Goal: Task Accomplishment & Management: Use online tool/utility

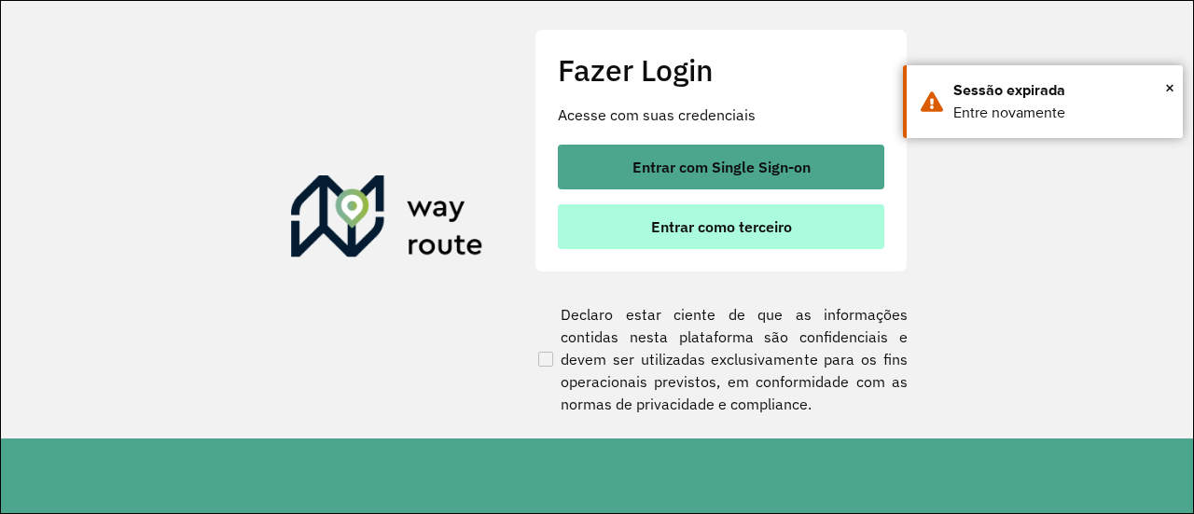
click at [715, 231] on span "Entrar como terceiro" at bounding box center [721, 226] width 141 height 15
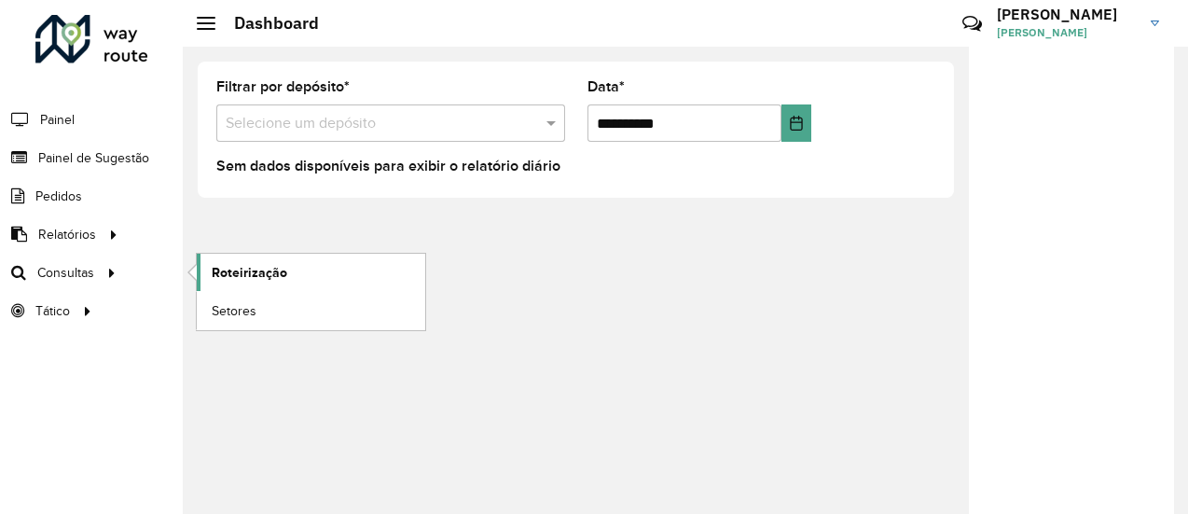
click at [239, 268] on span "Roteirização" at bounding box center [250, 273] width 76 height 20
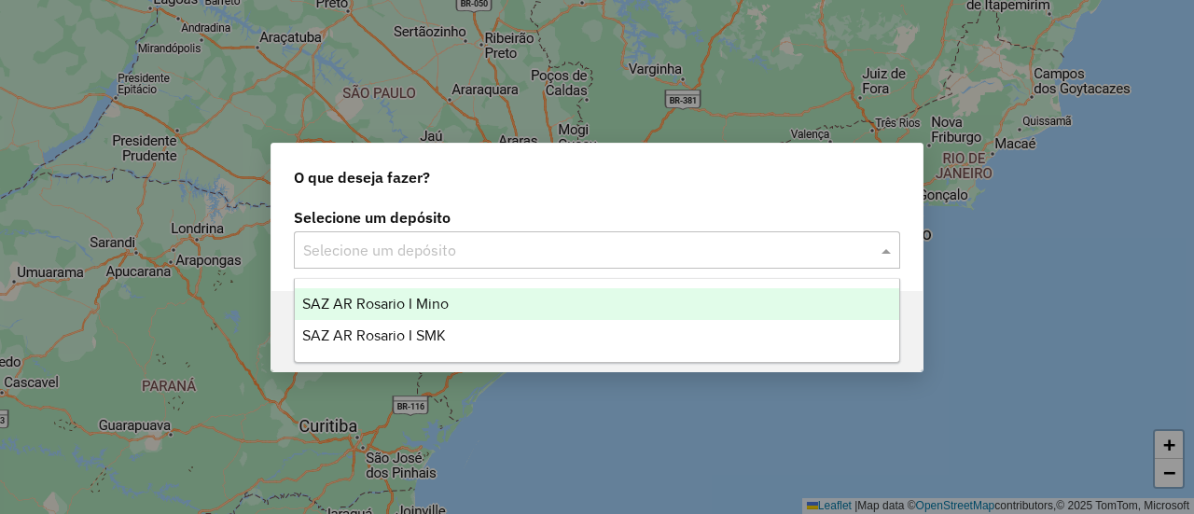
click at [887, 250] on span at bounding box center [888, 250] width 23 height 22
click at [442, 302] on span "SAZ AR Rosario I Mino" at bounding box center [375, 304] width 146 height 16
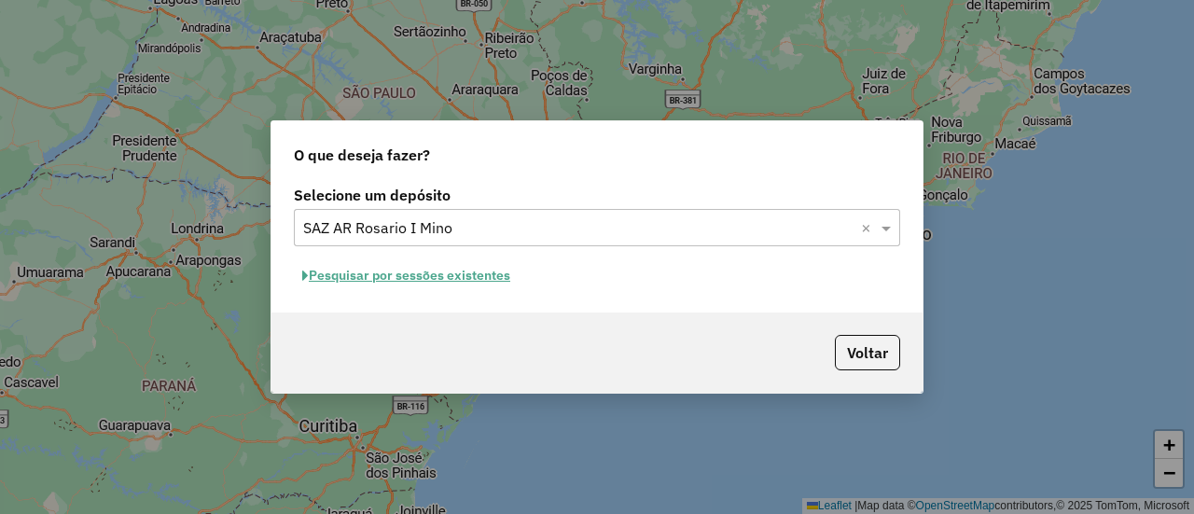
click at [477, 275] on button "Pesquisar por sessões existentes" at bounding box center [406, 275] width 225 height 29
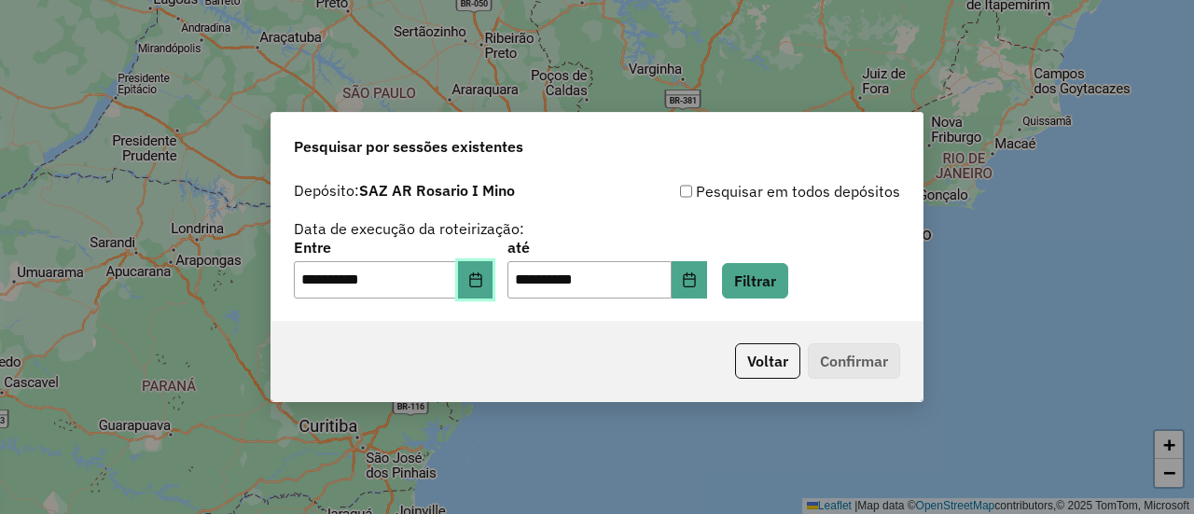
click at [483, 278] on icon "Choose Date" at bounding box center [475, 279] width 15 height 15
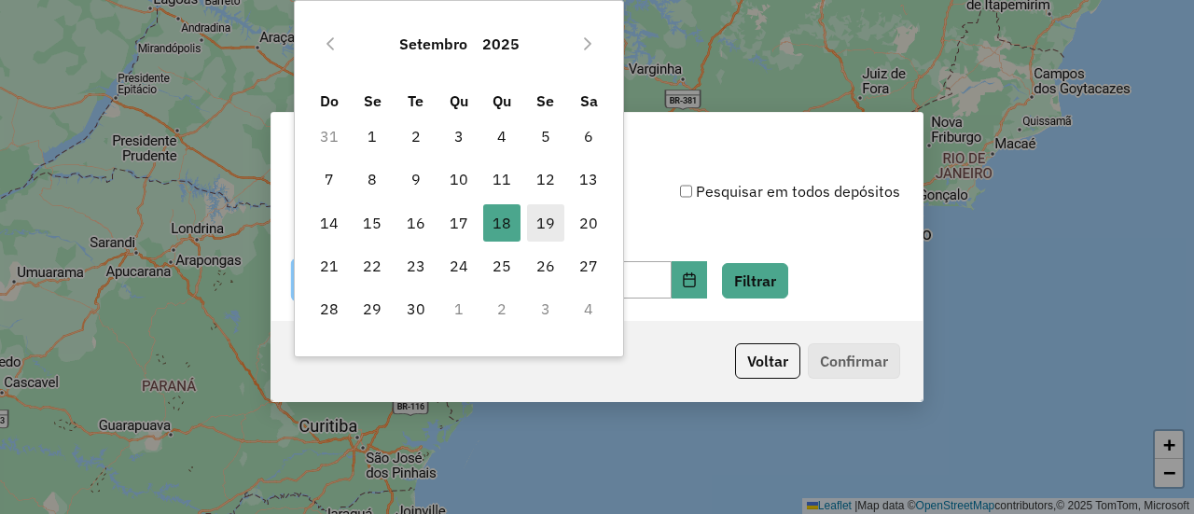
click at [544, 216] on span "19" at bounding box center [545, 222] width 37 height 37
type input "**********"
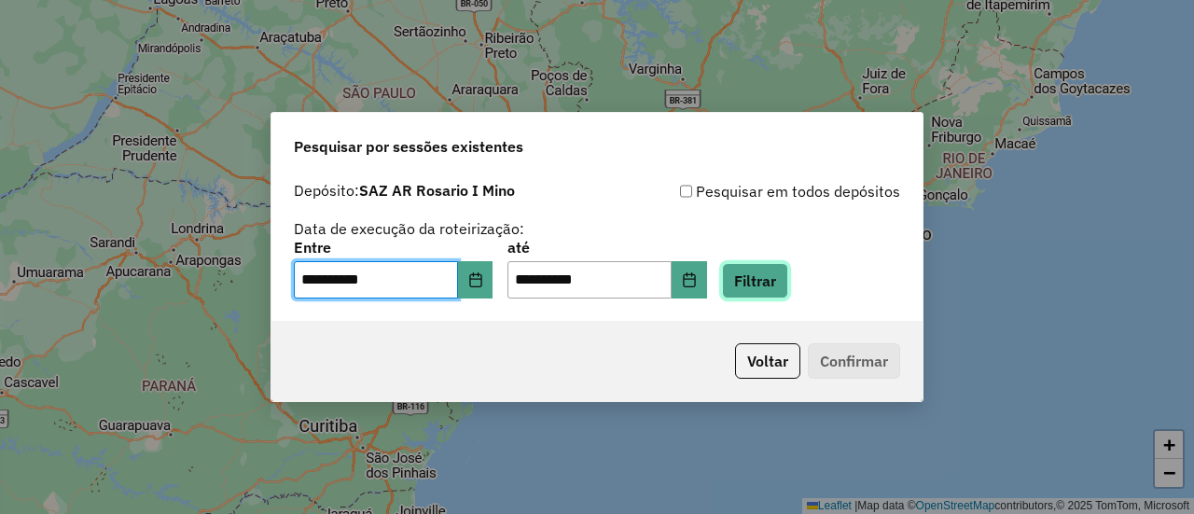
click at [781, 271] on button "Filtrar" at bounding box center [755, 280] width 66 height 35
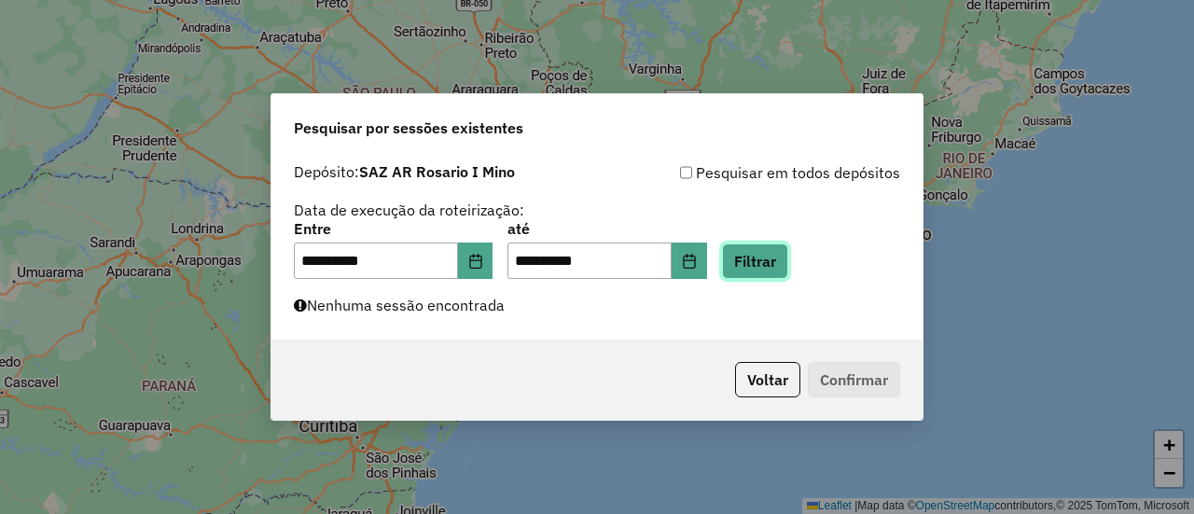
click at [784, 264] on button "Filtrar" at bounding box center [755, 260] width 66 height 35
click at [785, 264] on button "Filtrar" at bounding box center [755, 260] width 66 height 35
click at [779, 259] on button "Filtrar" at bounding box center [755, 260] width 66 height 35
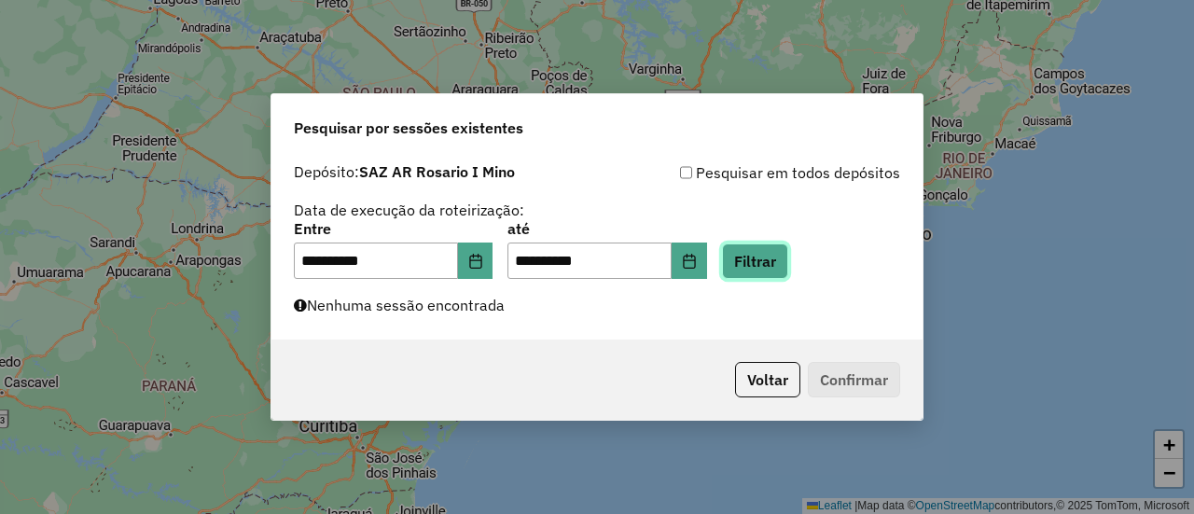
click at [771, 259] on button "Filtrar" at bounding box center [755, 260] width 66 height 35
click at [786, 260] on button "Filtrar" at bounding box center [755, 260] width 66 height 35
click at [774, 260] on button "Filtrar" at bounding box center [755, 260] width 66 height 35
click at [776, 260] on button "Filtrar" at bounding box center [755, 260] width 66 height 35
click at [788, 262] on button "Filtrar" at bounding box center [755, 260] width 66 height 35
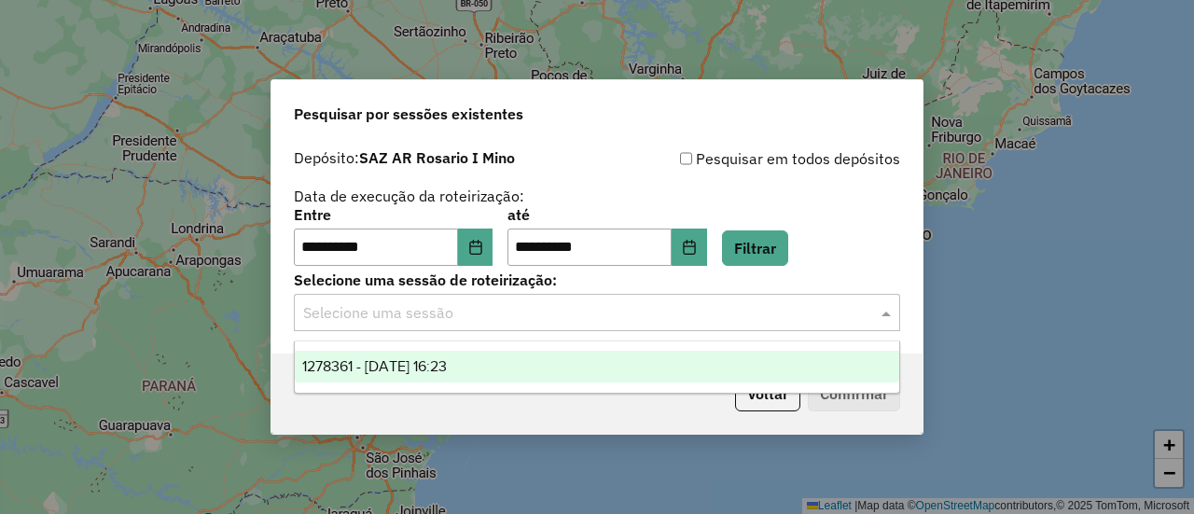
click at [885, 311] on span at bounding box center [888, 312] width 23 height 22
click at [447, 371] on span "1278361 - 19/09/2025 16:23" at bounding box center [374, 366] width 145 height 16
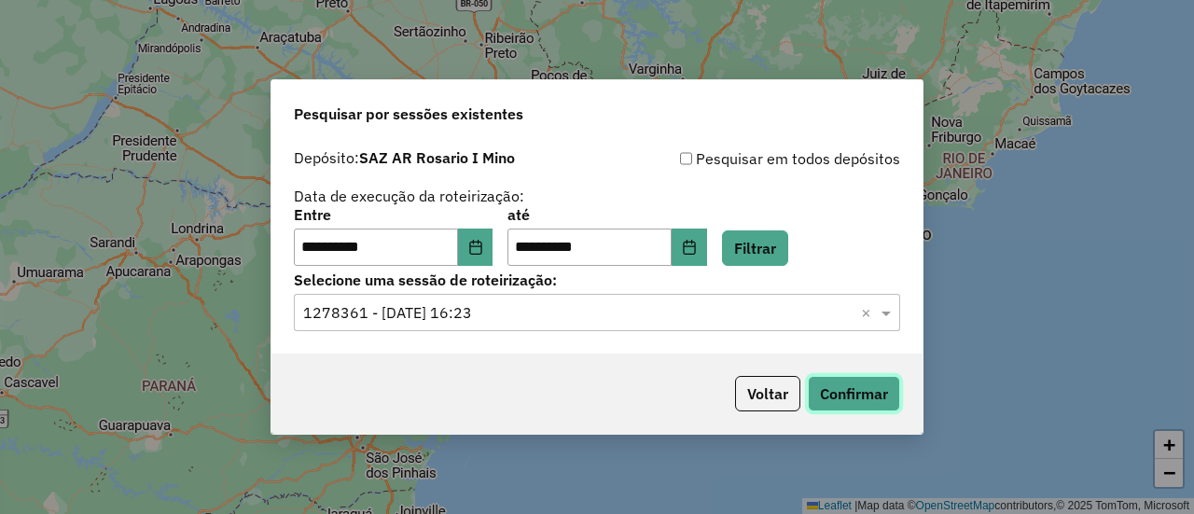
click at [861, 402] on button "Confirmar" at bounding box center [854, 393] width 92 height 35
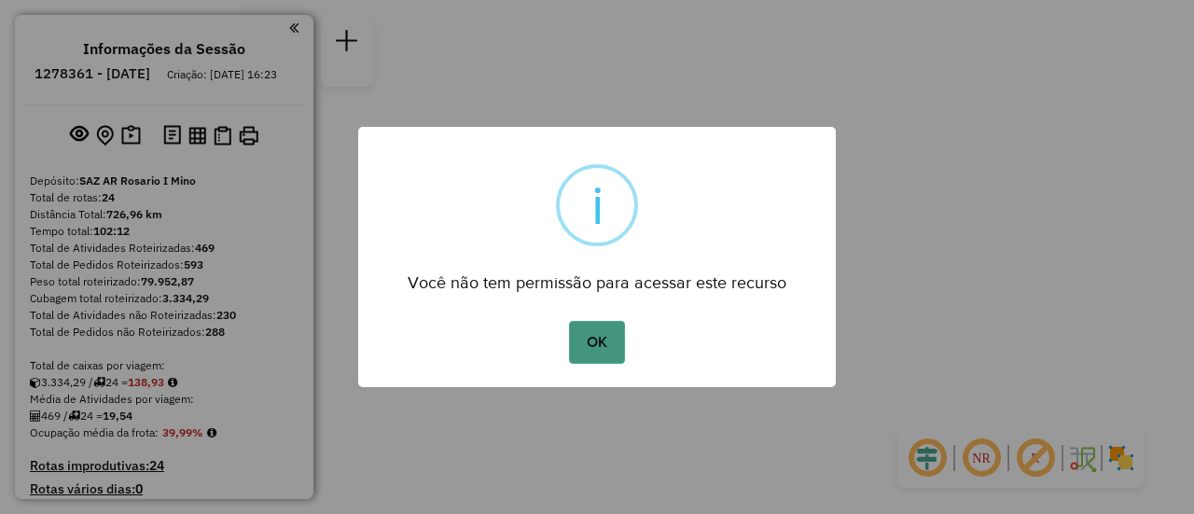
click at [603, 338] on button "OK" at bounding box center [596, 342] width 55 height 43
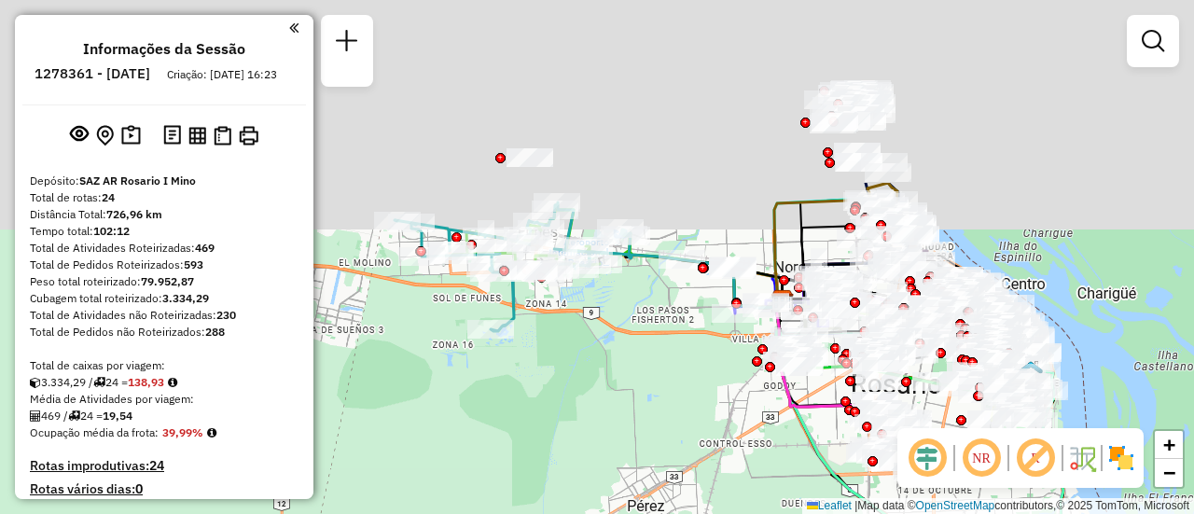
drag, startPoint x: 654, startPoint y: 169, endPoint x: 553, endPoint y: 411, distance: 262.5
click at [553, 411] on div "Janela de atendimento Grade de atendimento Capacidade Transportadoras Veículos …" at bounding box center [597, 257] width 1194 height 514
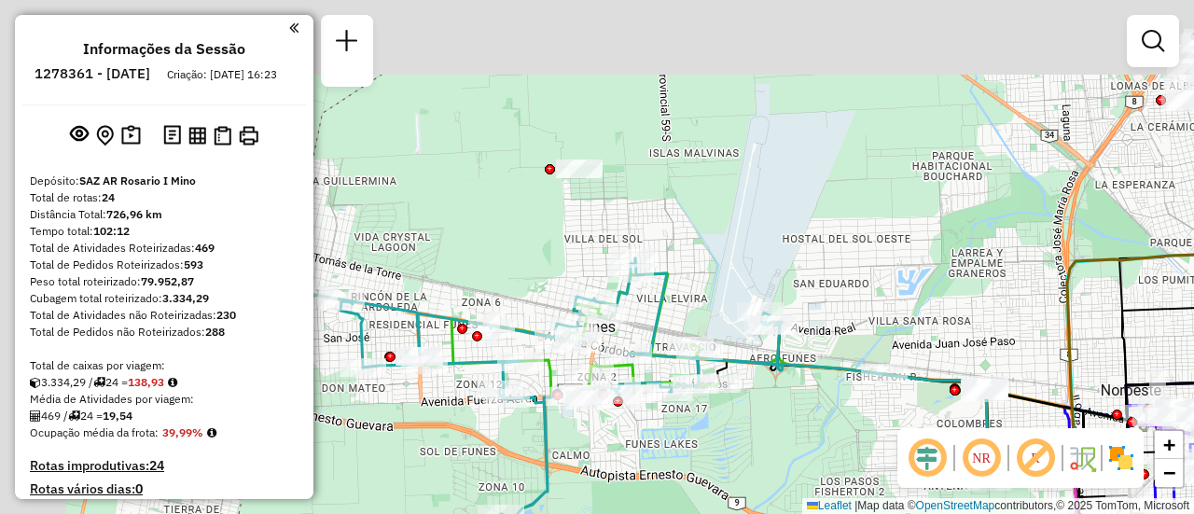
drag, startPoint x: 668, startPoint y: 212, endPoint x: 787, endPoint y: 447, distance: 263.6
click at [787, 446] on div "Janela de atendimento Grade de atendimento Capacidade Transportadoras Veículos …" at bounding box center [597, 257] width 1194 height 514
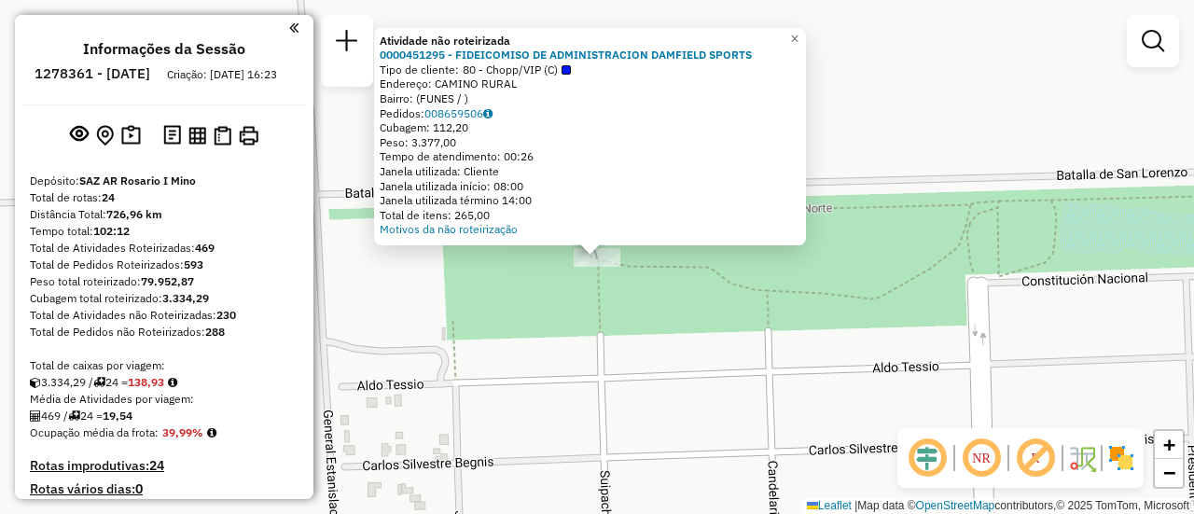
click at [679, 325] on div "Atividade não roteirizada 0000451295 - FIDEICOMISO DE ADMINISTRACION DAMFIELD S…" at bounding box center [597, 257] width 1194 height 514
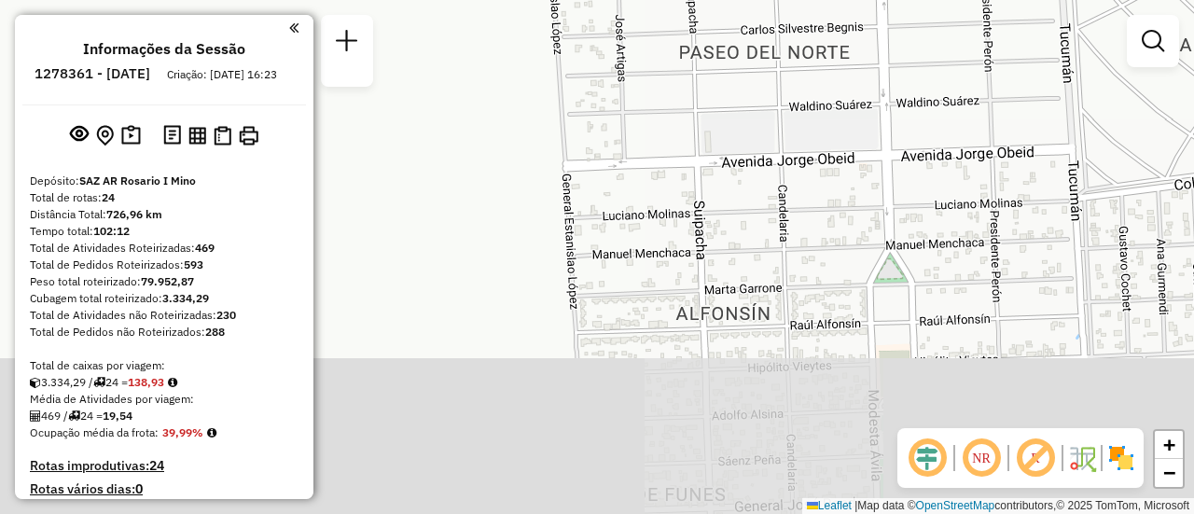
drag, startPoint x: 684, startPoint y: 391, endPoint x: 712, endPoint y: 129, distance: 263.5
click at [735, 32] on div "Janela de atendimento Grade de atendimento Capacidade Transportadoras Veículos …" at bounding box center [597, 257] width 1194 height 514
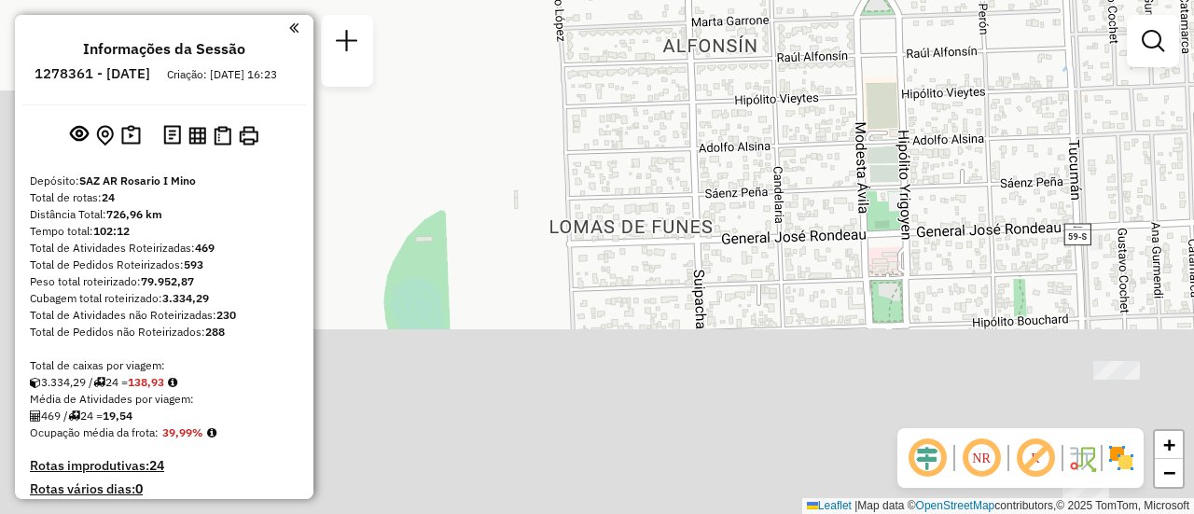
drag, startPoint x: 671, startPoint y: 343, endPoint x: 661, endPoint y: -113, distance: 456.1
click at [661, 0] on html "Aguarde... Pop-up bloqueado! Seu navegador bloqueou automáticamente a abertura …" at bounding box center [597, 257] width 1194 height 514
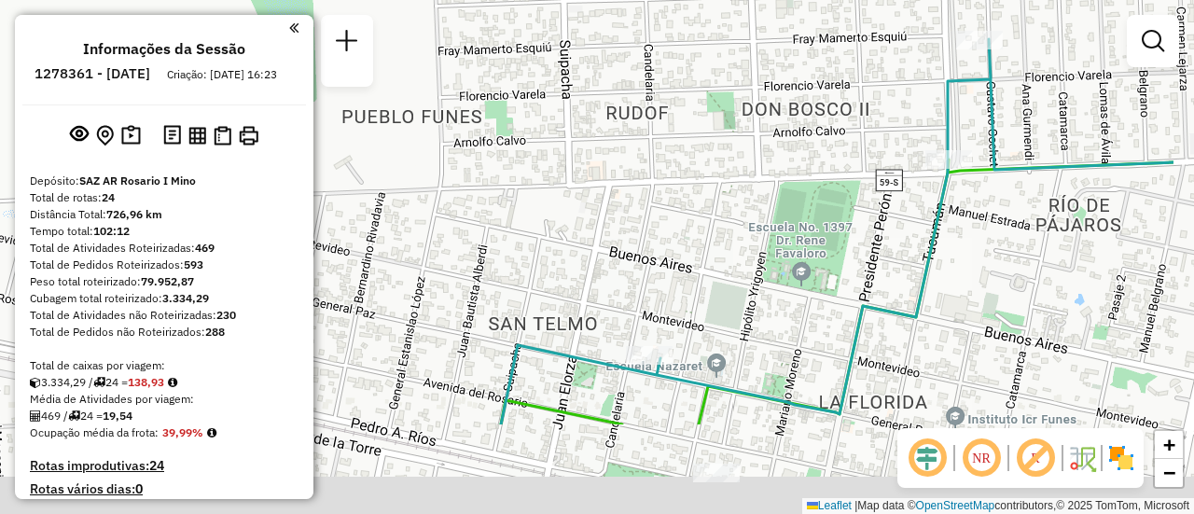
drag, startPoint x: 769, startPoint y: 259, endPoint x: 674, endPoint y: 201, distance: 111.3
click at [674, 201] on div "Janela de atendimento Grade de atendimento Capacidade Transportadoras Veículos …" at bounding box center [597, 257] width 1194 height 514
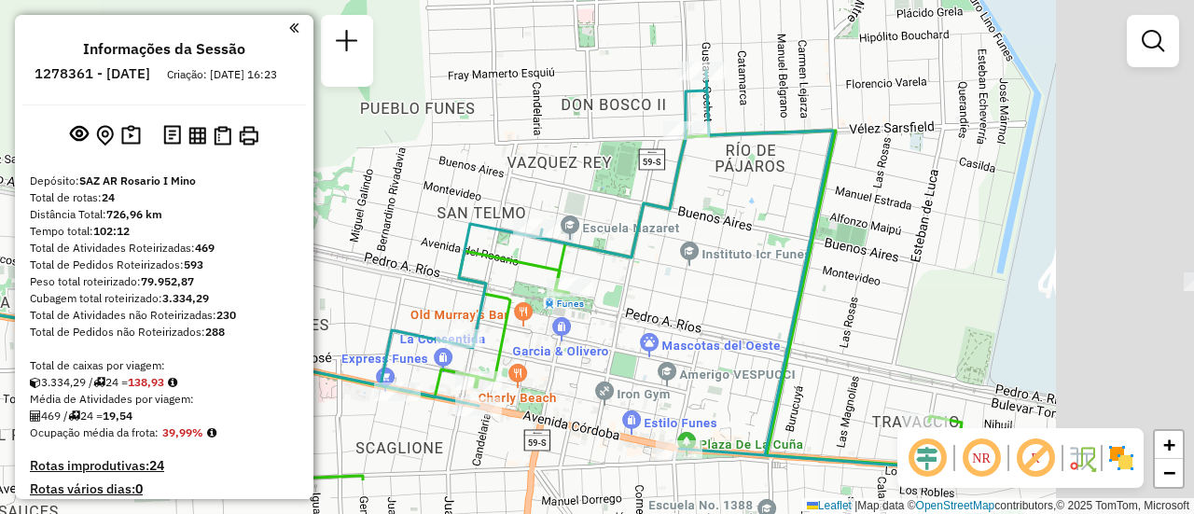
drag, startPoint x: 854, startPoint y: 287, endPoint x: 640, endPoint y: 195, distance: 233.5
click at [631, 195] on icon at bounding box center [391, 275] width 1432 height 409
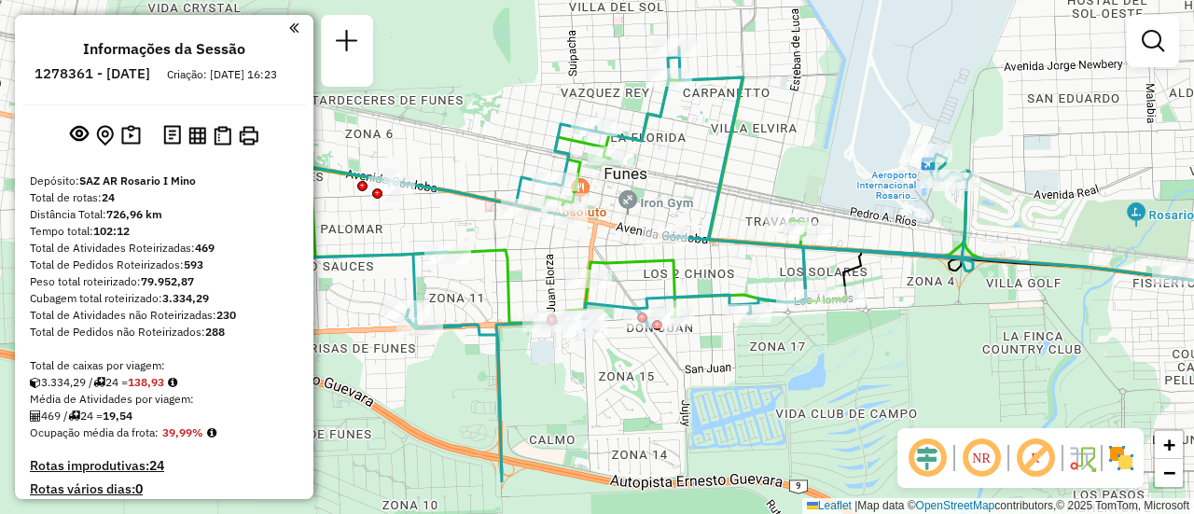
drag, startPoint x: 753, startPoint y: 253, endPoint x: 764, endPoint y: 170, distance: 83.7
click at [764, 170] on div "Janela de atendimento Grade de atendimento Capacidade Transportadoras Veículos …" at bounding box center [597, 257] width 1194 height 514
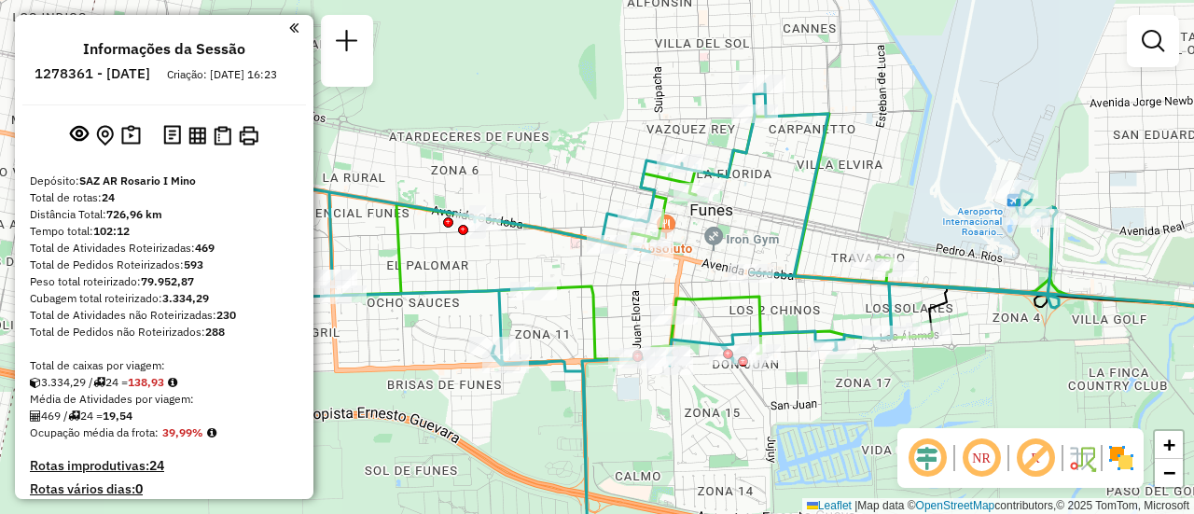
drag, startPoint x: 775, startPoint y: 169, endPoint x: 861, endPoint y: 205, distance: 93.2
click at [861, 205] on div "Janela de atendimento Grade de atendimento Capacidade Transportadoras Veículos …" at bounding box center [597, 257] width 1194 height 514
select select "**********"
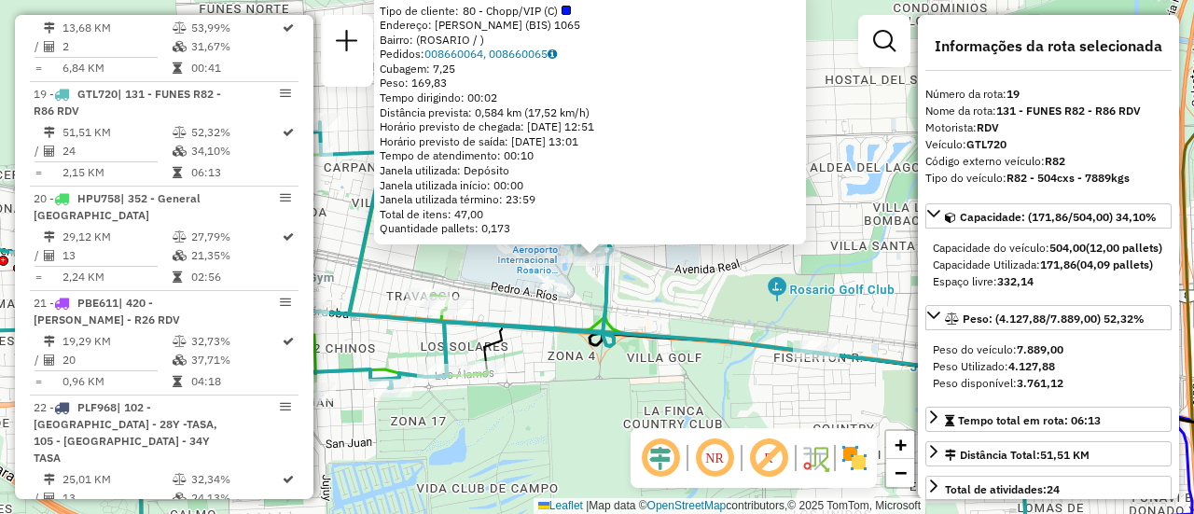
scroll to position [93, 0]
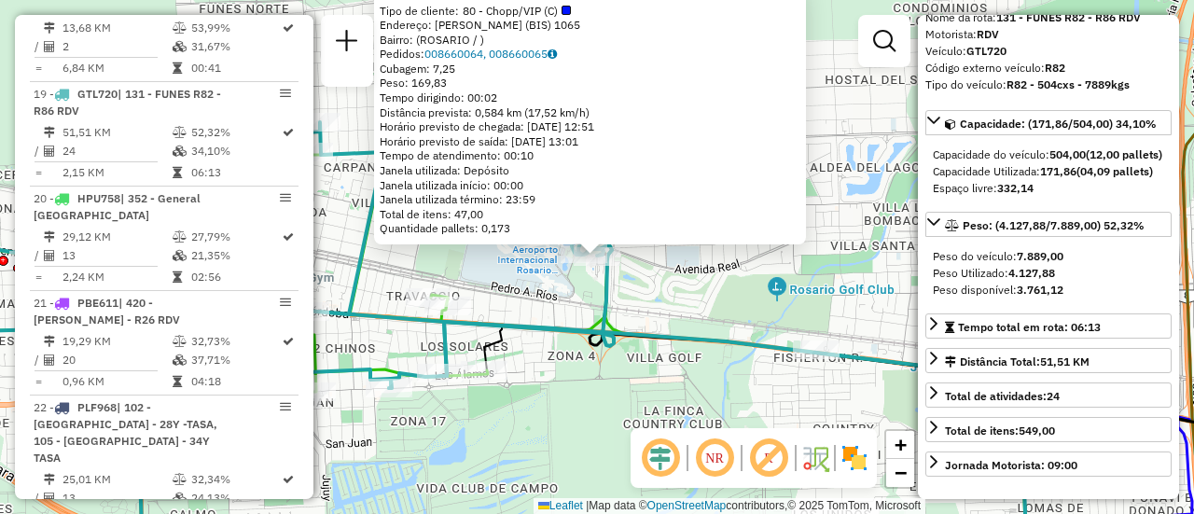
drag, startPoint x: 613, startPoint y: 386, endPoint x: 518, endPoint y: 373, distance: 96.0
click at [612, 386] on div "0000453179 - BRUTAL CORNER S. R. L. Tipo de cliente: 80 - Chopp/VIP (C) Endereç…" at bounding box center [597, 257] width 1194 height 514
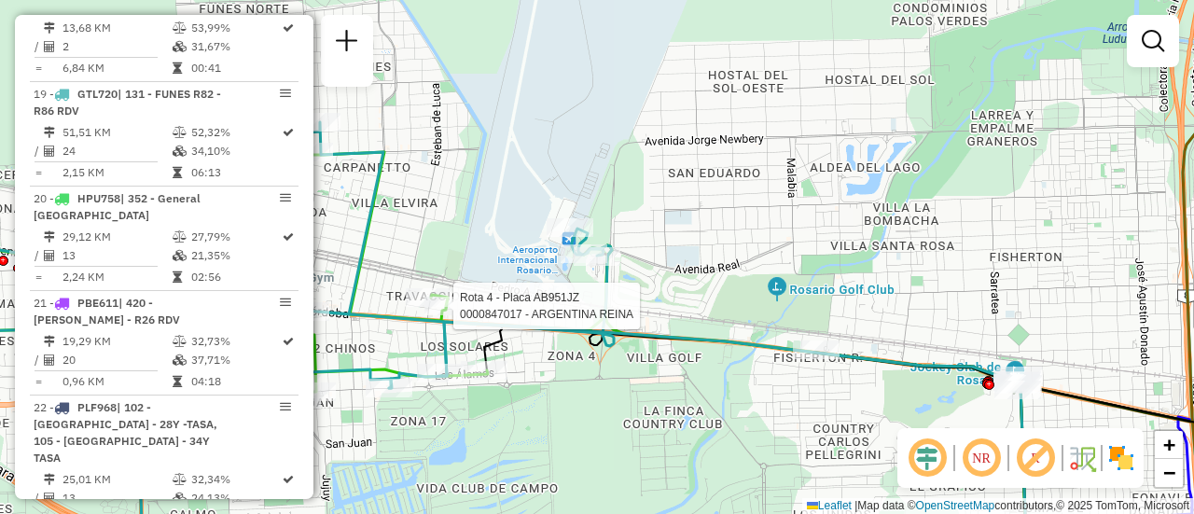
select select "**********"
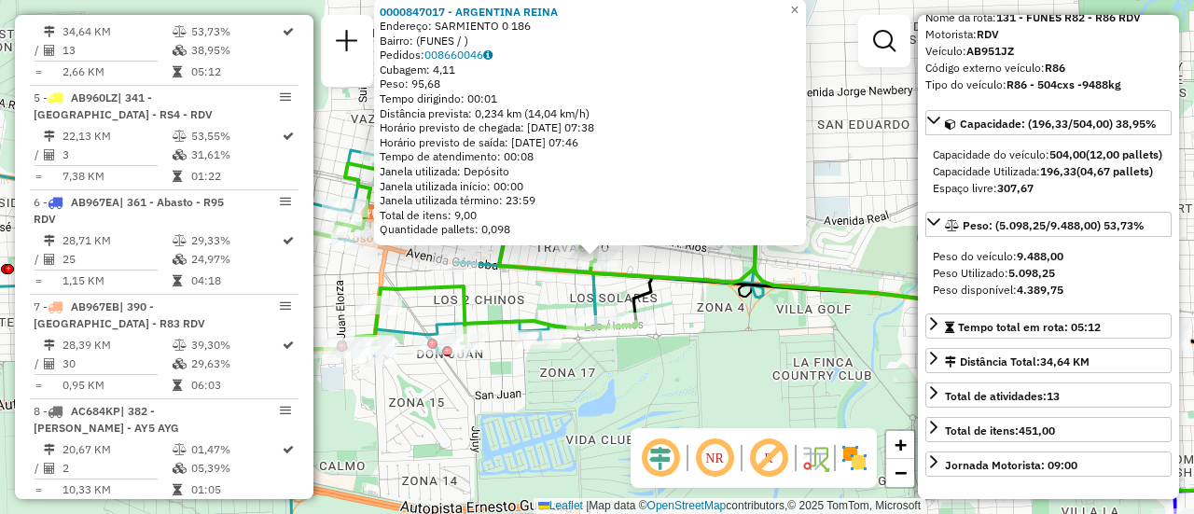
click at [696, 375] on div "0000847017 - ARGENTINA REINA Endereço: SARMIENTO 0 186 Bairro: (FUNES / ) Pedid…" at bounding box center [597, 257] width 1194 height 514
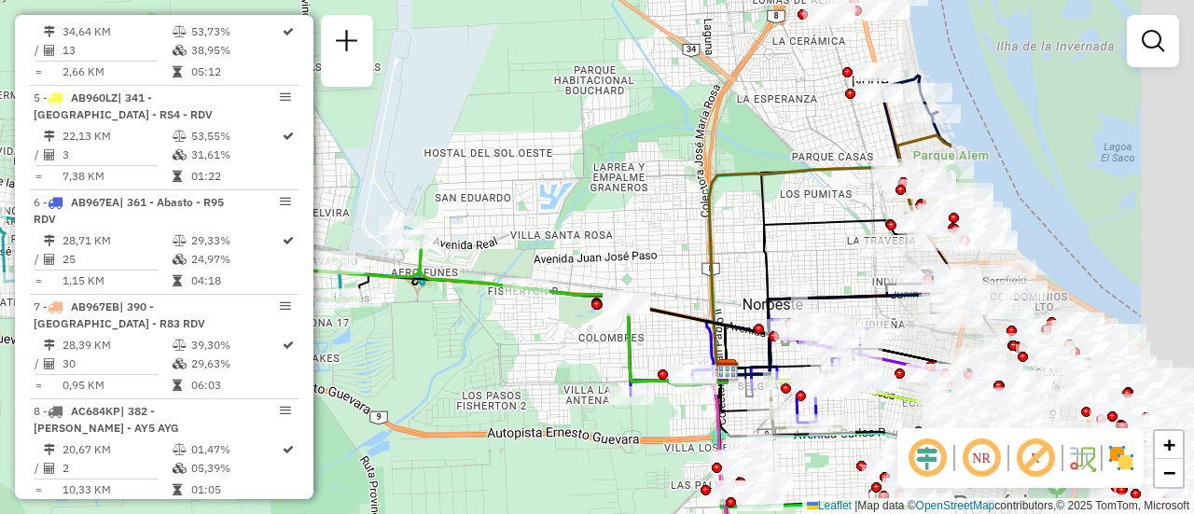
drag, startPoint x: 996, startPoint y: 247, endPoint x: 503, endPoint y: 211, distance: 494.6
click at [456, 204] on div "Janela de atendimento Grade de atendimento Capacidade Transportadoras Veículos …" at bounding box center [597, 257] width 1194 height 514
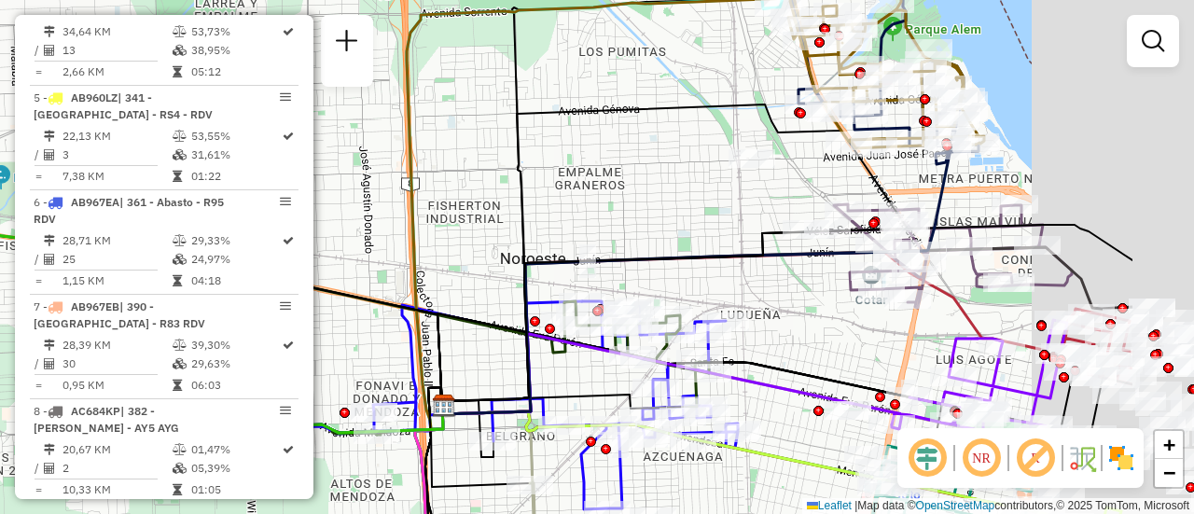
drag, startPoint x: 721, startPoint y: 219, endPoint x: 632, endPoint y: 189, distance: 93.5
click at [612, 190] on div "Janela de atendimento Grade de atendimento Capacidade Transportadoras Veículos …" at bounding box center [597, 257] width 1194 height 514
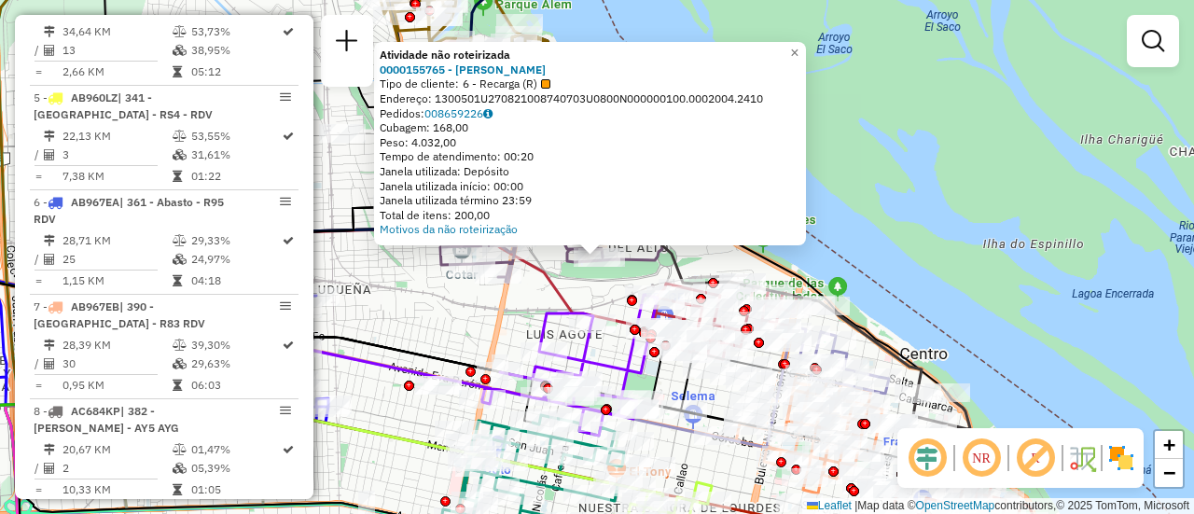
click at [452, 310] on div "Atividade não roteirizada 0000155765 - MARTA CURA Tipo de cliente: 6 - Recarga …" at bounding box center [597, 257] width 1194 height 514
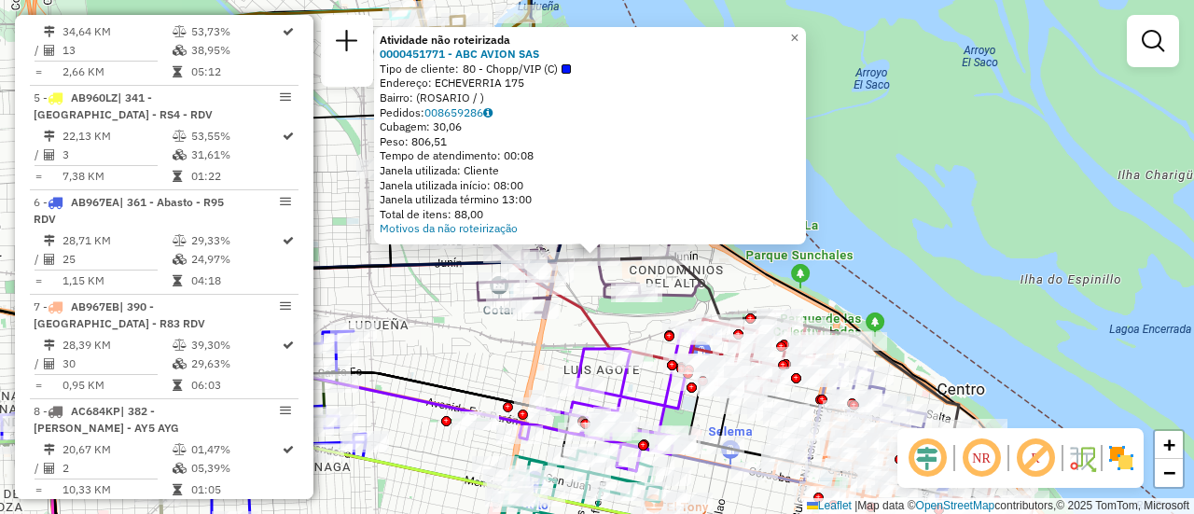
click at [452, 365] on div "Atividade não roteirizada 0000451771 - ABC AVION SAS Tipo de cliente: 80 - Chop…" at bounding box center [597, 257] width 1194 height 514
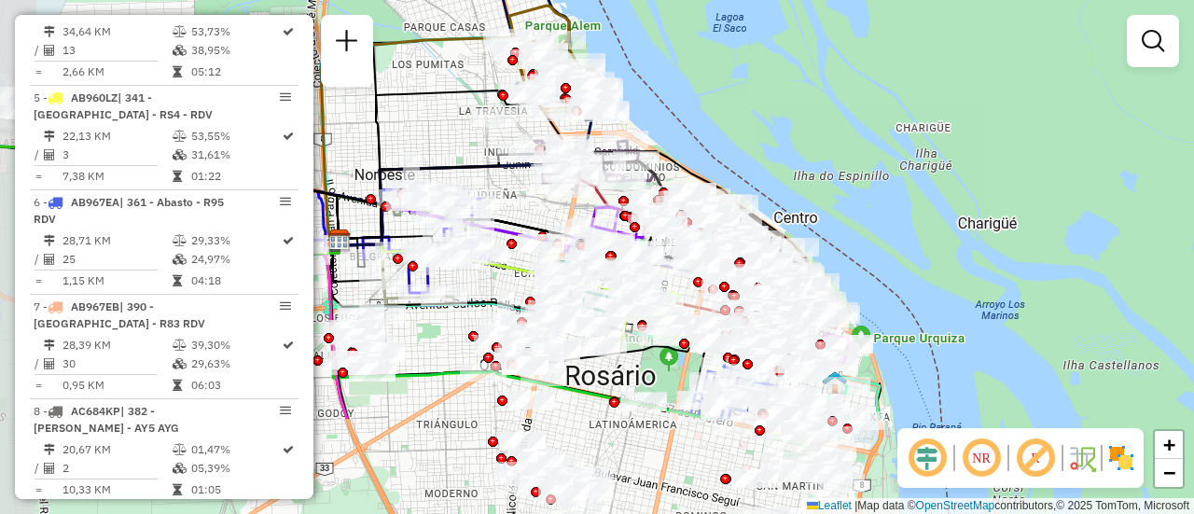
drag, startPoint x: 678, startPoint y: 287, endPoint x: 718, endPoint y: 145, distance: 147.3
click at [723, 134] on div "Janela de atendimento Grade de atendimento Capacidade Transportadoras Veículos …" at bounding box center [597, 257] width 1194 height 514
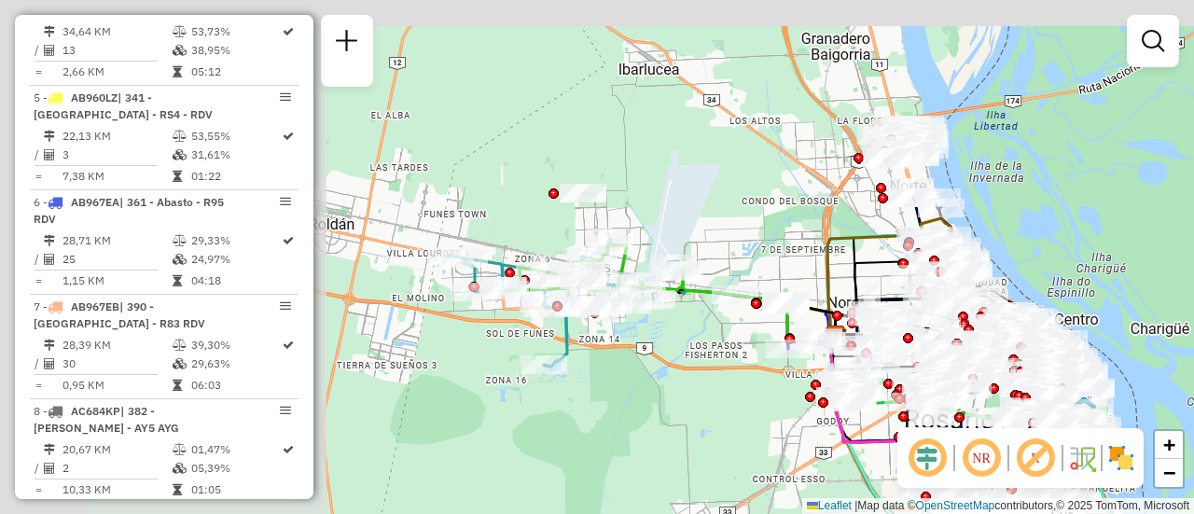
drag, startPoint x: 637, startPoint y: 210, endPoint x: 1137, endPoint y: 277, distance: 504.3
click at [1137, 277] on div "Janela de atendimento Grade de atendimento Capacidade Transportadoras Veículos …" at bounding box center [597, 257] width 1194 height 514
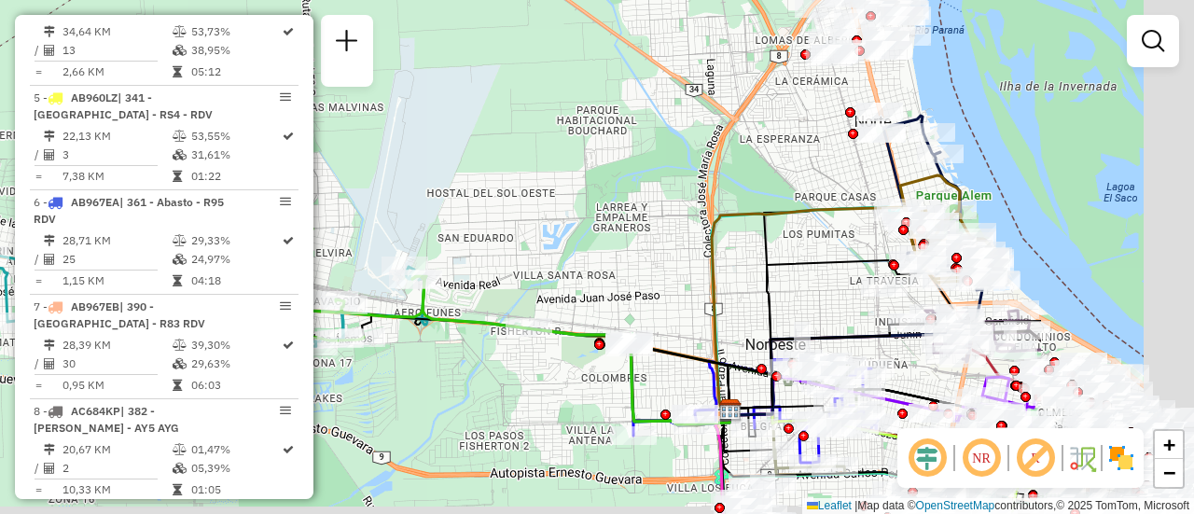
drag, startPoint x: 871, startPoint y: 242, endPoint x: 514, endPoint y: 210, distance: 358.6
click at [514, 210] on div "Janela de atendimento Grade de atendimento Capacidade Transportadoras Veículos …" at bounding box center [597, 257] width 1194 height 514
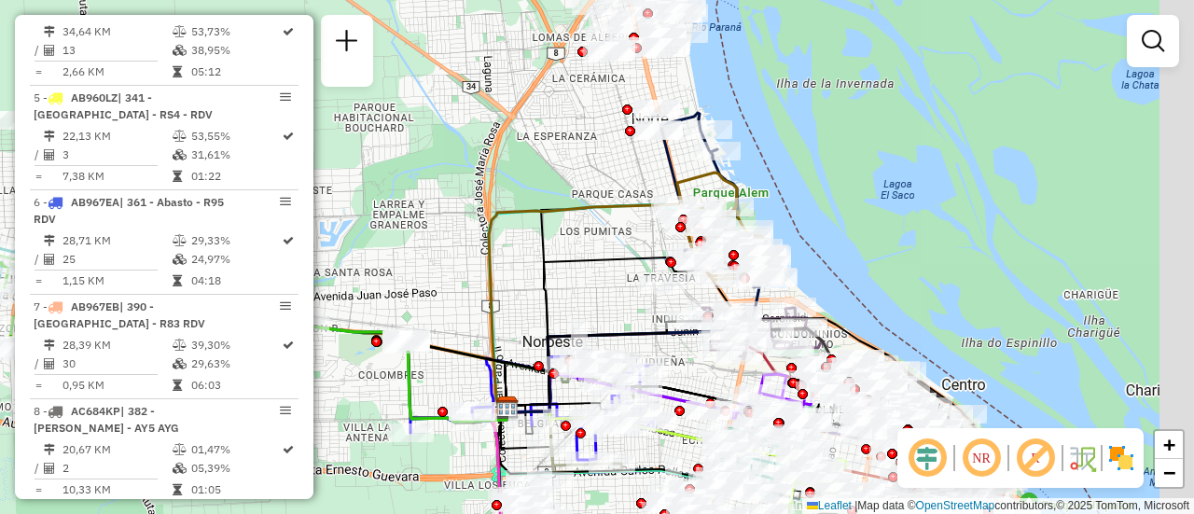
drag, startPoint x: 736, startPoint y: 235, endPoint x: 591, endPoint y: 242, distance: 144.7
click at [532, 237] on div "Janela de atendimento Grade de atendimento Capacidade Transportadoras Veículos …" at bounding box center [597, 257] width 1194 height 514
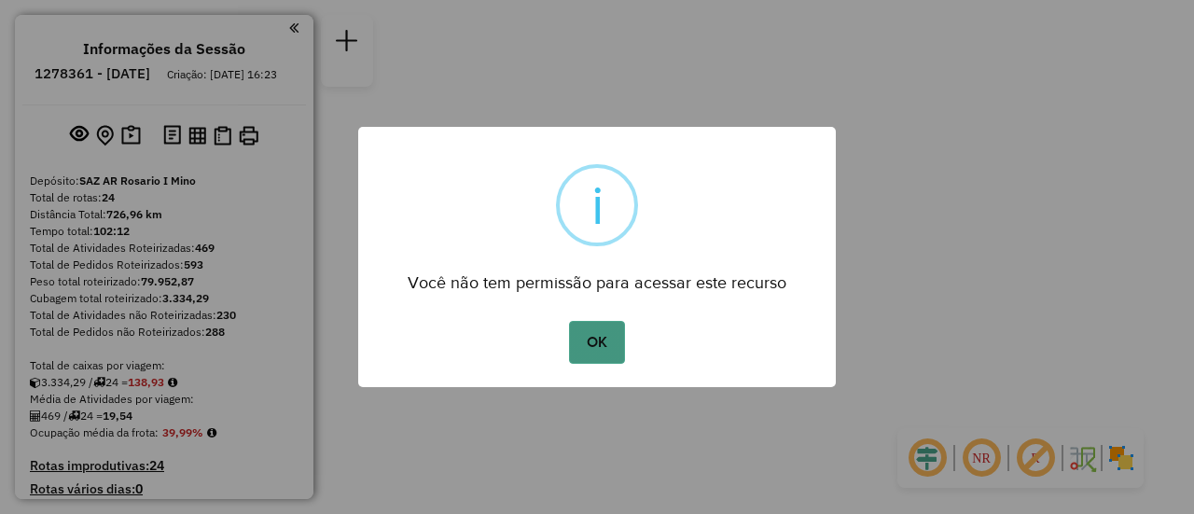
click at [598, 347] on button "OK" at bounding box center [596, 342] width 55 height 43
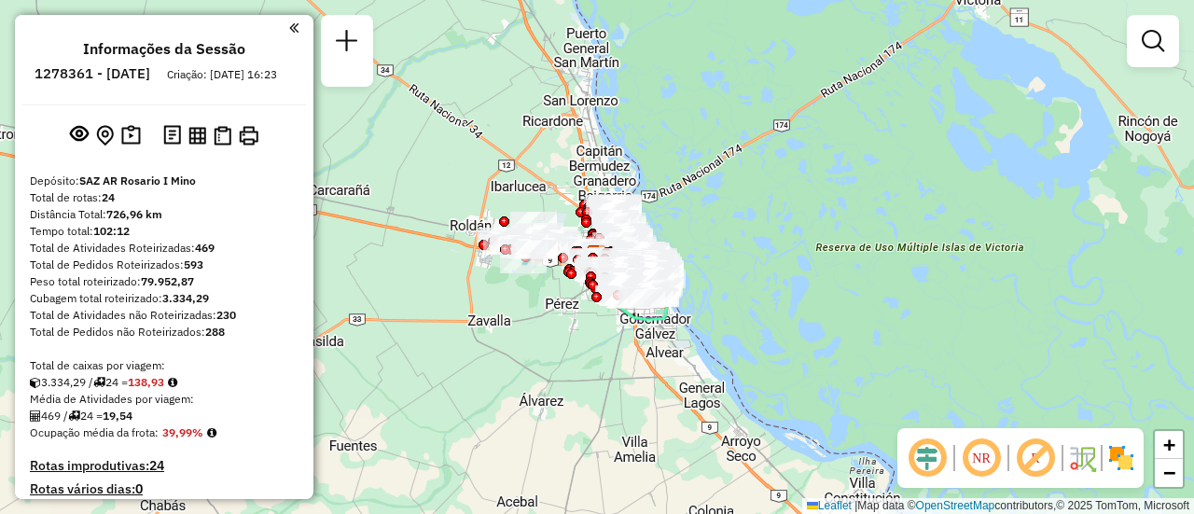
click at [567, 326] on div "Janela de atendimento Grade de atendimento Capacidade Transportadoras Veículos …" at bounding box center [597, 257] width 1194 height 514
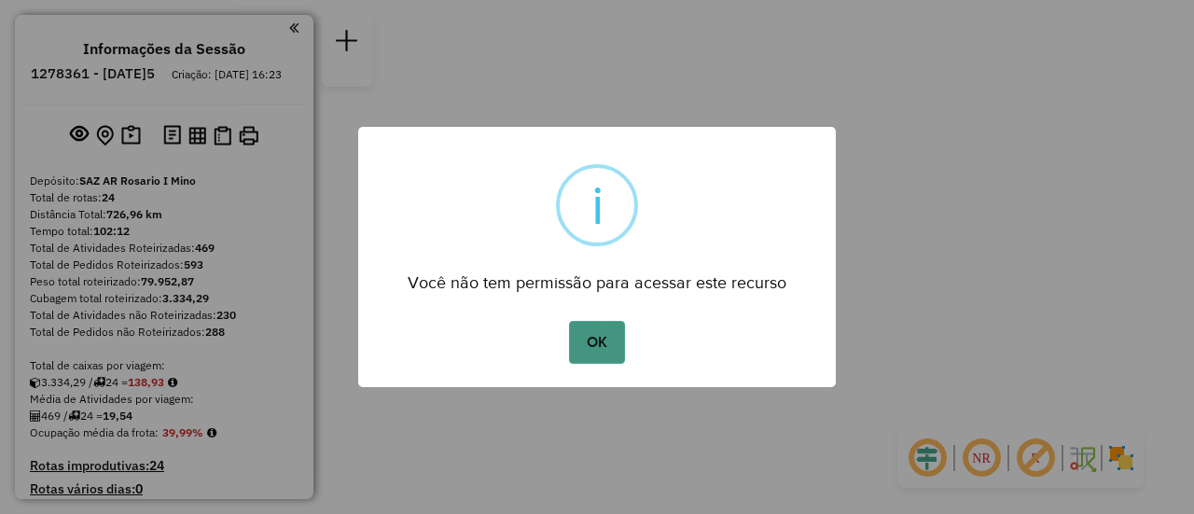
click at [587, 341] on button "OK" at bounding box center [596, 342] width 55 height 43
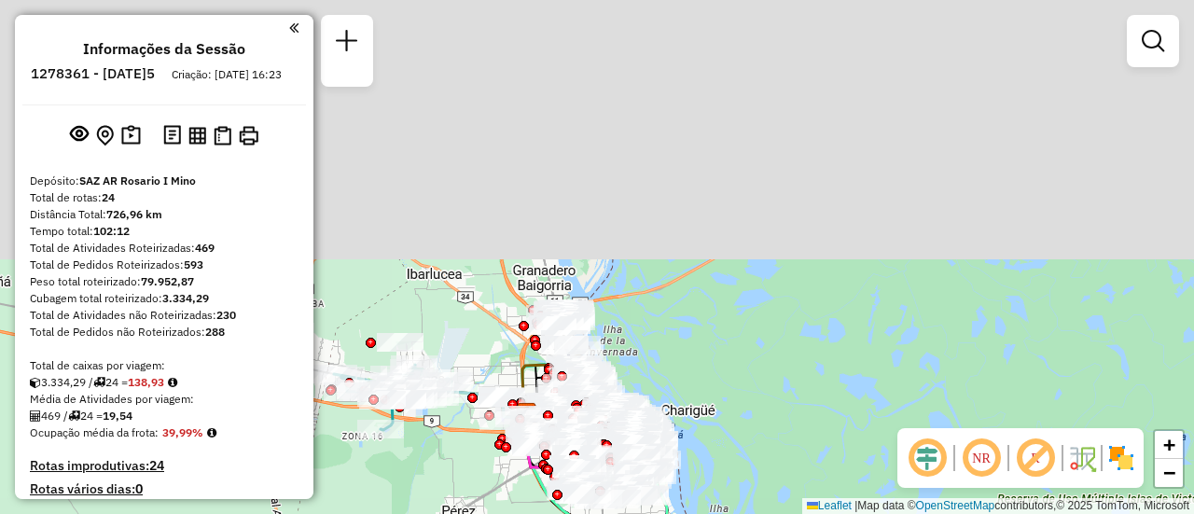
drag, startPoint x: 509, startPoint y: 258, endPoint x: 579, endPoint y: 558, distance: 307.4
click at [579, 513] on html "Aguarde... Pop-up bloqueado! Seu navegador bloqueou automáticamente a abertura …" at bounding box center [597, 257] width 1194 height 514
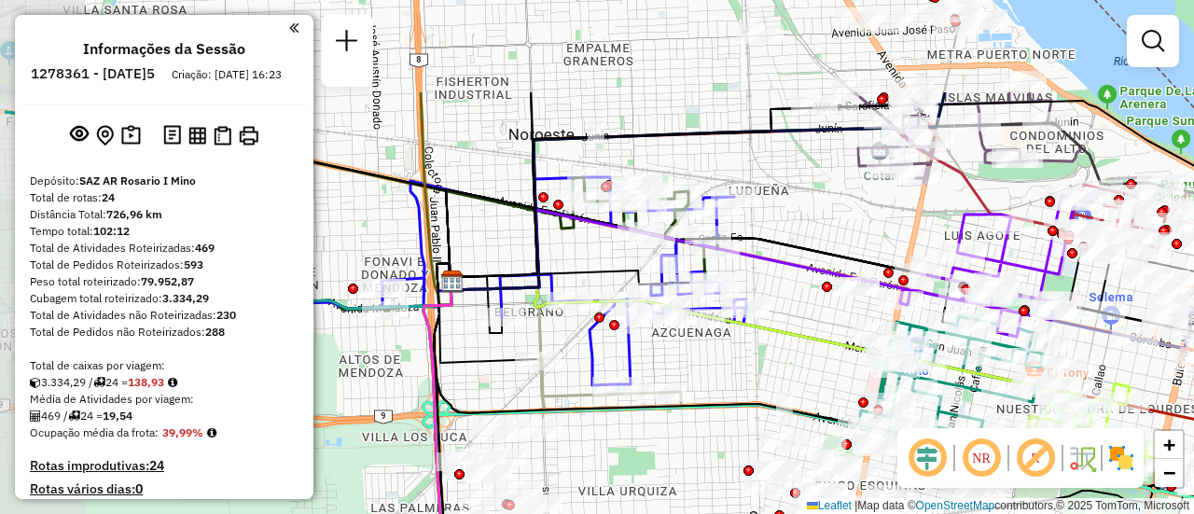
drag, startPoint x: 562, startPoint y: 418, endPoint x: 633, endPoint y: 467, distance: 86.4
click at [633, 467] on div "Janela de atendimento Grade de atendimento Capacidade Transportadoras Veículos …" at bounding box center [597, 257] width 1194 height 514
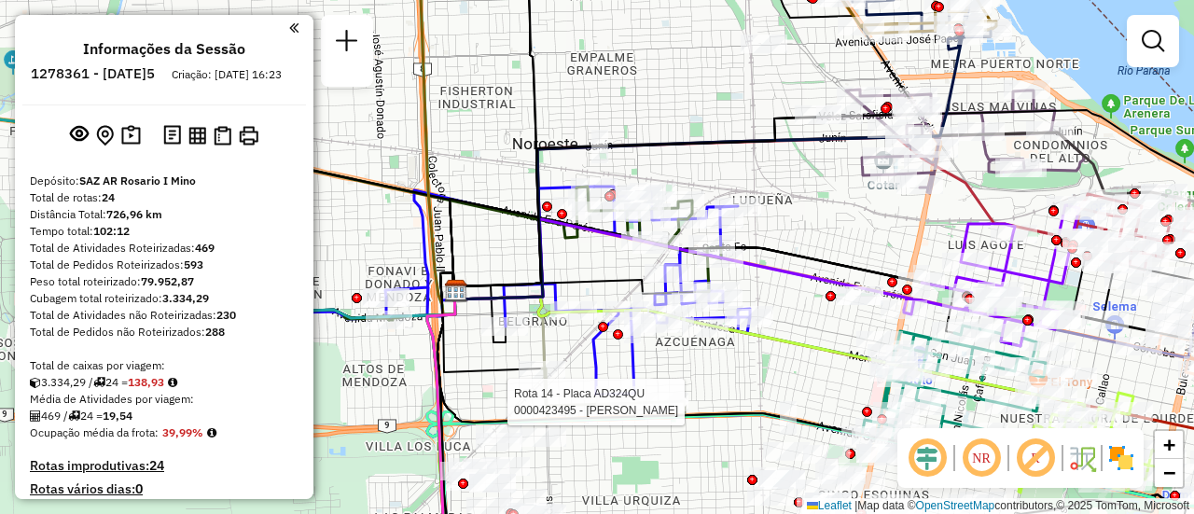
select select "**********"
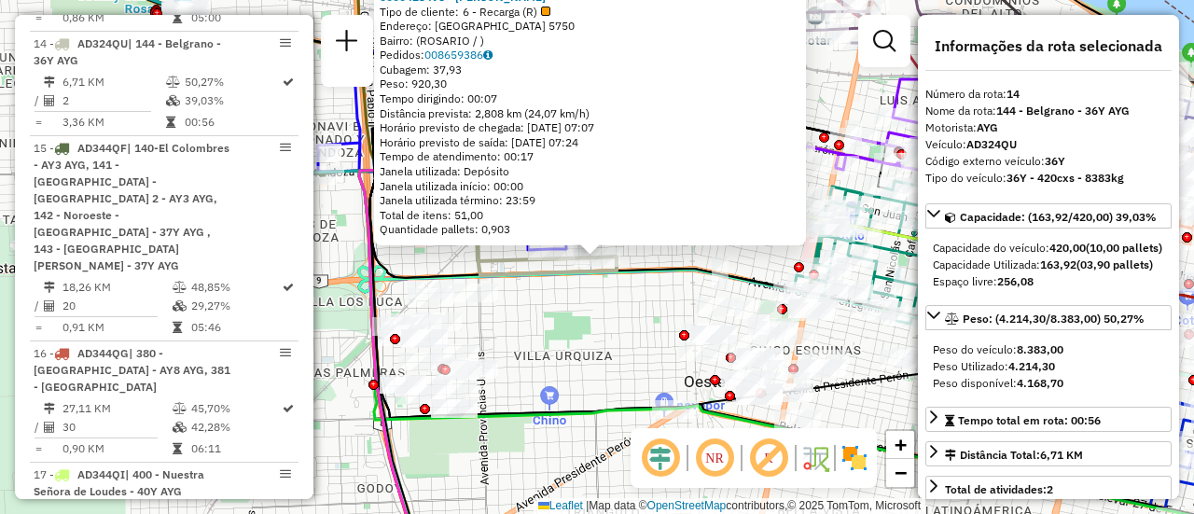
scroll to position [93, 0]
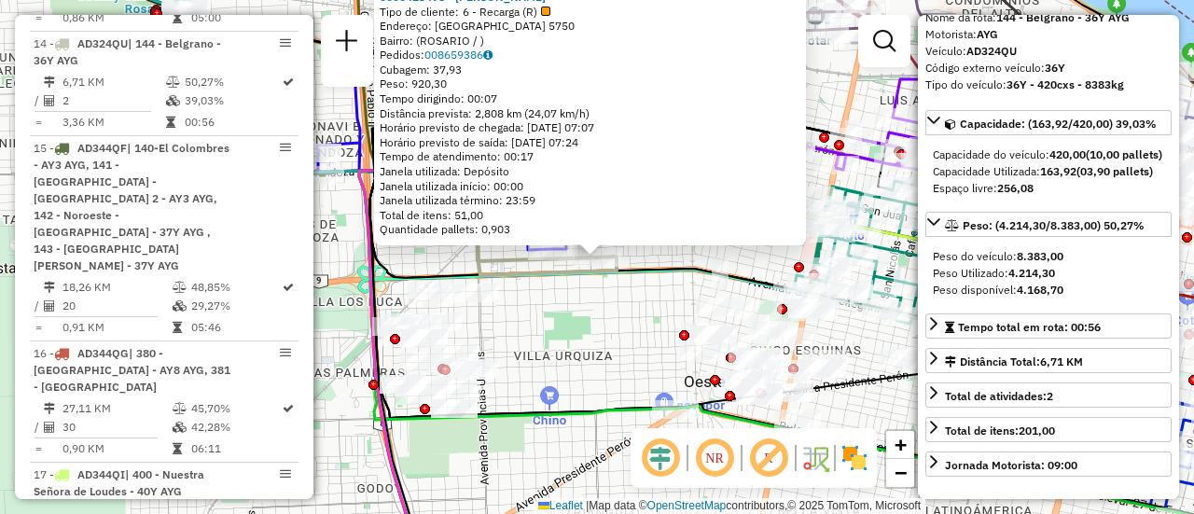
click at [547, 448] on div "0000423495 - Fang xiaojing Tipo de cliente: 6 - Recarga (R) Endereço: MONTEVIDE…" at bounding box center [597, 257] width 1194 height 514
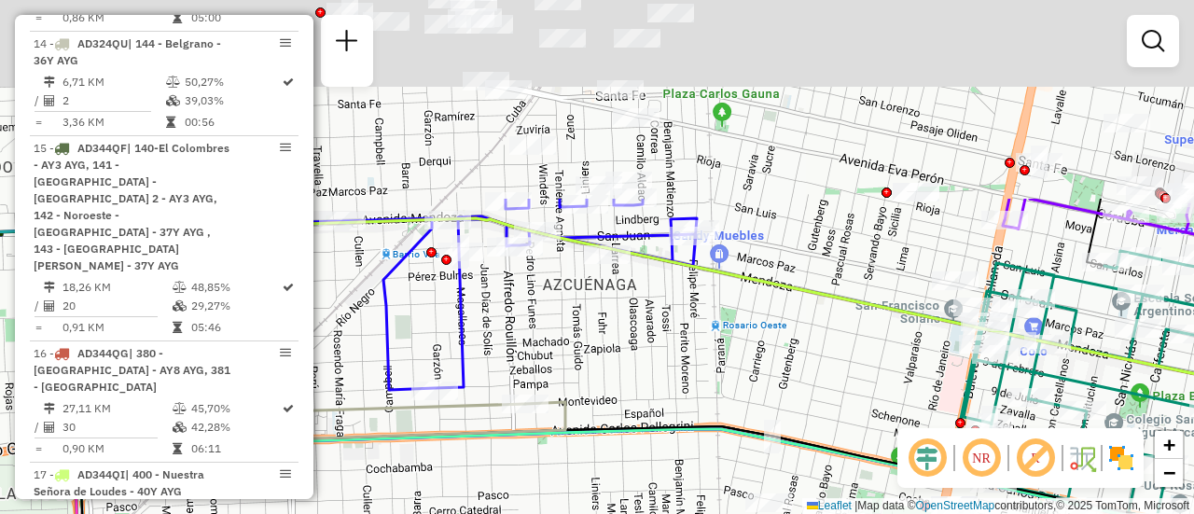
drag, startPoint x: 516, startPoint y: 402, endPoint x: 459, endPoint y: 558, distance: 165.8
click at [459, 513] on html "Aguarde... Pop-up bloqueado! Seu navegador bloqueou automáticamente a abertura …" at bounding box center [597, 257] width 1194 height 514
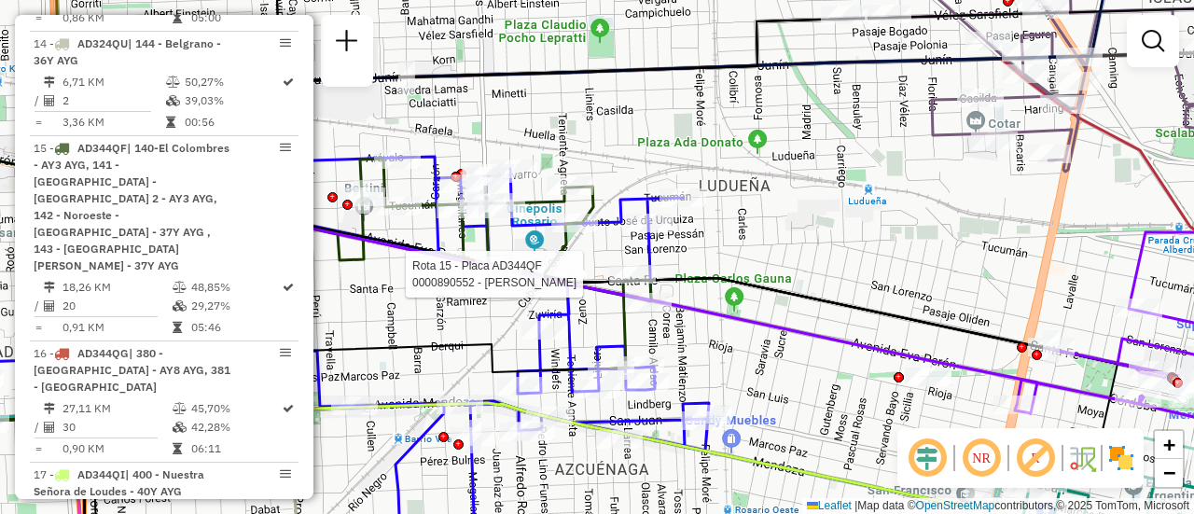
select select "**********"
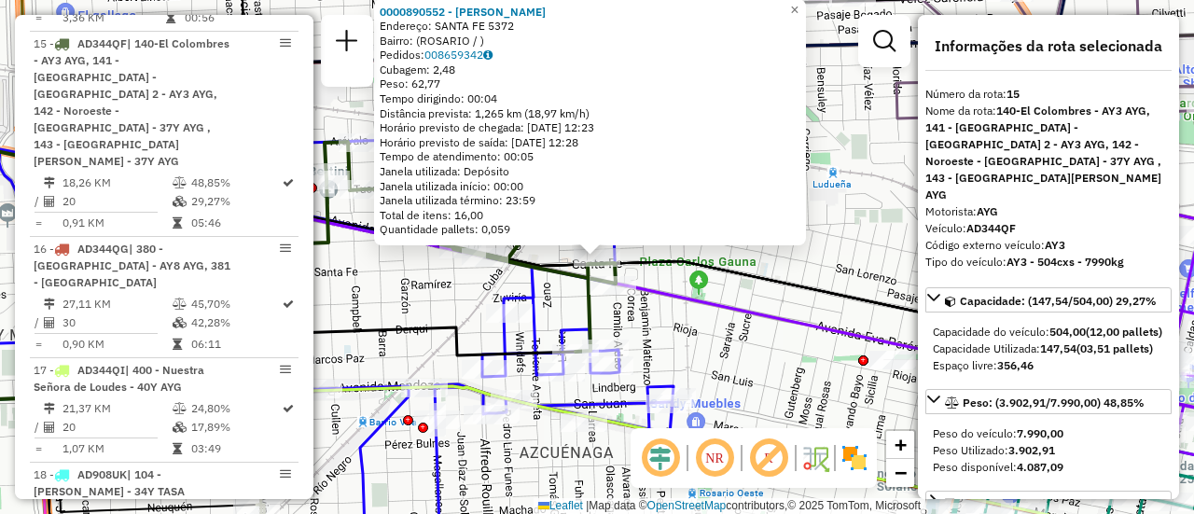
scroll to position [187, 0]
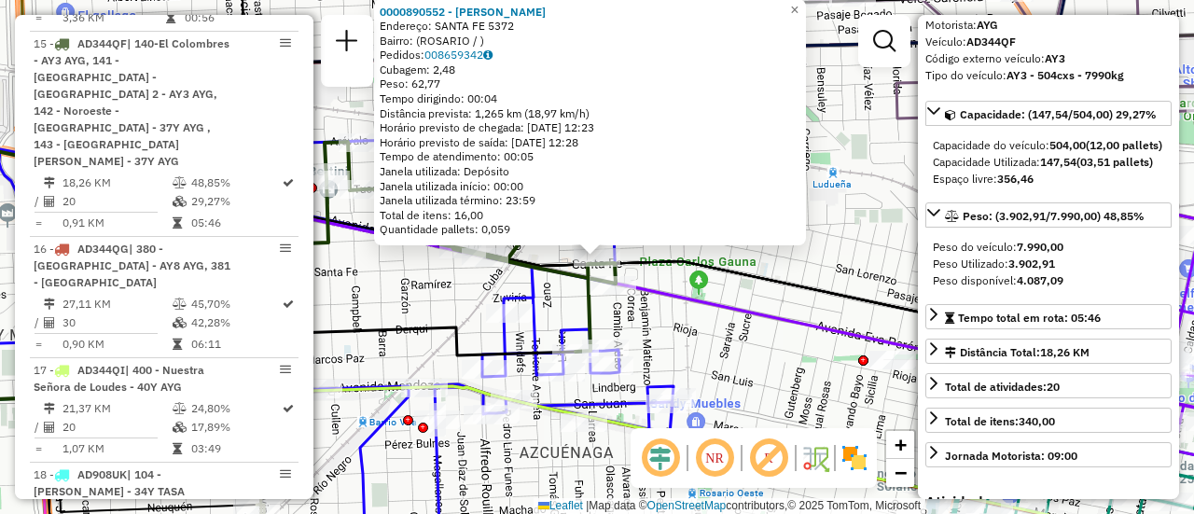
click at [779, 406] on div "0000890552 - ORBE MARCOS GABRIEL Endereço: SANTA FE 5372 Bairro: (ROSARIO / ) P…" at bounding box center [597, 257] width 1194 height 514
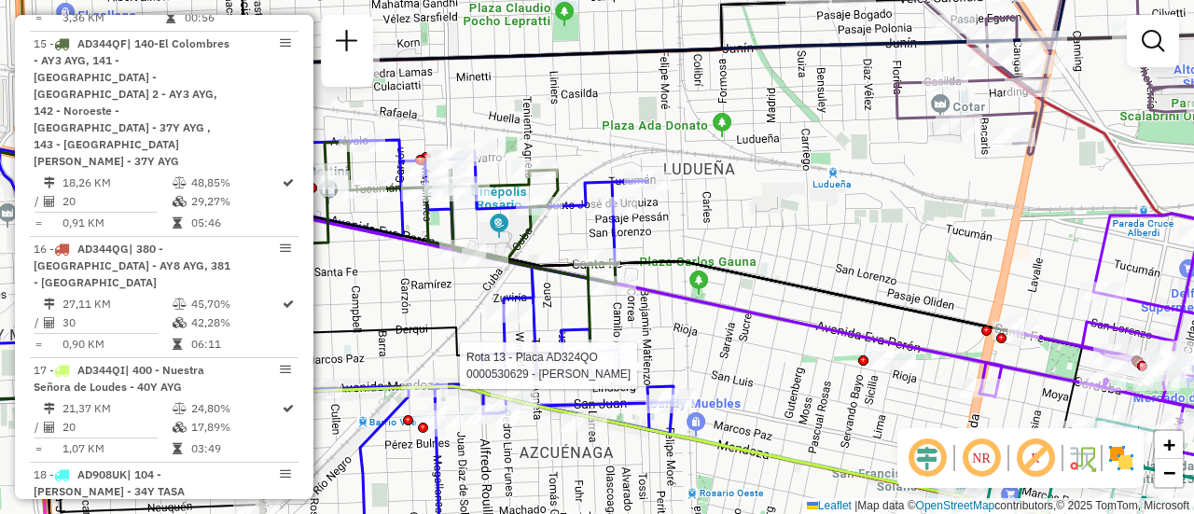
select select "**********"
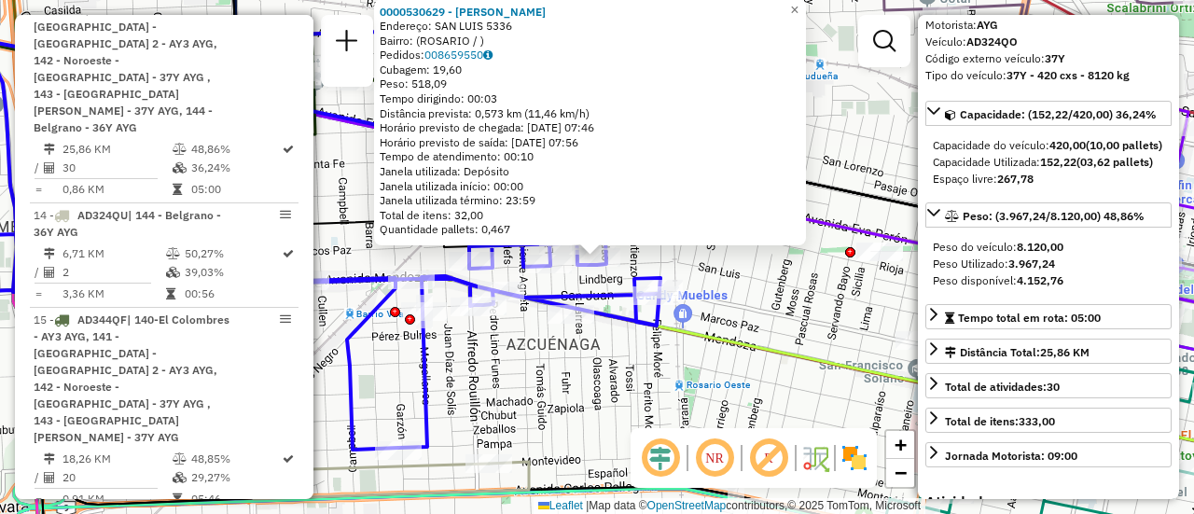
scroll to position [280, 0]
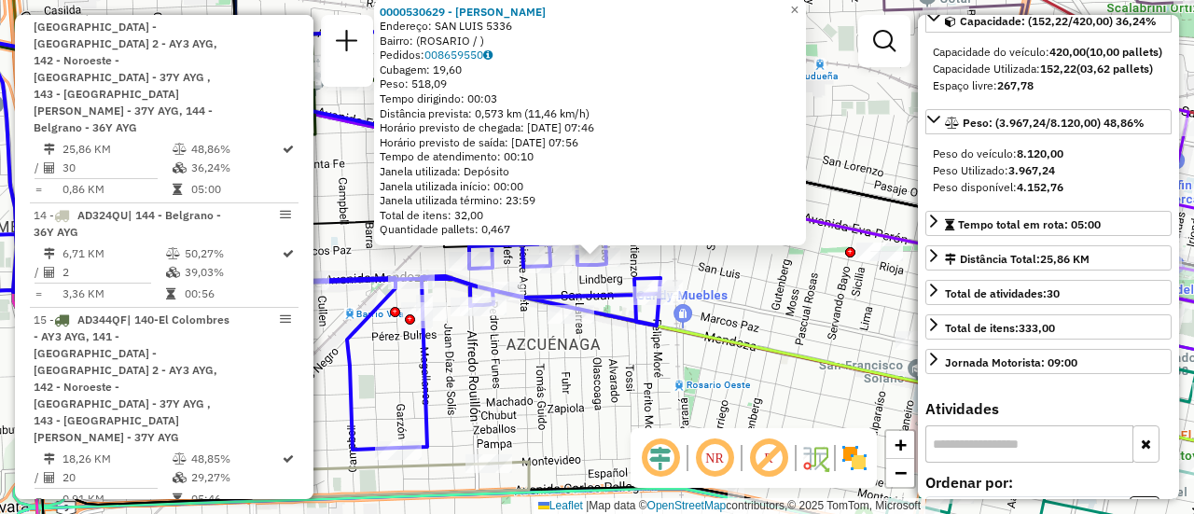
click at [684, 393] on div "0000530629 - Chen Zhen Endereço: SAN LUIS 5336 Bairro: (ROSARIO / ) Pedidos: 00…" at bounding box center [597, 257] width 1194 height 514
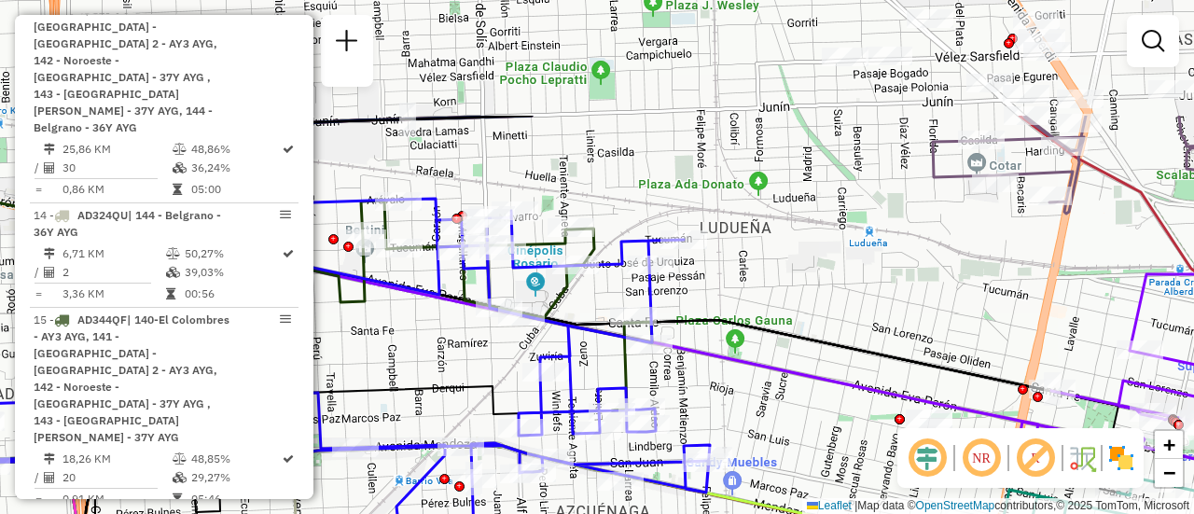
drag, startPoint x: 717, startPoint y: 528, endPoint x: 732, endPoint y: 558, distance: 33.4
click at [732, 513] on html "Aguarde... Pop-up bloqueado! Seu navegador bloqueou automáticamente a abertura …" at bounding box center [597, 257] width 1194 height 514
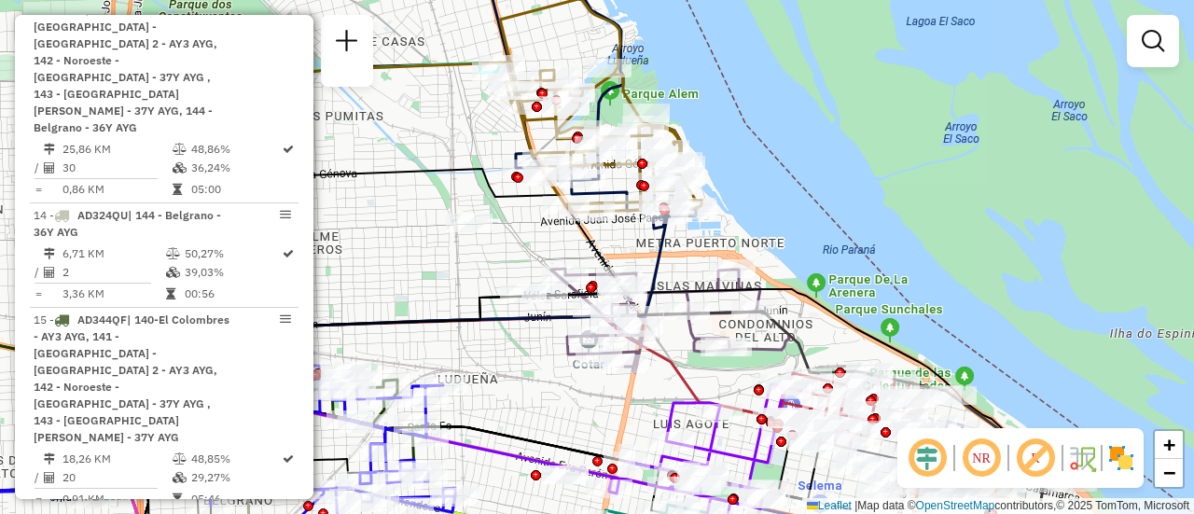
drag, startPoint x: 773, startPoint y: 398, endPoint x: 517, endPoint y: 410, distance: 256.7
click at [517, 410] on div "Janela de atendimento Grade de atendimento Capacidade Transportadoras Veículos …" at bounding box center [597, 257] width 1194 height 514
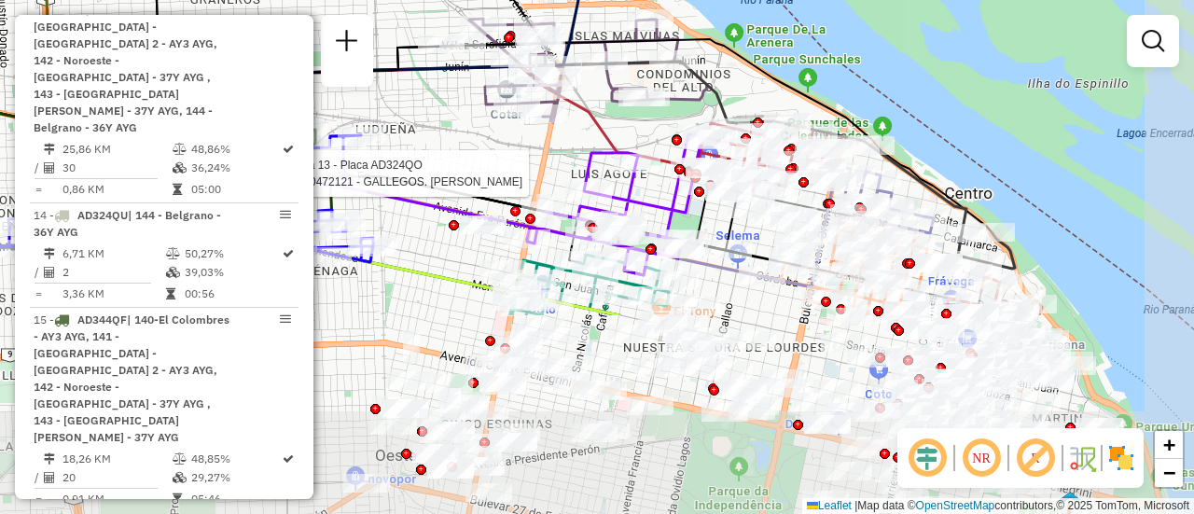
drag, startPoint x: 791, startPoint y: 339, endPoint x: 709, endPoint y: 90, distance: 263.0
click at [709, 90] on icon at bounding box center [521, 148] width 889 height 172
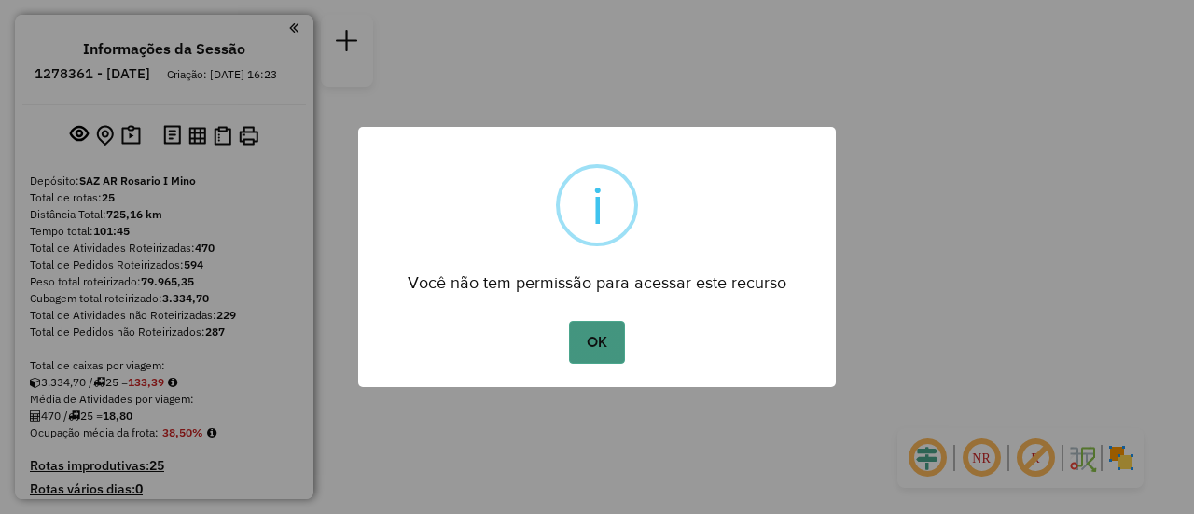
click at [598, 346] on button "OK" at bounding box center [596, 342] width 55 height 43
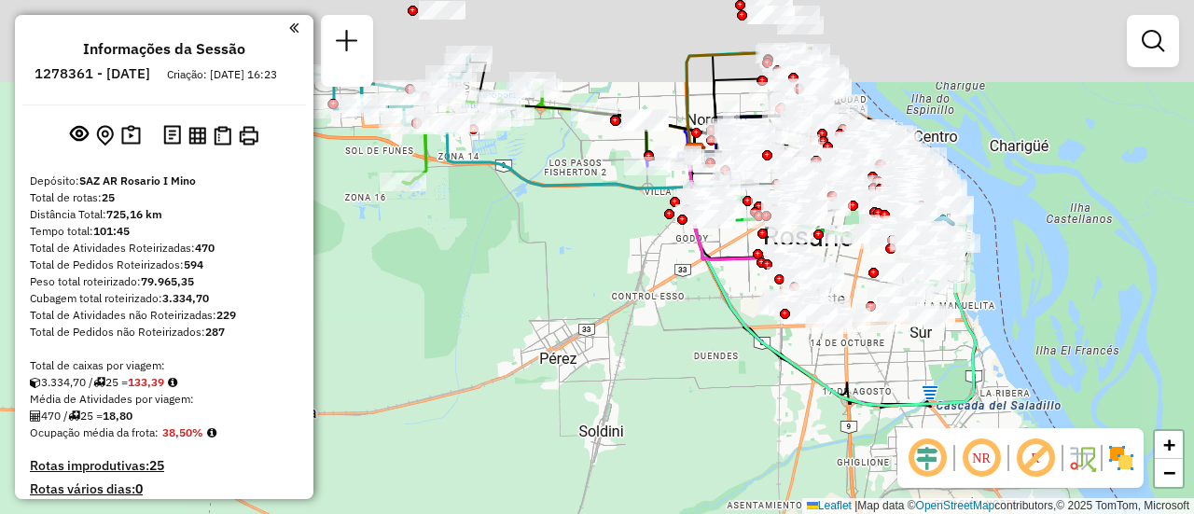
drag, startPoint x: 676, startPoint y: 176, endPoint x: 835, endPoint y: 373, distance: 252.7
click at [744, 360] on div "Janela de atendimento Grade de atendimento Capacidade Transportadoras Veículos …" at bounding box center [597, 257] width 1194 height 514
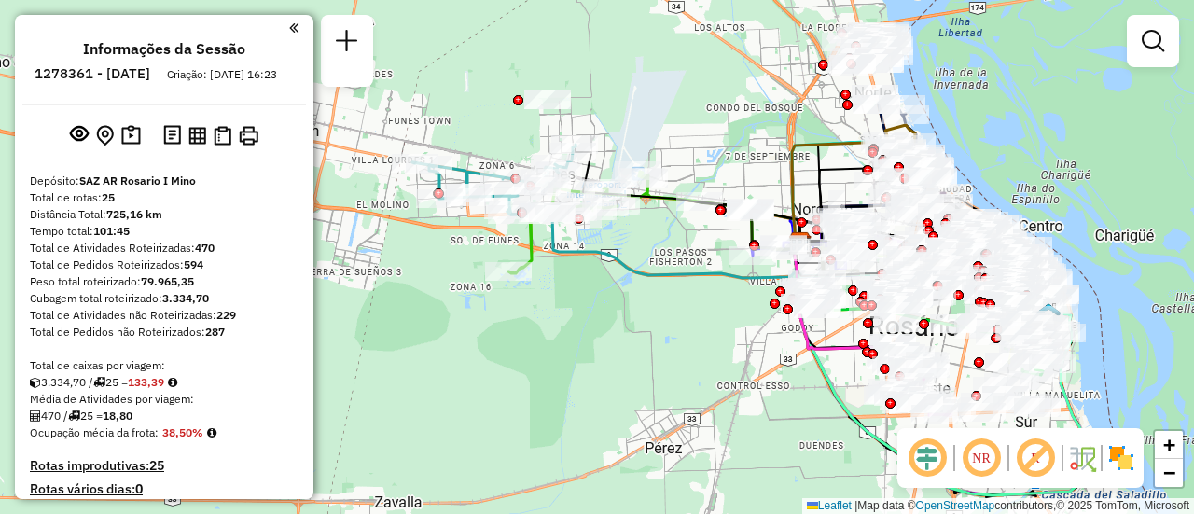
drag, startPoint x: 615, startPoint y: 110, endPoint x: 689, endPoint y: 127, distance: 76.5
click at [683, 125] on div "Janela de atendimento Grade de atendimento Capacidade Transportadoras Veículos …" at bounding box center [597, 257] width 1194 height 514
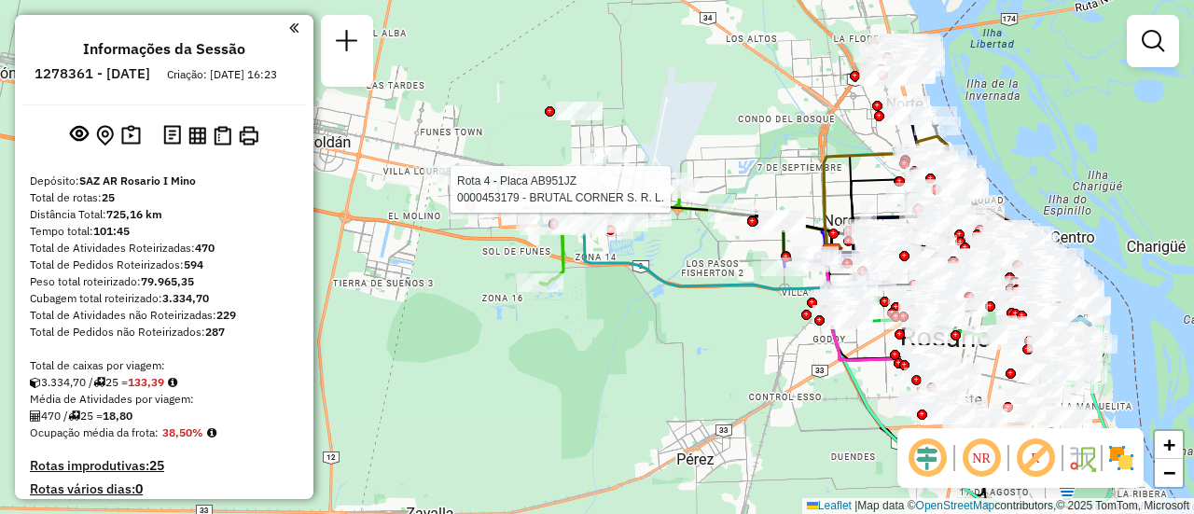
select select "**********"
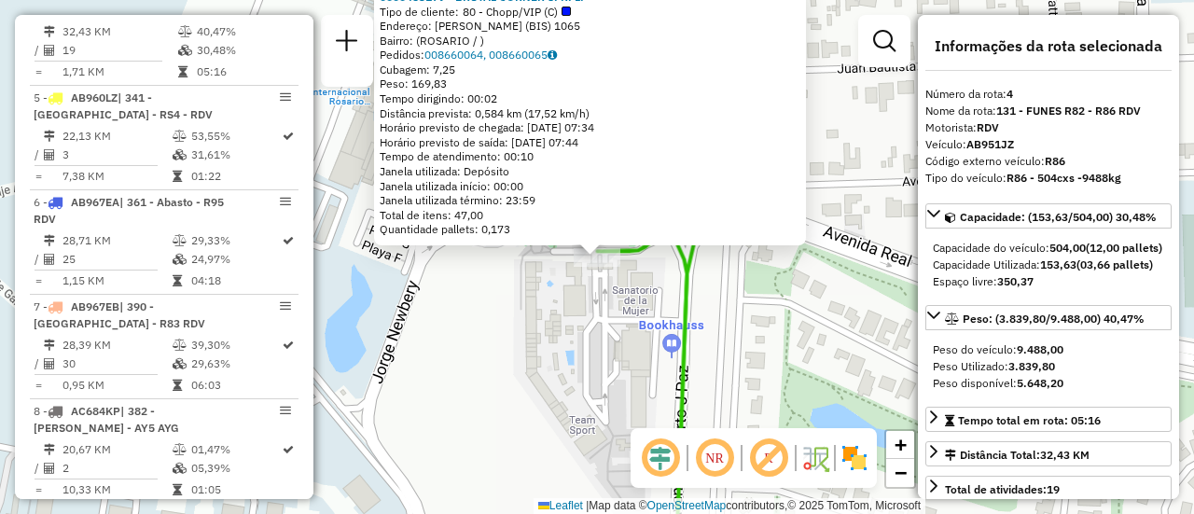
scroll to position [93, 0]
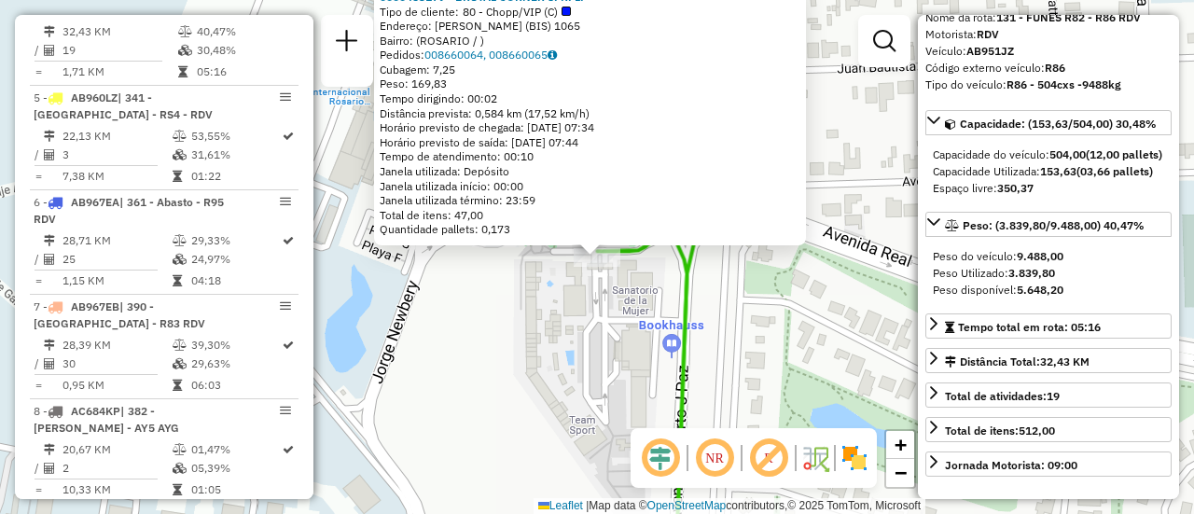
click at [541, 362] on div "0000453179 - BRUTAL CORNER S. R. L. Tipo de cliente: 80 - Chopp/VIP (C) Endereç…" at bounding box center [597, 257] width 1194 height 514
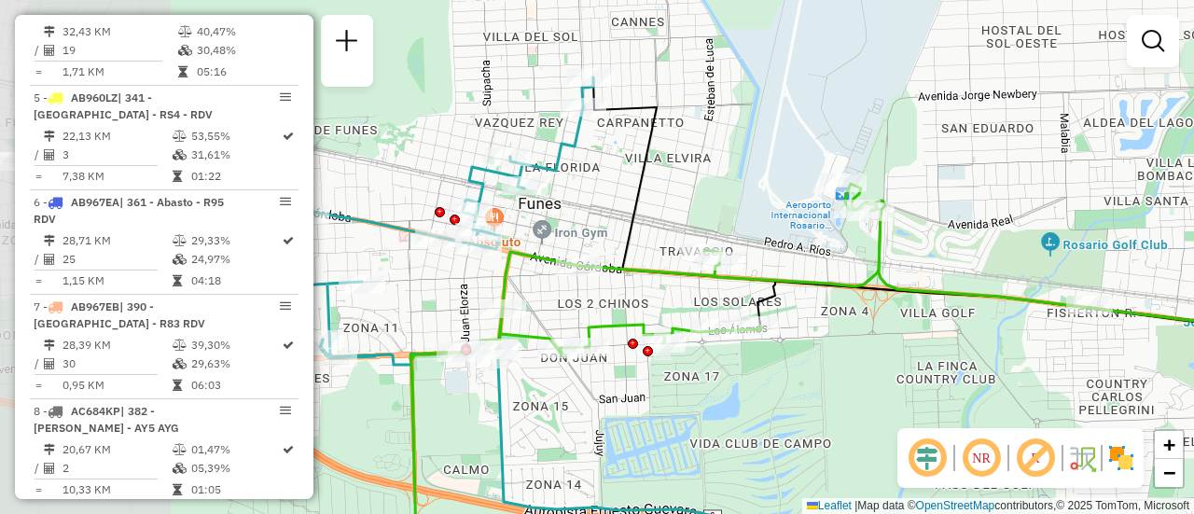
drag, startPoint x: 459, startPoint y: 230, endPoint x: 753, endPoint y: 220, distance: 294.9
click at [777, 213] on div "Janela de atendimento Grade de atendimento Capacidade Transportadoras Veículos …" at bounding box center [597, 257] width 1194 height 514
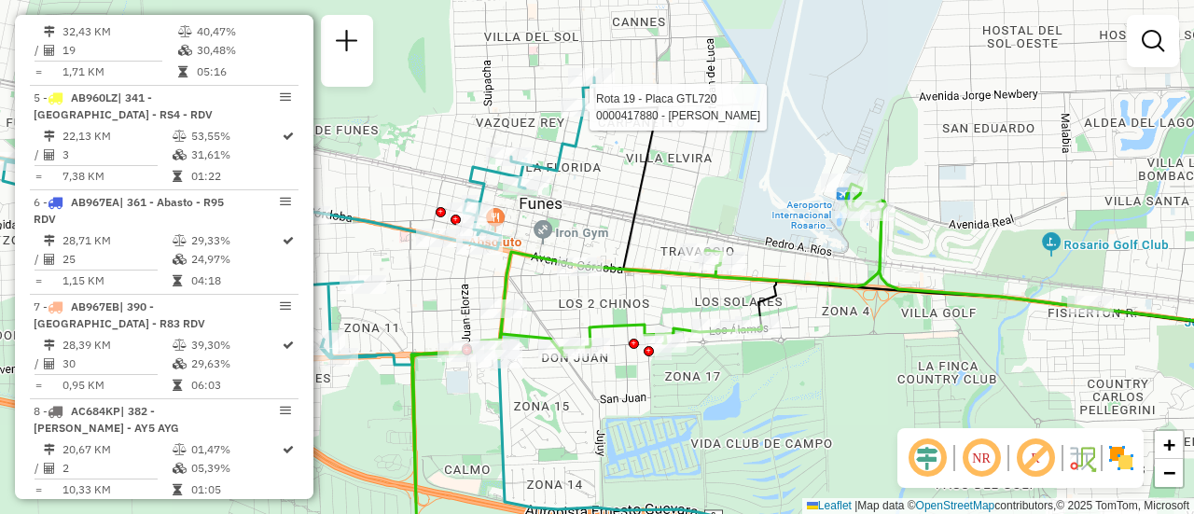
select select "**********"
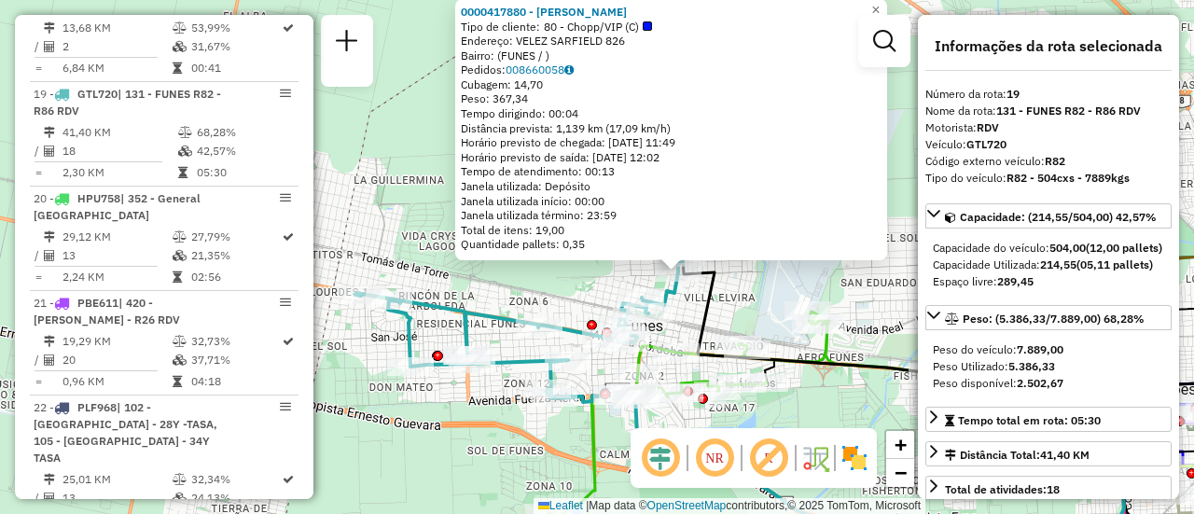
scroll to position [187, 0]
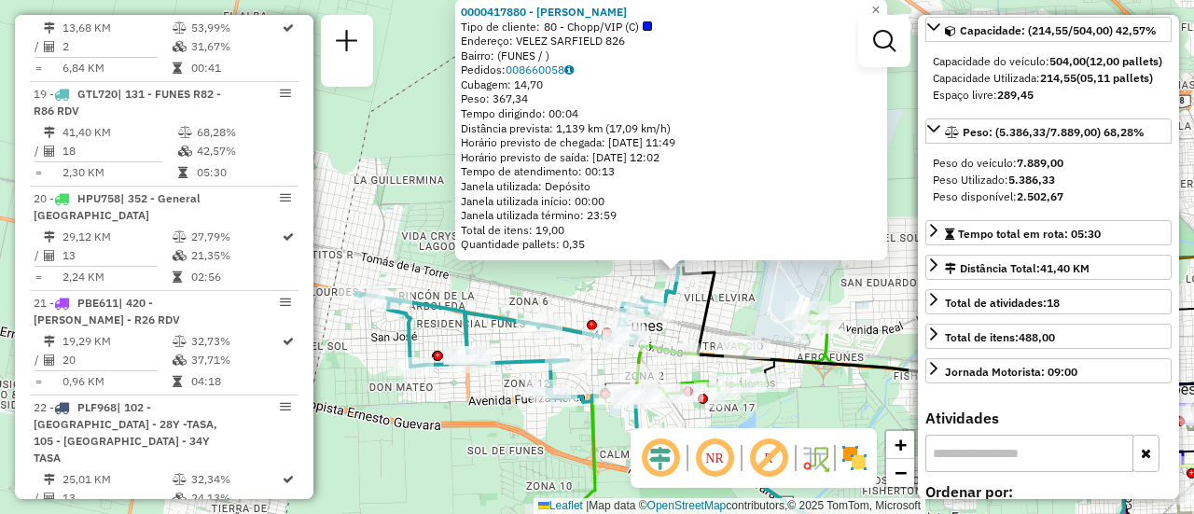
click at [414, 236] on div "0000417880 - RAMONA SRL Tipo de cliente: 80 - Chopp/VIP (C) Endereço: VELEZ SAR…" at bounding box center [597, 257] width 1194 height 514
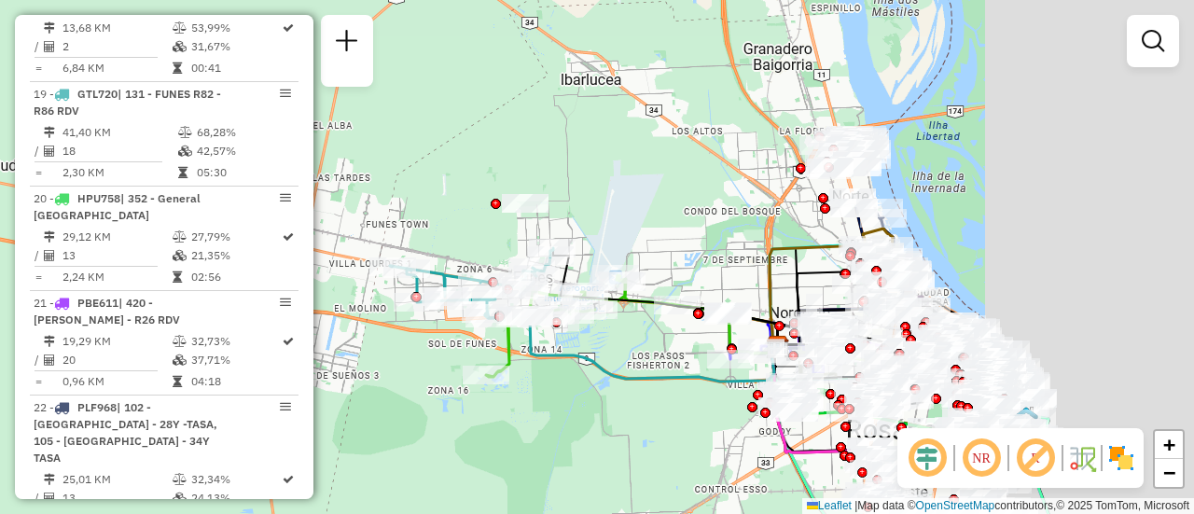
drag, startPoint x: 934, startPoint y: 303, endPoint x: 667, endPoint y: 242, distance: 274.4
click at [639, 244] on div "Janela de atendimento Grade de atendimento Capacidade Transportadoras Veículos …" at bounding box center [597, 257] width 1194 height 514
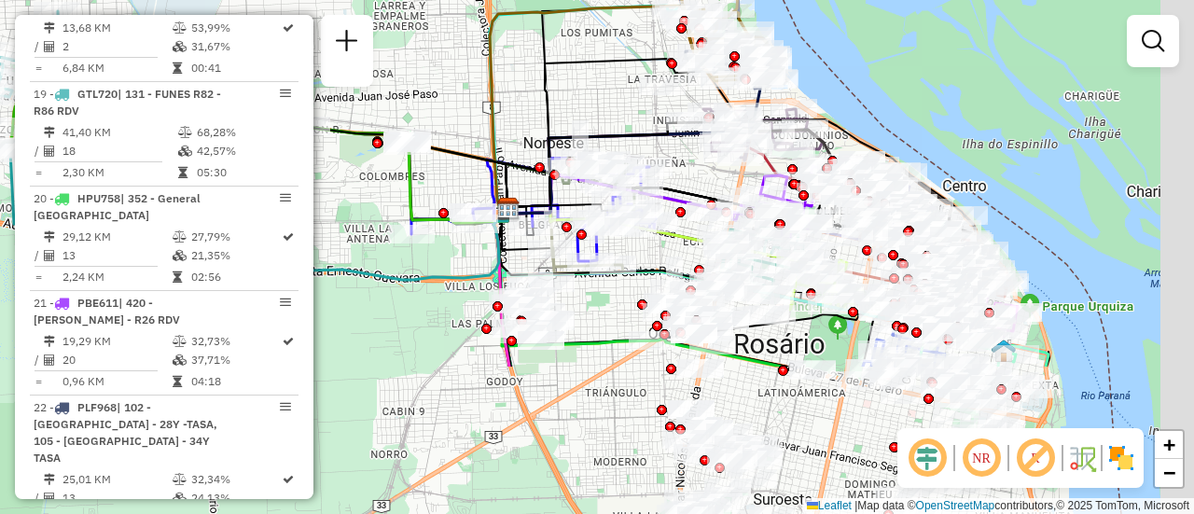
drag, startPoint x: 783, startPoint y: 266, endPoint x: 560, endPoint y: 41, distance: 316.5
click at [552, 59] on icon at bounding box center [607, 134] width 200 height 150
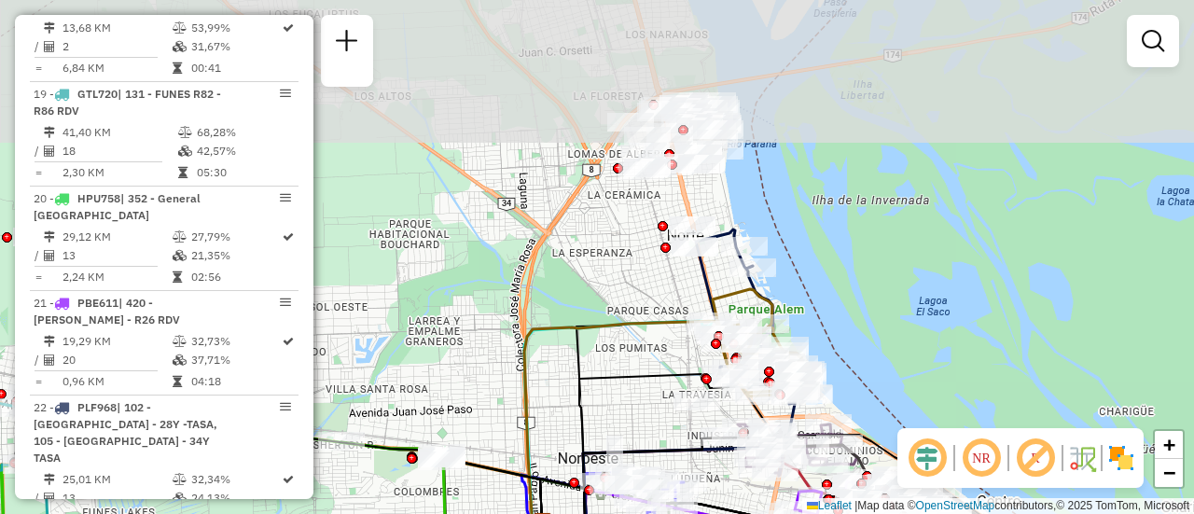
drag, startPoint x: 644, startPoint y: 134, endPoint x: 622, endPoint y: 288, distance: 155.5
click at [622, 288] on div "Janela de atendimento Grade de atendimento Capacidade Transportadoras Veículos …" at bounding box center [597, 257] width 1194 height 514
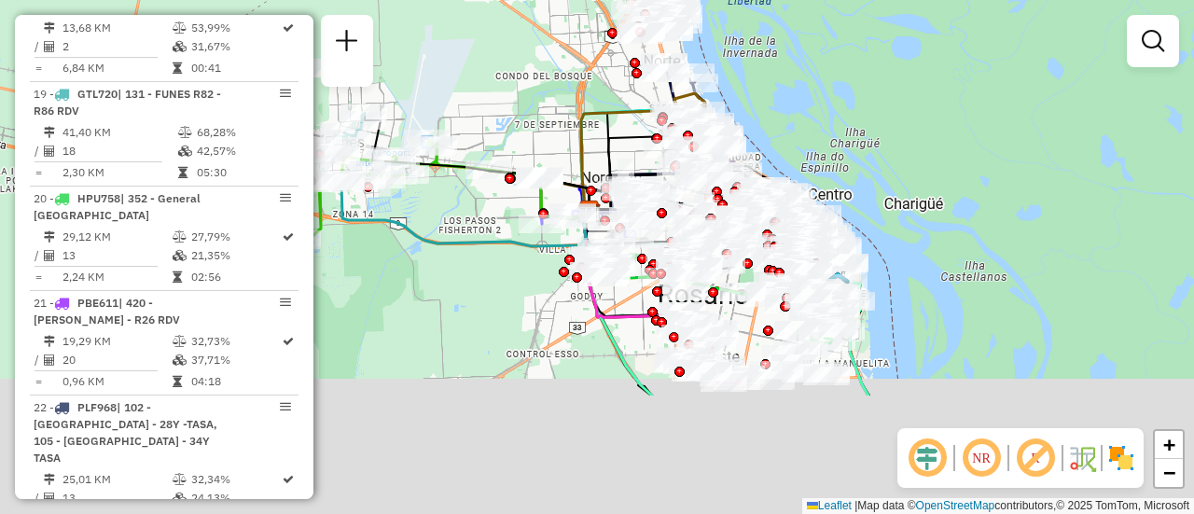
drag, startPoint x: 855, startPoint y: 346, endPoint x: 856, endPoint y: 190, distance: 155.7
click at [864, 174] on div "Janela de atendimento Grade de atendimento Capacidade Transportadoras Veículos …" at bounding box center [597, 257] width 1194 height 514
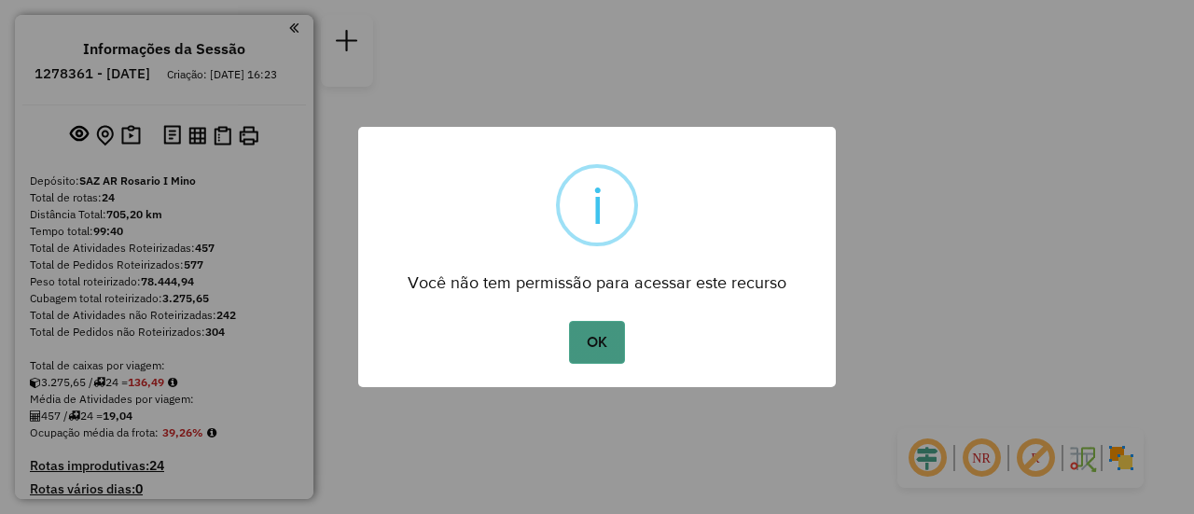
click at [598, 330] on button "OK" at bounding box center [596, 342] width 55 height 43
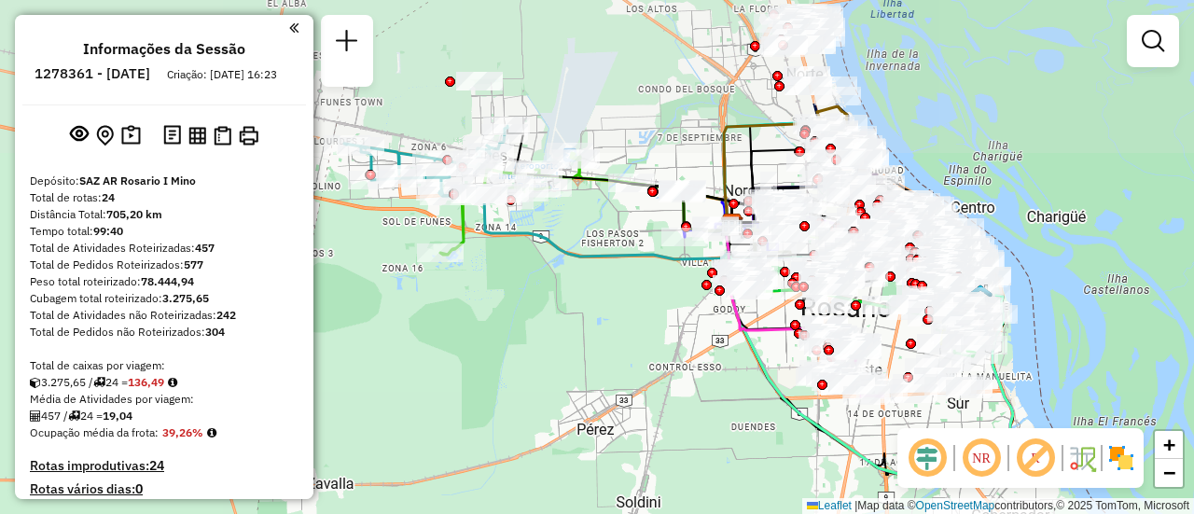
drag, startPoint x: 622, startPoint y: 319, endPoint x: 660, endPoint y: 367, distance: 61.8
click at [660, 369] on div "Janela de atendimento Grade de atendimento Capacidade Transportadoras Veículos …" at bounding box center [597, 257] width 1194 height 514
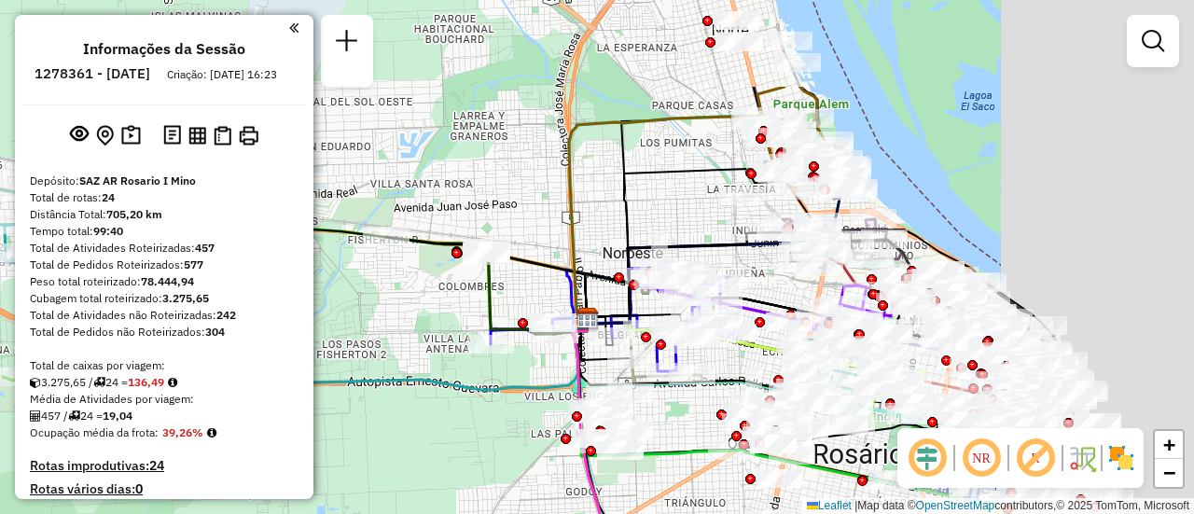
drag, startPoint x: 880, startPoint y: 63, endPoint x: 578, endPoint y: 214, distance: 337.4
click at [578, 226] on div "Janela de atendimento Grade de atendimento Capacidade Transportadoras Veículos …" at bounding box center [597, 257] width 1194 height 514
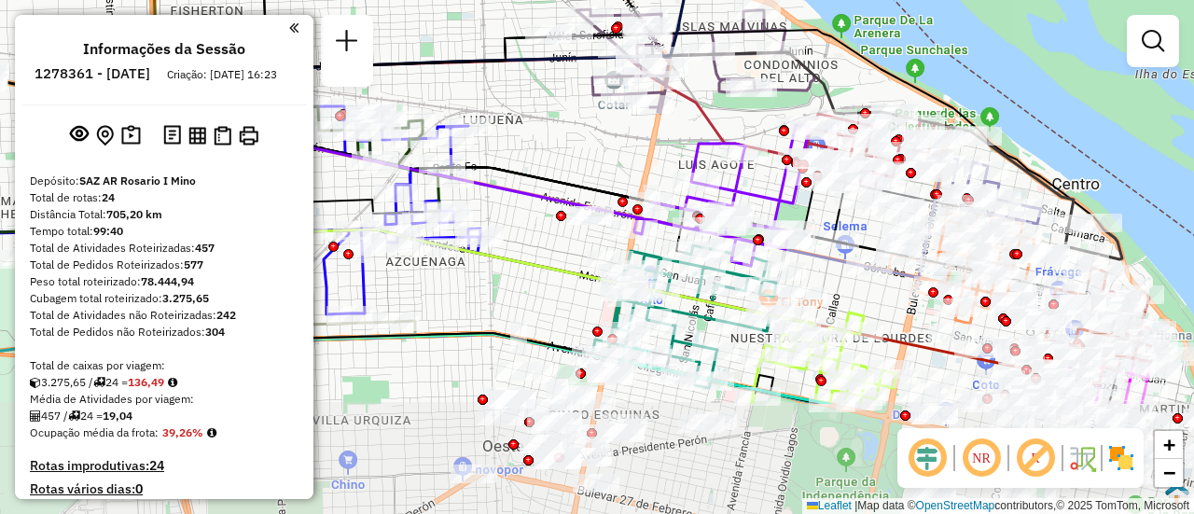
drag, startPoint x: 750, startPoint y: 325, endPoint x: 588, endPoint y: 163, distance: 228.2
click at [588, 163] on div "Janela de atendimento Grade de atendimento Capacidade Transportadoras Veículos …" at bounding box center [597, 257] width 1194 height 514
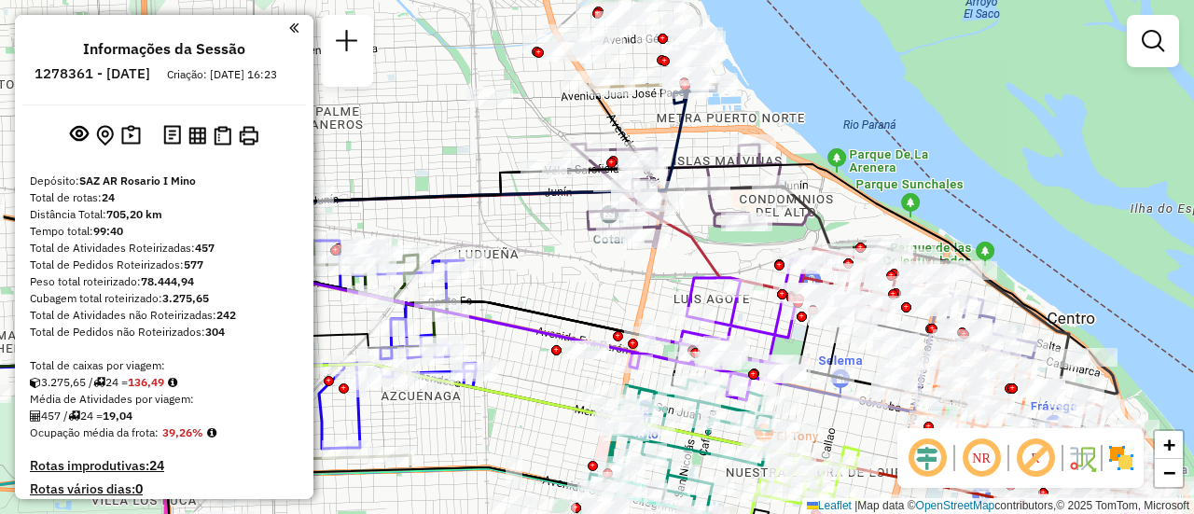
drag, startPoint x: 688, startPoint y: 202, endPoint x: 683, endPoint y: 240, distance: 37.7
click at [683, 240] on icon at bounding box center [490, 272] width 620 height 162
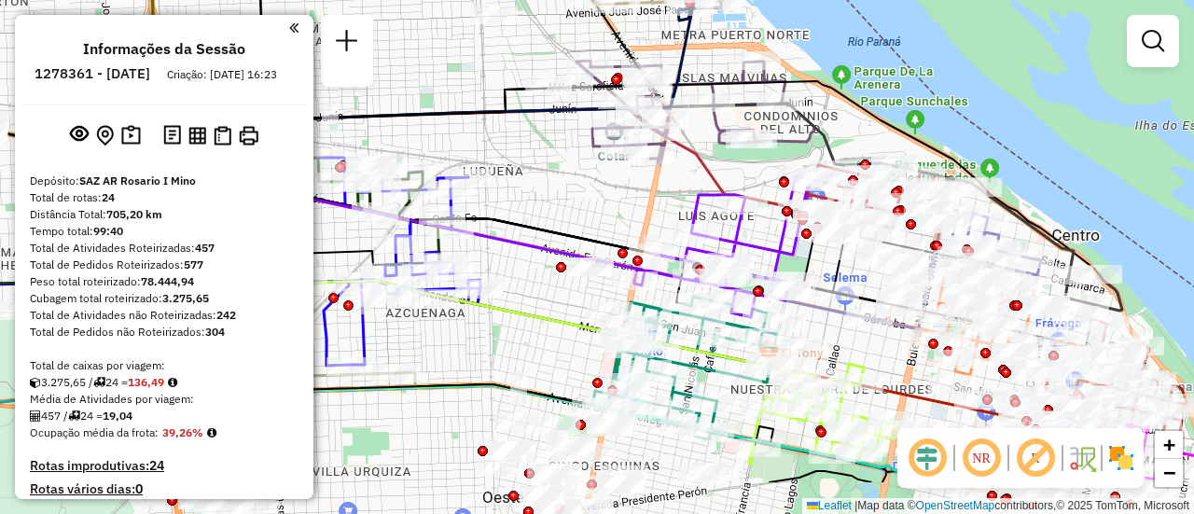
drag, startPoint x: 775, startPoint y: 326, endPoint x: 780, endPoint y: 180, distance: 146.5
click at [780, 180] on icon at bounding box center [721, 246] width 175 height 141
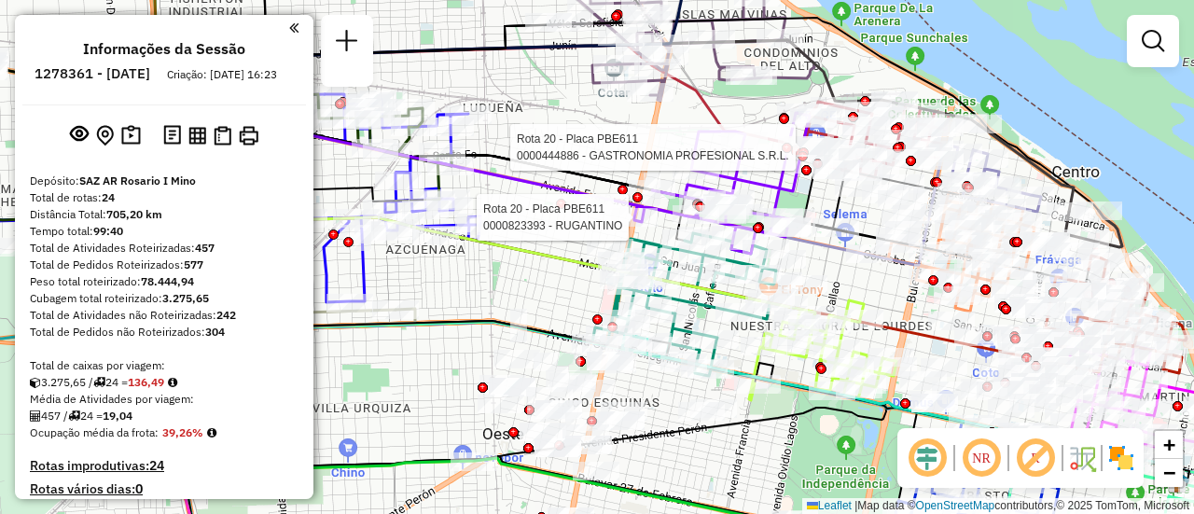
select select "**********"
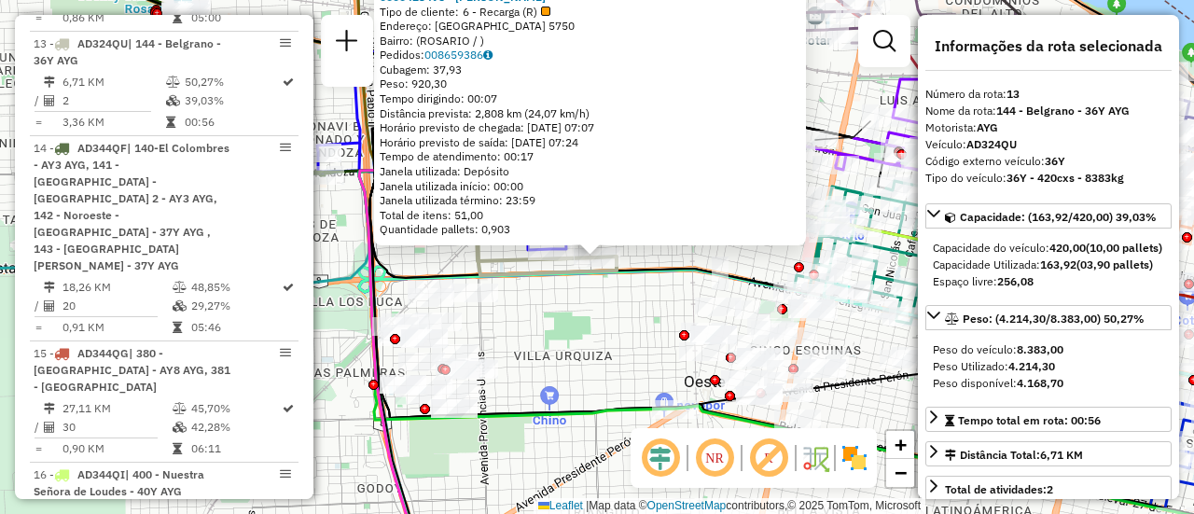
scroll to position [93, 0]
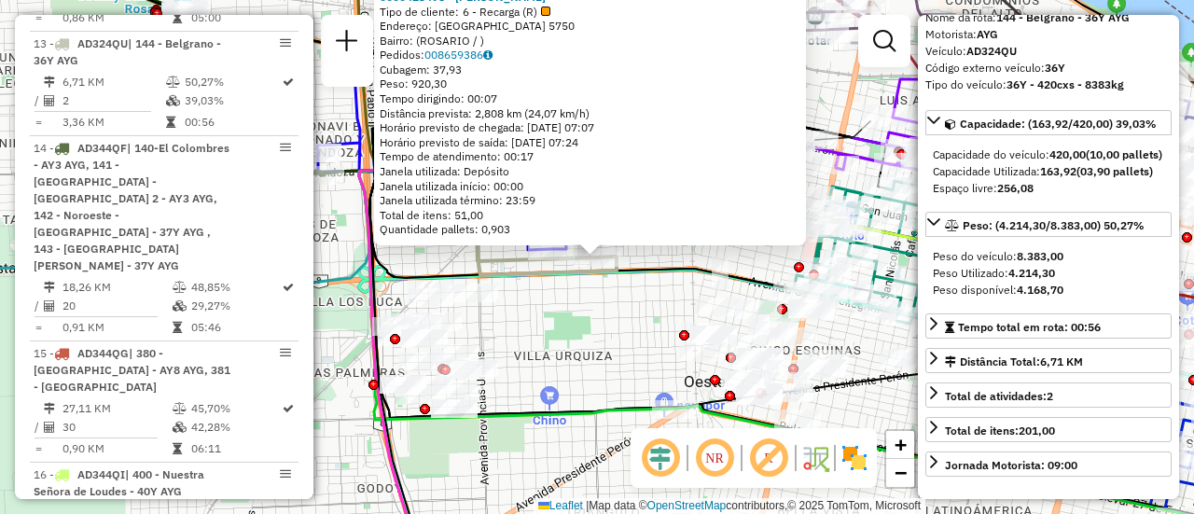
click at [577, 362] on div "0000423495 - [PERSON_NAME] Tipo de cliente: 6 - Recarga (R) Endereço: [GEOGRAPH…" at bounding box center [597, 257] width 1194 height 514
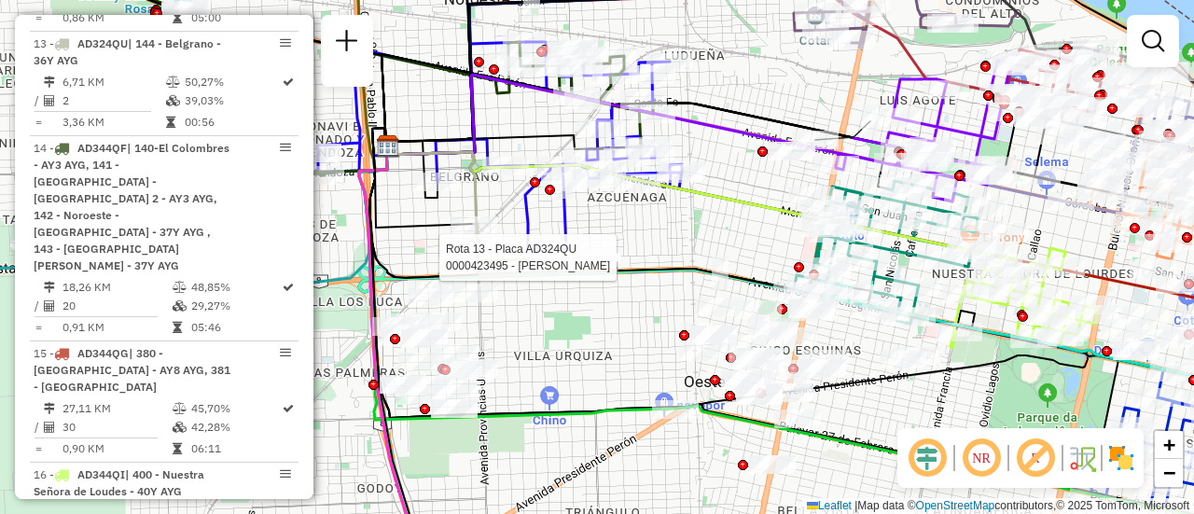
select select "**********"
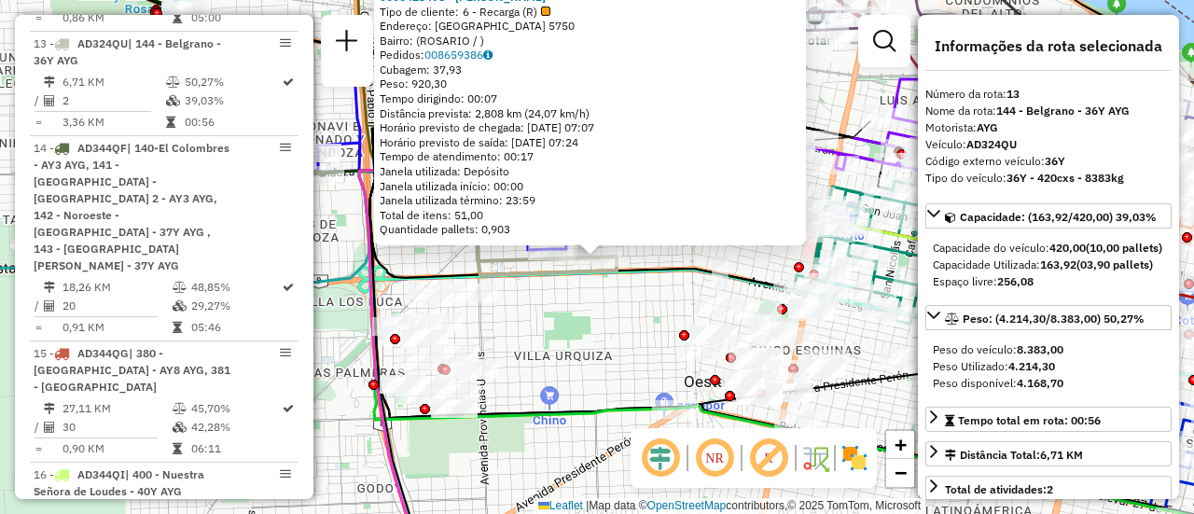
click at [595, 326] on div "0000423495 - [PERSON_NAME] Tipo de cliente: 6 - Recarga (R) Endereço: [GEOGRAPH…" at bounding box center [597, 257] width 1194 height 514
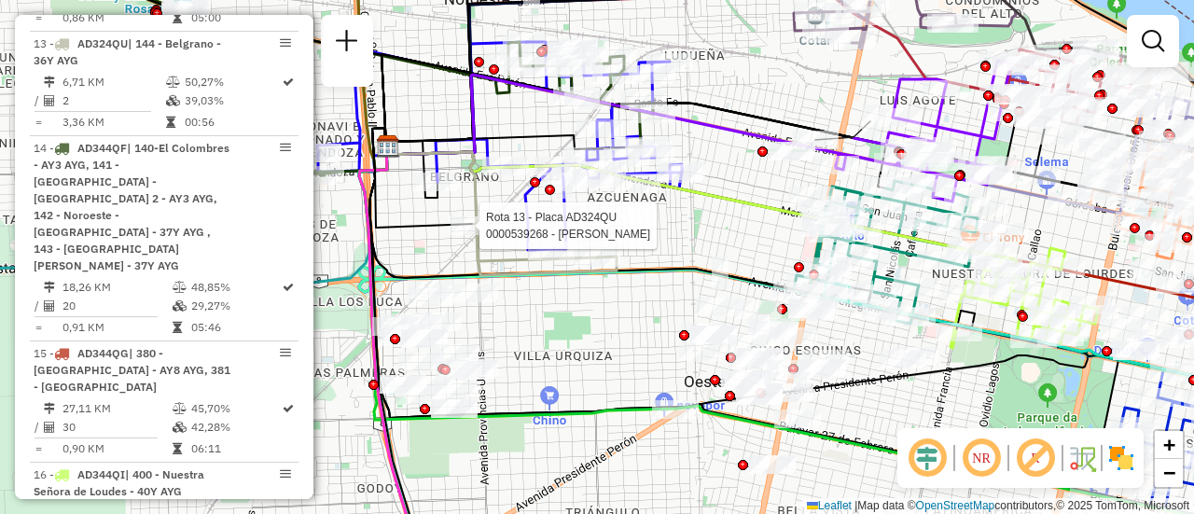
select select "**********"
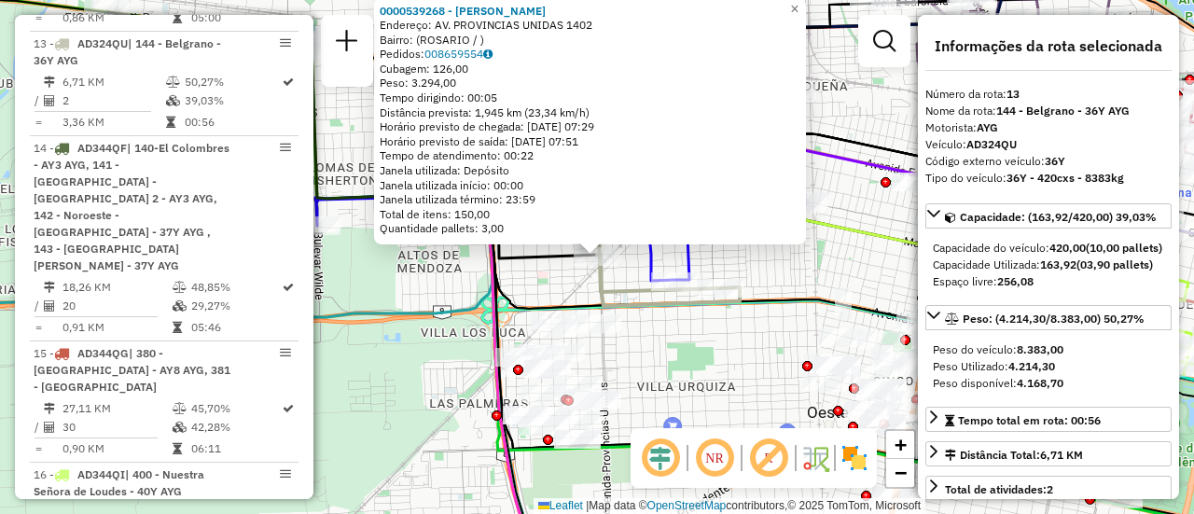
click at [669, 342] on div "0000539268 - [PERSON_NAME]: AV. PROVINCIAS UNIDAS 1402 Bairro: ([GEOGRAPHIC_DAT…" at bounding box center [597, 257] width 1194 height 514
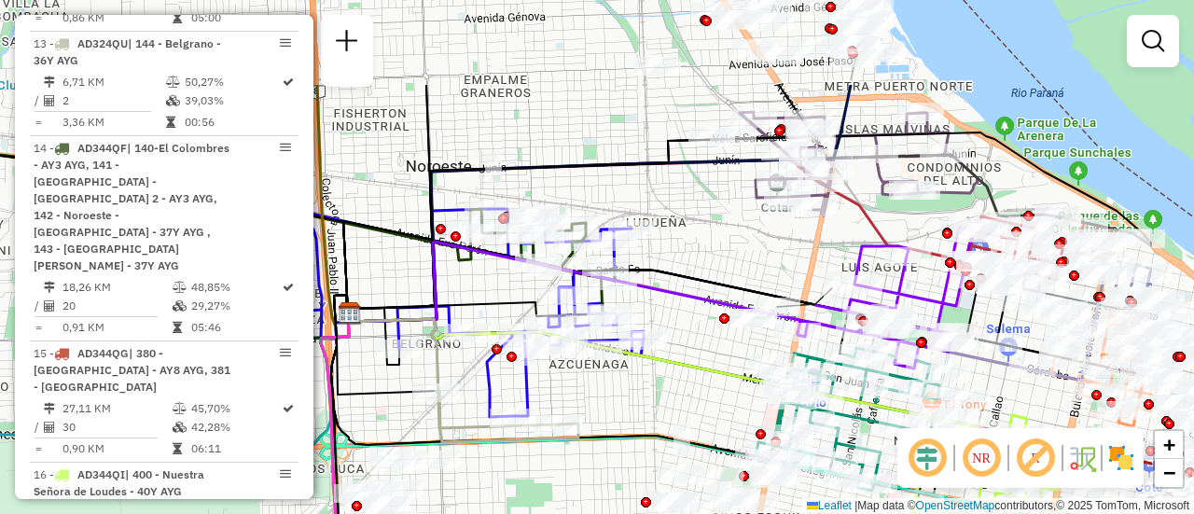
drag, startPoint x: 875, startPoint y: 170, endPoint x: 743, endPoint y: 297, distance: 182.7
click at [712, 306] on icon at bounding box center [578, 289] width 460 height 95
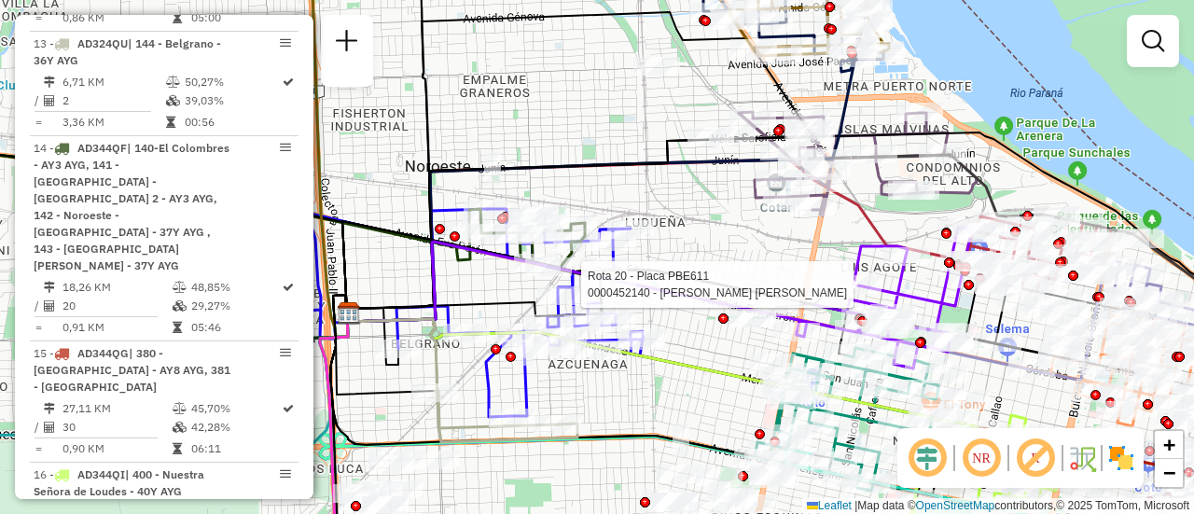
select select "**********"
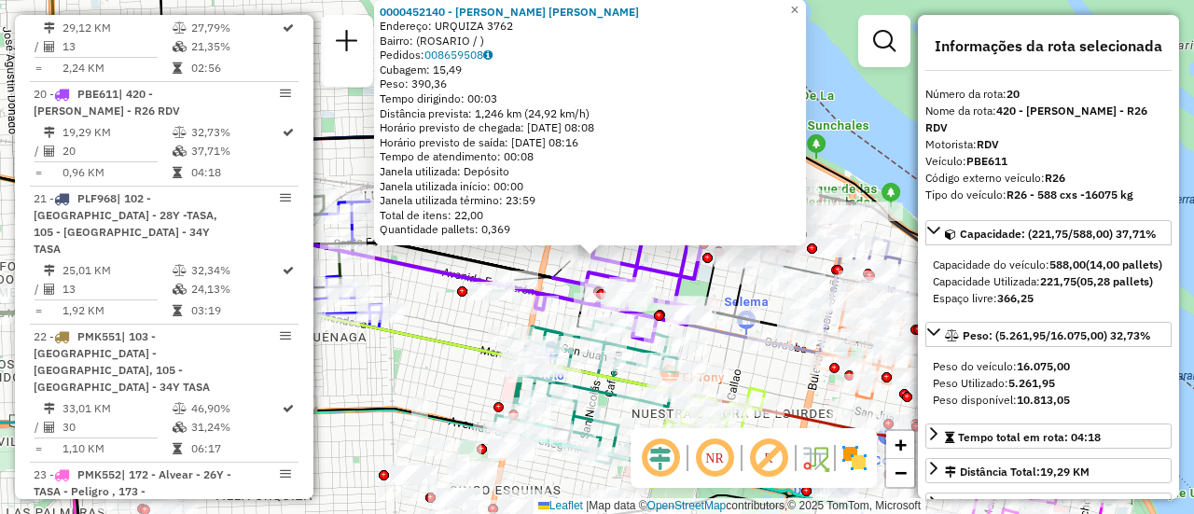
scroll to position [187, 0]
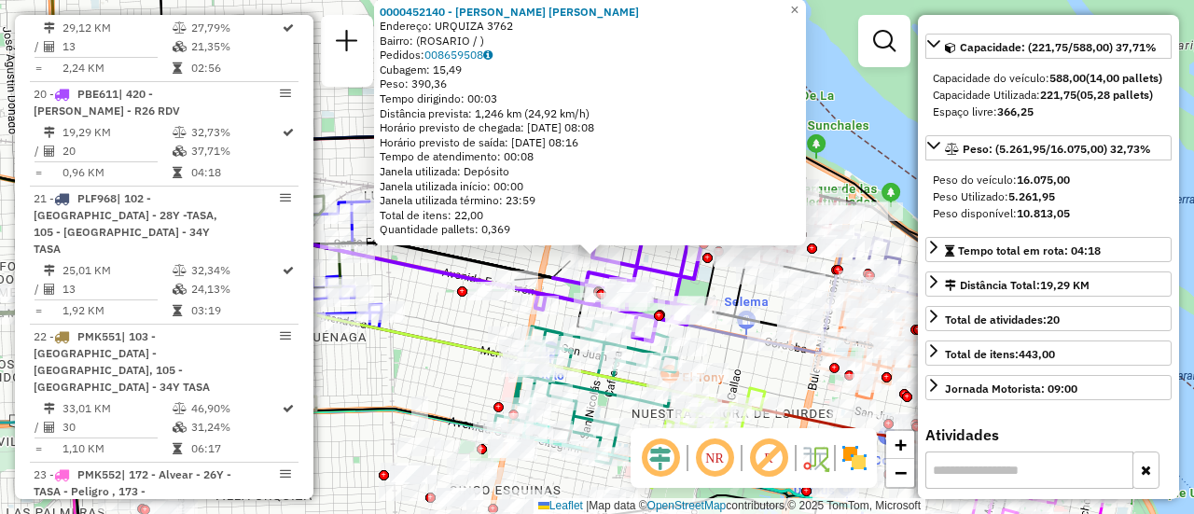
click at [446, 326] on div "0000452140 - ALVAREZ ELCARTE JUAN IGNACIO Endereço: URQUIZA 3762 Bairro: (ROSAR…" at bounding box center [597, 257] width 1194 height 514
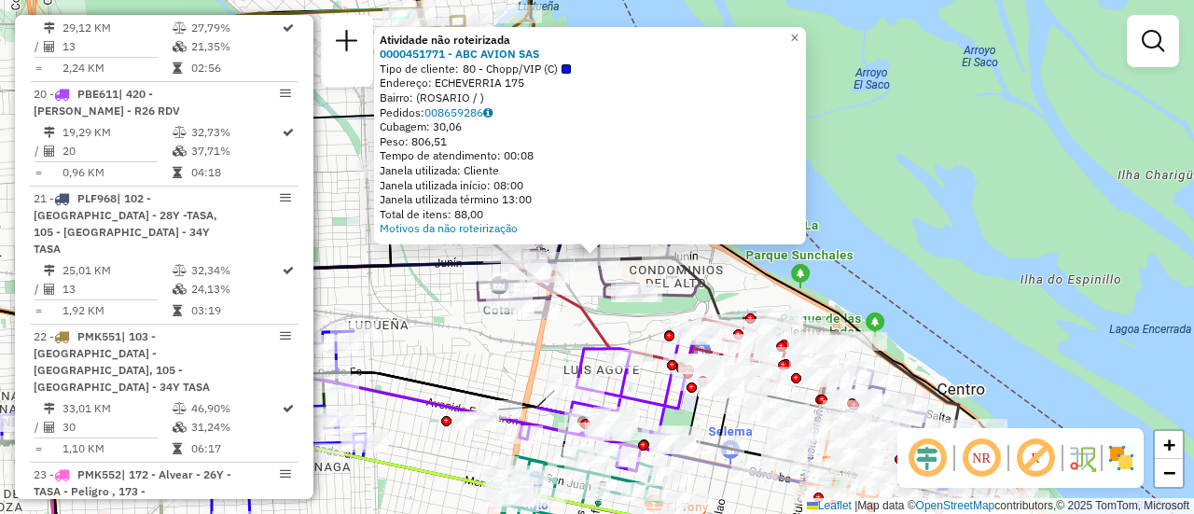
click at [457, 345] on div "Atividade não roteirizada 0000451771 - ABC AVION SAS Tipo de cliente: 80 - Chop…" at bounding box center [597, 257] width 1194 height 514
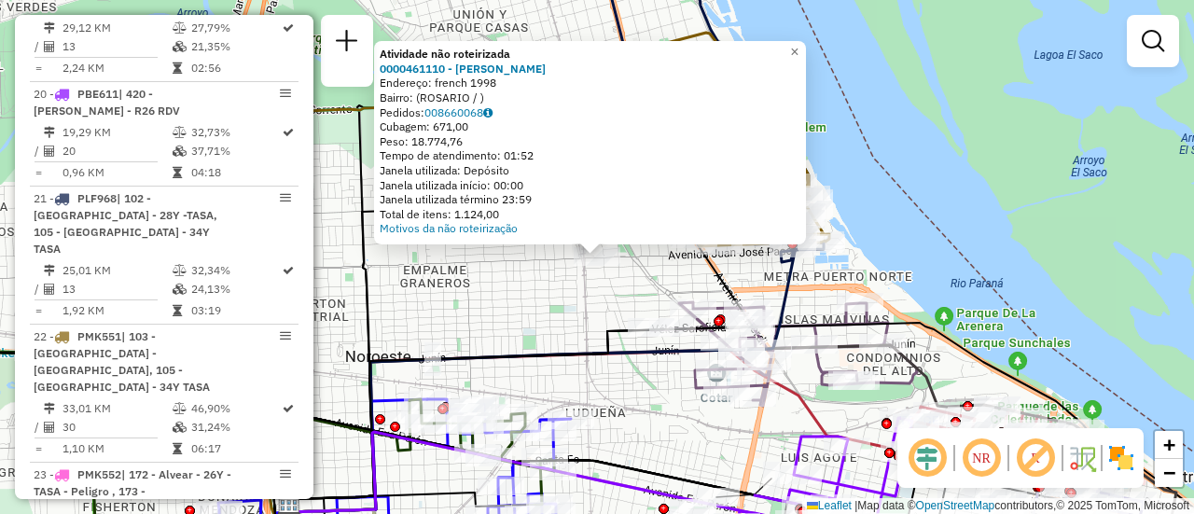
click at [546, 326] on div "Atividade não roteirizada 0000461110 - Gonzales Emanuel - RDV Endereço: french …" at bounding box center [597, 257] width 1194 height 514
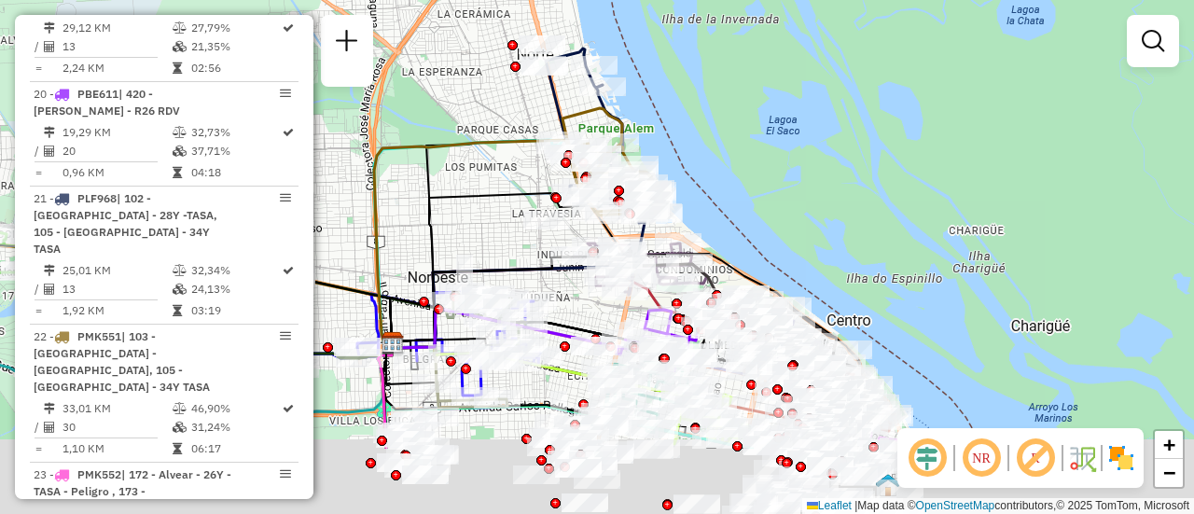
drag, startPoint x: 721, startPoint y: 422, endPoint x: 578, endPoint y: 275, distance: 205.1
click at [578, 275] on div "Rota 2 - Placa AB951JU 0000896003 - UNCOS FRANCI Janela de atendimento Grade de…" at bounding box center [597, 257] width 1194 height 514
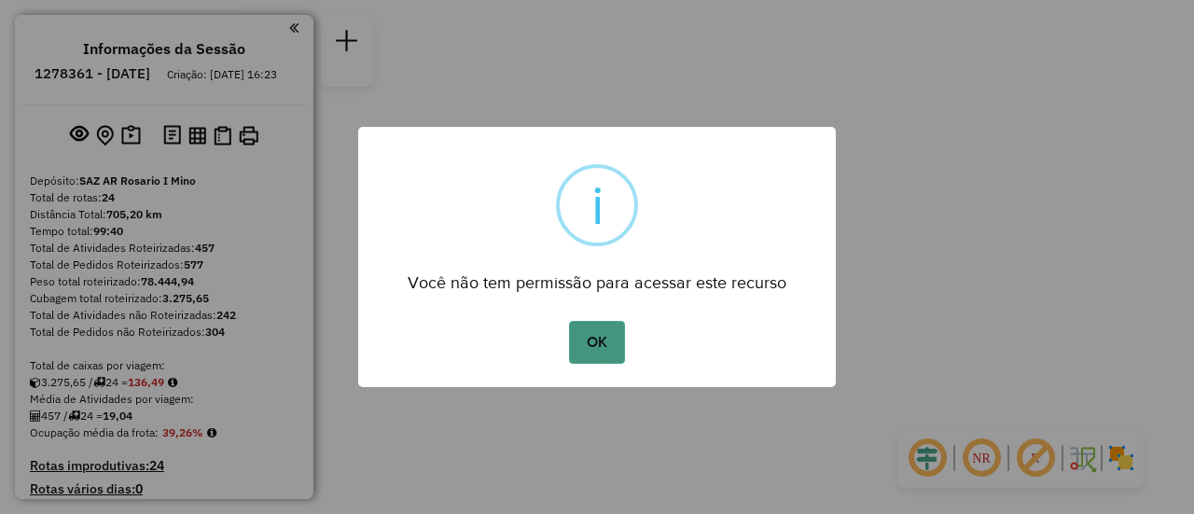
click at [595, 350] on button "OK" at bounding box center [596, 342] width 55 height 43
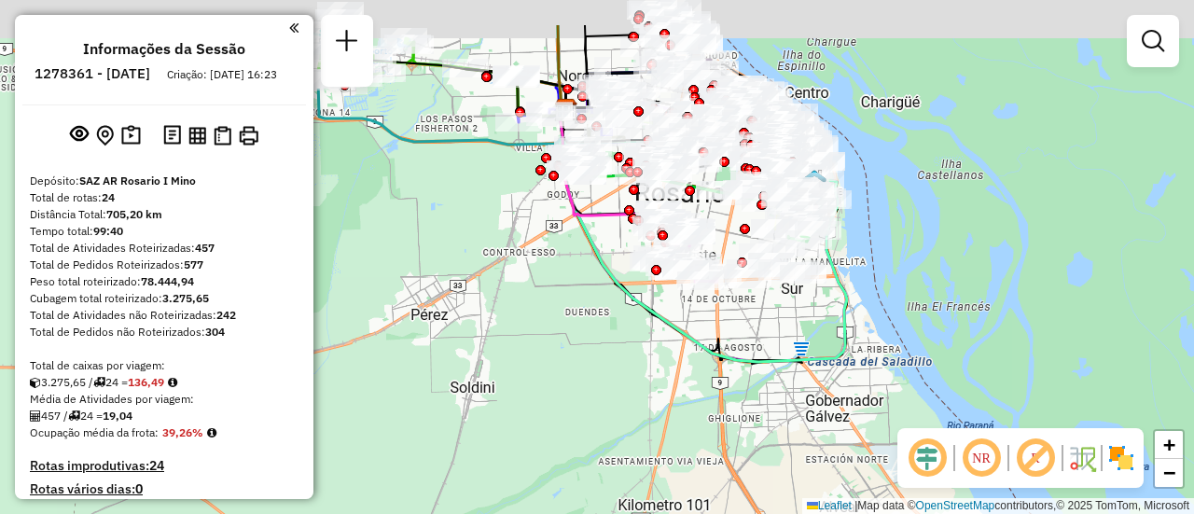
drag, startPoint x: 634, startPoint y: 145, endPoint x: 557, endPoint y: 314, distance: 186.5
click at [560, 237] on icon at bounding box center [619, 173] width 119 height 127
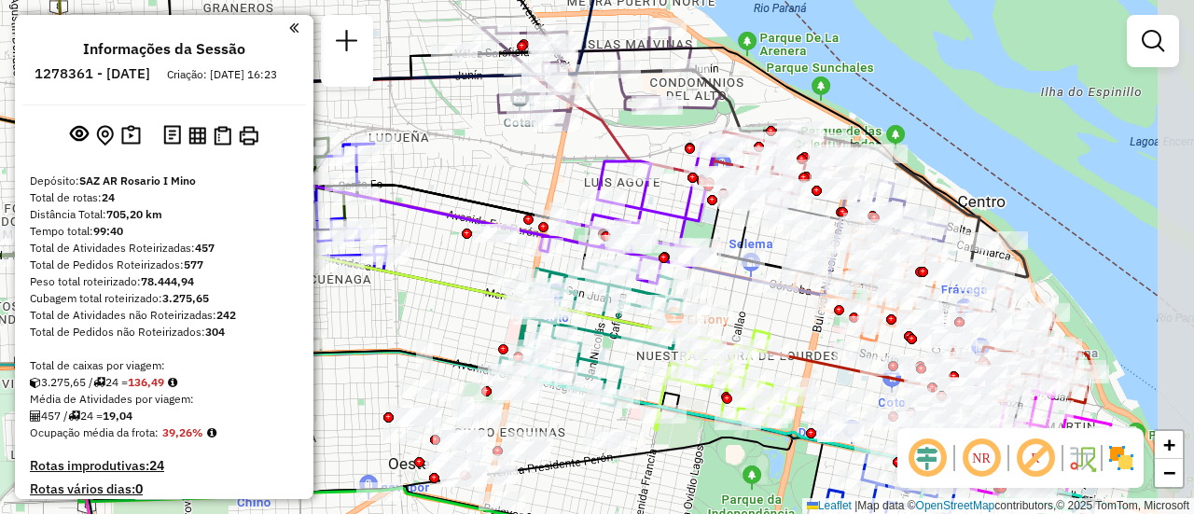
drag, startPoint x: 629, startPoint y: 200, endPoint x: 444, endPoint y: 183, distance: 185.5
click at [444, 183] on div "Janela de atendimento Grade de atendimento Capacidade Transportadoras Veículos …" at bounding box center [597, 257] width 1194 height 514
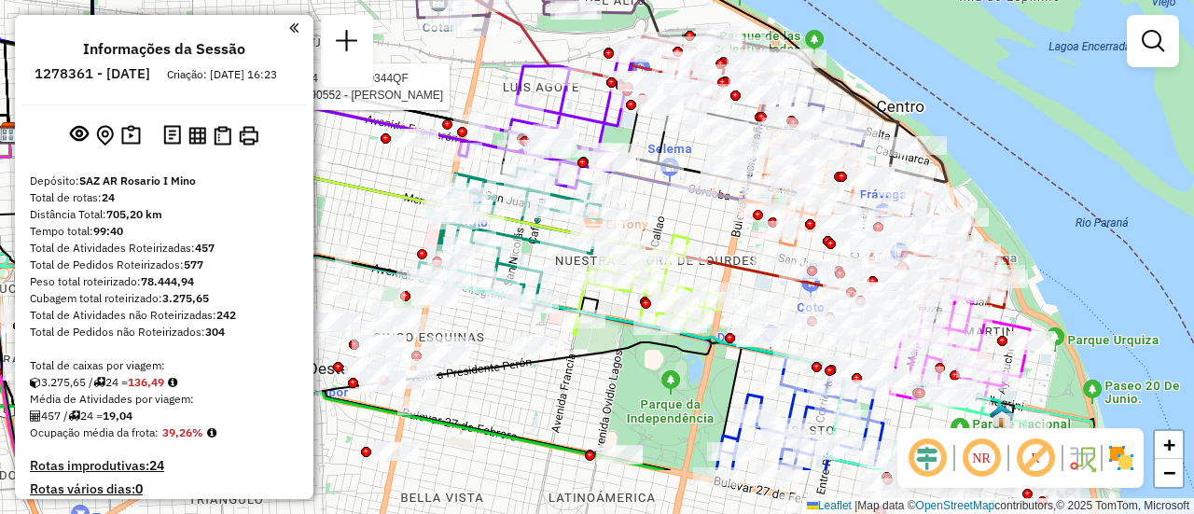
drag, startPoint x: 793, startPoint y: 332, endPoint x: 687, endPoint y: 222, distance: 152.4
click at [687, 222] on div "Rota 14 - Placa AD344QF 0000890552 - ORBE [PERSON_NAME] de atendimento Grade de…" at bounding box center [597, 257] width 1194 height 514
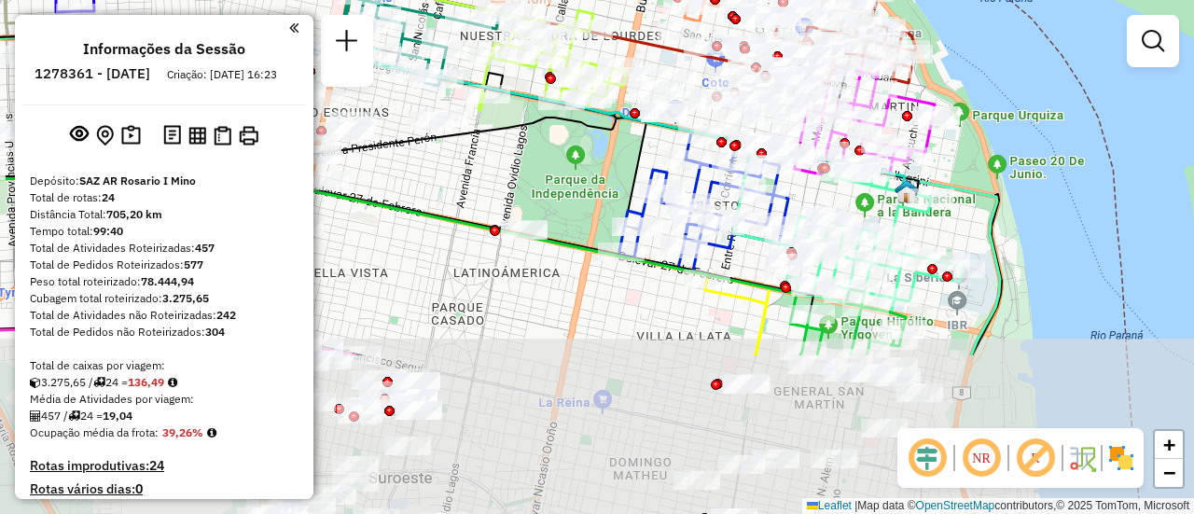
drag, startPoint x: 682, startPoint y: 398, endPoint x: 605, endPoint y: 176, distance: 234.7
click at [605, 176] on div "Rota 14 - Placa AD344QF 0000890552 - ORBE [PERSON_NAME] de atendimento Grade de…" at bounding box center [597, 257] width 1194 height 514
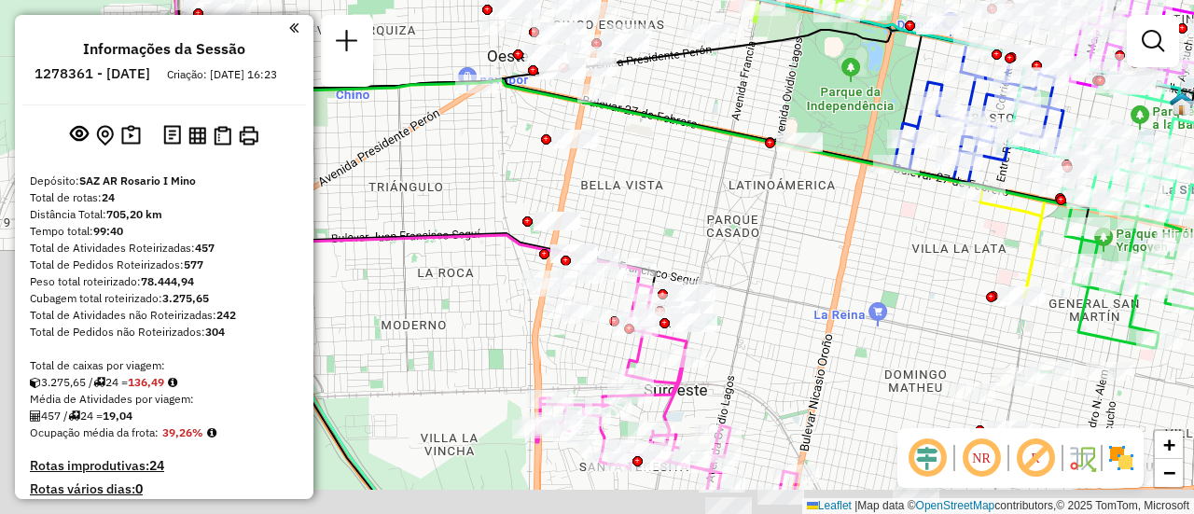
drag, startPoint x: 505, startPoint y: 345, endPoint x: 839, endPoint y: 269, distance: 342.5
click at [839, 269] on div "Rota 14 - Placa AD344QF 0000890552 - ORBE [PERSON_NAME] de atendimento Grade de…" at bounding box center [597, 257] width 1194 height 514
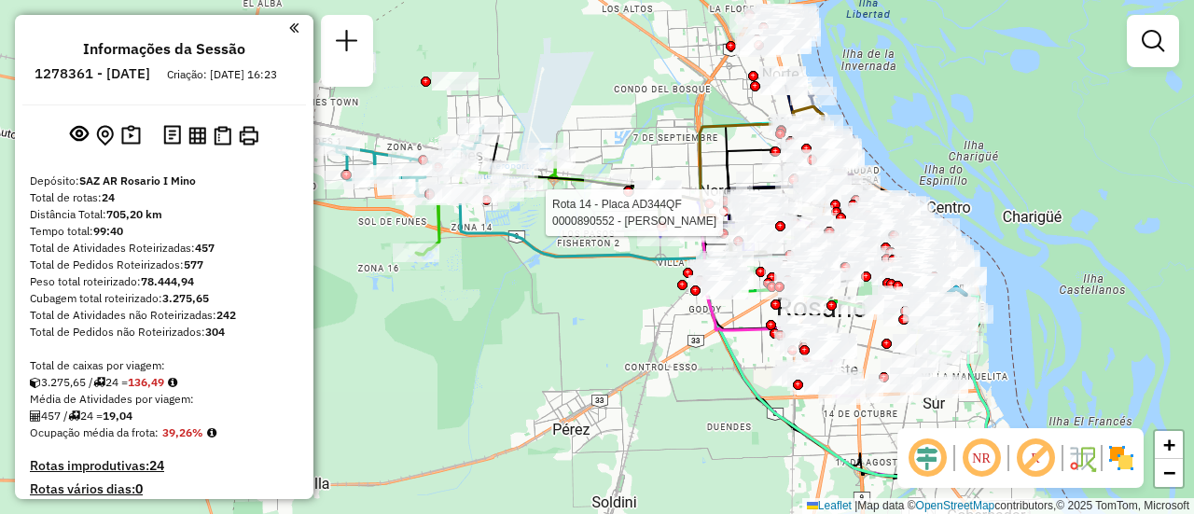
drag, startPoint x: 489, startPoint y: 233, endPoint x: 657, endPoint y: 312, distance: 185.6
click at [657, 312] on div "Rota 14 - Placa AD344QF 0000890552 - ORBE MARCOS GABRIEL Janela de atendimento …" at bounding box center [597, 257] width 1194 height 514
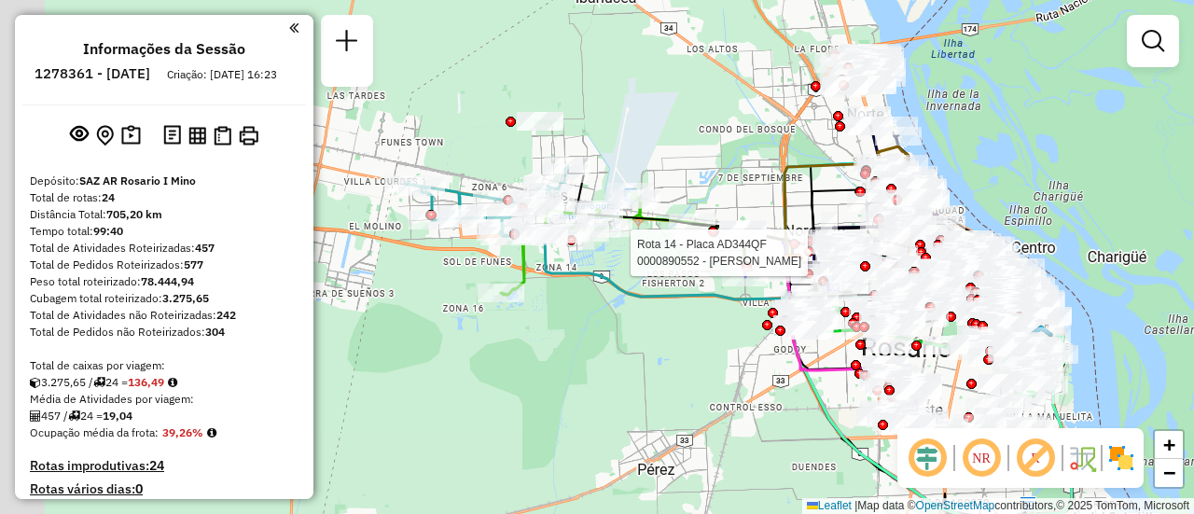
drag, startPoint x: 498, startPoint y: 294, endPoint x: 581, endPoint y: 331, distance: 91.0
click at [581, 331] on div "Rota 14 - Placa AD344QF 0000890552 - ORBE MARCOS GABRIEL Janela de atendimento …" at bounding box center [597, 257] width 1194 height 514
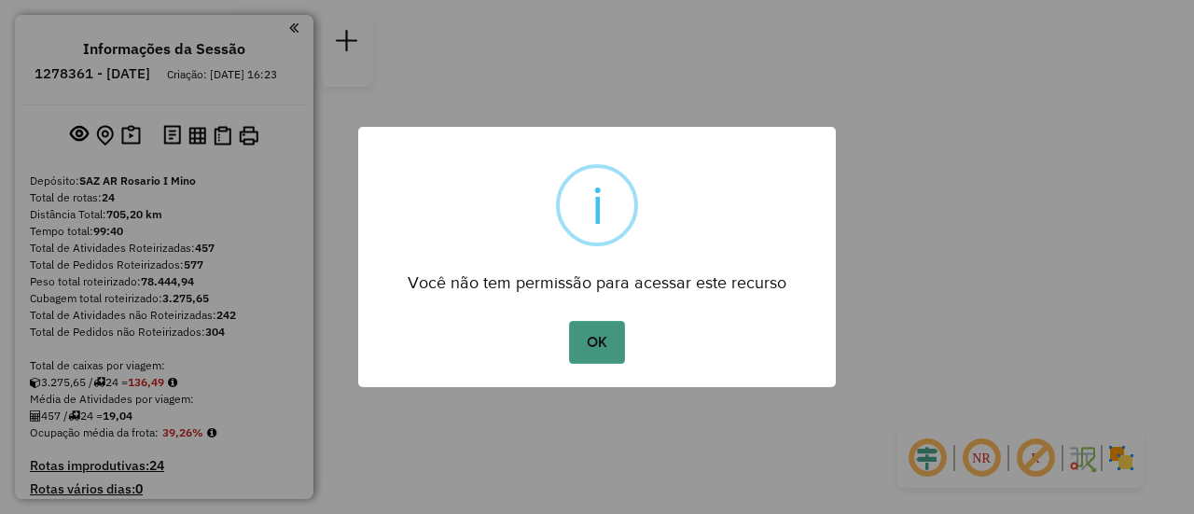
click at [598, 340] on button "OK" at bounding box center [596, 342] width 55 height 43
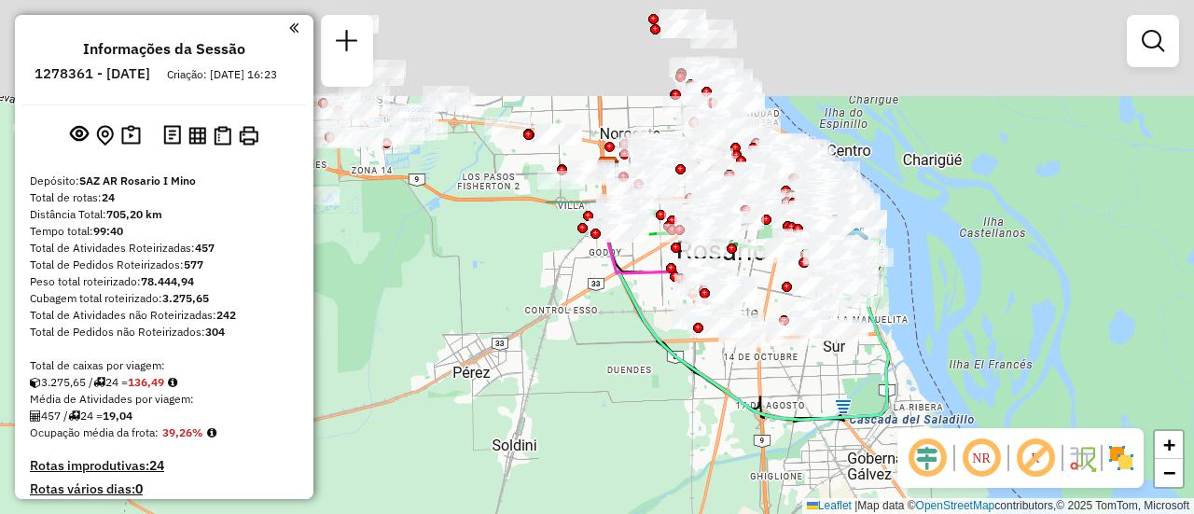
drag, startPoint x: 592, startPoint y: 127, endPoint x: 539, endPoint y: 382, distance: 261.0
click at [532, 454] on div "Janela de atendimento Grade de atendimento Capacidade Transportadoras Veículos …" at bounding box center [597, 257] width 1194 height 514
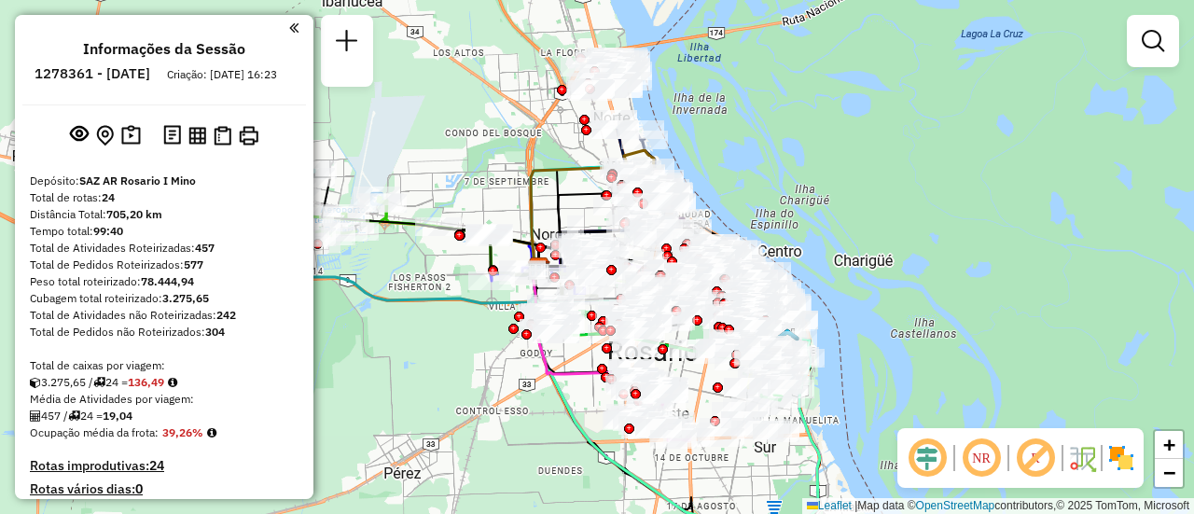
drag, startPoint x: 616, startPoint y: 161, endPoint x: 530, endPoint y: 221, distance: 105.3
click at [539, 224] on icon at bounding box center [589, 231] width 100 height 76
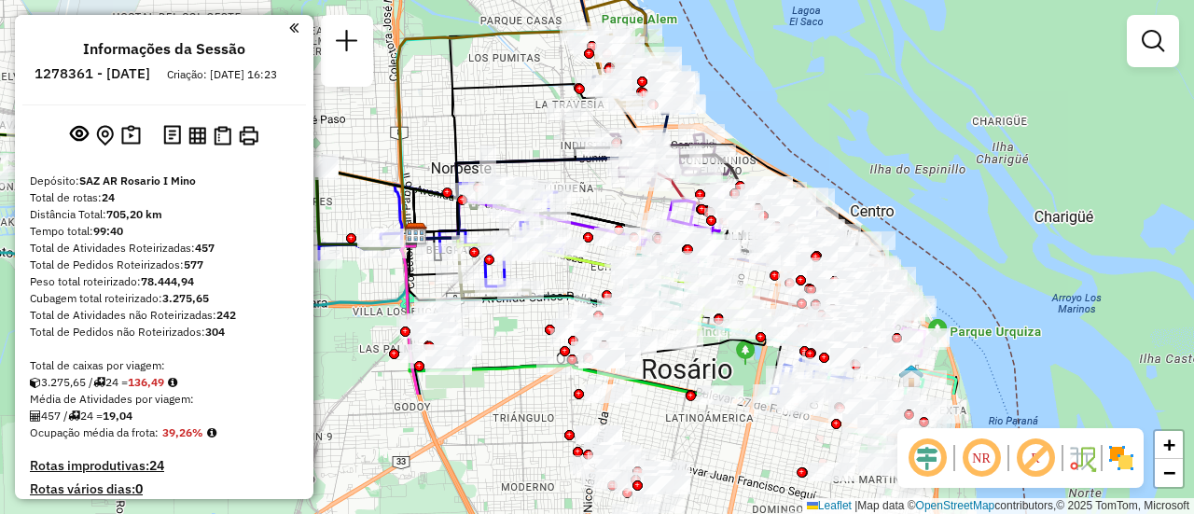
drag, startPoint x: 629, startPoint y: 313, endPoint x: 507, endPoint y: 105, distance: 241.2
click at [507, 105] on div "Janela de atendimento Grade de atendimento Capacidade Transportadoras Veículos …" at bounding box center [597, 257] width 1194 height 514
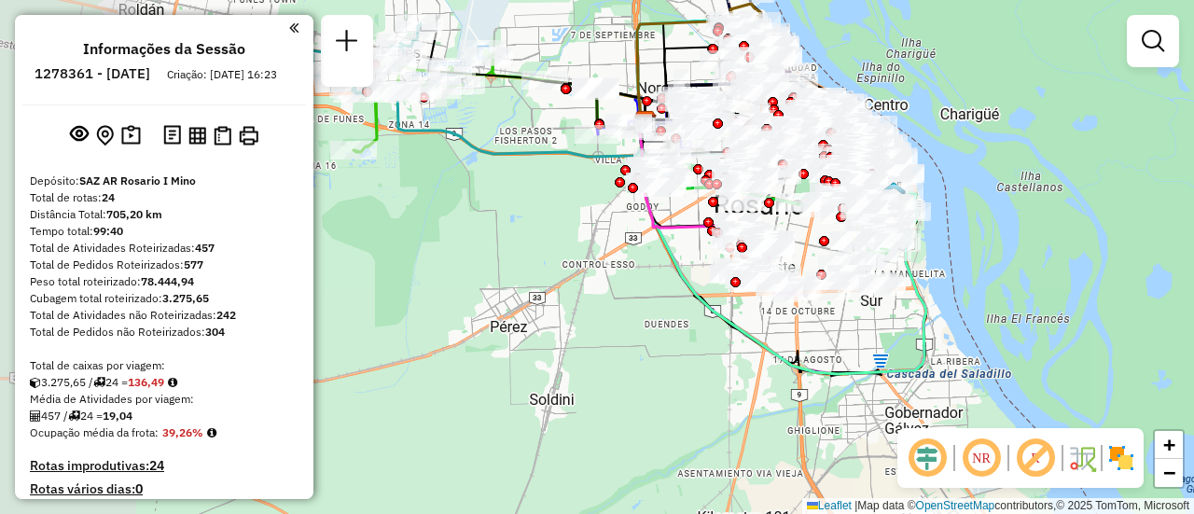
drag, startPoint x: 811, startPoint y: 341, endPoint x: 926, endPoint y: 197, distance: 184.5
click at [1012, 174] on div "Janela de atendimento Grade de atendimento Capacidade Transportadoras Veículos …" at bounding box center [597, 257] width 1194 height 514
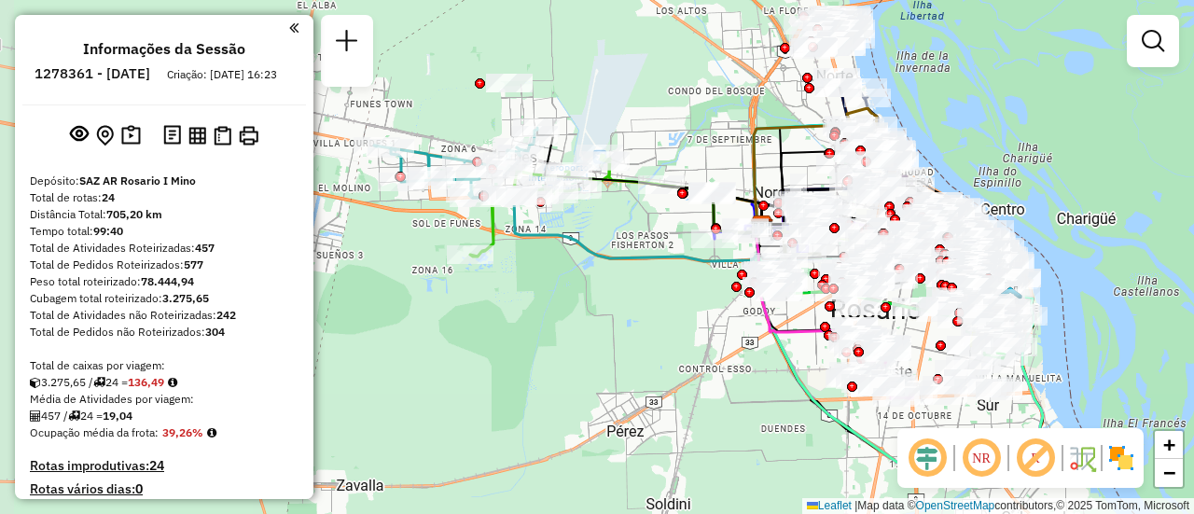
drag, startPoint x: 522, startPoint y: 259, endPoint x: 640, endPoint y: 334, distance: 139.2
click at [640, 334] on div "Janela de atendimento Grade de atendimento Capacidade Transportadoras Veículos …" at bounding box center [597, 257] width 1194 height 514
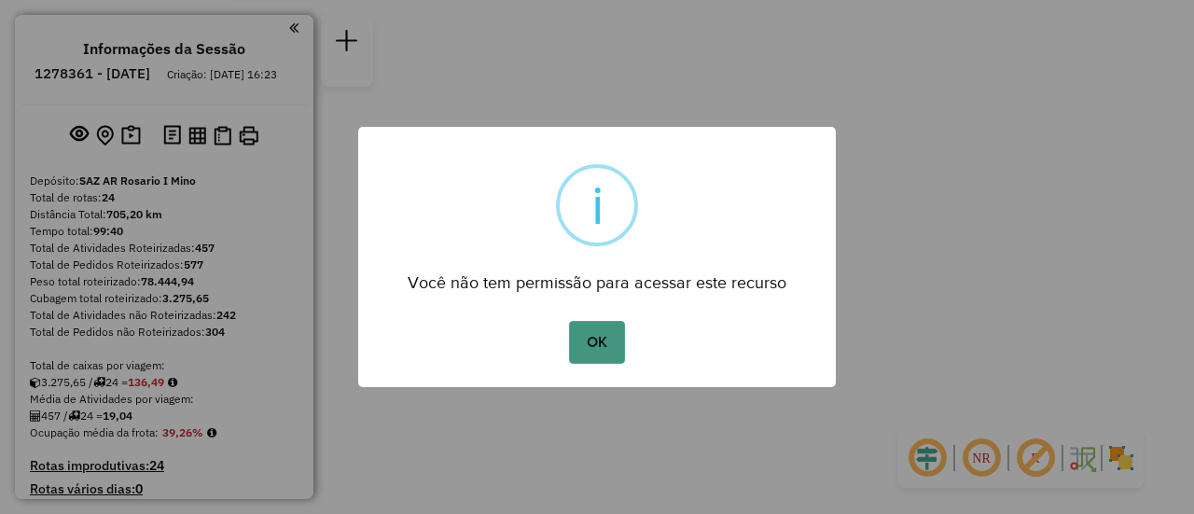
click at [587, 343] on button "OK" at bounding box center [596, 342] width 55 height 43
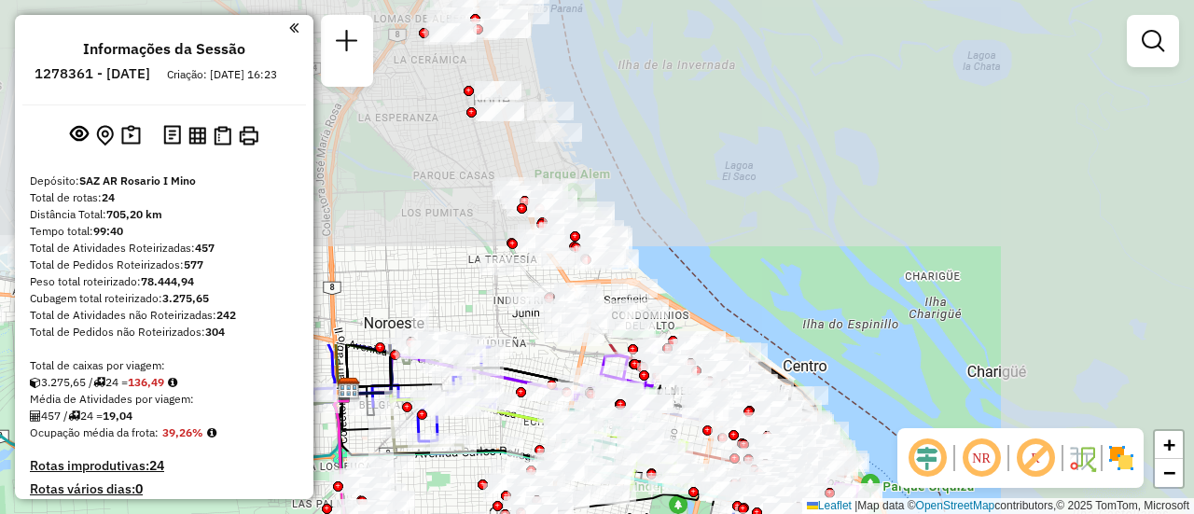
drag, startPoint x: 647, startPoint y: 325, endPoint x: 389, endPoint y: 557, distance: 347.3
click at [389, 513] on html "Aguarde... Pop-up bloqueado! Seu navegador bloqueou automáticamente a abertura …" at bounding box center [597, 257] width 1194 height 514
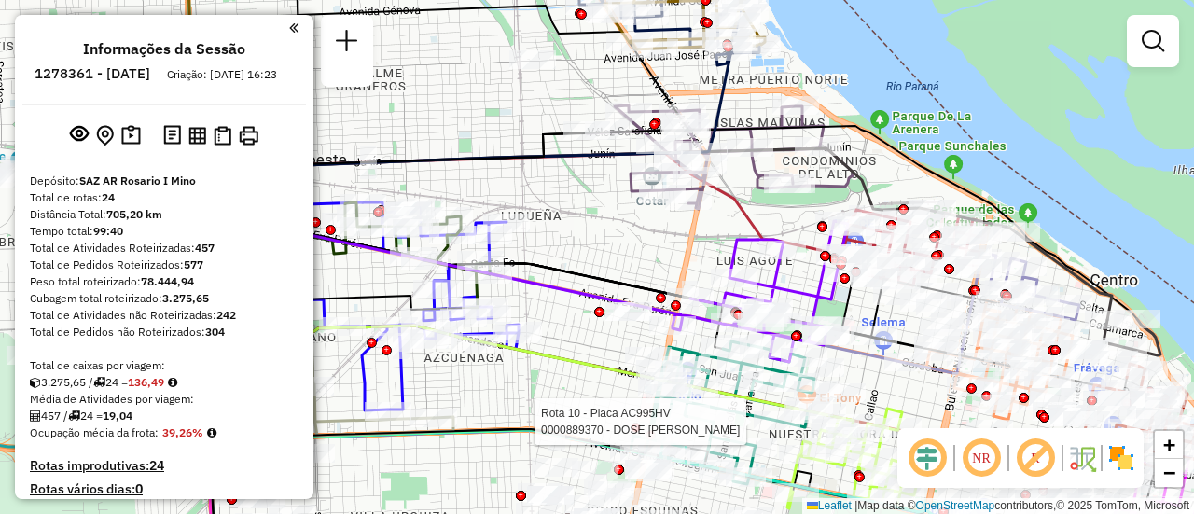
select select "**********"
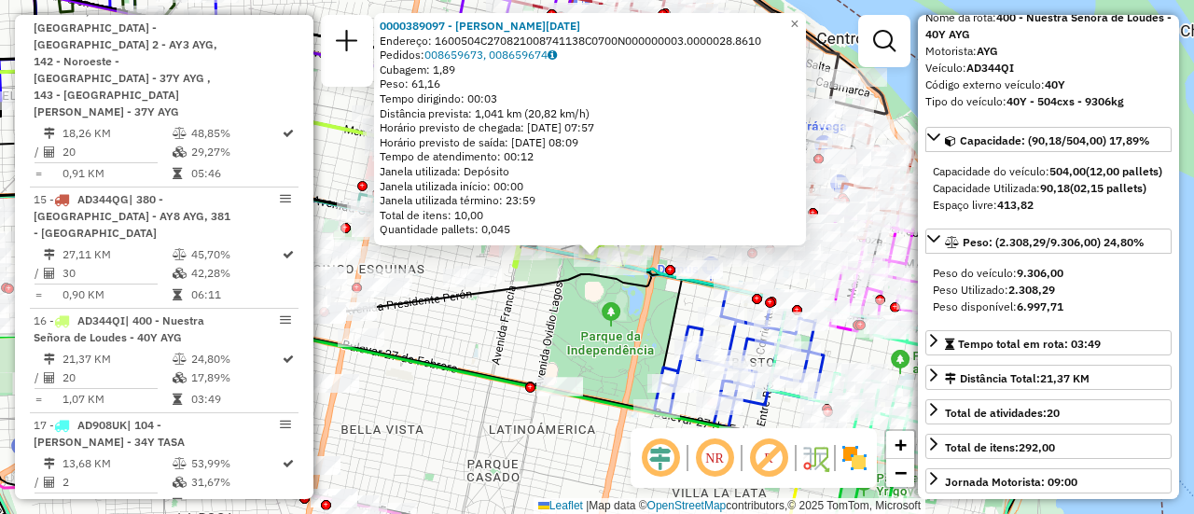
scroll to position [2365, 0]
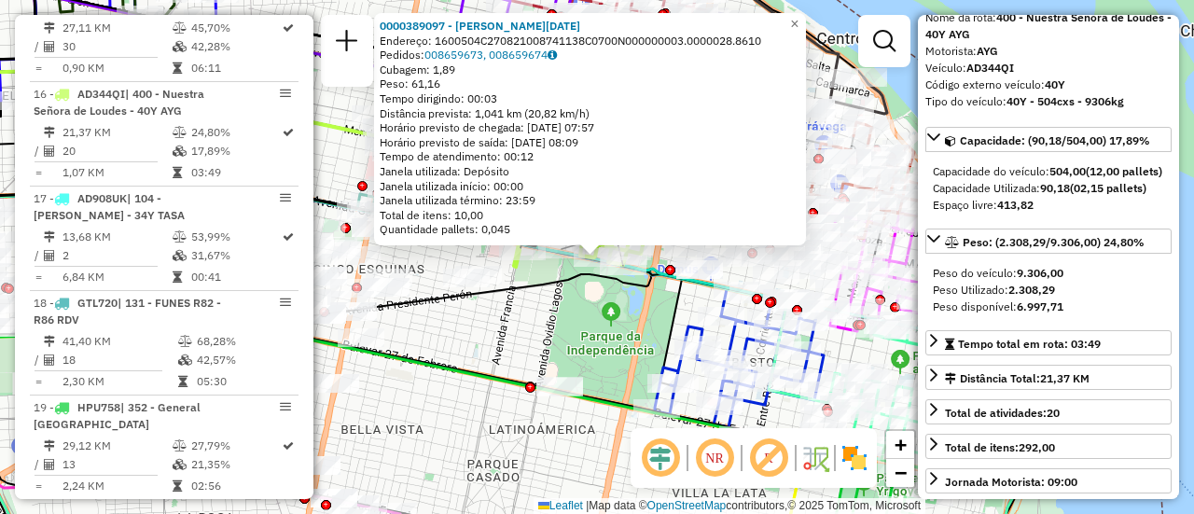
drag, startPoint x: 504, startPoint y: 359, endPoint x: 489, endPoint y: 346, distance: 19.8
click at [503, 357] on div "0000389097 - [PERSON_NAME][DATE]: 1600504C270821008741138C0700N000000003.000002…" at bounding box center [597, 257] width 1194 height 514
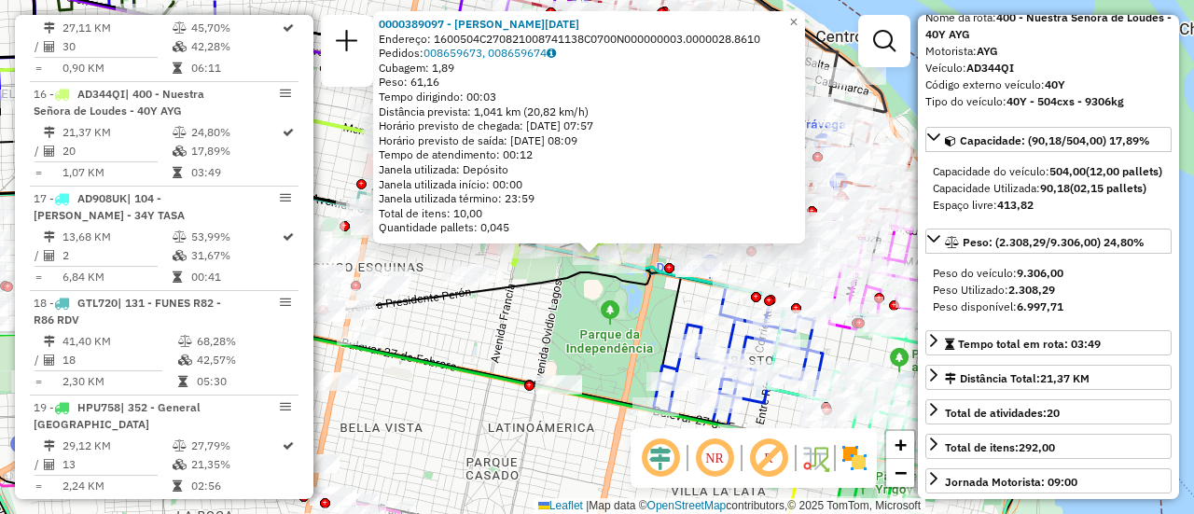
click at [469, 348] on div "0000389097 - [PERSON_NAME][DATE]: 1600504C270821008741138C0700N000000003.000002…" at bounding box center [597, 257] width 1194 height 514
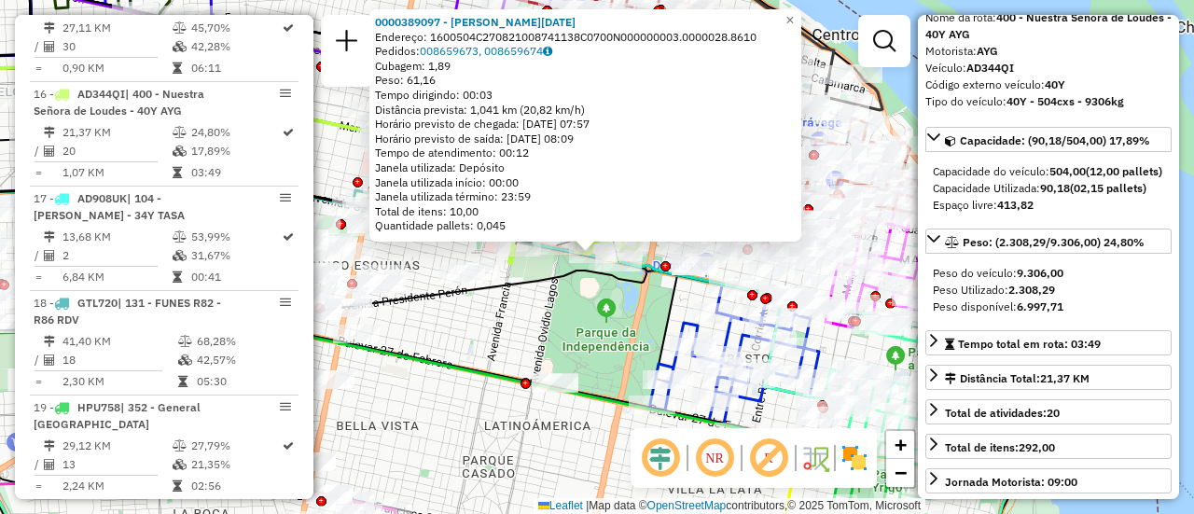
click at [439, 255] on div "0000389097 - [PERSON_NAME][DATE]: 1600504C270821008741138C0700N000000003.000002…" at bounding box center [597, 257] width 1194 height 514
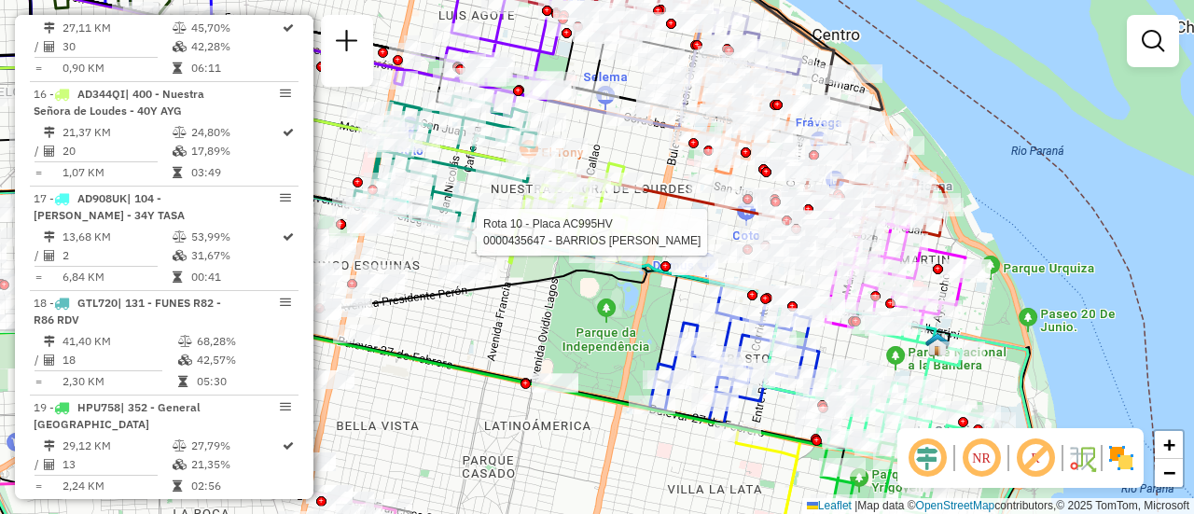
select select "**********"
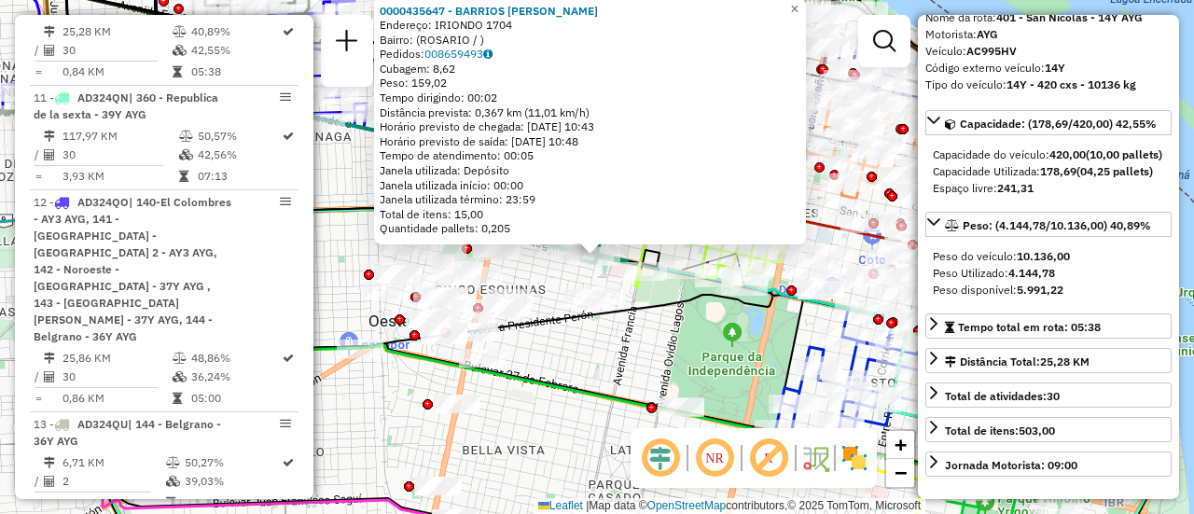
scroll to position [187, 0]
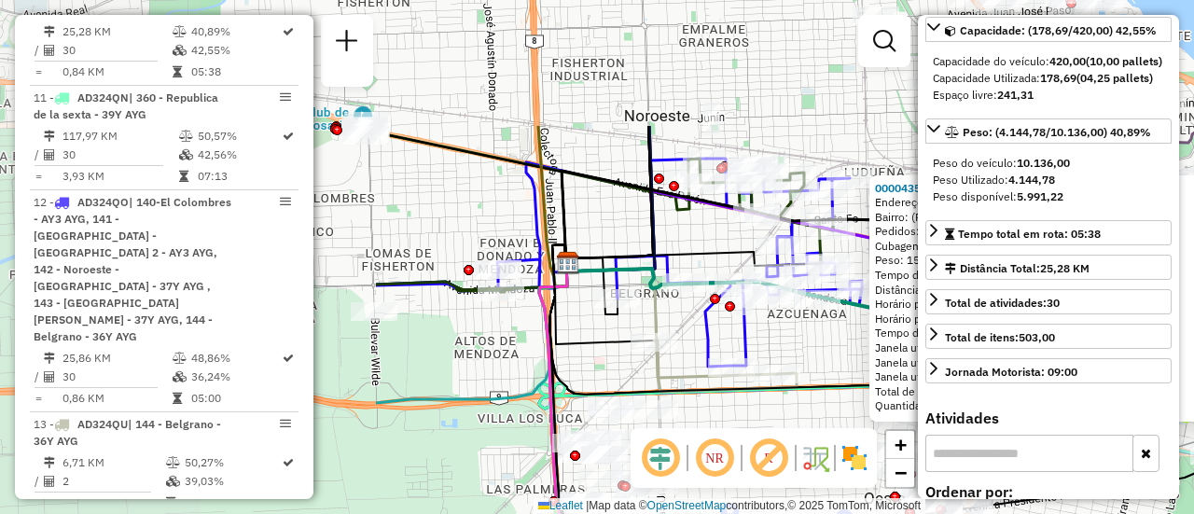
drag, startPoint x: 398, startPoint y: 380, endPoint x: 893, endPoint y: 558, distance: 525.9
click at [893, 513] on html "Aguarde... Pop-up bloqueado! Seu navegador bloqueou automáticamente a abertura …" at bounding box center [597, 257] width 1194 height 514
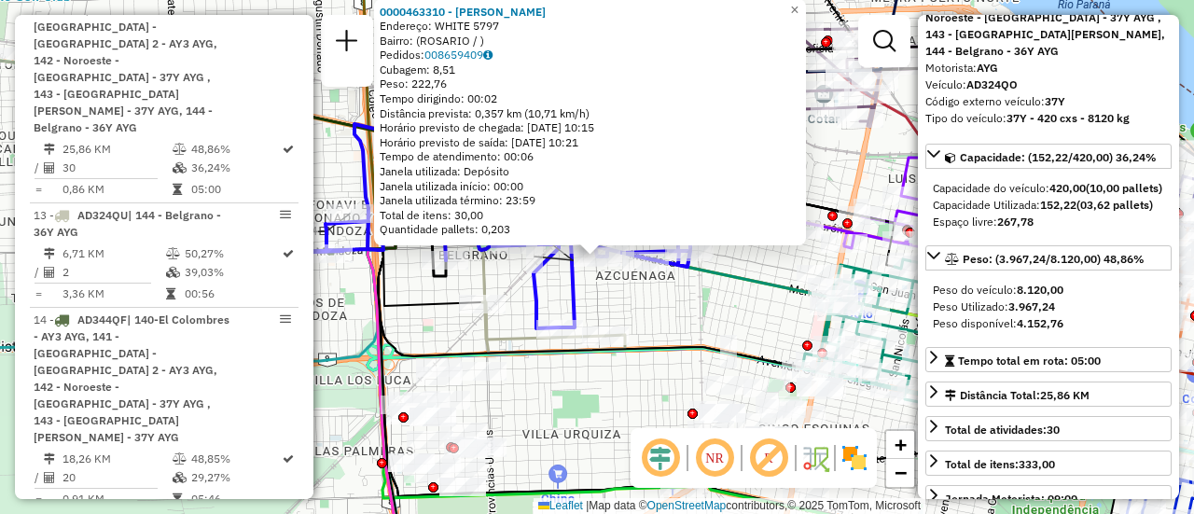
scroll to position [237, 0]
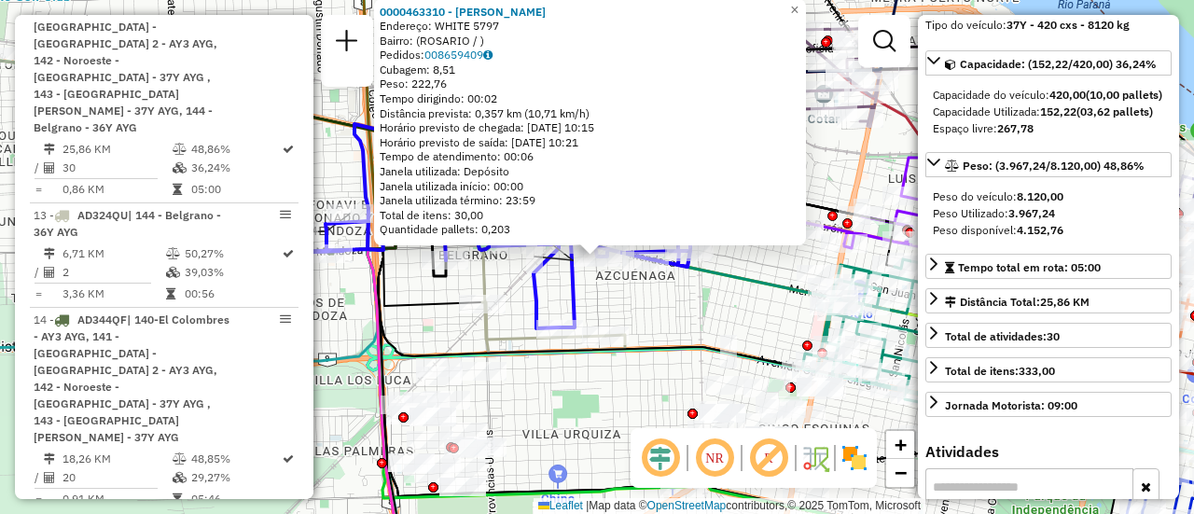
click at [661, 309] on div "0000463310 - [PERSON_NAME]: WHITE 5797 Bairro: ([GEOGRAPHIC_DATA] / ) Pedidos: …" at bounding box center [597, 257] width 1194 height 514
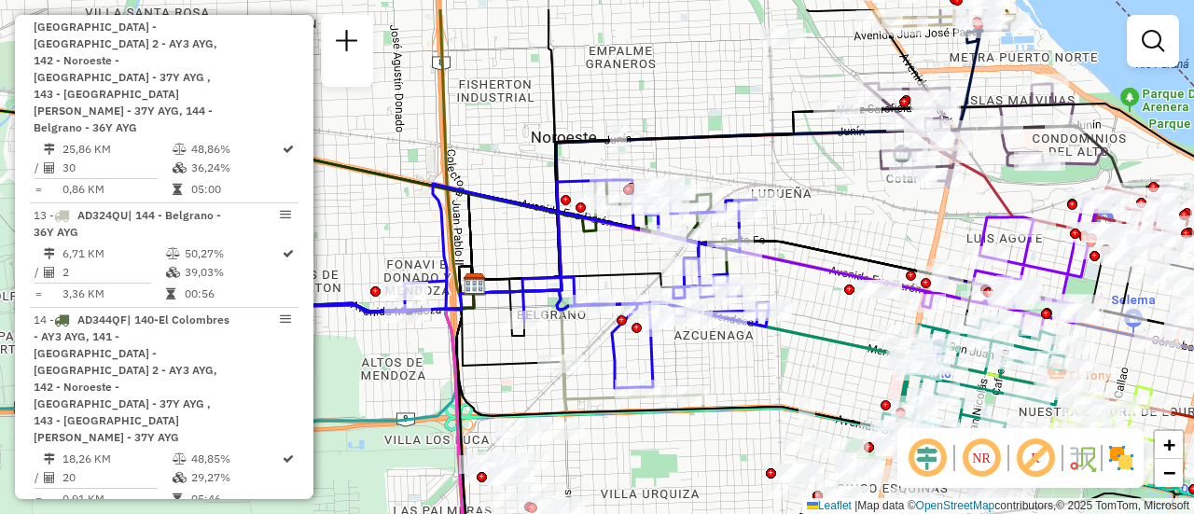
drag, startPoint x: 721, startPoint y: 229, endPoint x: 805, endPoint y: 290, distance: 103.5
click at [805, 290] on div "Janela de atendimento Grade de atendimento Capacidade Transportadoras Veículos …" at bounding box center [597, 257] width 1194 height 514
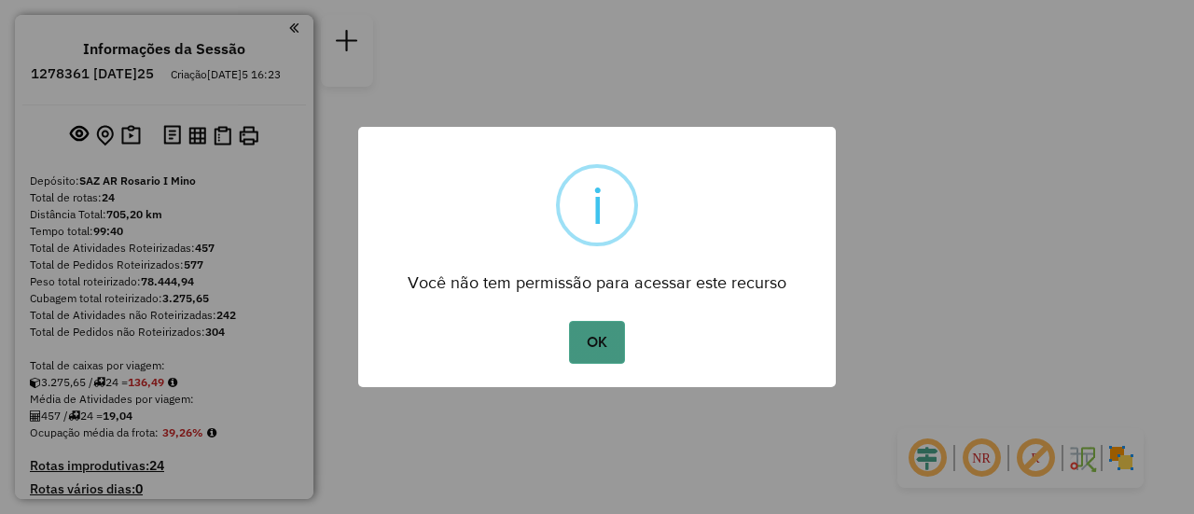
click at [599, 343] on button "OK" at bounding box center [596, 342] width 55 height 43
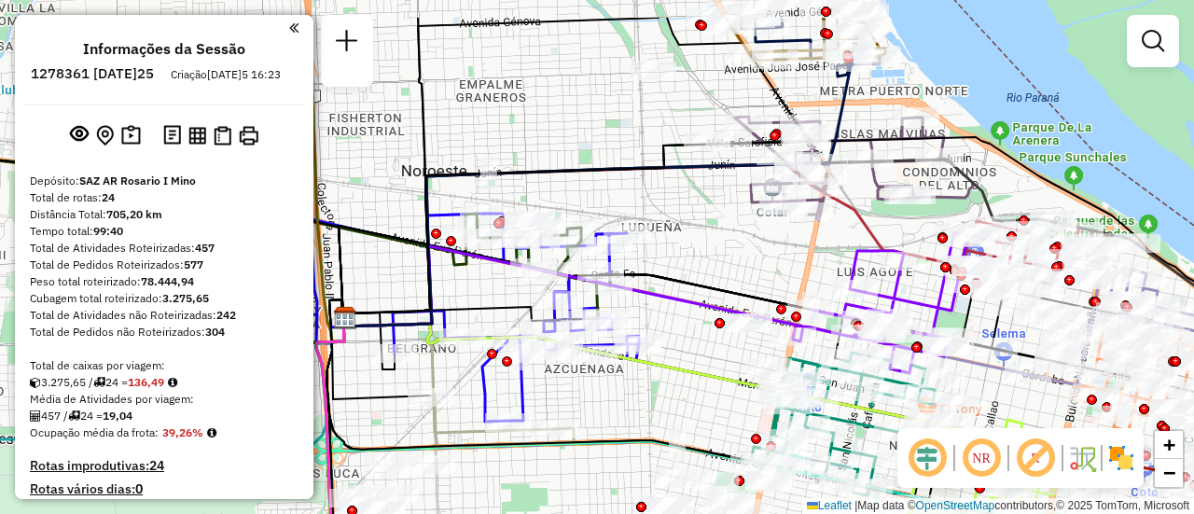
drag, startPoint x: 608, startPoint y: 173, endPoint x: 701, endPoint y: 242, distance: 116.0
click at [701, 242] on div "Janela de atendimento Grade de atendimento Capacidade Transportadoras Veículos …" at bounding box center [597, 257] width 1194 height 514
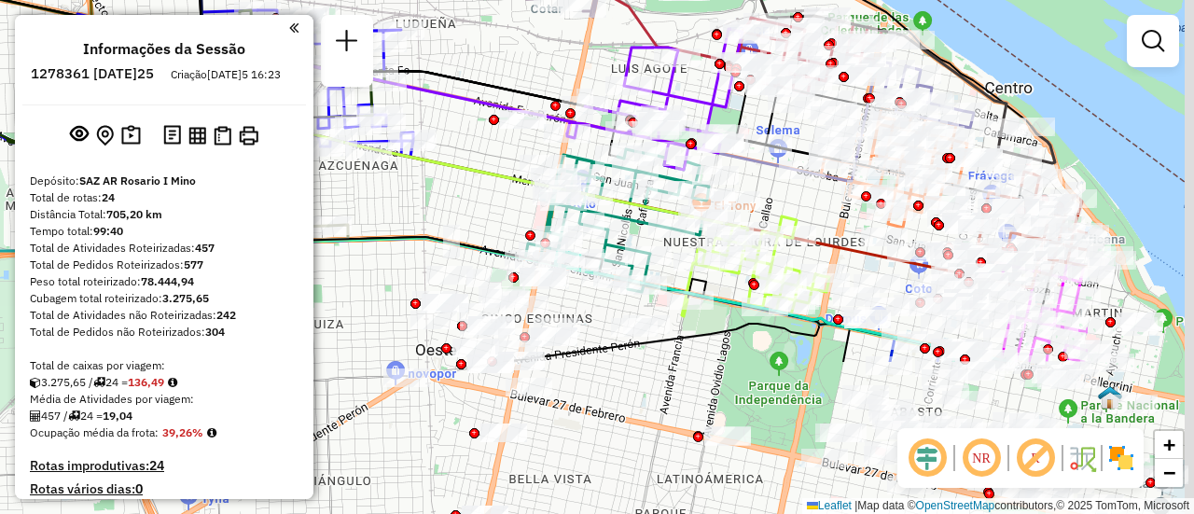
drag, startPoint x: 792, startPoint y: 298, endPoint x: 529, endPoint y: 59, distance: 355.8
click at [529, 59] on icon at bounding box center [349, 68] width 472 height 92
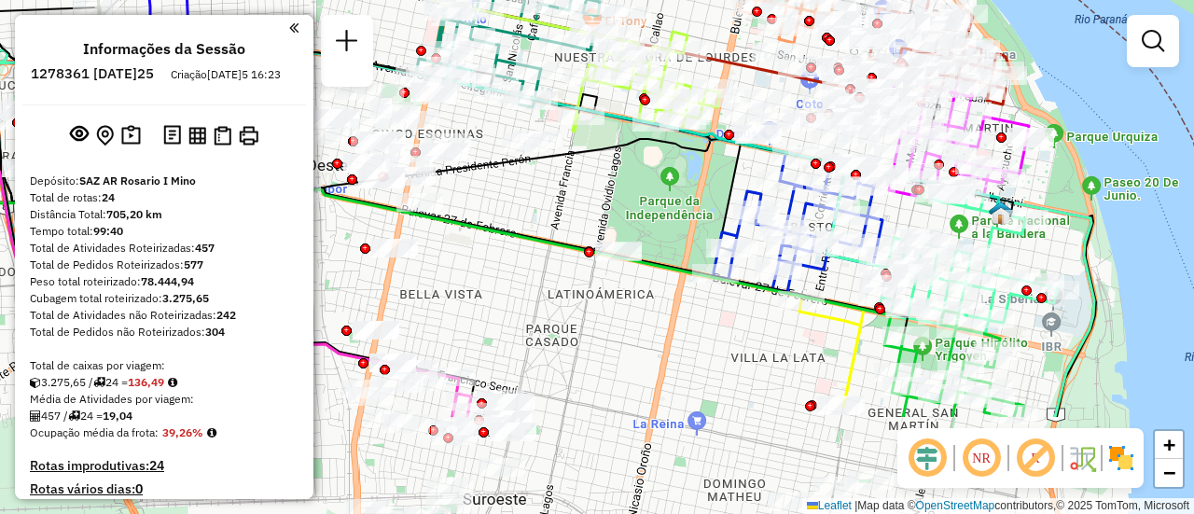
drag, startPoint x: 784, startPoint y: 187, endPoint x: 670, endPoint y: -36, distance: 251.5
click at [670, 0] on html "Aguarde... Pop-up bloqueado! Seu navegador bloqueou automáticamente a abertura …" at bounding box center [597, 257] width 1194 height 514
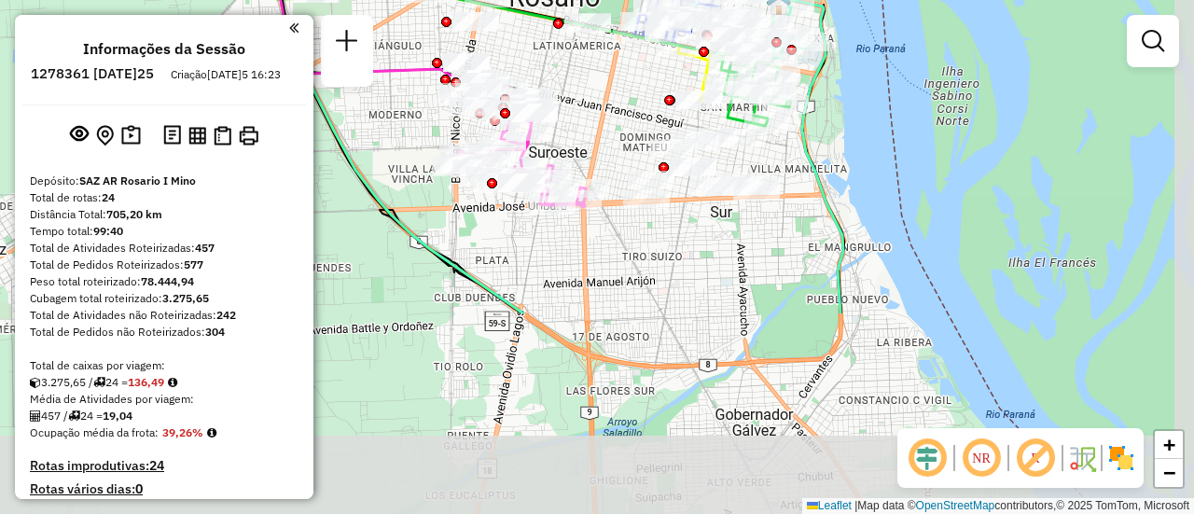
drag, startPoint x: 712, startPoint y: 376, endPoint x: 656, endPoint y: 124, distance: 257.9
click at [656, 124] on div "Janela de atendimento Grade de atendimento Capacidade Transportadoras Veículos …" at bounding box center [597, 257] width 1194 height 514
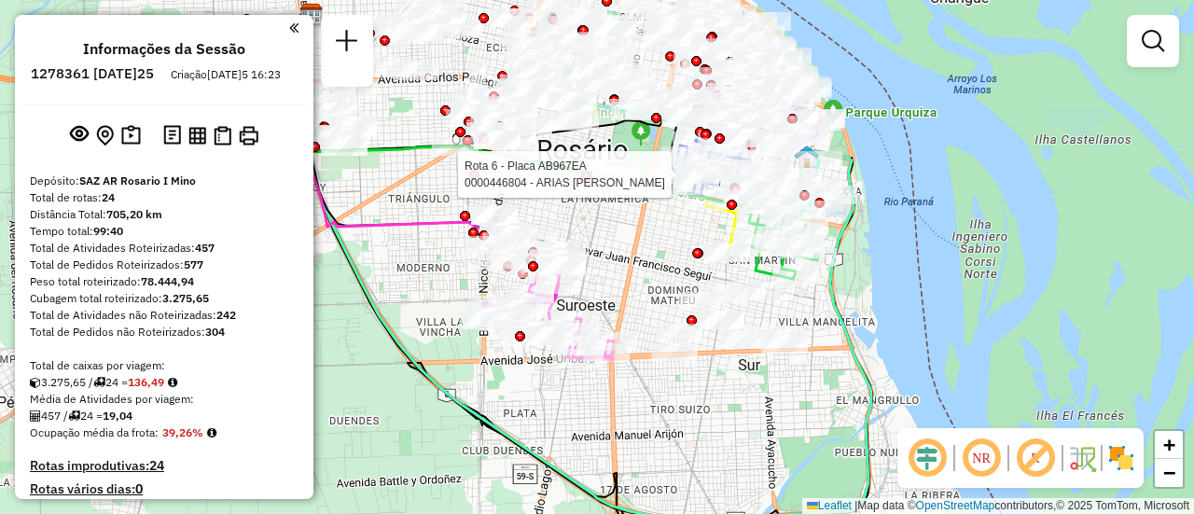
drag, startPoint x: 603, startPoint y: 126, endPoint x: 632, endPoint y: 297, distance: 174.0
click at [632, 297] on div "Rota 6 - Placa AB967EA 0000446804 - ARIAS [PERSON_NAME] de atendimento Grade de…" at bounding box center [597, 257] width 1194 height 514
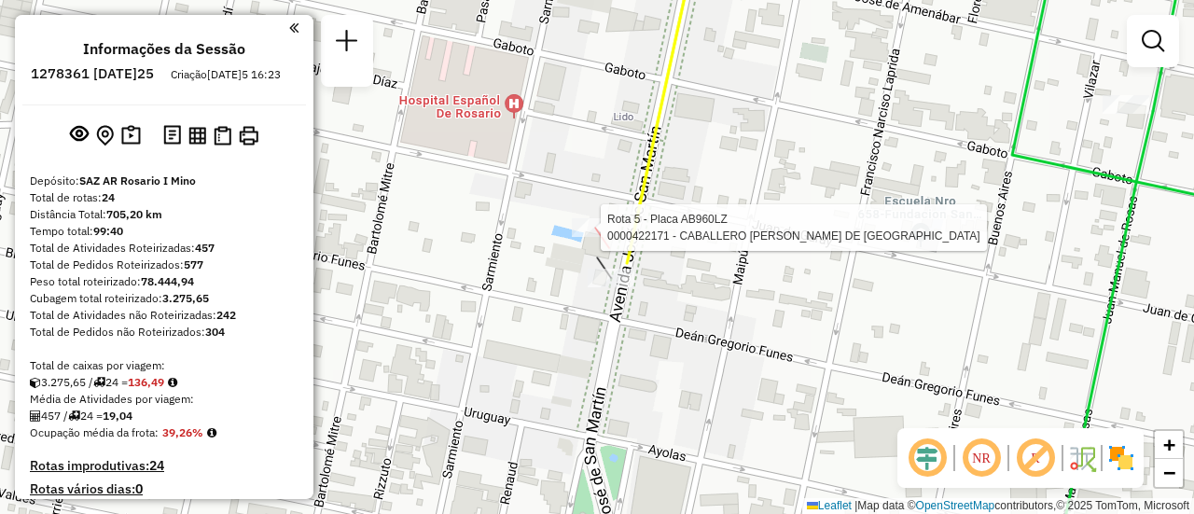
select select "**********"
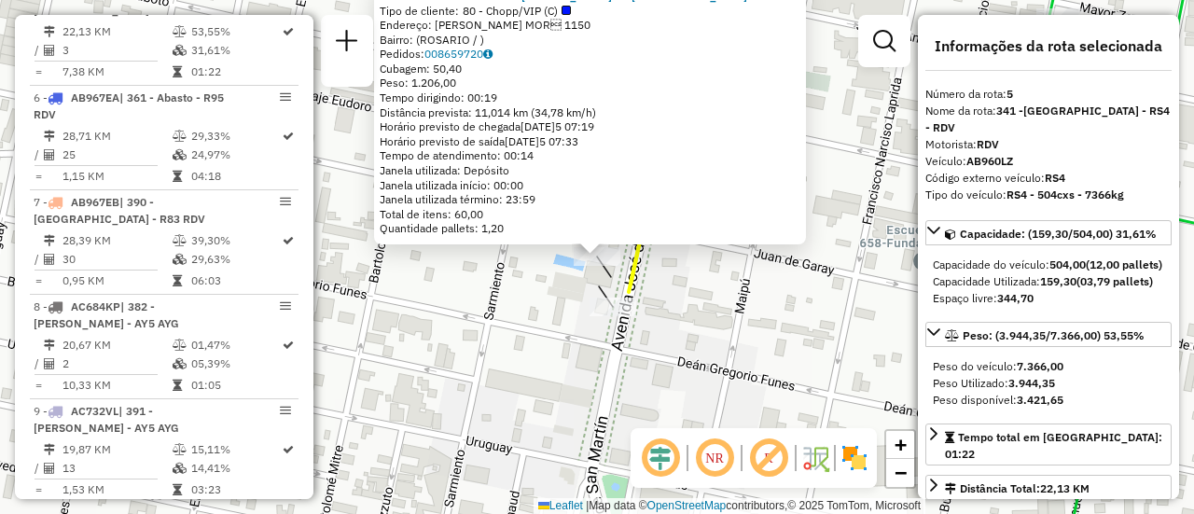
scroll to position [93, 0]
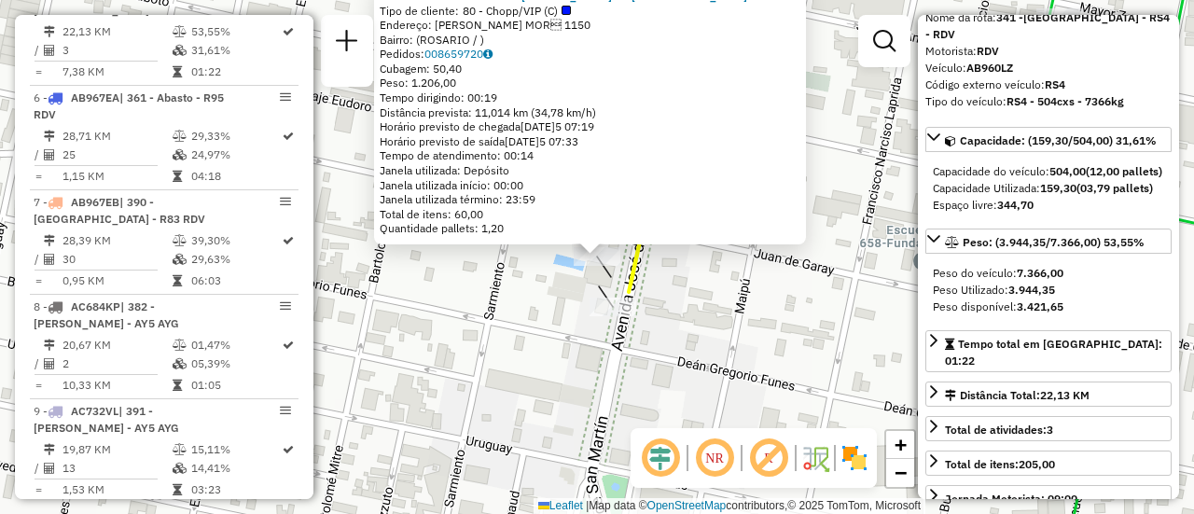
click at [738, 322] on div "0000422171 - CABALLERO [PERSON_NAME] DE [GEOGRAPHIC_DATA] Tipo de cliente: 80 -…" at bounding box center [597, 257] width 1194 height 514
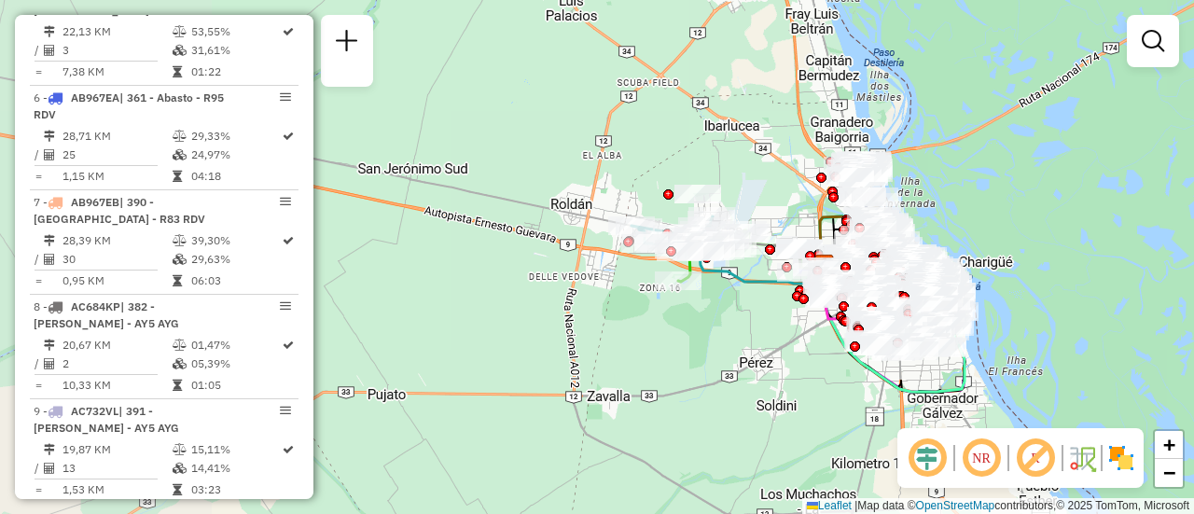
drag, startPoint x: 495, startPoint y: 324, endPoint x: 792, endPoint y: 376, distance: 301.1
click at [792, 376] on div "Janela de atendimento Grade de atendimento Capacidade Transportadoras Veículos …" at bounding box center [597, 257] width 1194 height 514
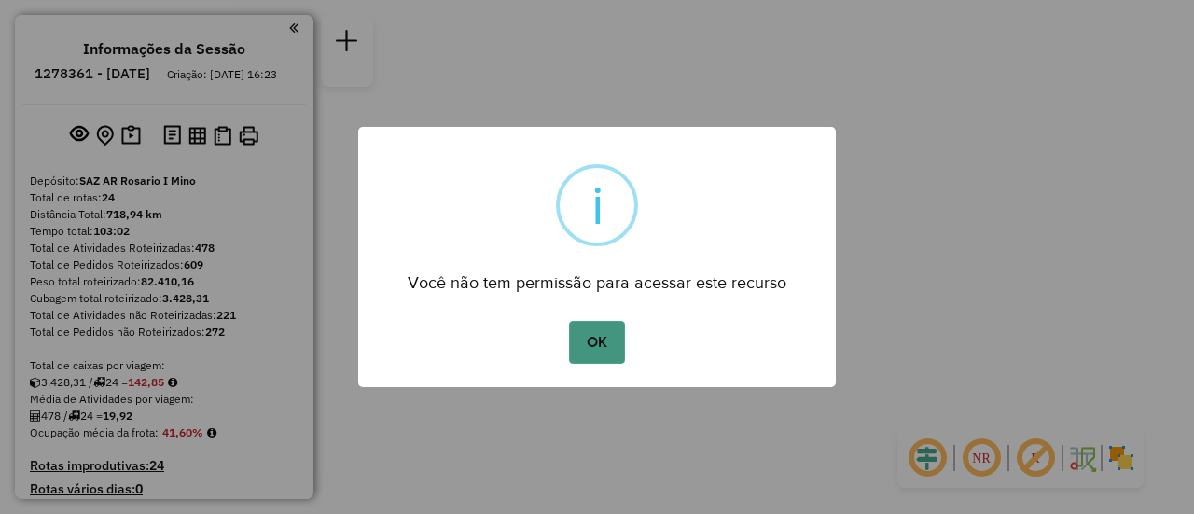
click at [601, 332] on button "OK" at bounding box center [596, 342] width 55 height 43
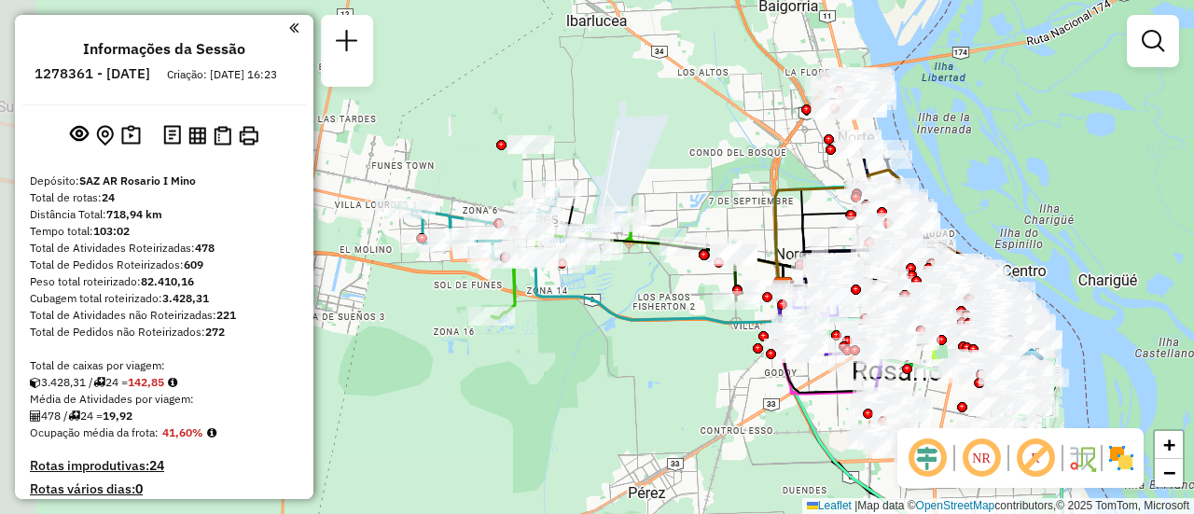
drag, startPoint x: 527, startPoint y: 256, endPoint x: 688, endPoint y: 345, distance: 184.1
click at [688, 345] on div "Janela de atendimento Grade de atendimento Capacidade Transportadoras Veículos …" at bounding box center [597, 257] width 1194 height 514
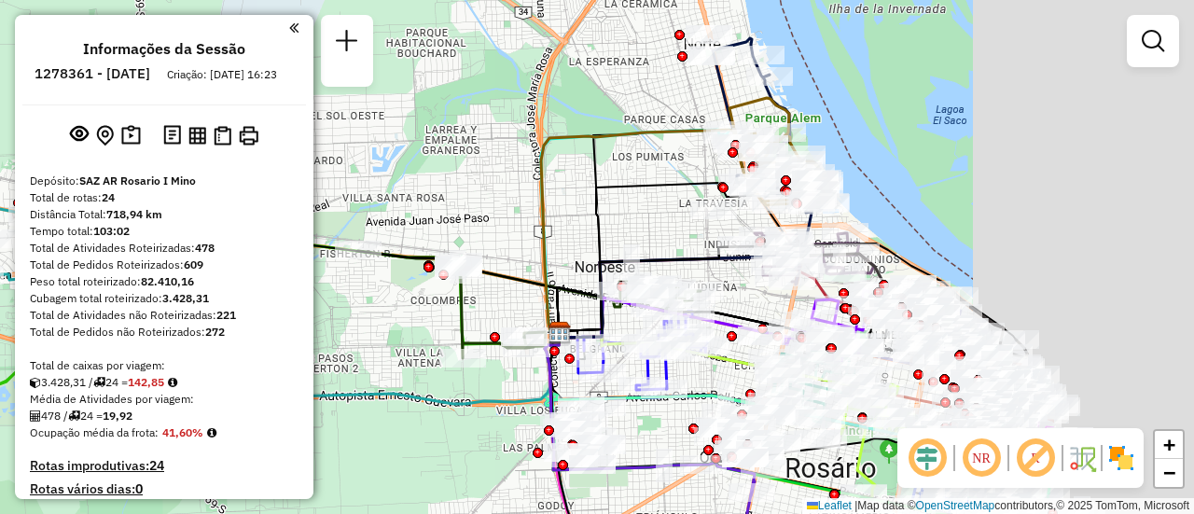
drag, startPoint x: 816, startPoint y: 224, endPoint x: 503, endPoint y: 190, distance: 315.1
click at [503, 190] on div "Janela de atendimento Grade de atendimento Capacidade Transportadoras Veículos …" at bounding box center [597, 257] width 1194 height 514
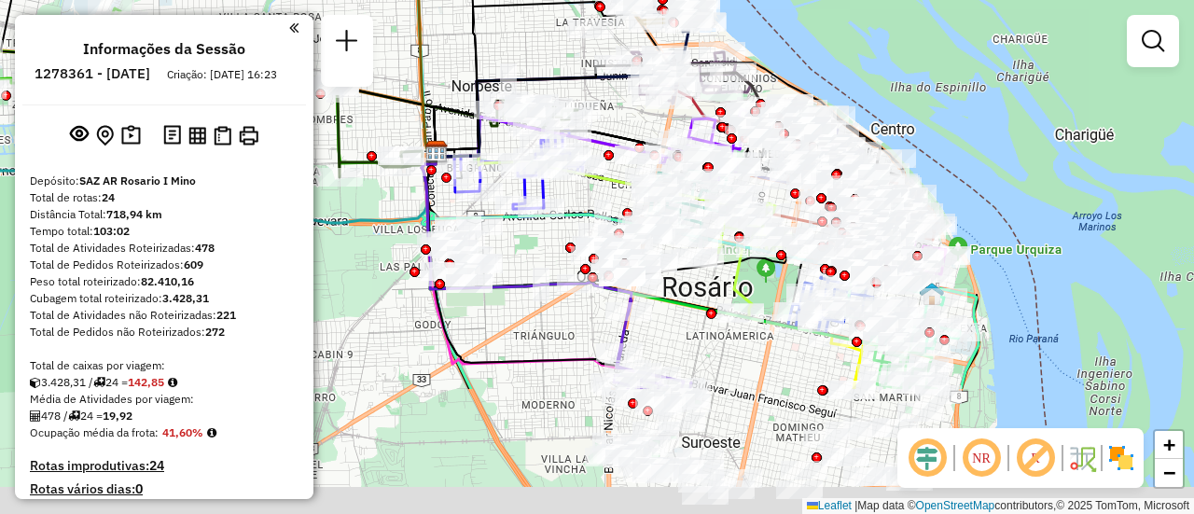
drag, startPoint x: 701, startPoint y: 296, endPoint x: 630, endPoint y: 98, distance: 210.0
click at [630, 98] on div "Janela de atendimento Grade de atendimento Capacidade Transportadoras Veículos …" at bounding box center [597, 257] width 1194 height 514
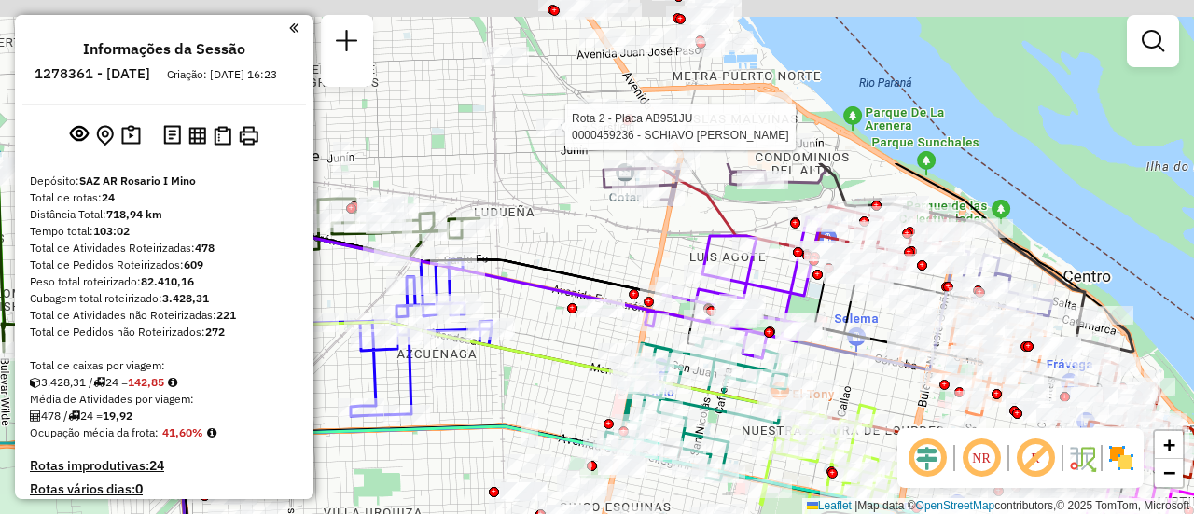
drag, startPoint x: 772, startPoint y: 84, endPoint x: 807, endPoint y: 298, distance: 217.2
click at [807, 298] on icon at bounding box center [732, 287] width 175 height 141
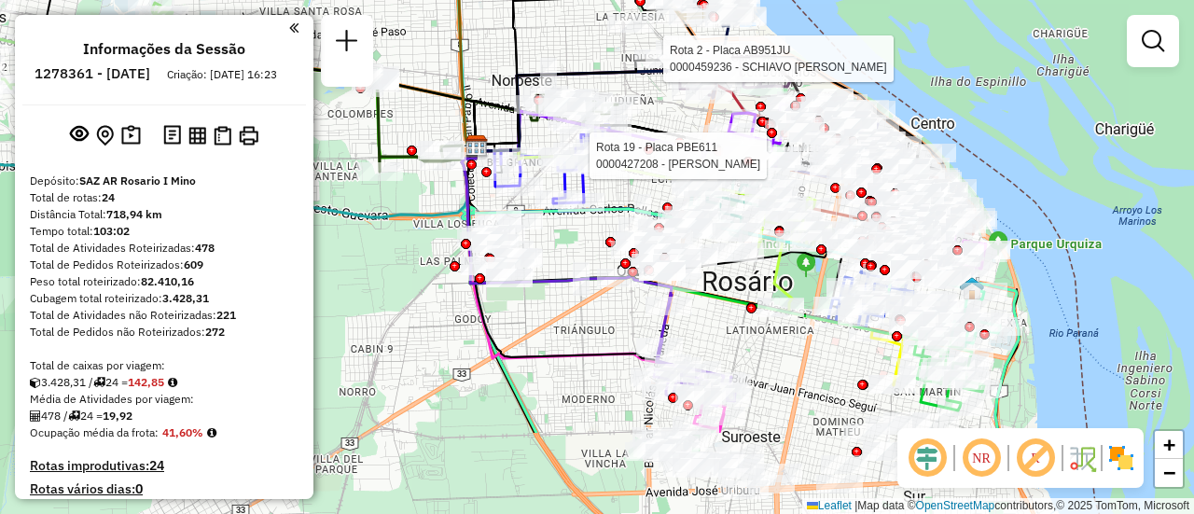
drag, startPoint x: 435, startPoint y: 256, endPoint x: 505, endPoint y: 123, distance: 149.8
click at [505, 123] on div "Rota 2 - Placa AB951JU 0000459236 - SCHIAVO FACUNDO SEBASTIAN Rota 19 - Placa P…" at bounding box center [597, 257] width 1194 height 514
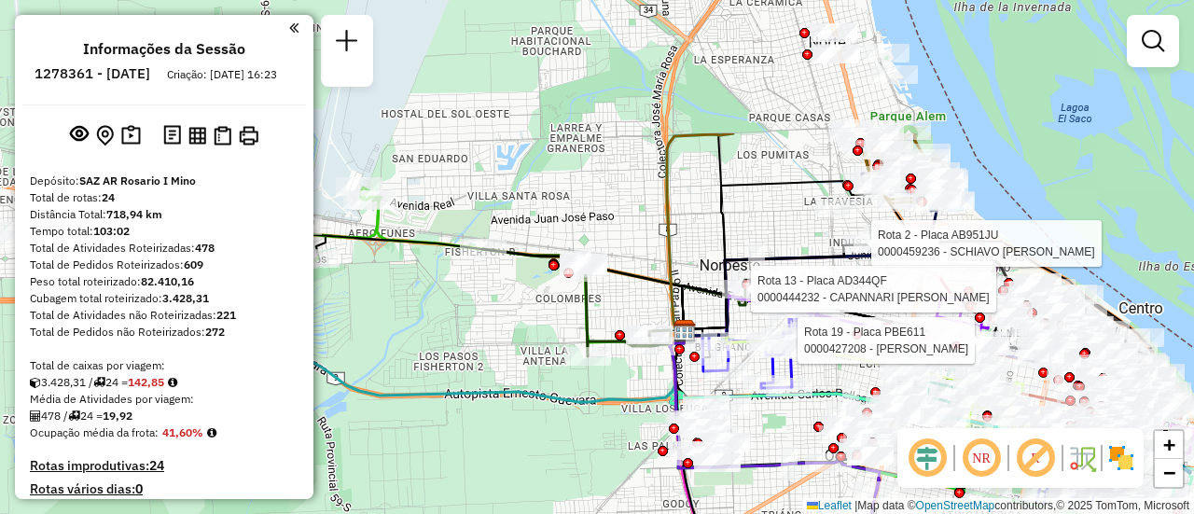
drag, startPoint x: 394, startPoint y: 270, endPoint x: 602, endPoint y: 454, distance: 278.1
click at [602, 454] on div "Rota 2 - Placa AB951JU 0000459236 - SCHIAVO FACUNDO SEBASTIAN Rota 19 - Placa P…" at bounding box center [597, 257] width 1194 height 514
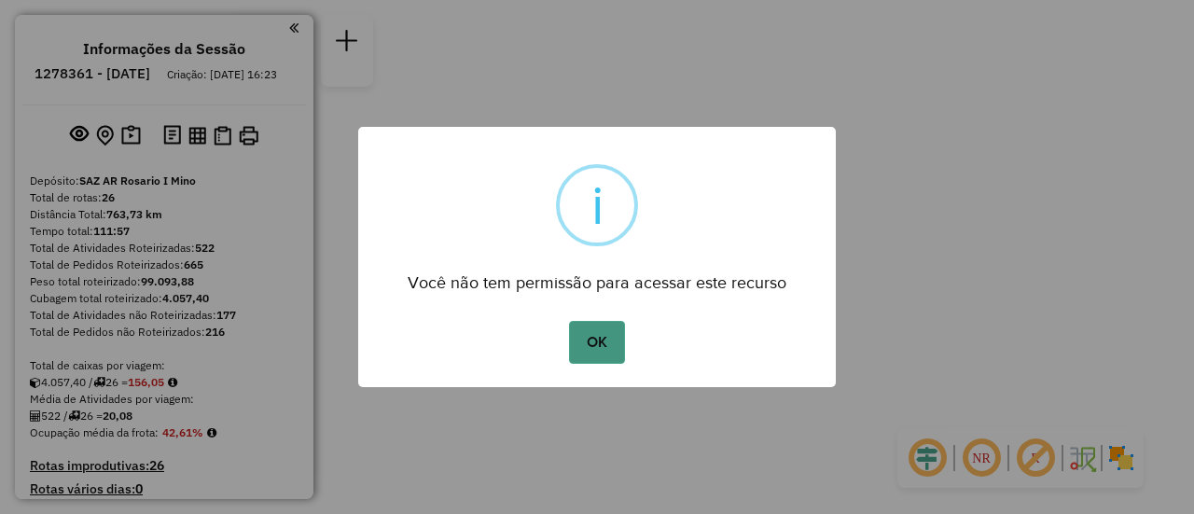
click at [600, 349] on button "OK" at bounding box center [596, 342] width 55 height 43
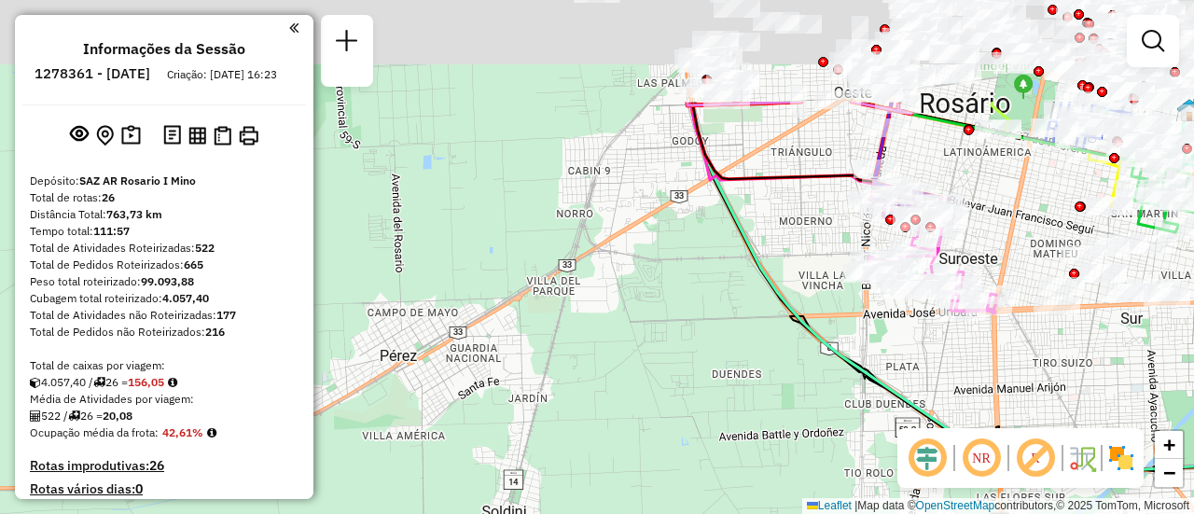
drag, startPoint x: 795, startPoint y: 143, endPoint x: 671, endPoint y: 395, distance: 281.1
click at [670, 395] on div "Janela de atendimento Grade de atendimento Capacidade Transportadoras Veículos …" at bounding box center [597, 257] width 1194 height 514
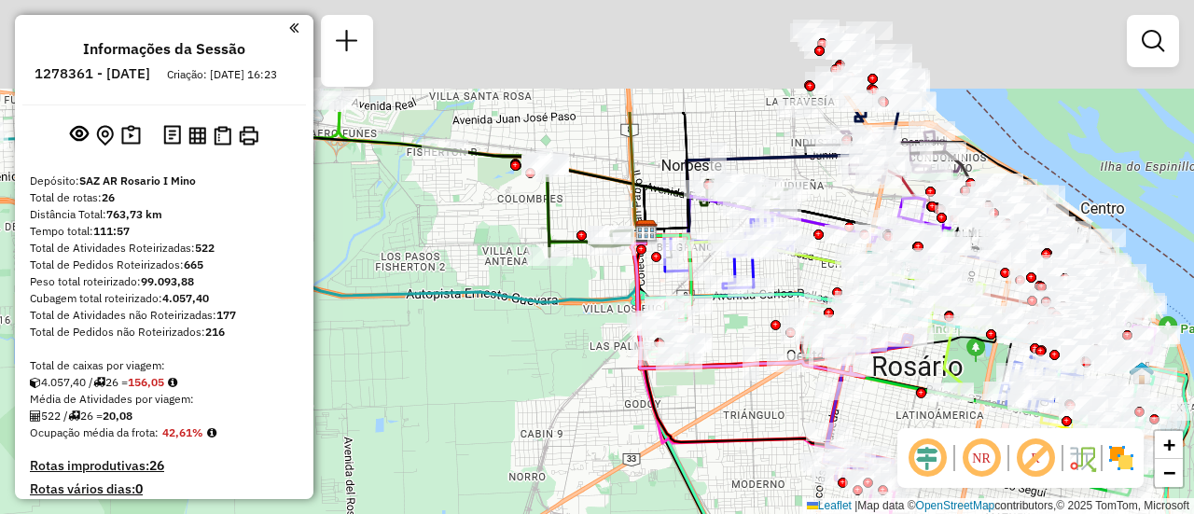
drag, startPoint x: 718, startPoint y: 243, endPoint x: 694, endPoint y: 476, distance: 233.5
click at [694, 486] on div "Janela de atendimento Grade de atendimento Capacidade Transportadoras Veículos …" at bounding box center [597, 257] width 1194 height 514
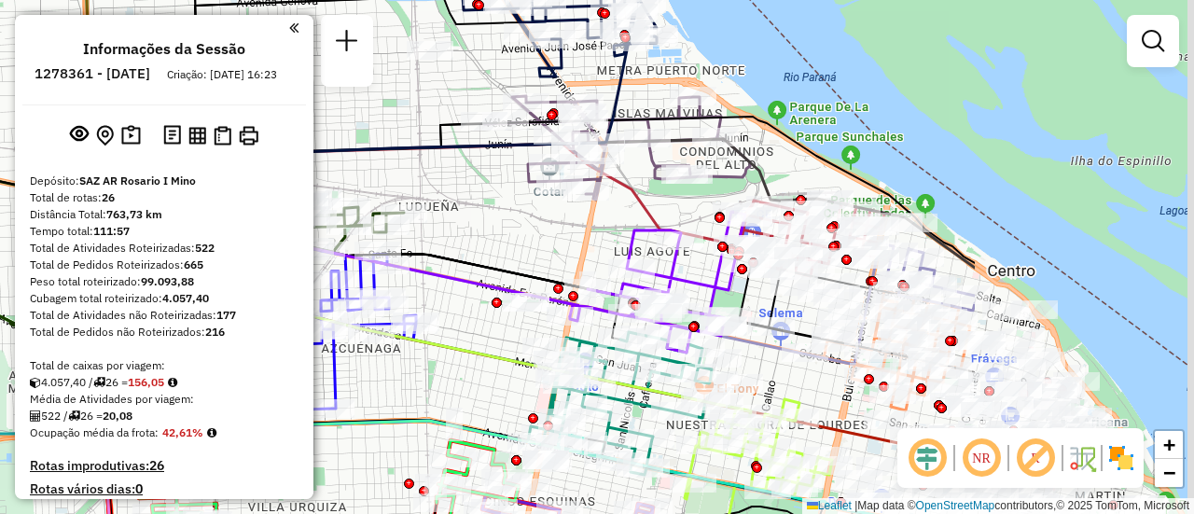
drag, startPoint x: 896, startPoint y: 252, endPoint x: 558, endPoint y: 243, distance: 338.6
click at [558, 243] on div "Janela de atendimento Grade de atendimento Capacidade Transportadoras Veículos …" at bounding box center [597, 257] width 1194 height 514
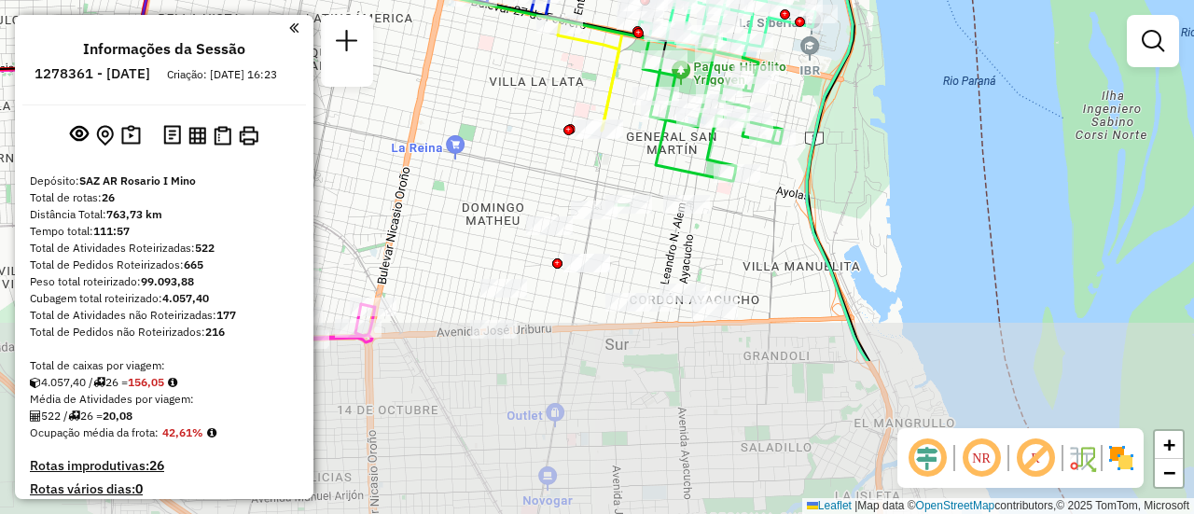
drag, startPoint x: 610, startPoint y: 380, endPoint x: 572, endPoint y: 175, distance: 207.8
click at [572, 175] on div "Janela de atendimento Grade de atendimento Capacidade Transportadoras Veículos …" at bounding box center [597, 257] width 1194 height 514
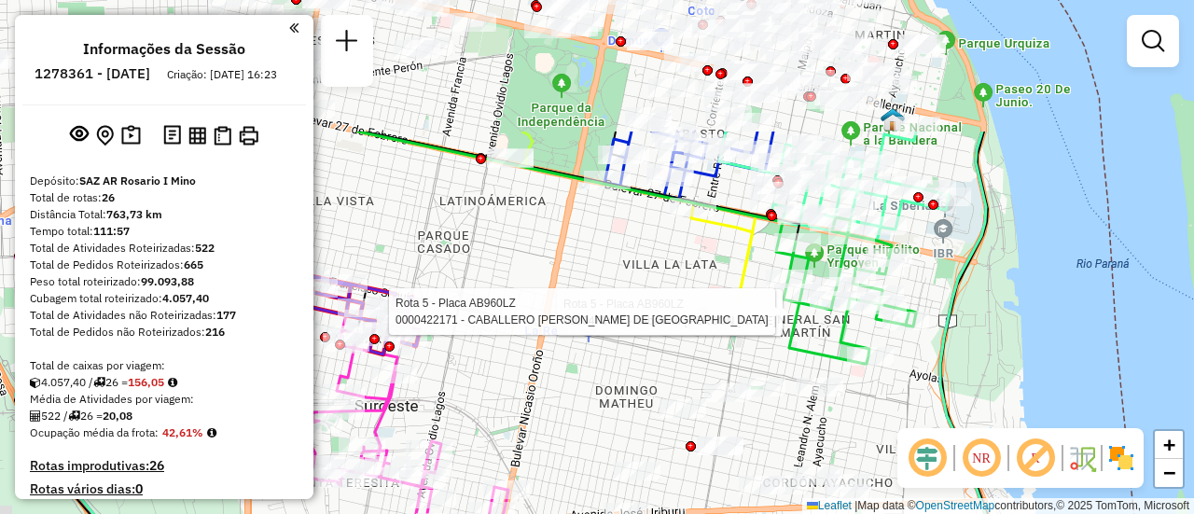
drag, startPoint x: 568, startPoint y: 171, endPoint x: 866, endPoint y: 558, distance: 488.7
click at [866, 513] on html "Aguarde... Pop-up bloqueado! Seu navegador bloqueou automáticamente a abertura …" at bounding box center [597, 257] width 1194 height 514
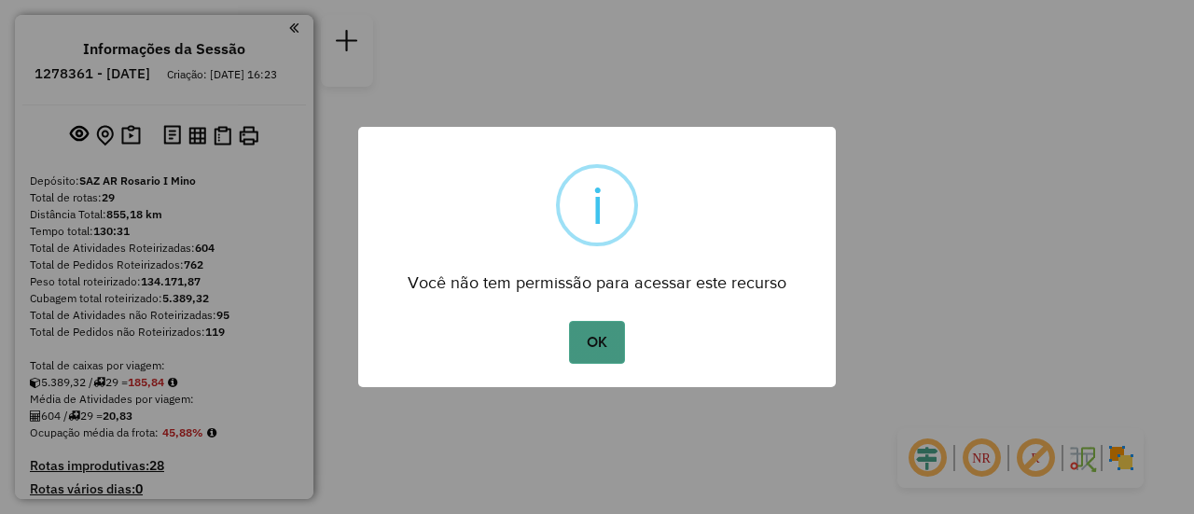
click at [589, 336] on button "OK" at bounding box center [596, 342] width 55 height 43
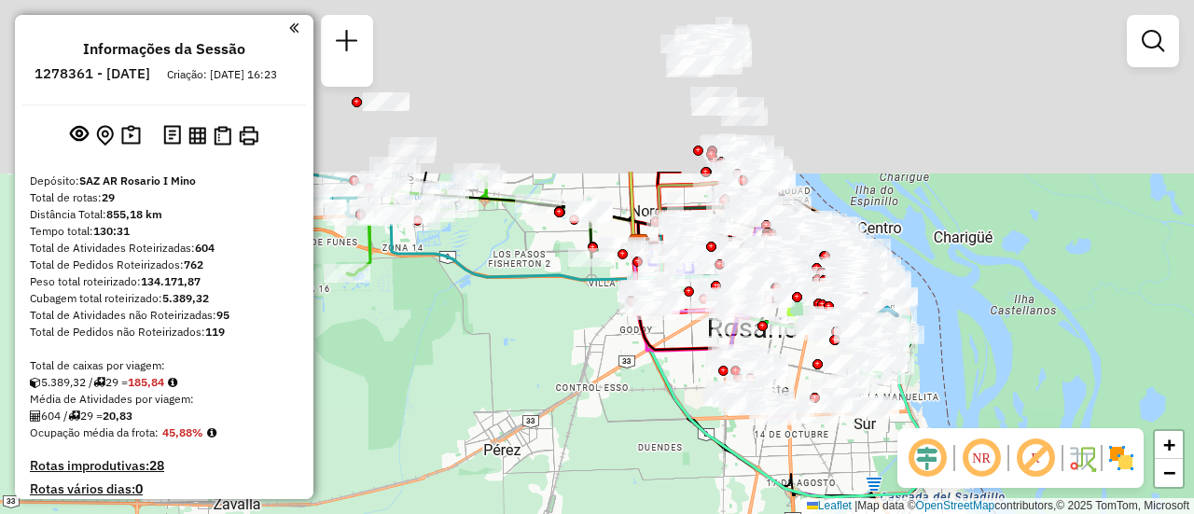
drag, startPoint x: 564, startPoint y: 228, endPoint x: 588, endPoint y: 450, distance: 224.2
click at [588, 450] on div "Janela de atendimento Grade de atendimento Capacidade Transportadoras Veículos …" at bounding box center [597, 257] width 1194 height 514
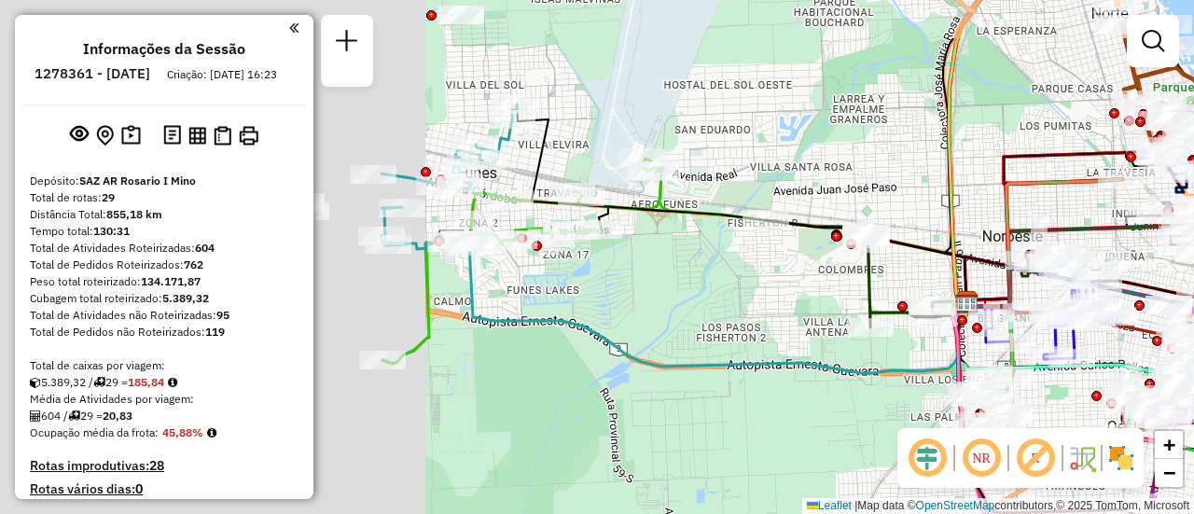
drag, startPoint x: 419, startPoint y: 154, endPoint x: 918, endPoint y: 242, distance: 506.7
click at [919, 243] on icon at bounding box center [741, 203] width 449 height 198
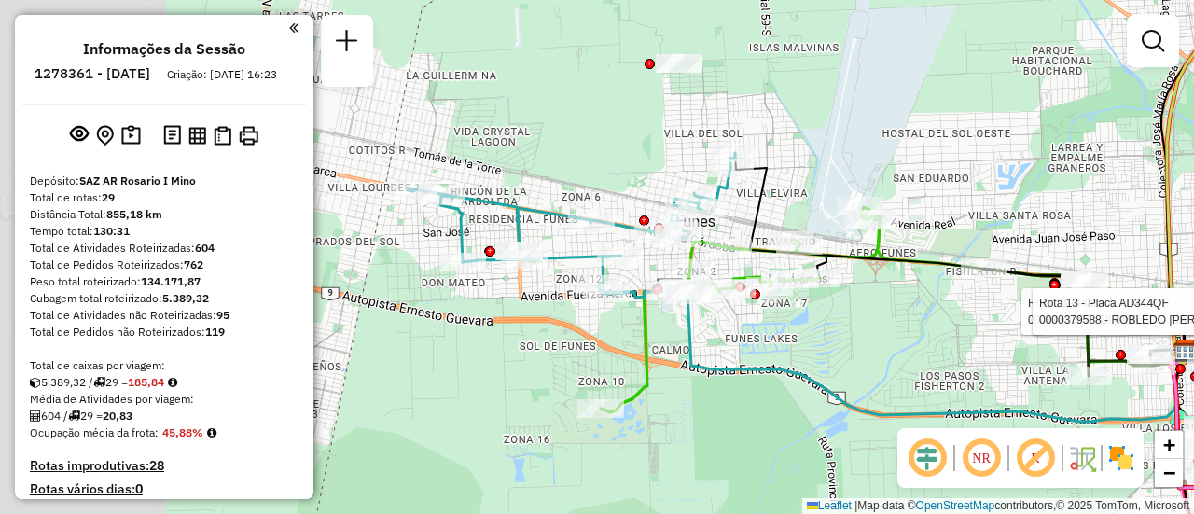
drag, startPoint x: 792, startPoint y: 322, endPoint x: 875, endPoint y: 323, distance: 83.0
click at [875, 323] on div "Rota 13 - Placa AD344QF 0000440353 - DI MARIA MARIO ALBERTO Rota 13 - Placa AD3…" at bounding box center [597, 257] width 1194 height 514
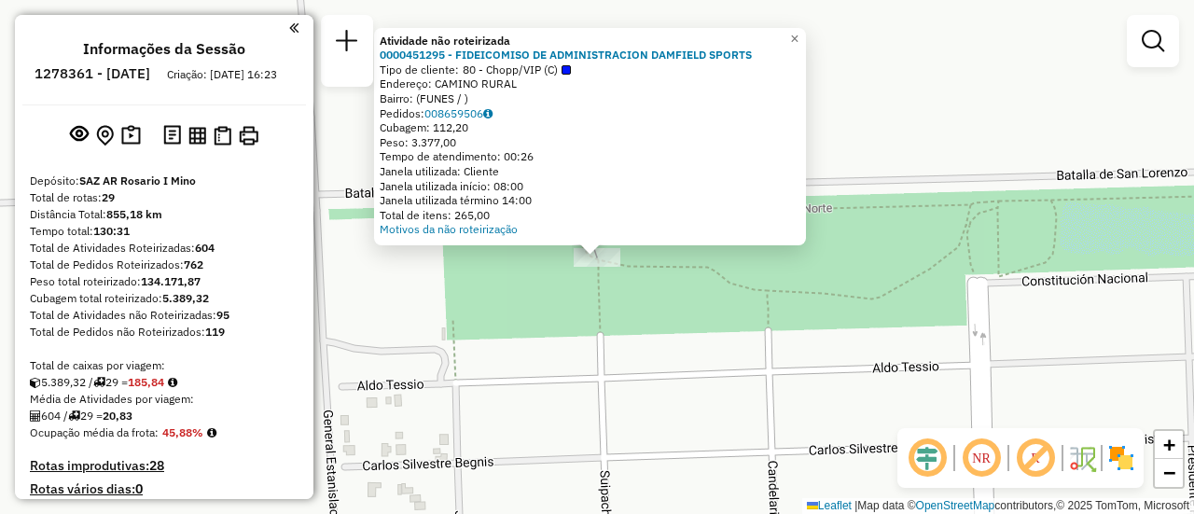
click at [976, 141] on div "Atividade não roteirizada 0000451295 - FIDEICOMISO DE ADMINISTRACION DAMFIELD S…" at bounding box center [597, 257] width 1194 height 514
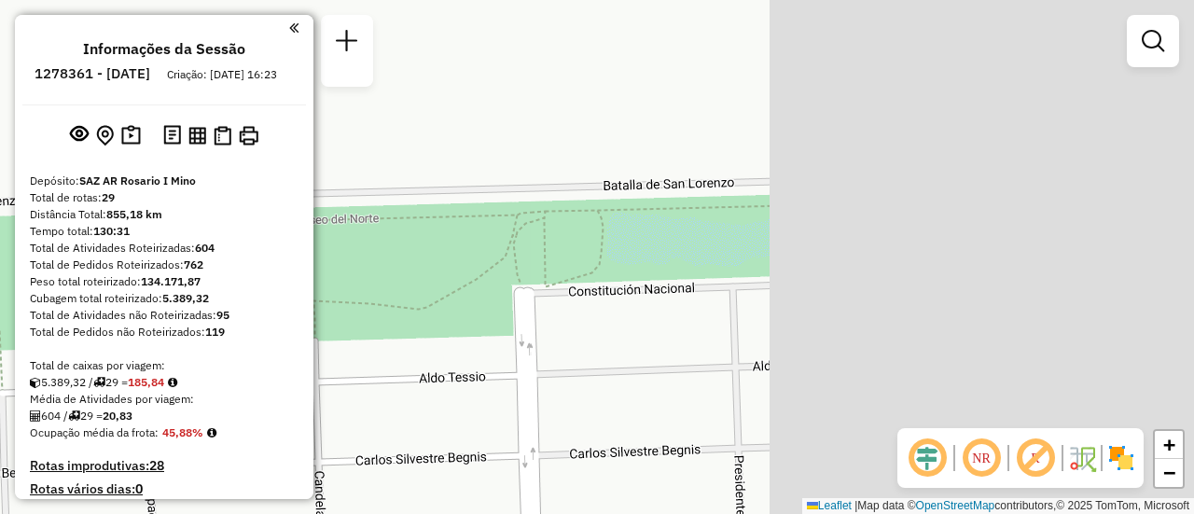
drag, startPoint x: 1034, startPoint y: 287, endPoint x: 458, endPoint y: 257, distance: 577.1
click at [401, 276] on div "Janela de atendimento Grade de atendimento Capacidade Transportadoras Veículos …" at bounding box center [597, 257] width 1194 height 514
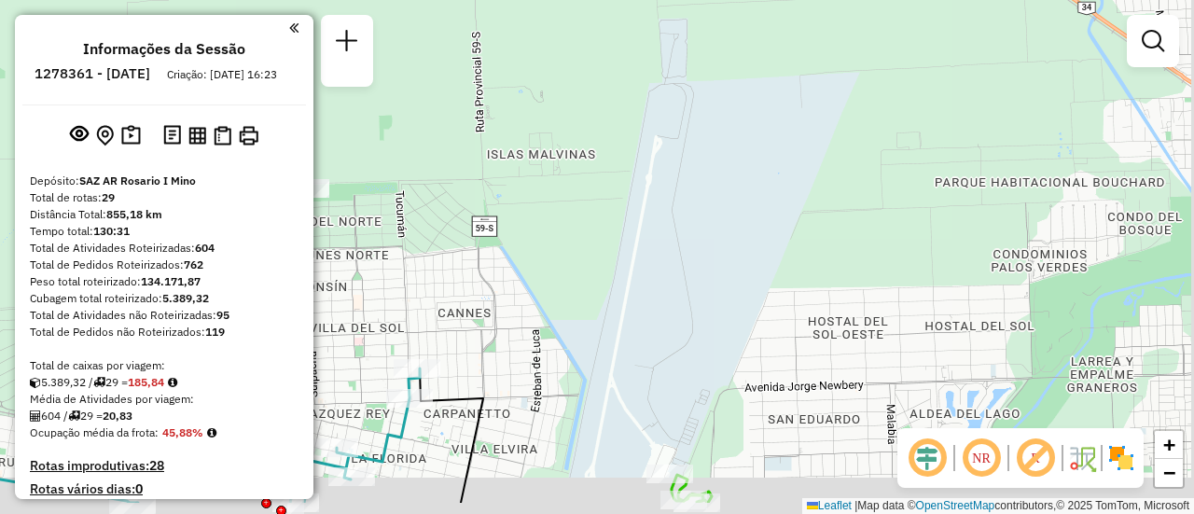
drag, startPoint x: 832, startPoint y: 263, endPoint x: 613, endPoint y: 200, distance: 227.9
click at [613, 200] on div "Janela de atendimento Grade de atendimento Capacidade Transportadoras Veículos …" at bounding box center [597, 257] width 1194 height 514
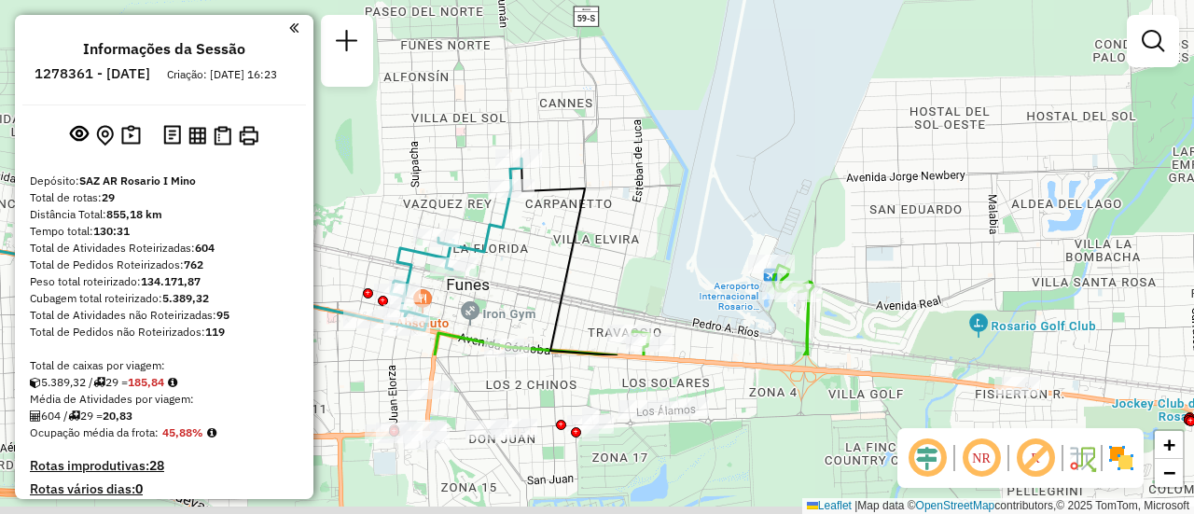
drag, startPoint x: 705, startPoint y: 320, endPoint x: 820, endPoint y: 117, distance: 232.6
click at [808, 108] on div "Janela de atendimento Grade de atendimento Capacidade Transportadoras Veículos …" at bounding box center [597, 257] width 1194 height 514
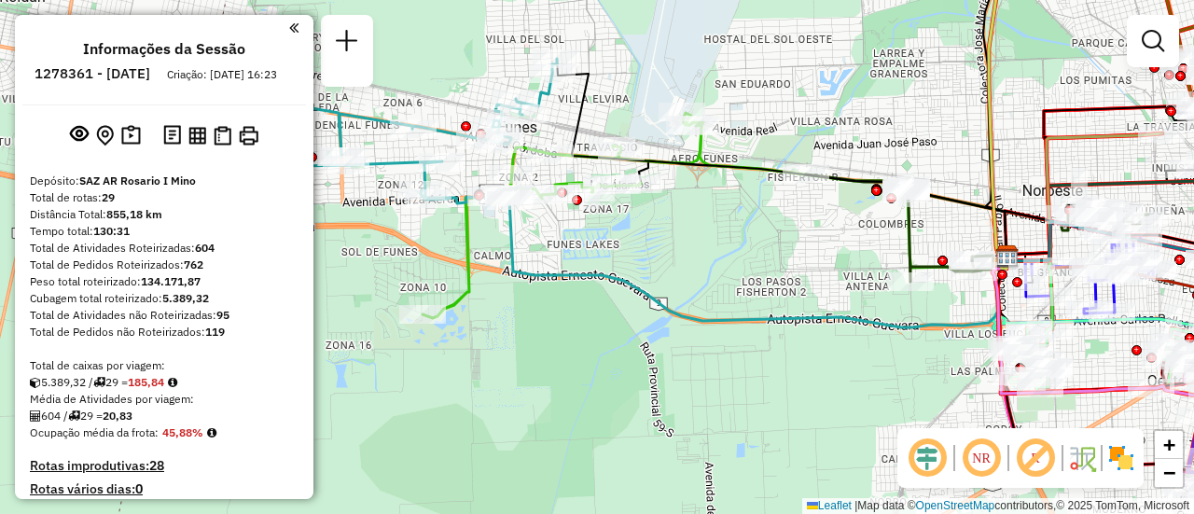
drag, startPoint x: 894, startPoint y: 164, endPoint x: 781, endPoint y: 85, distance: 138.7
click at [781, 85] on div "Janela de atendimento Grade de atendimento Capacidade Transportadoras Veículos …" at bounding box center [597, 257] width 1194 height 514
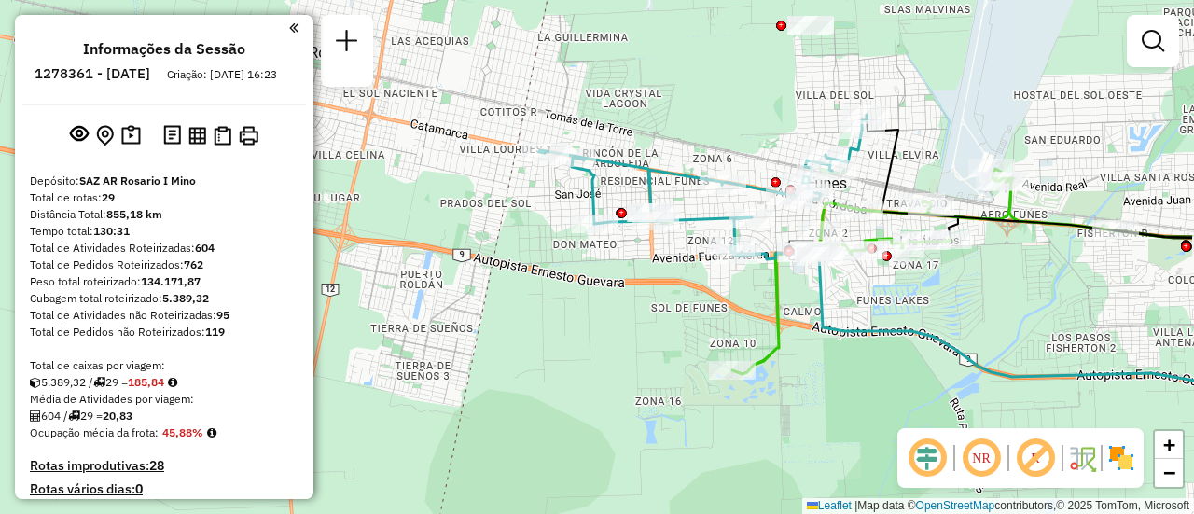
drag, startPoint x: 671, startPoint y: 62, endPoint x: 981, endPoint y: 118, distance: 314.6
click at [981, 118] on div "Janela de atendimento Grade de atendimento Capacidade Transportadoras Veículos …" at bounding box center [597, 257] width 1194 height 514
select select "**********"
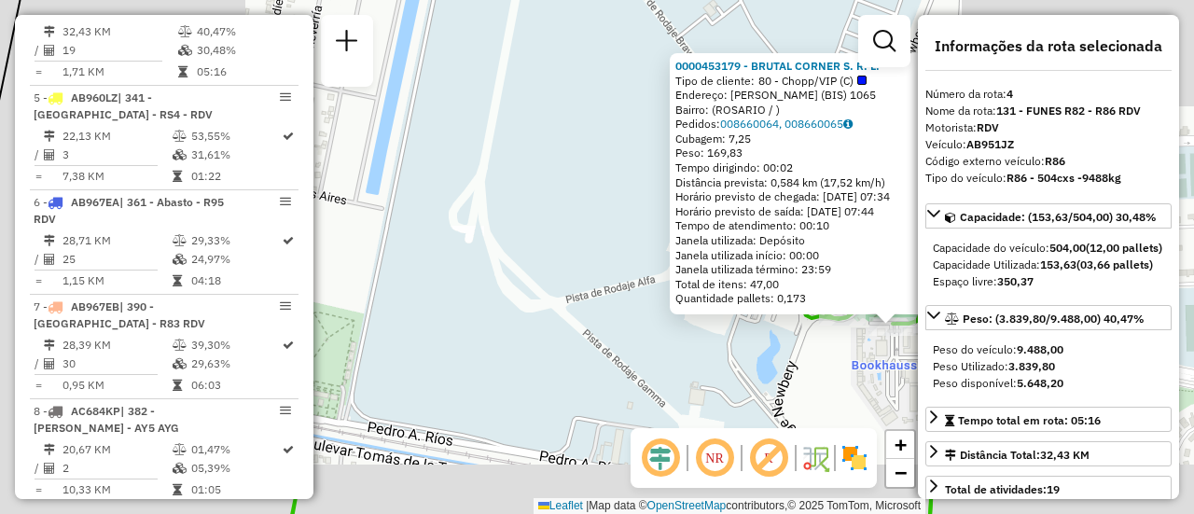
scroll to position [93, 0]
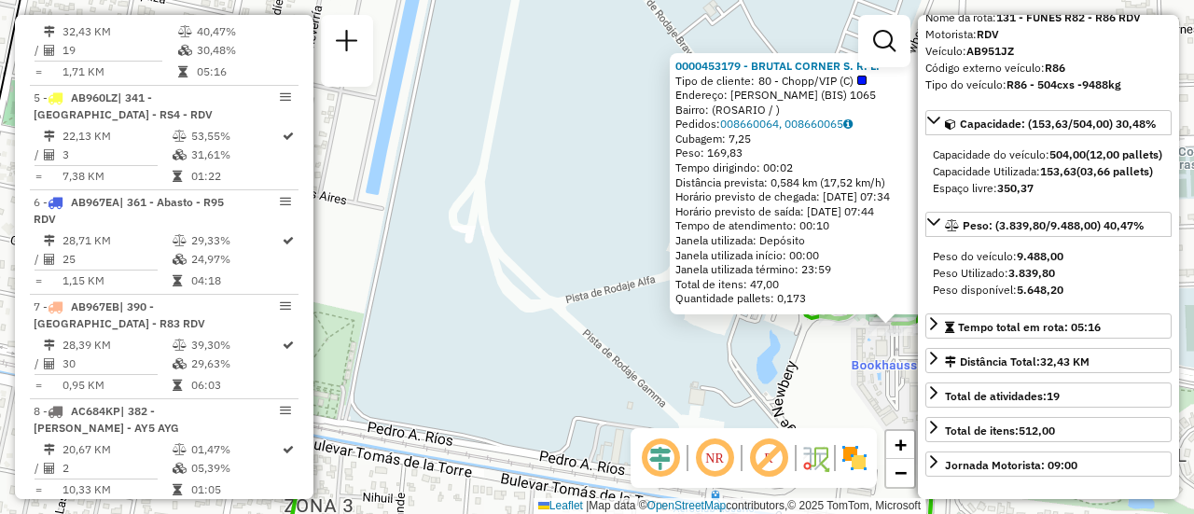
click at [670, 399] on div "0000453179 - BRUTAL CORNER S. R. L. Tipo de cliente: 80 - Chopp/VIP (C) Endereç…" at bounding box center [597, 257] width 1194 height 514
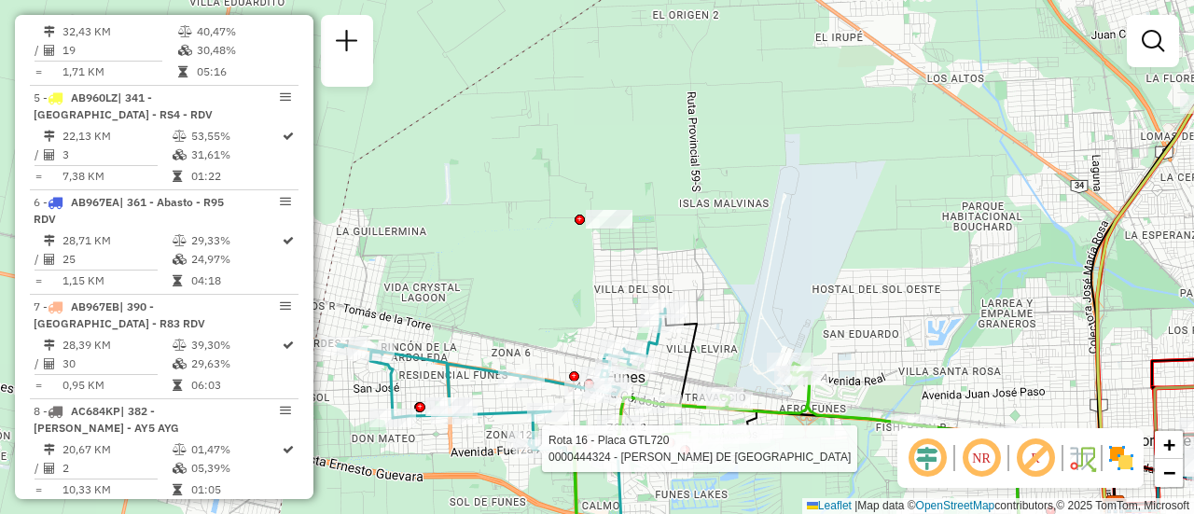
select select "**********"
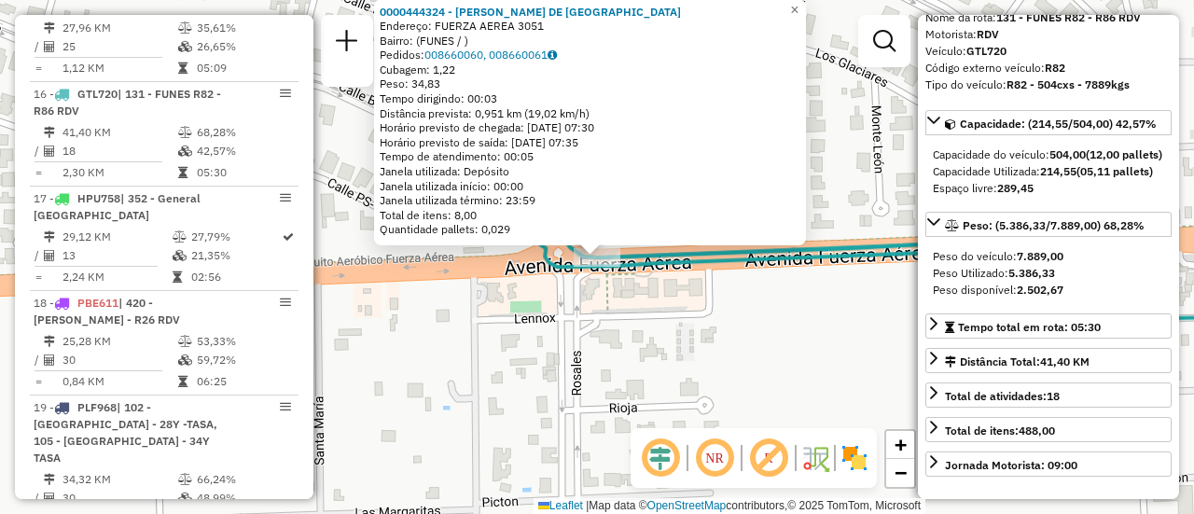
click at [729, 343] on div "0000444324 - RODRIGUEZ MARIA DE LOS ANGELES Endereço: FUERZA AEREA 3051 Bairro:…" at bounding box center [597, 257] width 1194 height 514
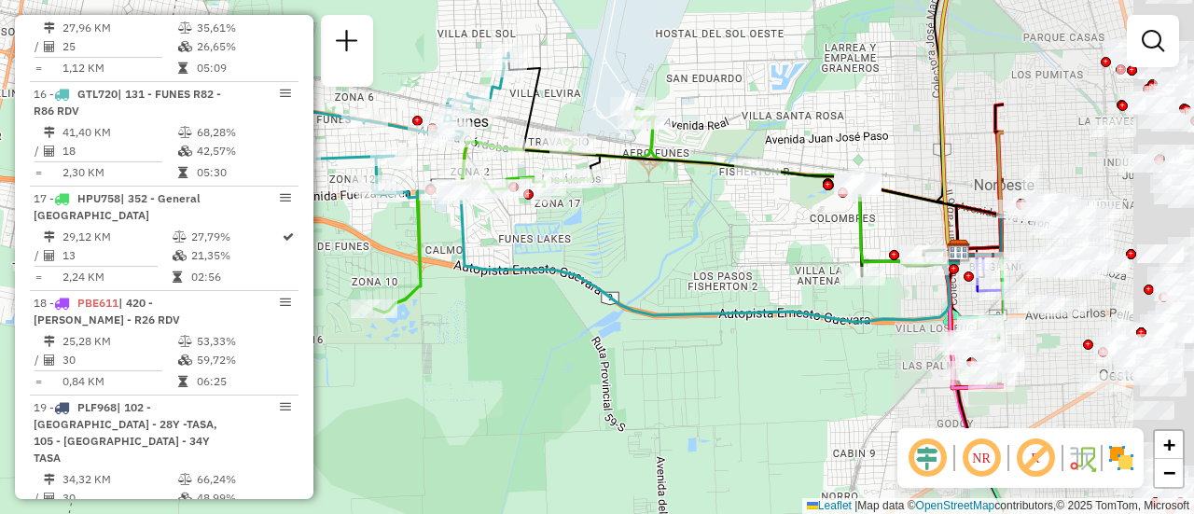
drag, startPoint x: 924, startPoint y: 223, endPoint x: 582, endPoint y: 241, distance: 342.7
click at [585, 243] on div "Janela de atendimento Grade de atendimento Capacidade Transportadoras Veículos …" at bounding box center [597, 257] width 1194 height 514
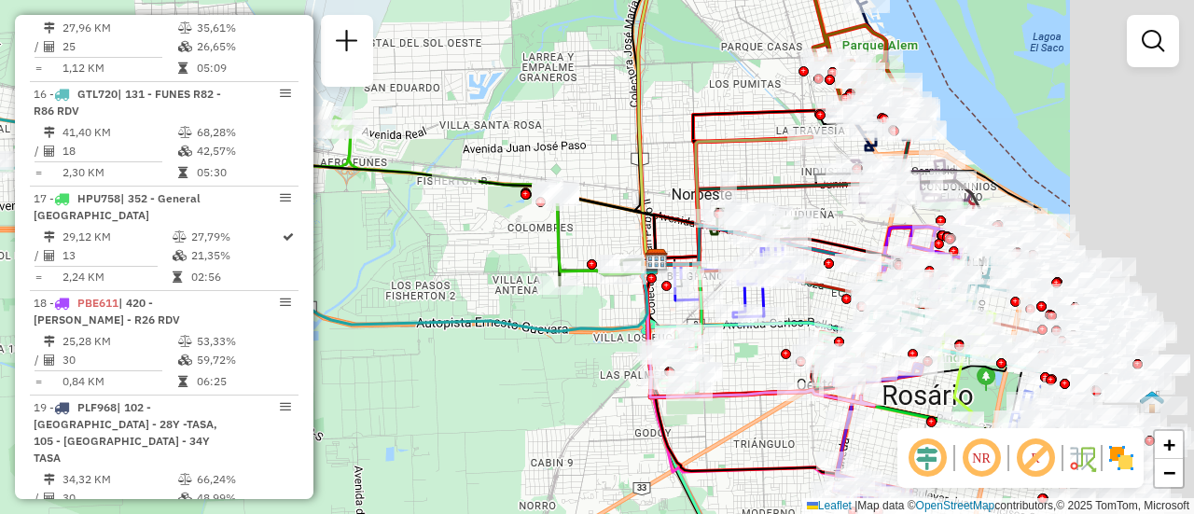
drag, startPoint x: 999, startPoint y: 140, endPoint x: 693, endPoint y: 159, distance: 306.4
click at [656, 159] on icon at bounding box center [734, 201] width 156 height 128
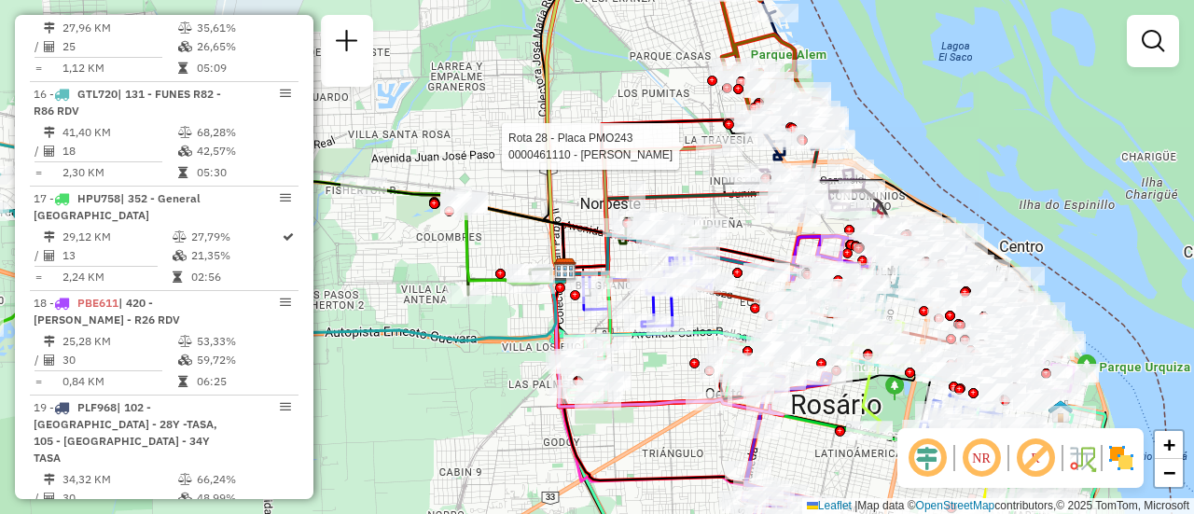
select select "**********"
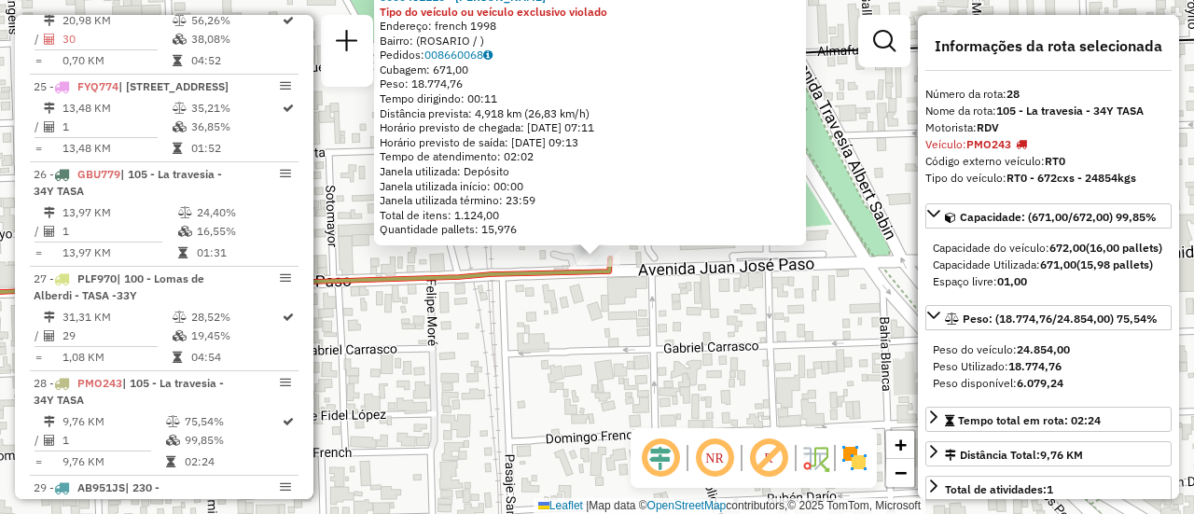
scroll to position [3736, 0]
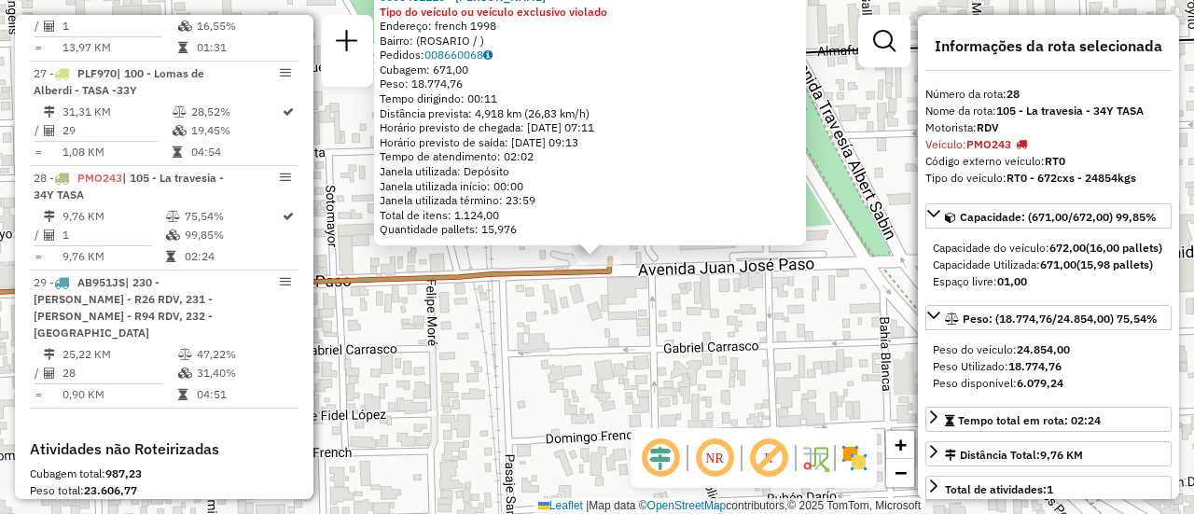
click at [659, 326] on div "0000461110 - Gonzales Emanuel - RDV Tipo do veículo ou veículo exclusivo violad…" at bounding box center [597, 257] width 1194 height 514
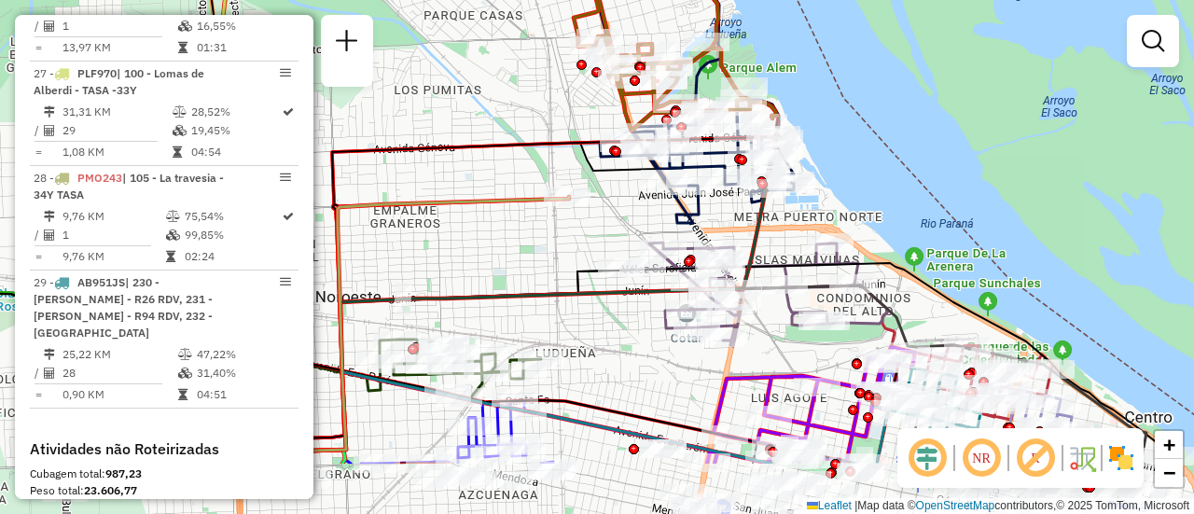
drag, startPoint x: 704, startPoint y: 307, endPoint x: 605, endPoint y: 199, distance: 146.5
click at [562, 183] on div "Janela de atendimento Grade de atendimento Capacidade Transportadoras Veículos …" at bounding box center [597, 257] width 1194 height 514
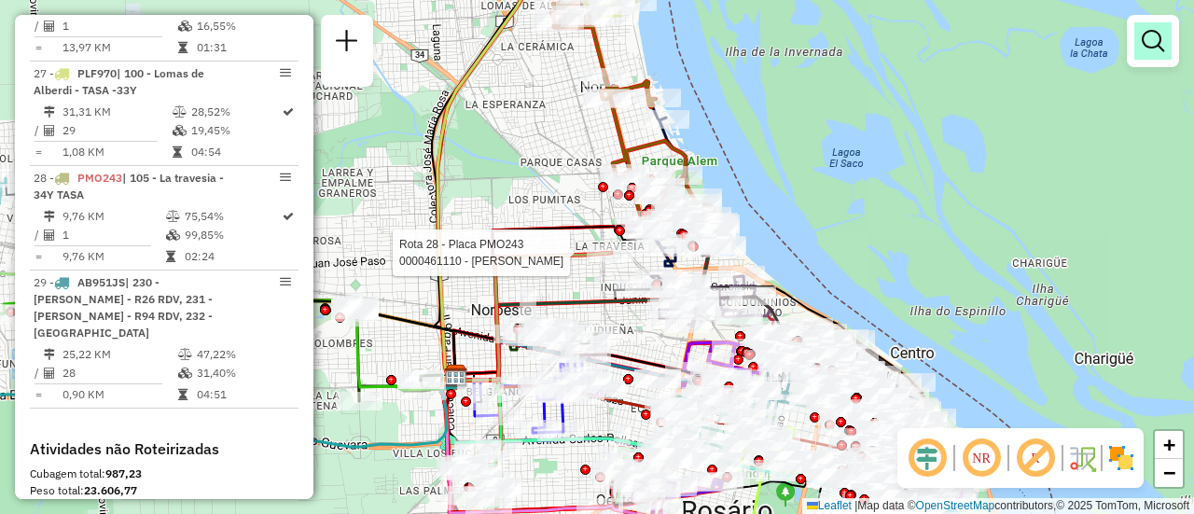
click at [1151, 40] on em at bounding box center [1152, 41] width 22 height 22
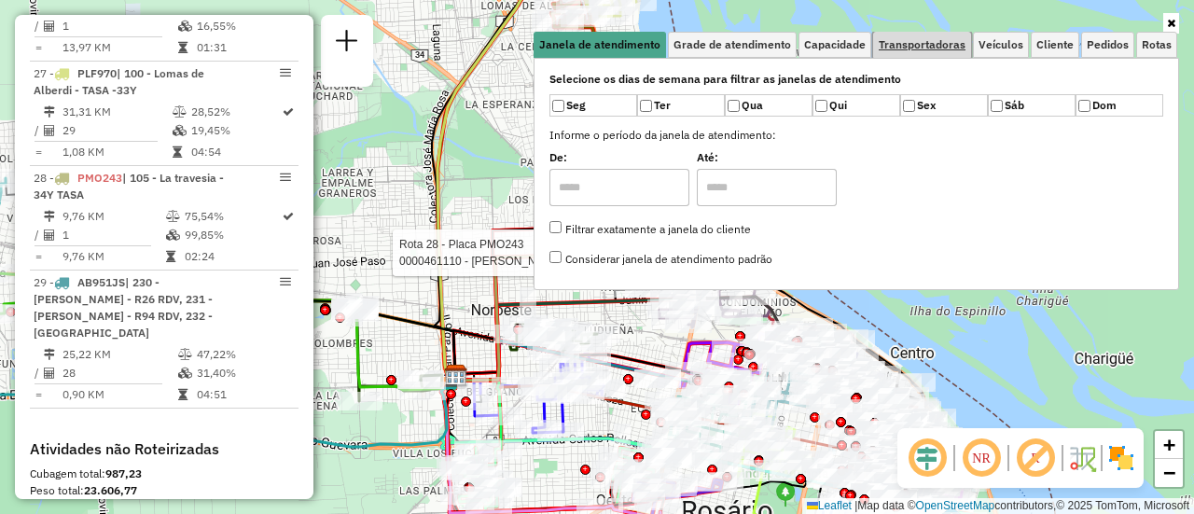
click at [953, 47] on span "Transportadoras" at bounding box center [921, 44] width 87 height 11
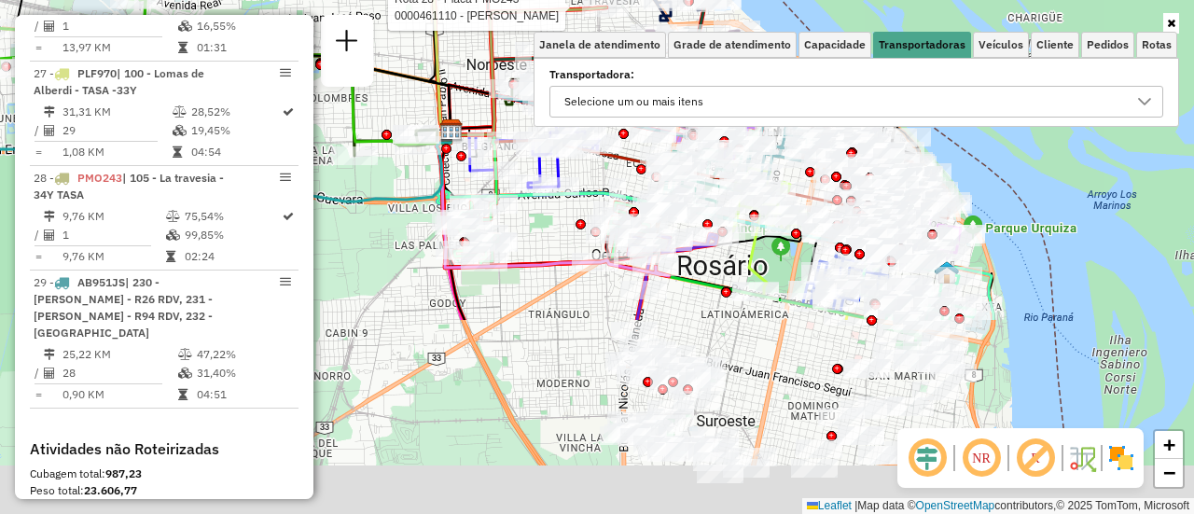
drag, startPoint x: 1016, startPoint y: 358, endPoint x: 1005, endPoint y: 131, distance: 226.8
click at [1011, 111] on div "Rota 28 - Placa PMO243 0000461110 - Gonzales Emanuel - RDV Janela de atendiment…" at bounding box center [597, 257] width 1194 height 514
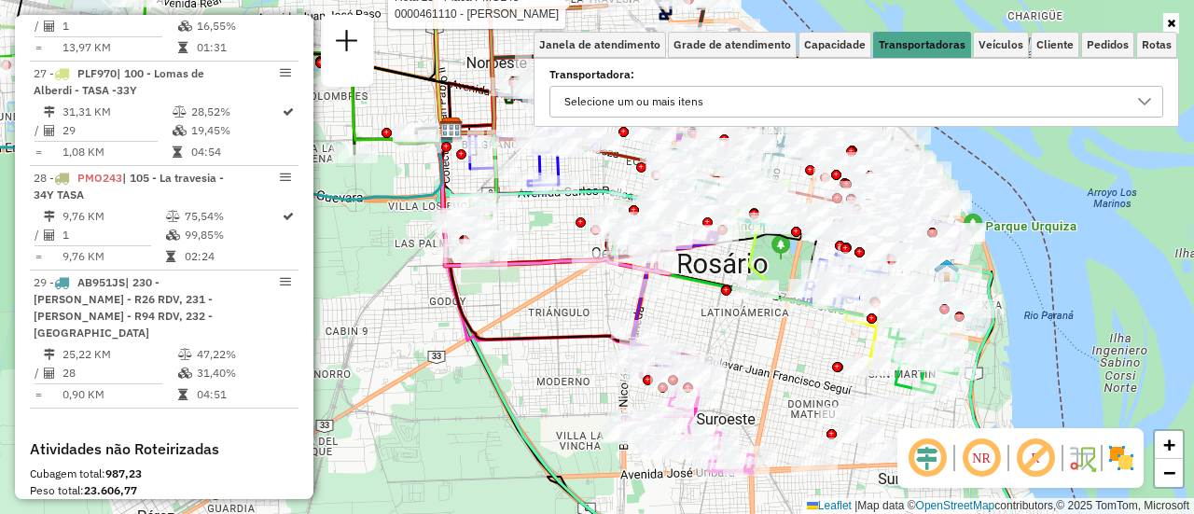
click at [1148, 101] on icon at bounding box center [1144, 101] width 13 height 7
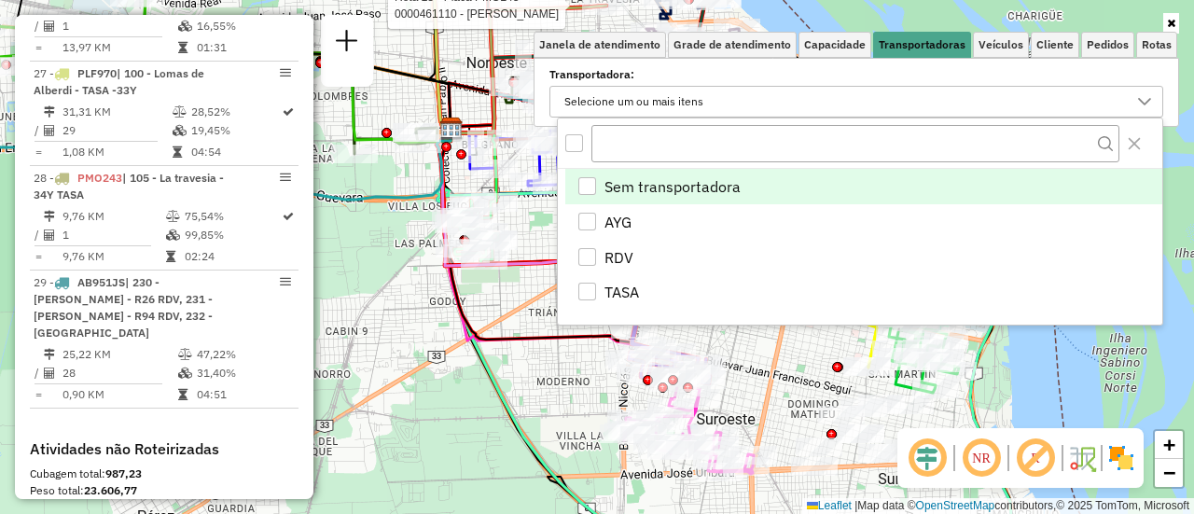
scroll to position [11, 64]
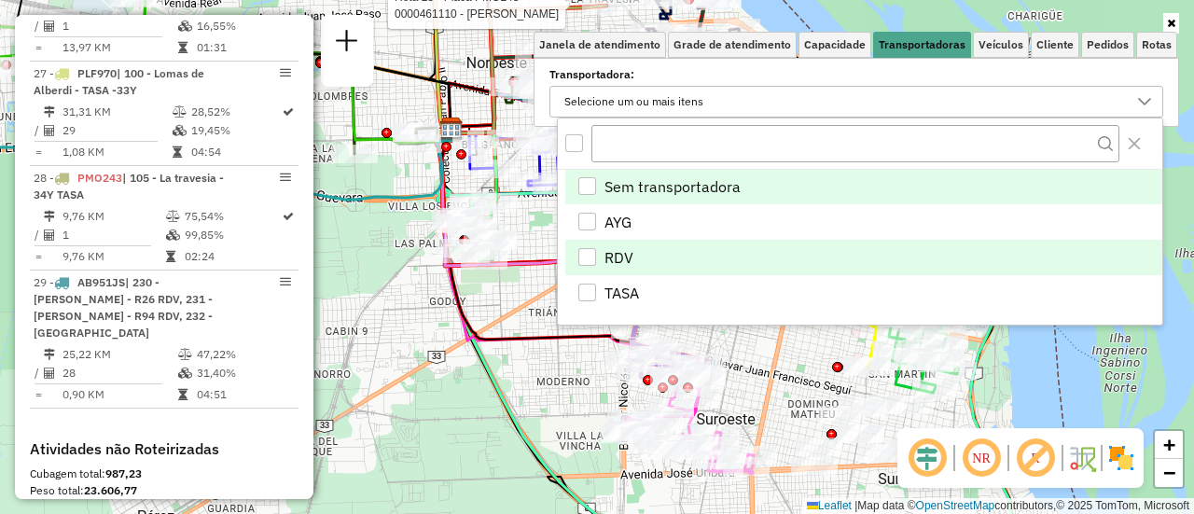
click at [591, 255] on div "RDV" at bounding box center [587, 257] width 18 height 18
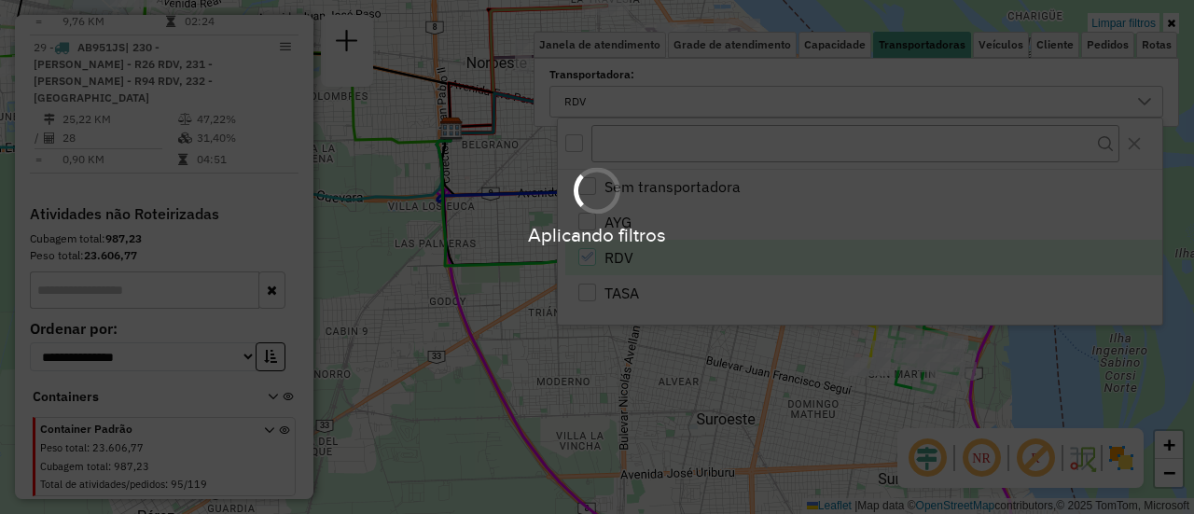
scroll to position [1708, 0]
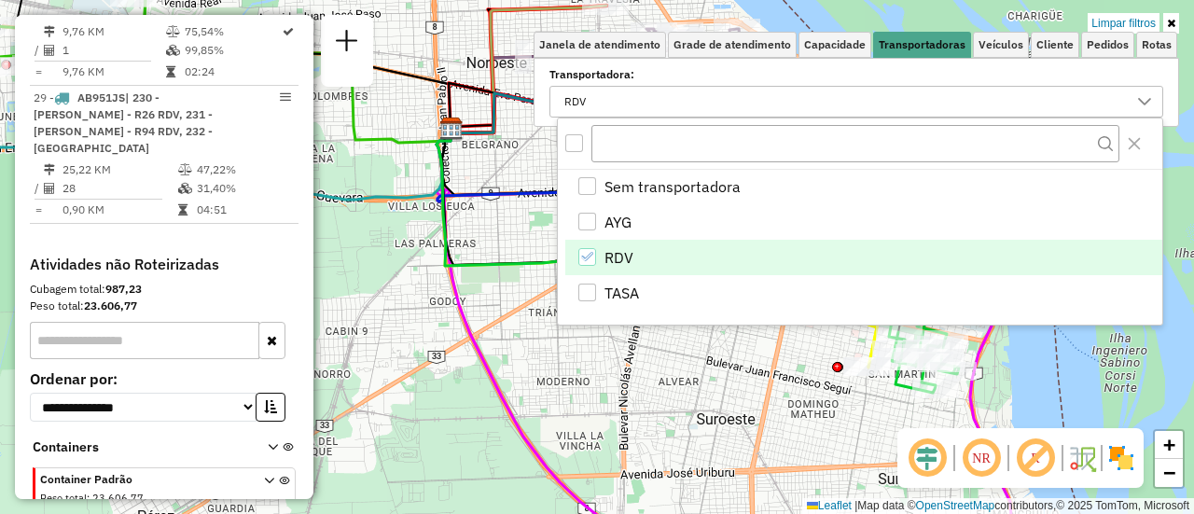
click at [409, 302] on div "Limpar filtros Janela de atendimento Grade de atendimento Capacidade Transporta…" at bounding box center [597, 257] width 1194 height 514
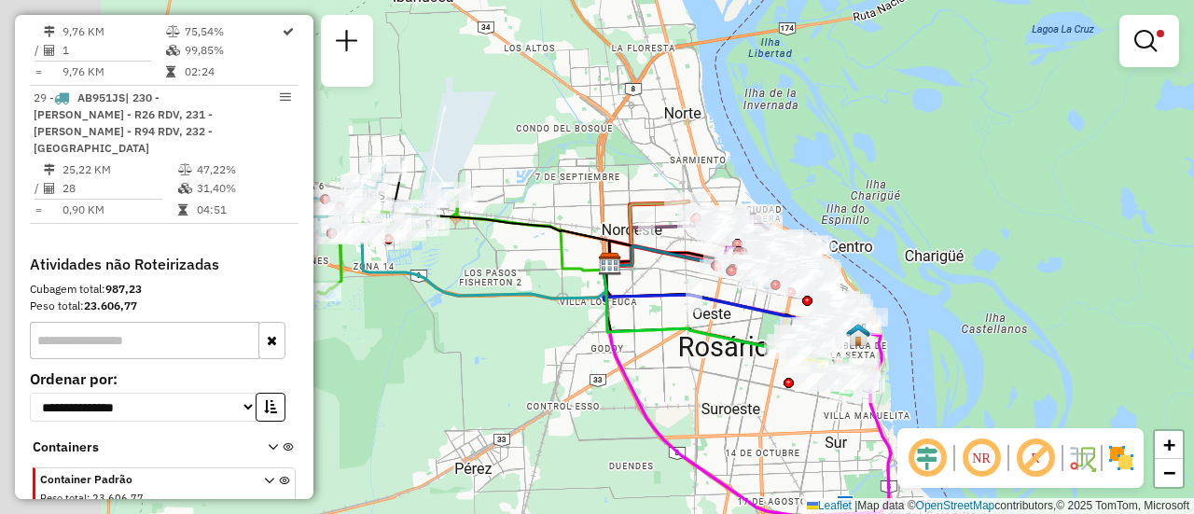
drag, startPoint x: 491, startPoint y: 293, endPoint x: 938, endPoint y: 383, distance: 455.7
click at [915, 381] on div "Limpar filtros Janela de atendimento Grade de atendimento Capacidade Transporta…" at bounding box center [597, 257] width 1194 height 514
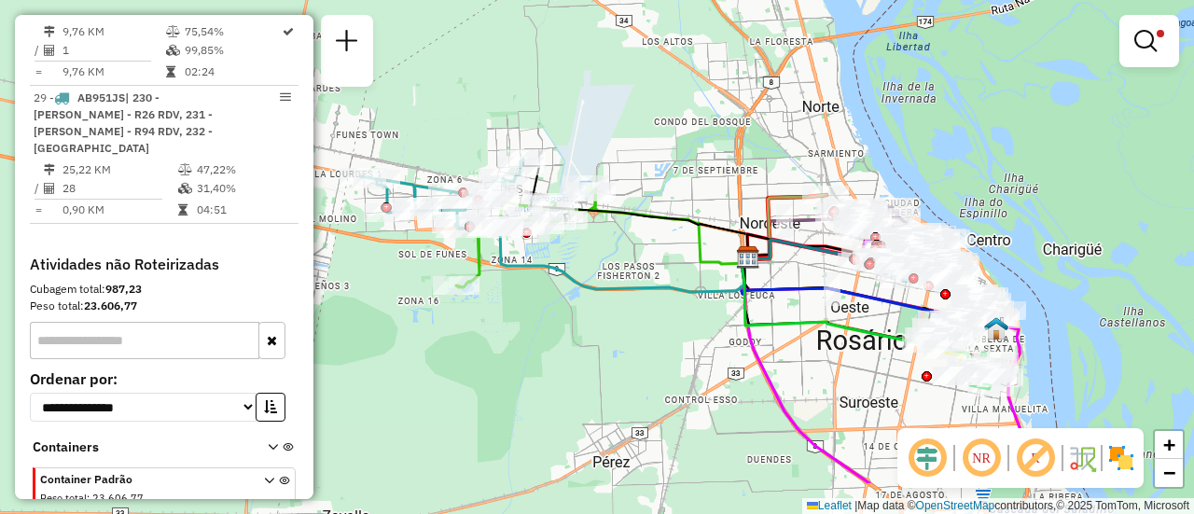
drag, startPoint x: 933, startPoint y: 273, endPoint x: 650, endPoint y: 262, distance: 282.8
click at [617, 214] on div "Limpar filtros Janela de atendimento Grade de atendimento Capacidade Transporta…" at bounding box center [597, 257] width 1194 height 514
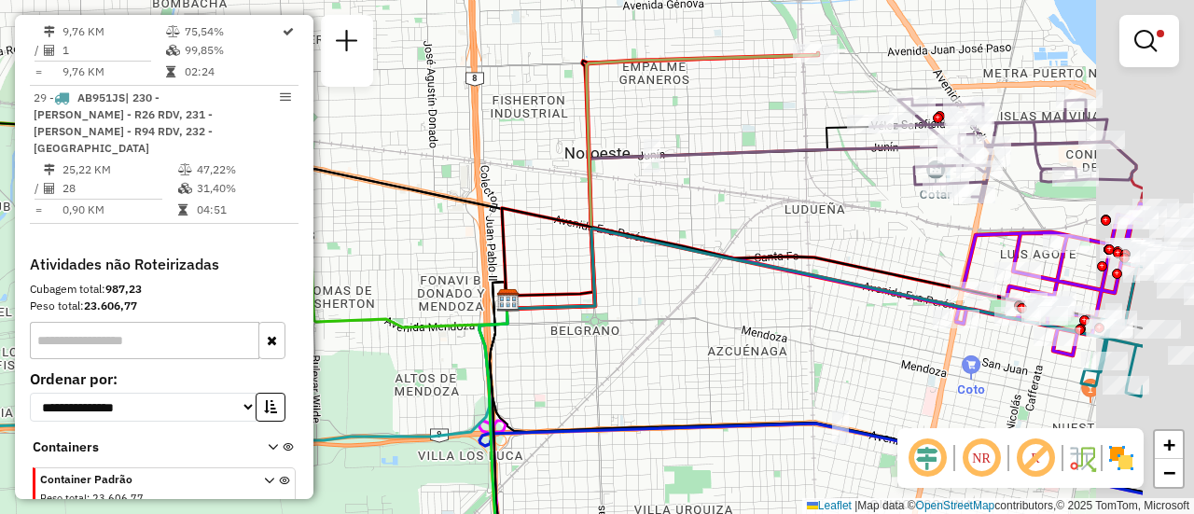
drag, startPoint x: 837, startPoint y: 198, endPoint x: 597, endPoint y: 225, distance: 242.1
click at [585, 222] on div "Limpar filtros Janela de atendimento Grade de atendimento Capacidade Transporta…" at bounding box center [597, 257] width 1194 height 514
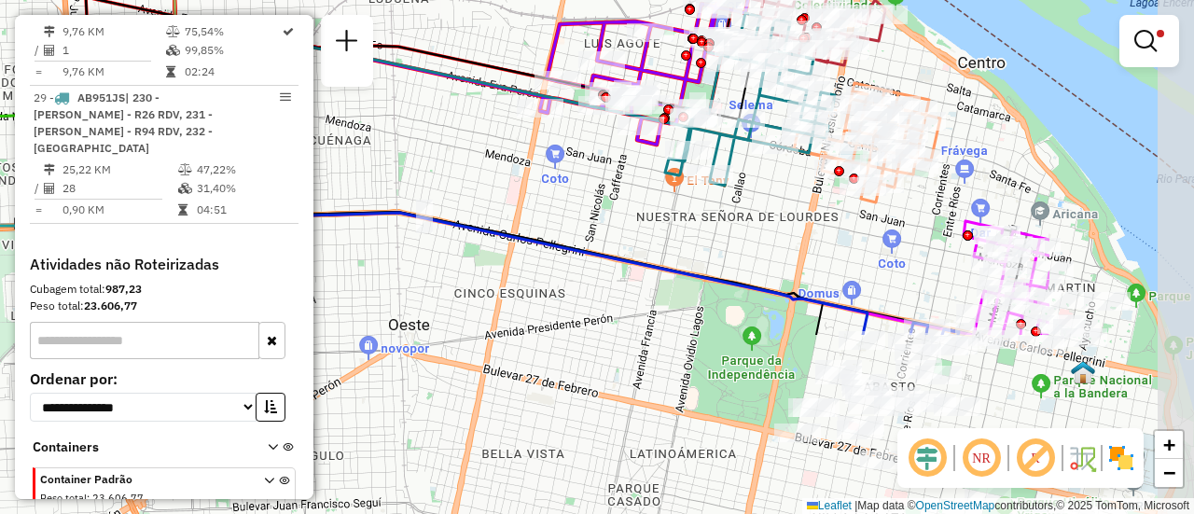
drag, startPoint x: 1051, startPoint y: 411, endPoint x: 751, endPoint y: 176, distance: 381.3
click at [751, 176] on div "Limpar filtros Janela de atendimento Grade de atendimento Capacidade Transporta…" at bounding box center [597, 257] width 1194 height 514
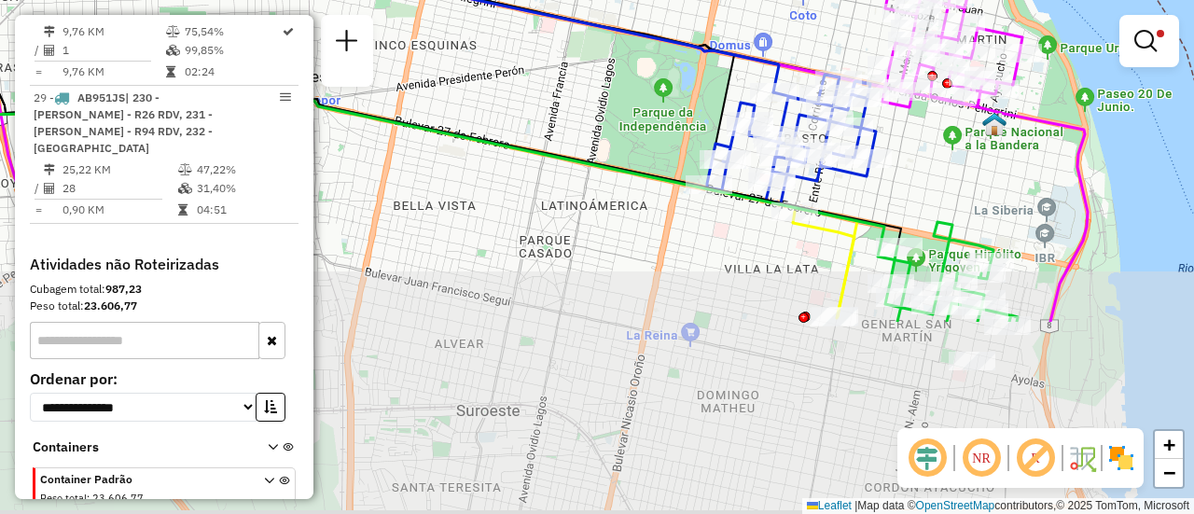
drag, startPoint x: 981, startPoint y: 416, endPoint x: 919, endPoint y: 62, distance: 359.8
click at [919, 62] on div "Rota 29 - Placa AB951JS 0000466013 - ORLANDONI LUIS Limpar filtros Janela de at…" at bounding box center [597, 257] width 1194 height 514
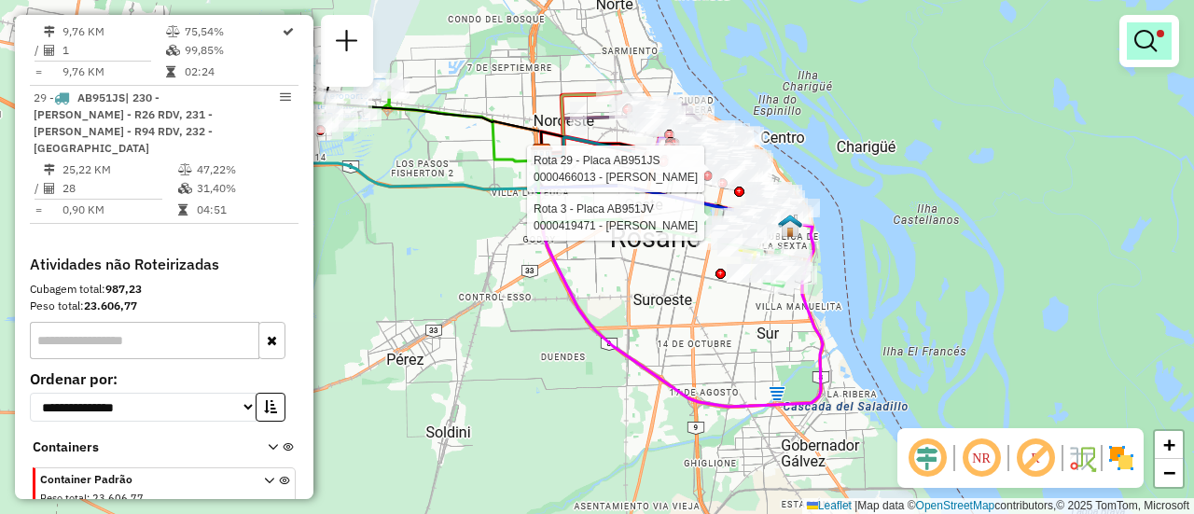
click at [1140, 36] on em at bounding box center [1145, 41] width 22 height 22
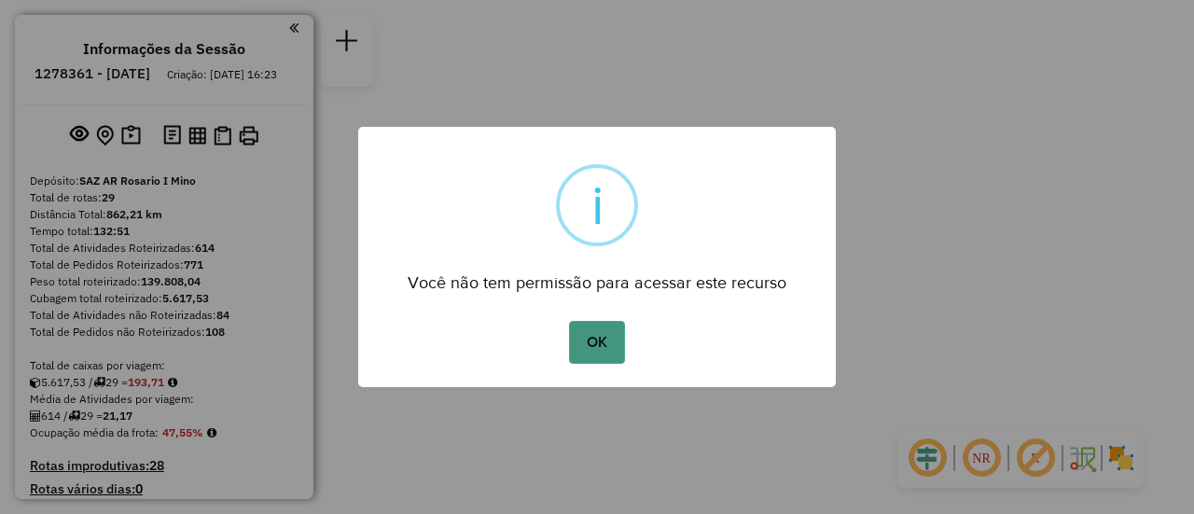
click at [590, 340] on button "OK" at bounding box center [596, 342] width 55 height 43
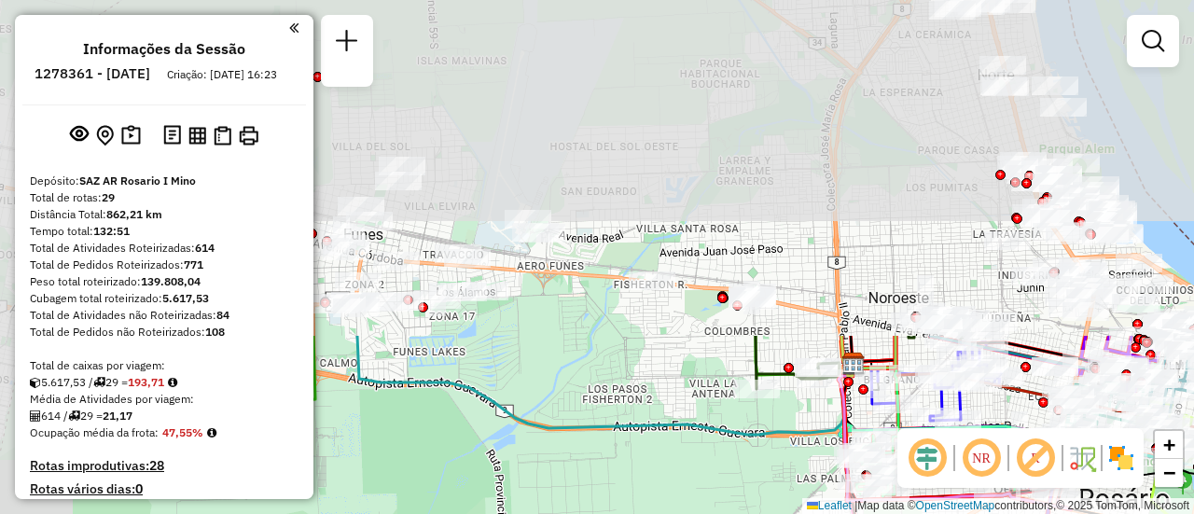
drag, startPoint x: 600, startPoint y: 202, endPoint x: 687, endPoint y: 394, distance: 210.3
click at [723, 506] on div "Janela de atendimento Grade de atendimento Capacidade Transportadoras Veículos …" at bounding box center [597, 257] width 1194 height 514
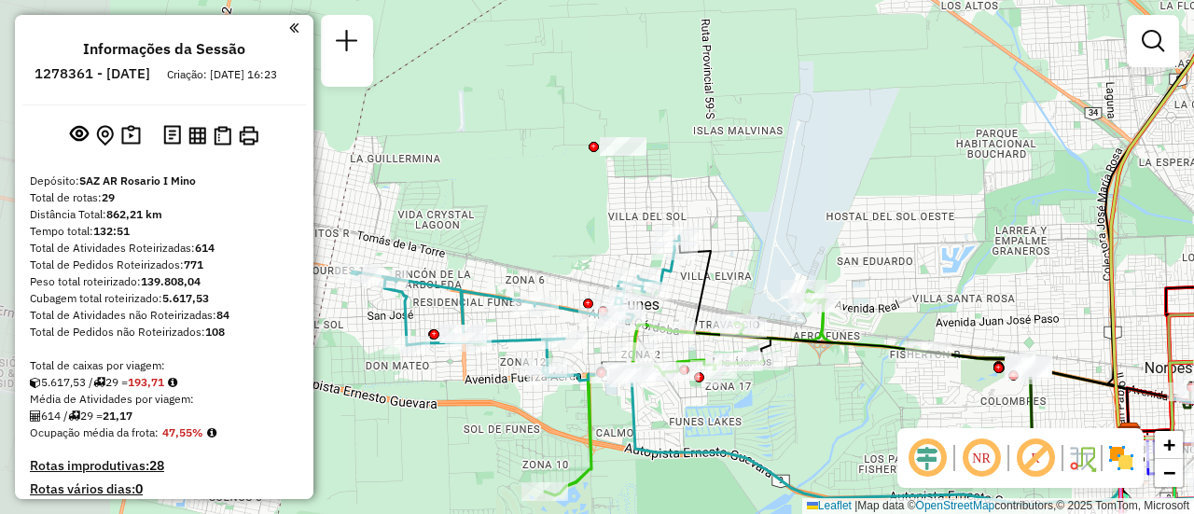
drag, startPoint x: 592, startPoint y: 341, endPoint x: 868, endPoint y: 415, distance: 285.7
click at [868, 415] on div "Janela de atendimento Grade de atendimento Capacidade Transportadoras Veículos …" at bounding box center [597, 257] width 1194 height 514
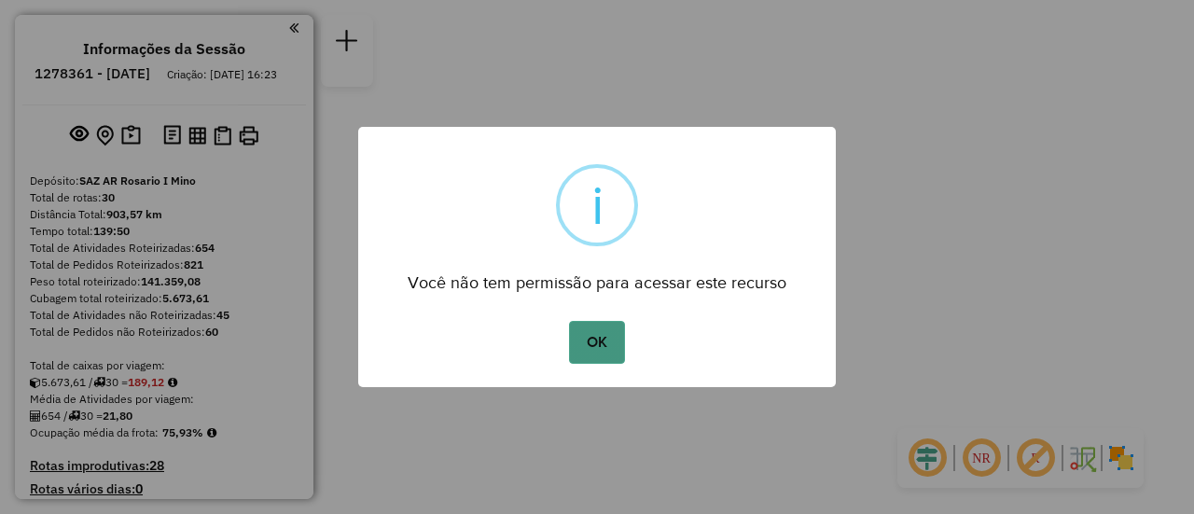
click at [608, 351] on button "OK" at bounding box center [596, 342] width 55 height 43
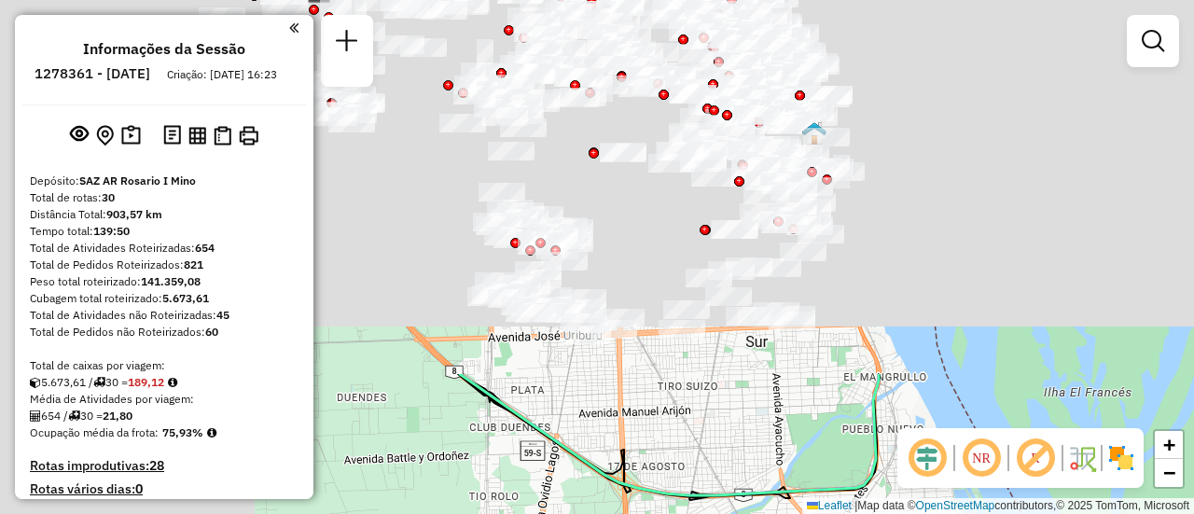
drag, startPoint x: 536, startPoint y: 138, endPoint x: 1137, endPoint y: 558, distance: 732.6
click at [1137, 513] on html "Aguarde... Pop-up bloqueado! Seu navegador bloqueou automáticamente a abertura …" at bounding box center [597, 257] width 1194 height 514
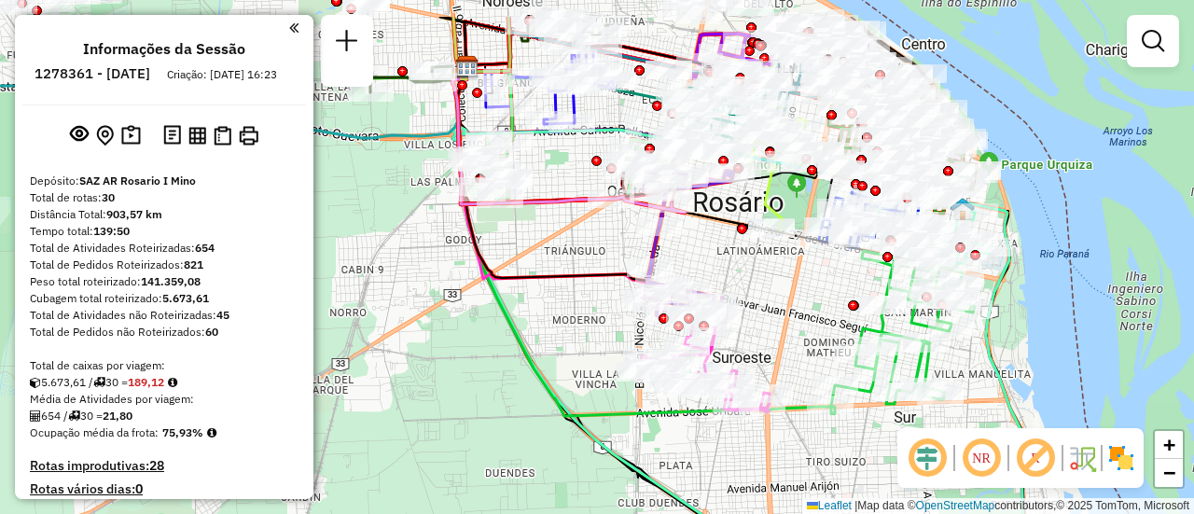
drag, startPoint x: 648, startPoint y: 216, endPoint x: 622, endPoint y: 442, distance: 227.2
click at [643, 326] on icon at bounding box center [688, 246] width 90 height 160
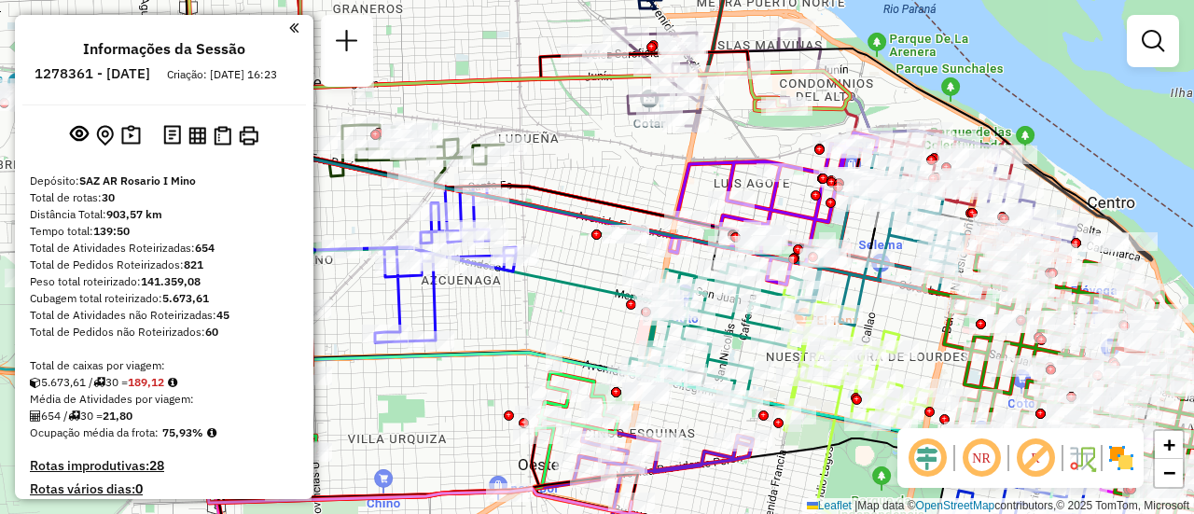
drag, startPoint x: 793, startPoint y: 116, endPoint x: 667, endPoint y: 188, distance: 145.4
click at [667, 188] on div "Rota 22 - Placa GBL764 0000435553 - [PERSON_NAME] Rota 22 - Placa GBL764 000043…" at bounding box center [597, 257] width 1194 height 514
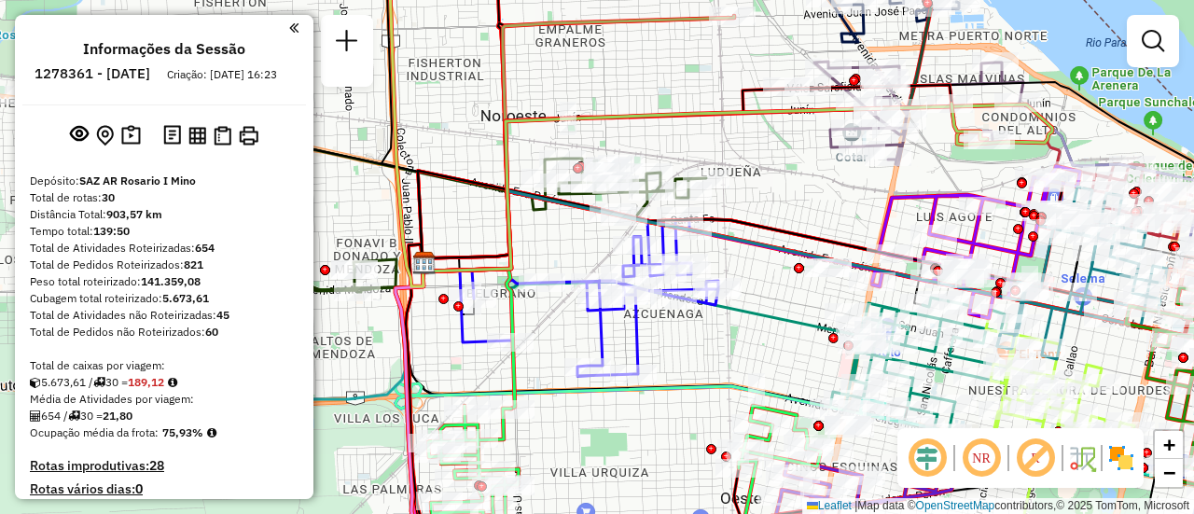
drag, startPoint x: 524, startPoint y: 219, endPoint x: 796, endPoint y: 208, distance: 272.5
click at [796, 208] on div "Rota 22 - Placa GBL764 0000435553 - [PERSON_NAME] Rota 22 - Placa GBL764 000043…" at bounding box center [597, 257] width 1194 height 514
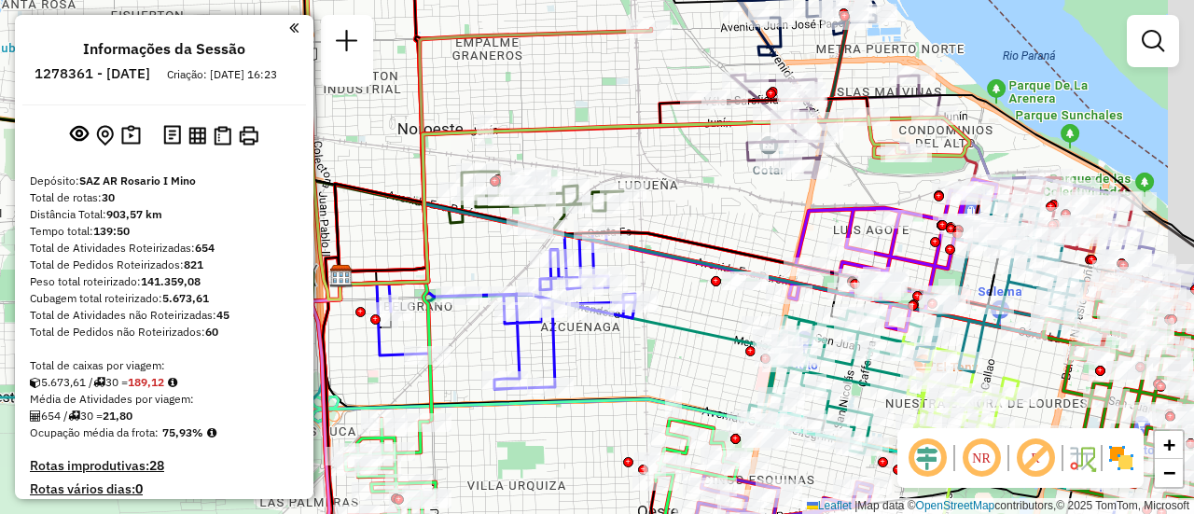
drag, startPoint x: 556, startPoint y: 344, endPoint x: 380, endPoint y: 379, distance: 179.6
click at [349, 409] on div "Rota 22 - Placa GBL764 0000435553 - [PERSON_NAME] Rota 22 - Placa GBL764 000043…" at bounding box center [597, 257] width 1194 height 514
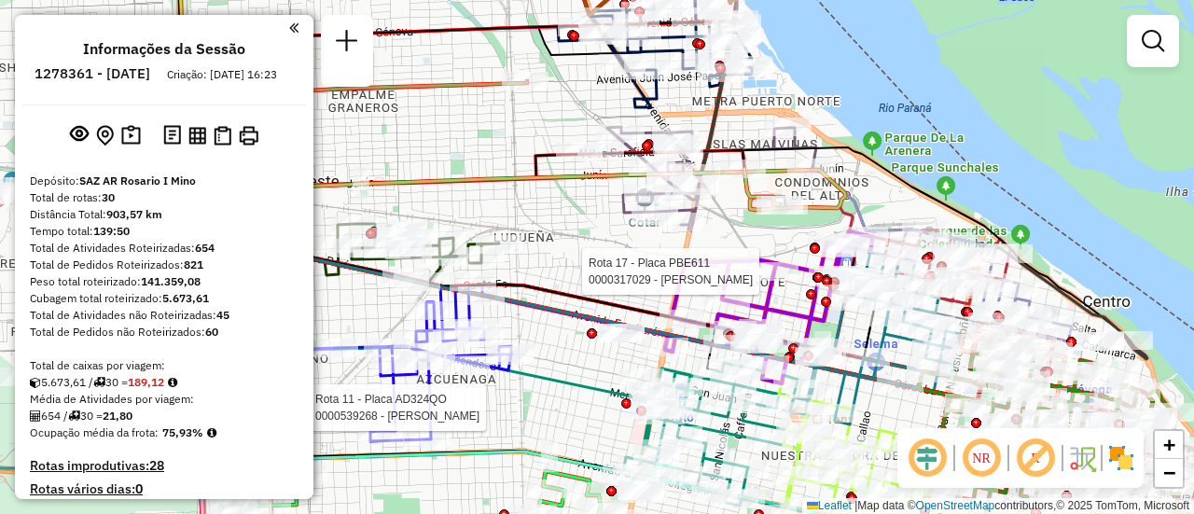
select select "**********"
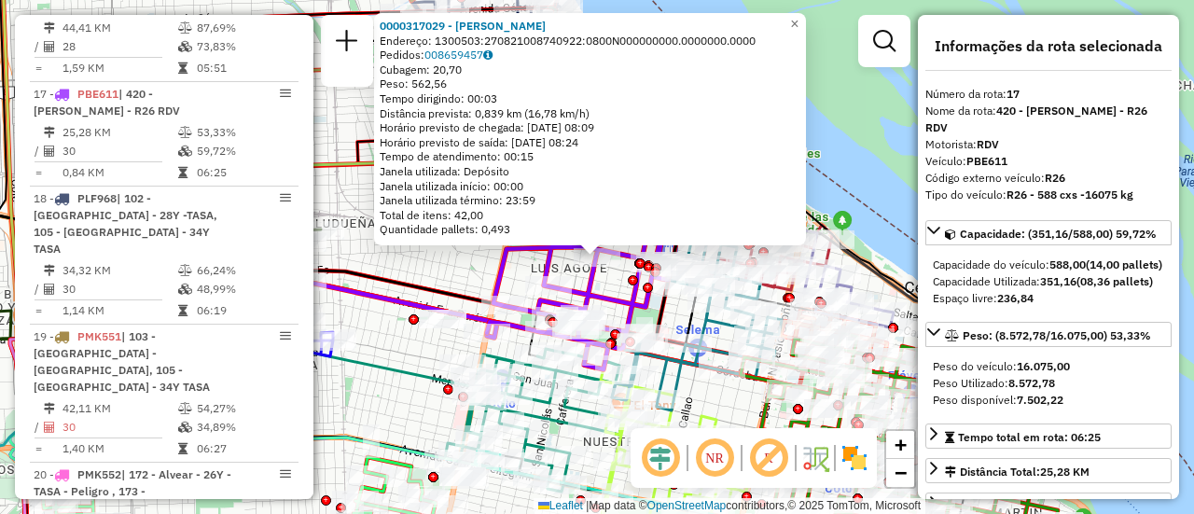
click at [450, 271] on div "0000317029 - BUSSO [PERSON_NAME]: 1300503:270821008740922:0800N000000000.000000…" at bounding box center [597, 257] width 1194 height 514
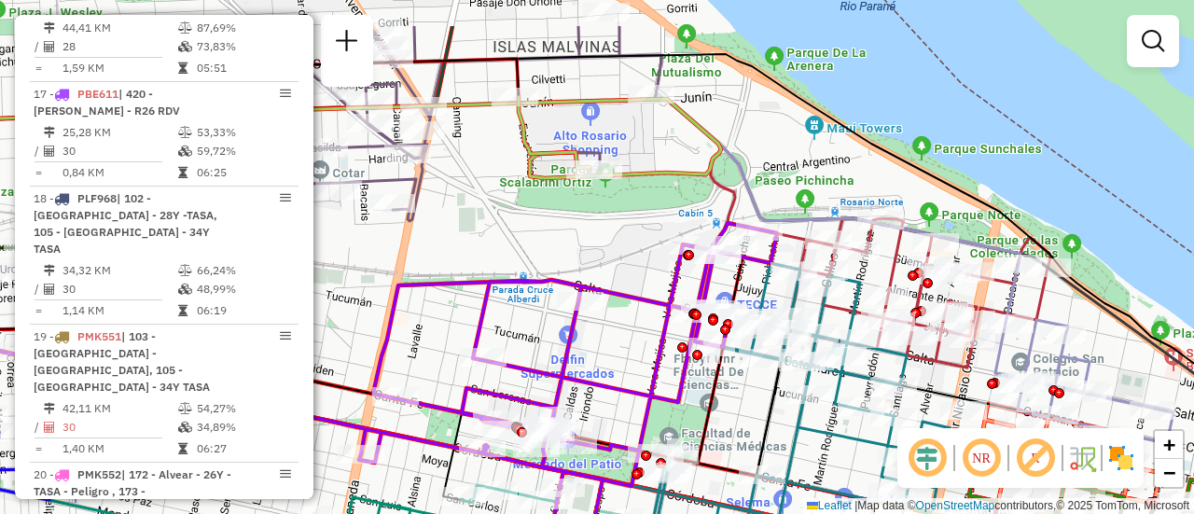
drag, startPoint x: 579, startPoint y: 132, endPoint x: 610, endPoint y: 255, distance: 126.0
click at [610, 258] on div "Janela de atendimento Grade de atendimento Capacidade Transportadoras Veículos …" at bounding box center [597, 257] width 1194 height 514
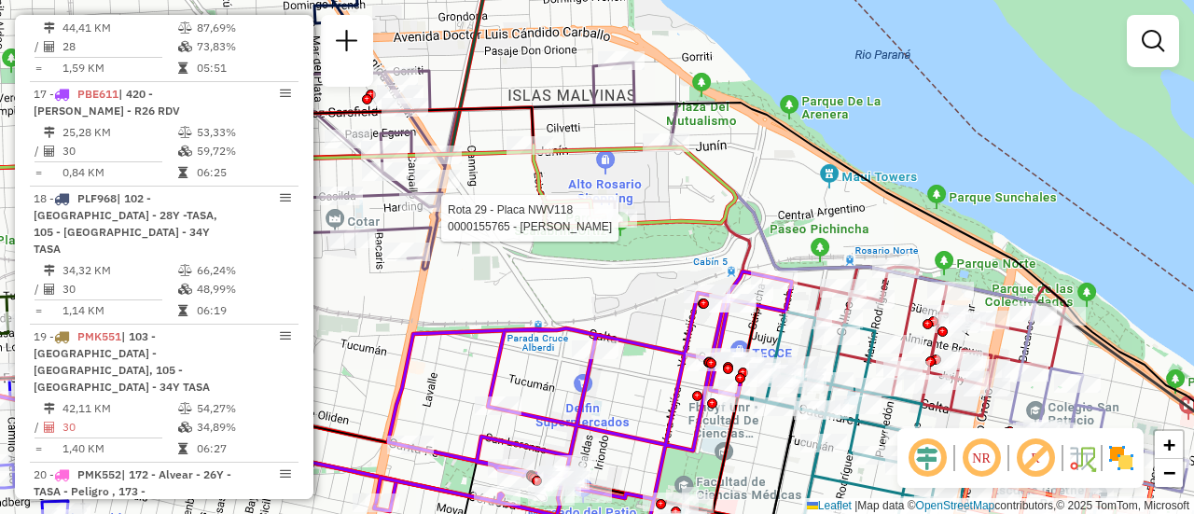
select select "**********"
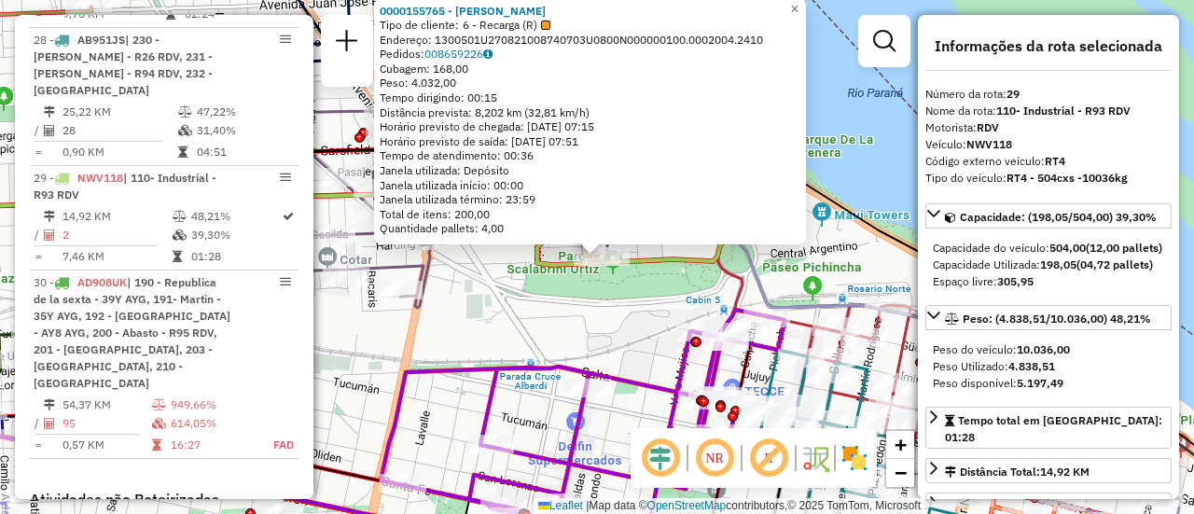
scroll to position [93, 0]
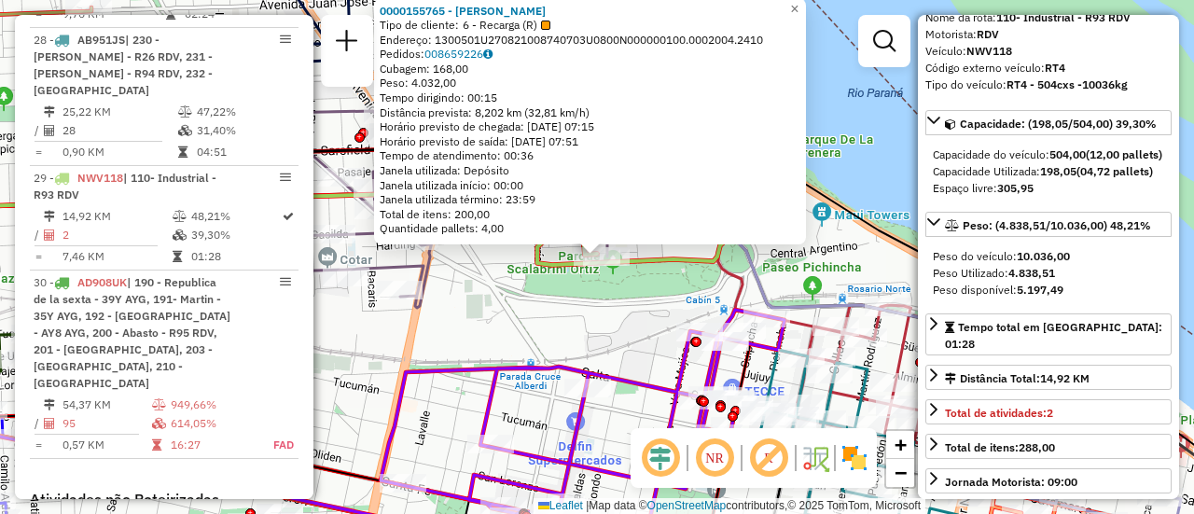
click at [597, 326] on div "0000155765 - [PERSON_NAME] CURA Tipo de cliente: 6 - Recarga (R) Endereço: 1300…" at bounding box center [597, 257] width 1194 height 514
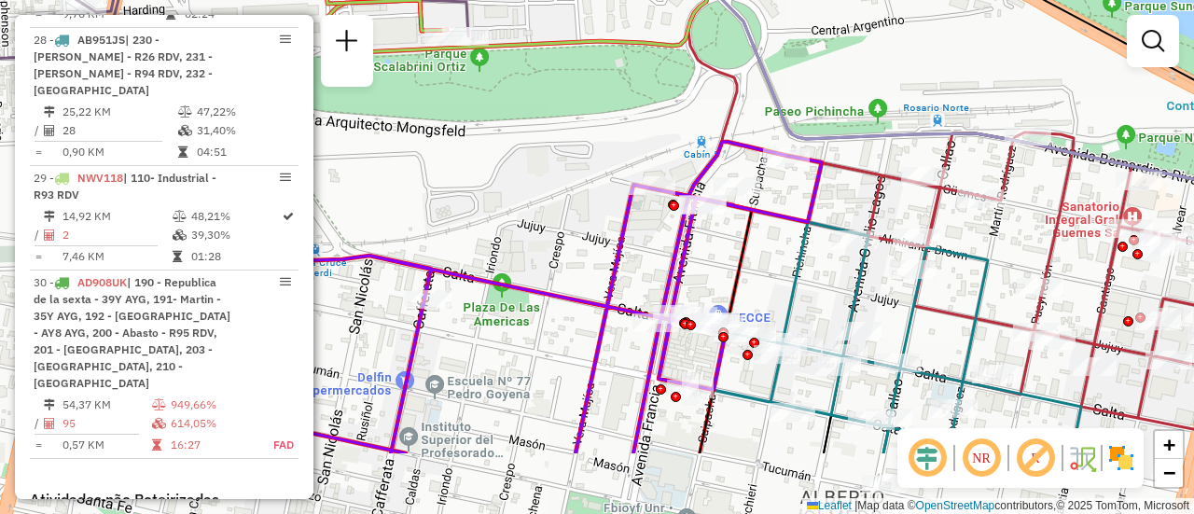
drag, startPoint x: 809, startPoint y: 339, endPoint x: 841, endPoint y: 245, distance: 99.4
click at [784, 210] on icon at bounding box center [421, 297] width 799 height 311
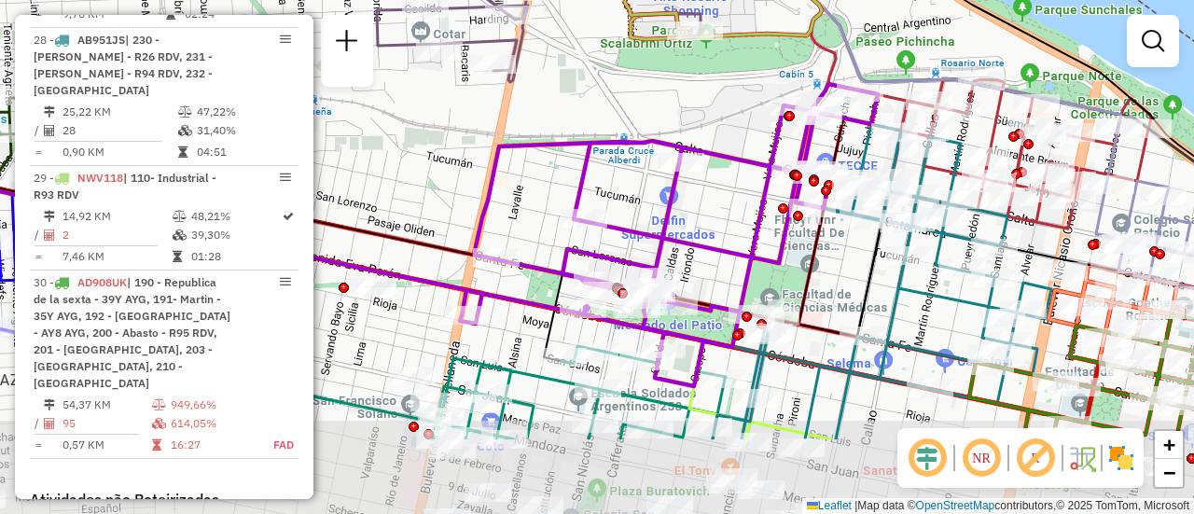
drag, startPoint x: 998, startPoint y: 348, endPoint x: 994, endPoint y: 217, distance: 130.6
click at [994, 217] on icon at bounding box center [881, 281] width 339 height 315
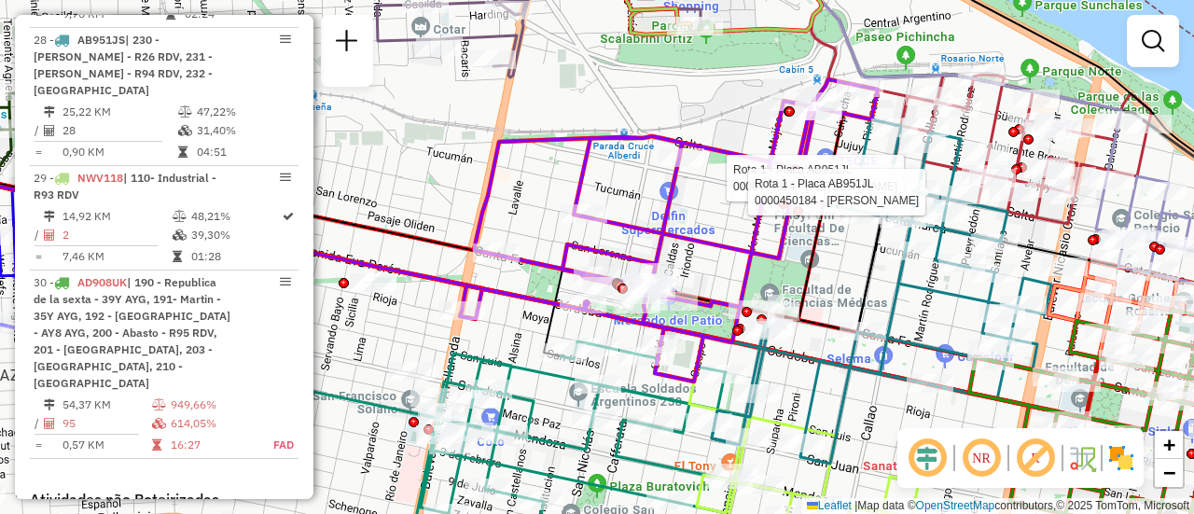
click at [901, 305] on icon at bounding box center [396, 267] width 1030 height 214
select select "**********"
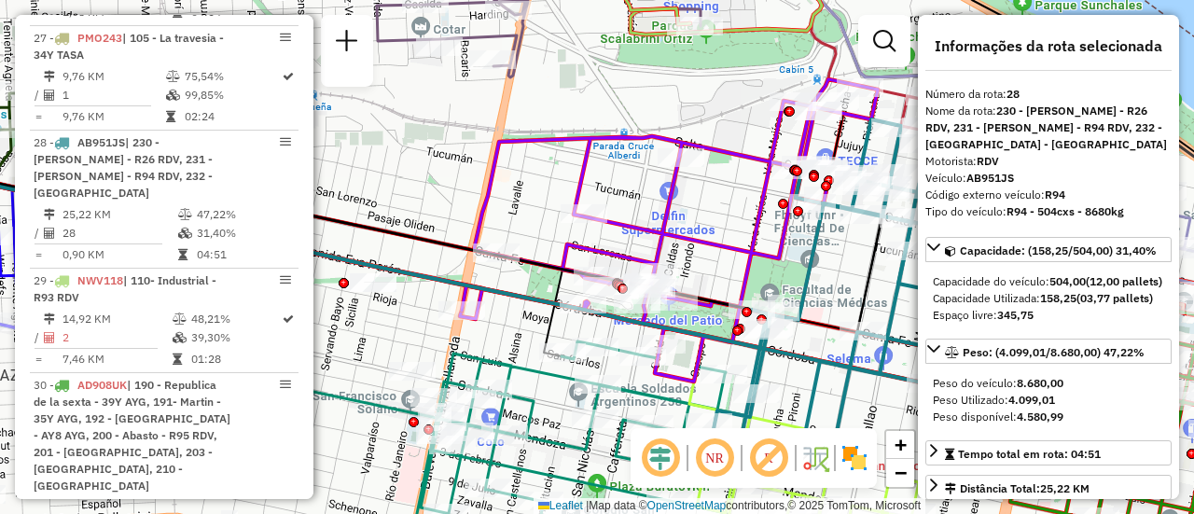
scroll to position [3736, 0]
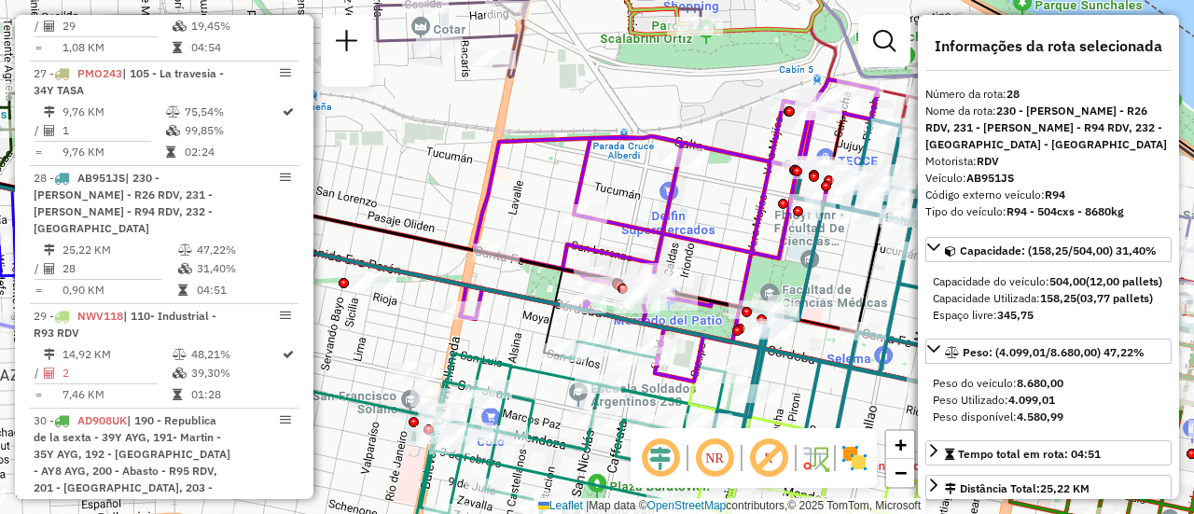
click at [819, 287] on div "Janela de atendimento Grade de atendimento Capacidade Transportadoras Veículos …" at bounding box center [597, 257] width 1194 height 514
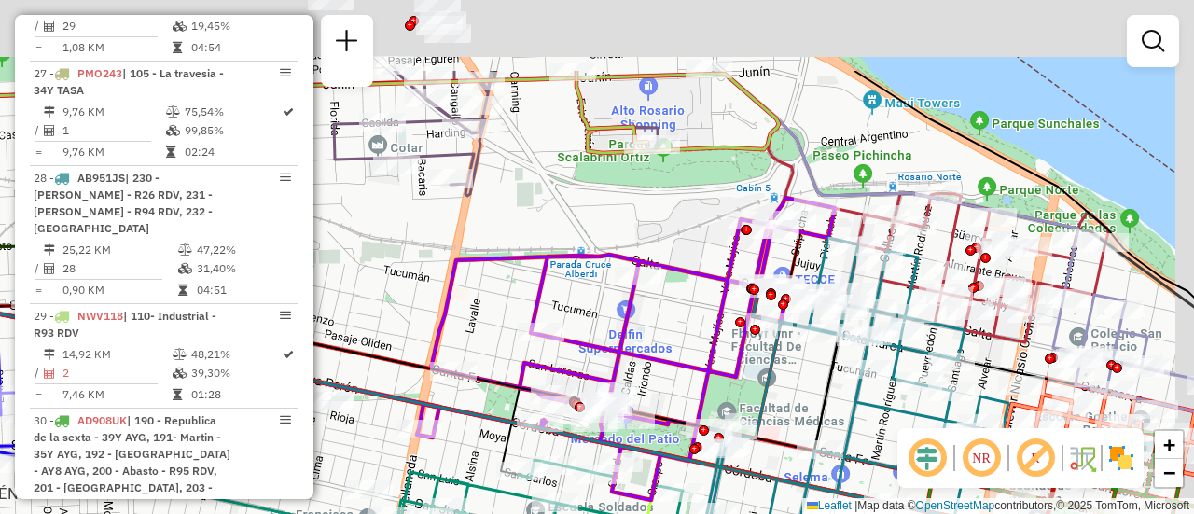
drag, startPoint x: 716, startPoint y: 178, endPoint x: 635, endPoint y: 372, distance: 210.3
click at [635, 372] on div "Janela de atendimento Grade de atendimento Capacidade Transportadoras Veículos …" at bounding box center [597, 257] width 1194 height 514
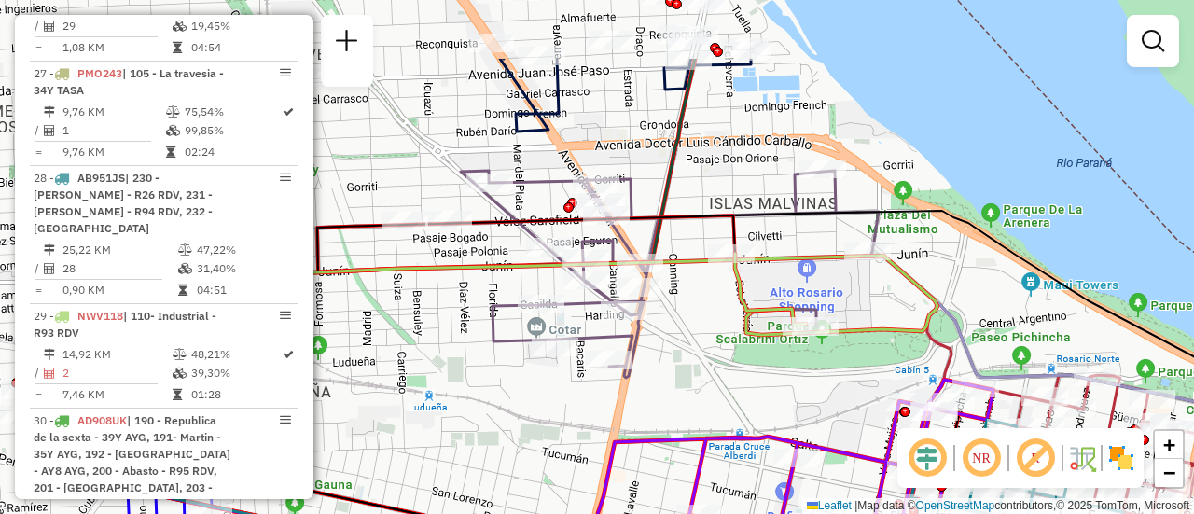
drag, startPoint x: 607, startPoint y: 290, endPoint x: 757, endPoint y: 362, distance: 166.4
click at [757, 362] on div "Janela de atendimento Grade de atendimento Capacidade Transportadoras Veículos …" at bounding box center [597, 257] width 1194 height 514
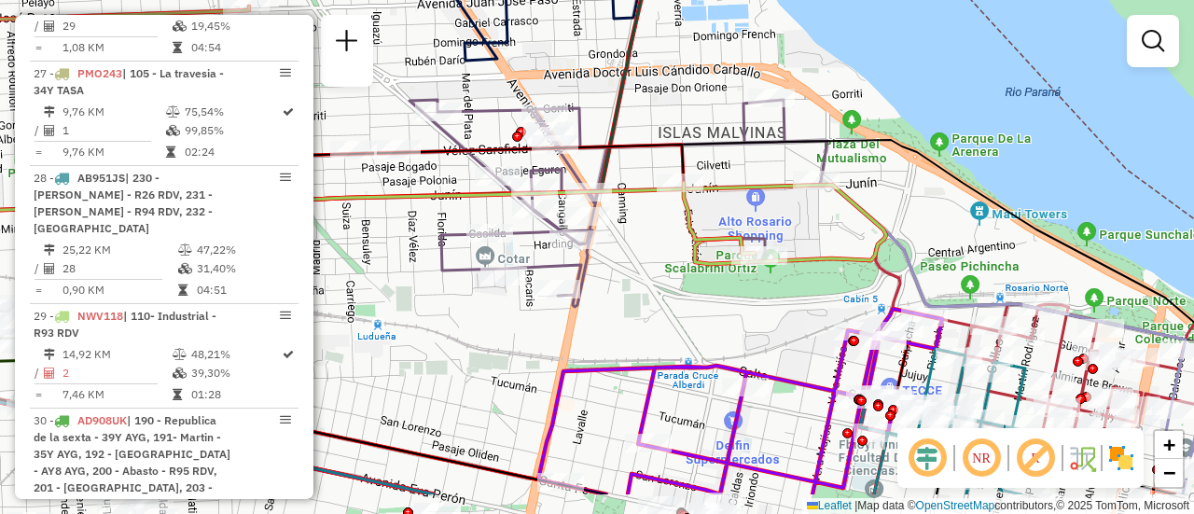
drag, startPoint x: 880, startPoint y: 301, endPoint x: 795, endPoint y: 221, distance: 117.4
click at [795, 221] on icon at bounding box center [357, 224] width 1057 height 79
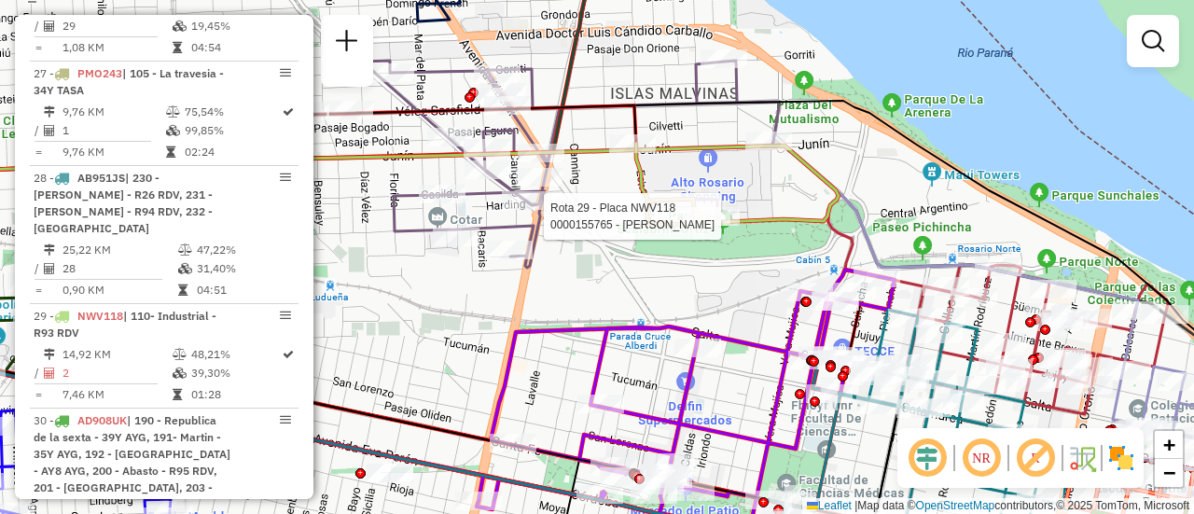
select select "**********"
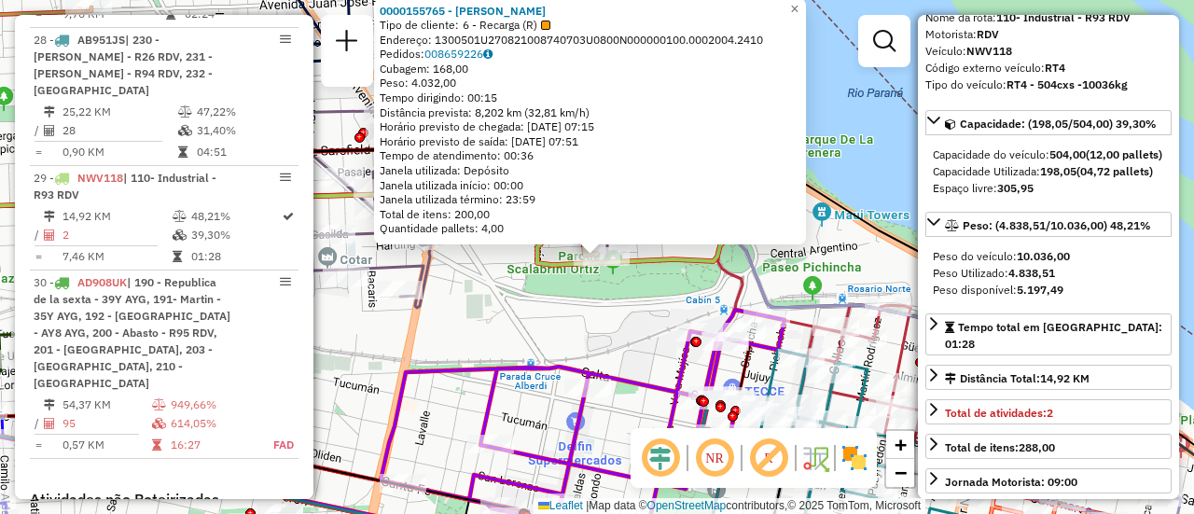
scroll to position [187, 0]
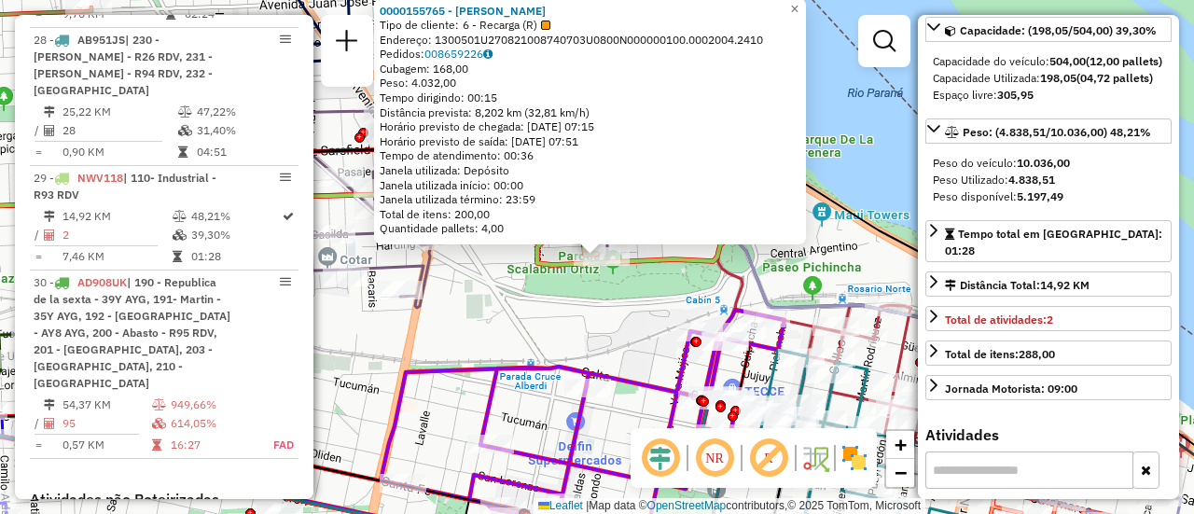
click at [635, 337] on div "0000155765 - [PERSON_NAME] CURA Tipo de cliente: 6 - Recarga (R) Endereço: 1300…" at bounding box center [597, 257] width 1194 height 514
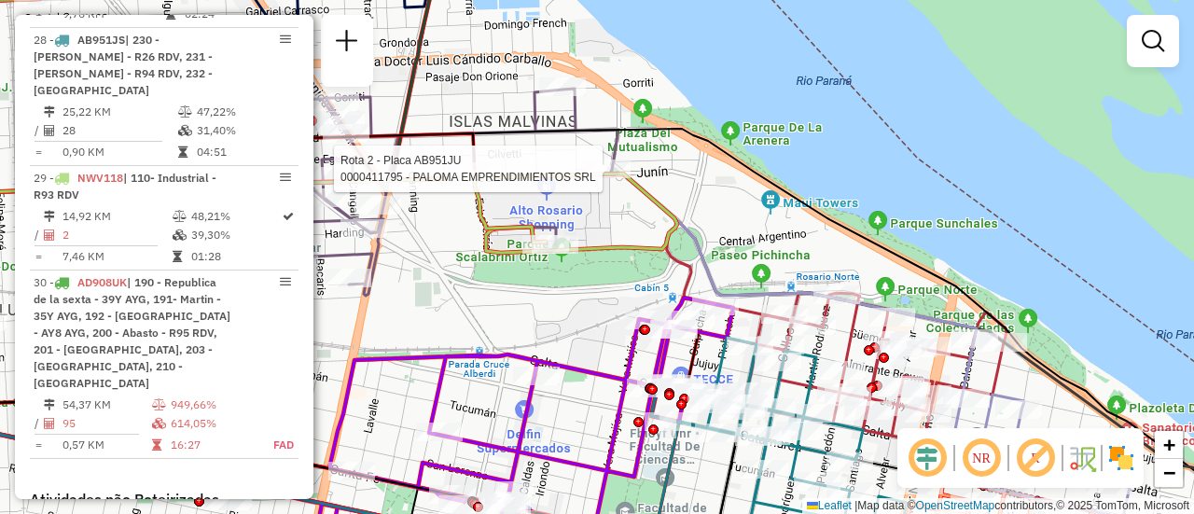
select select "**********"
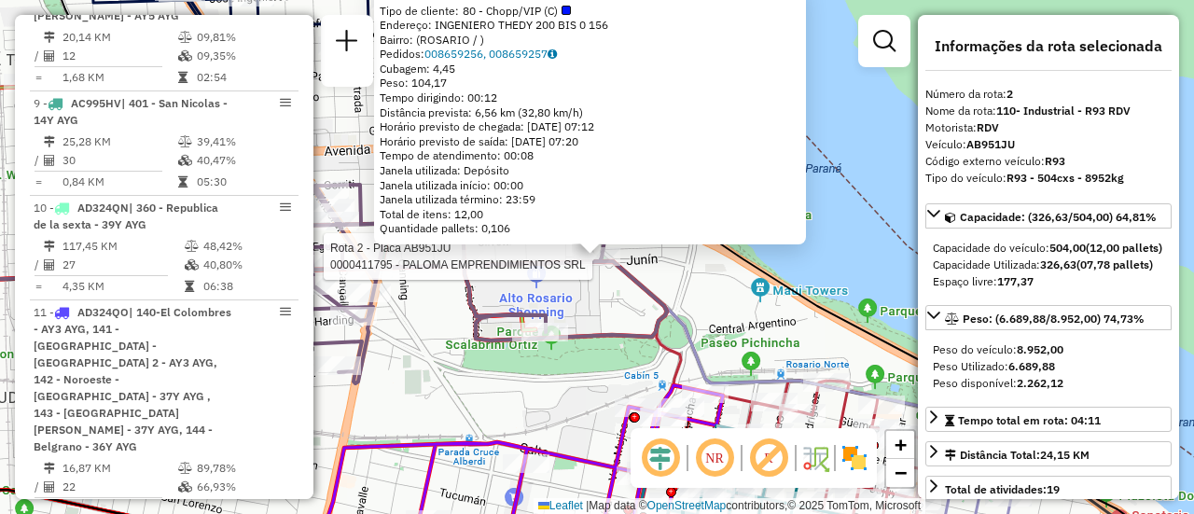
scroll to position [768, 0]
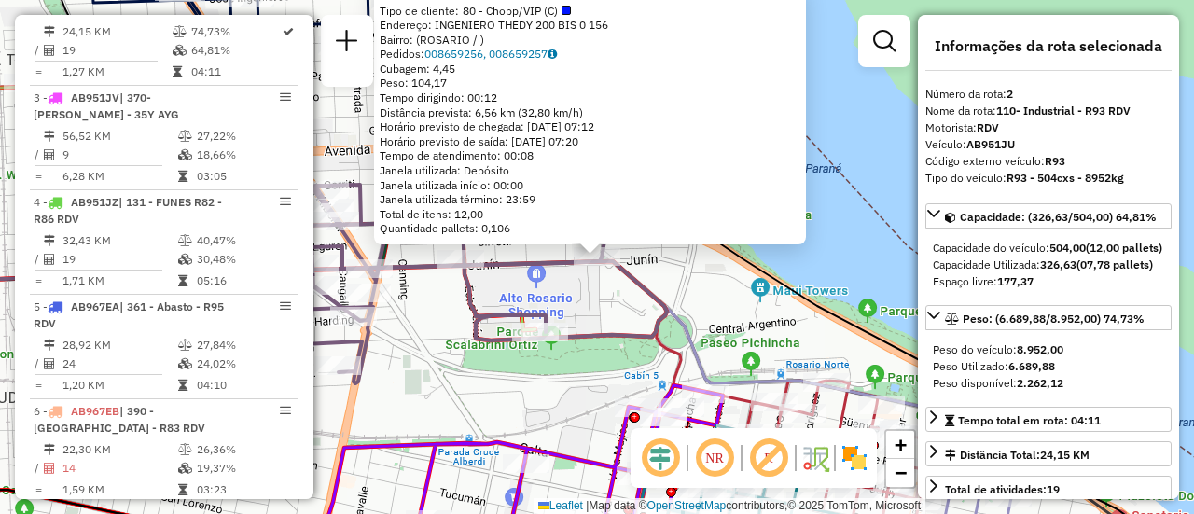
click at [585, 380] on div "0000411795 - PALOMA EMPRENDIMIENTOS SRL Tipo de cliente: 80 - Chopp/VIP (C) End…" at bounding box center [597, 257] width 1194 height 514
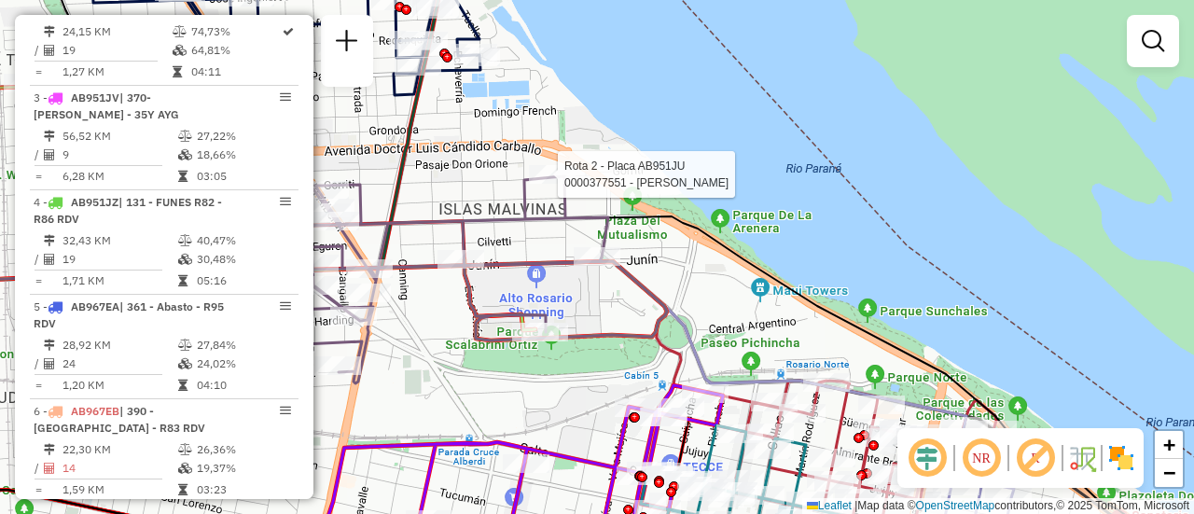
select select "**********"
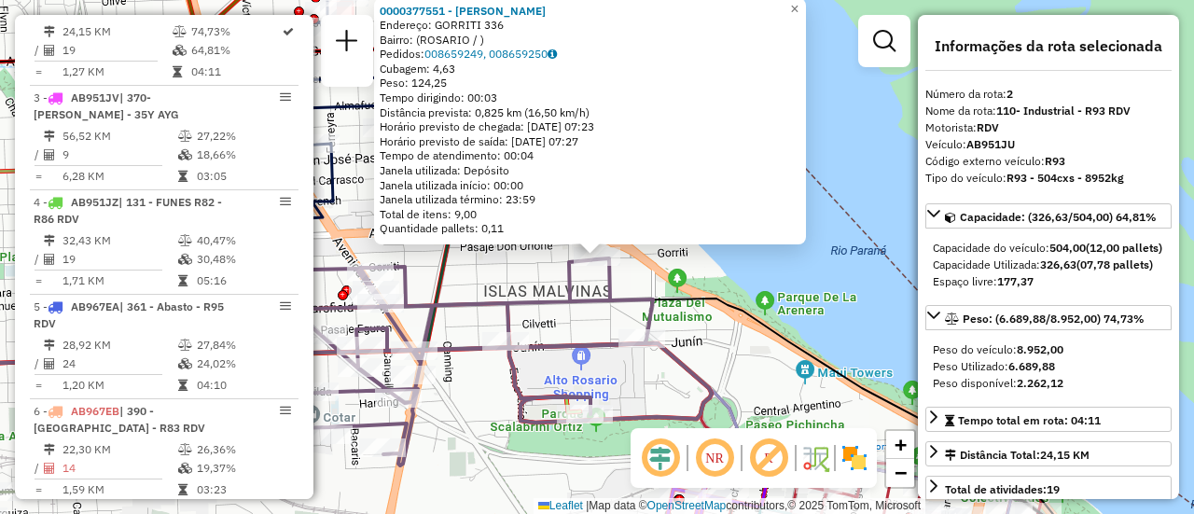
click at [493, 398] on div "0000377551 - [PERSON_NAME] Endereço: GORRITI 336 Bairro: ([GEOGRAPHIC_DATA] / )…" at bounding box center [597, 257] width 1194 height 514
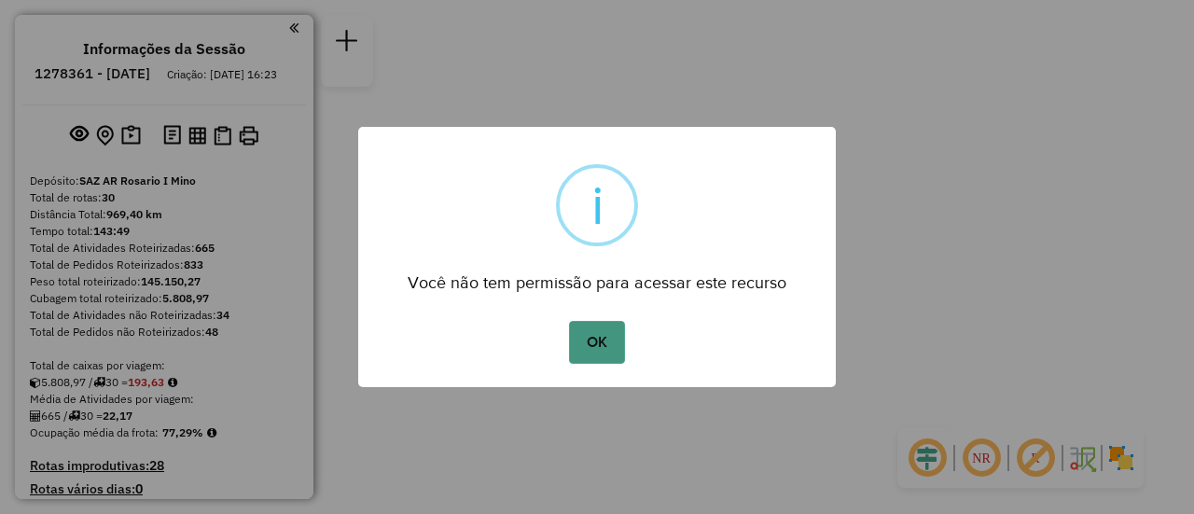
click at [594, 335] on button "OK" at bounding box center [596, 342] width 55 height 43
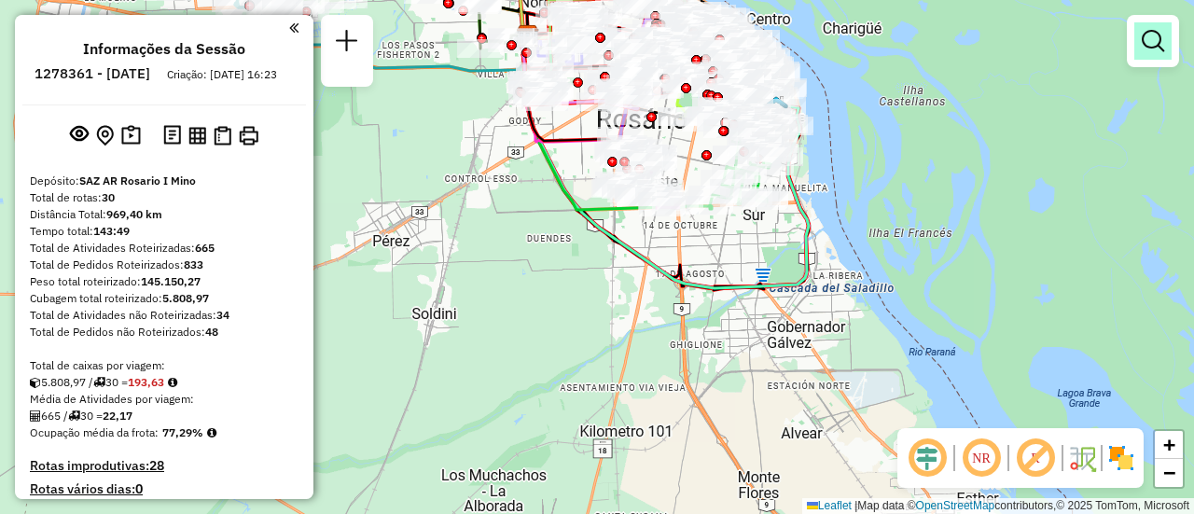
click at [1152, 37] on em at bounding box center [1152, 41] width 22 height 22
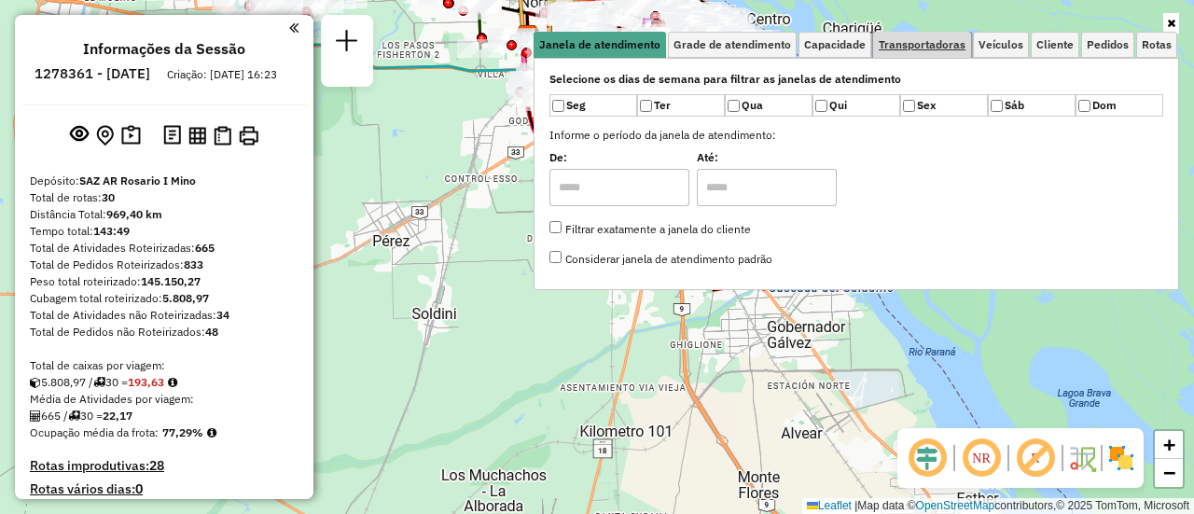
click at [949, 43] on span "Transportadoras" at bounding box center [921, 44] width 87 height 11
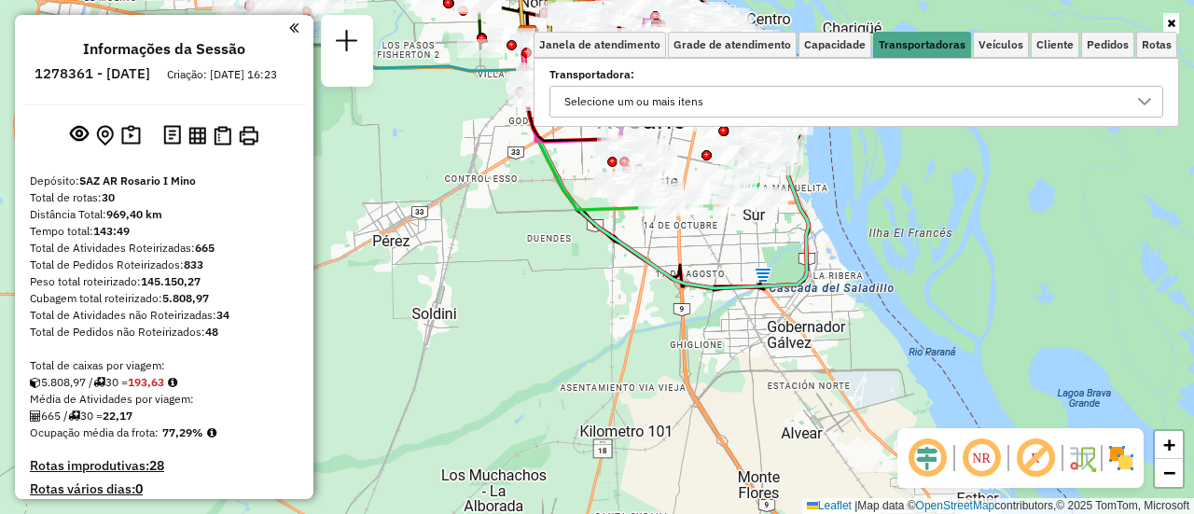
click at [1148, 100] on icon at bounding box center [1144, 101] width 13 height 7
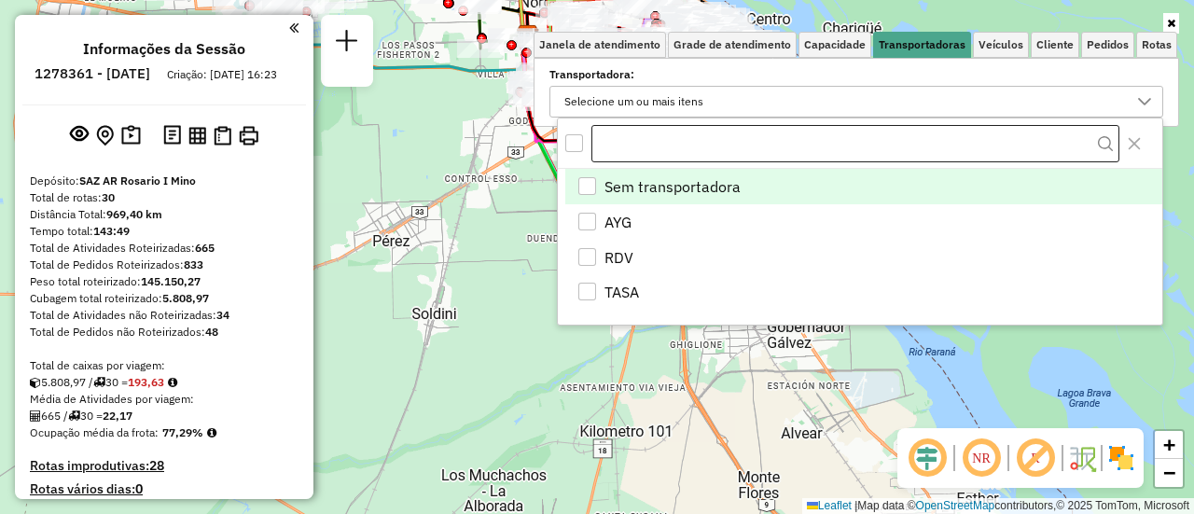
scroll to position [11, 64]
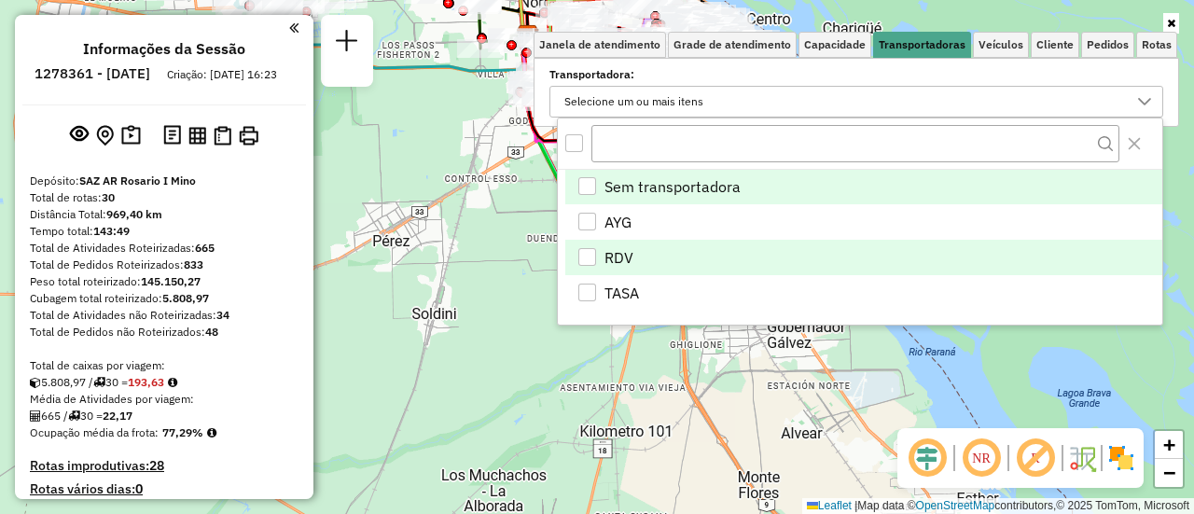
click at [582, 251] on div "RDV" at bounding box center [587, 257] width 18 height 18
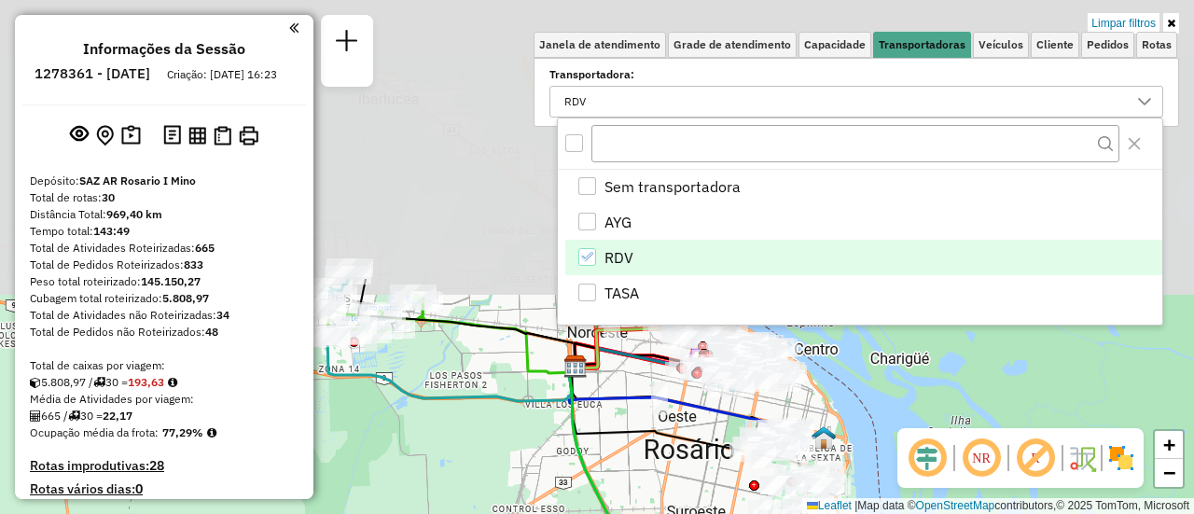
drag, startPoint x: 498, startPoint y: 169, endPoint x: 568, endPoint y: 491, distance: 329.2
click at [546, 505] on div "Limpar filtros Janela de atendimento Grade de atendimento Capacidade Transporta…" at bounding box center [597, 257] width 1194 height 514
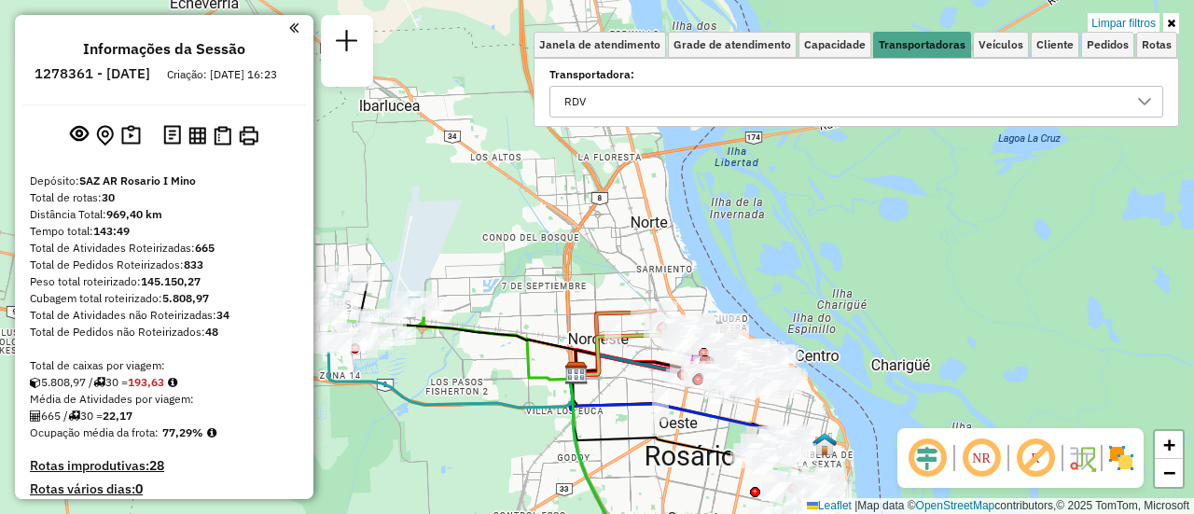
click at [571, 488] on div "Limpar filtros Janela de atendimento Grade de atendimento Capacidade Transporta…" at bounding box center [597, 257] width 1194 height 514
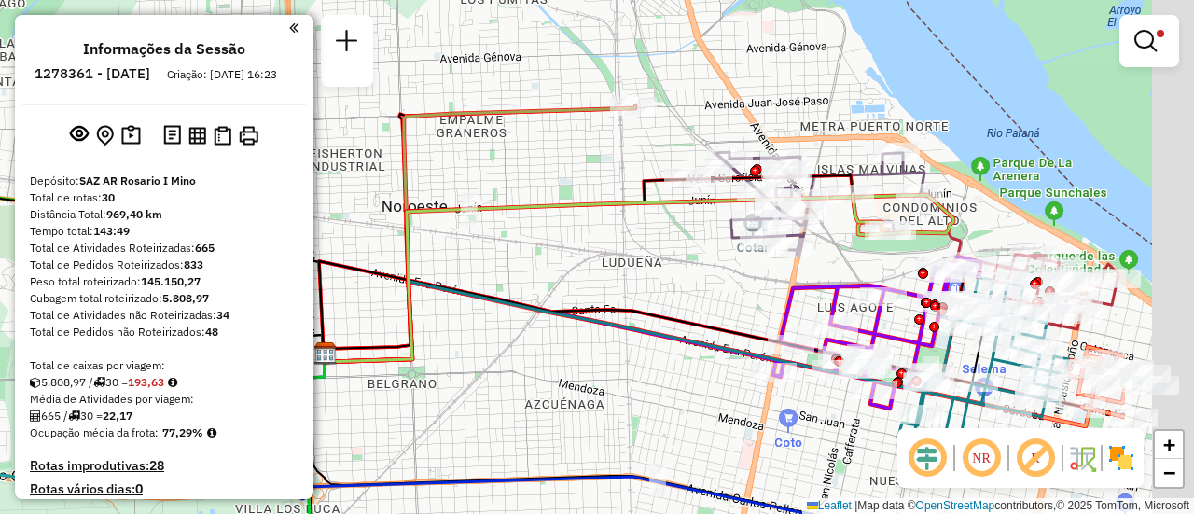
drag, startPoint x: 850, startPoint y: 243, endPoint x: 514, endPoint y: 299, distance: 341.3
click at [505, 308] on div "Limpar filtros Janela de atendimento Grade de atendimento Capacidade Transporta…" at bounding box center [597, 257] width 1194 height 514
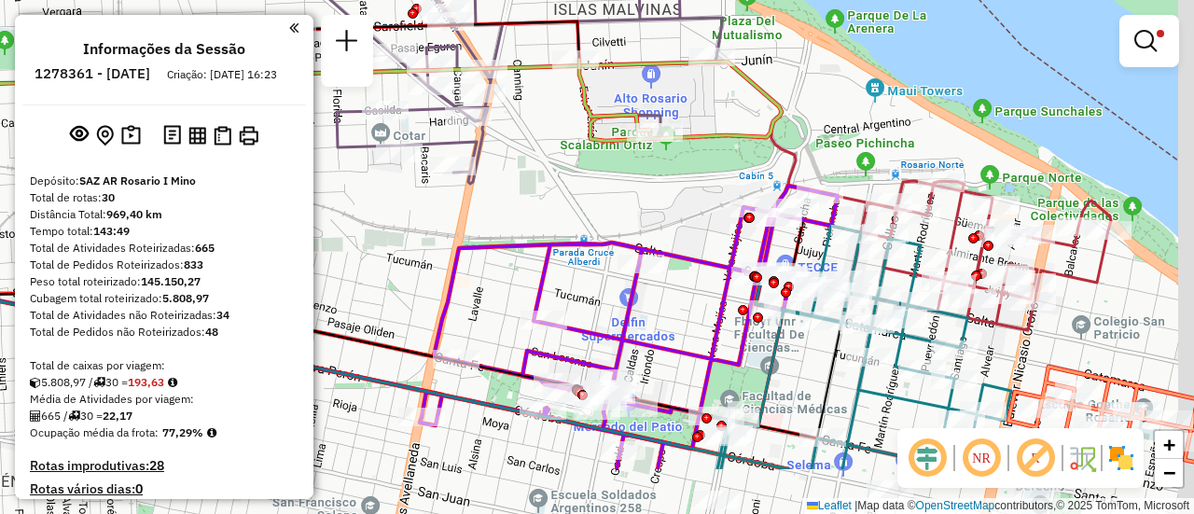
drag, startPoint x: 767, startPoint y: 297, endPoint x: 602, endPoint y: 182, distance: 201.5
click at [604, 182] on div "Limpar filtros Janela de atendimento Grade de atendimento Capacidade Transporta…" at bounding box center [597, 257] width 1194 height 514
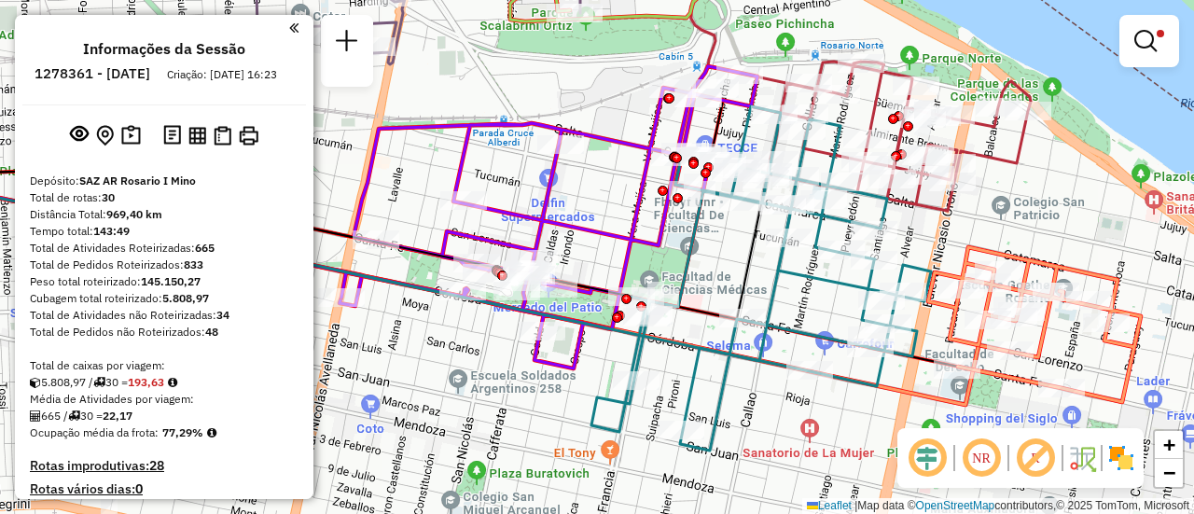
drag, startPoint x: 767, startPoint y: 231, endPoint x: 747, endPoint y: 125, distance: 108.3
click at [747, 125] on icon at bounding box center [760, 278] width 339 height 344
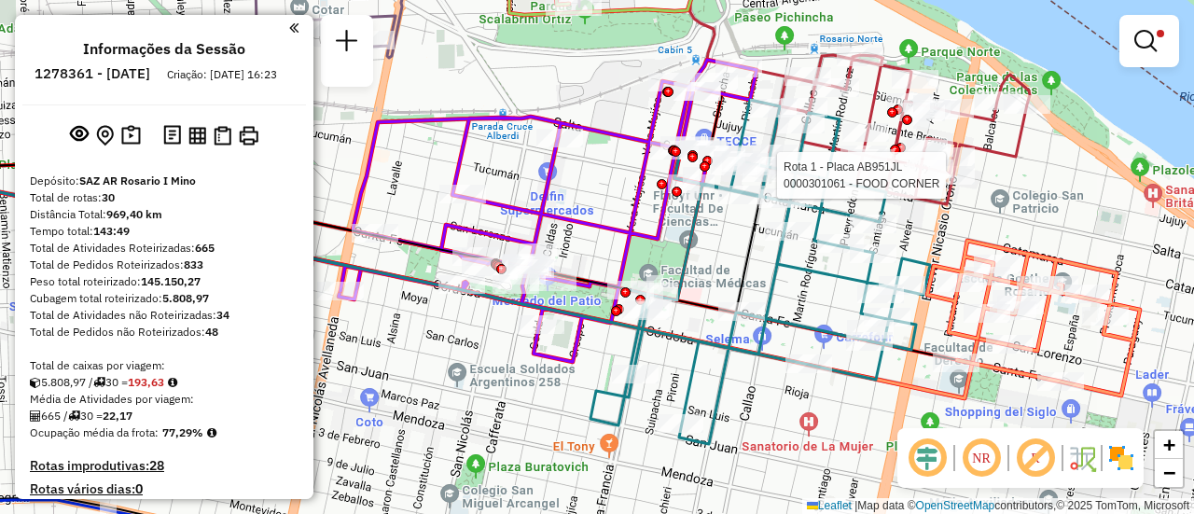
select select "**********"
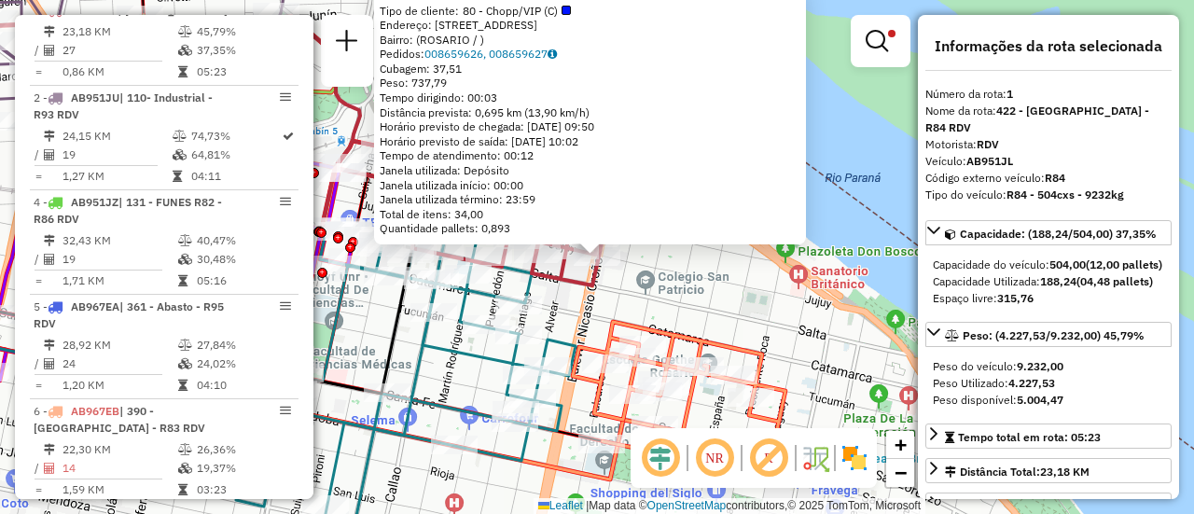
scroll to position [93, 0]
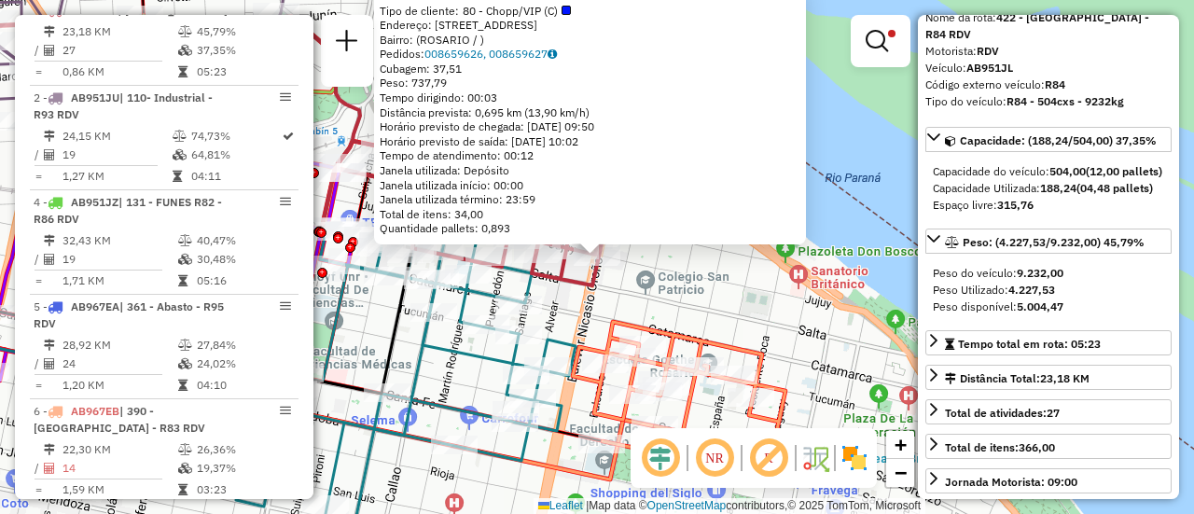
click at [759, 307] on div "0000301061 - FOOD CORNER Tipo de cliente: 80 - Chopp/VIP (C) Endereço: BLVD ORO…" at bounding box center [597, 257] width 1194 height 514
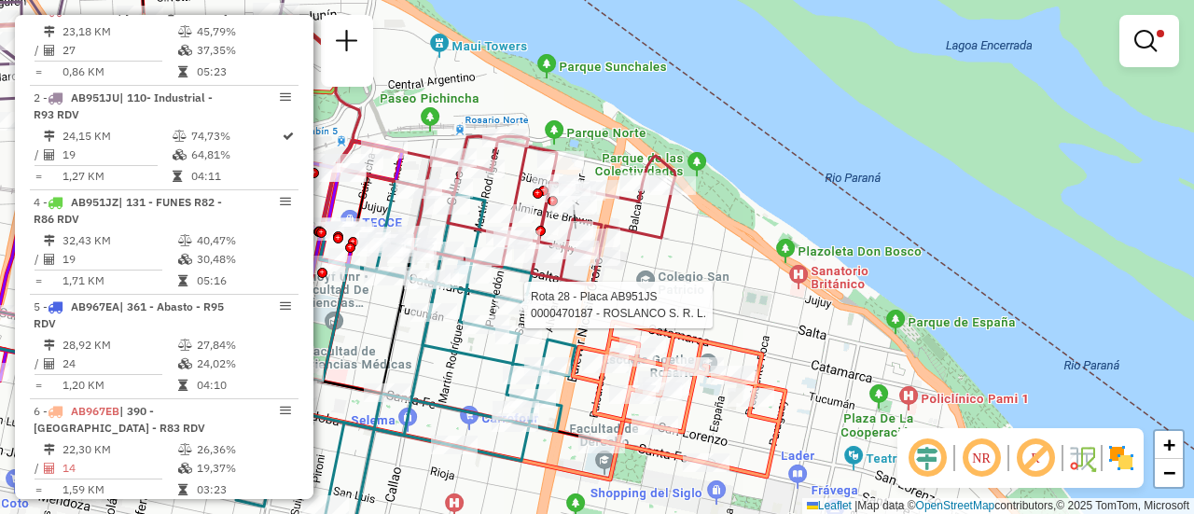
select select "**********"
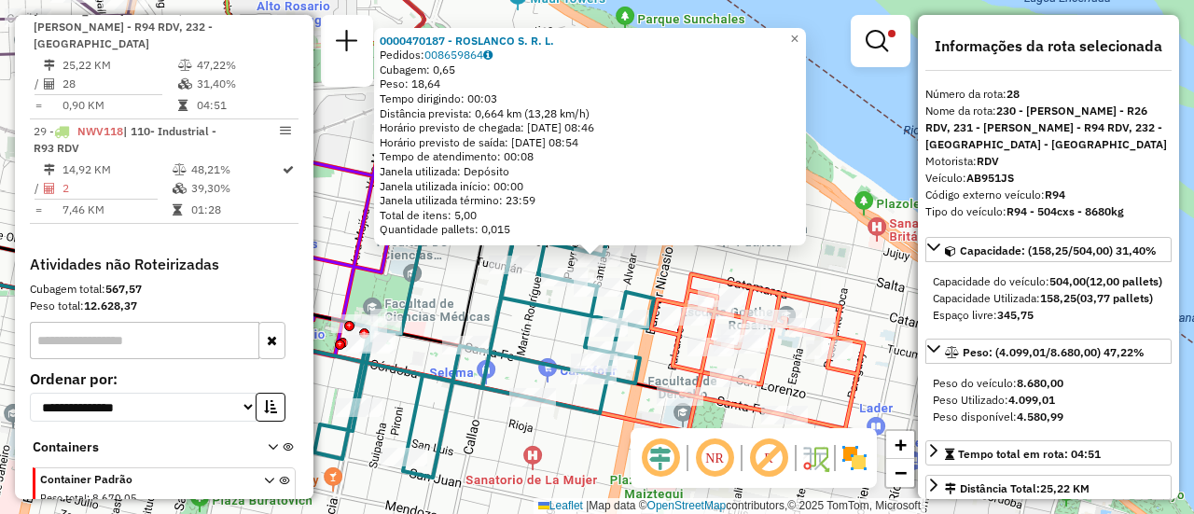
scroll to position [187, 0]
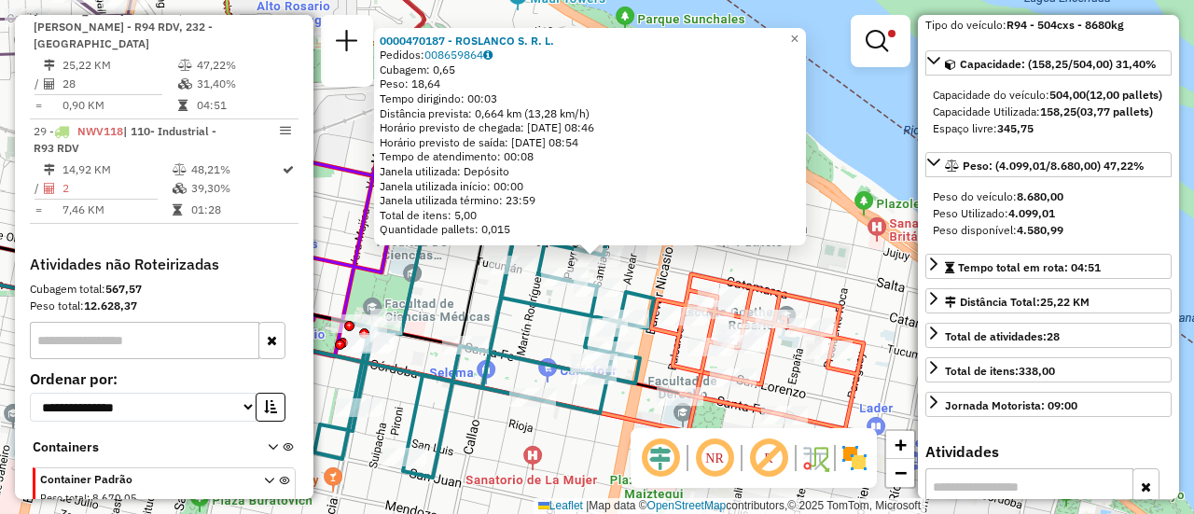
click at [536, 333] on div "0000470187 - ROSLANCO S. R. L. Pedidos: 008659864 Cubagem: 0,65 Peso: 18,64 Tem…" at bounding box center [597, 257] width 1194 height 514
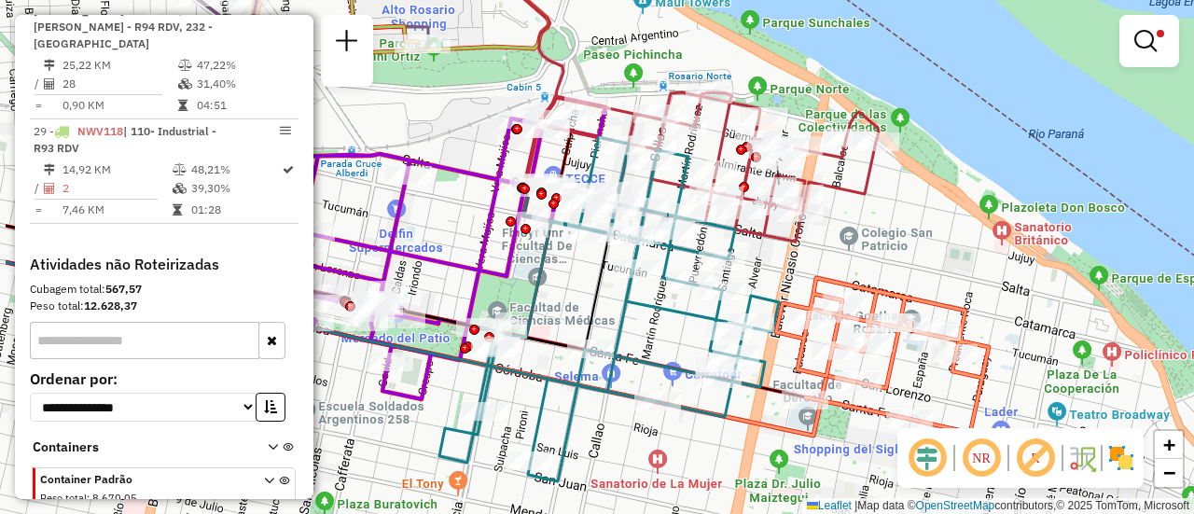
drag, startPoint x: 345, startPoint y: 147, endPoint x: 479, endPoint y: 151, distance: 134.3
click at [479, 151] on div "Limpar filtros Janela de atendimento Grade de atendimento Capacidade Transporta…" at bounding box center [597, 257] width 1194 height 514
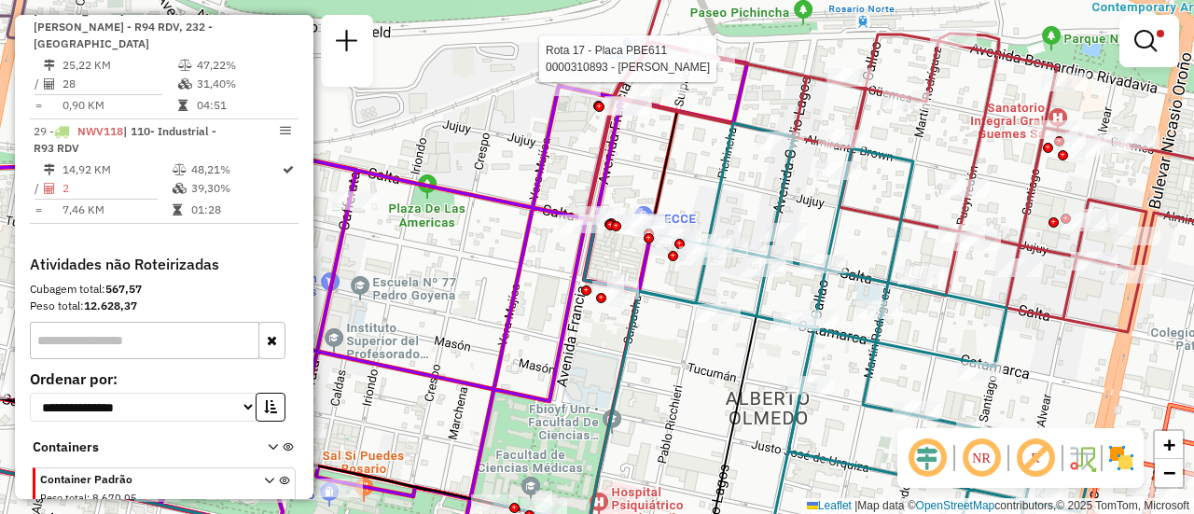
select select "**********"
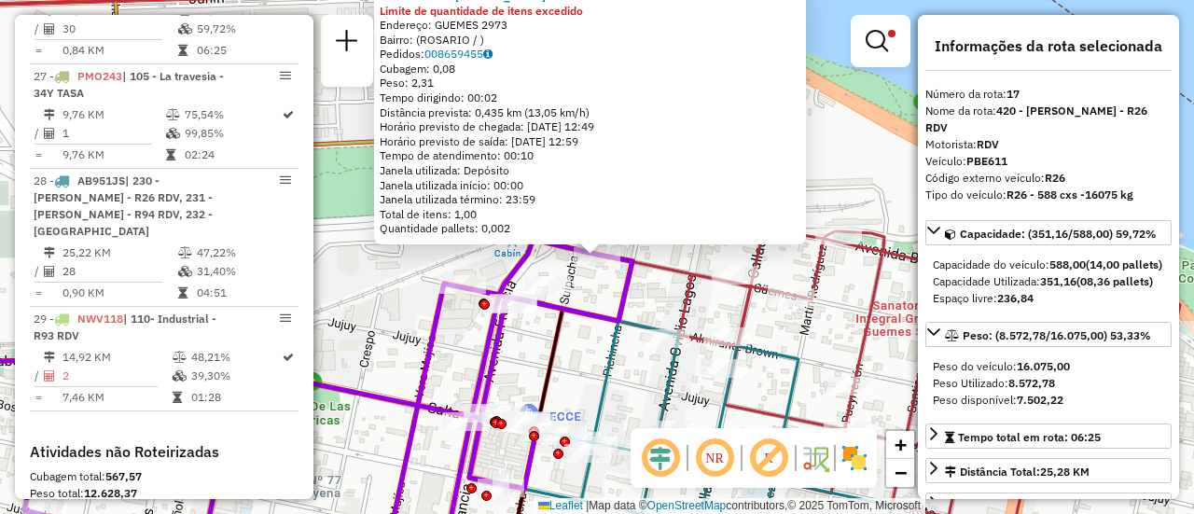
scroll to position [1395, 0]
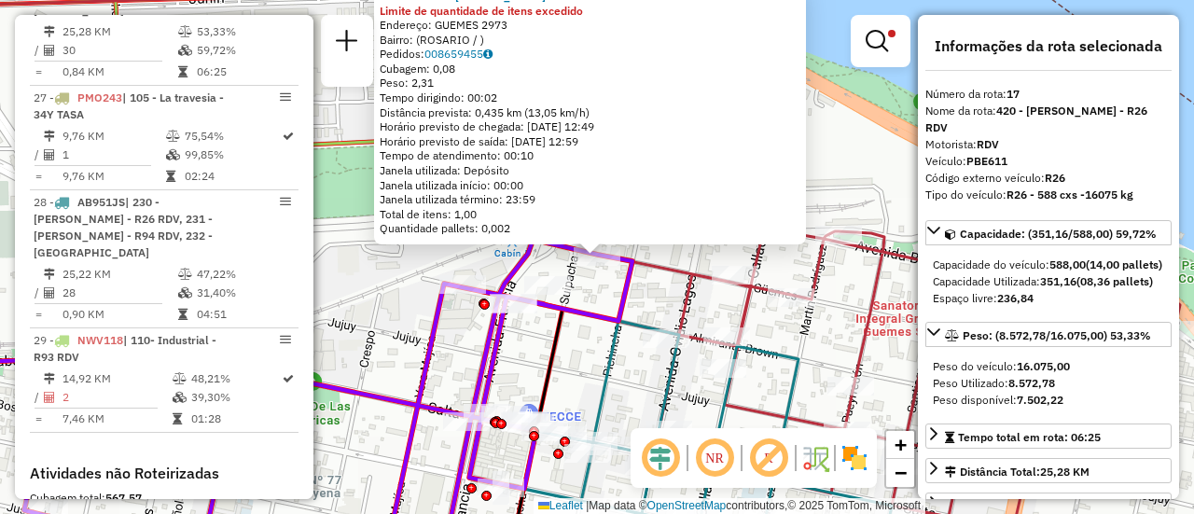
click at [560, 333] on icon at bounding box center [534, 434] width 55 height 261
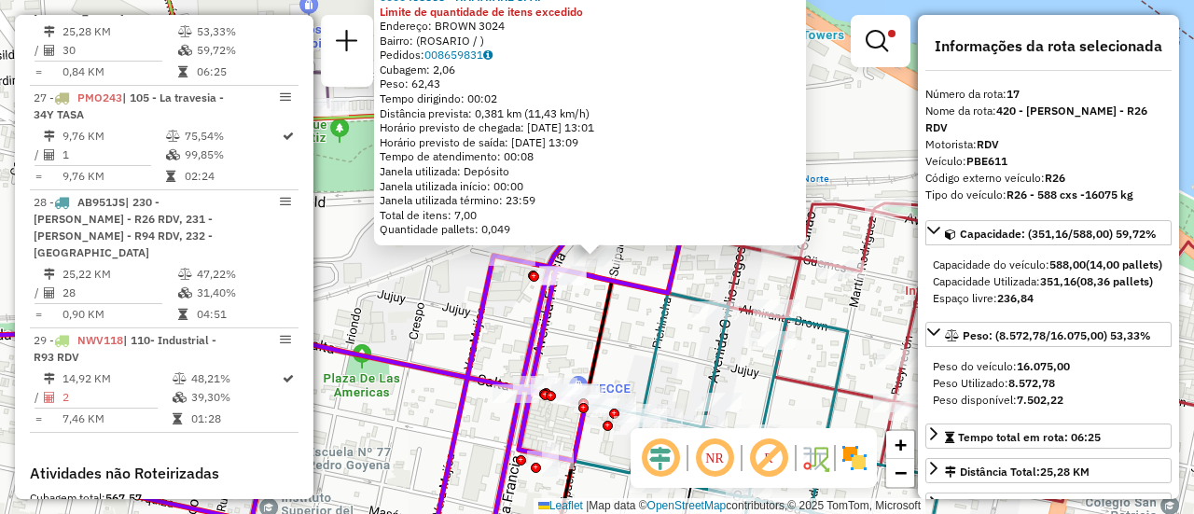
click at [569, 335] on div "0000465868 - HAMATAKE S. A. Limite de quantidade de itens excedido Endereço: BR…" at bounding box center [597, 257] width 1194 height 514
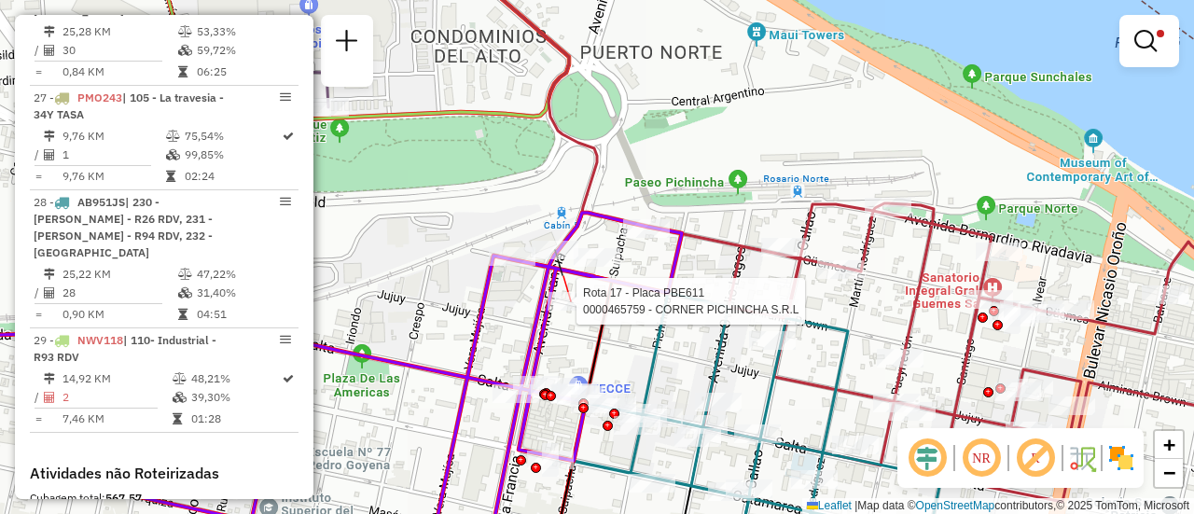
select select "**********"
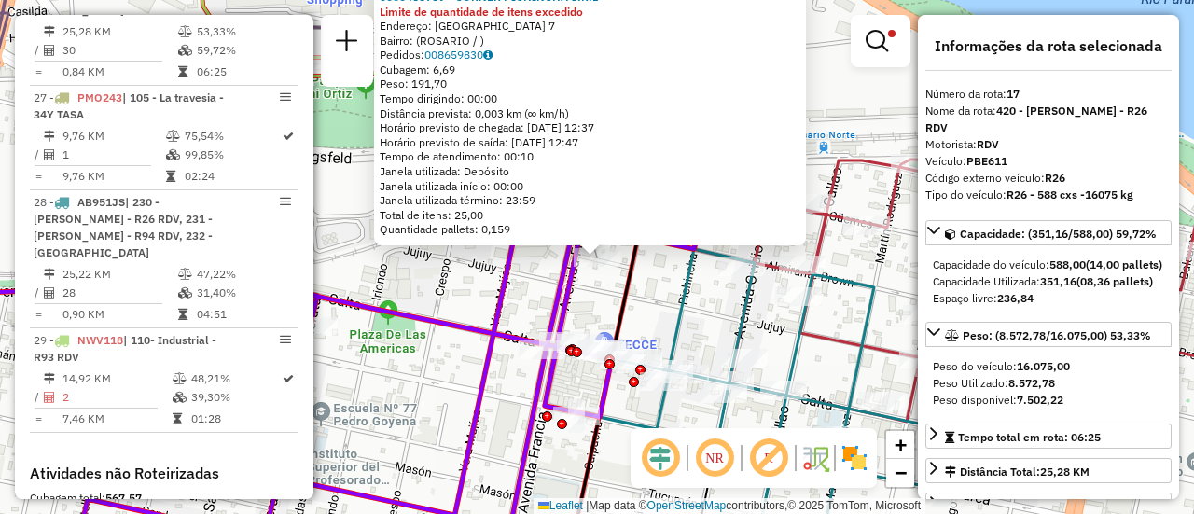
click at [614, 307] on icon at bounding box center [259, 398] width 757 height 333
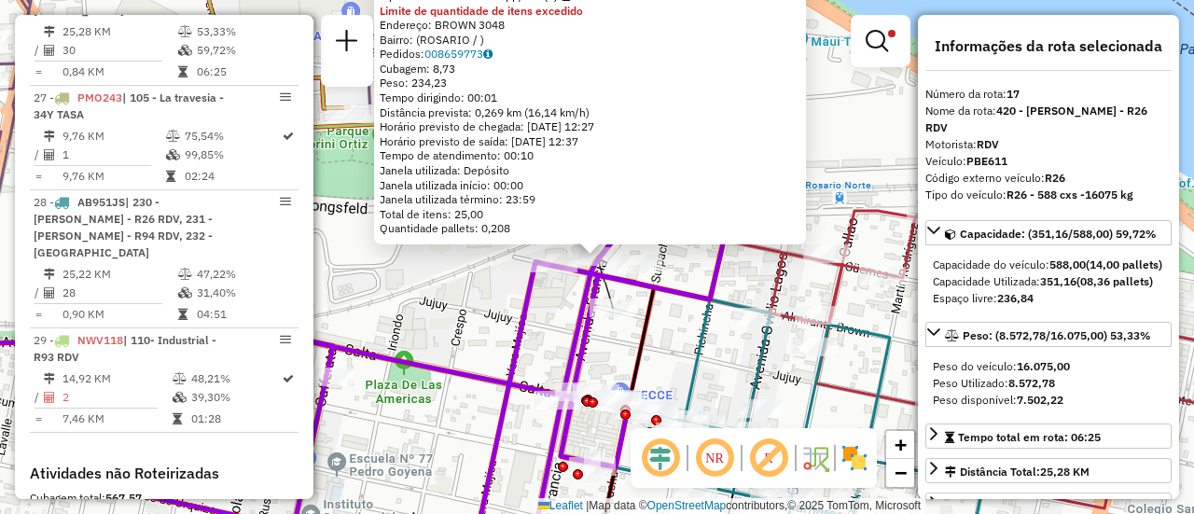
click at [475, 294] on div "0000446010 - JAMMING F5 S.R.L. Tipo de cliente: 80 - Chopp/VIP (C) Limite de qu…" at bounding box center [597, 257] width 1194 height 514
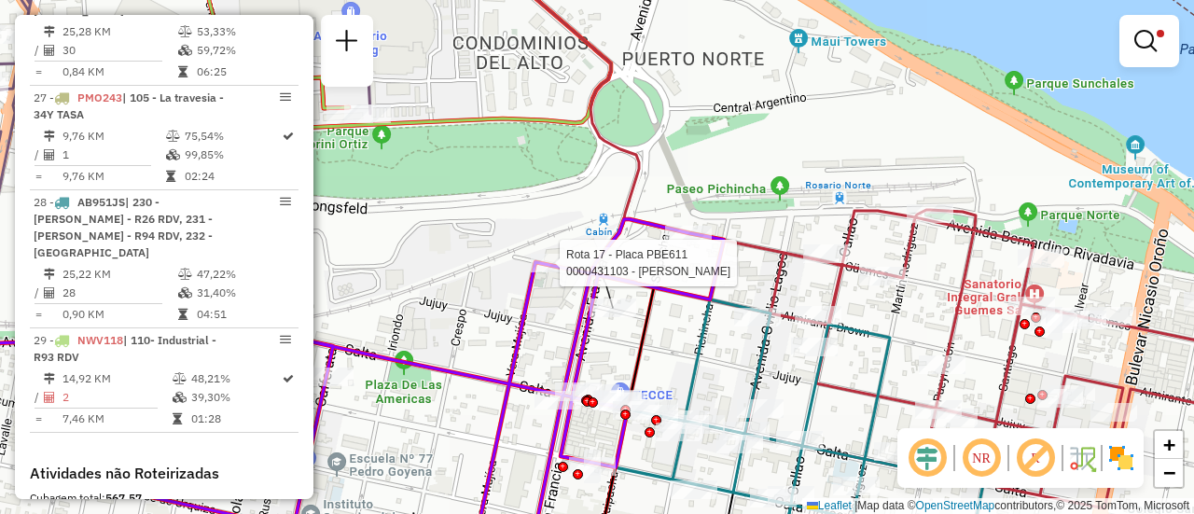
select select "**********"
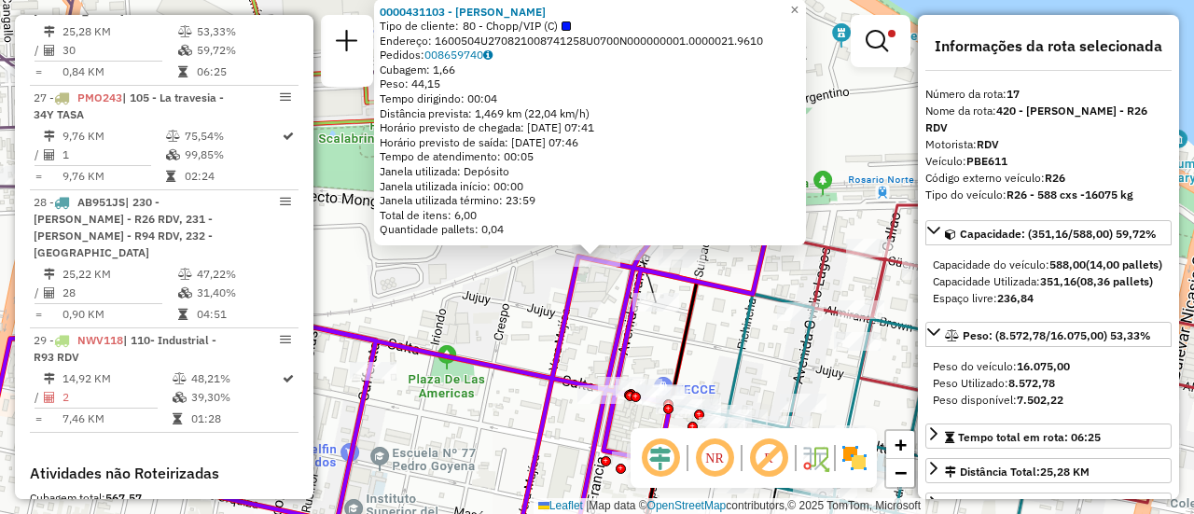
click at [515, 296] on div "0000431103 - PIZARRO AMALIA Tipo de cliente: 80 - Chopp/VIP (C) Endereço: 16005…" at bounding box center [597, 257] width 1194 height 514
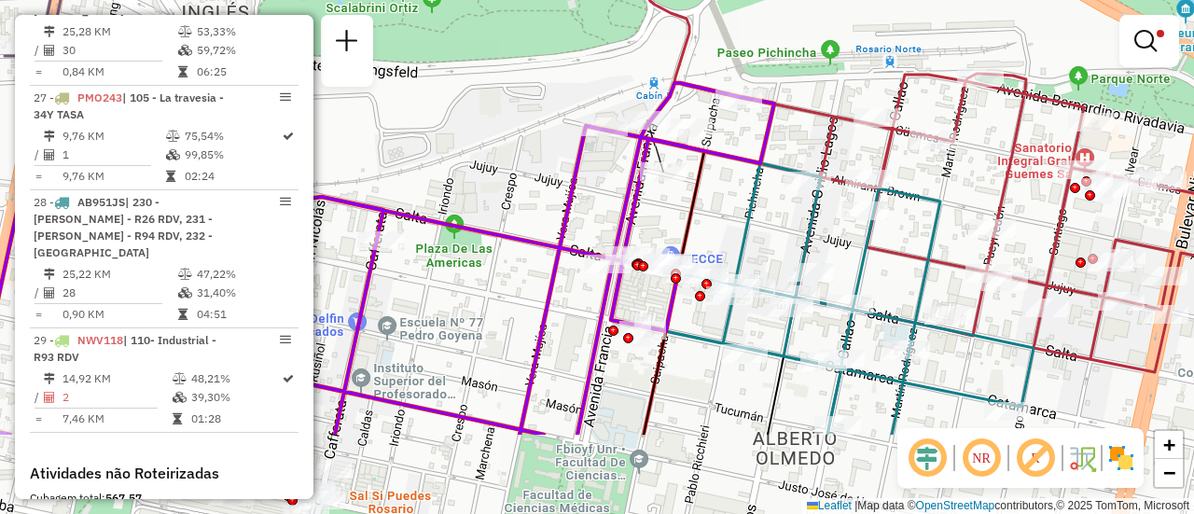
drag, startPoint x: 718, startPoint y: 340, endPoint x: 724, endPoint y: 198, distance: 142.8
click at [724, 198] on div "Limpar filtros Janela de atendimento Grade de atendimento Capacidade Transporta…" at bounding box center [597, 257] width 1194 height 514
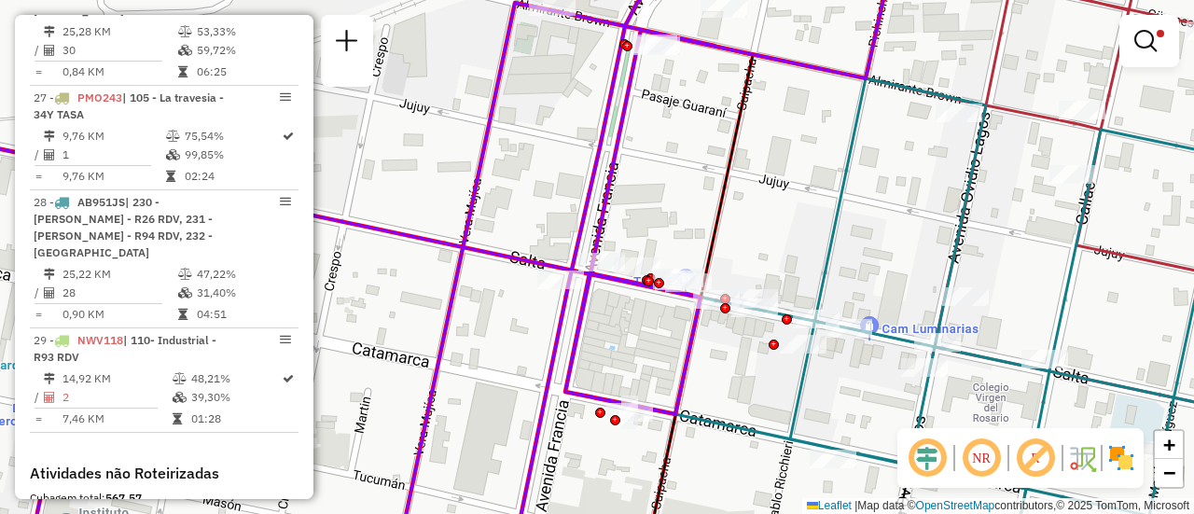
drag, startPoint x: 673, startPoint y: 143, endPoint x: 674, endPoint y: 207, distance: 64.4
click at [674, 207] on div "Limpar filtros Janela de atendimento Grade de atendimento Capacidade Transporta…" at bounding box center [597, 257] width 1194 height 514
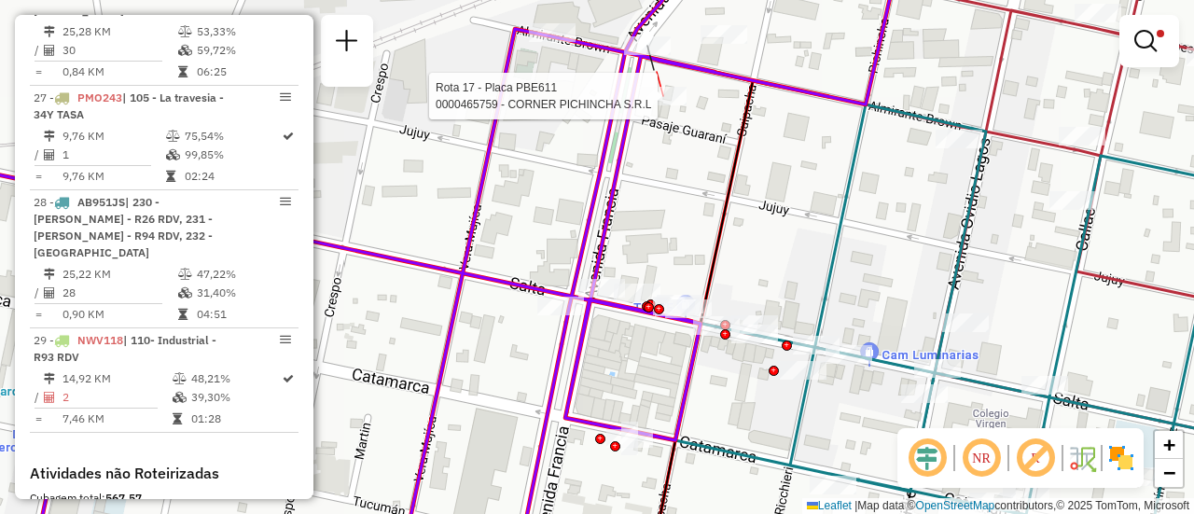
select select "**********"
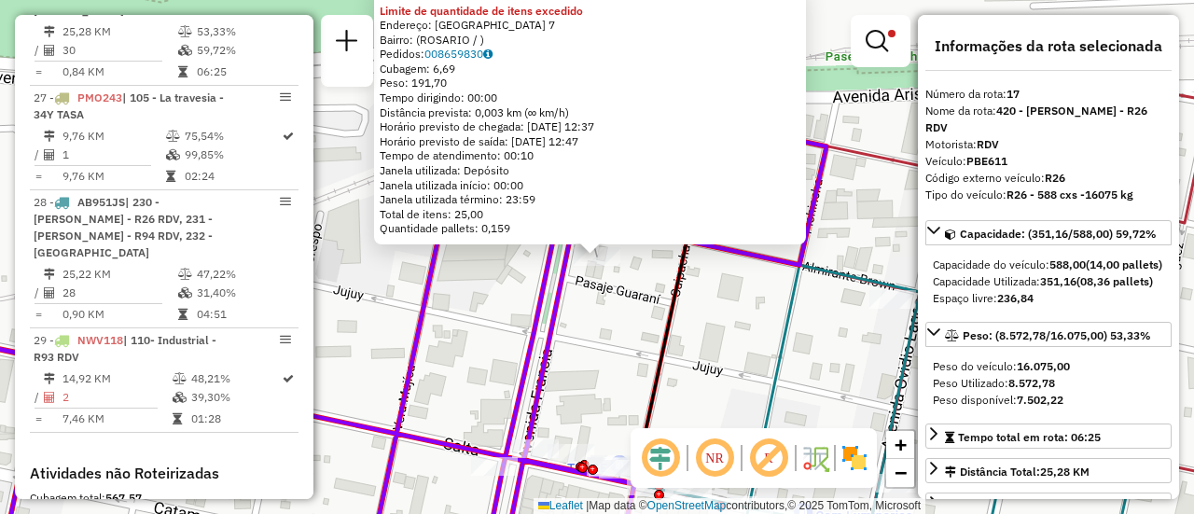
scroll to position [93, 0]
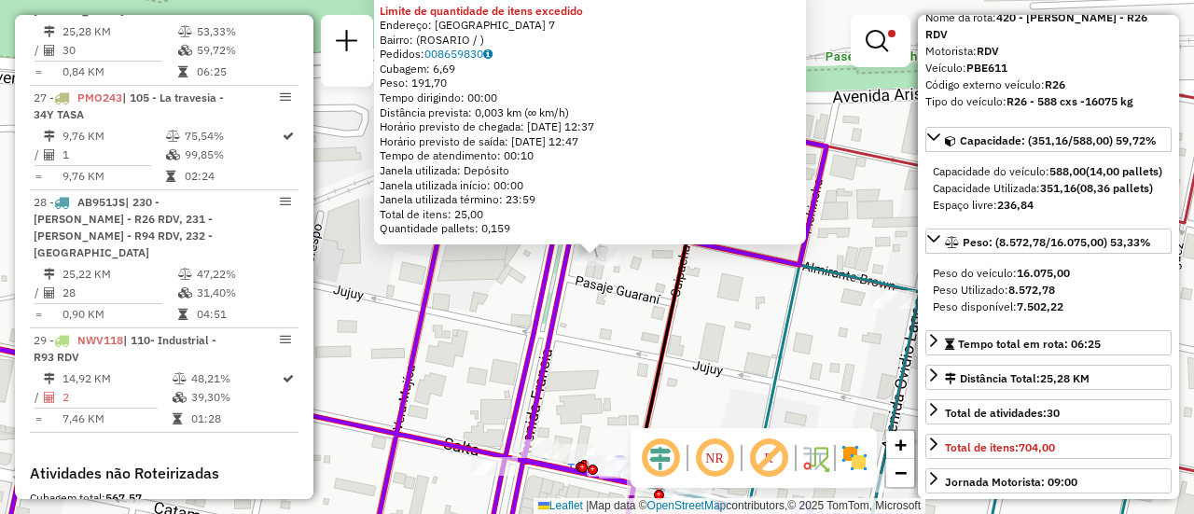
click at [728, 323] on div "0000465759 - CORNER PICHINCHA S.R.L Limite de quantidade de itens excedido Ende…" at bounding box center [597, 257] width 1194 height 514
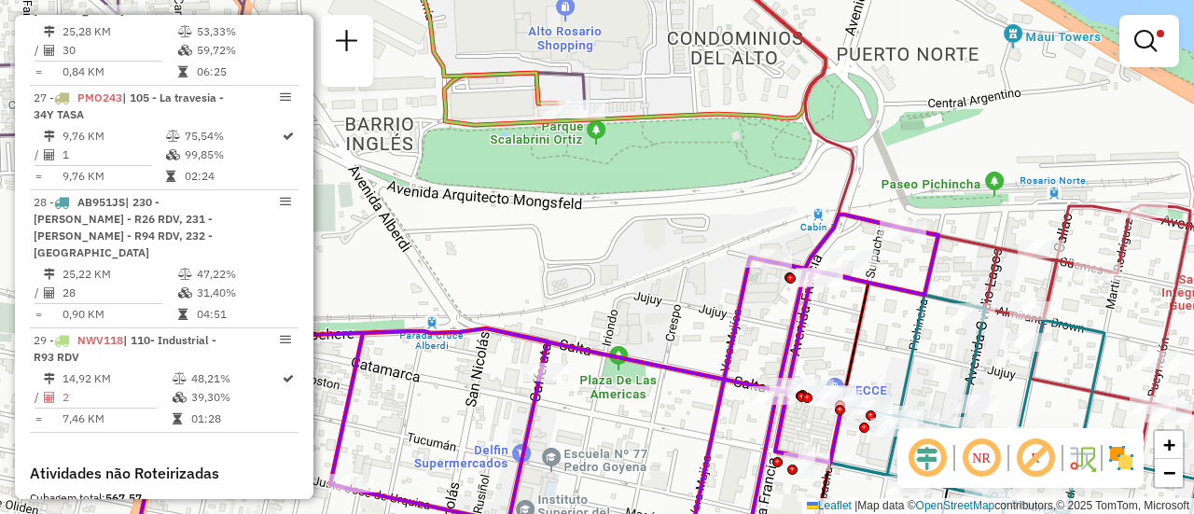
drag, startPoint x: 571, startPoint y: 165, endPoint x: 608, endPoint y: 226, distance: 71.2
click at [608, 226] on div "Limpar filtros Janela de atendimento Grade de atendimento Capacidade Transporta…" at bounding box center [597, 257] width 1194 height 514
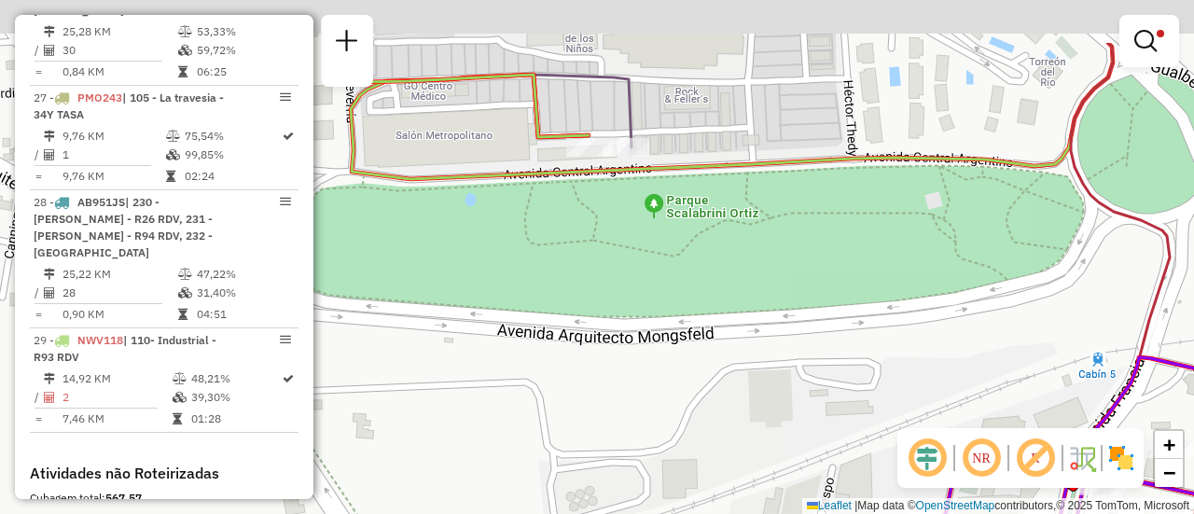
drag, startPoint x: 619, startPoint y: 139, endPoint x: 726, endPoint y: 324, distance: 213.1
click at [712, 327] on div "Limpar filtros Janela de atendimento Grade de atendimento Capacidade Transporta…" at bounding box center [597, 257] width 1194 height 514
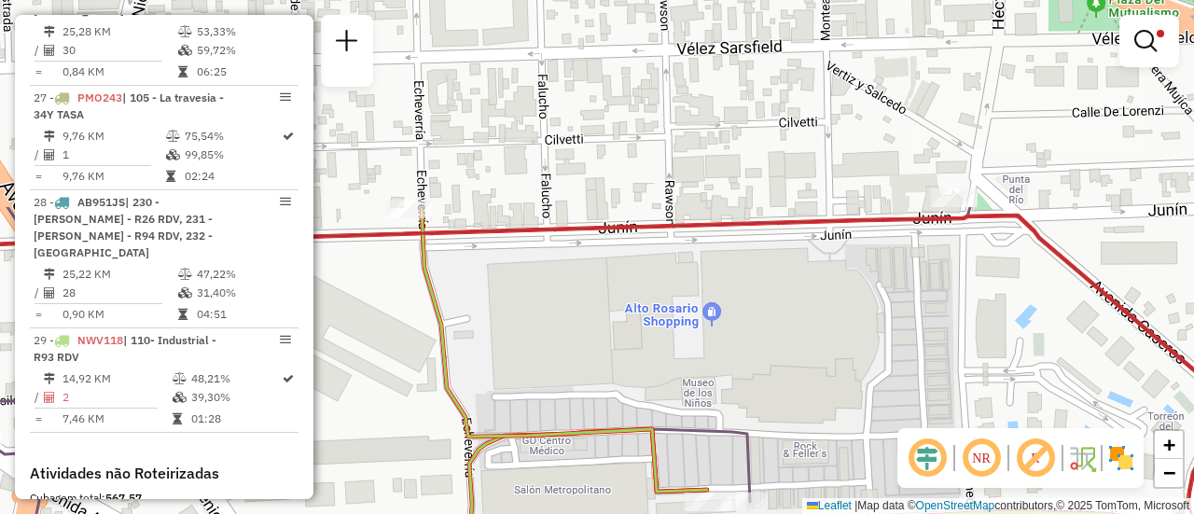
drag, startPoint x: 837, startPoint y: 160, endPoint x: 885, endPoint y: 419, distance: 262.7
click at [885, 419] on div "Limpar filtros Janela de atendimento Grade de atendimento Capacidade Transporta…" at bounding box center [597, 257] width 1194 height 514
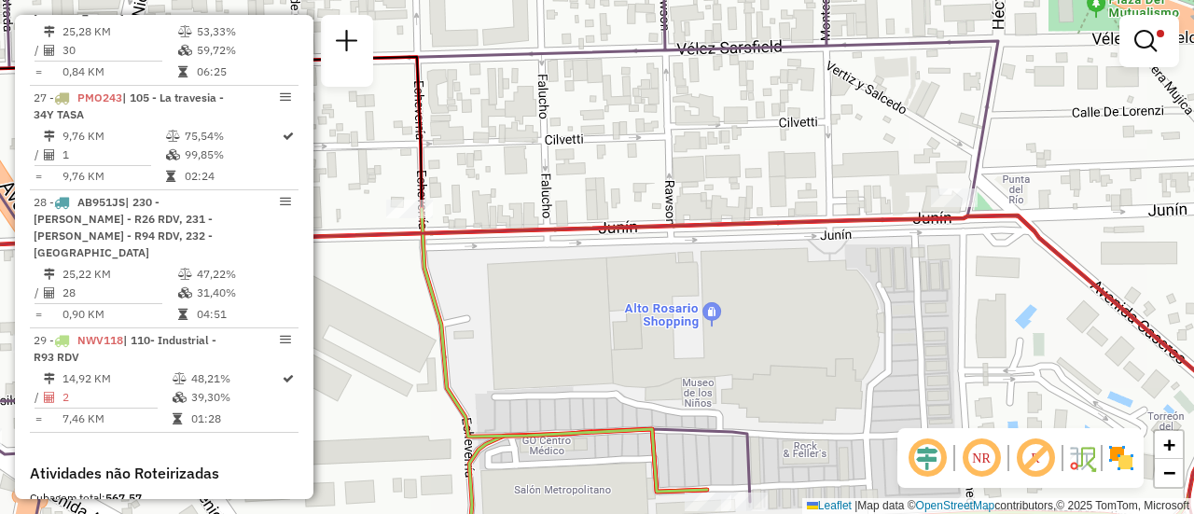
click at [771, 403] on div "Limpar filtros Janela de atendimento Grade de atendimento Capacidade Transporta…" at bounding box center [597, 257] width 1194 height 514
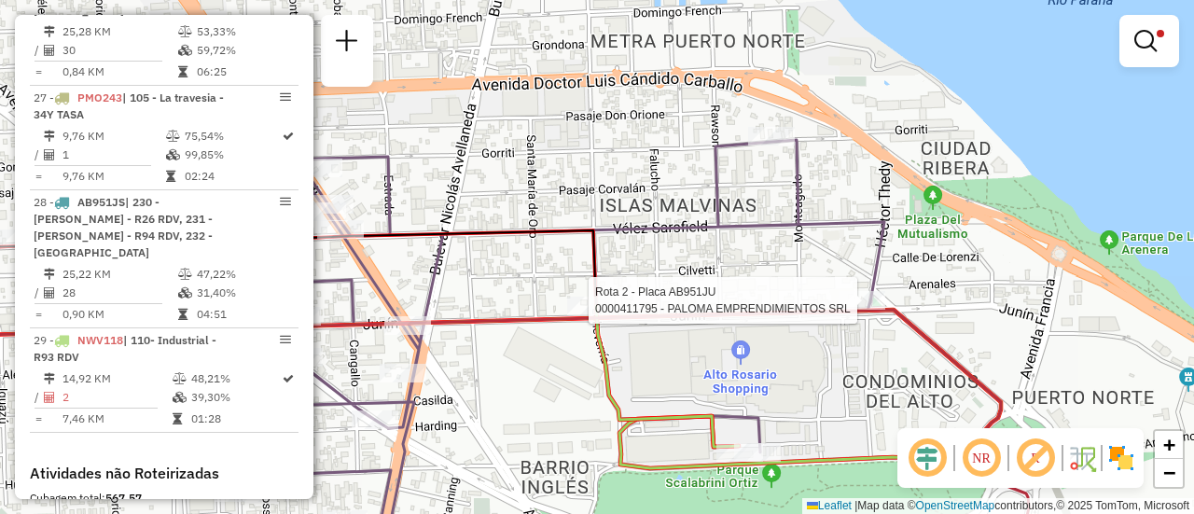
select select "**********"
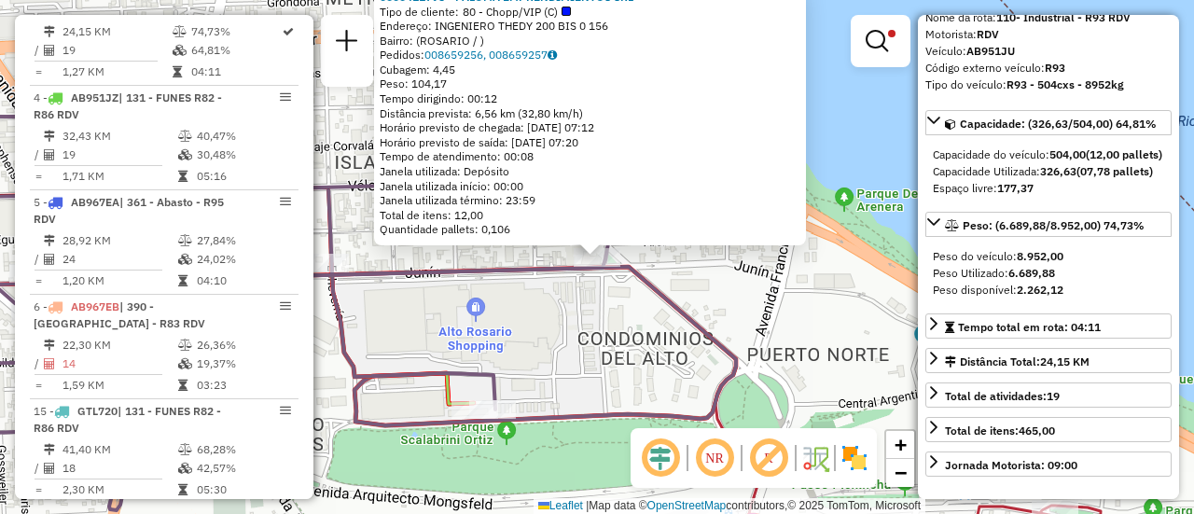
scroll to position [187, 0]
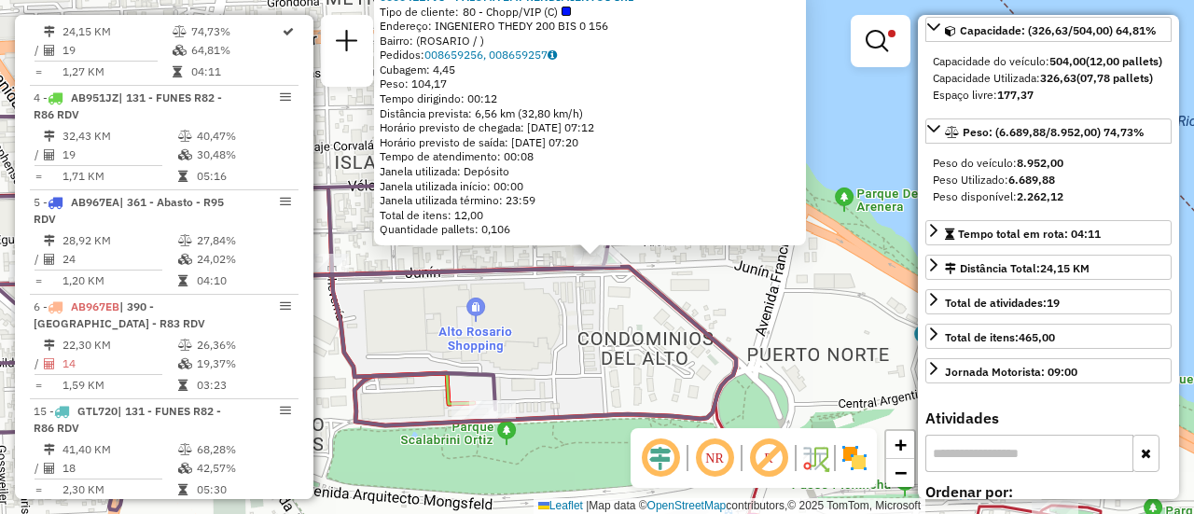
click at [636, 358] on div "0000411795 - PALOMA EMPRENDIMIENTOS SRL Tipo de cliente: 80 - Chopp/VIP (C) End…" at bounding box center [597, 257] width 1194 height 514
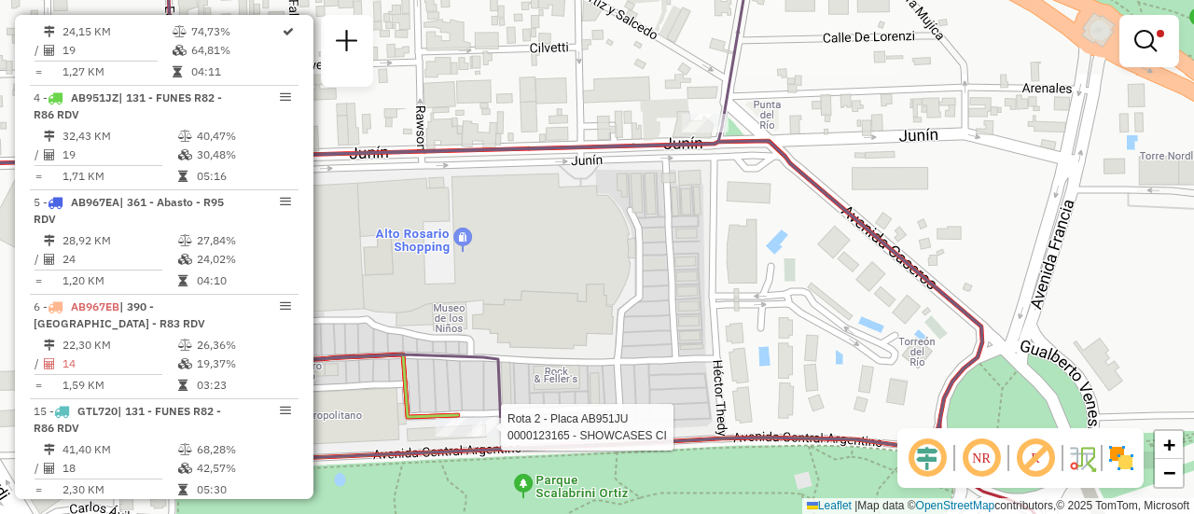
select select "**********"
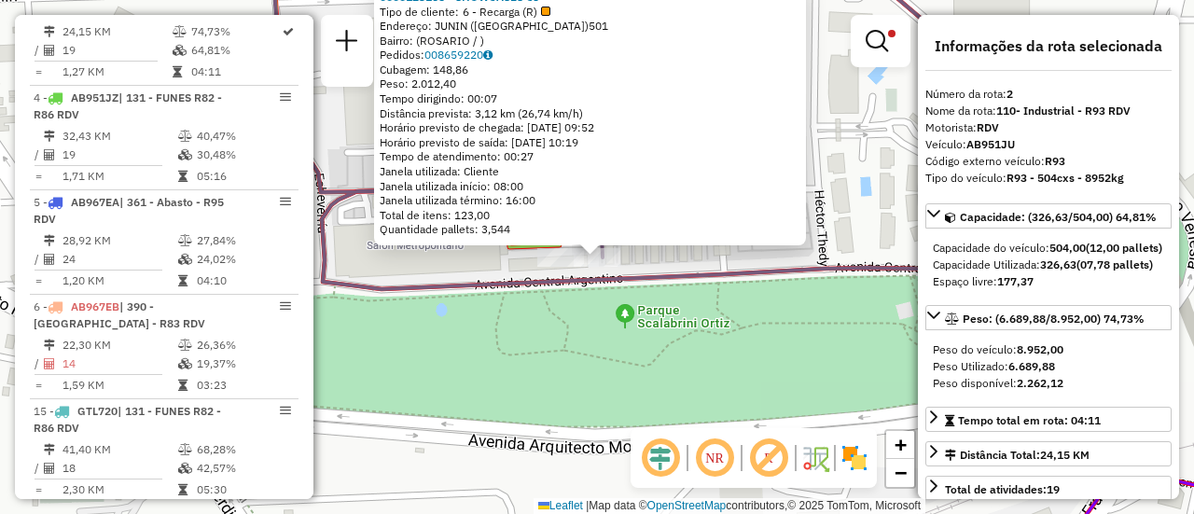
click at [696, 335] on div "0000123165 - SHOWCASES CI Tipo de cliente: 6 - Recarga (R) Endereço: JUNIN (ALT…" at bounding box center [597, 257] width 1194 height 514
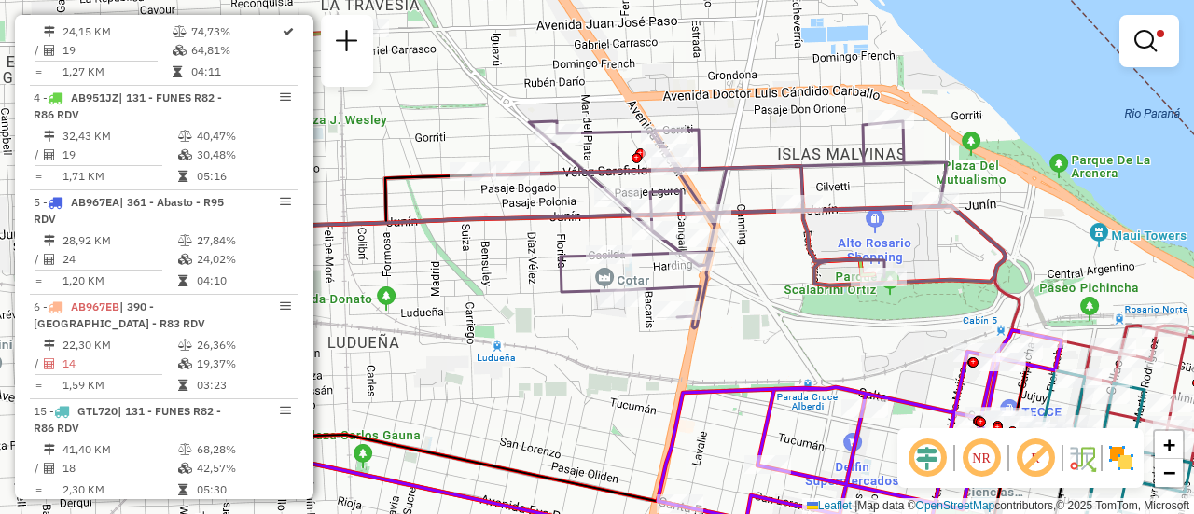
drag, startPoint x: 582, startPoint y: 286, endPoint x: 780, endPoint y: 318, distance: 200.2
click at [780, 318] on div "Limpar filtros Janela de atendimento Grade de atendimento Capacidade Transporta…" at bounding box center [597, 257] width 1194 height 514
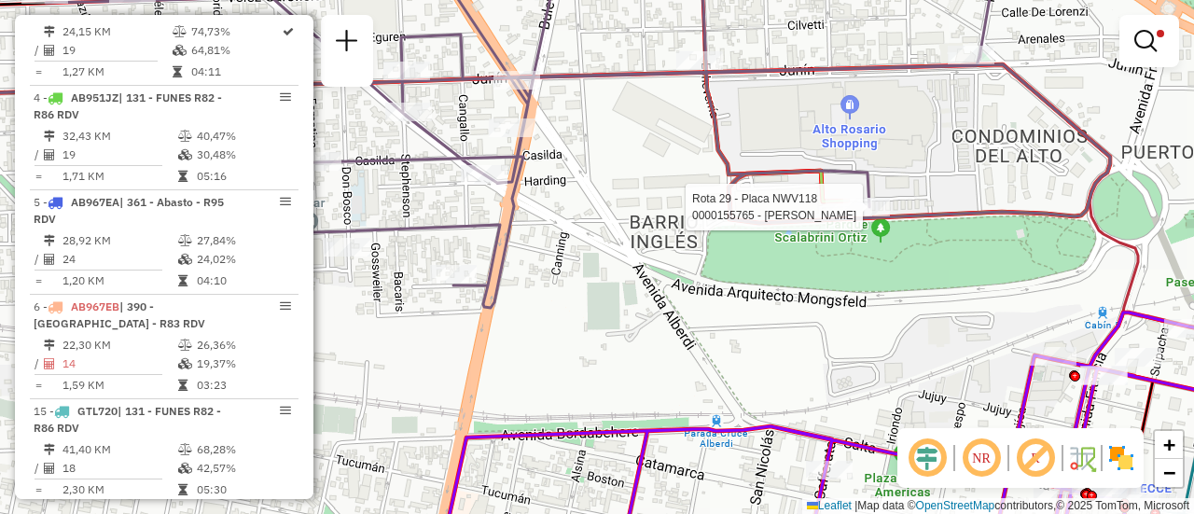
select select "**********"
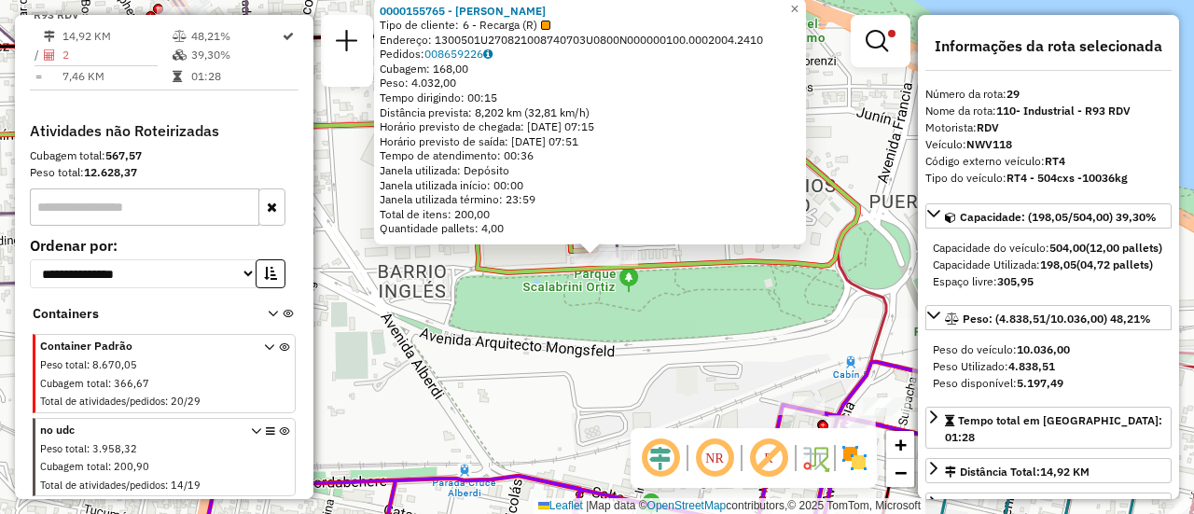
scroll to position [93, 0]
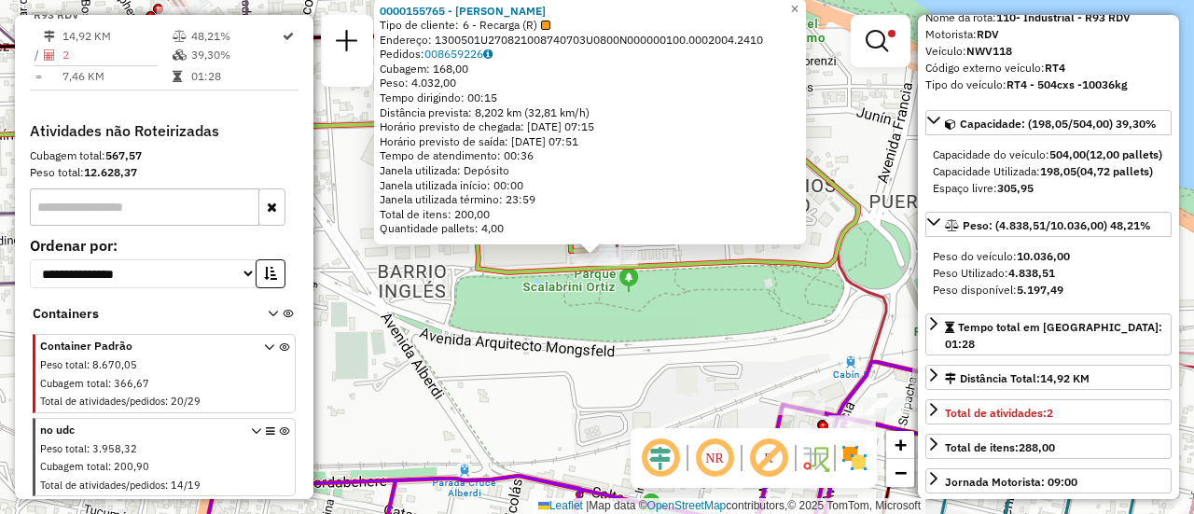
click at [631, 397] on div "0000155765 - MARTA CURA Tipo de cliente: 6 - Recarga (R) Endereço: 1300501U2708…" at bounding box center [597, 257] width 1194 height 514
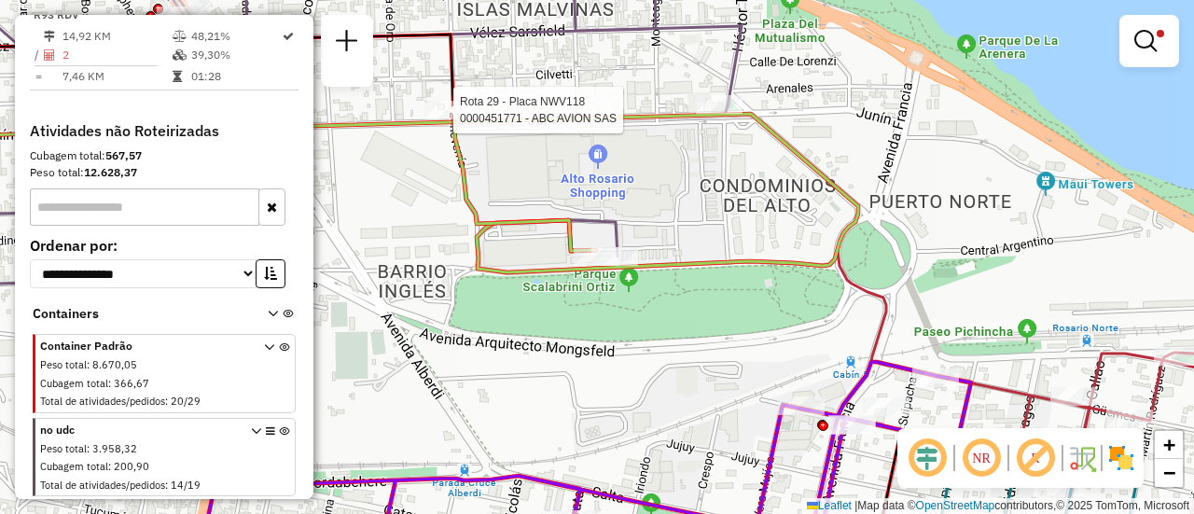
select select "**********"
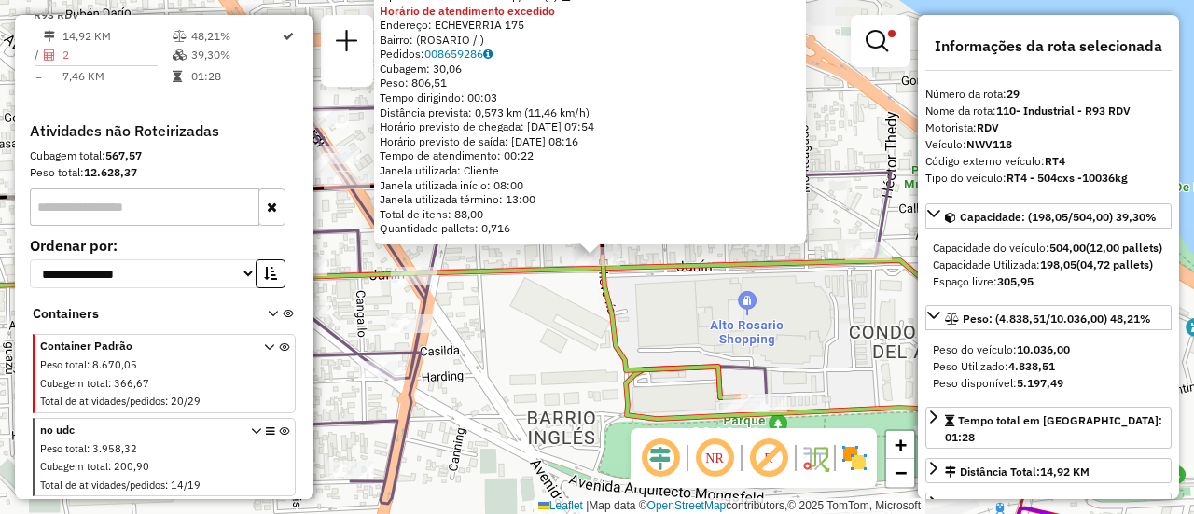
click at [524, 314] on div "0000451771 - ABC AVION SAS Tipo de cliente: 80 - Chopp/VIP (C) Horário de atend…" at bounding box center [597, 257] width 1194 height 514
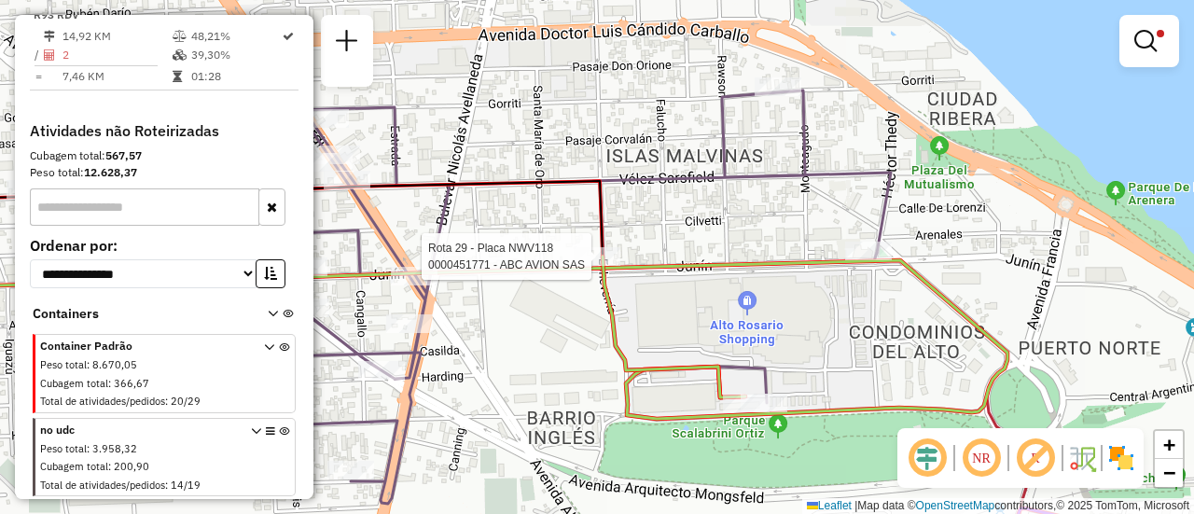
select select "**********"
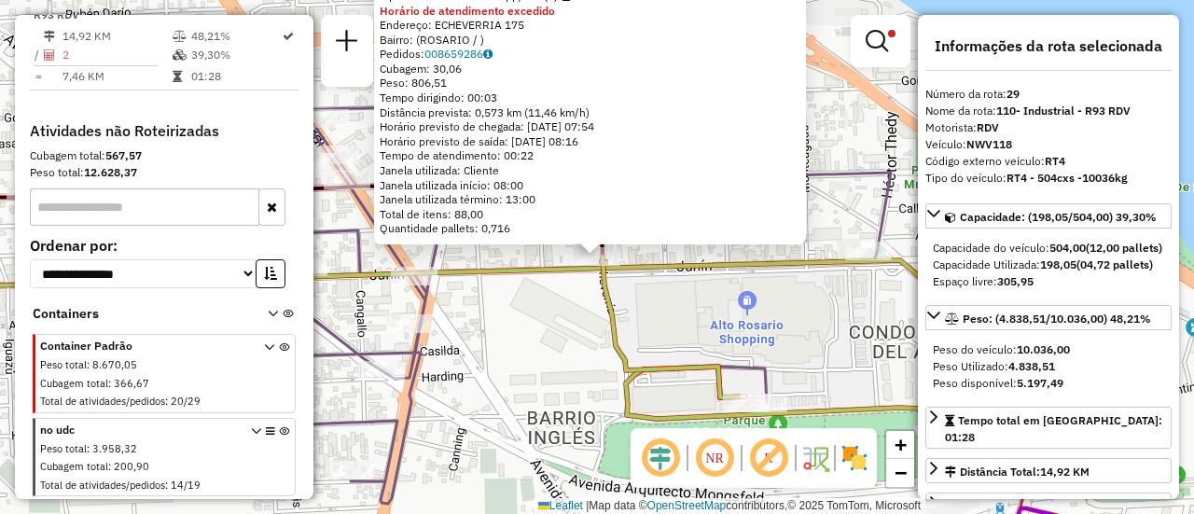
drag, startPoint x: 560, startPoint y: 341, endPoint x: 1053, endPoint y: 506, distance: 520.2
click at [563, 343] on div "0000451771 - ABC AVION SAS Tipo de cliente: 80 - Chopp/VIP (C) Horário de atend…" at bounding box center [597, 257] width 1194 height 514
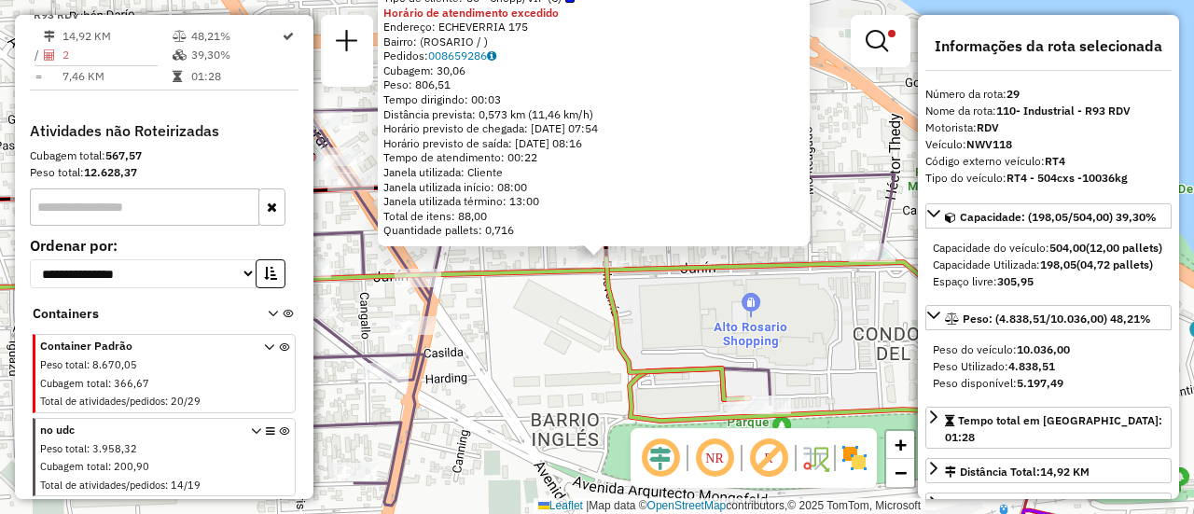
click at [587, 340] on div "0000451771 - ABC AVION SAS Tipo de cliente: 80 - Chopp/VIP (C) Horário de atend…" at bounding box center [597, 257] width 1194 height 514
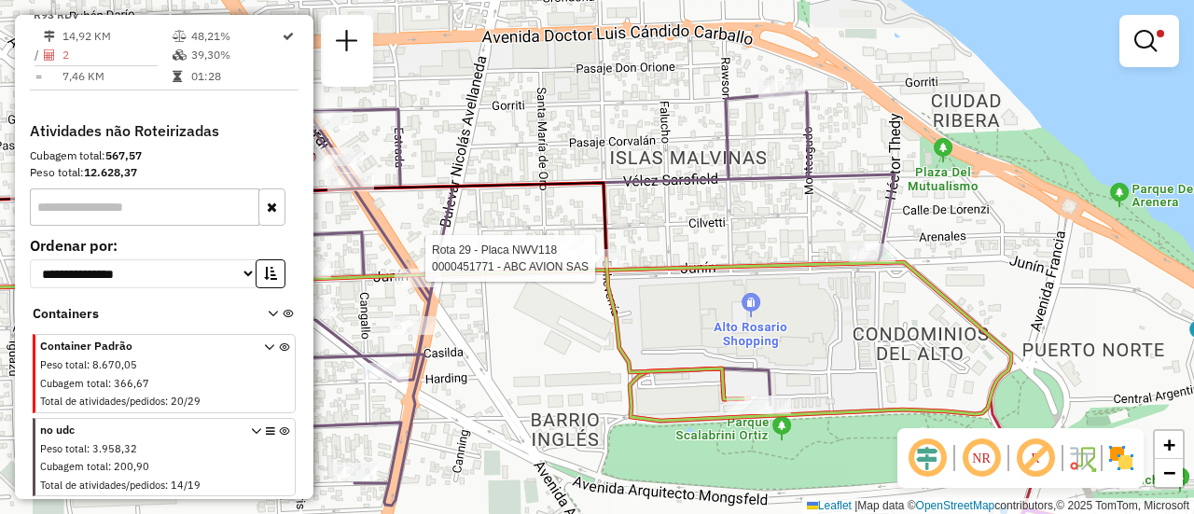
select select "**********"
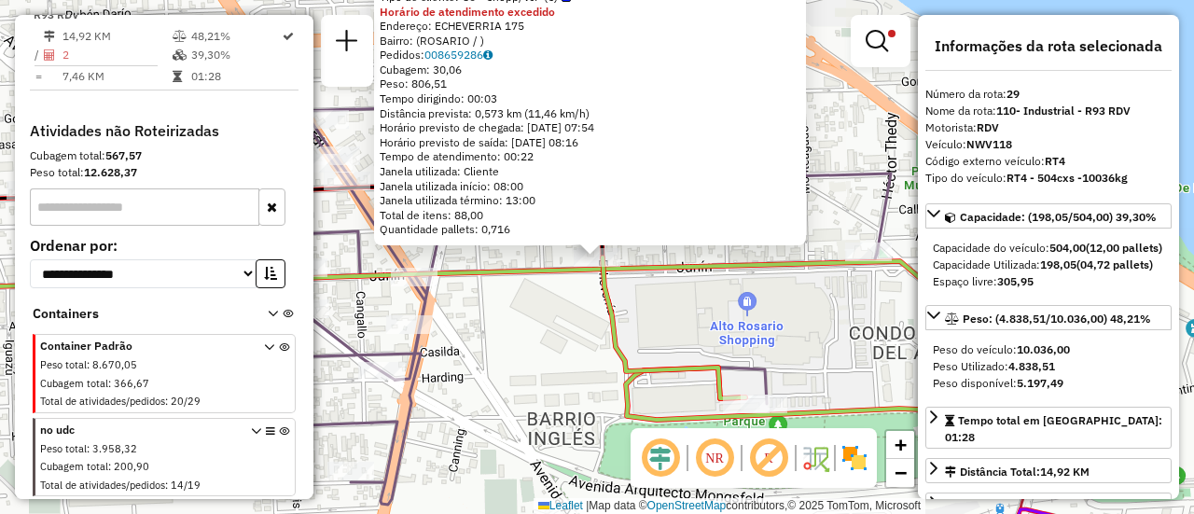
click at [545, 340] on div "0000451771 - ABC AVION SAS Tipo de cliente: 80 - Chopp/VIP (C) Horário de atend…" at bounding box center [597, 257] width 1194 height 514
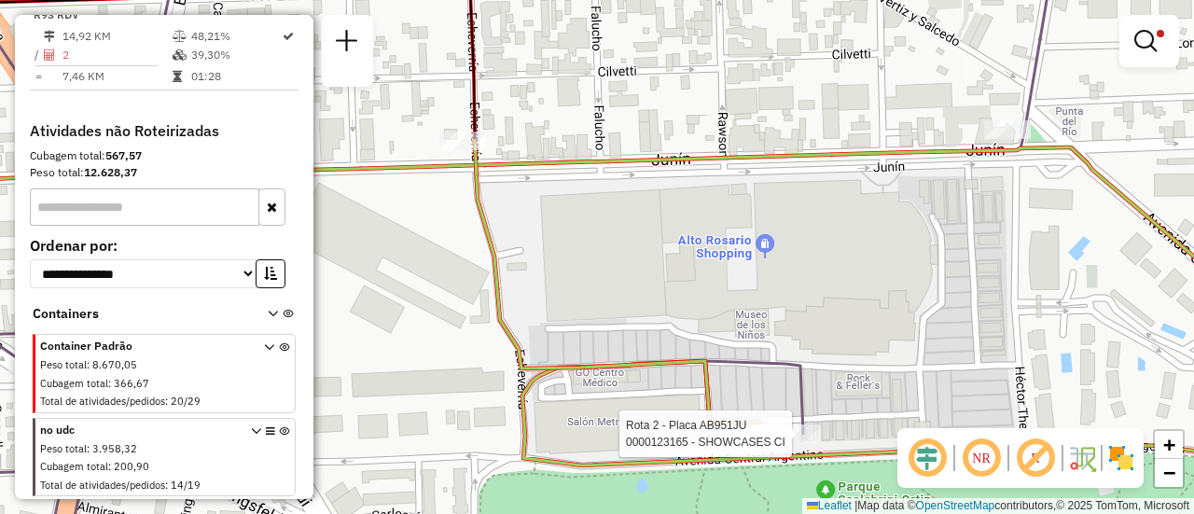
select select "**********"
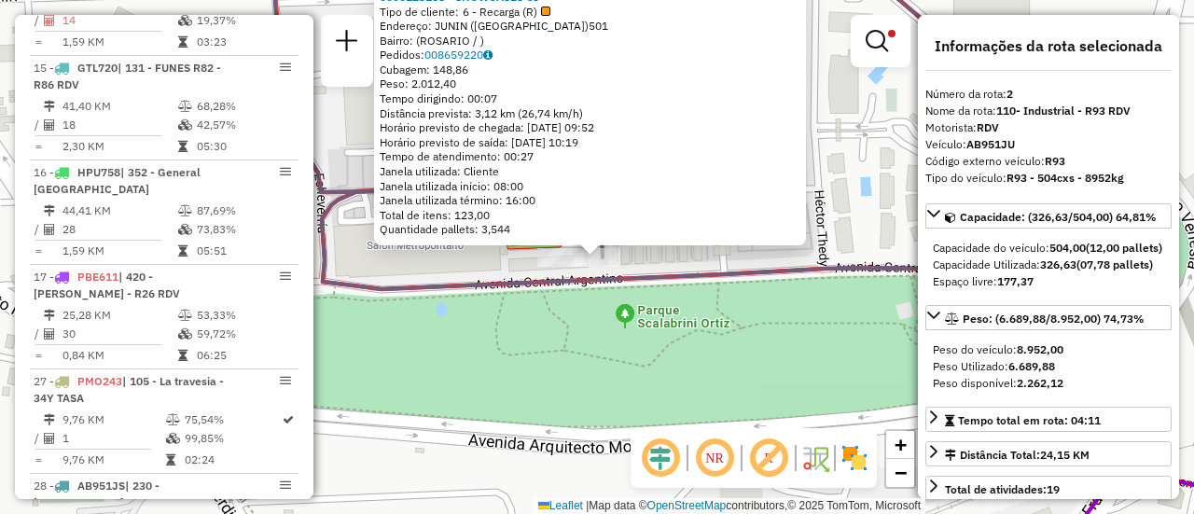
scroll to position [768, 0]
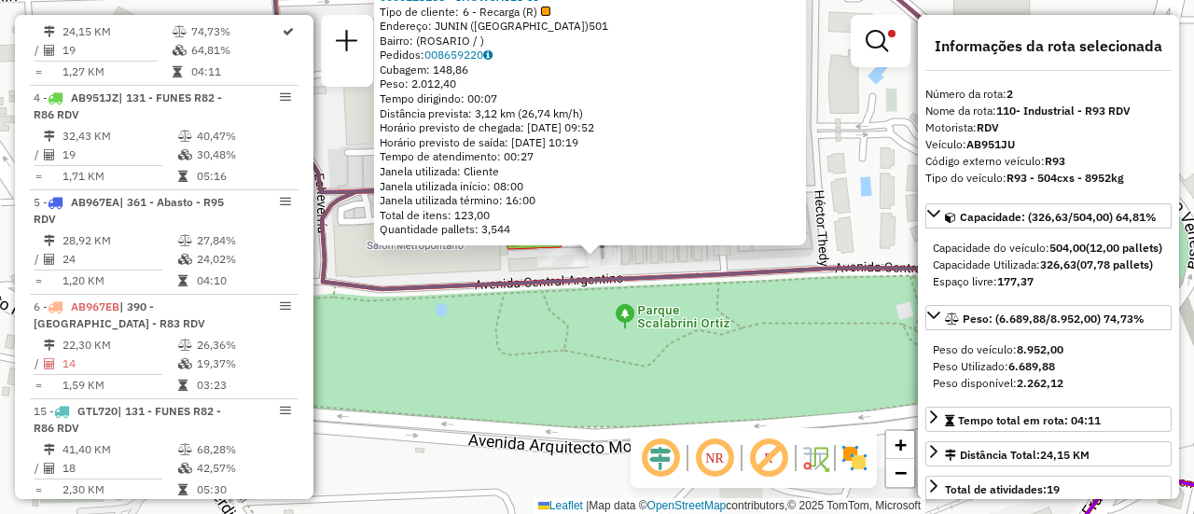
click at [513, 366] on div "0000123165 - SHOWCASES CI Tipo de cliente: 6 - Recarga (R) Endereço: JUNIN (ALT…" at bounding box center [597, 257] width 1194 height 514
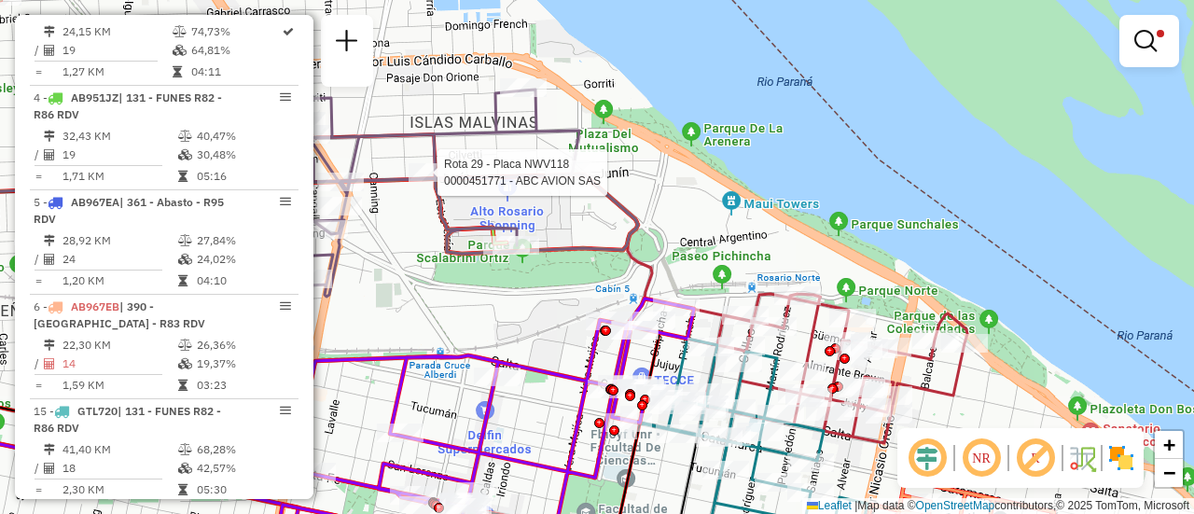
select select "**********"
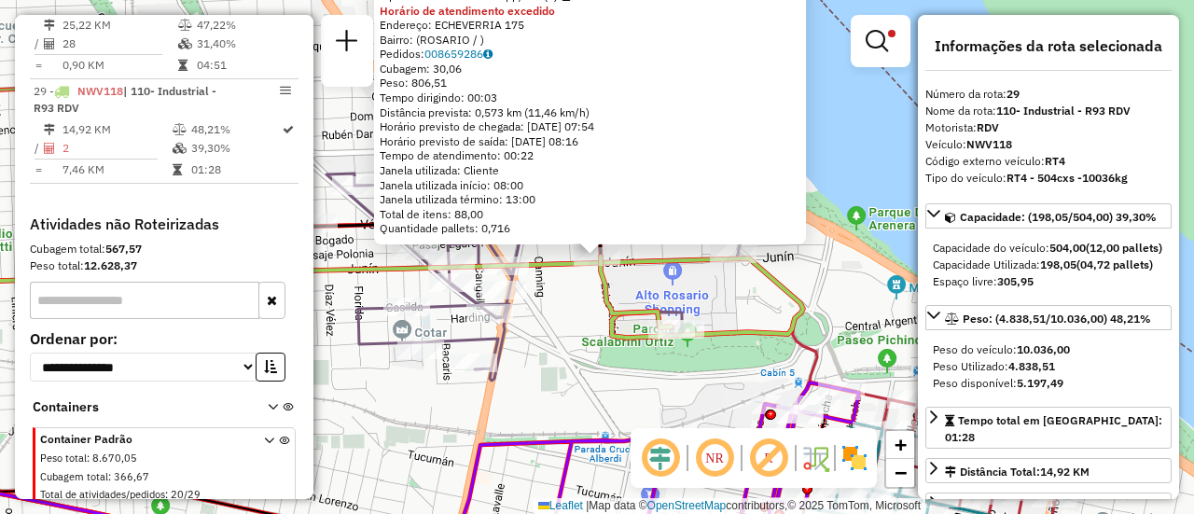
scroll to position [1742, 0]
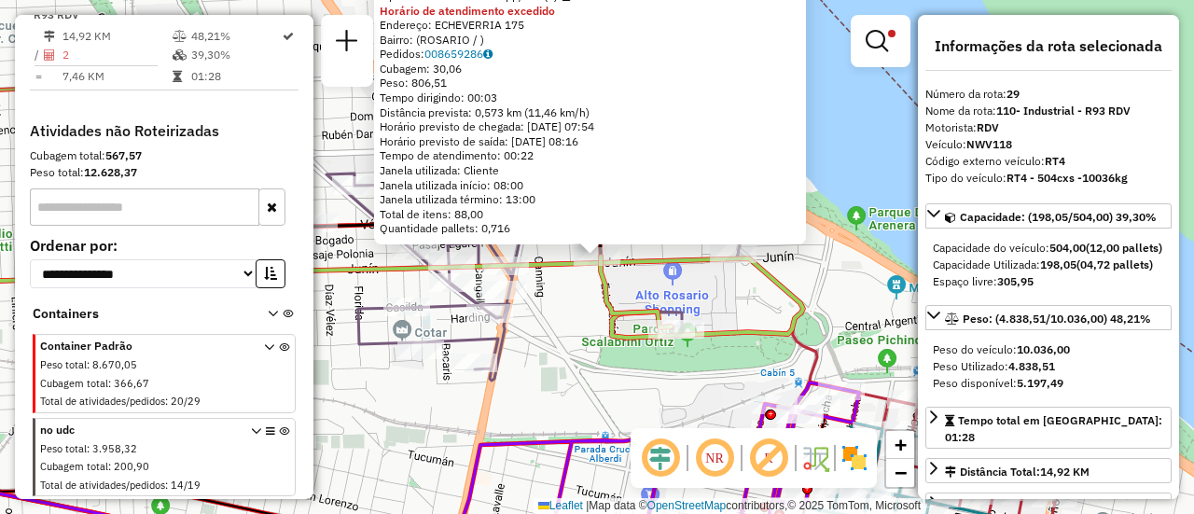
click at [577, 368] on div "0000451771 - ABC AVION SAS Tipo de cliente: 80 - Chopp/VIP (C) Horário de atend…" at bounding box center [597, 257] width 1194 height 514
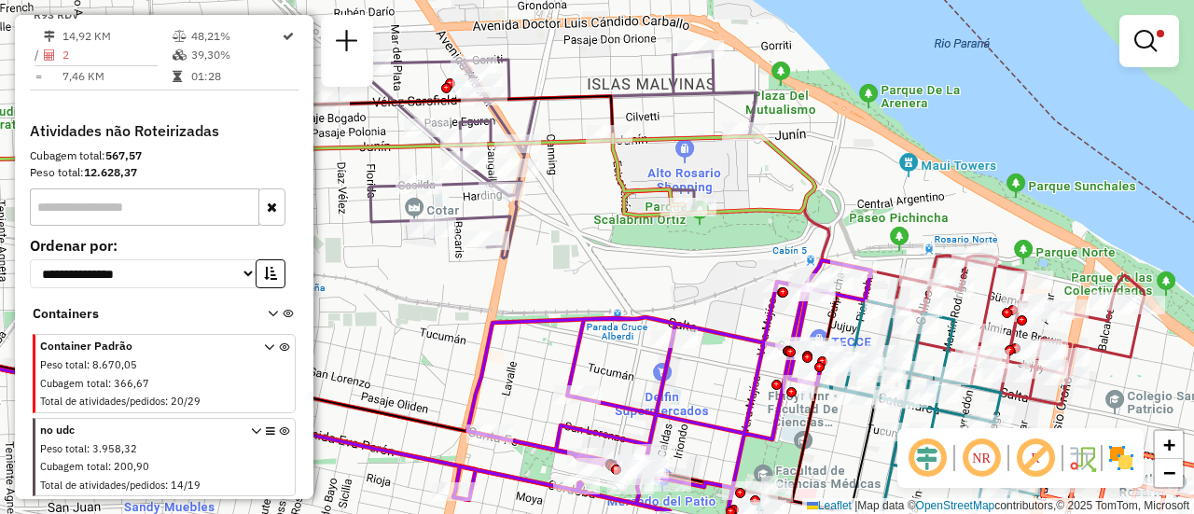
drag, startPoint x: 749, startPoint y: 343, endPoint x: 733, endPoint y: 273, distance: 71.7
click at [733, 273] on div "Limpar filtros Janela de atendimento Grade de atendimento Capacidade Transporta…" at bounding box center [597, 257] width 1194 height 514
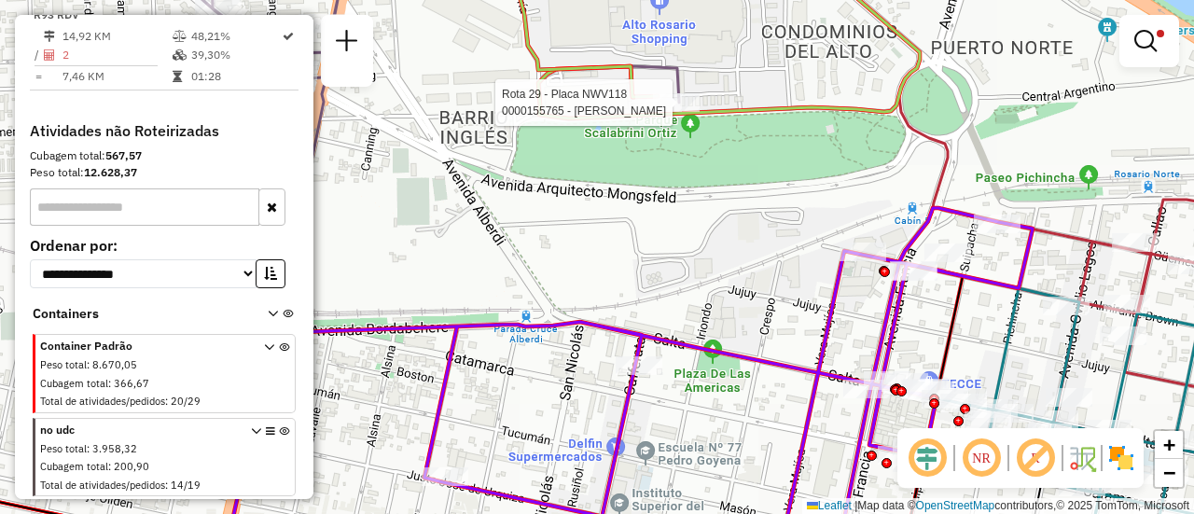
select select "**********"
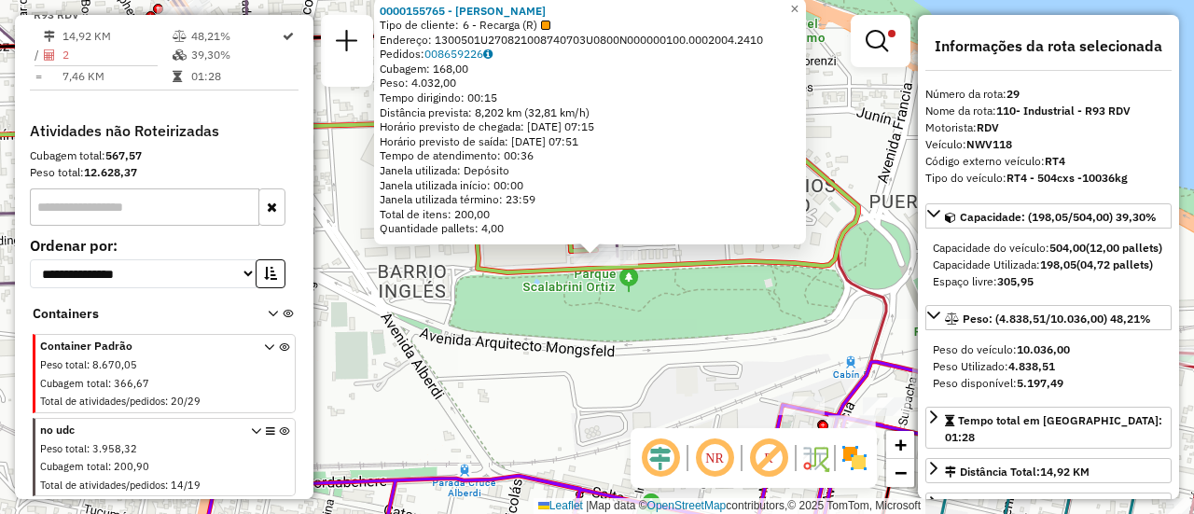
click at [569, 398] on div "0000155765 - MARTA CURA Tipo de cliente: 6 - Recarga (R) Endereço: 1300501U2708…" at bounding box center [597, 257] width 1194 height 514
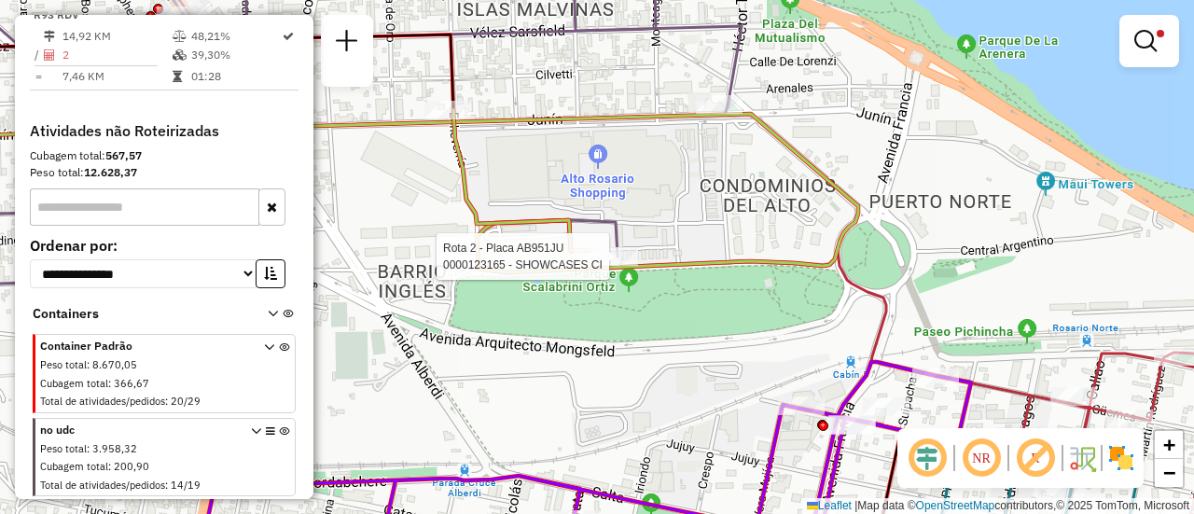
select select "**********"
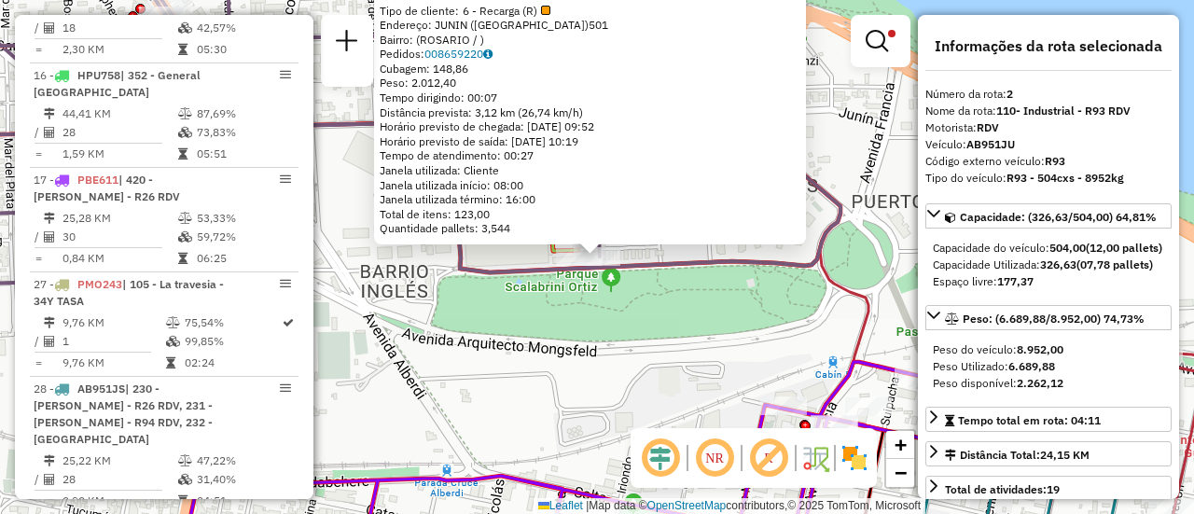
scroll to position [768, 0]
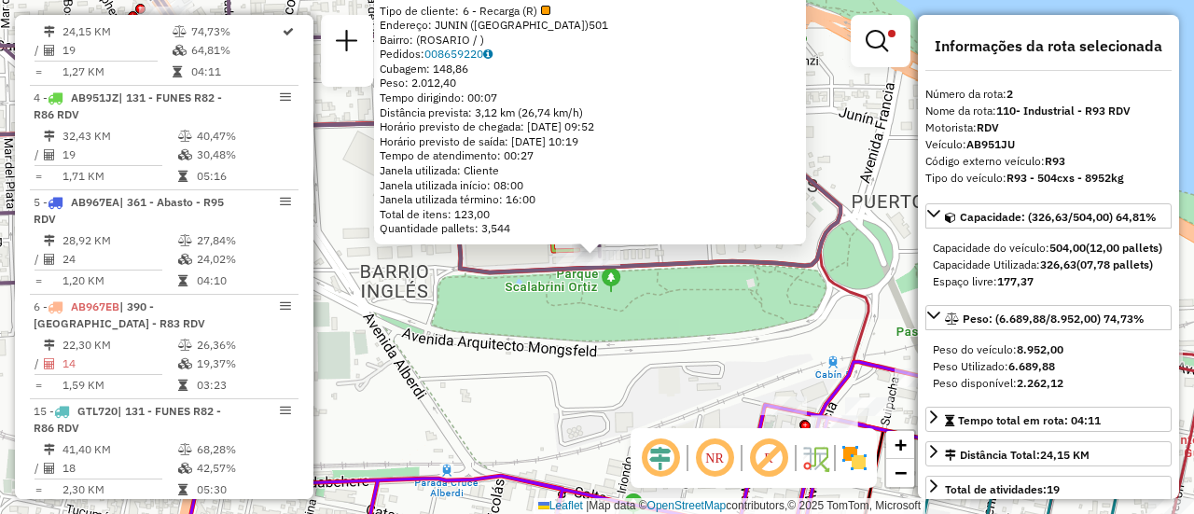
click at [644, 376] on div "0000123165 - SHOWCASES CI Tipo de cliente: 6 - Recarga (R) Endereço: JUNIN (ALT…" at bounding box center [597, 257] width 1194 height 514
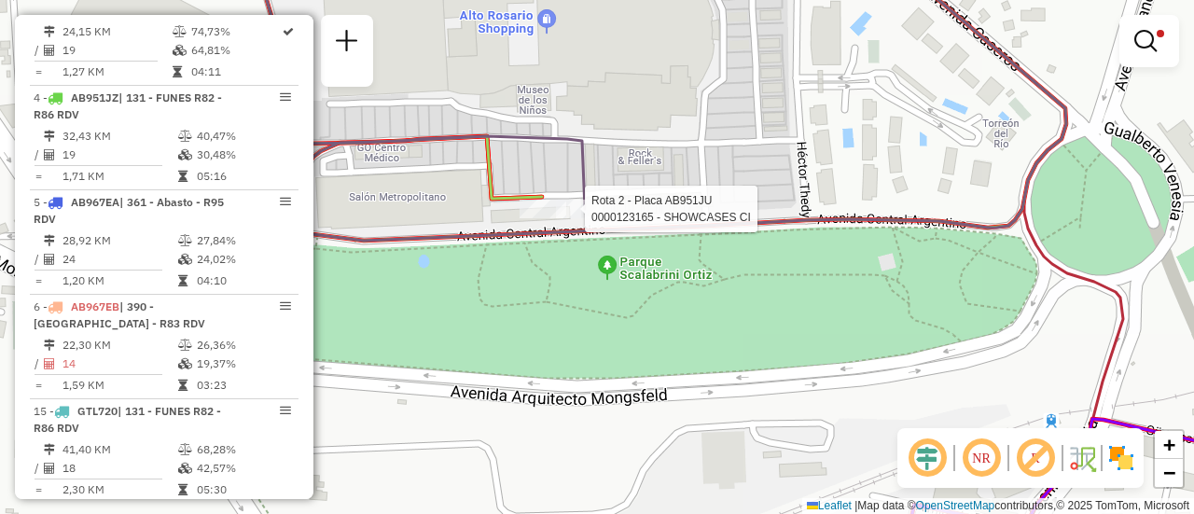
select select "**********"
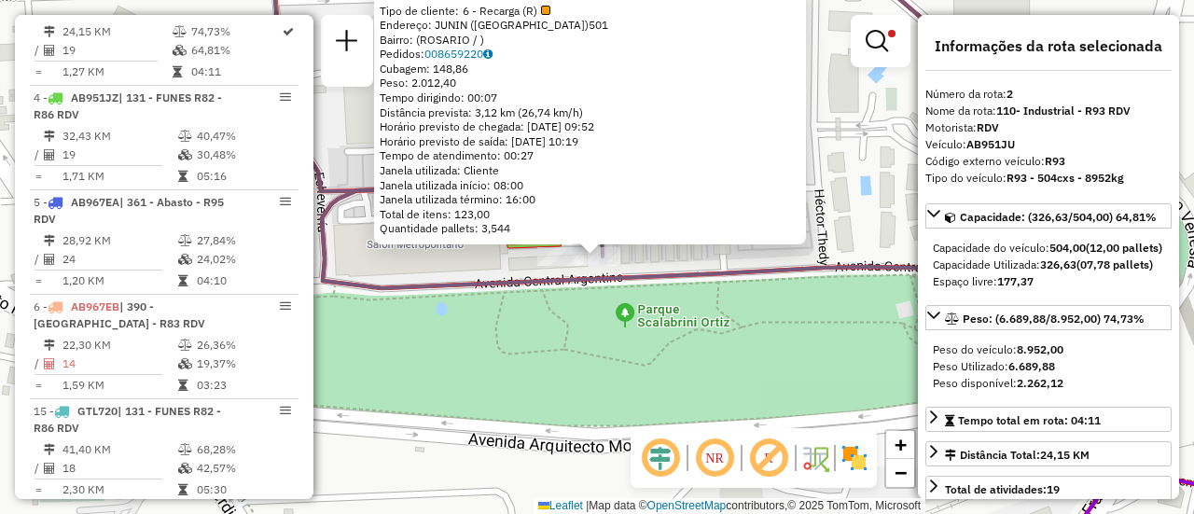
drag, startPoint x: 464, startPoint y: 475, endPoint x: 541, endPoint y: 440, distance: 83.9
click at [464, 475] on div "0000123165 - SHOWCASES CI Tipo de cliente: 6 - Recarga (R) Endereço: JUNIN (ALT…" at bounding box center [597, 257] width 1194 height 514
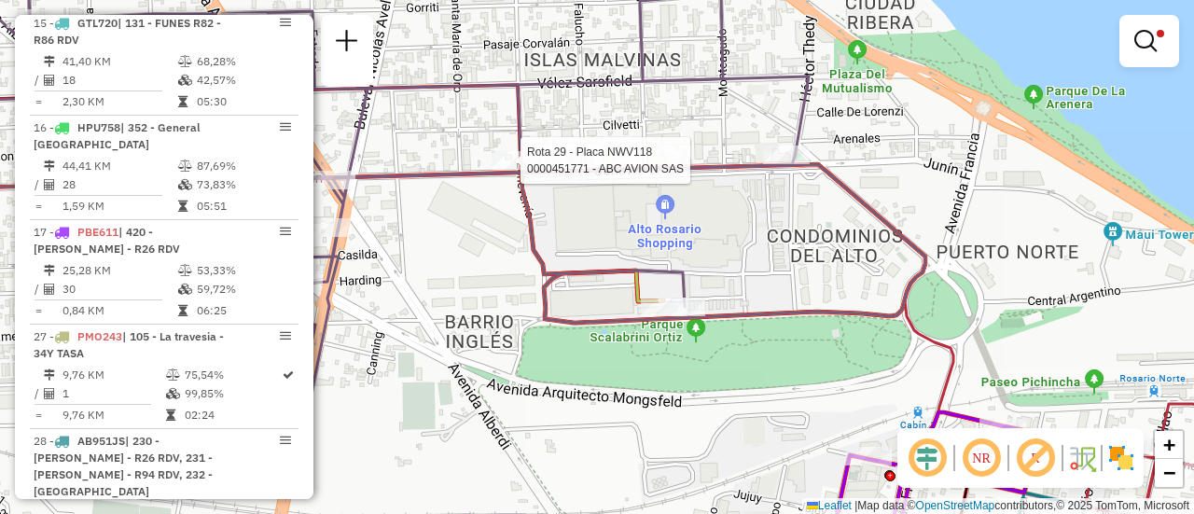
select select "**********"
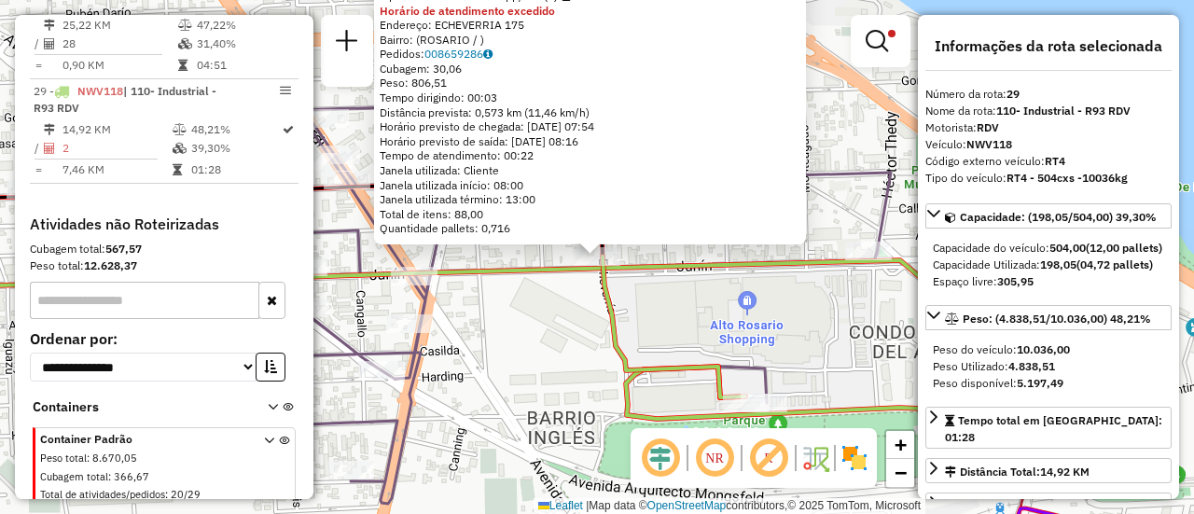
scroll to position [1742, 0]
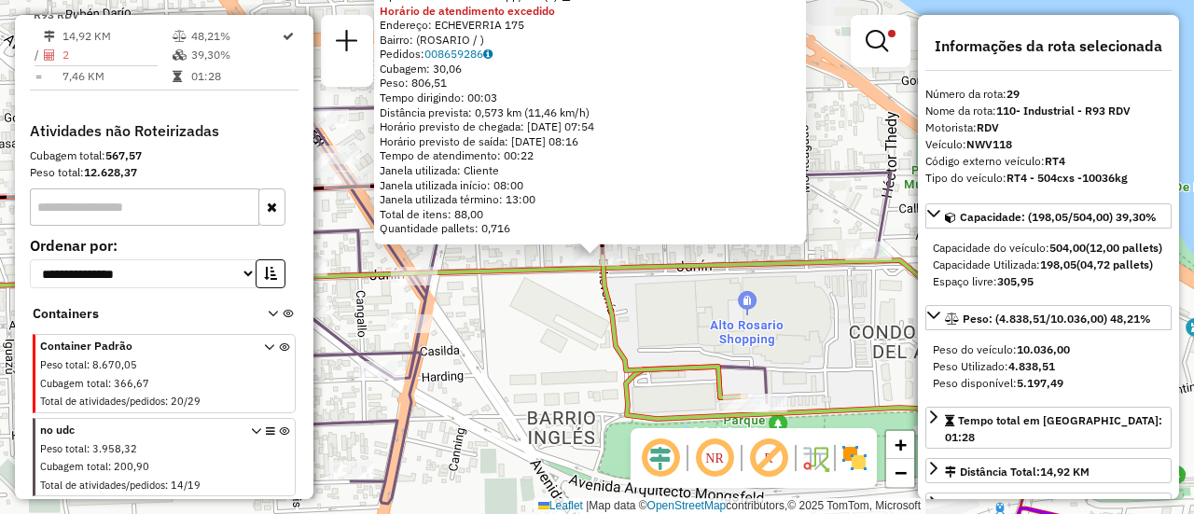
click at [547, 340] on div "0000451771 - ABC AVION SAS Tipo de cliente: 80 - Chopp/VIP (C) Horário de atend…" at bounding box center [597, 257] width 1194 height 514
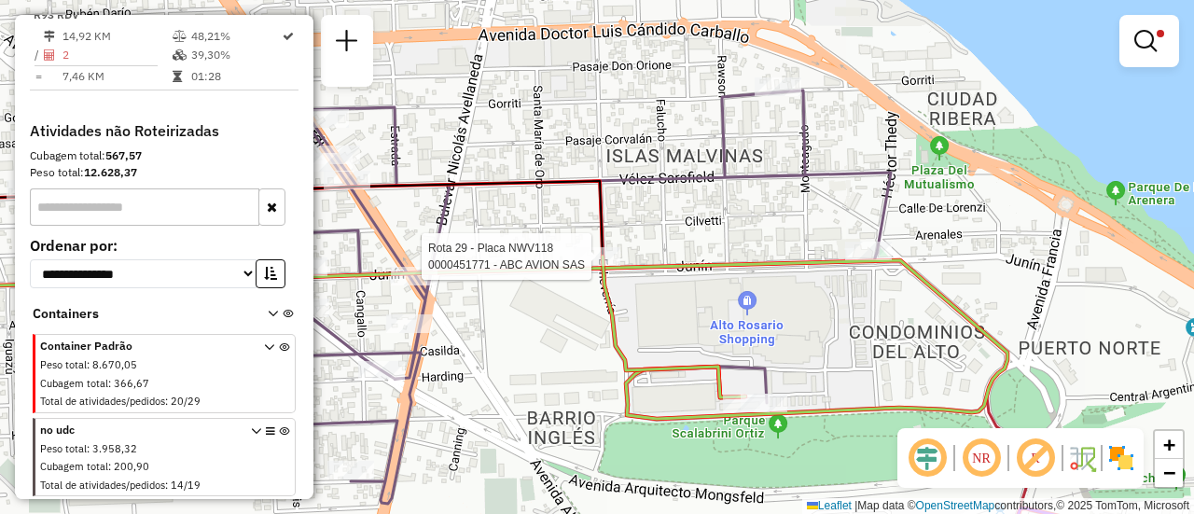
select select "**********"
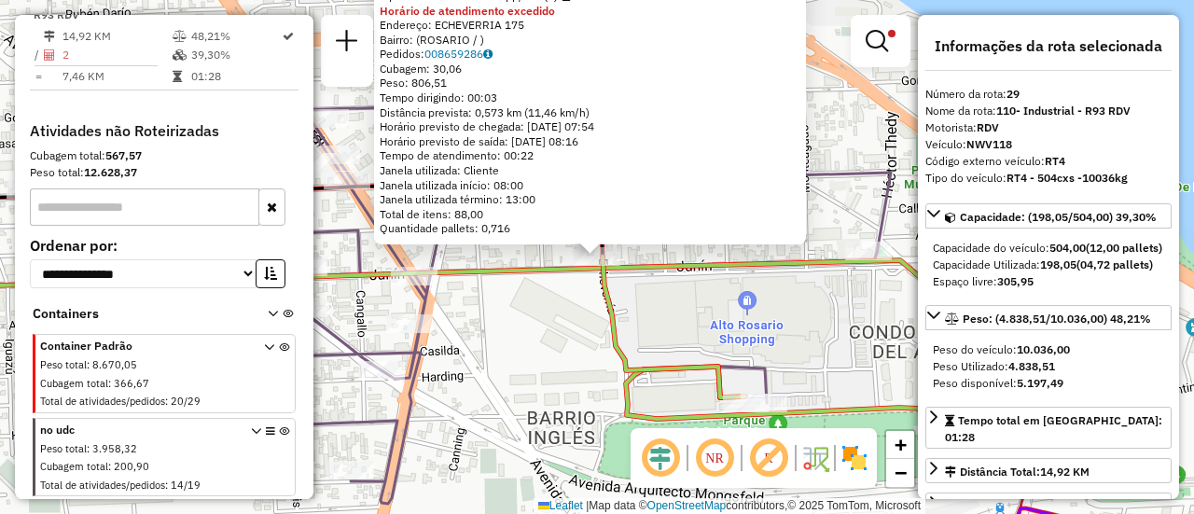
click at [724, 301] on div "0000451771 - ABC AVION SAS Tipo de cliente: 80 - Chopp/VIP (C) Horário de atend…" at bounding box center [597, 257] width 1194 height 514
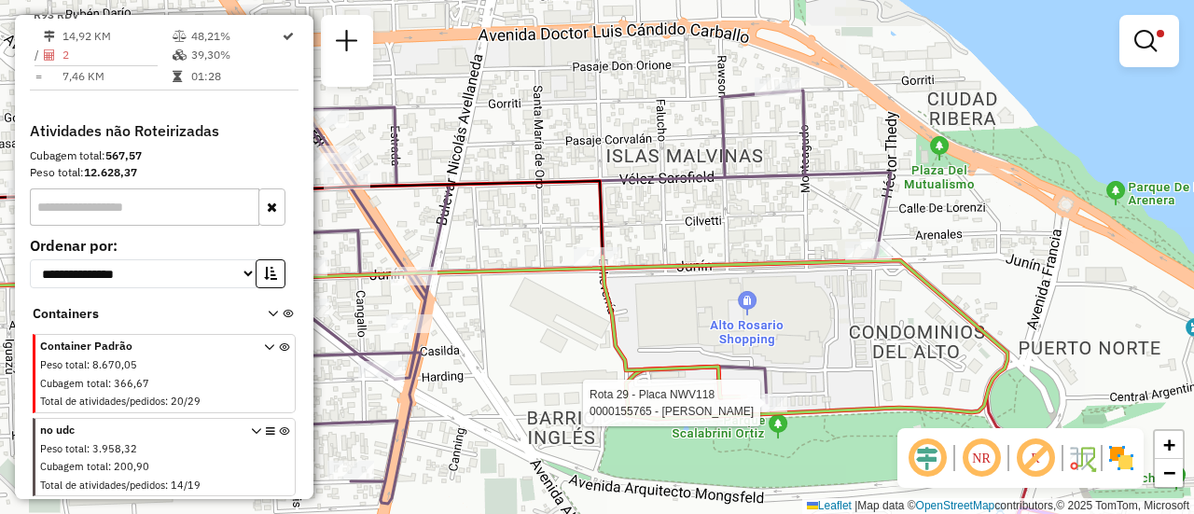
select select "**********"
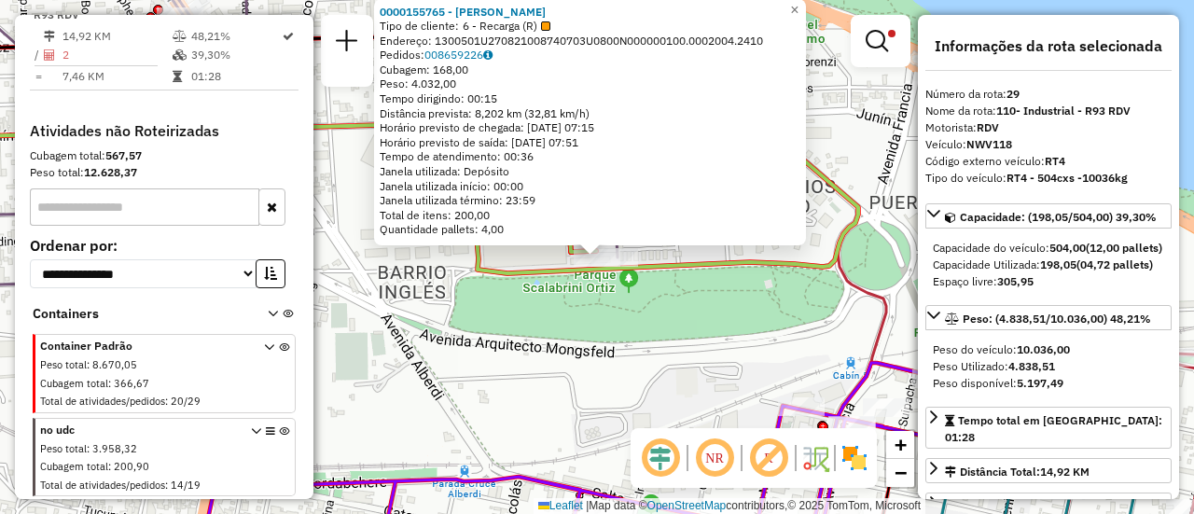
click at [629, 384] on div "0000155765 - MARTA CURA Tipo de cliente: 6 - Recarga (R) Endereço: 1300501U2708…" at bounding box center [597, 257] width 1194 height 514
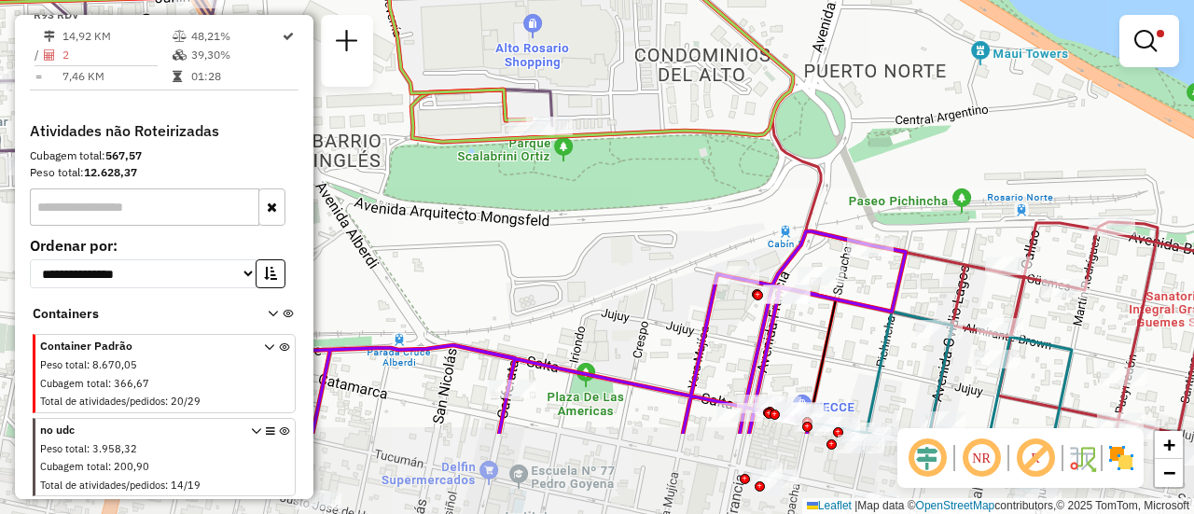
drag, startPoint x: 694, startPoint y: 389, endPoint x: 614, endPoint y: 254, distance: 157.2
click at [614, 254] on div "Limpar filtros Janela de atendimento Grade de atendimento Capacidade Transporta…" at bounding box center [597, 257] width 1194 height 514
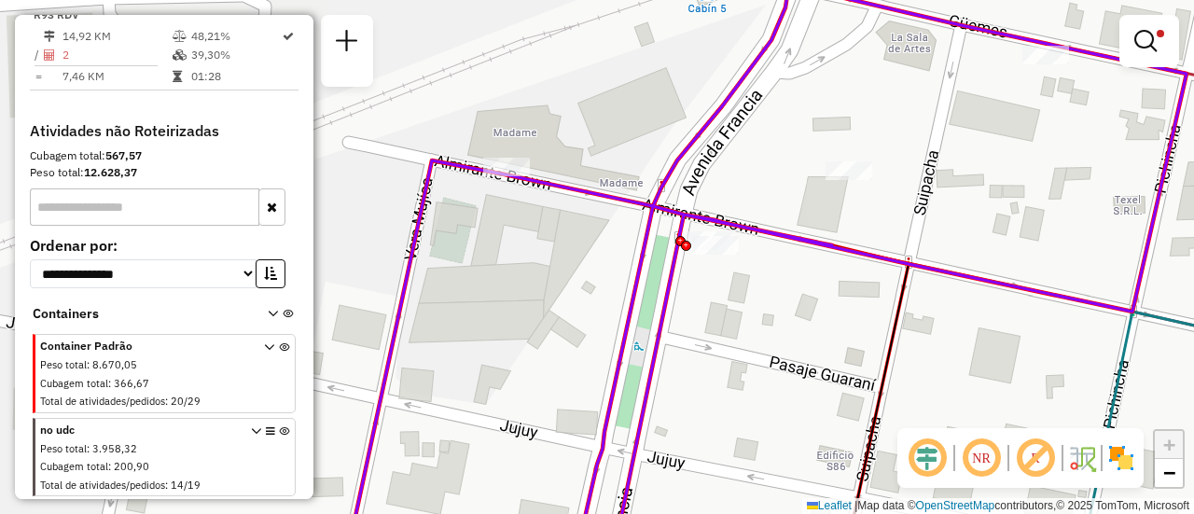
drag, startPoint x: 783, startPoint y: 263, endPoint x: 772, endPoint y: 310, distance: 48.0
click at [772, 310] on div "Limpar filtros Janela de atendimento Grade de atendimento Capacidade Transporta…" at bounding box center [597, 257] width 1194 height 514
select select "**********"
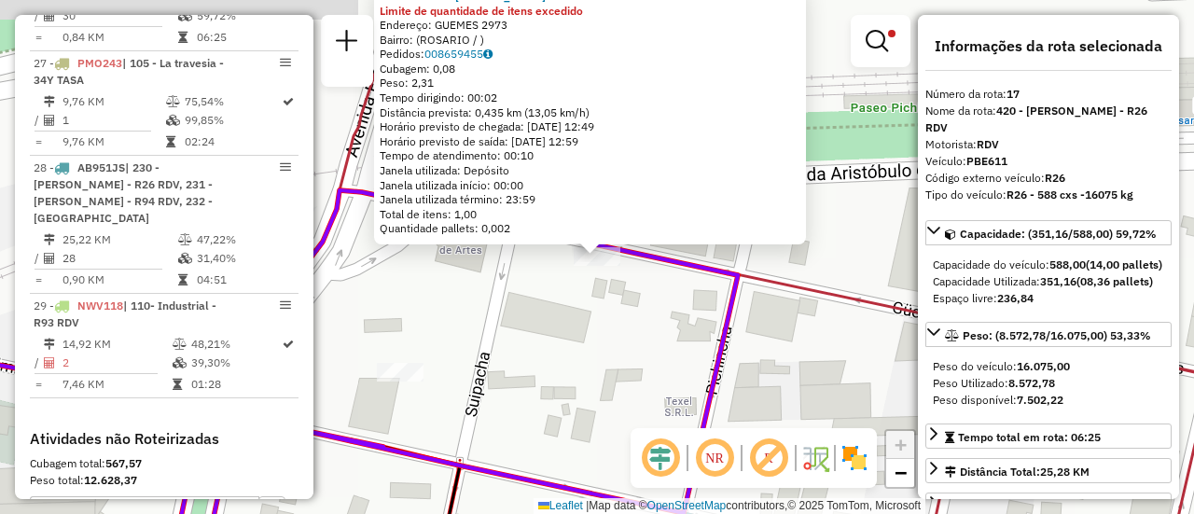
scroll to position [1395, 0]
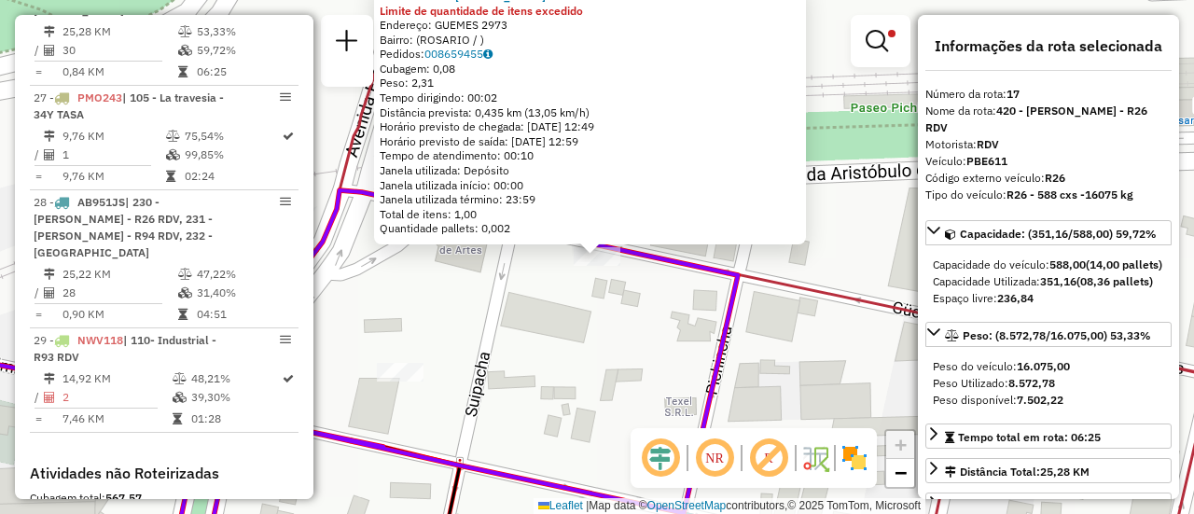
click at [628, 325] on div "0000310893 - RIVAS LEANDR Limite de quantidade de itens excedido Endereço: GUEM…" at bounding box center [597, 257] width 1194 height 514
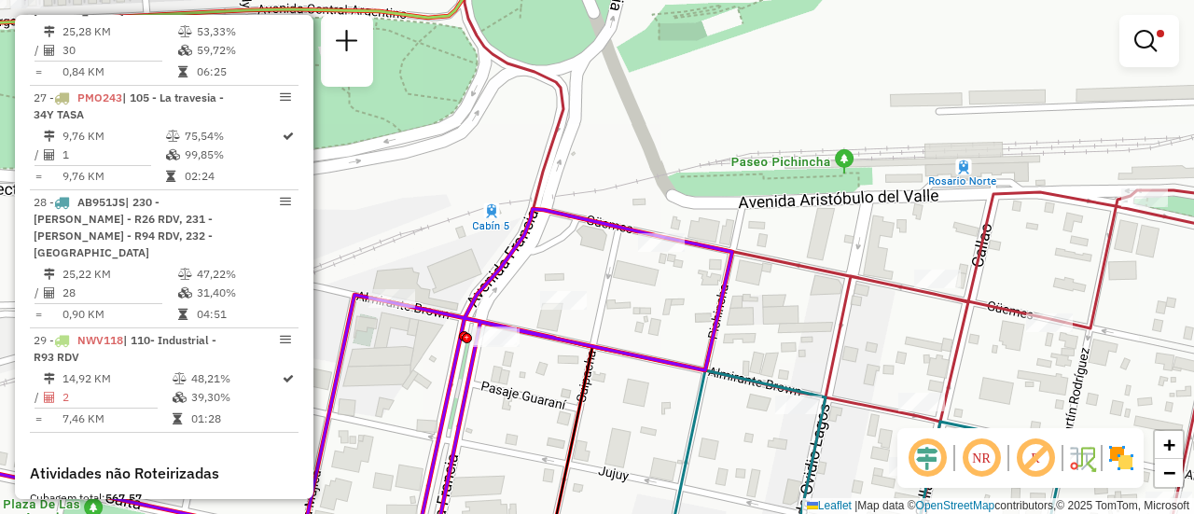
drag, startPoint x: 547, startPoint y: 347, endPoint x: 629, endPoint y: 272, distance: 110.2
click at [629, 272] on div "Limpar filtros Janela de atendimento Grade de atendimento Capacidade Transporta…" at bounding box center [597, 257] width 1194 height 514
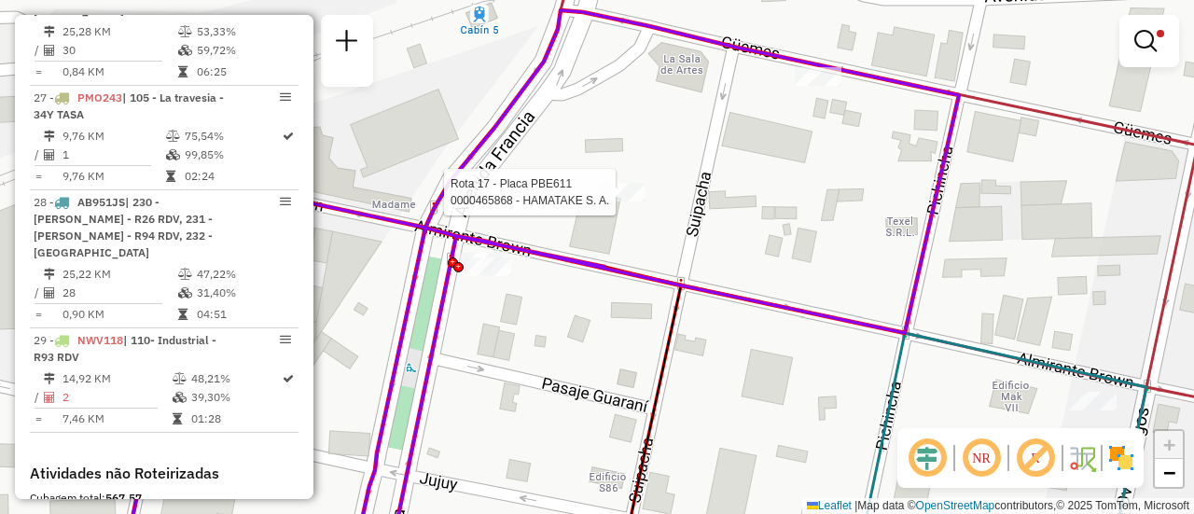
select select "**********"
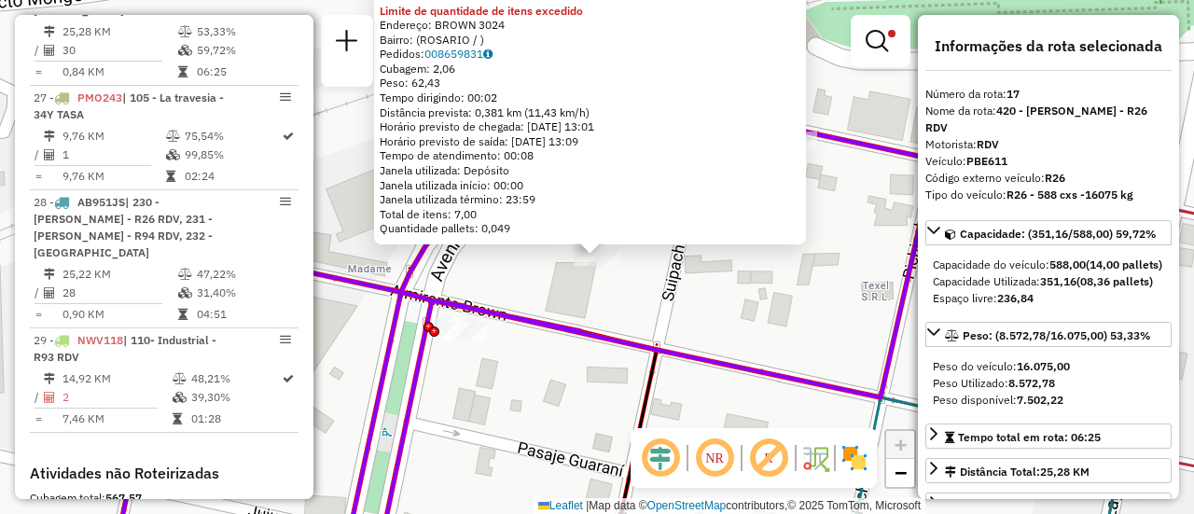
click at [625, 304] on div "0000465868 - HAMATAKE S. A. Limite de quantidade de itens excedido Endereço: BR…" at bounding box center [597, 257] width 1194 height 514
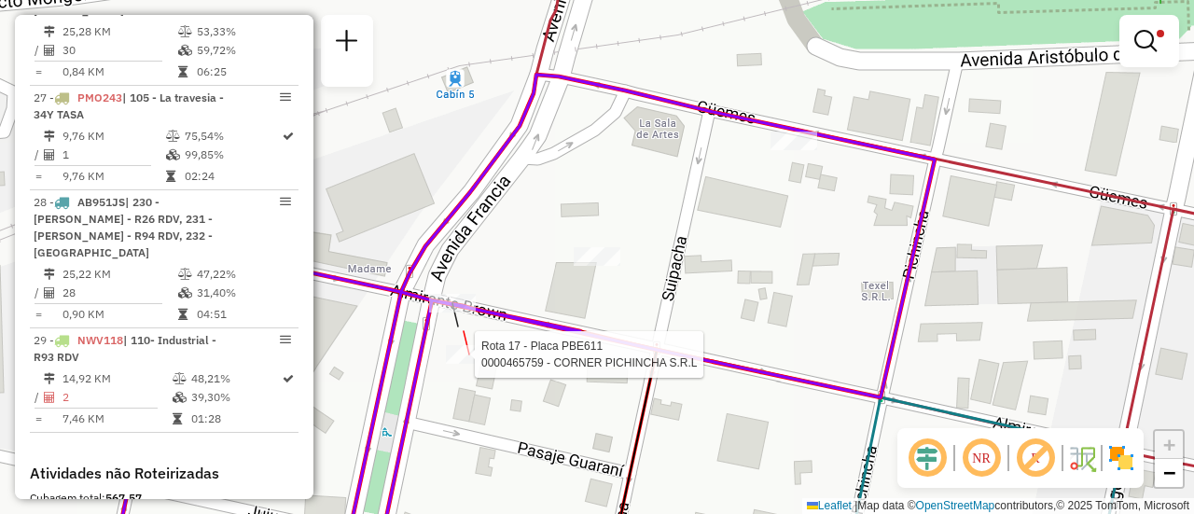
select select "**********"
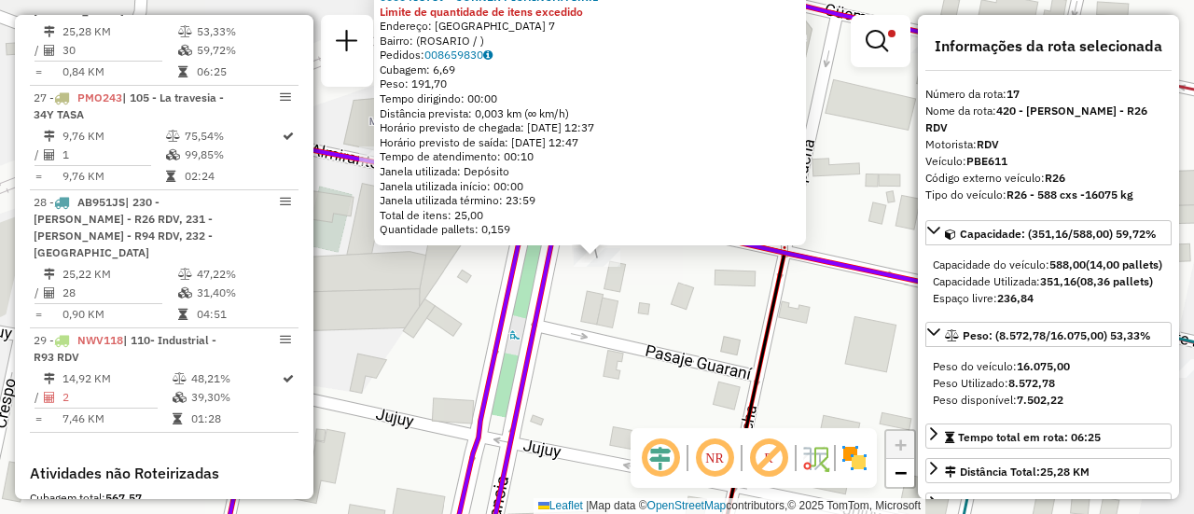
click at [595, 314] on div "0000465759 - CORNER PICHINCHA S.R.L Limite de quantidade de itens excedido Ende…" at bounding box center [597, 257] width 1194 height 514
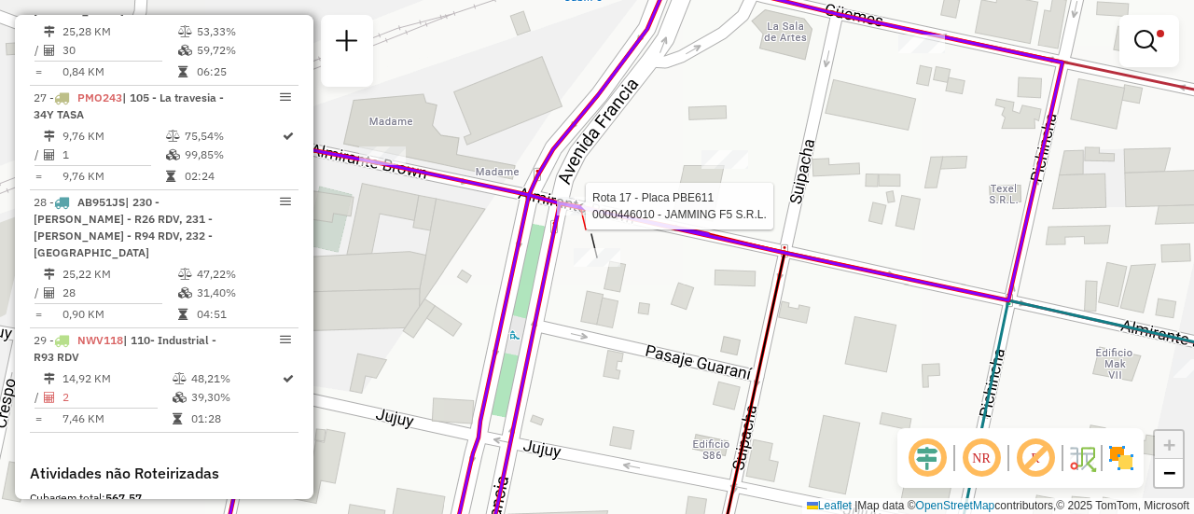
select select "**********"
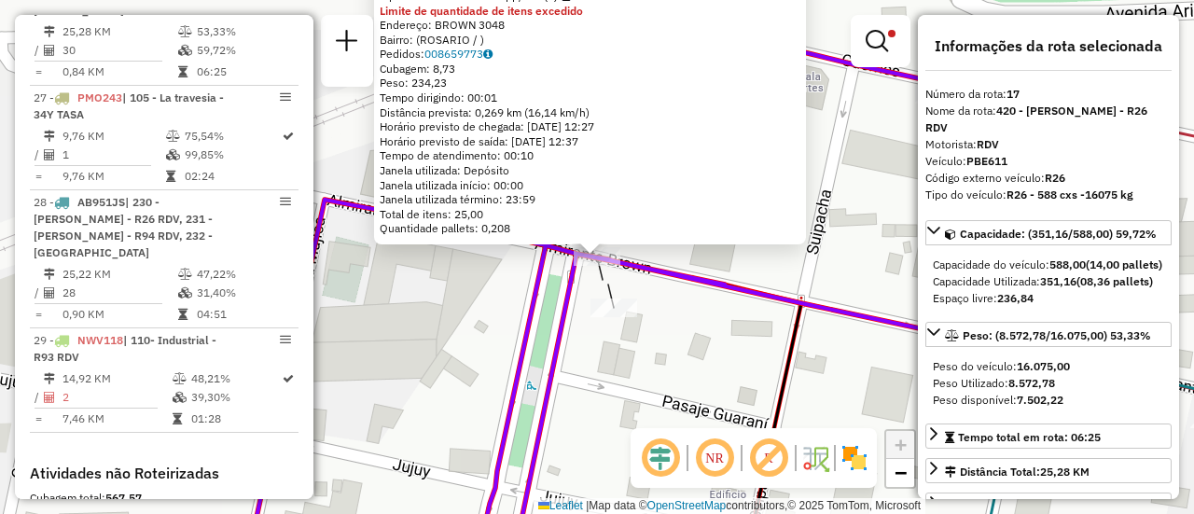
click at [487, 318] on div "0000446010 - JAMMING F5 S.R.L. Tipo de cliente: 80 - Chopp/VIP (C) Limite de qu…" at bounding box center [597, 257] width 1194 height 514
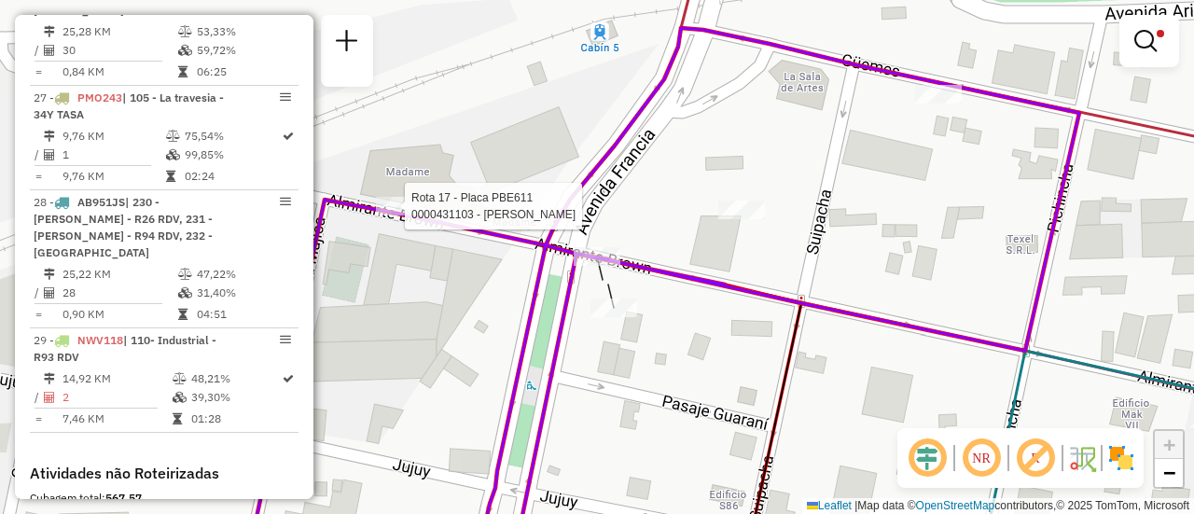
select select "**********"
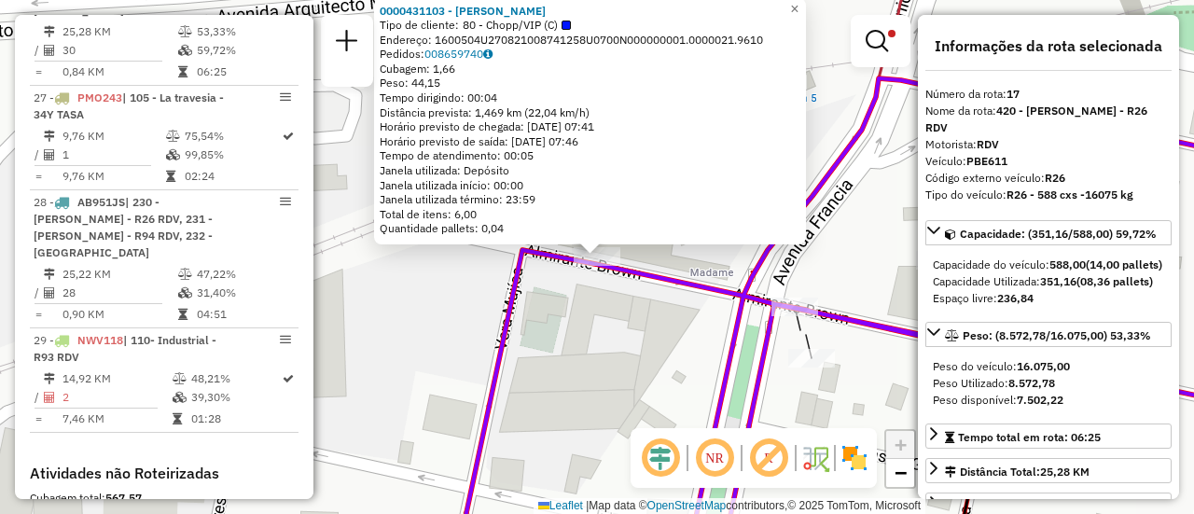
click at [611, 346] on div "0000431103 - PIZARRO AMALIA Tipo de cliente: 80 - Chopp/VIP (C) Endereço: 16005…" at bounding box center [597, 257] width 1194 height 514
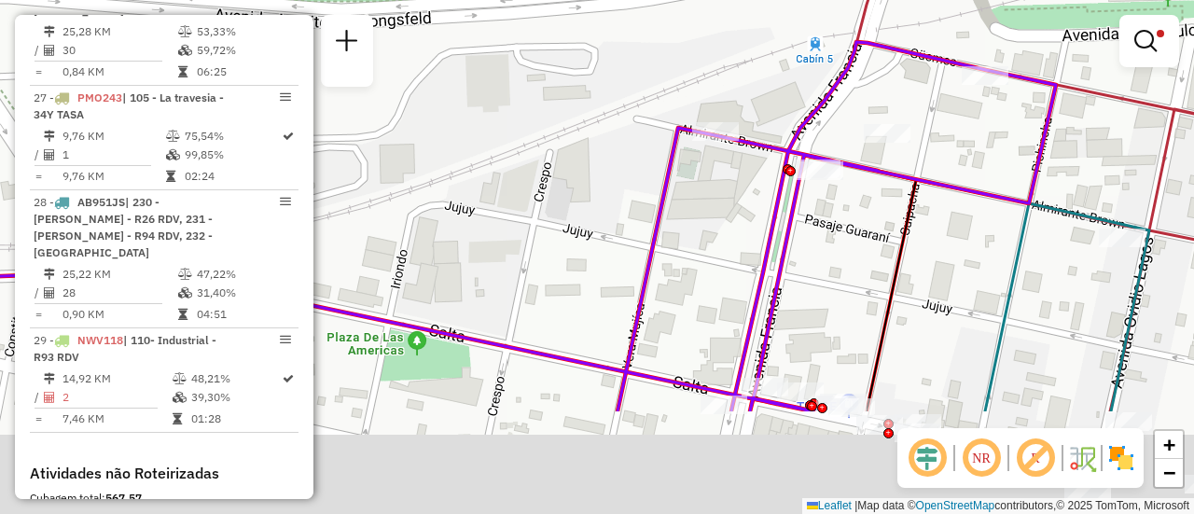
drag, startPoint x: 951, startPoint y: 368, endPoint x: 871, endPoint y: 169, distance: 215.1
click at [871, 169] on div "Limpar filtros Janela de atendimento Grade de atendimento Capacidade Transporta…" at bounding box center [597, 257] width 1194 height 514
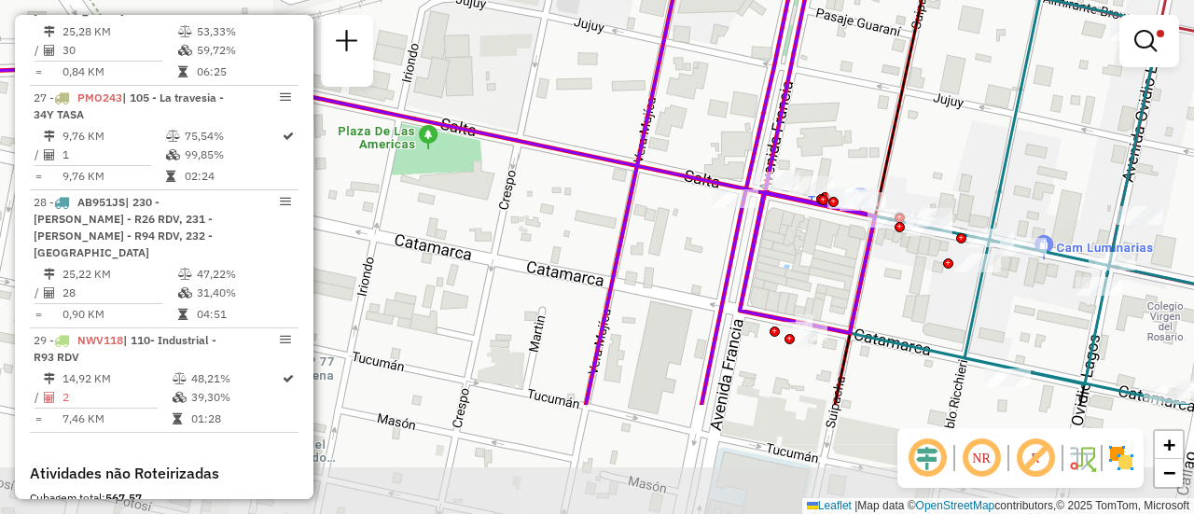
drag, startPoint x: 860, startPoint y: 280, endPoint x: 893, endPoint y: 107, distance: 175.8
click at [892, 107] on icon at bounding box center [881, 185] width 92 height 440
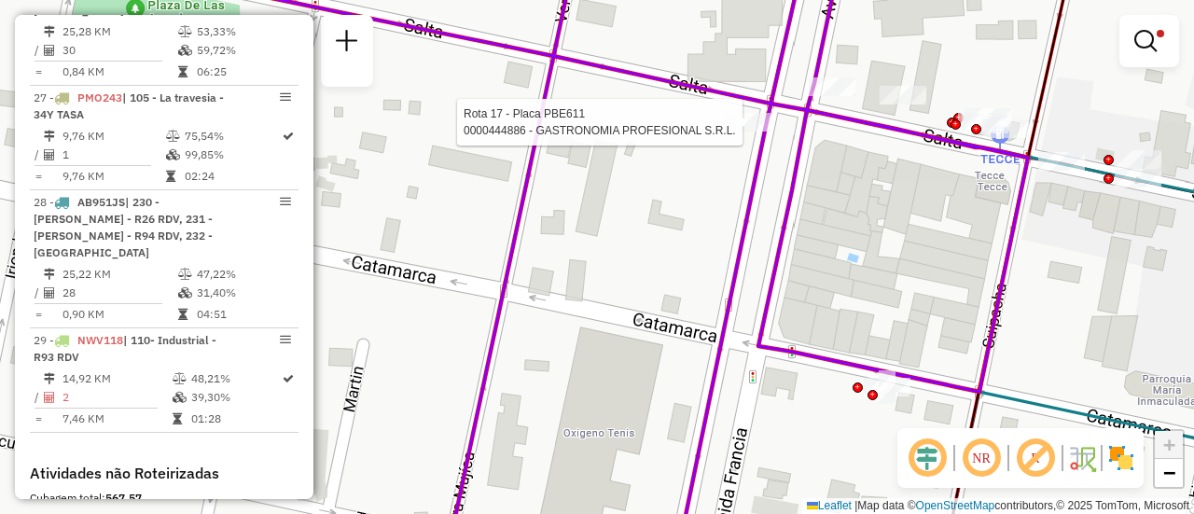
select select "**********"
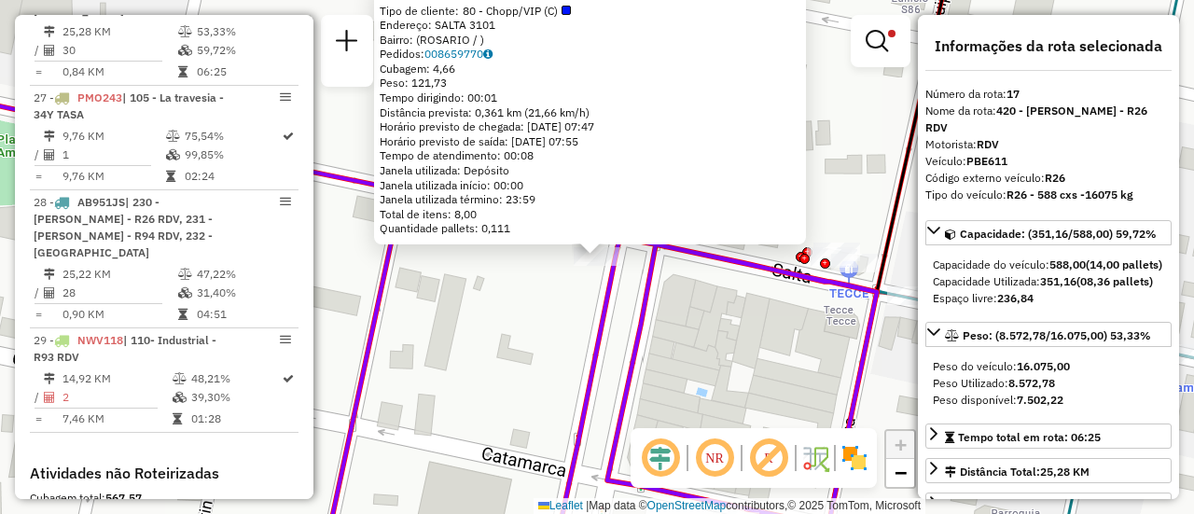
click at [679, 325] on div "0000444886 - GASTRONOMIA PROFESIONAL S.R.L. Tipo de cliente: 80 - Chopp/VIP (C)…" at bounding box center [597, 257] width 1194 height 514
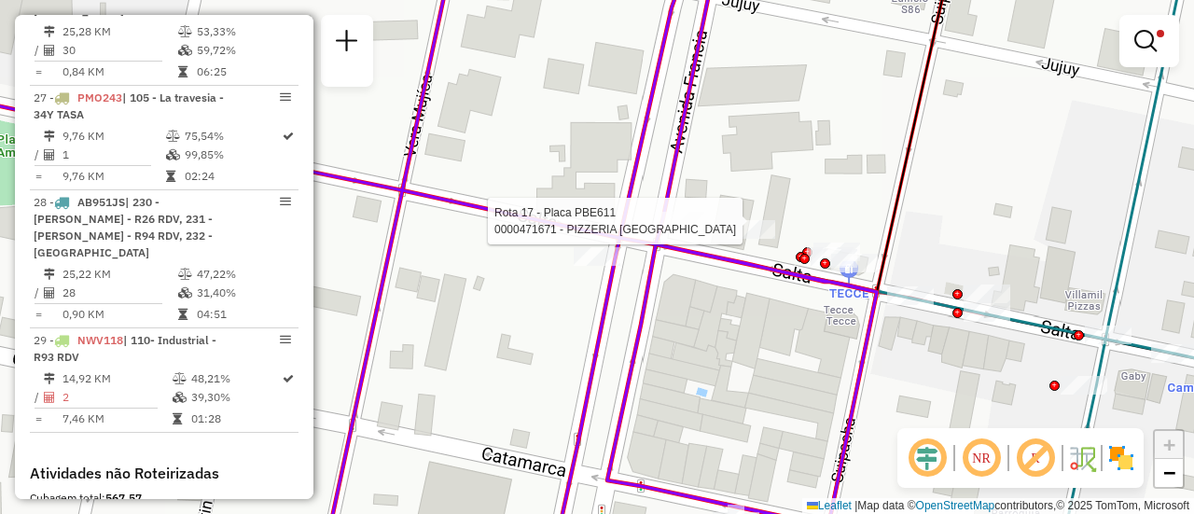
select select "**********"
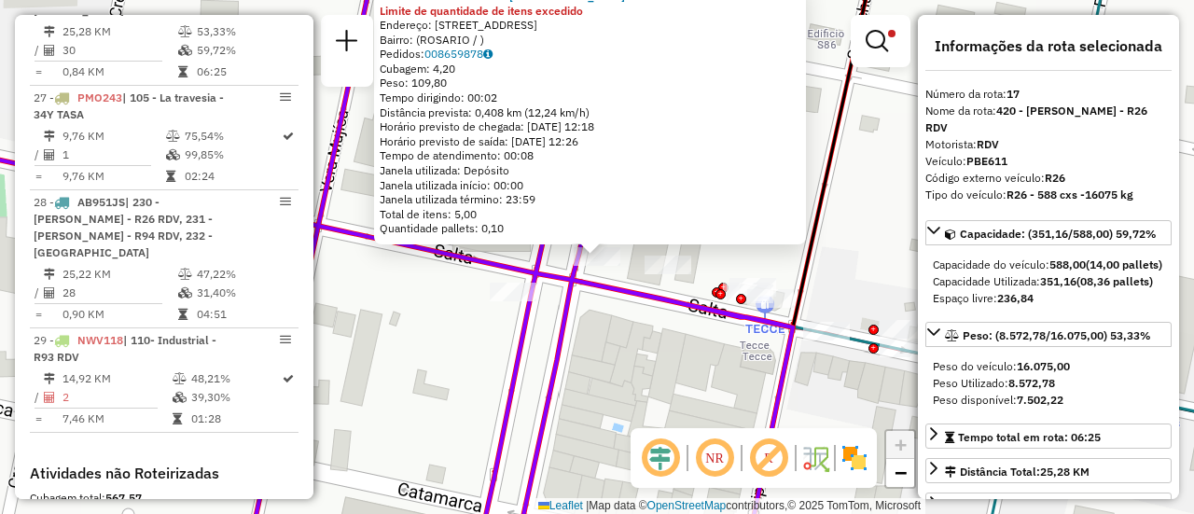
click at [631, 329] on div "0000471671 - PIZZERIA FRANCIA Limite de quantidade de itens excedido Endereço: …" at bounding box center [597, 257] width 1194 height 514
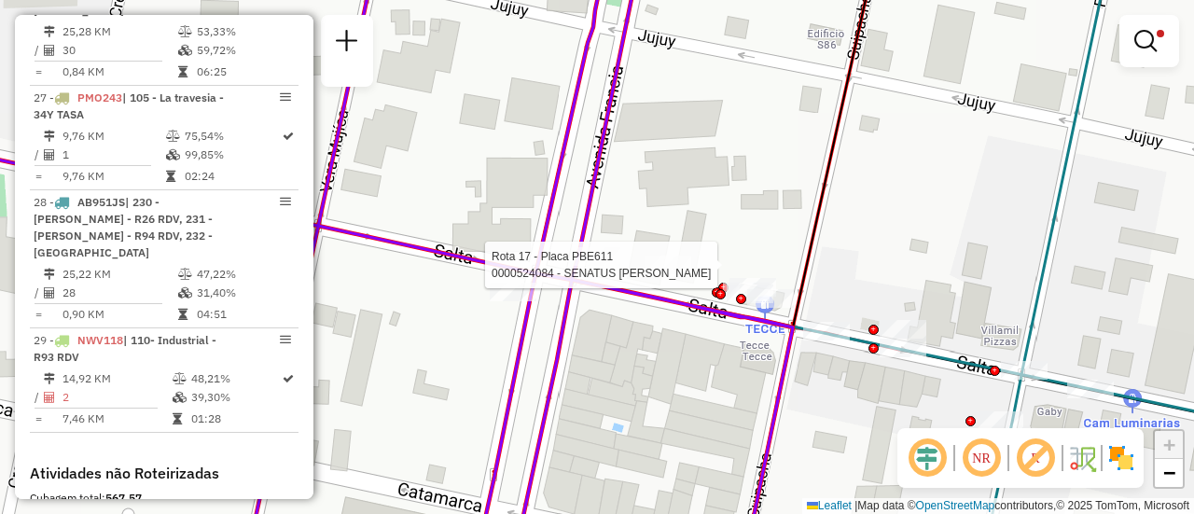
select select "**********"
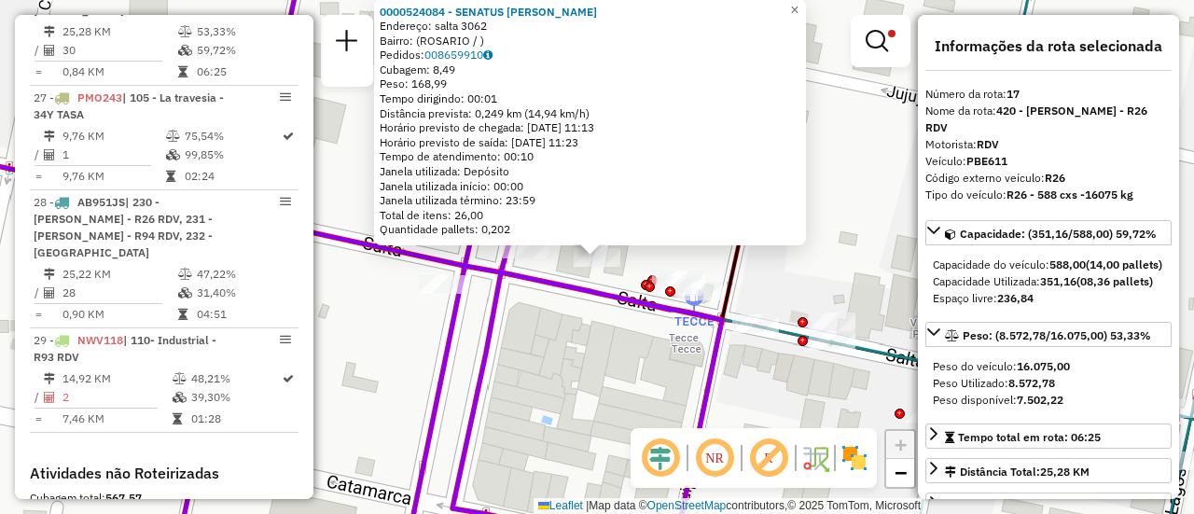
click at [594, 363] on div "0000524084 - SENATUS WALLY Endereço: salta 3062 Bairro: (ROSARIO / ) Pedidos: 0…" at bounding box center [597, 257] width 1194 height 514
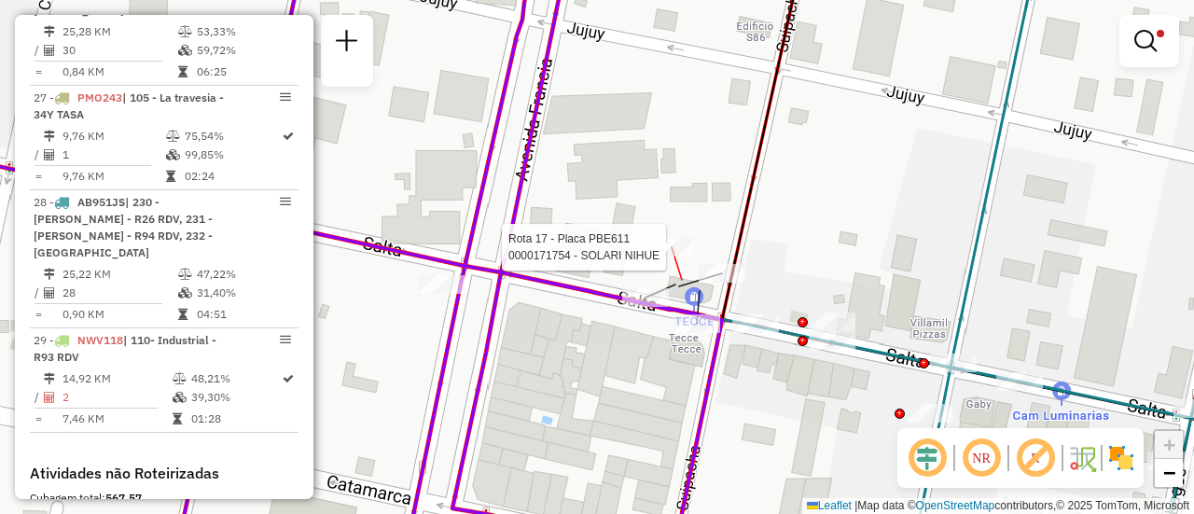
select select "**********"
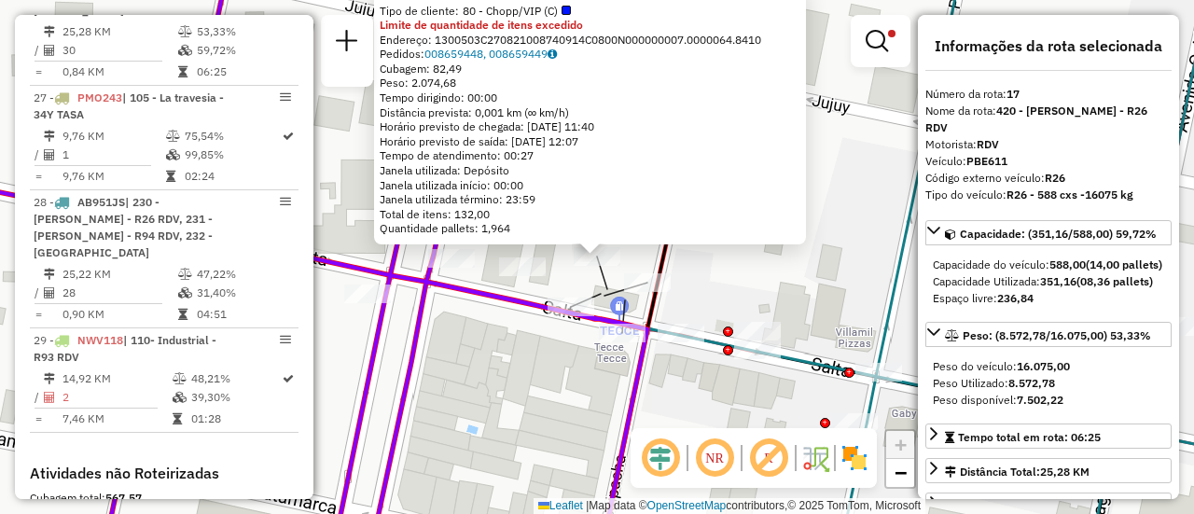
click at [699, 266] on div "0000171754 - SOLARI NIHUE Tipo de cliente: 80 - Chopp/VIP (C) Limite de quantid…" at bounding box center [597, 257] width 1194 height 514
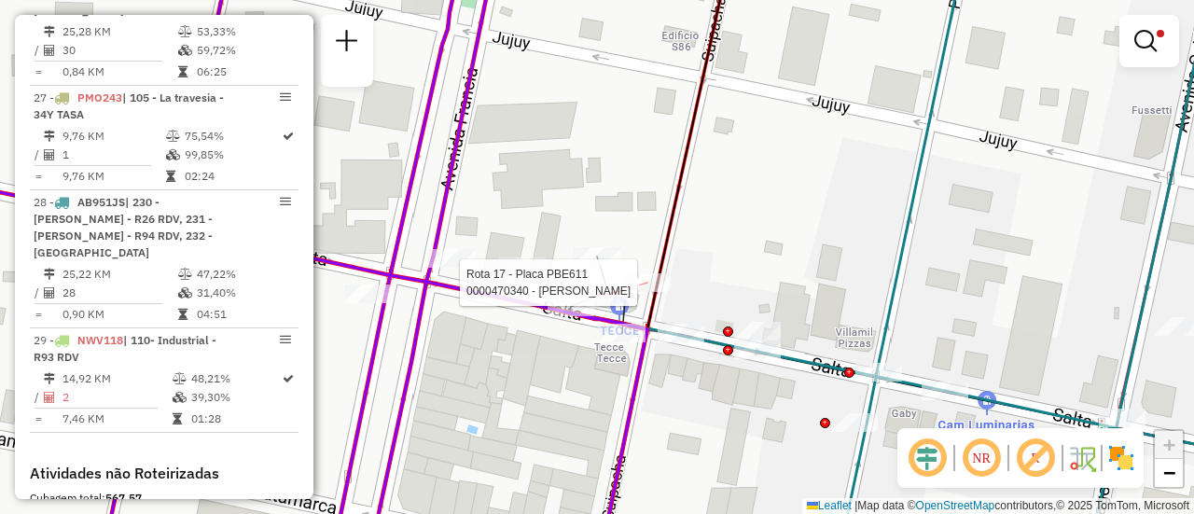
select select "**********"
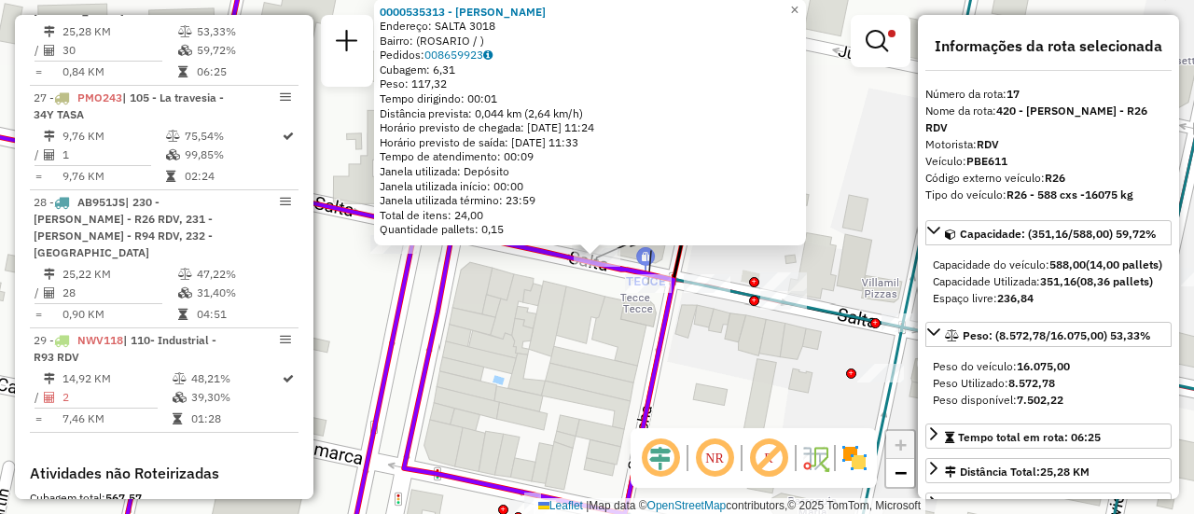
click at [504, 332] on div "0000535313 - Morelli Ana Paula Endereço: SALTA 3018 Bairro: (ROSARIO / ) Pedido…" at bounding box center [597, 257] width 1194 height 514
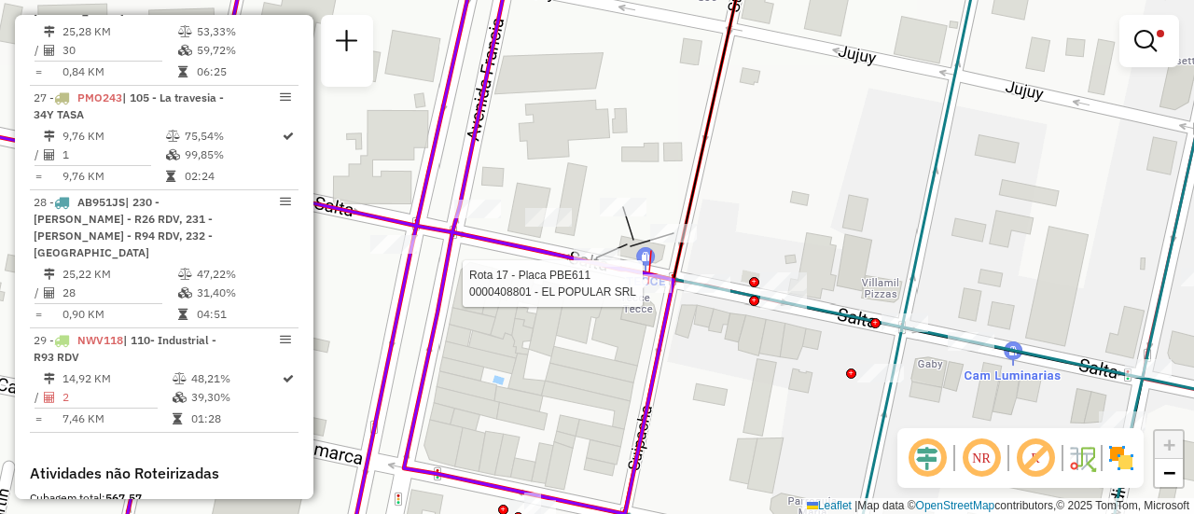
select select "**********"
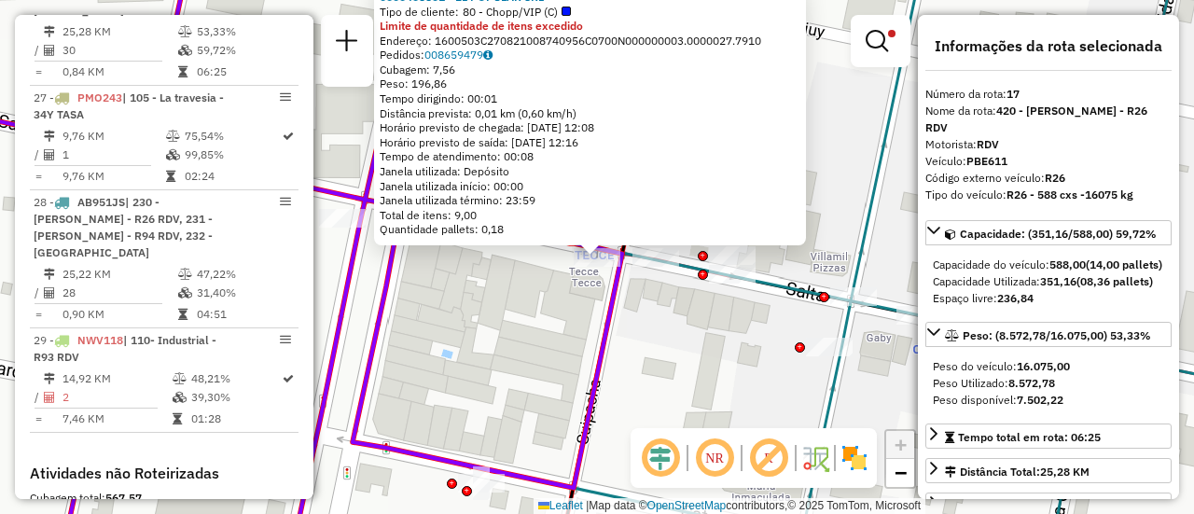
click at [505, 352] on div "0000408801 - EL POPULAR SRL Tipo de cliente: 80 - Chopp/VIP (C) Limite de quant…" at bounding box center [597, 257] width 1194 height 514
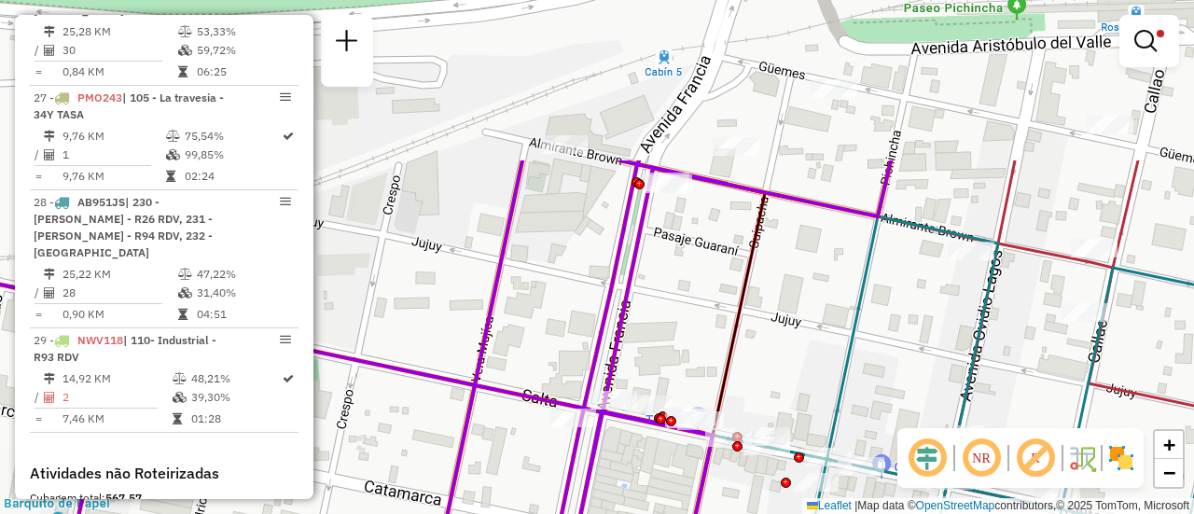
drag, startPoint x: 716, startPoint y: 169, endPoint x: 760, endPoint y: 390, distance: 225.3
click at [754, 390] on div "Limpar filtros Janela de atendimento Grade de atendimento Capacidade Transporta…" at bounding box center [597, 257] width 1194 height 514
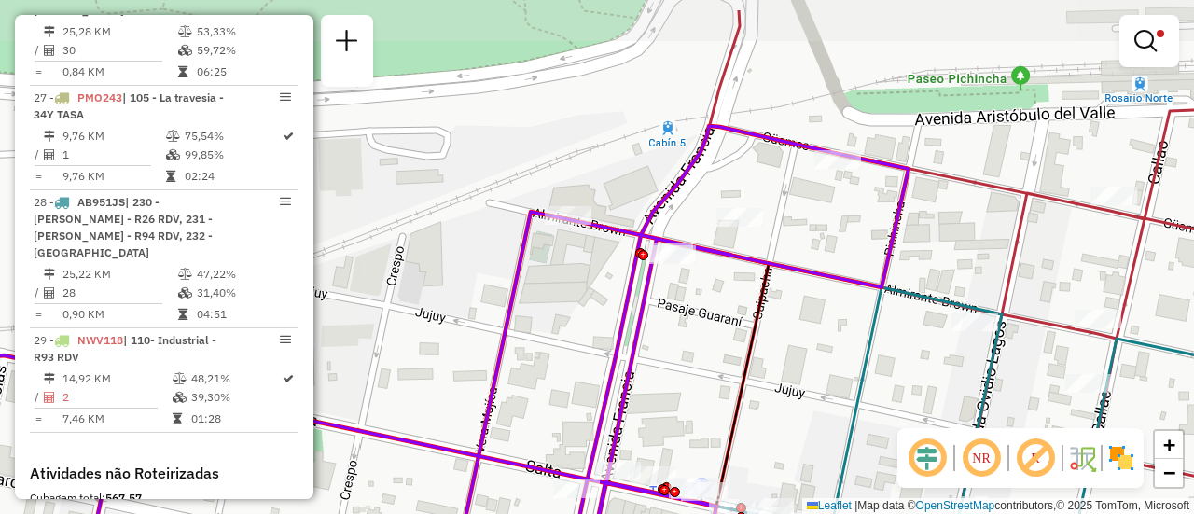
drag, startPoint x: 793, startPoint y: 253, endPoint x: 795, endPoint y: 314, distance: 61.6
click at [795, 314] on div "Limpar filtros Janela de atendimento Grade de atendimento Capacidade Transporta…" at bounding box center [597, 257] width 1194 height 514
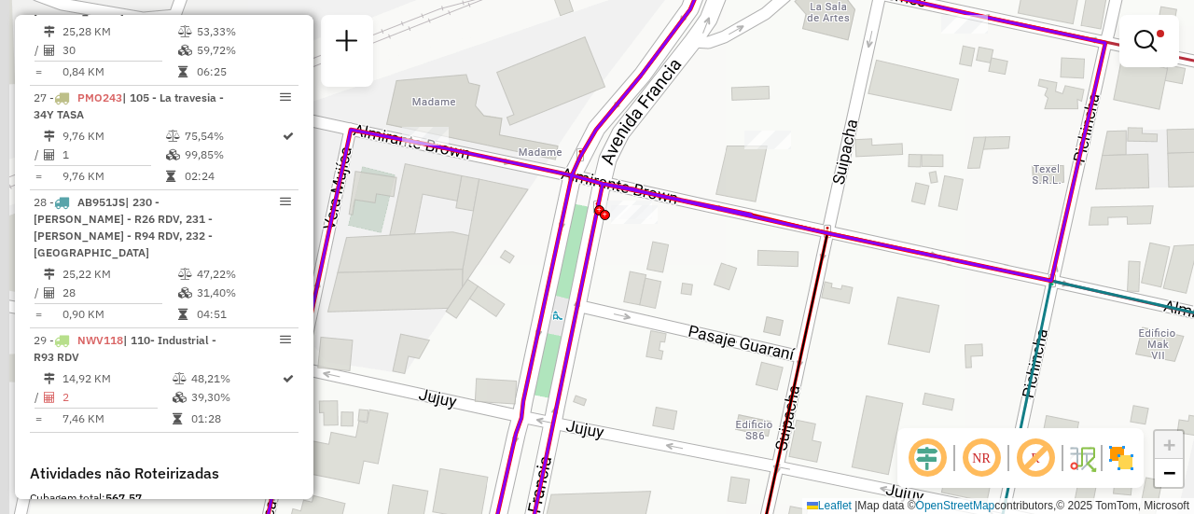
drag, startPoint x: 780, startPoint y: 235, endPoint x: 868, endPoint y: 247, distance: 89.4
click at [868, 247] on icon at bounding box center [537, 269] width 1136 height 616
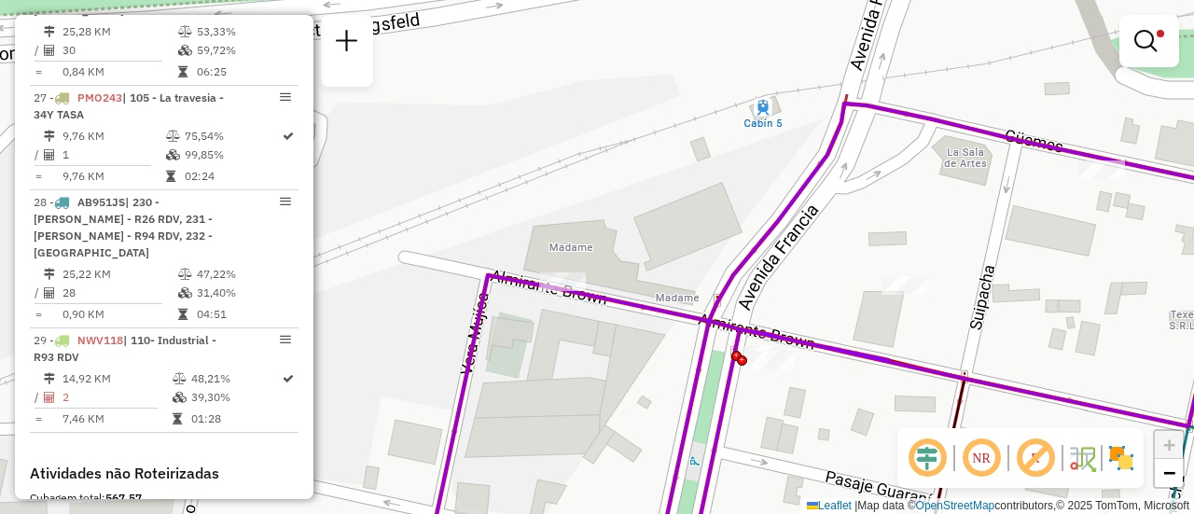
drag, startPoint x: 915, startPoint y: 165, endPoint x: 1052, endPoint y: 311, distance: 199.9
click at [1052, 311] on div "Limpar filtros Janela de atendimento Grade de atendimento Capacidade Transporta…" at bounding box center [597, 257] width 1194 height 514
click at [899, 408] on div "Limpar filtros Janela de atendimento Grade de atendimento Capacidade Transporta…" at bounding box center [597, 257] width 1194 height 514
click at [871, 359] on icon at bounding box center [834, 335] width 816 height 462
select select "**********"
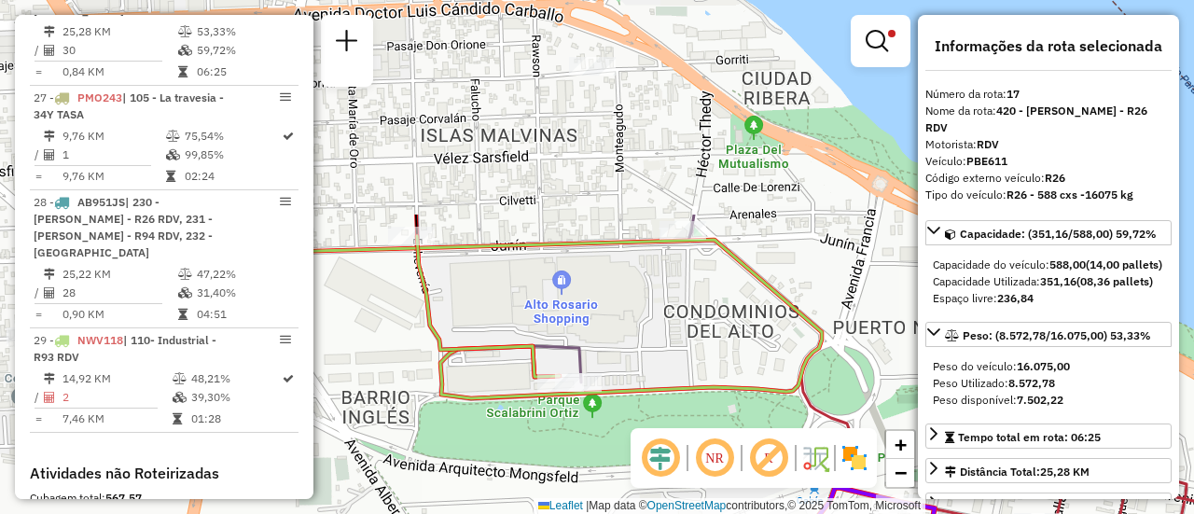
drag, startPoint x: 530, startPoint y: 90, endPoint x: 664, endPoint y: 356, distance: 297.8
click at [664, 356] on div "Limpar filtros Janela de atendimento Grade de atendimento Capacidade Transporta…" at bounding box center [597, 257] width 1194 height 514
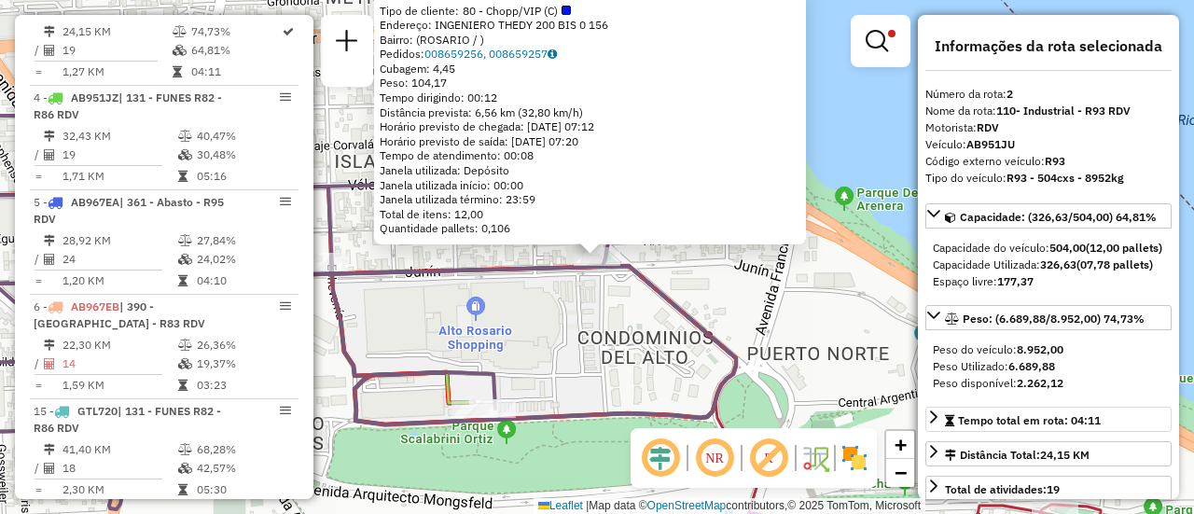
scroll to position [93, 0]
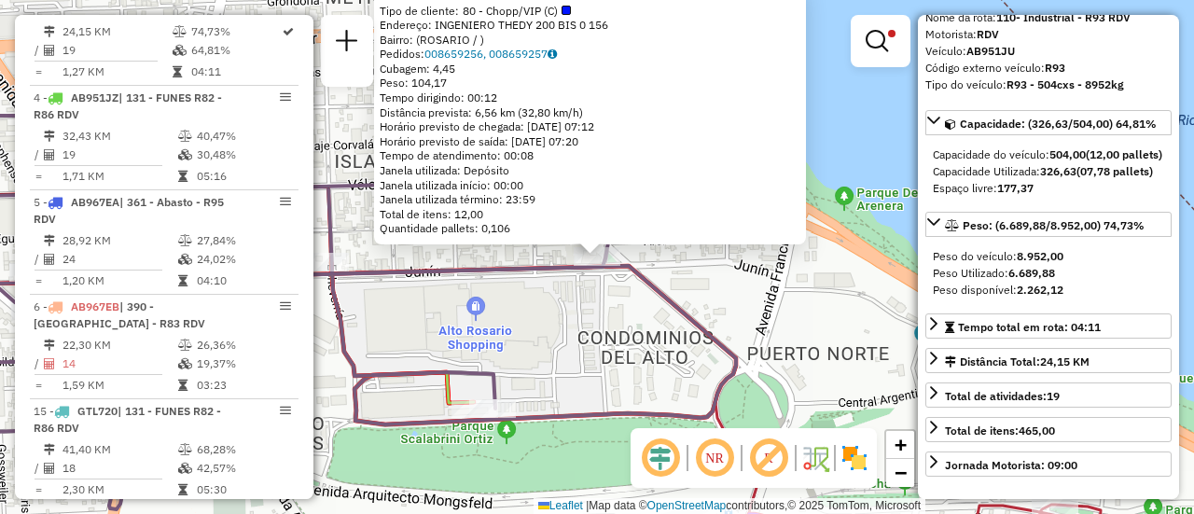
click at [574, 385] on div "0000411795 - PALOMA EMPRENDIMIENTOS SRL Tipo de cliente: 80 - Chopp/VIP (C) End…" at bounding box center [597, 257] width 1194 height 514
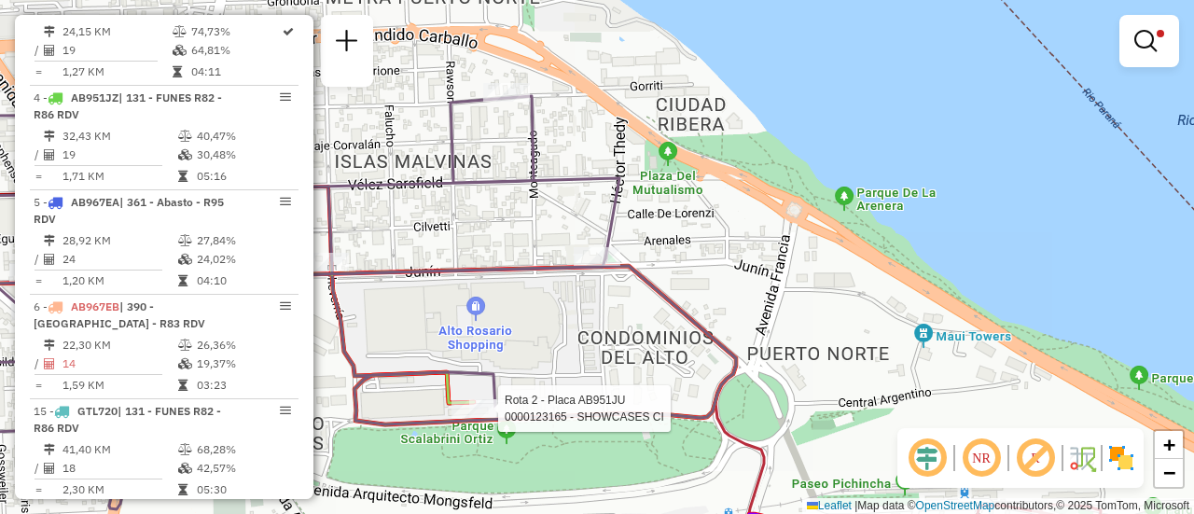
select select "**********"
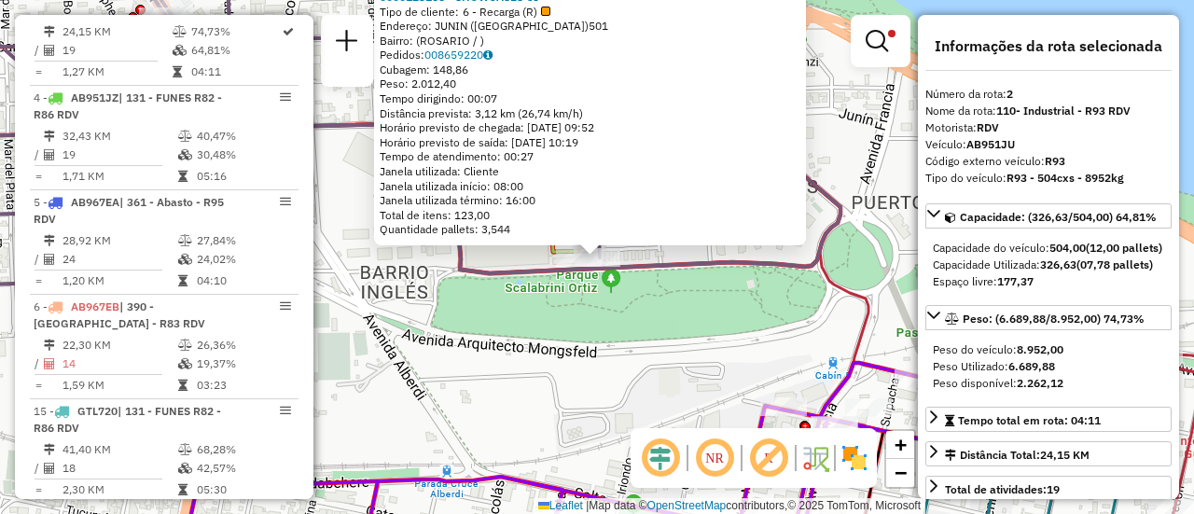
click at [670, 376] on div "0000123165 - SHOWCASES CI Tipo de cliente: 6 - Recarga (R) Endereço: JUNIN (ALT…" at bounding box center [597, 257] width 1194 height 514
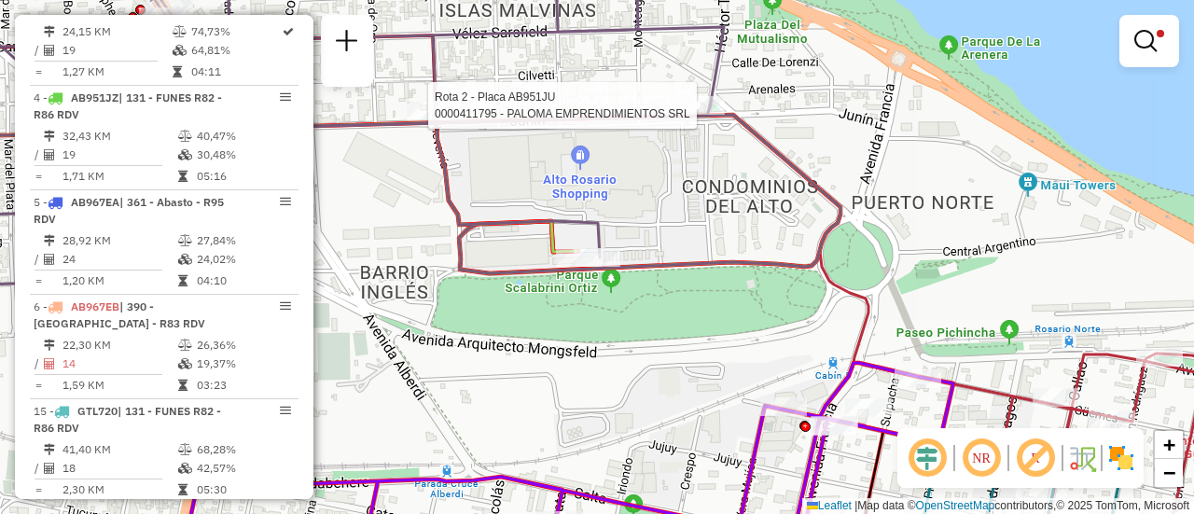
select select "**********"
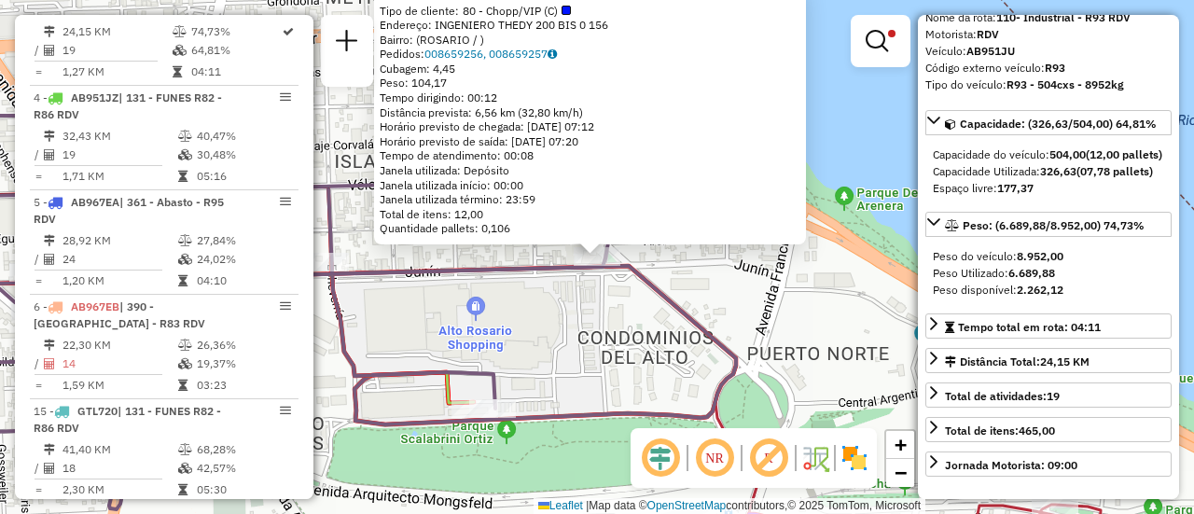
scroll to position [187, 0]
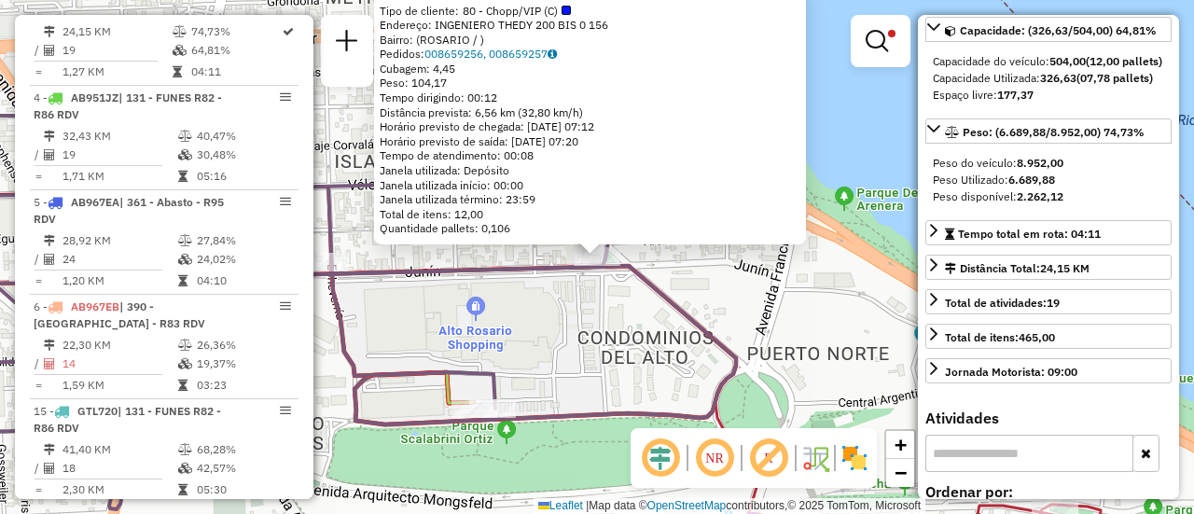
click at [586, 349] on div "0000411795 - PALOMA EMPRENDIMIENTOS SRL Tipo de cliente: 80 - Chopp/VIP (C) End…" at bounding box center [597, 257] width 1194 height 514
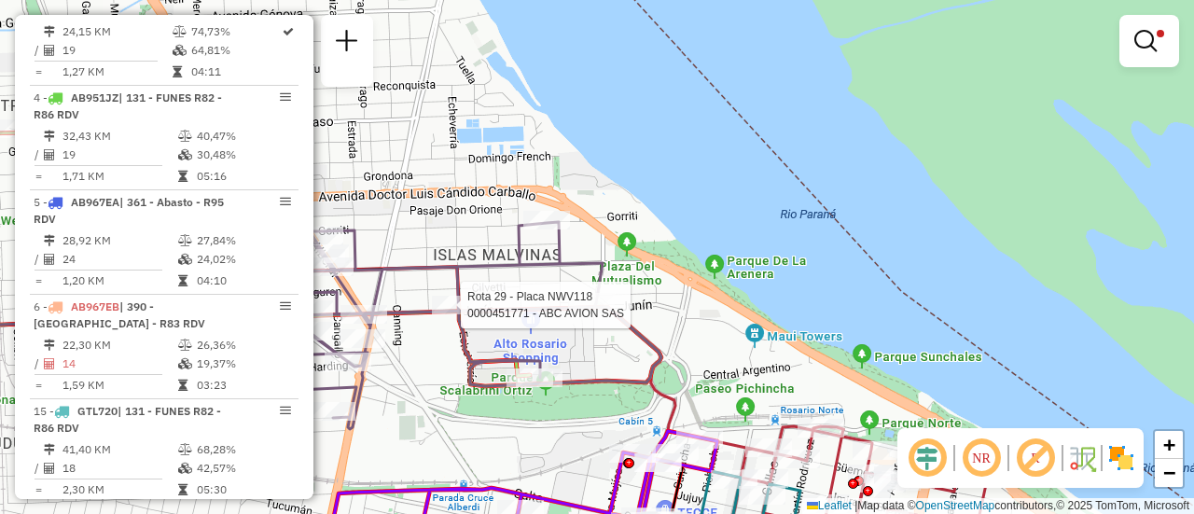
select select "**********"
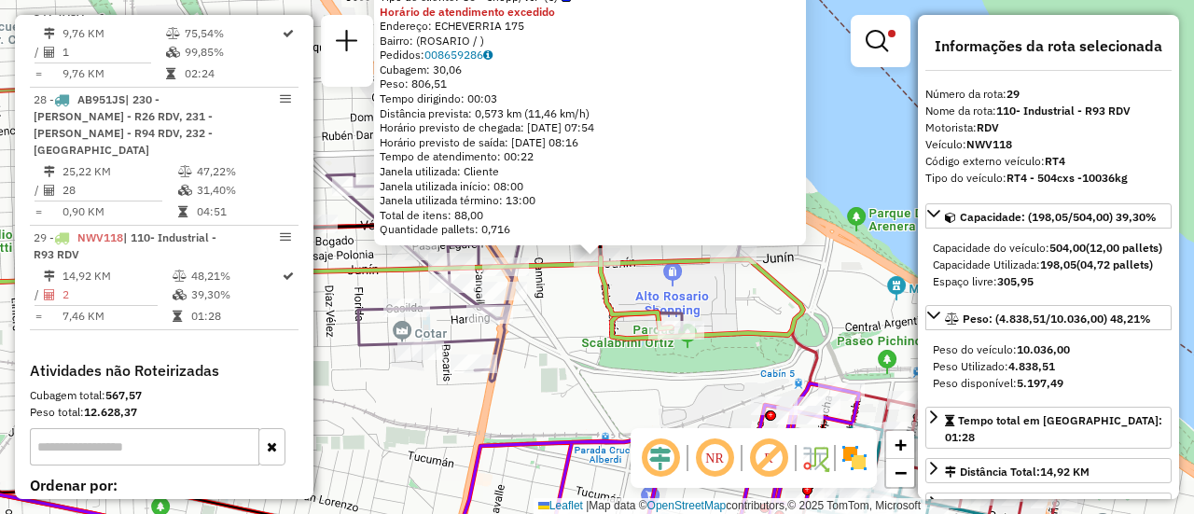
scroll to position [1742, 0]
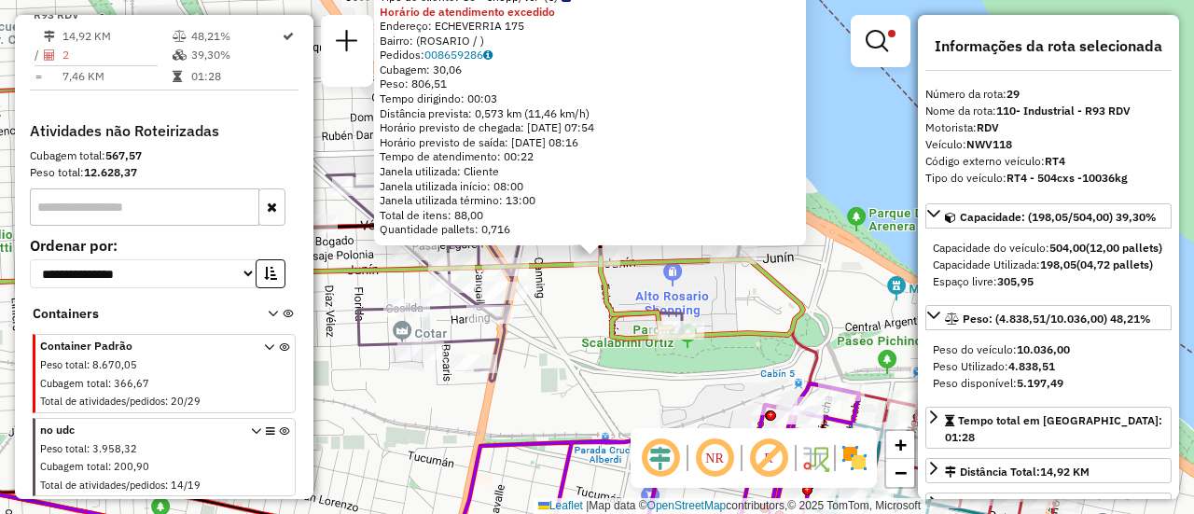
click at [555, 381] on div "0000451771 - ABC AVION SAS Tipo de cliente: 80 - Chopp/VIP (C) Horário de atend…" at bounding box center [597, 257] width 1194 height 514
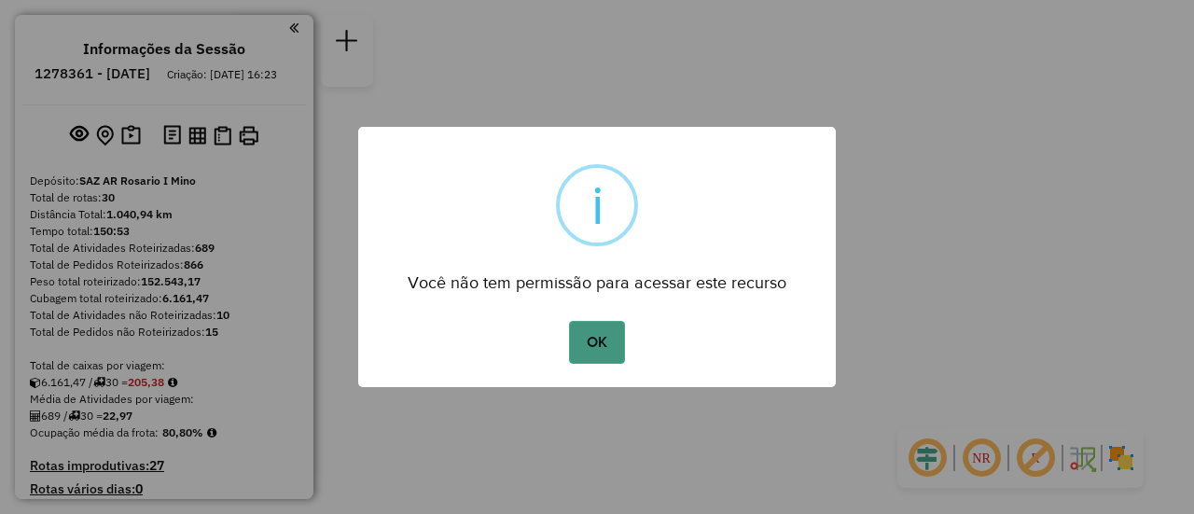
click at [590, 347] on button "OK" at bounding box center [596, 342] width 55 height 43
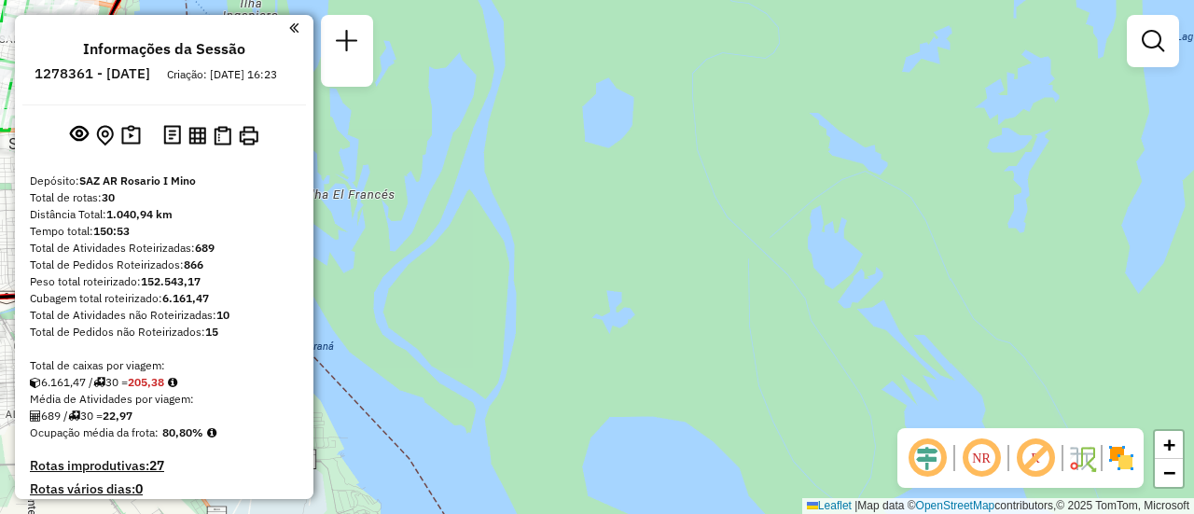
drag, startPoint x: 532, startPoint y: 212, endPoint x: 1011, endPoint y: 425, distance: 524.7
click at [981, 423] on div "Janela de atendimento Grade de atendimento Capacidade Transportadoras Veículos …" at bounding box center [597, 257] width 1194 height 514
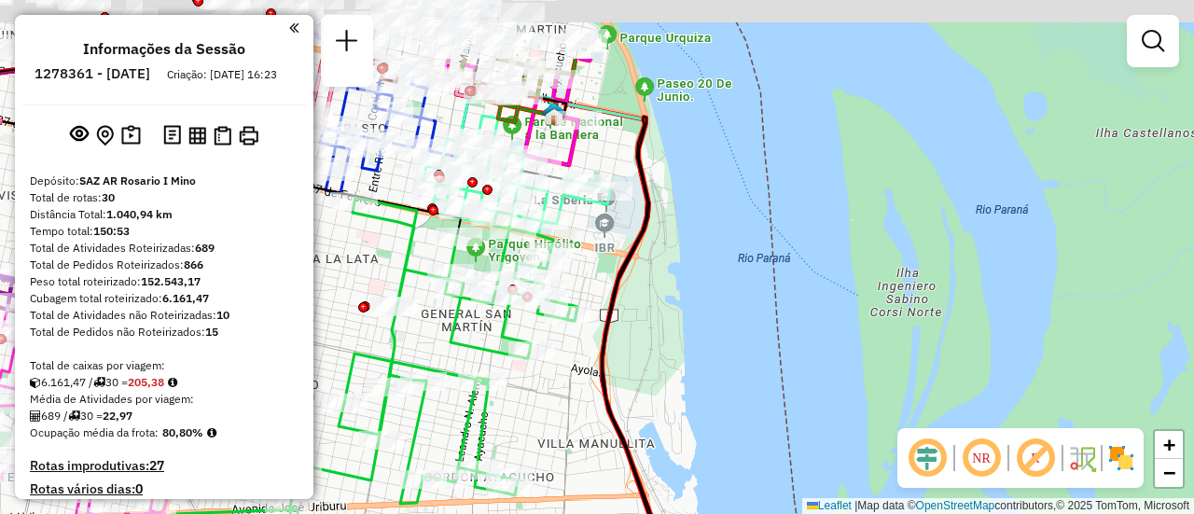
drag, startPoint x: 607, startPoint y: 197, endPoint x: 1073, endPoint y: 474, distance: 542.3
click at [1091, 513] on html "Aguarde... Pop-up bloqueado! Seu navegador bloqueou automáticamente a abertura …" at bounding box center [597, 257] width 1194 height 514
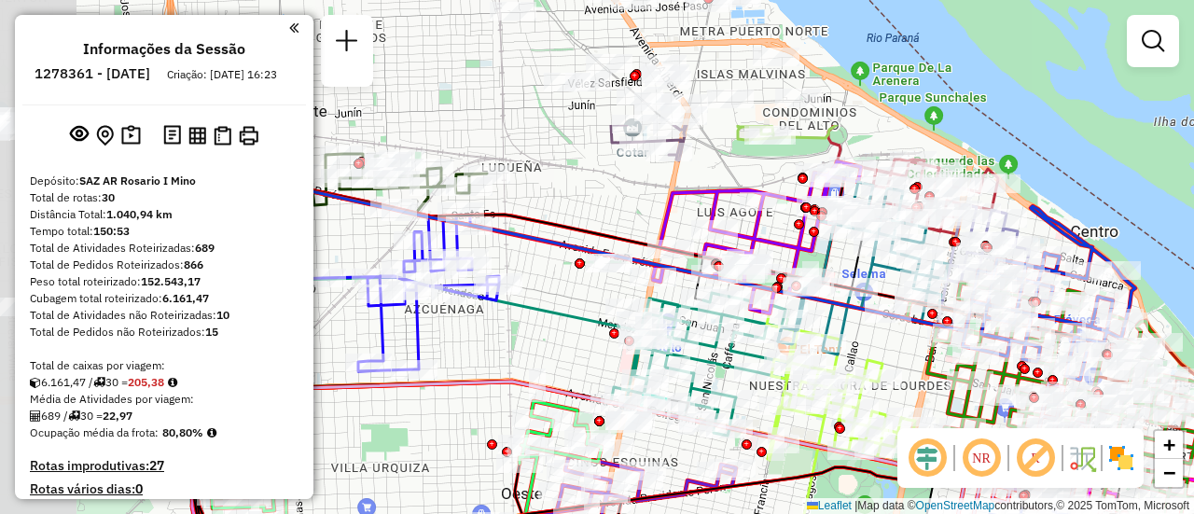
drag, startPoint x: 596, startPoint y: 176, endPoint x: 856, endPoint y: 348, distance: 311.7
click at [856, 348] on div "Janela de atendimento Grade de atendimento Capacidade Transportadoras Veículos …" at bounding box center [597, 257] width 1194 height 514
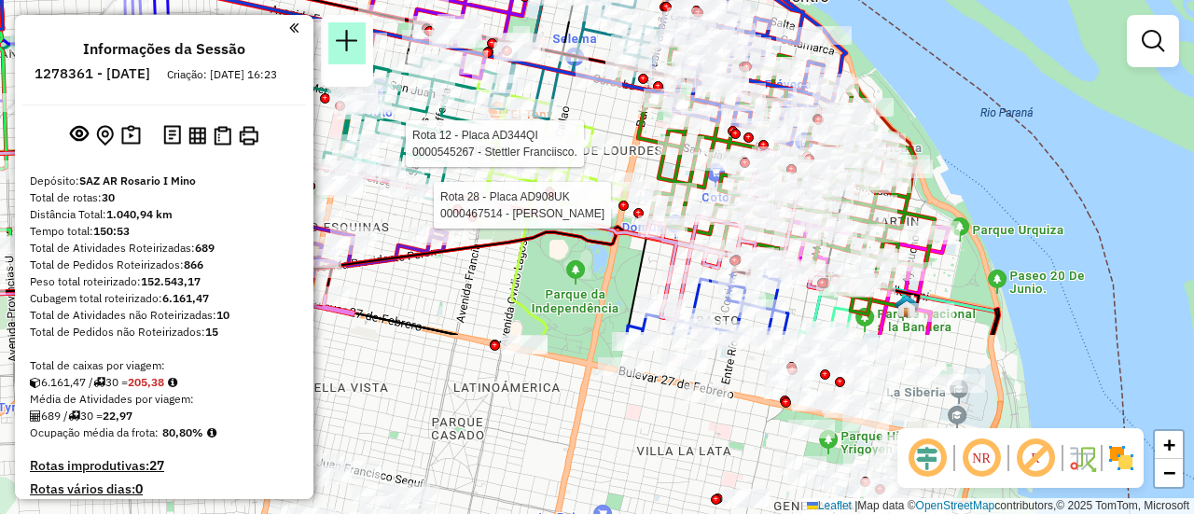
click at [328, 23] on hb-router-mapa "Informações da Sessão 1278361 - [DATE] Criação: [DATE] 16:23 Depósito: SAZ AR R…" at bounding box center [597, 257] width 1194 height 514
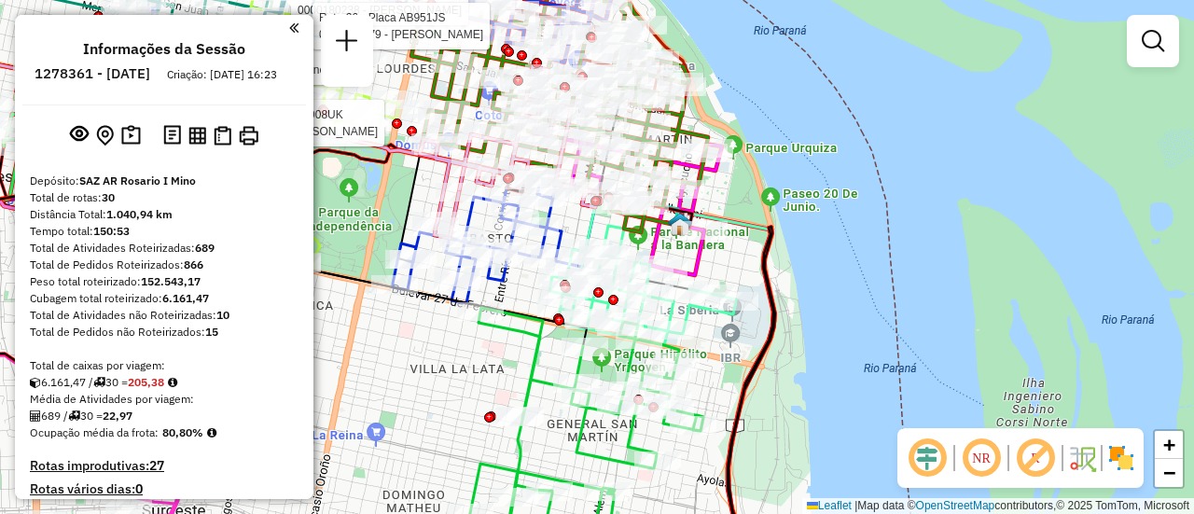
click at [1152, 40] on em at bounding box center [1152, 41] width 22 height 22
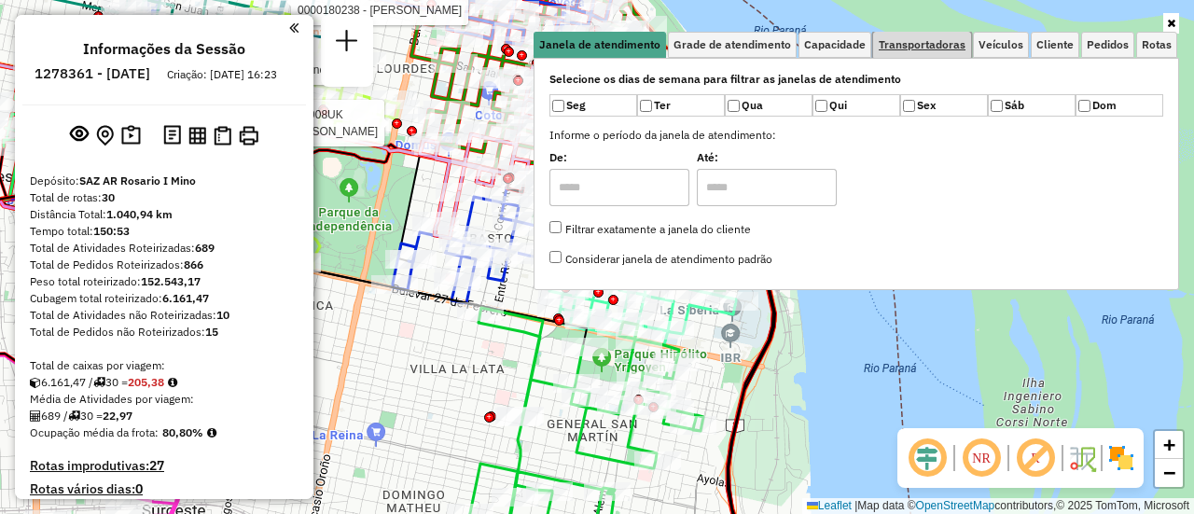
click at [946, 48] on span "Transportadoras" at bounding box center [921, 44] width 87 height 11
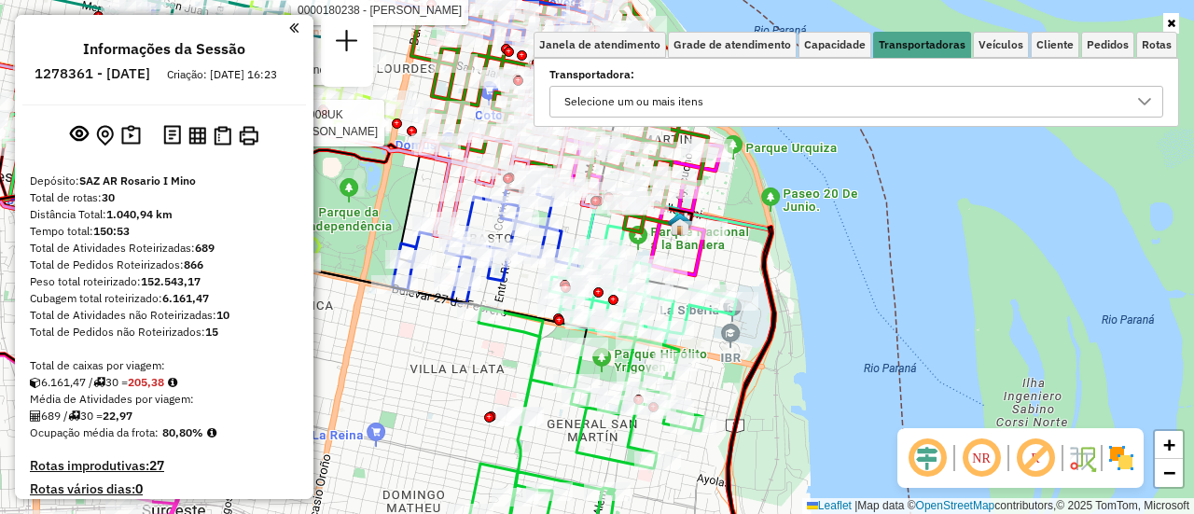
click at [1145, 102] on icon at bounding box center [1144, 101] width 15 height 15
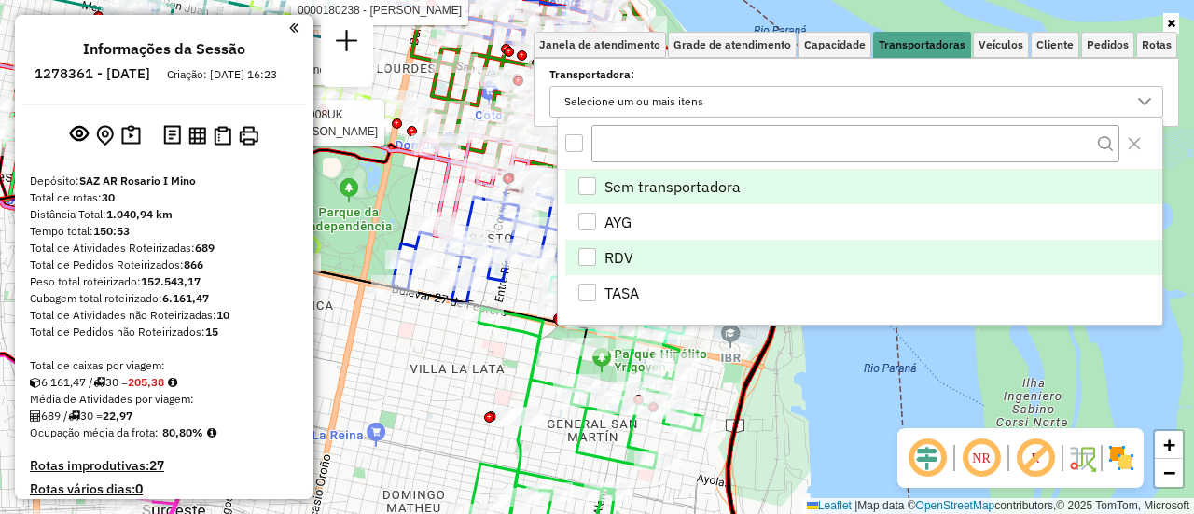
scroll to position [11, 64]
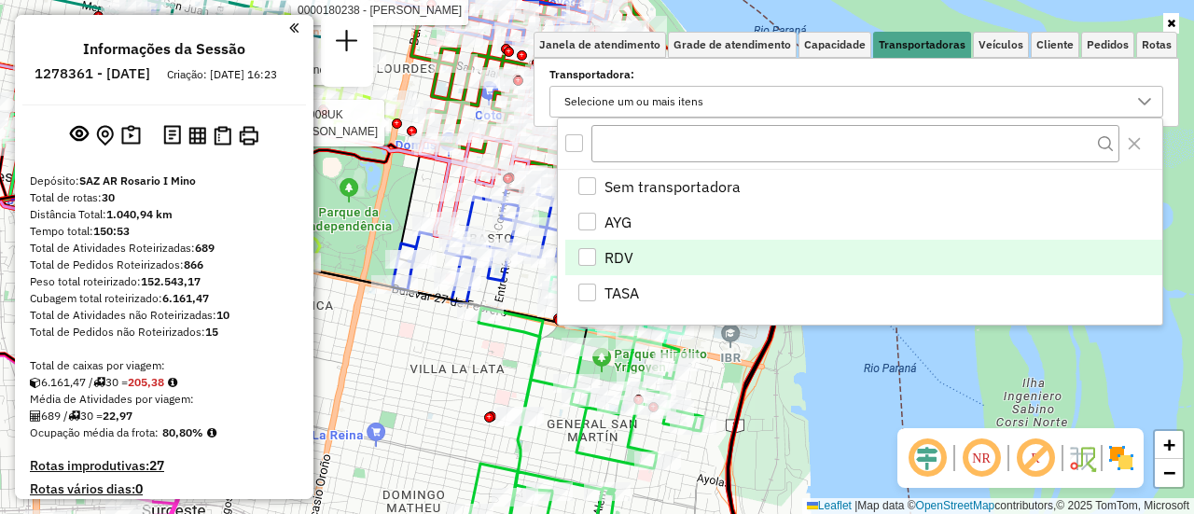
click at [580, 251] on div "RDV" at bounding box center [587, 257] width 18 height 18
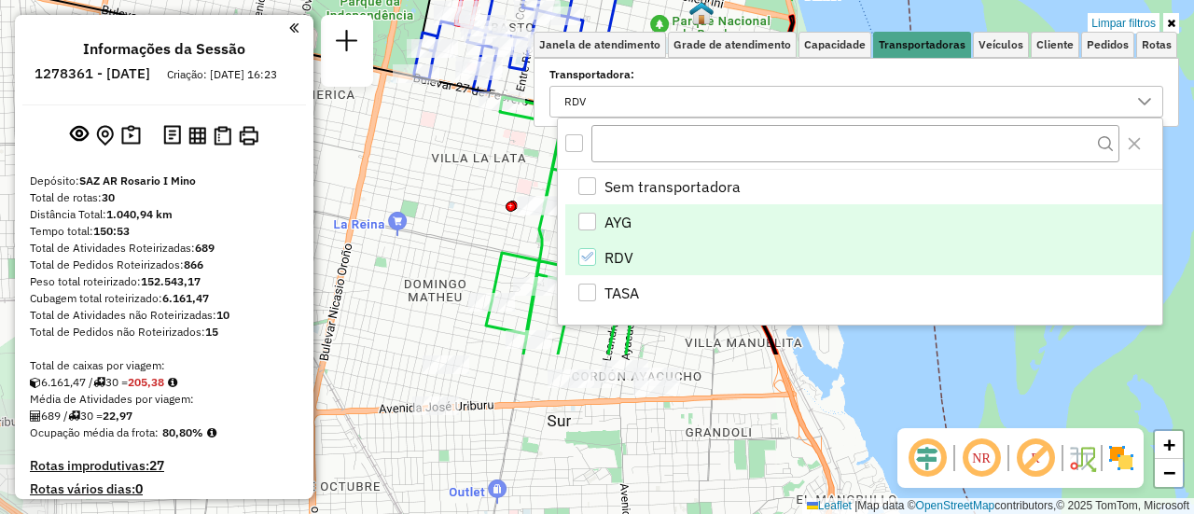
drag, startPoint x: 771, startPoint y: 428, endPoint x: 793, endPoint y: 217, distance: 211.8
click at [793, 217] on body "Aplicando filtros Pop-up bloqueado! Seu navegador bloqueou automáticamente a ab…" at bounding box center [597, 257] width 1194 height 514
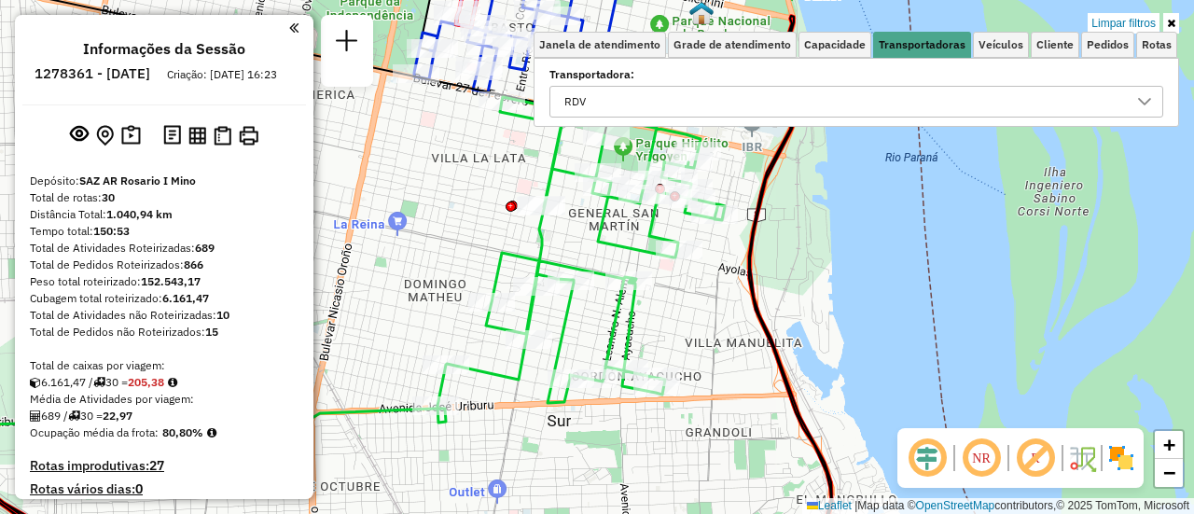
click at [752, 366] on div "Limpar filtros Janela de atendimento Grade de atendimento Capacidade Transporta…" at bounding box center [597, 257] width 1194 height 514
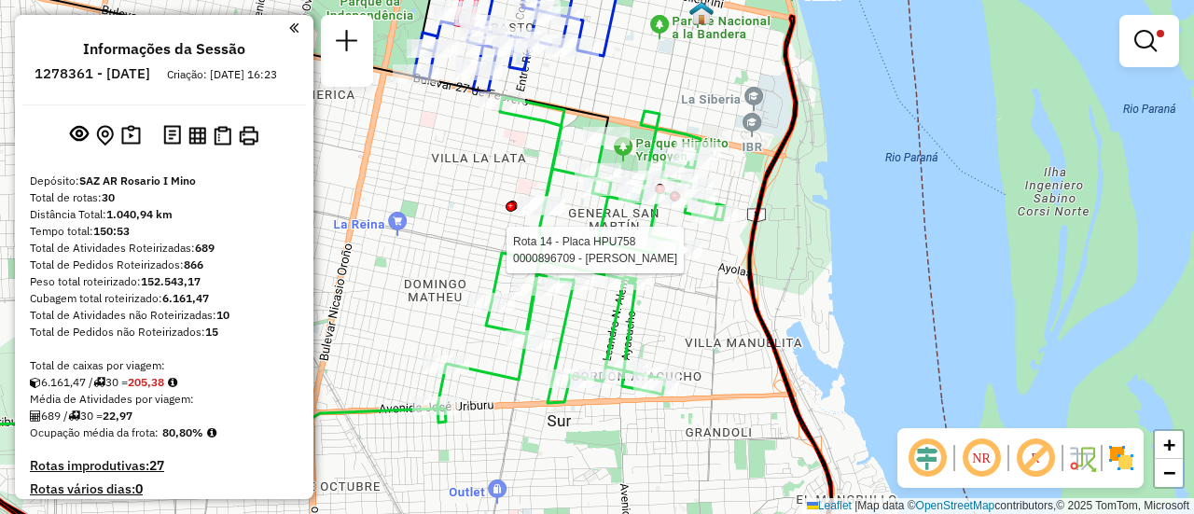
select select "**********"
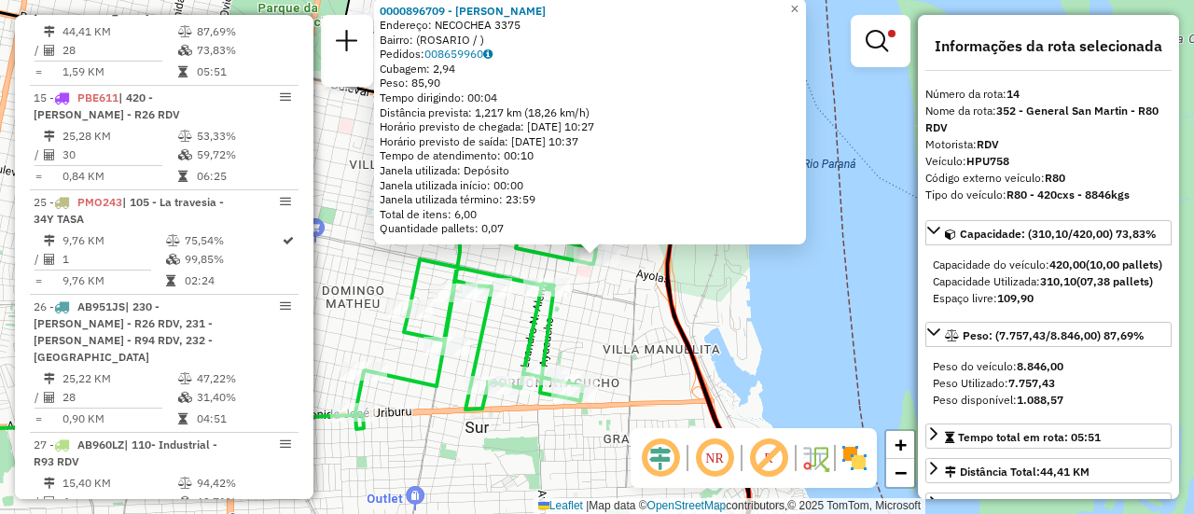
scroll to position [187, 0]
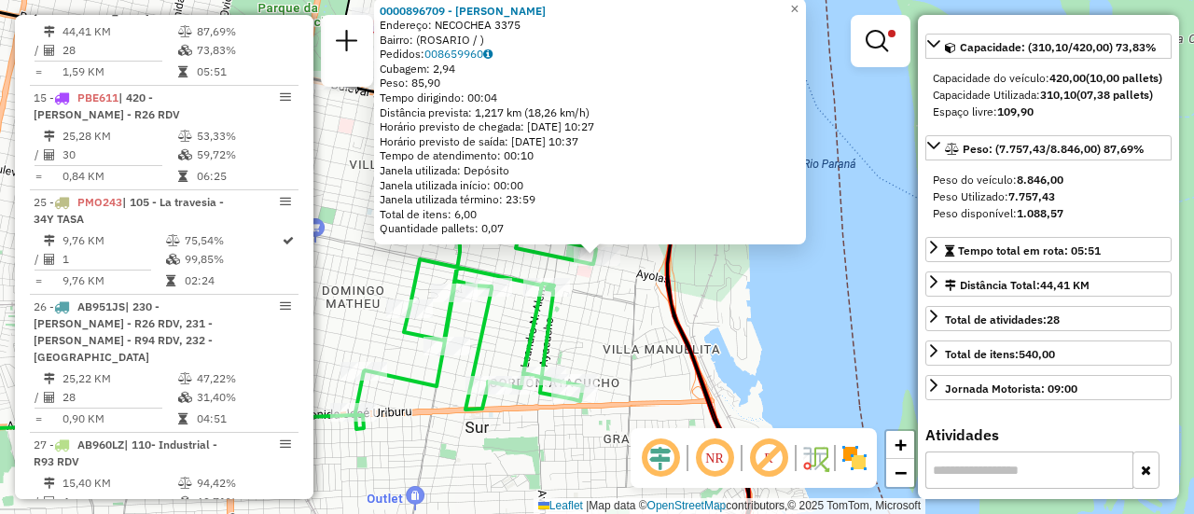
click at [622, 317] on div "0000896709 - DRAGHI GLORI Endereço: NECOCHEA 3375 Bairro: ([GEOGRAPHIC_DATA] / …" at bounding box center [597, 257] width 1194 height 514
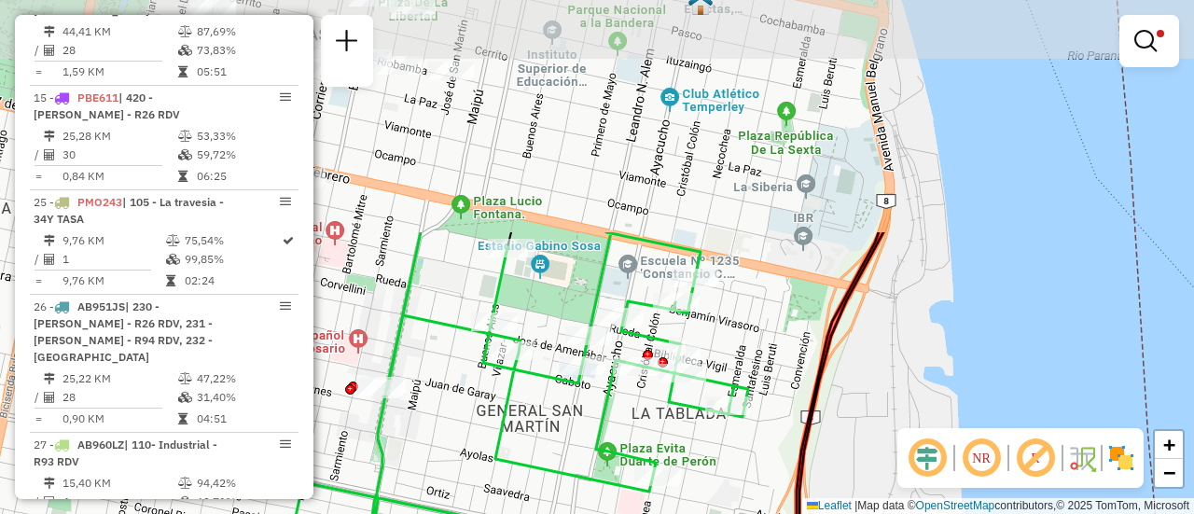
drag, startPoint x: 676, startPoint y: 218, endPoint x: 704, endPoint y: 502, distance: 284.9
click at [704, 502] on div "Limpar filtros Janela de atendimento Grade de atendimento Capacidade Transporta…" at bounding box center [597, 257] width 1194 height 514
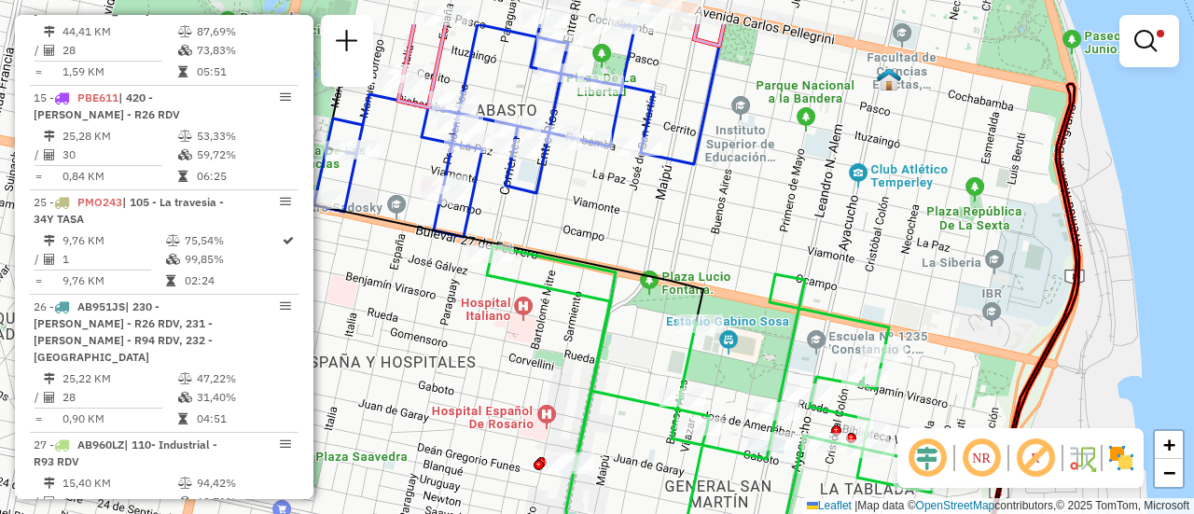
drag, startPoint x: 576, startPoint y: 262, endPoint x: 765, endPoint y: 338, distance: 203.0
click at [765, 338] on div "Limpar filtros Janela de atendimento Grade de atendimento Capacidade Transporta…" at bounding box center [597, 257] width 1194 height 514
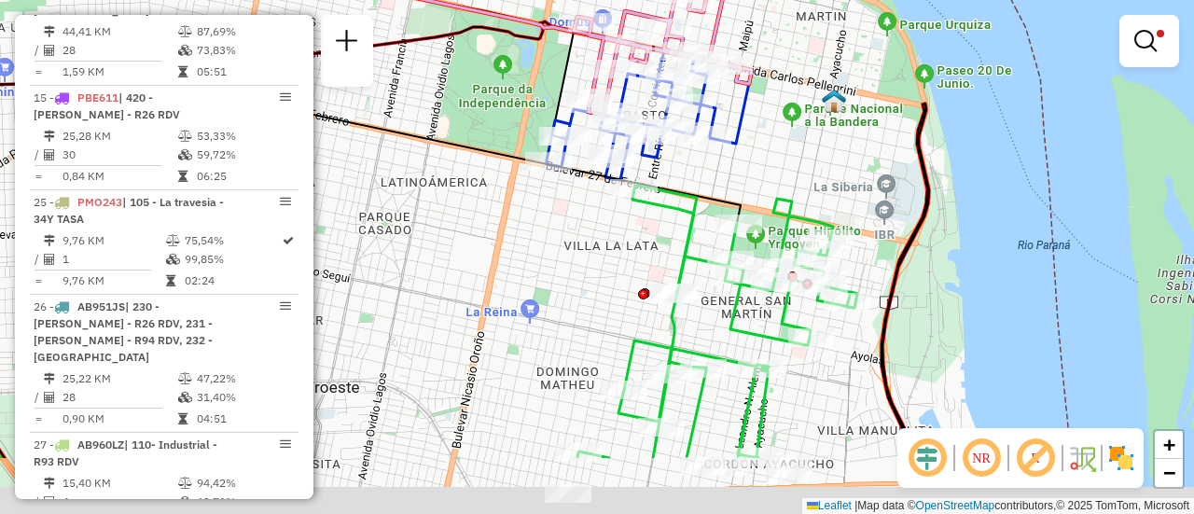
drag, startPoint x: 570, startPoint y: 401, endPoint x: 557, endPoint y: 164, distance: 237.2
click at [557, 167] on div "Limpar filtros Janela de atendimento Grade de atendimento Capacidade Transporta…" at bounding box center [597, 257] width 1194 height 514
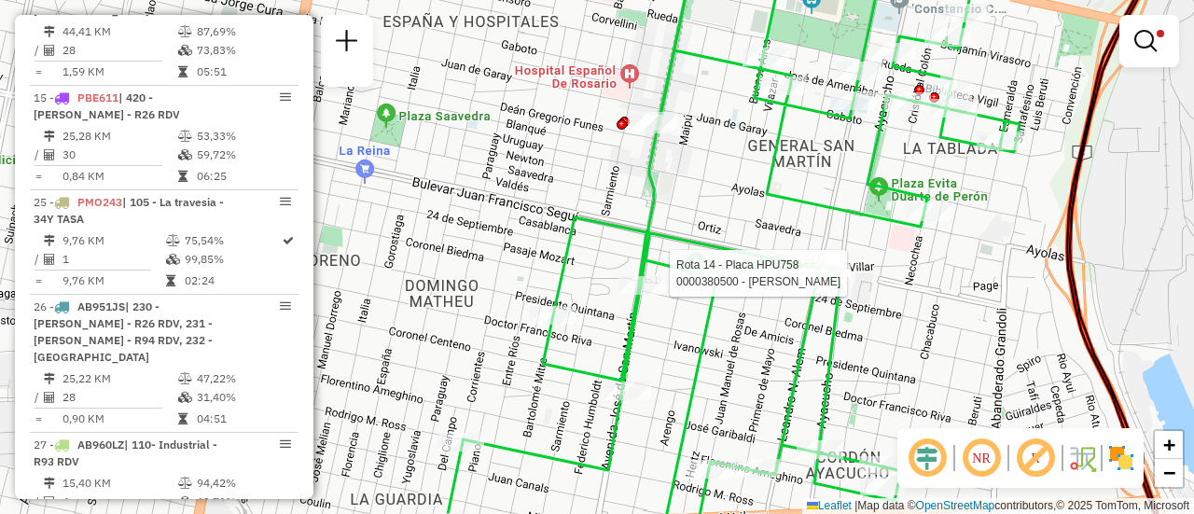
select select "**********"
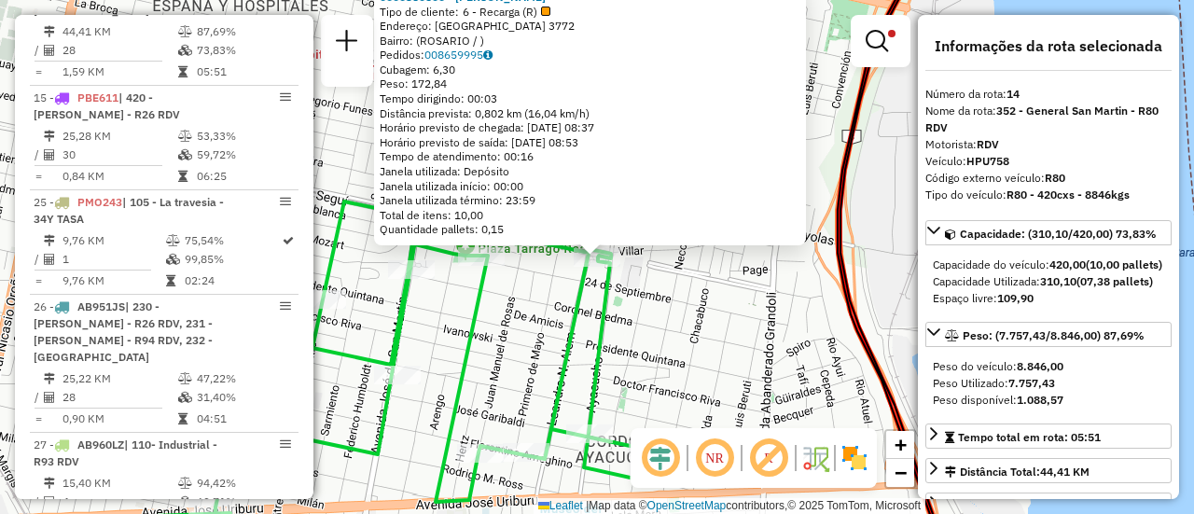
scroll to position [93, 0]
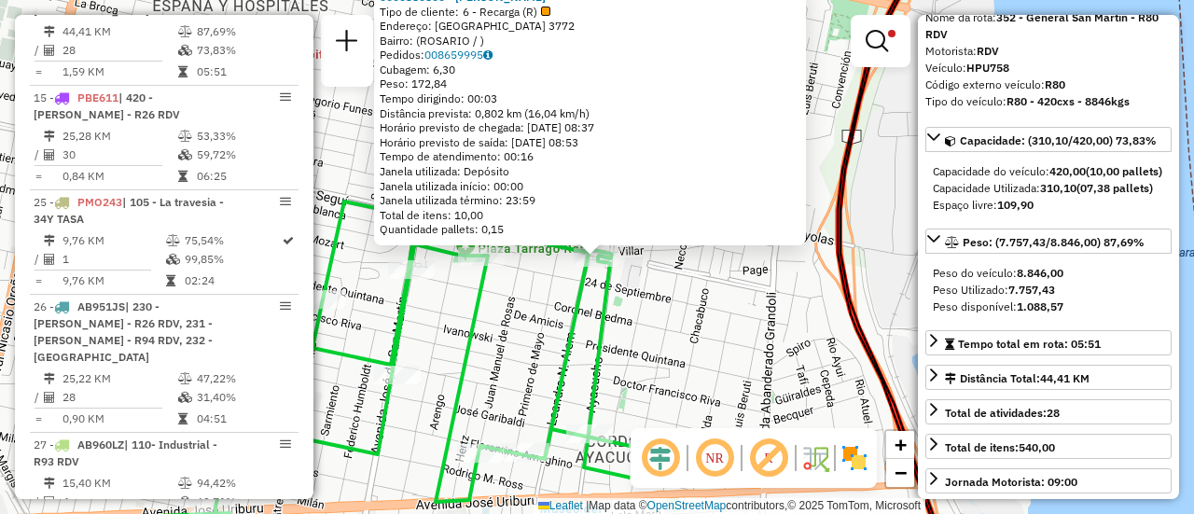
click at [661, 361] on div "0000380500 - [PERSON_NAME] Tipo de cliente: 6 - Recarga (R) Endereço: [GEOGRAPH…" at bounding box center [597, 257] width 1194 height 514
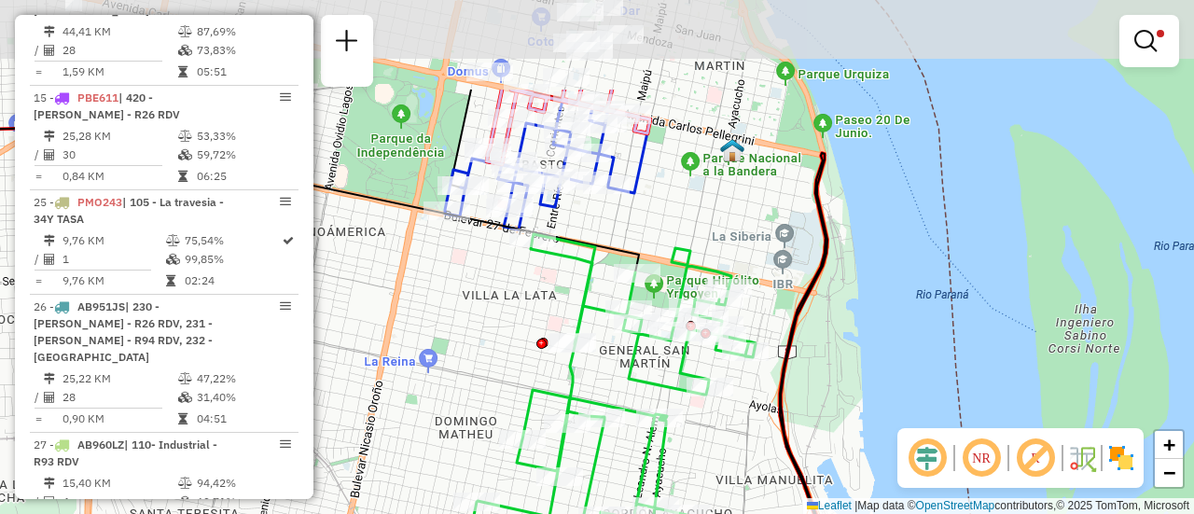
drag, startPoint x: 430, startPoint y: 220, endPoint x: 502, endPoint y: 367, distance: 163.9
click at [502, 367] on div "Limpar filtros Janela de atendimento Grade de atendimento Capacidade Transporta…" at bounding box center [597, 257] width 1194 height 514
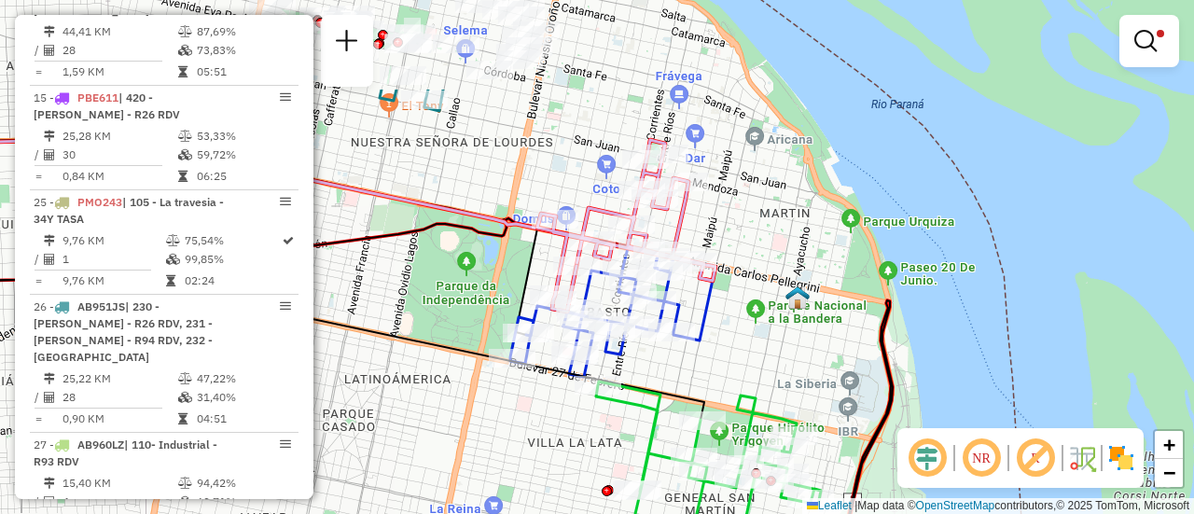
drag, startPoint x: 669, startPoint y: 217, endPoint x: 730, endPoint y: 358, distance: 153.7
click at [730, 358] on div "Limpar filtros Janela de atendimento Grade de atendimento Capacidade Transporta…" at bounding box center [597, 257] width 1194 height 514
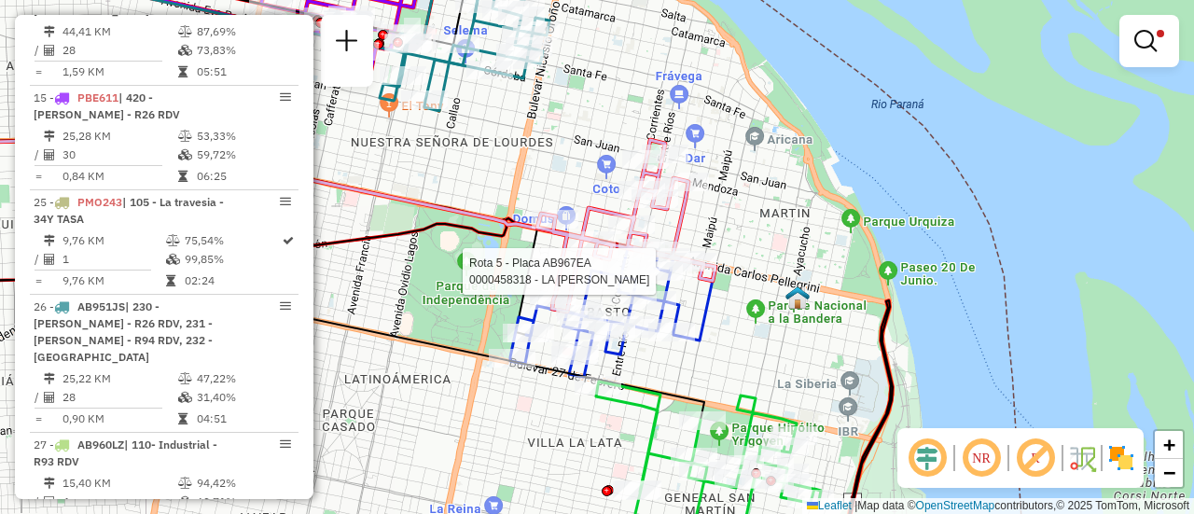
select select "**********"
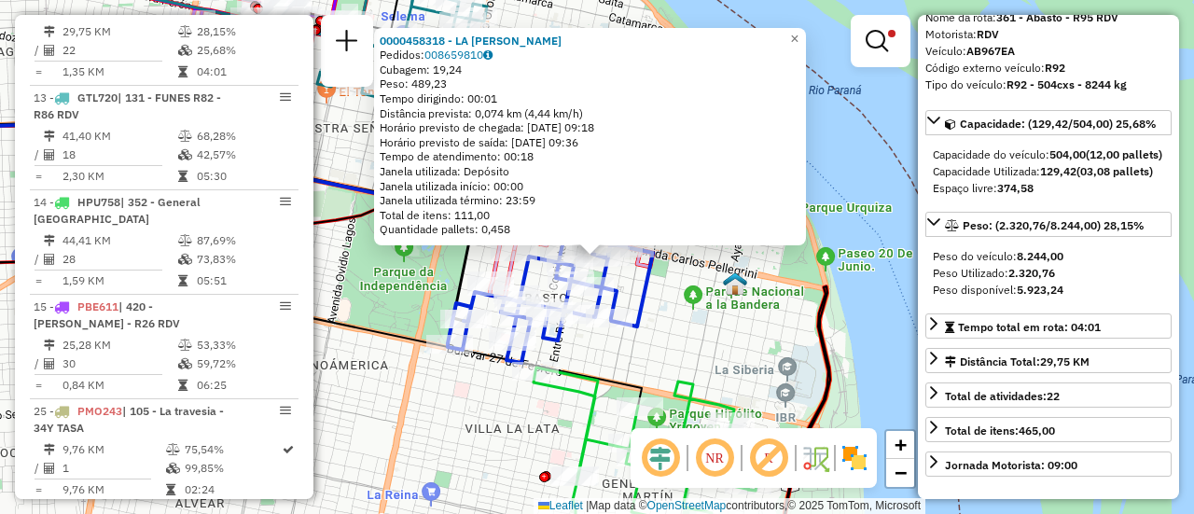
click at [699, 345] on div "0000458318 - LA ROSA [PERSON_NAME]: 008659810 Cubagem: 19,24 Peso: 489,23 Tempo…" at bounding box center [597, 257] width 1194 height 514
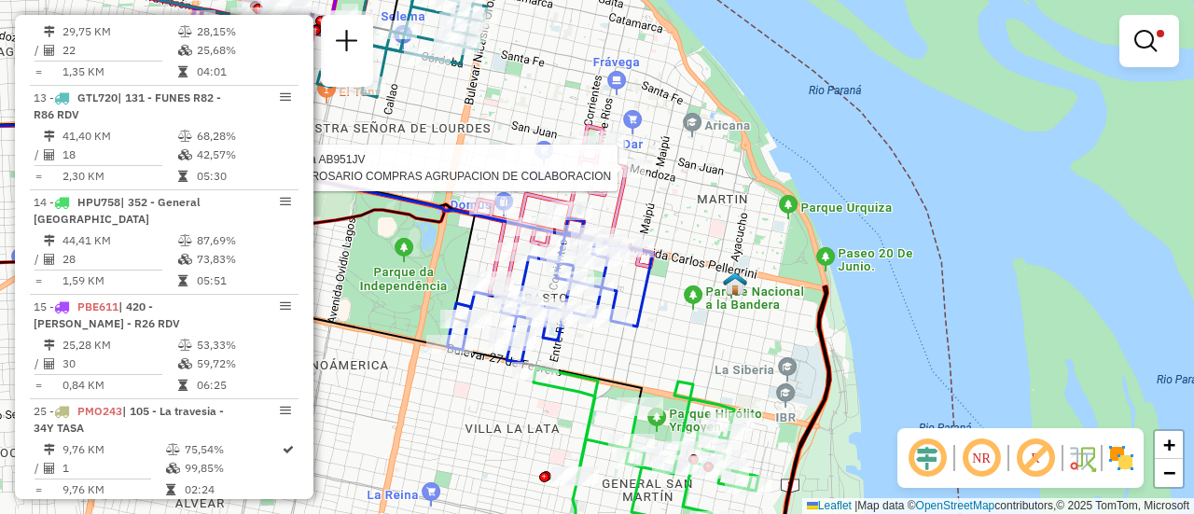
select select "**********"
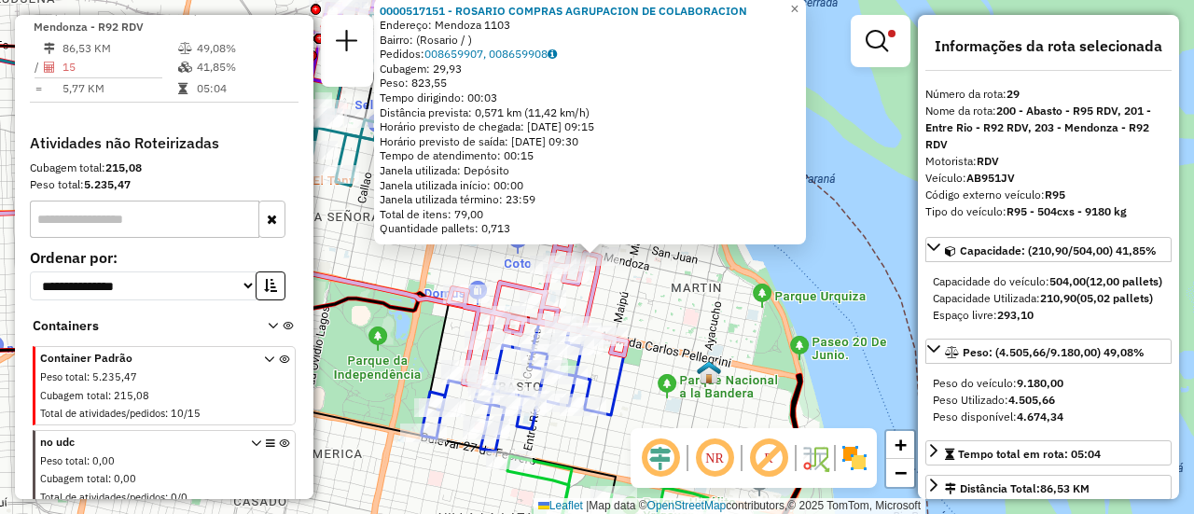
scroll to position [187, 0]
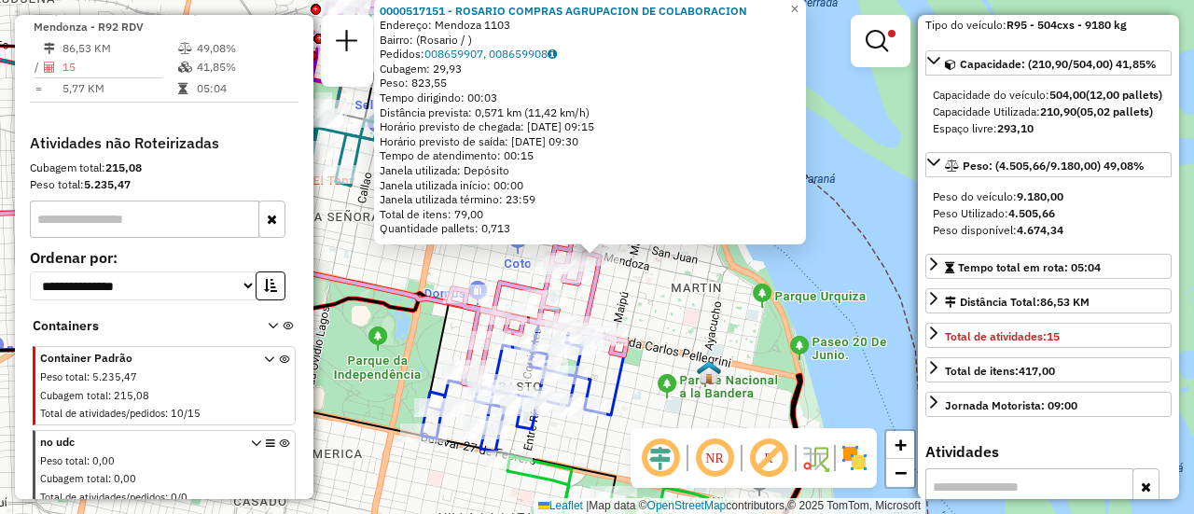
click at [684, 310] on div "0000517151 - ROSARIO COMPRAS AGRUPACION DE COLABORACION Endereço: Mendoza 1103 …" at bounding box center [597, 257] width 1194 height 514
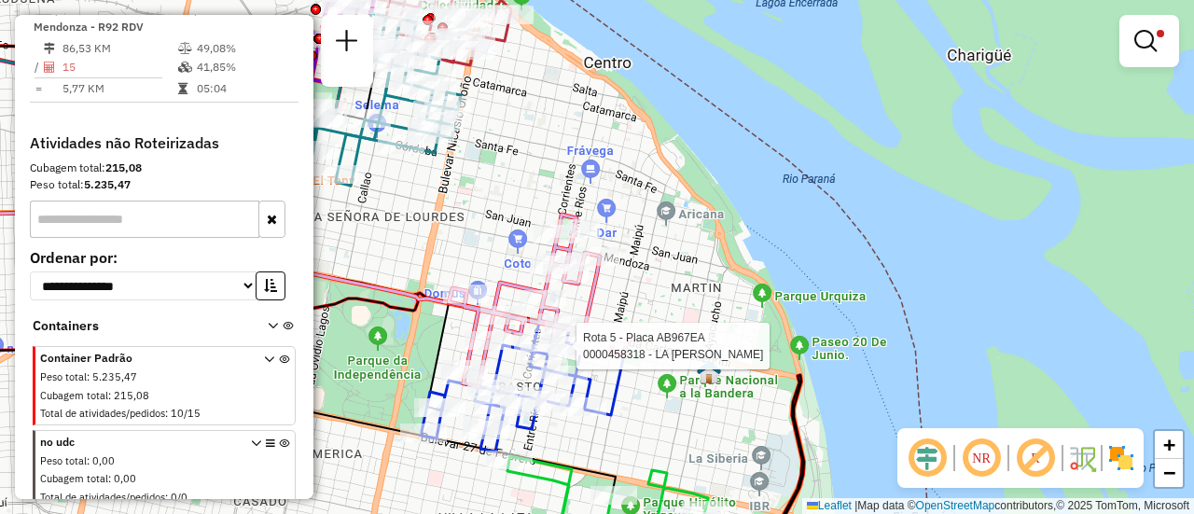
select select "**********"
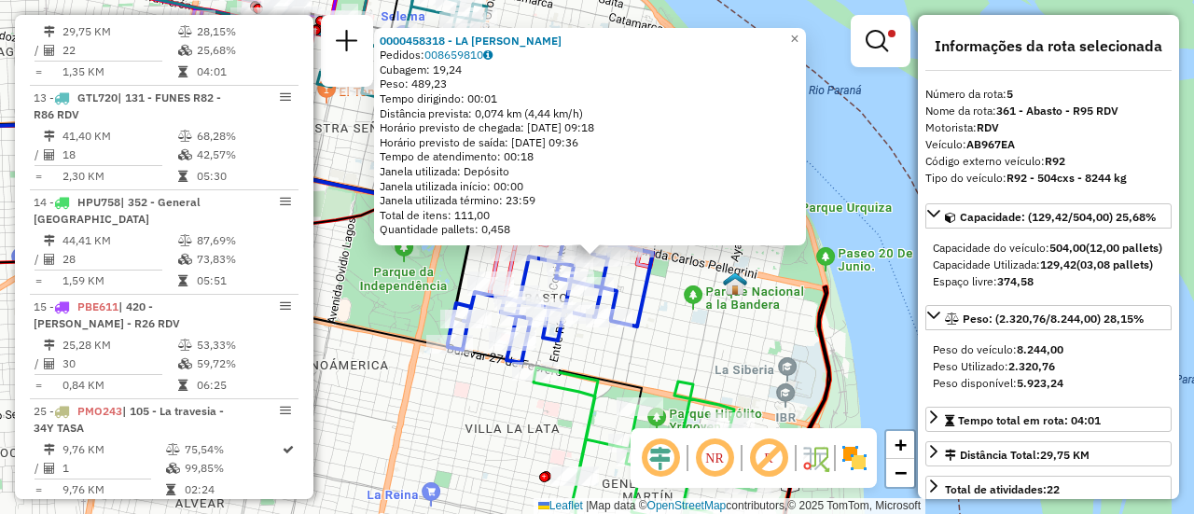
scroll to position [93, 0]
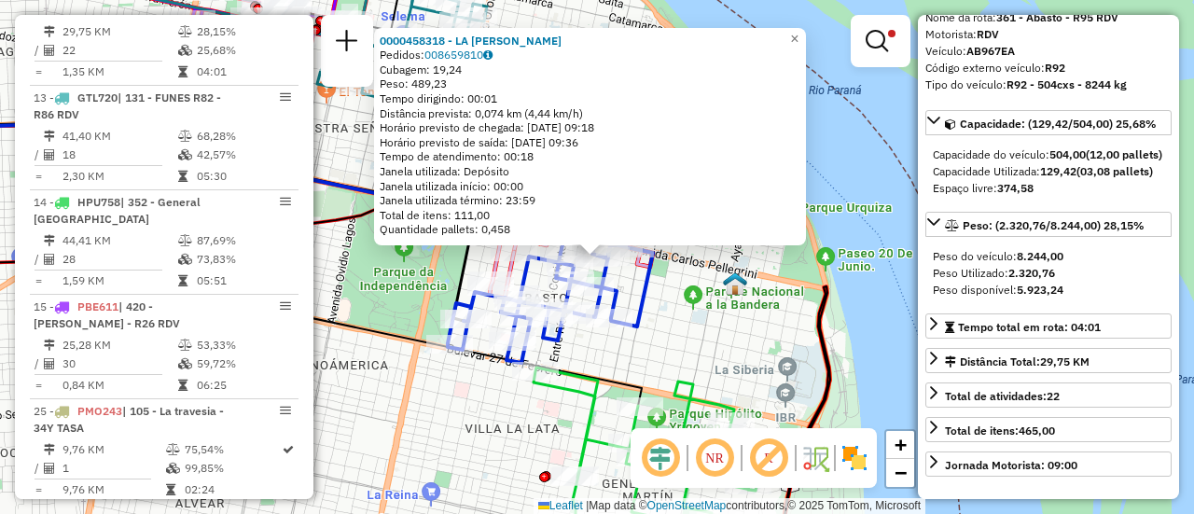
click at [726, 344] on div "0000458318 - LA ROSA [PERSON_NAME]: 008659810 Cubagem: 19,24 Peso: 489,23 Tempo…" at bounding box center [597, 257] width 1194 height 514
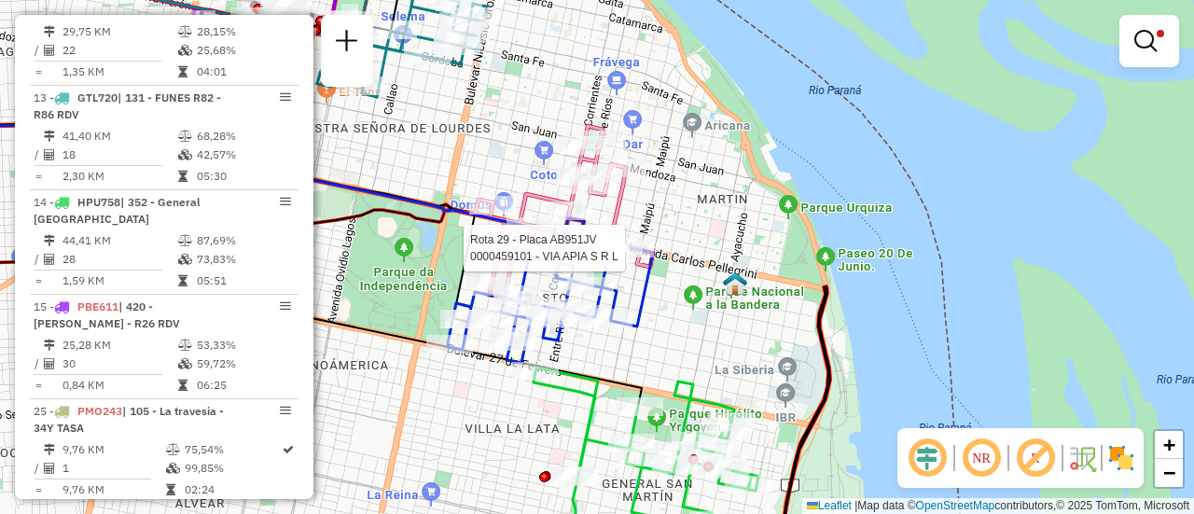
select select "**********"
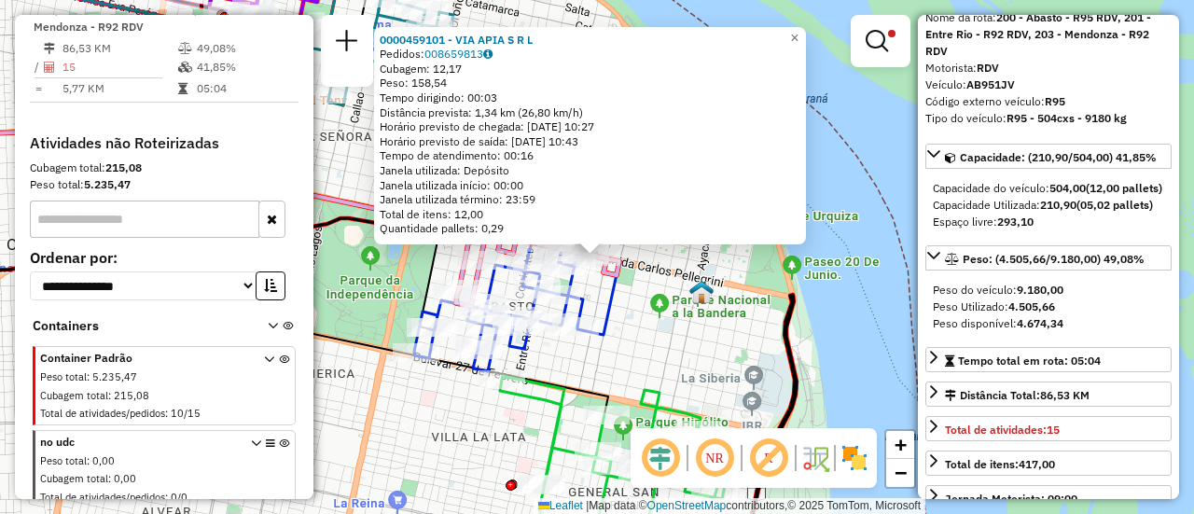
scroll to position [187, 0]
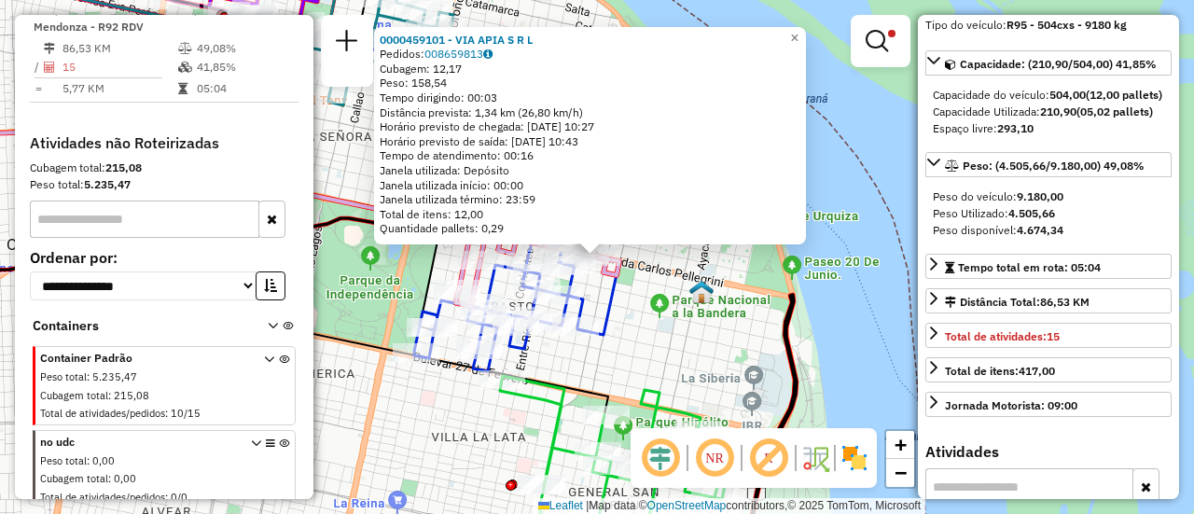
click at [675, 352] on div "0000459101 - VIA APIA S R L Pedidos: 008659813 Cubagem: 12,17 Peso: 158,54 Temp…" at bounding box center [597, 257] width 1194 height 514
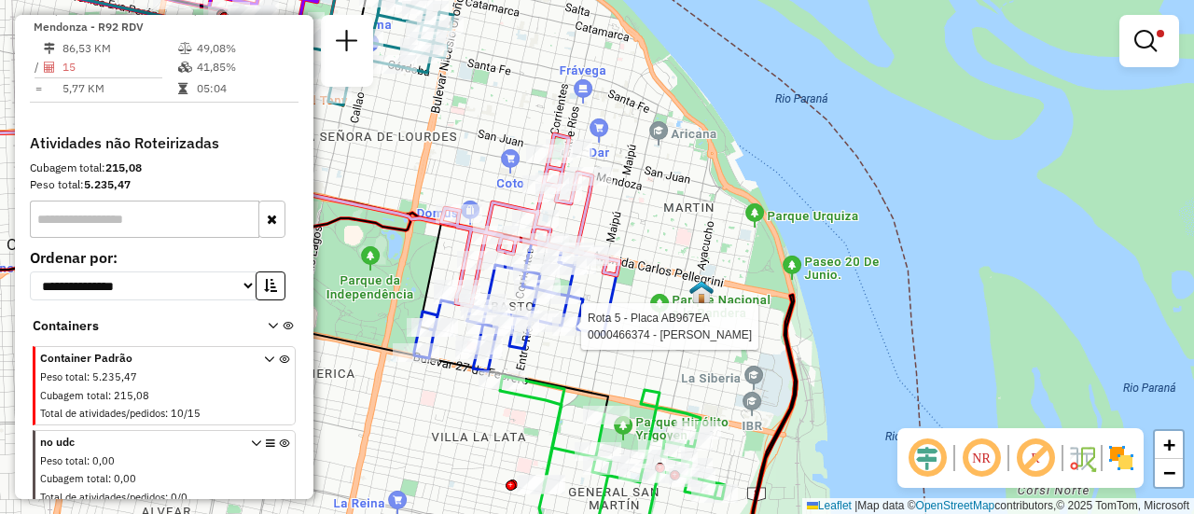
select select "**********"
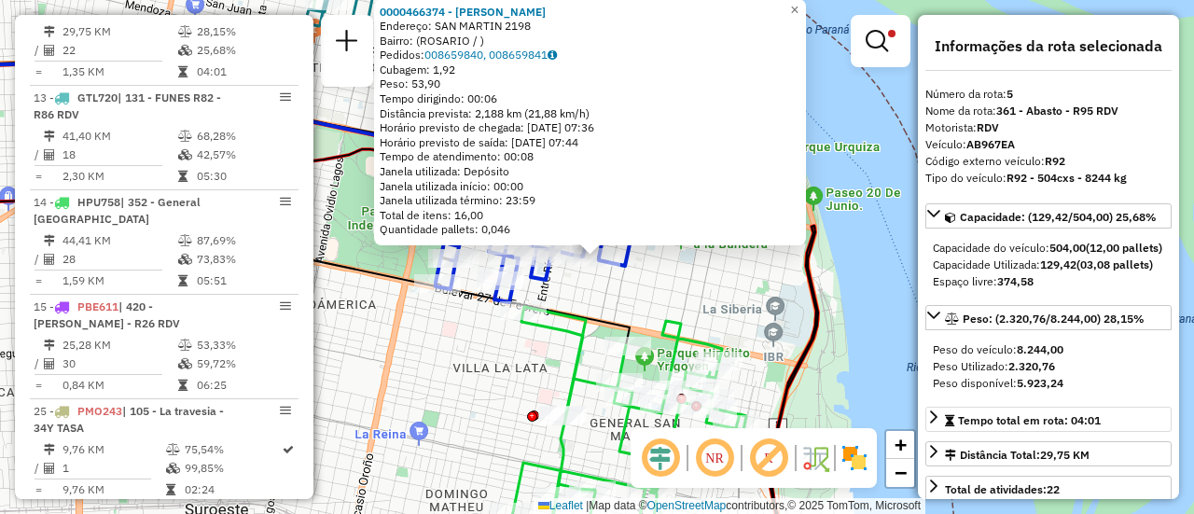
scroll to position [93, 0]
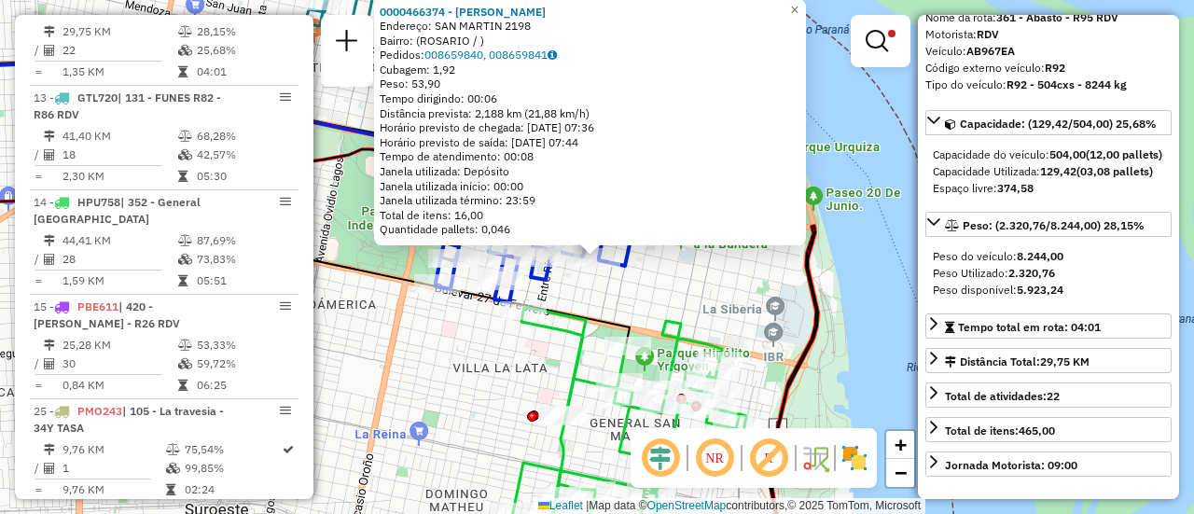
click at [661, 306] on div "0000466374 - PANADERIA TRIANGULO Endereço: SAN MARTIN 2198 Bairro: ([GEOGRAPHIC…" at bounding box center [597, 257] width 1194 height 514
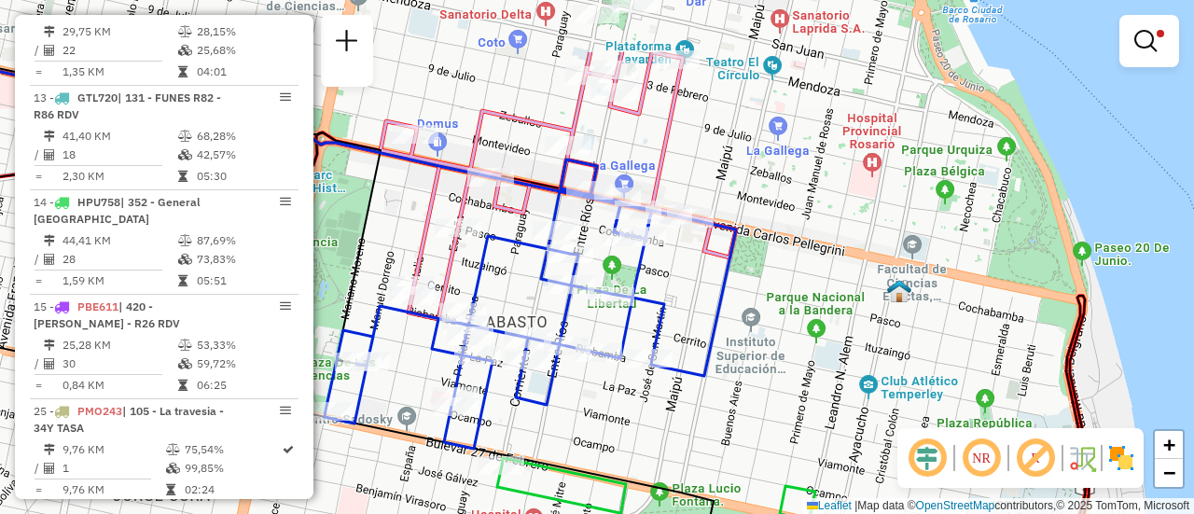
drag, startPoint x: 695, startPoint y: 181, endPoint x: 694, endPoint y: 297, distance: 116.6
click at [694, 297] on div "Limpar filtros Janela de atendimento Grade de atendimento Capacidade Transporta…" at bounding box center [597, 257] width 1194 height 514
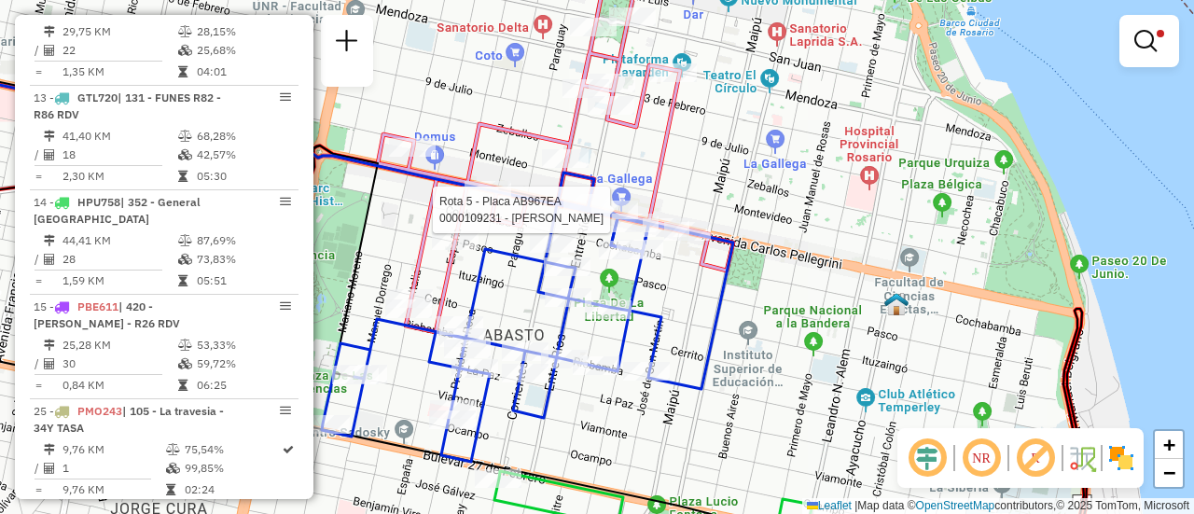
select select "**********"
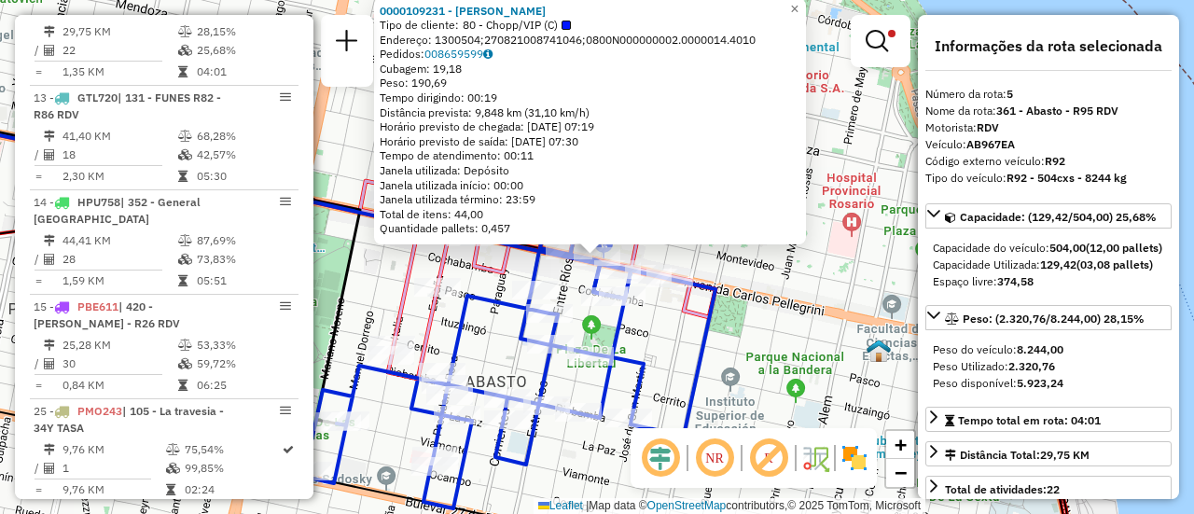
click at [801, 278] on div "0000109231 - TEGLIA JULIAN P Tipo de cliente: 80 - Chopp/VIP (C) Endereço: 1300…" at bounding box center [597, 257] width 1194 height 514
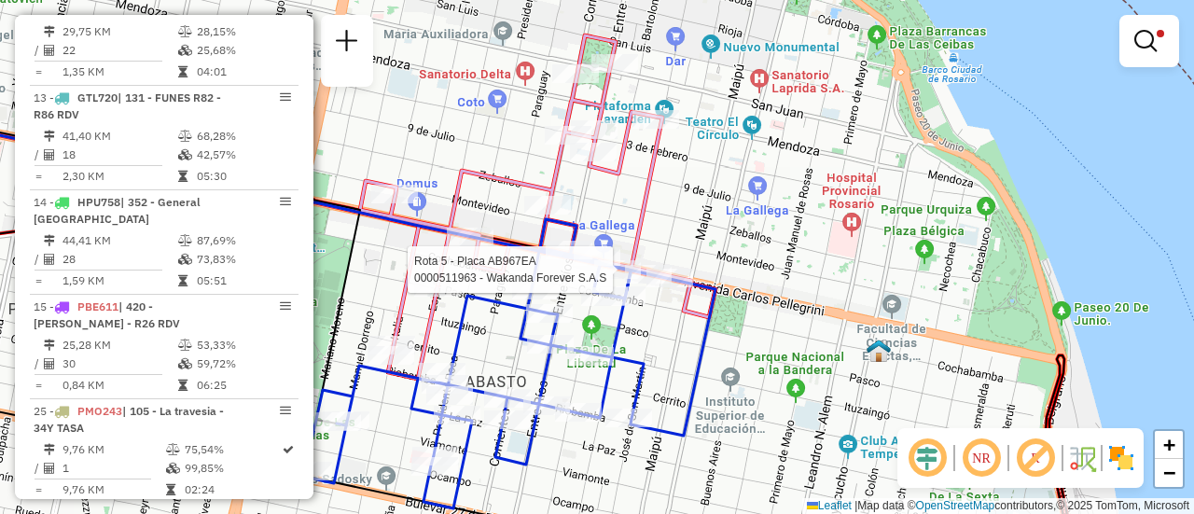
select select "**********"
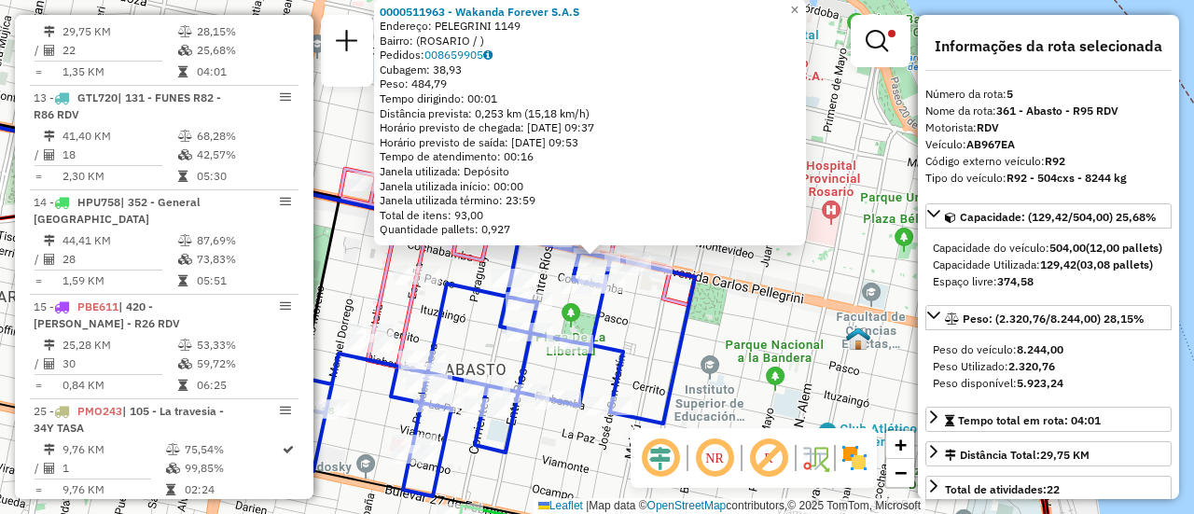
click at [773, 255] on div "0000511963 - Wakanda Forever S.A.S Endereço: PELEGRINI 1149 Bairro: ([GEOGRAPHI…" at bounding box center [597, 257] width 1194 height 514
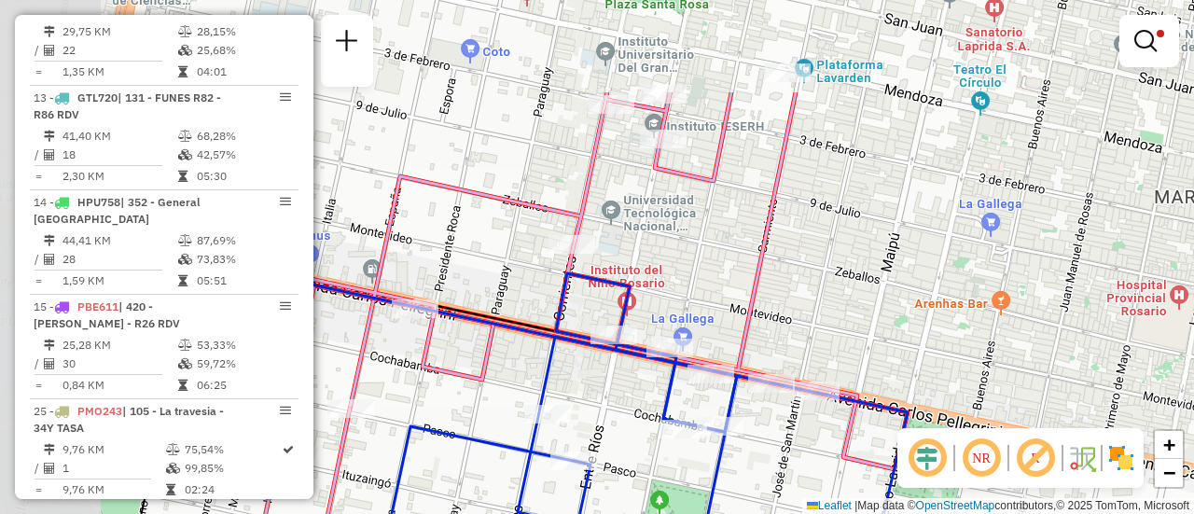
drag, startPoint x: 610, startPoint y: 288, endPoint x: 788, endPoint y: 350, distance: 188.4
click at [791, 428] on div "Limpar filtros Janela de atendimento Grade de atendimento Capacidade Transporta…" at bounding box center [597, 257] width 1194 height 514
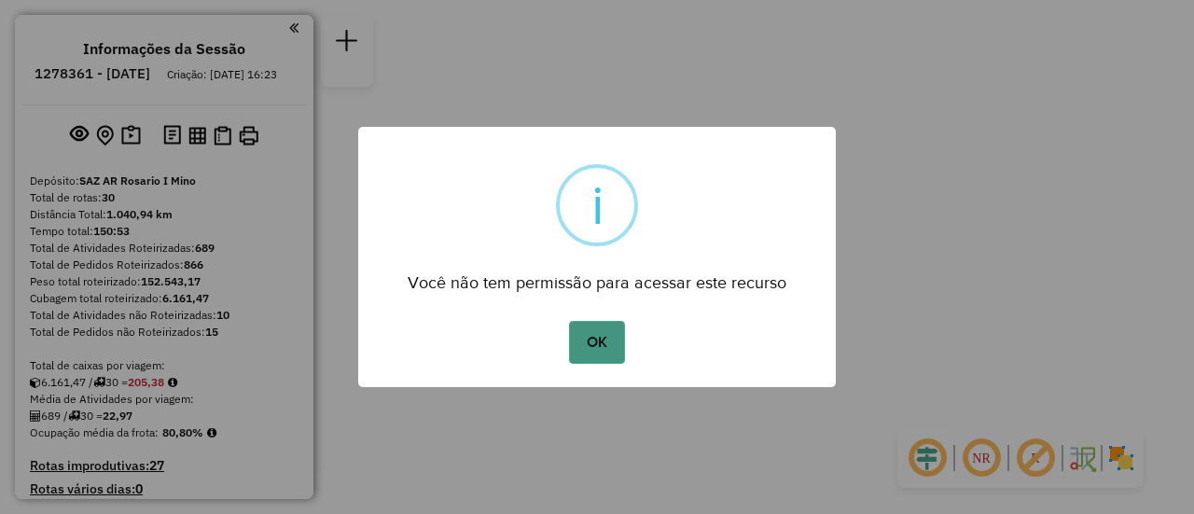
click at [604, 344] on button "OK" at bounding box center [596, 342] width 55 height 43
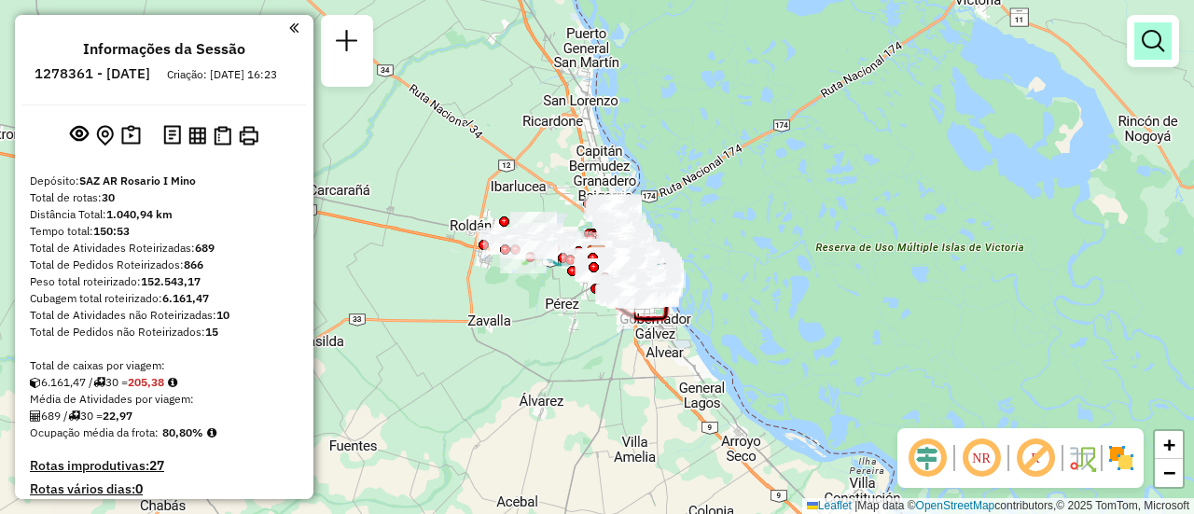
click at [1148, 40] on em at bounding box center [1152, 41] width 22 height 22
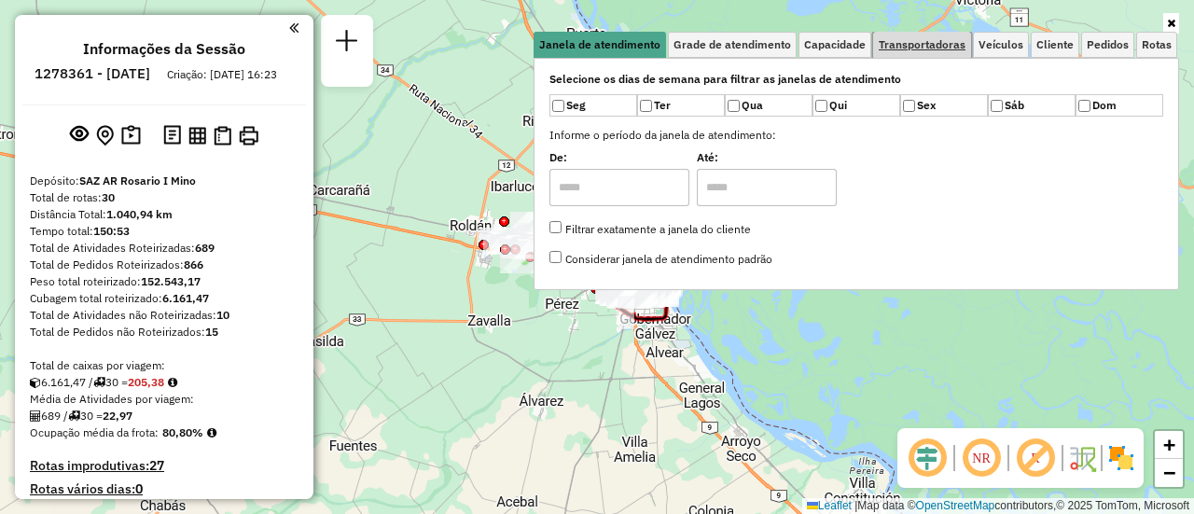
click at [946, 45] on span "Transportadoras" at bounding box center [921, 44] width 87 height 11
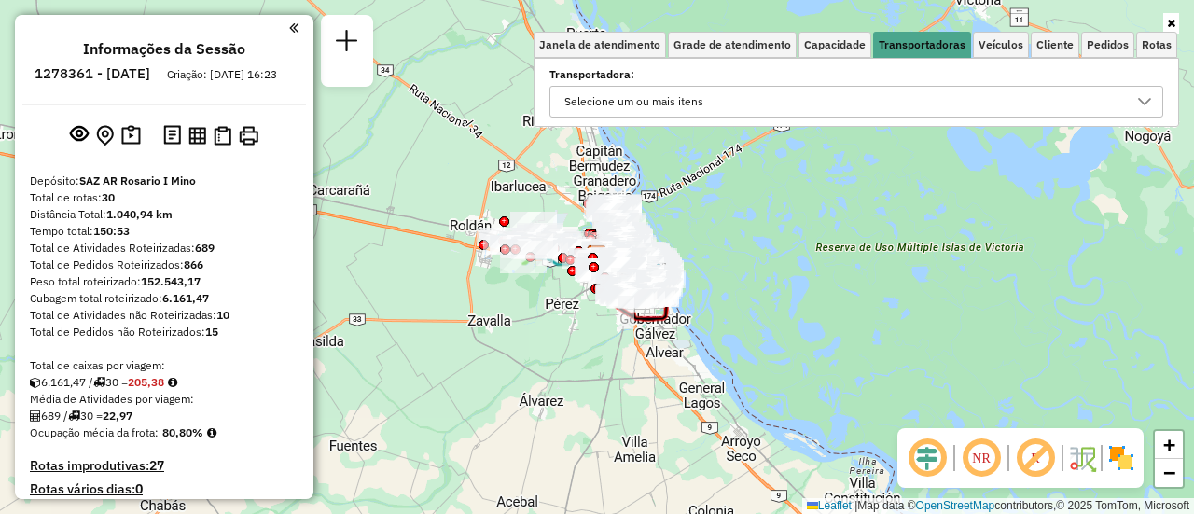
click at [1142, 100] on icon at bounding box center [1144, 101] width 15 height 15
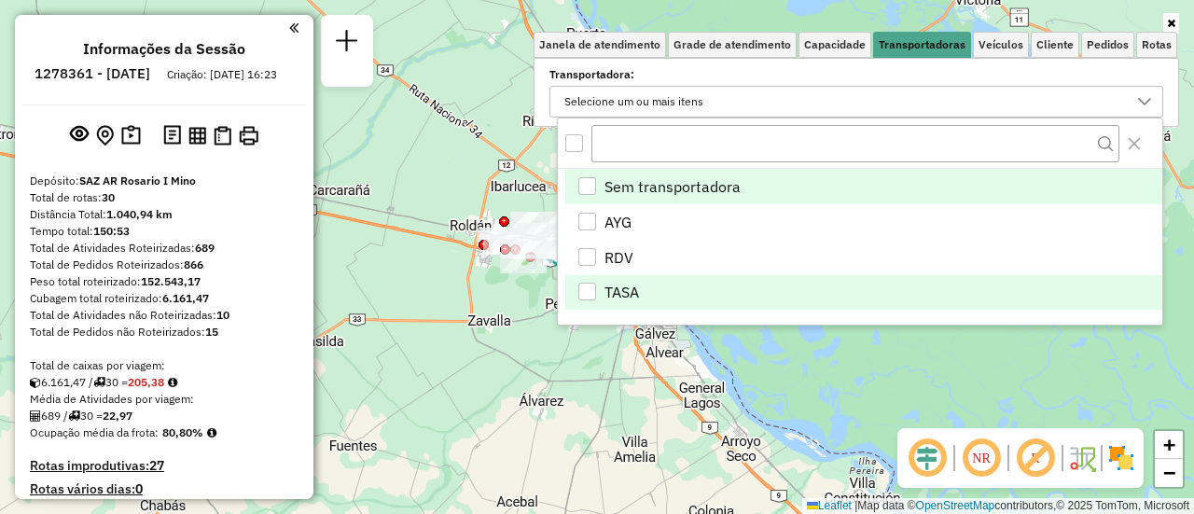
scroll to position [11, 64]
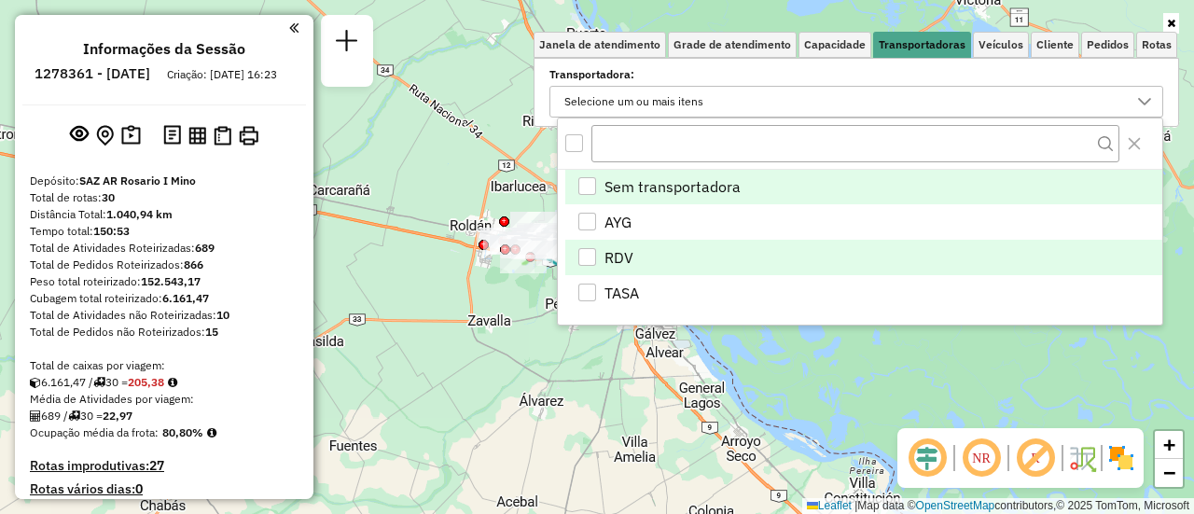
click at [588, 252] on div "RDV" at bounding box center [587, 257] width 18 height 18
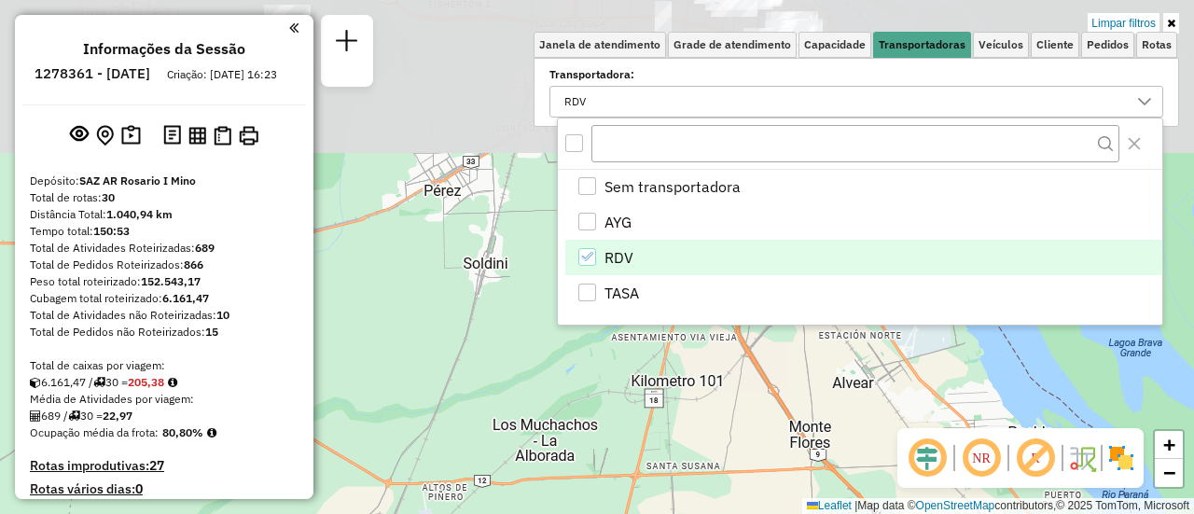
drag, startPoint x: 496, startPoint y: 182, endPoint x: 482, endPoint y: 476, distance: 294.1
click at [482, 481] on div "Limpar filtros Janela de atendimento Grade de atendimento Capacidade Transporta…" at bounding box center [597, 257] width 1194 height 514
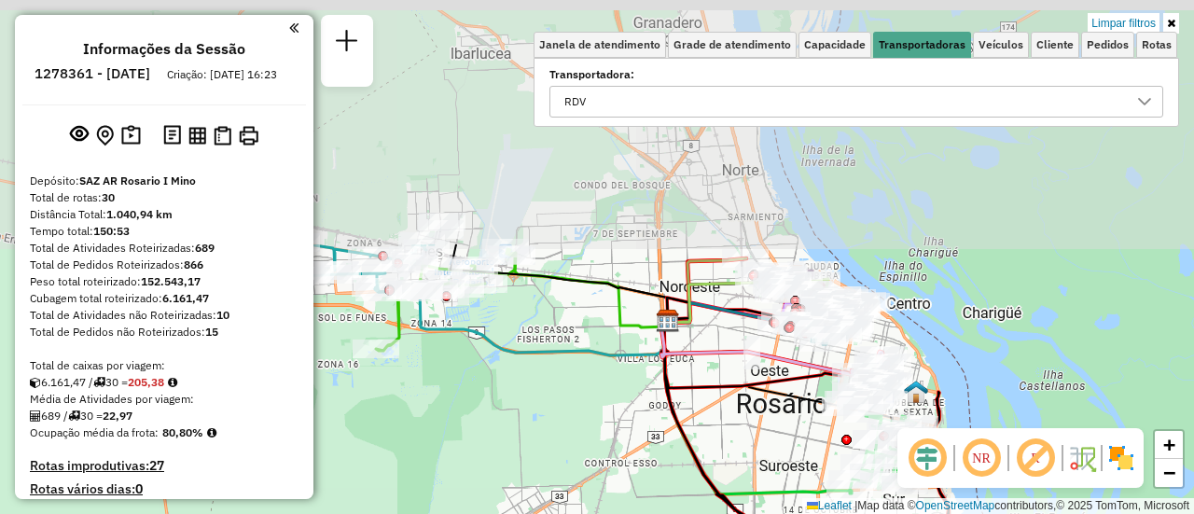
drag, startPoint x: 485, startPoint y: 239, endPoint x: 582, endPoint y: 489, distance: 268.1
click at [576, 513] on html "Aplicando filtros Pop-up bloqueado! Seu navegador bloqueou automáticamente a ab…" at bounding box center [597, 257] width 1194 height 514
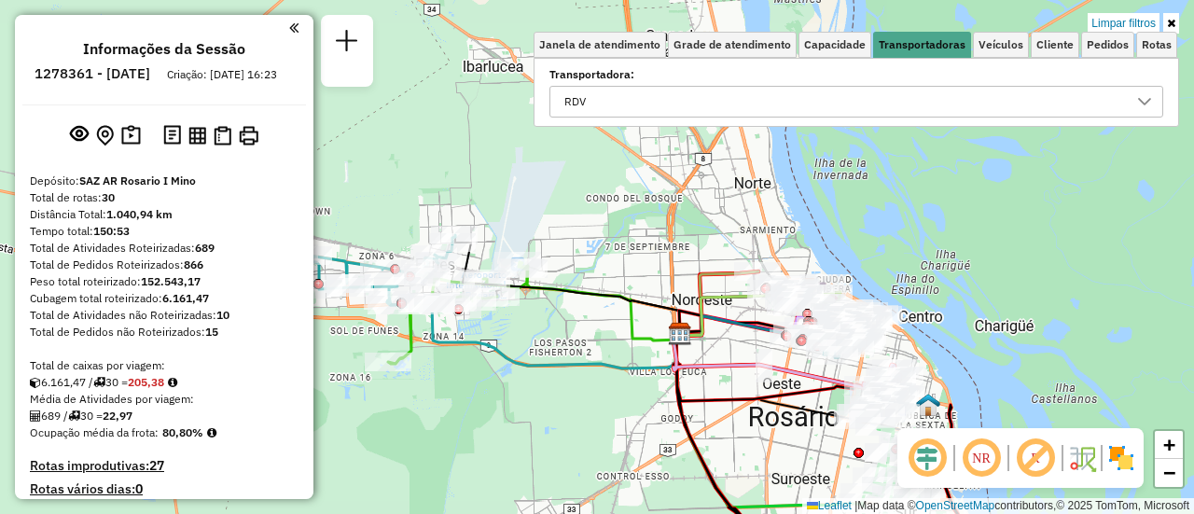
drag, startPoint x: 572, startPoint y: 415, endPoint x: 604, endPoint y: 450, distance: 48.2
click at [577, 491] on div "Limpar filtros Janela de atendimento Grade de atendimento Capacidade Transporta…" at bounding box center [597, 257] width 1194 height 514
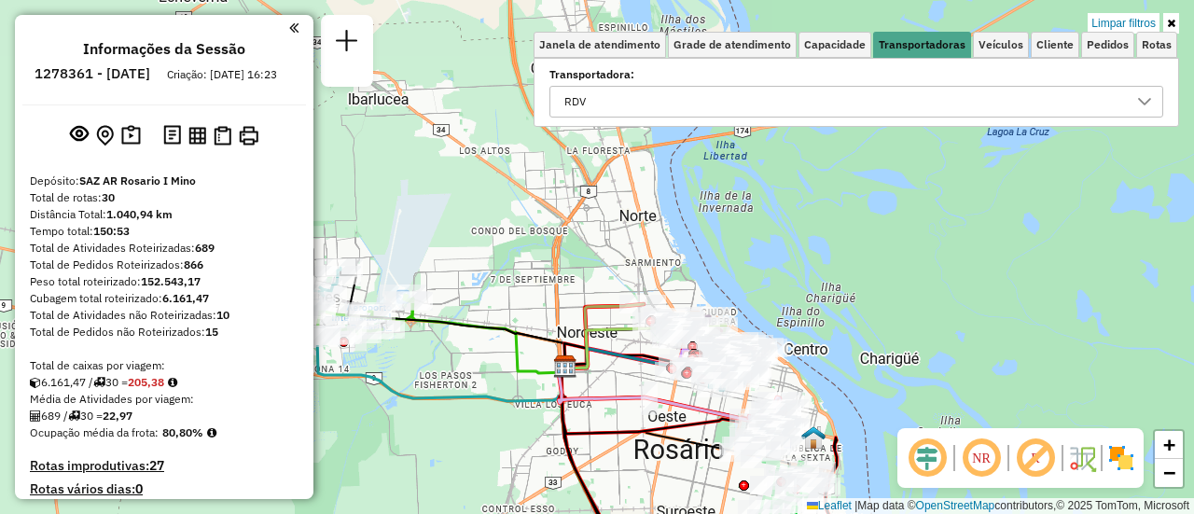
drag, startPoint x: 670, startPoint y: 414, endPoint x: 501, endPoint y: 357, distance: 179.0
click at [559, 366] on icon at bounding box center [659, 397] width 200 height 62
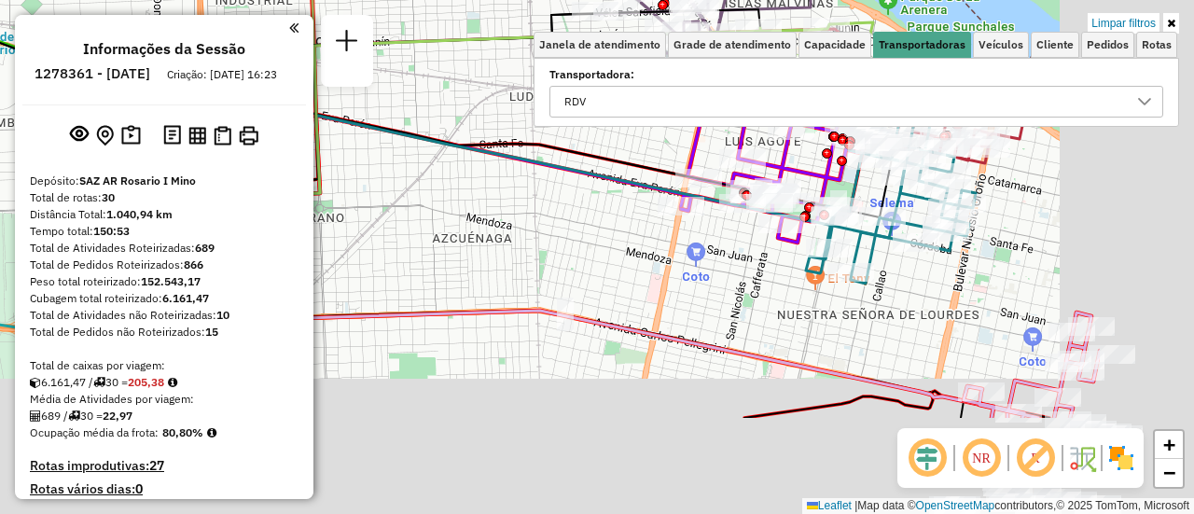
drag, startPoint x: 767, startPoint y: 390, endPoint x: 409, endPoint y: 168, distance: 421.3
click at [410, 168] on div "Limpar filtros Janela de atendimento Grade de atendimento Capacidade Transporta…" at bounding box center [597, 257] width 1194 height 514
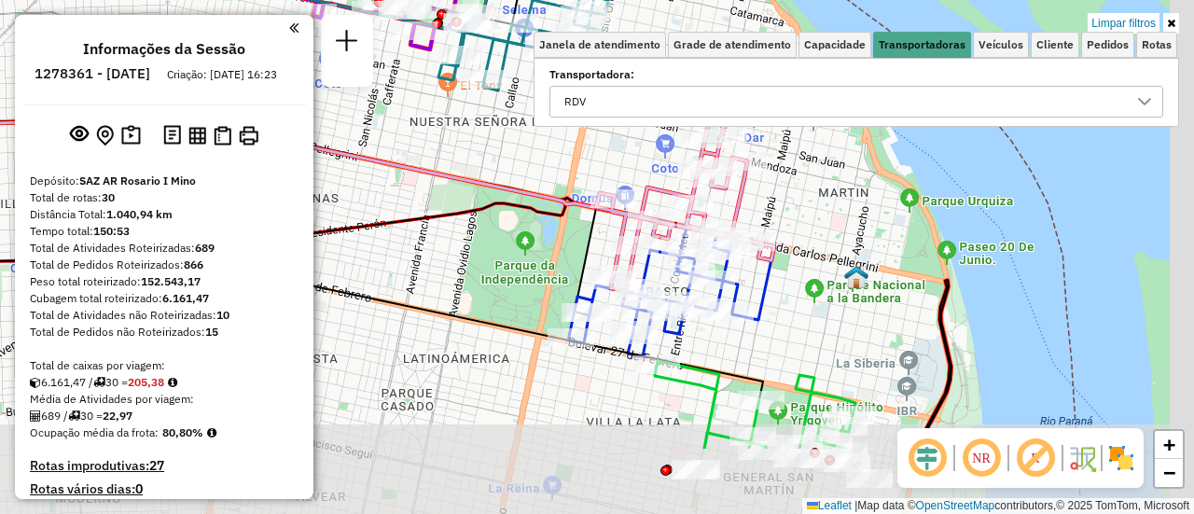
drag, startPoint x: 740, startPoint y: 271, endPoint x: 535, endPoint y: 171, distance: 228.5
click at [535, 171] on div "Limpar filtros Janela de atendimento Grade de atendimento Capacidade Transporta…" at bounding box center [597, 257] width 1194 height 514
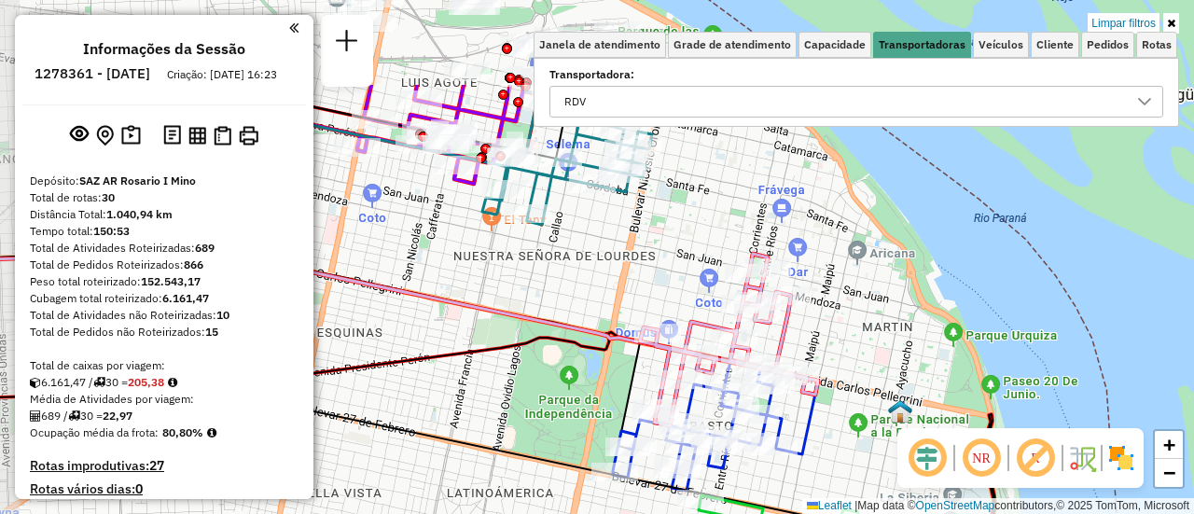
drag, startPoint x: 787, startPoint y: 331, endPoint x: 840, endPoint y: 467, distance: 146.2
click at [840, 467] on div "Limpar filtros Janela de atendimento Grade de atendimento Capacidade Transporta…" at bounding box center [597, 257] width 1194 height 514
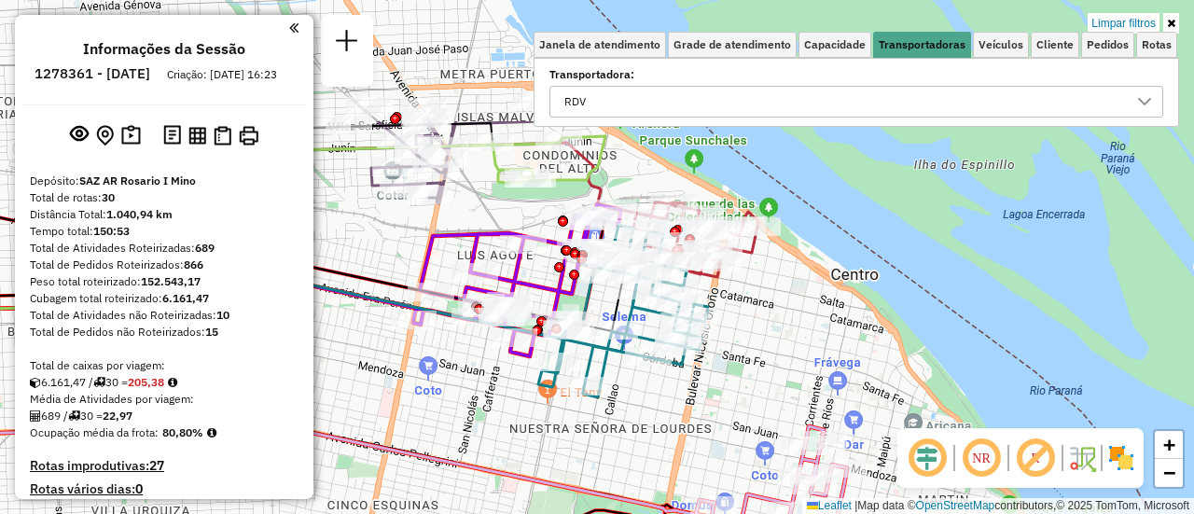
drag, startPoint x: 640, startPoint y: 287, endPoint x: 696, endPoint y: 460, distance: 181.4
click at [696, 460] on div "Limpar filtros Janela de atendimento Grade de atendimento Capacidade Transporta…" at bounding box center [597, 257] width 1194 height 514
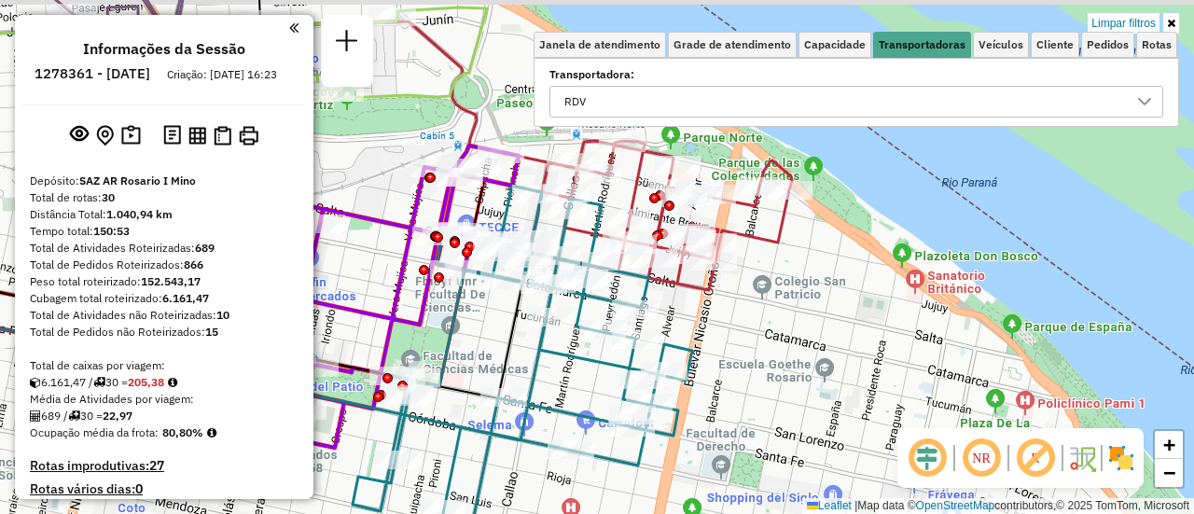
drag, startPoint x: 786, startPoint y: 269, endPoint x: 791, endPoint y: 334, distance: 65.4
click at [791, 334] on div "Limpar filtros Janela de atendimento Grade de atendimento Capacidade Transporta…" at bounding box center [597, 257] width 1194 height 514
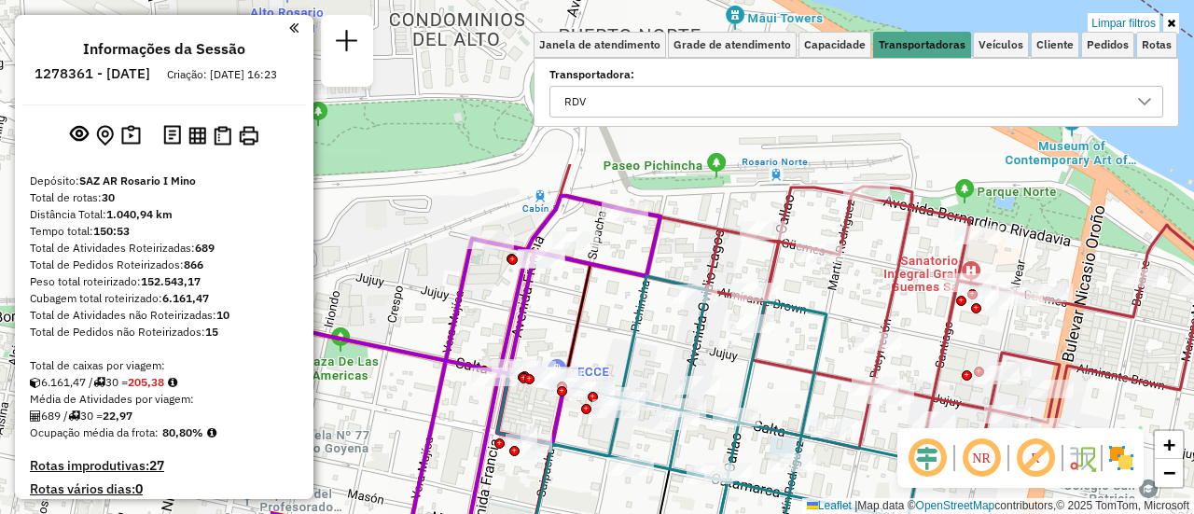
drag, startPoint x: 539, startPoint y: 145, endPoint x: 929, endPoint y: 360, distance: 444.9
click at [929, 360] on icon at bounding box center [854, 336] width 708 height 298
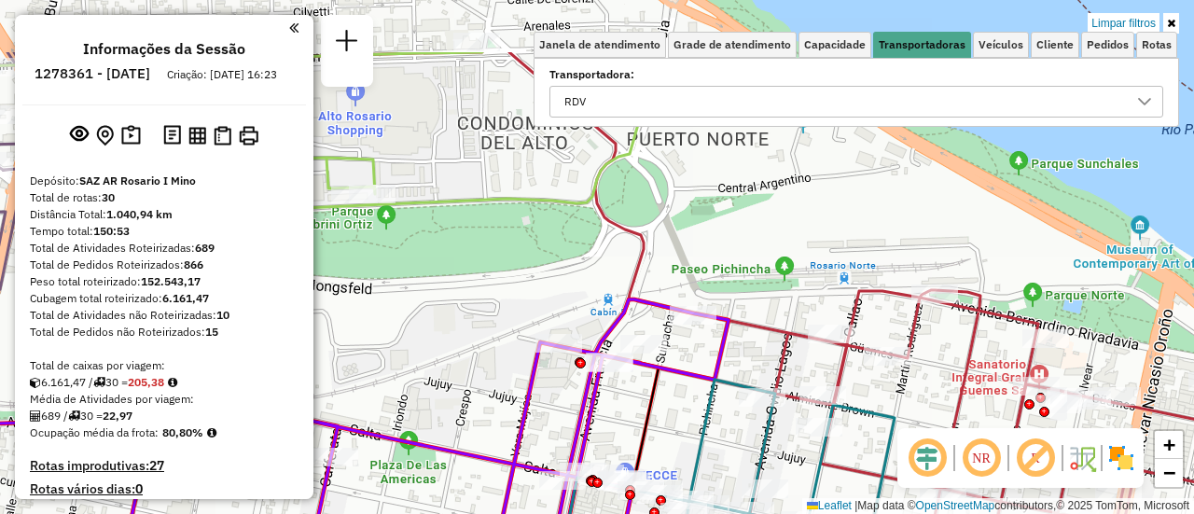
drag, startPoint x: 687, startPoint y: 242, endPoint x: 755, endPoint y: 345, distance: 123.9
click at [755, 345] on div "Limpar filtros Janela de atendimento Grade de atendimento Capacidade Transporta…" at bounding box center [597, 257] width 1194 height 514
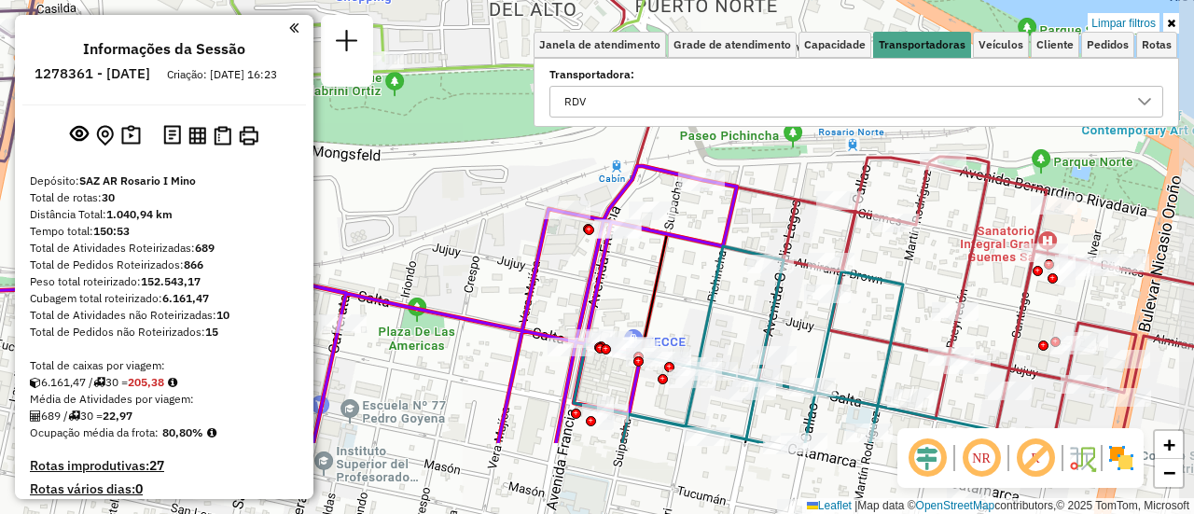
drag, startPoint x: 712, startPoint y: 379, endPoint x: 682, endPoint y: 256, distance: 126.0
click at [682, 256] on div "Limpar filtros Janela de atendimento Grade de atendimento Capacidade Transporta…" at bounding box center [597, 257] width 1194 height 514
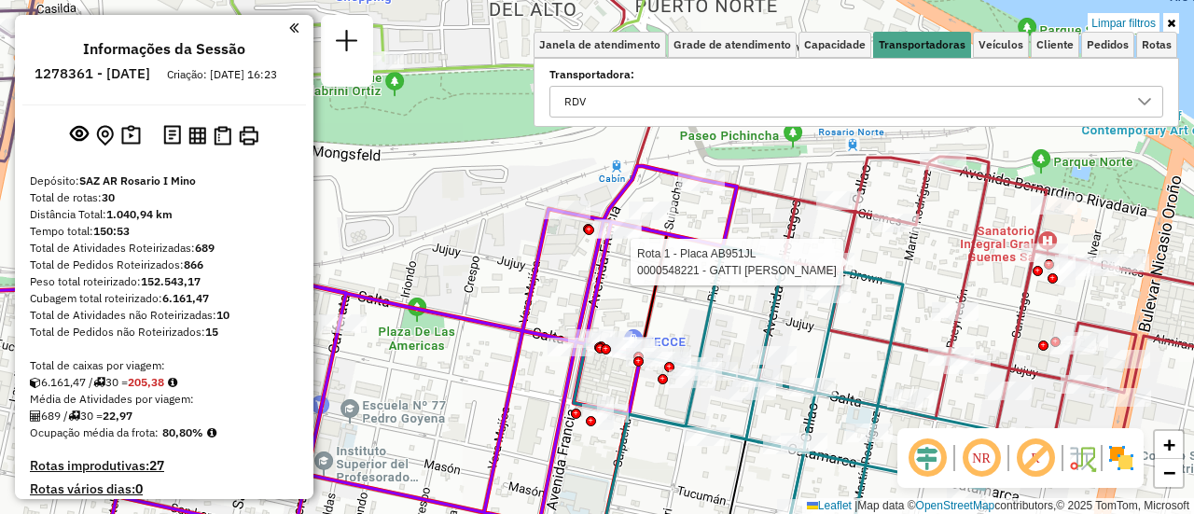
select select "**********"
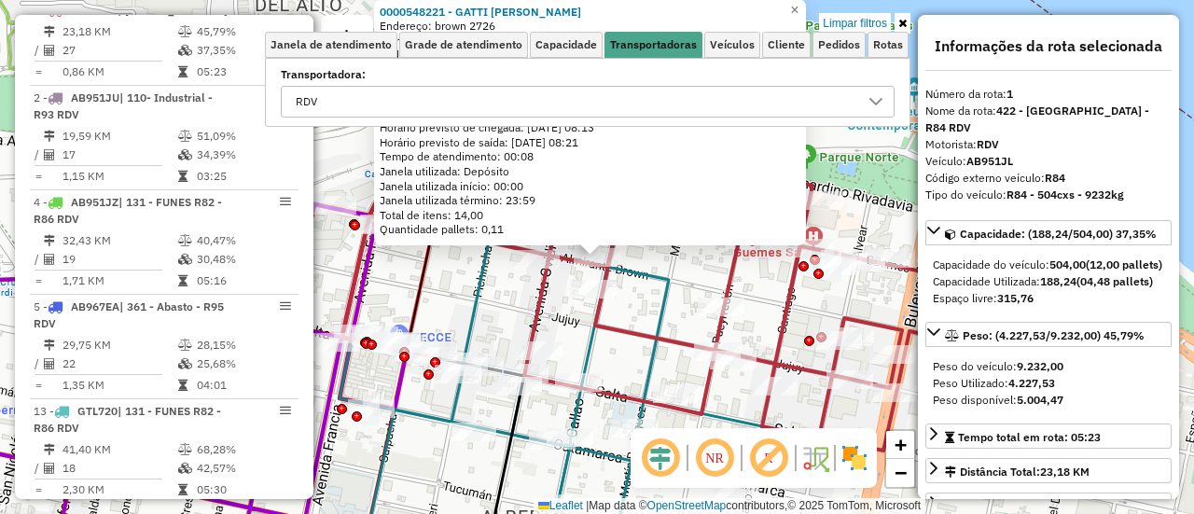
scroll to position [664, 0]
click at [648, 285] on icon at bounding box center [580, 404] width 482 height 324
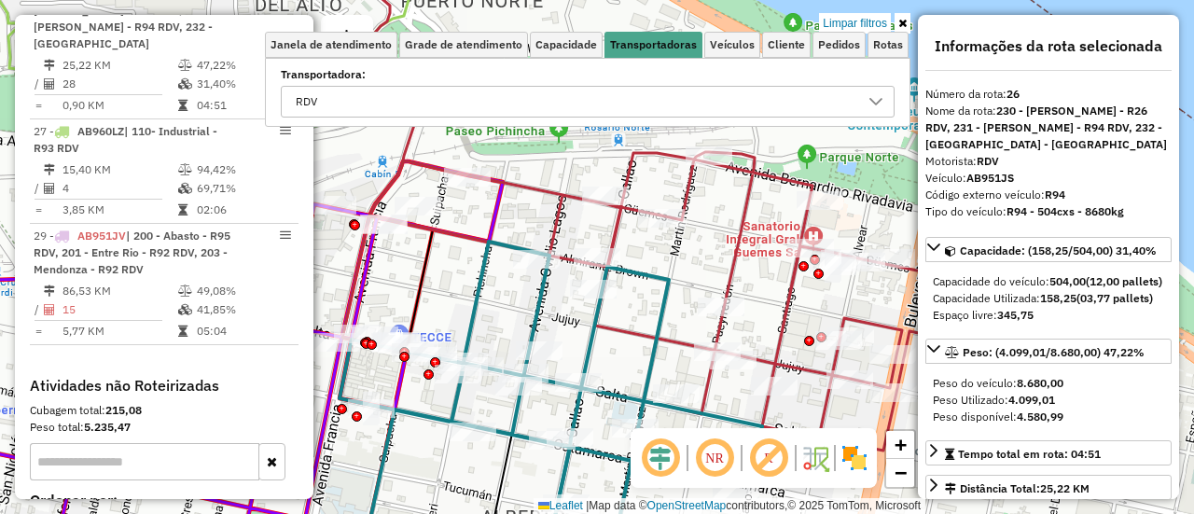
drag, startPoint x: 494, startPoint y: 214, endPoint x: 508, endPoint y: 214, distance: 14.0
click at [495, 214] on icon at bounding box center [192, 363] width 622 height 404
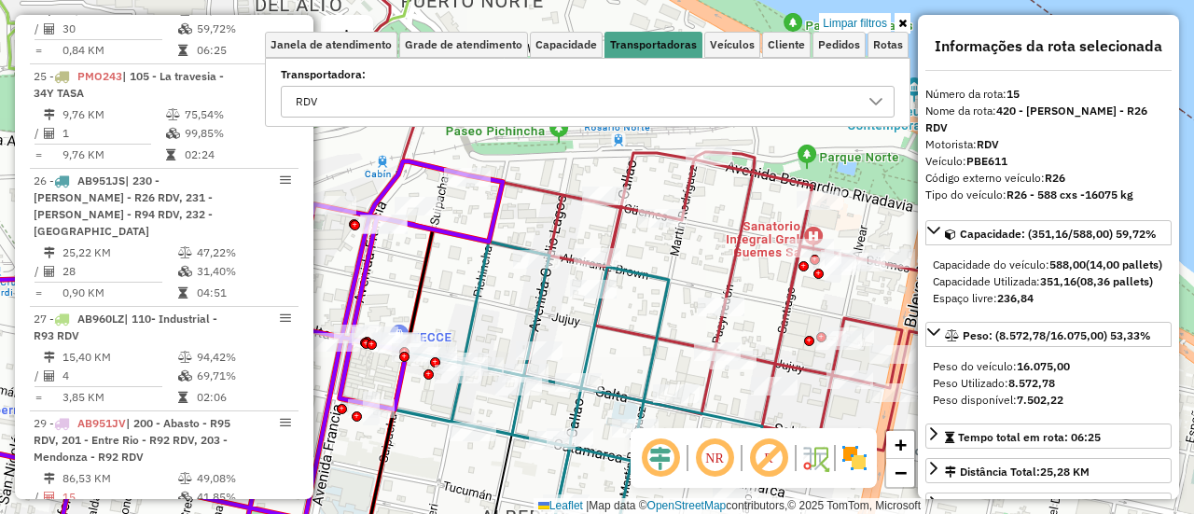
scroll to position [1291, 0]
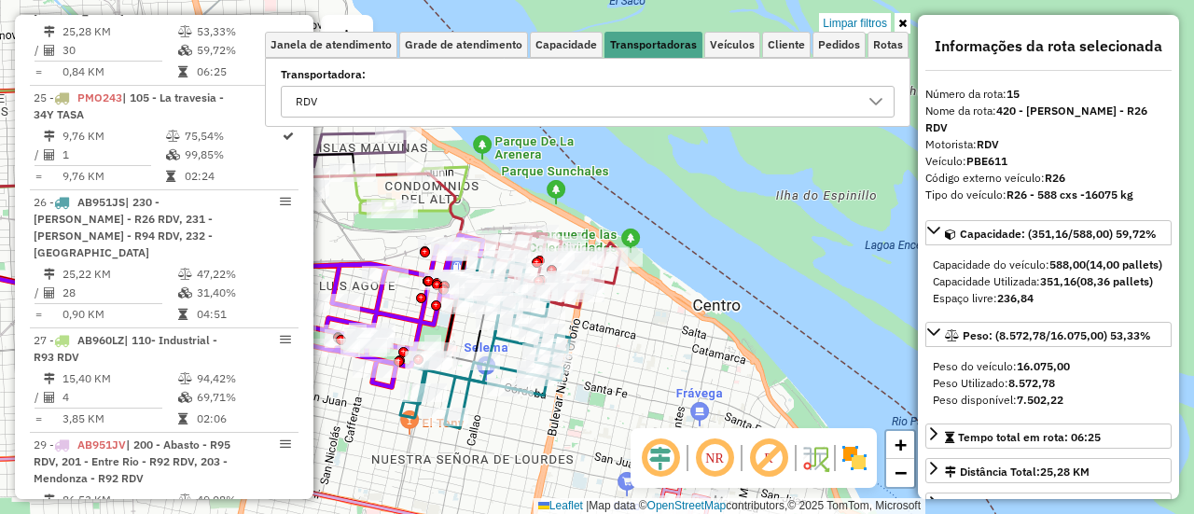
click at [503, 203] on div "Limpar filtros Janela de atendimento Grade de atendimento Capacidade Transporta…" at bounding box center [597, 257] width 1194 height 514
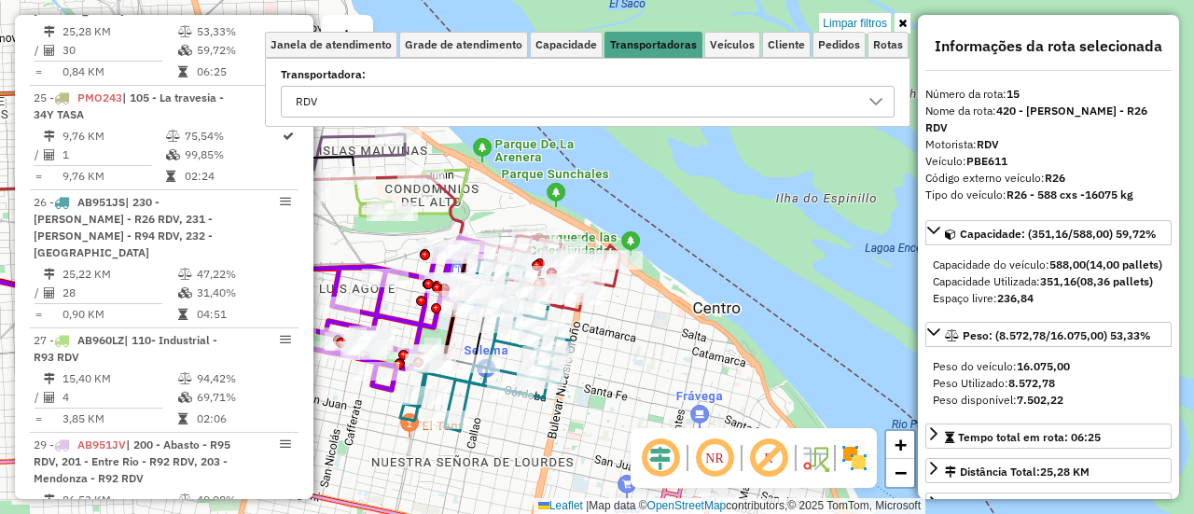
click at [770, 180] on div "Limpar filtros Janela de atendimento Grade de atendimento Capacidade Transporta…" at bounding box center [597, 257] width 1194 height 514
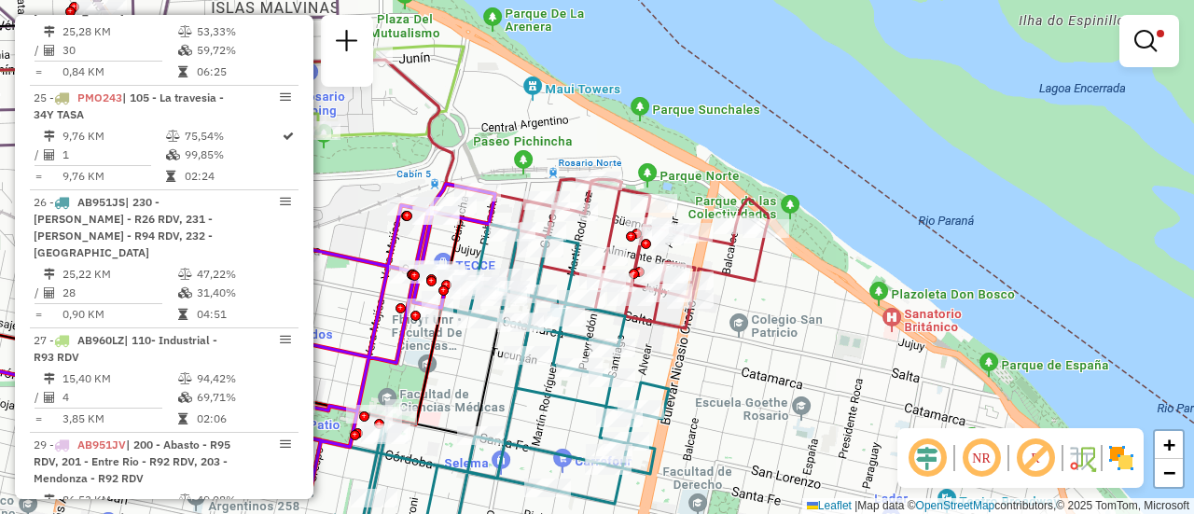
drag, startPoint x: 501, startPoint y: 193, endPoint x: 582, endPoint y: 130, distance: 103.0
click at [574, 125] on div "Limpar filtros Janela de atendimento Grade de atendimento Capacidade Transporta…" at bounding box center [597, 257] width 1194 height 514
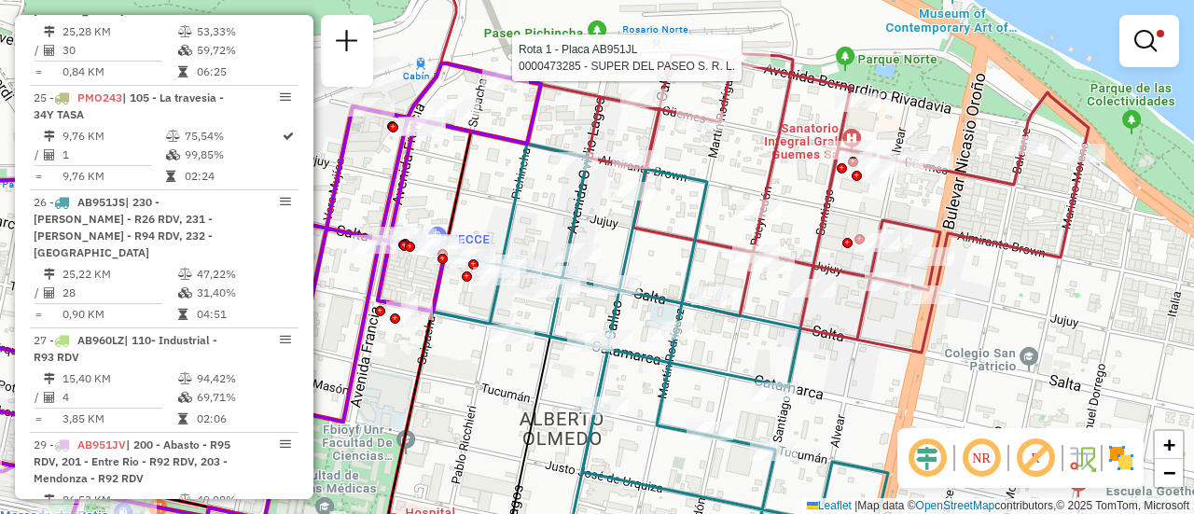
select select "**********"
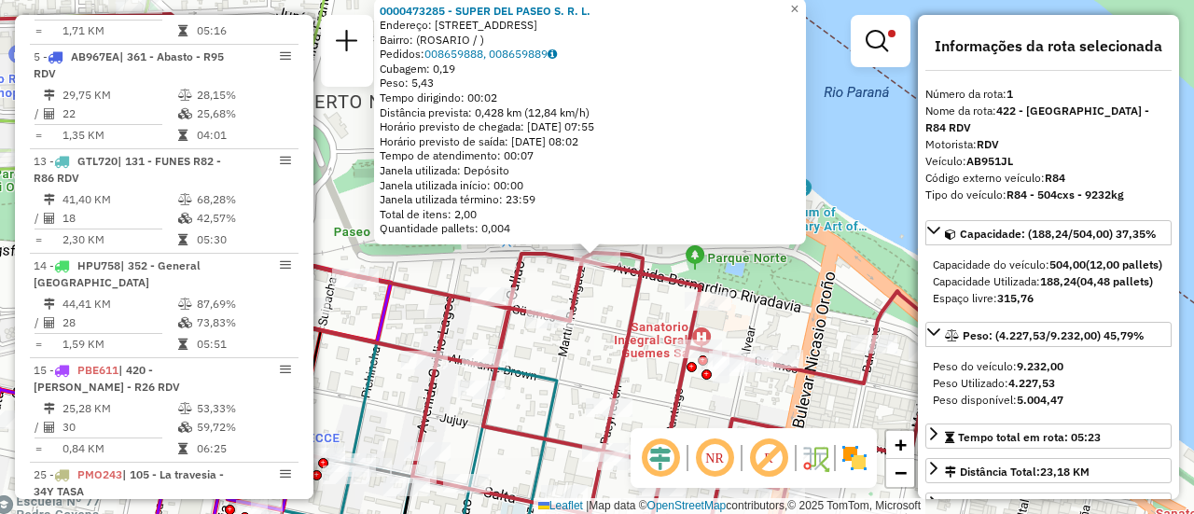
scroll to position [664, 0]
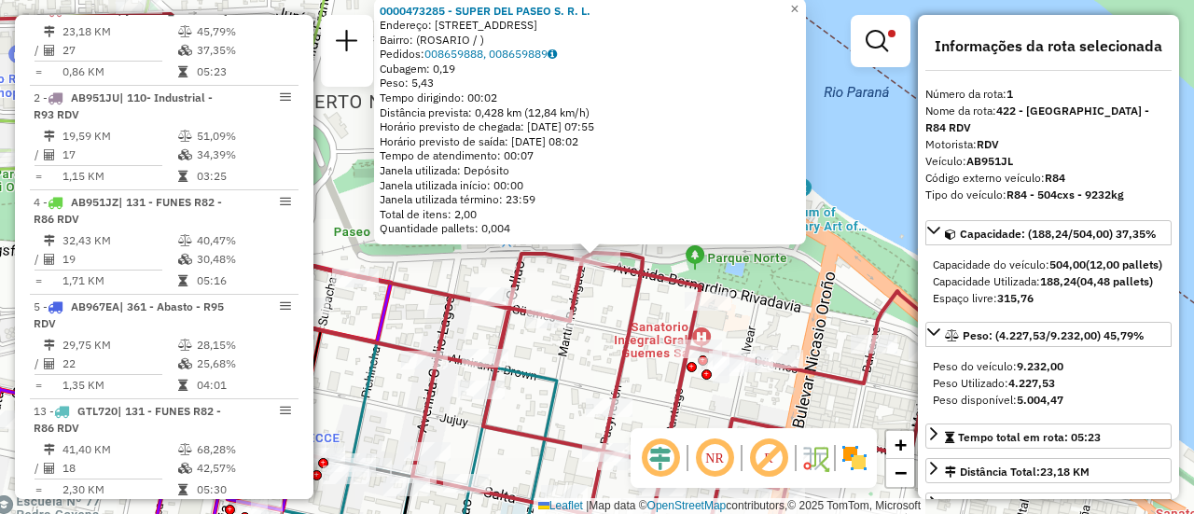
click at [559, 284] on div "0000473285 - SUPER DEL PASEO S. R. L. Endereço: RIVADAVIA 2569 Bairro: (ROSARIO…" at bounding box center [597, 257] width 1194 height 514
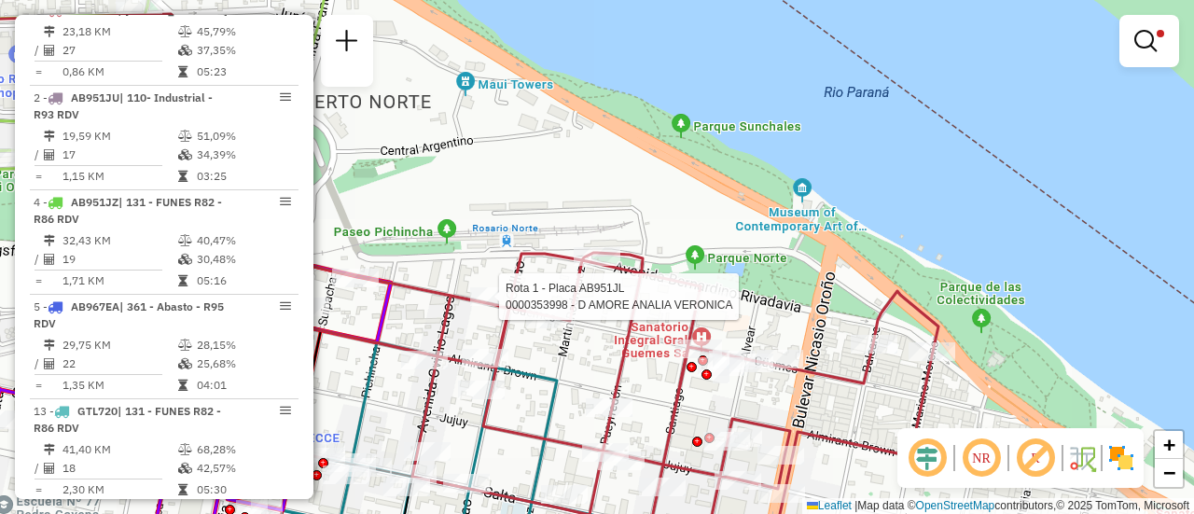
select select "**********"
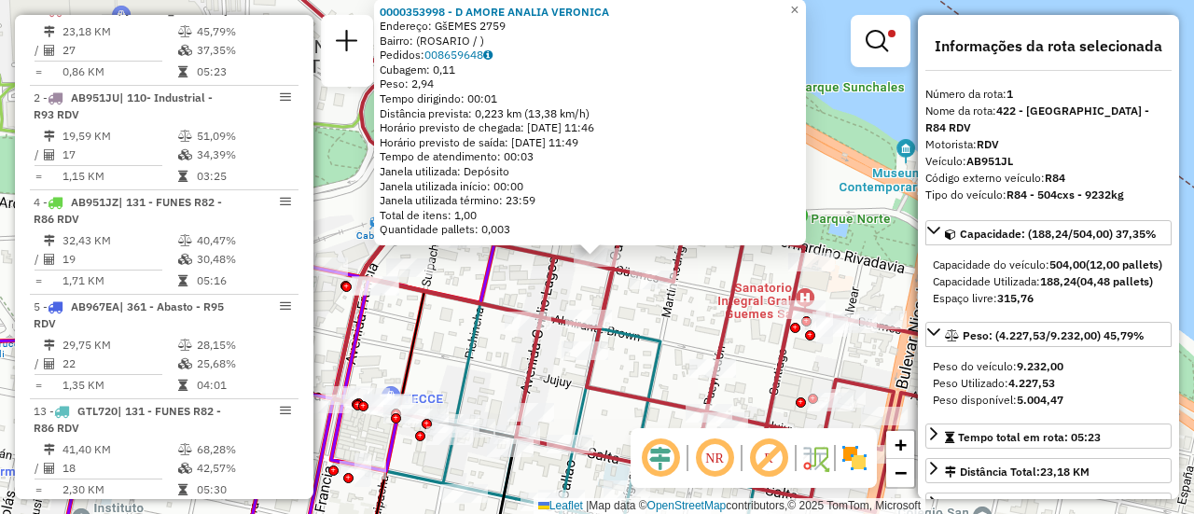
click at [494, 277] on icon at bounding box center [188, 394] width 614 height 342
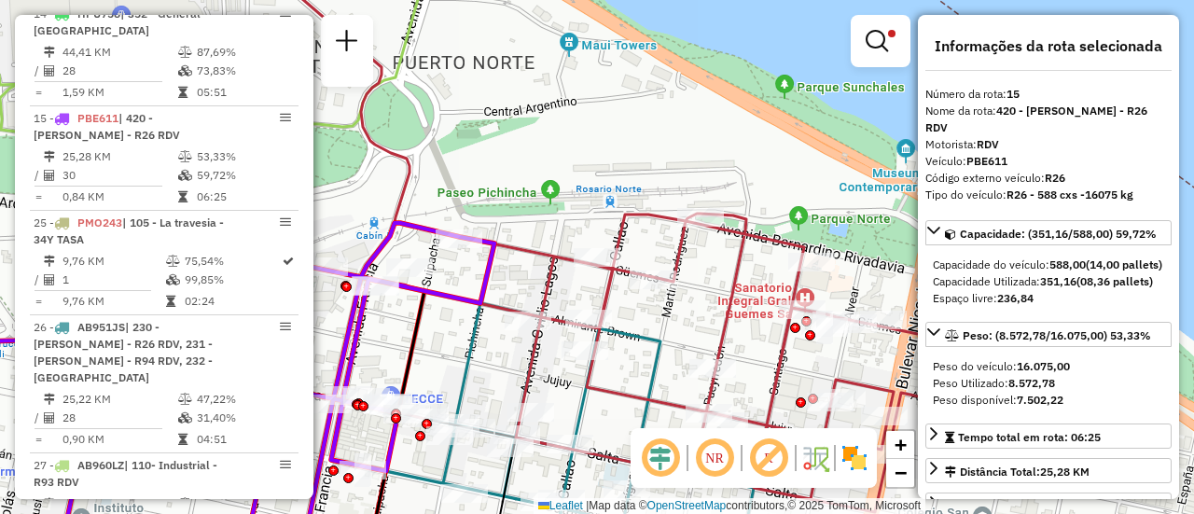
scroll to position [1291, 0]
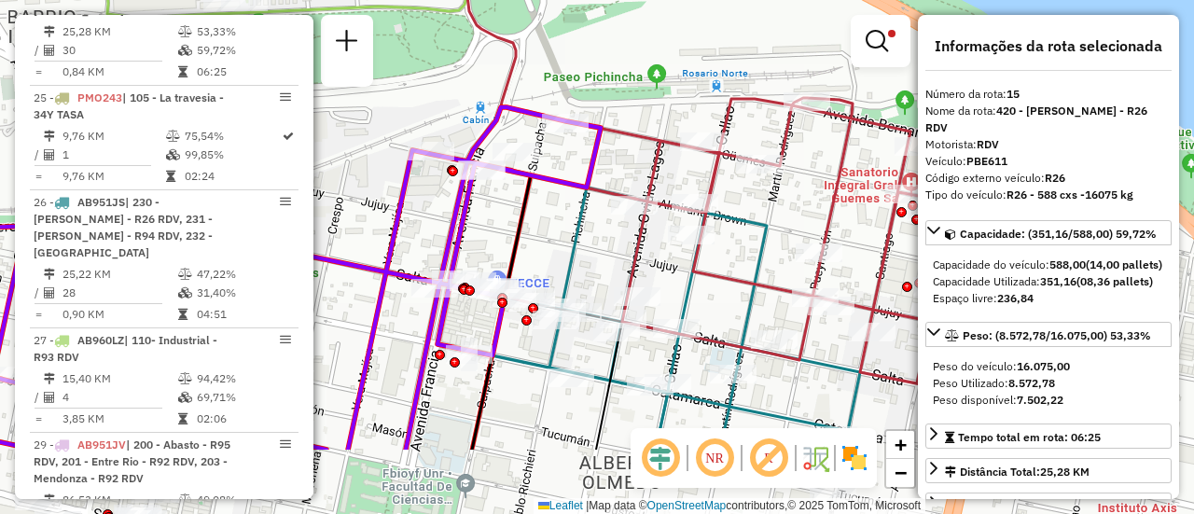
drag, startPoint x: 472, startPoint y: 352, endPoint x: 581, endPoint y: 237, distance: 159.0
click at [581, 237] on icon at bounding box center [648, 318] width 422 height 262
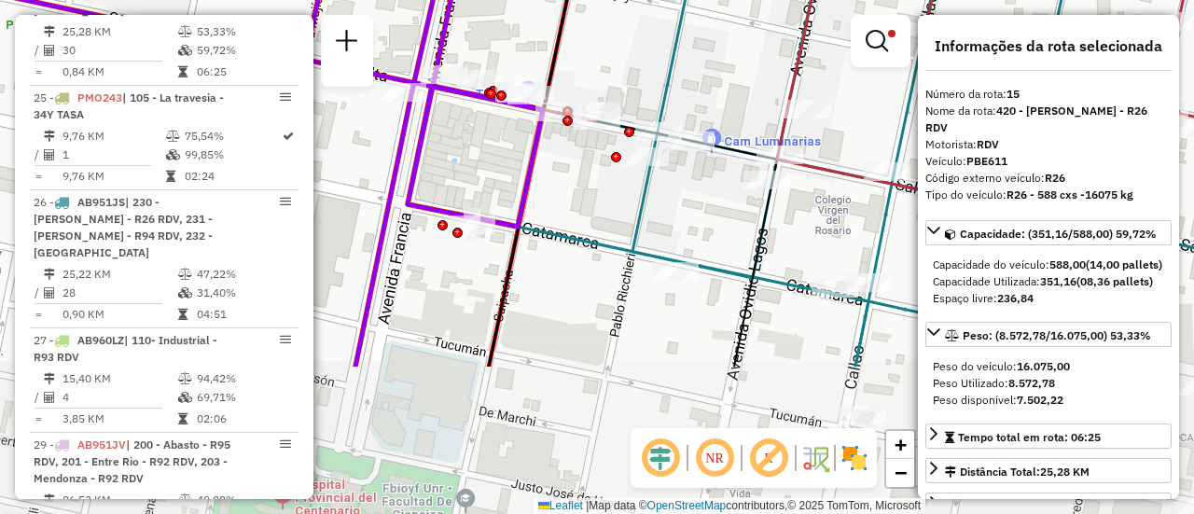
drag, startPoint x: 559, startPoint y: 273, endPoint x: 659, endPoint y: 75, distance: 222.7
click at [659, 75] on icon at bounding box center [830, 129] width 845 height 476
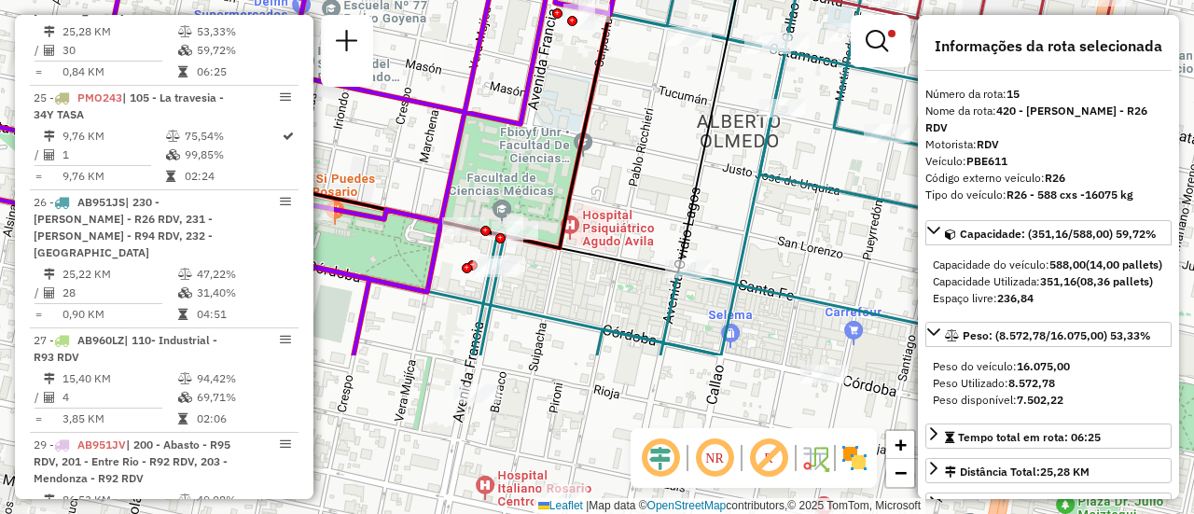
drag, startPoint x: 670, startPoint y: 282, endPoint x: 705, endPoint y: 128, distance: 157.7
click at [705, 128] on icon at bounding box center [318, 117] width 842 height 311
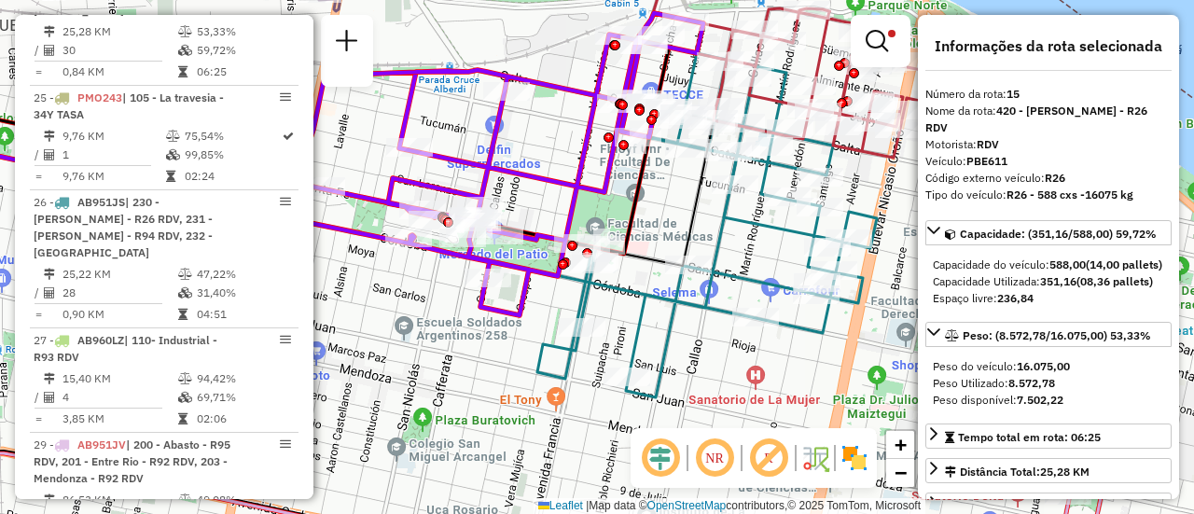
drag, startPoint x: 707, startPoint y: 165, endPoint x: 713, endPoint y: 214, distance: 49.9
click at [713, 214] on icon at bounding box center [706, 225] width 339 height 344
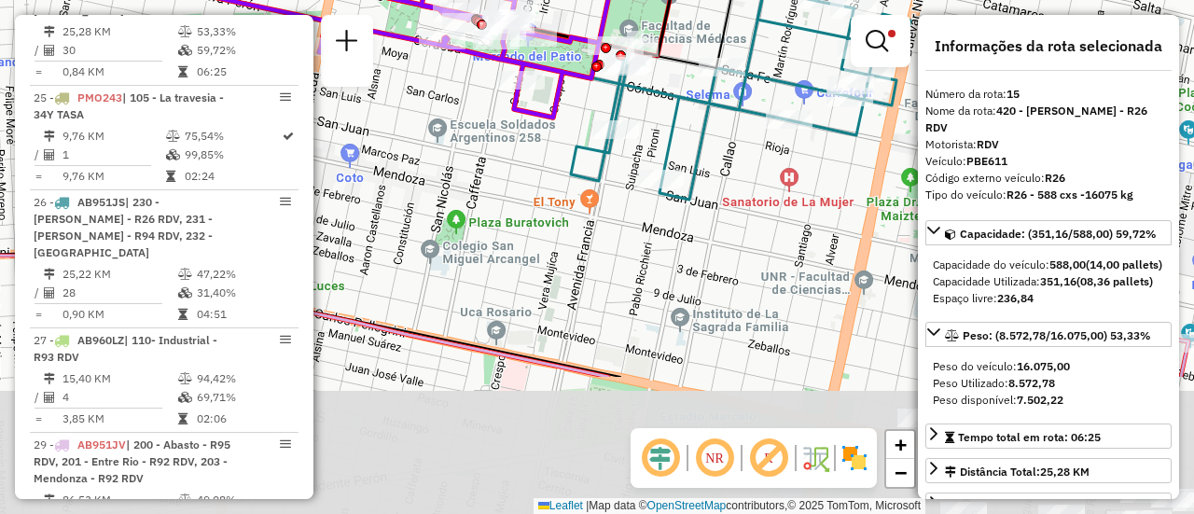
drag, startPoint x: 629, startPoint y: 325, endPoint x: 668, endPoint y: 124, distance: 204.1
click at [668, 128] on icon at bounding box center [740, 27] width 339 height 344
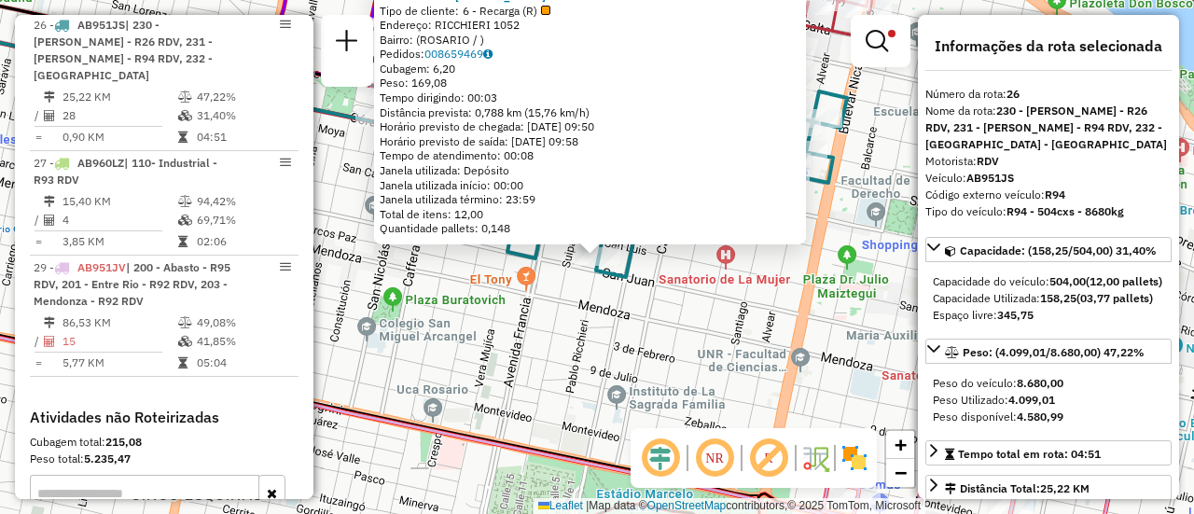
scroll to position [1500, 0]
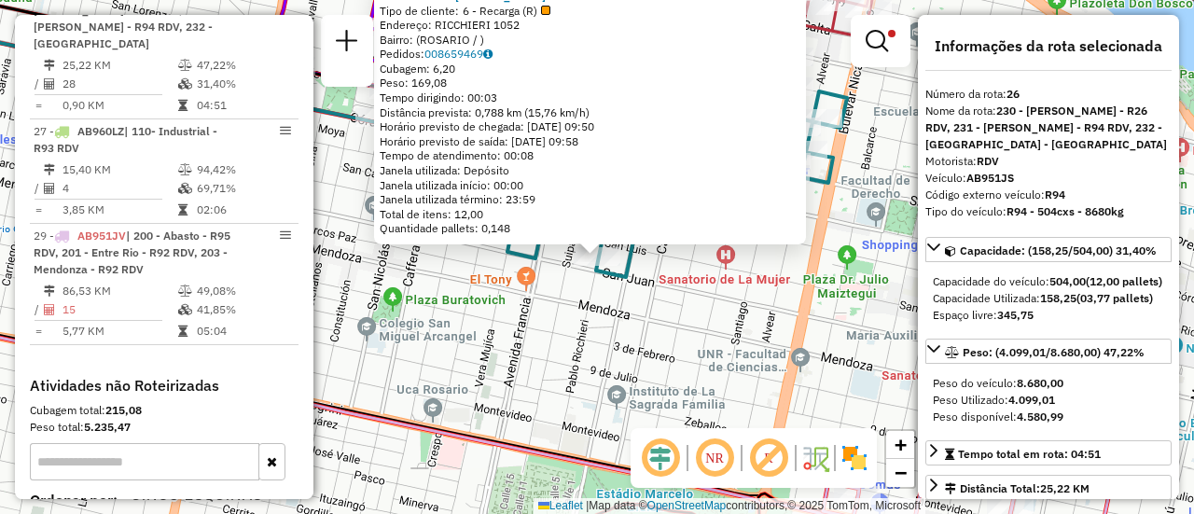
click at [559, 325] on div "0000391279 - HUANG JIE Tipo de cliente: 6 - Recarga (R) Endereço: RICCHIERI 105…" at bounding box center [597, 257] width 1194 height 514
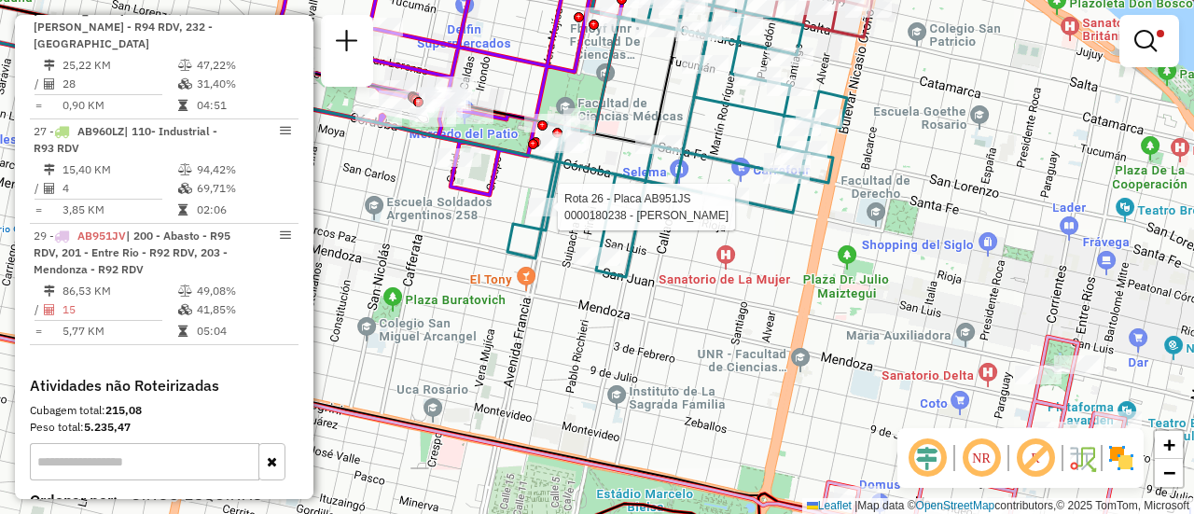
select select "**********"
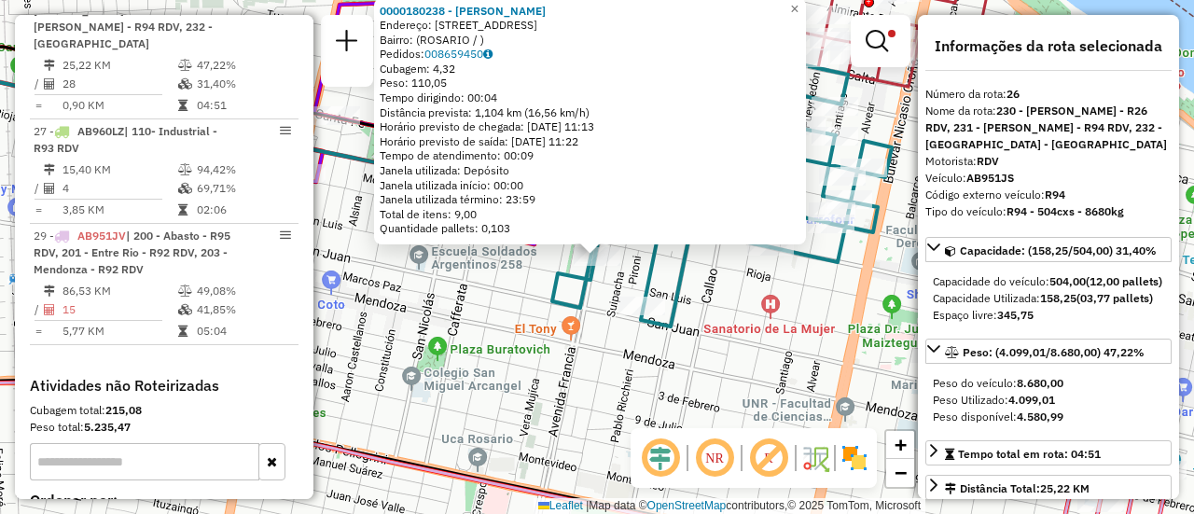
scroll to position [93, 0]
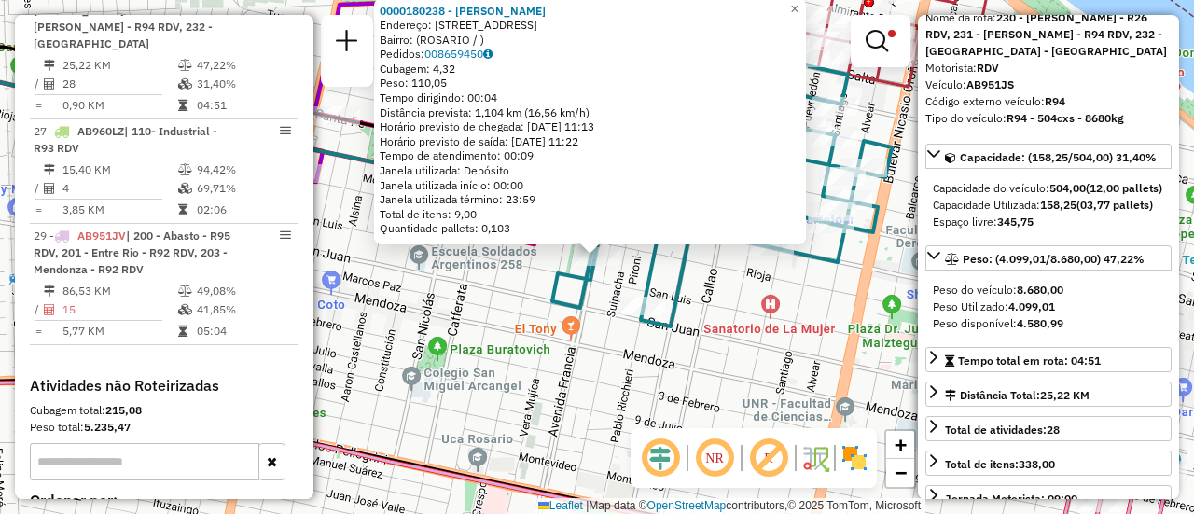
click at [715, 360] on div "0000180238 - LIN XINFENG Endereço: AVDA FRANCIA 921 Bairro: (ROSARIO / ) Pedido…" at bounding box center [597, 257] width 1194 height 514
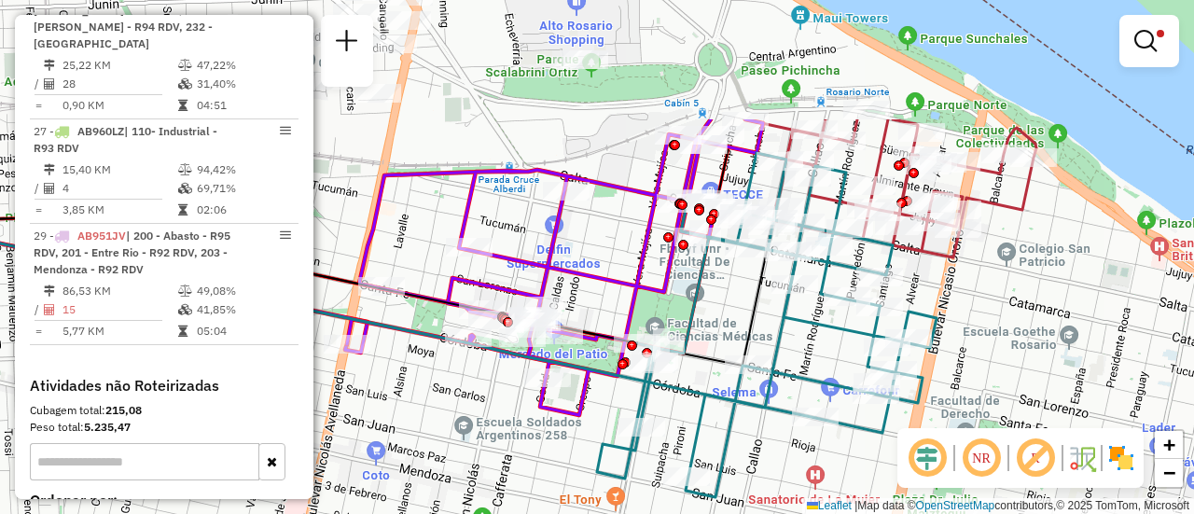
drag, startPoint x: 911, startPoint y: 114, endPoint x: 959, endPoint y: 295, distance: 187.1
click at [959, 295] on div "Limpar filtros Janela de atendimento Grade de atendimento Capacidade Transporta…" at bounding box center [597, 257] width 1194 height 514
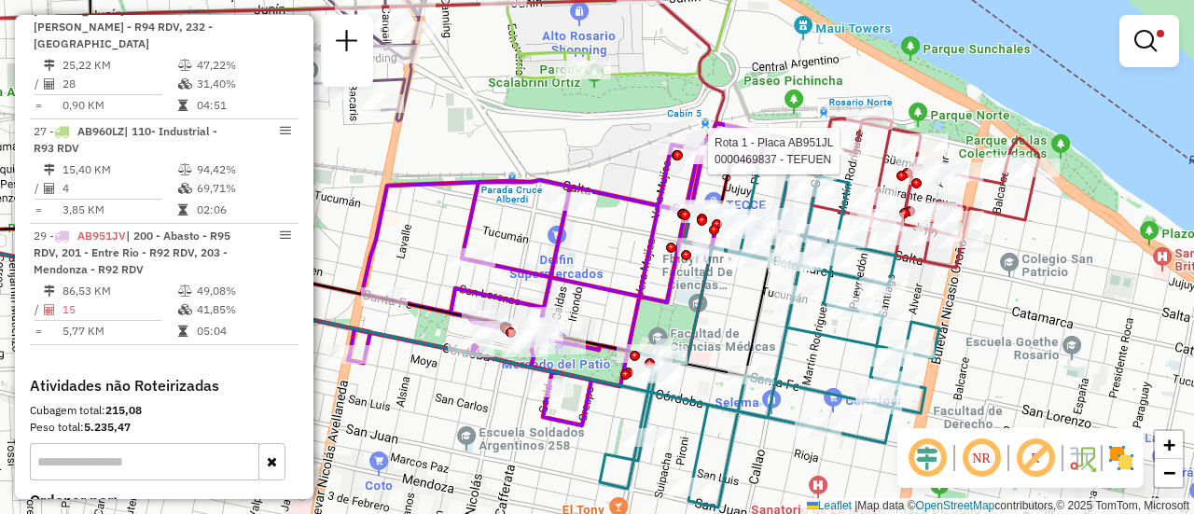
select select "**********"
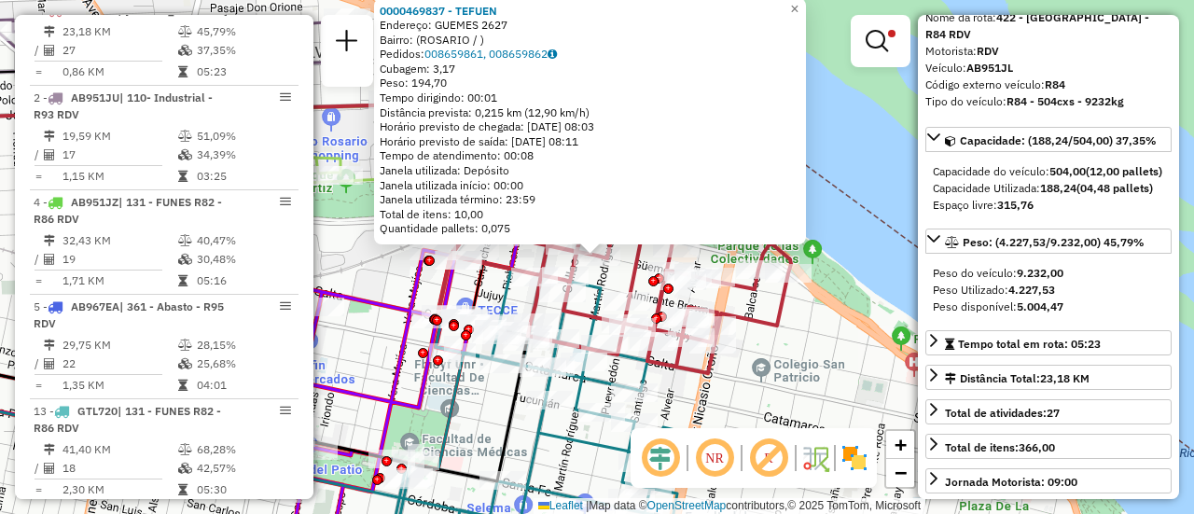
click at [803, 352] on div "0000469837 - TEFUEN Endereço: GUEMES 2627 Bairro: (ROSARIO / ) Pedidos: 0086598…" at bounding box center [597, 257] width 1194 height 514
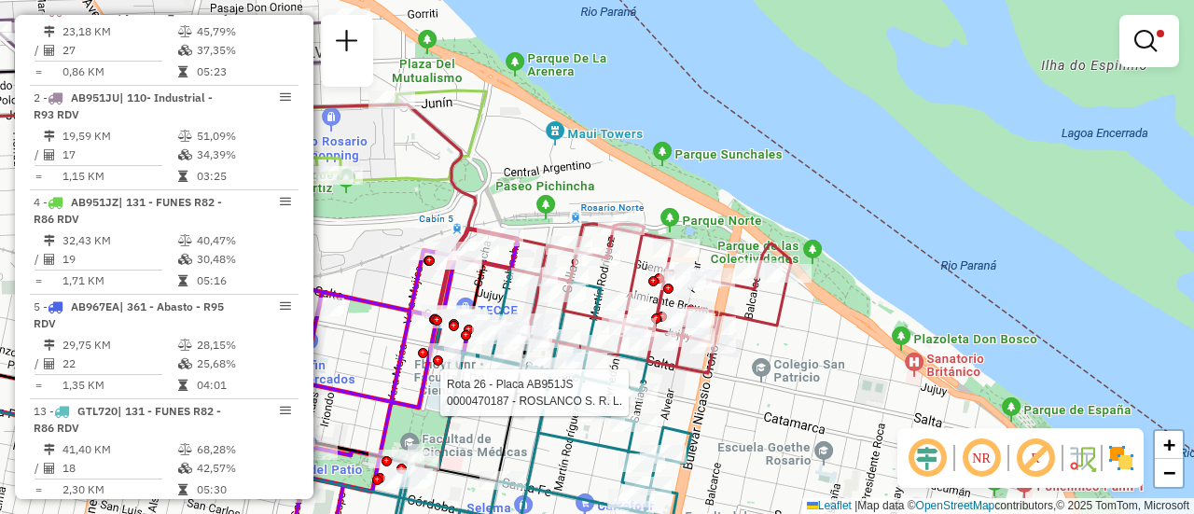
select select "**********"
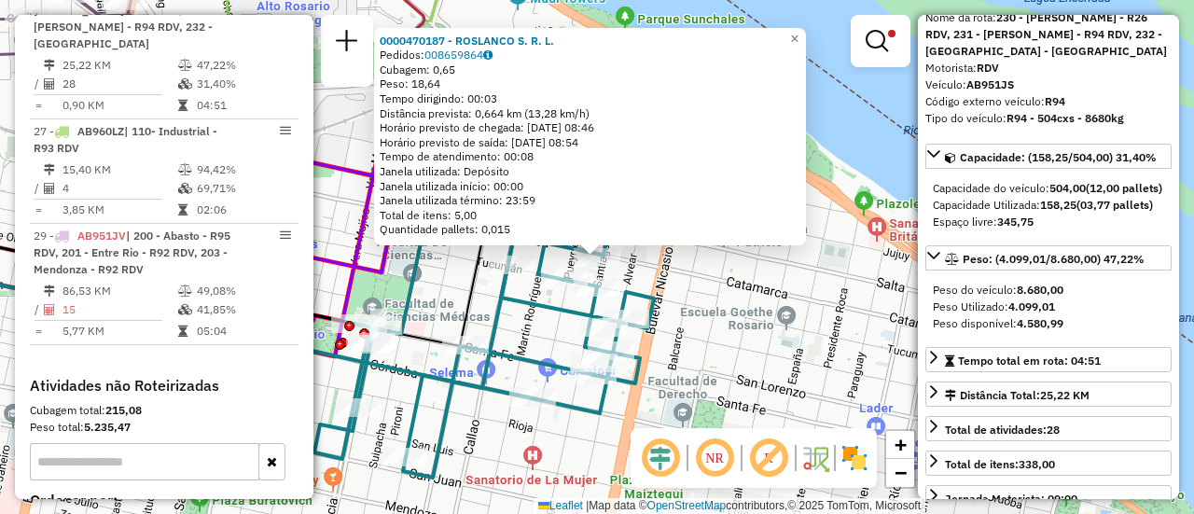
scroll to position [187, 0]
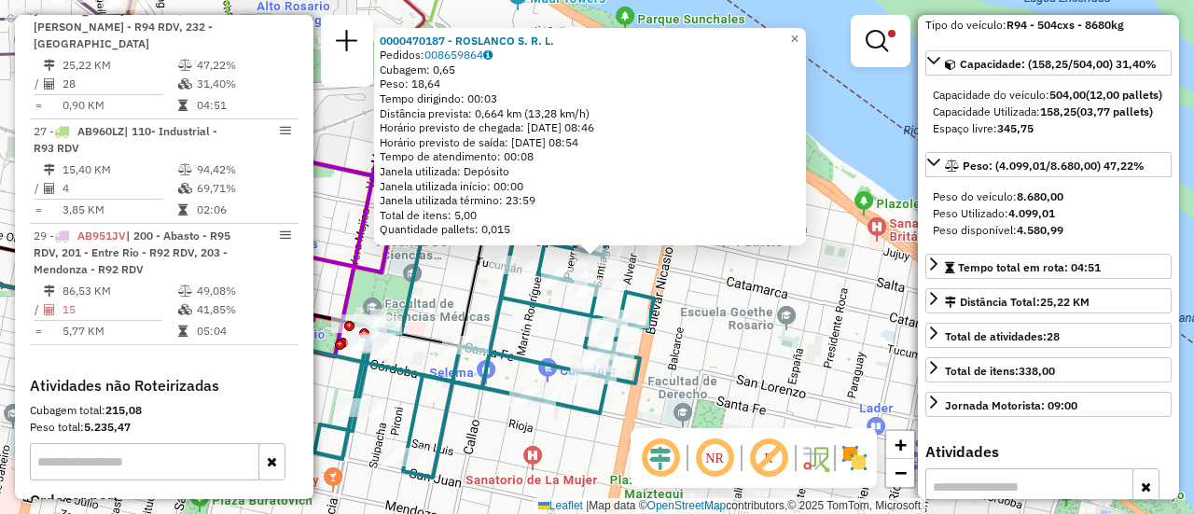
click at [726, 341] on div "0000470187 - ROSLANCO S. R. L. Pedidos: 008659864 Cubagem: 0,65 Peso: 18,64 Tem…" at bounding box center [597, 257] width 1194 height 514
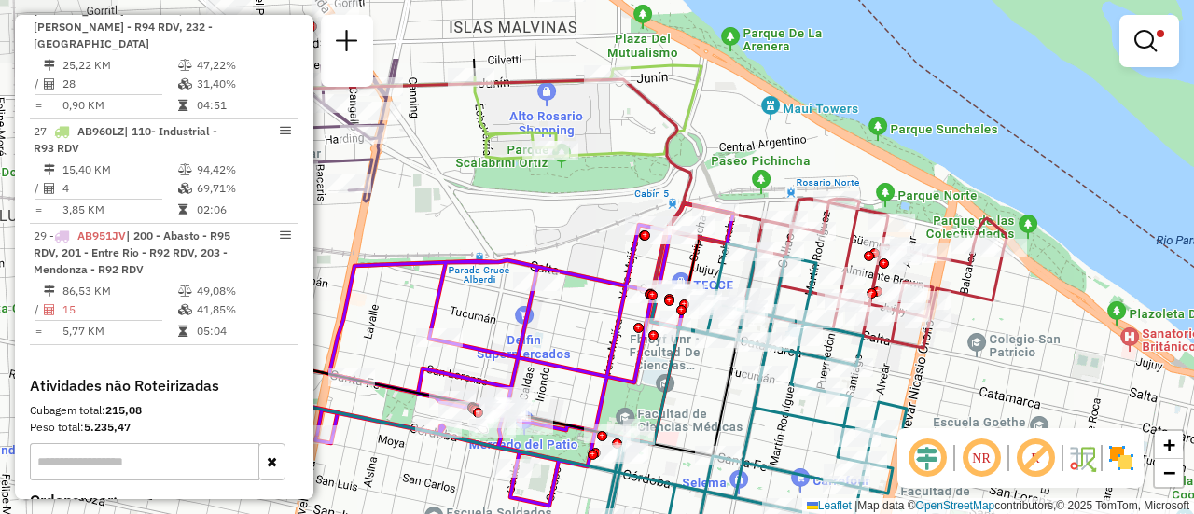
drag, startPoint x: 487, startPoint y: 291, endPoint x: 739, endPoint y: 401, distance: 275.6
click at [739, 401] on div "Limpar filtros Janela de atendimento Grade de atendimento Capacidade Transporta…" at bounding box center [597, 257] width 1194 height 514
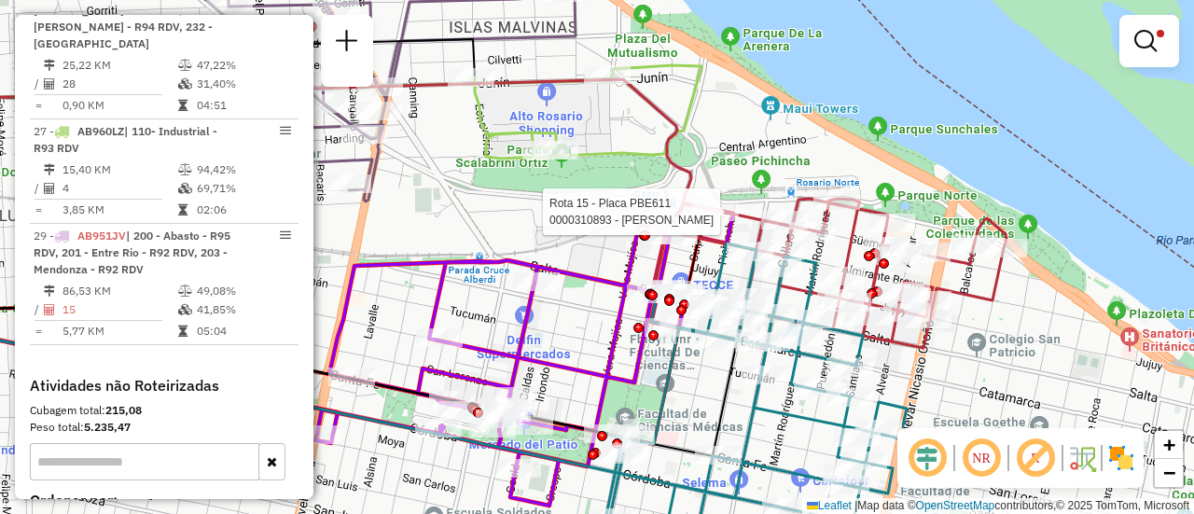
select select "**********"
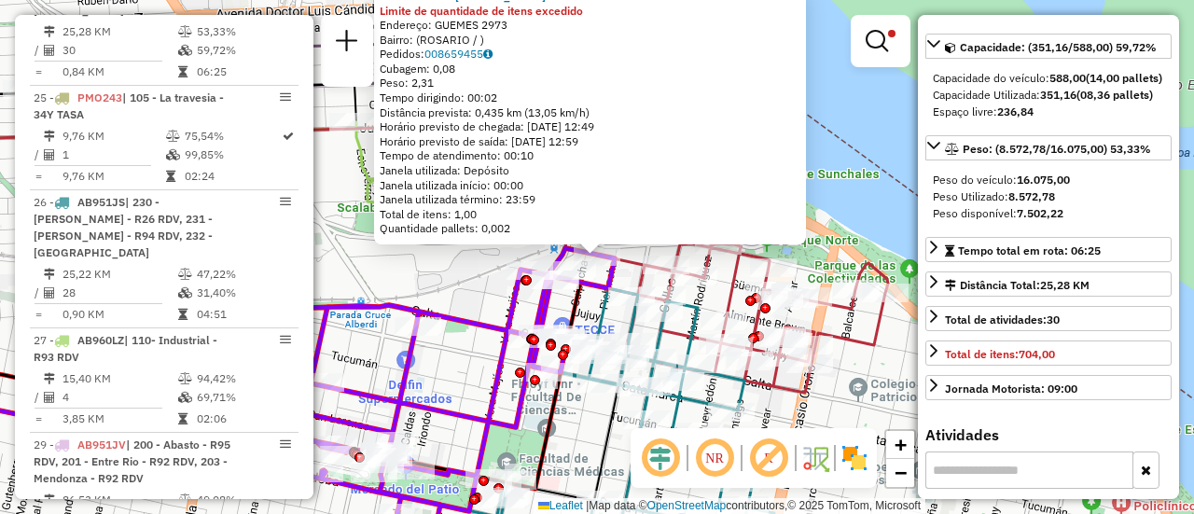
click at [481, 303] on div "0000310893 - RIVAS LEANDR Limite de quantidade de itens excedido Endereço: GUEM…" at bounding box center [597, 257] width 1194 height 514
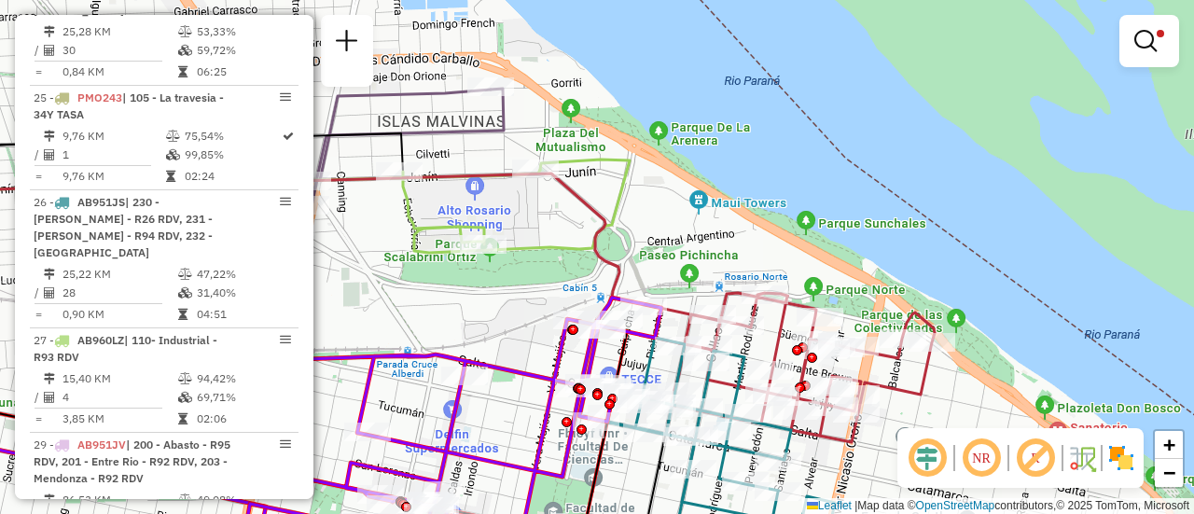
drag, startPoint x: 423, startPoint y: 264, endPoint x: 508, endPoint y: 348, distance: 119.4
click at [508, 348] on div "Limpar filtros Janela de atendimento Grade de atendimento Capacidade Transporta…" at bounding box center [597, 257] width 1194 height 514
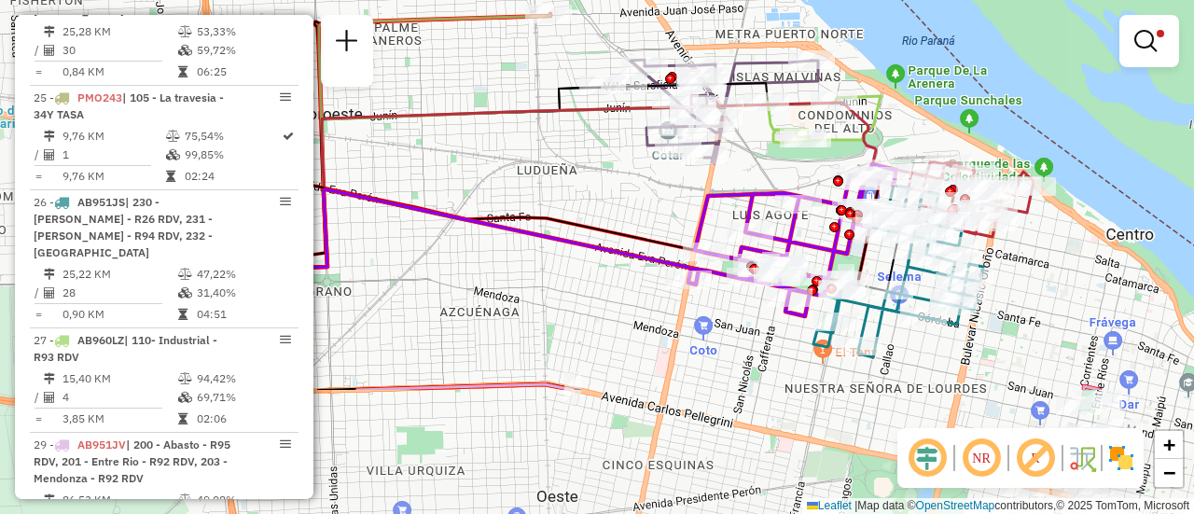
drag, startPoint x: 475, startPoint y: 353, endPoint x: 766, endPoint y: 178, distance: 339.7
click at [766, 178] on div "Limpar filtros Janela de atendimento Grade de atendimento Capacidade Transporta…" at bounding box center [597, 257] width 1194 height 514
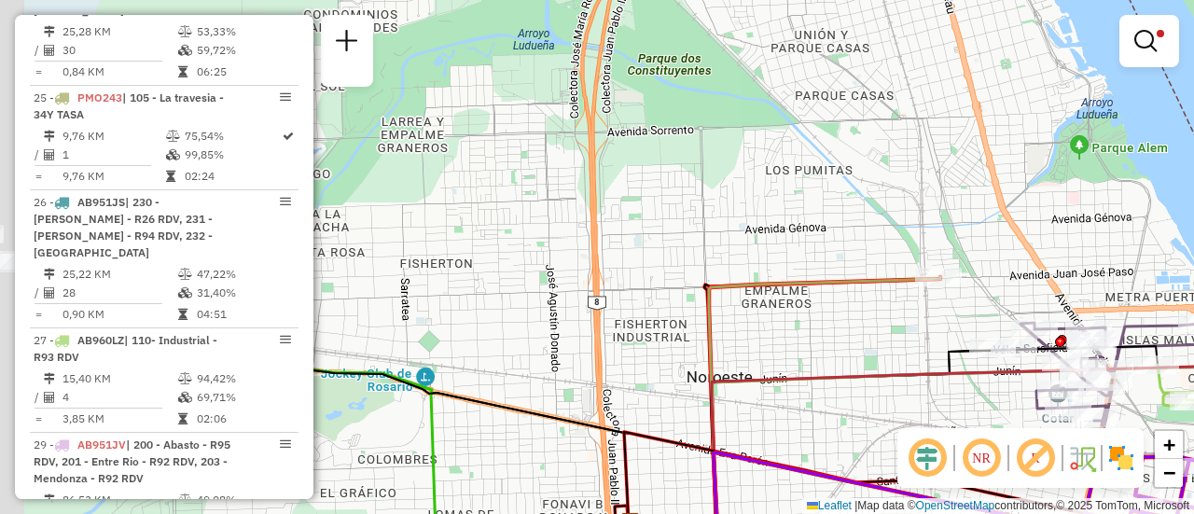
drag, startPoint x: 574, startPoint y: 223, endPoint x: 958, endPoint y: 462, distance: 452.3
click at [963, 485] on hb-router-mapa "Informações da Sessão 1278361 - 19/09/2025 Criação: 18/09/2025 16:23 Depósito: …" at bounding box center [597, 257] width 1194 height 514
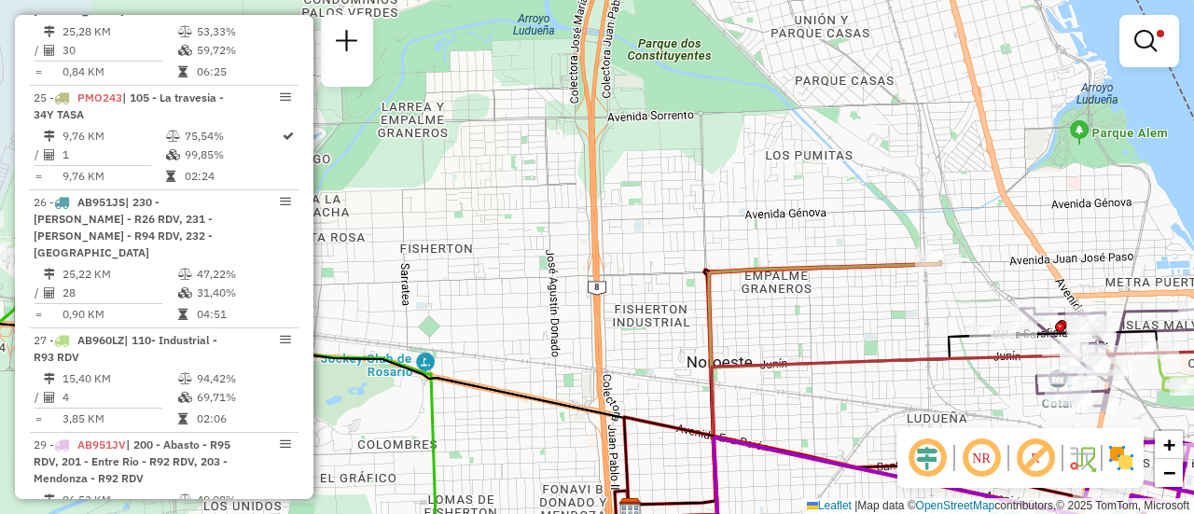
drag, startPoint x: 862, startPoint y: 407, endPoint x: 851, endPoint y: 353, distance: 54.1
click at [851, 353] on div "Limpar filtros Janela de atendimento Grade de atendimento Capacidade Transporta…" at bounding box center [597, 257] width 1194 height 514
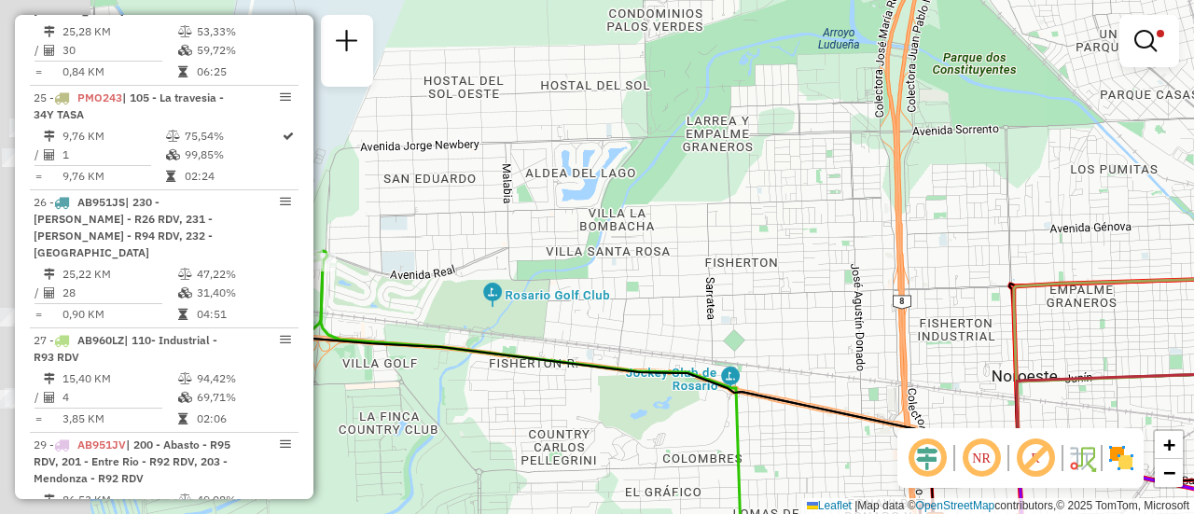
drag, startPoint x: 491, startPoint y: 243, endPoint x: 1120, endPoint y: 326, distance: 634.0
click at [1120, 326] on div "Limpar filtros Janela de atendimento Grade de atendimento Capacidade Transporta…" at bounding box center [597, 257] width 1194 height 514
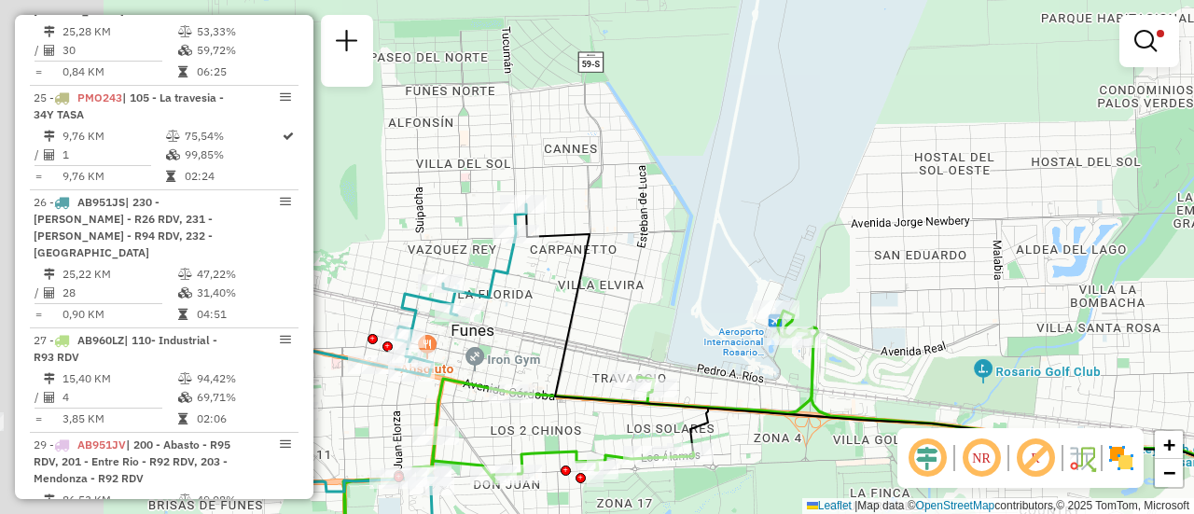
drag, startPoint x: 624, startPoint y: 166, endPoint x: 1036, endPoint y: 256, distance: 421.8
click at [1036, 256] on div "Limpar filtros Janela de atendimento Grade de atendimento Capacidade Transporta…" at bounding box center [597, 257] width 1194 height 514
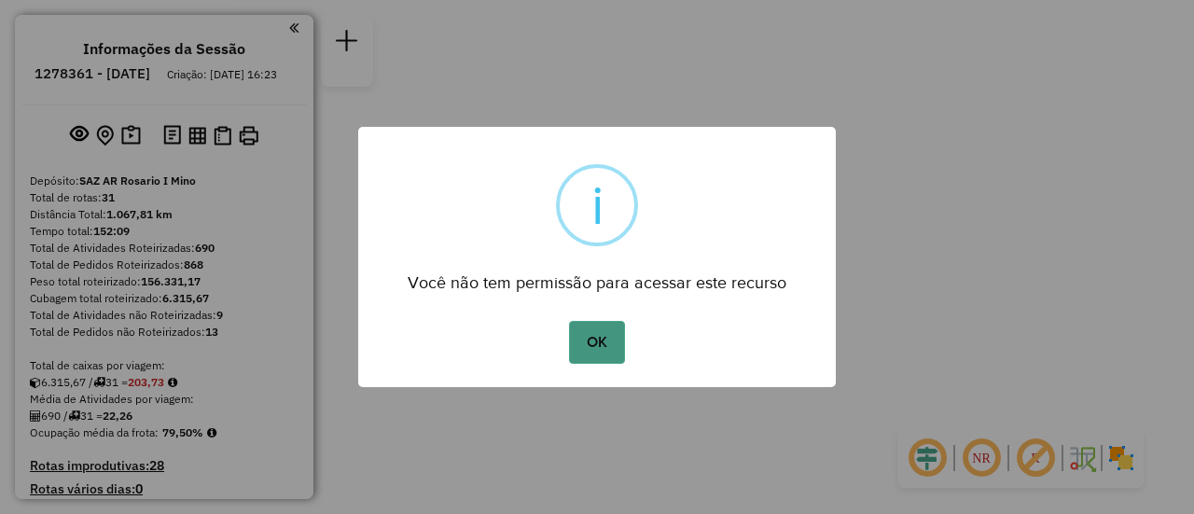
click at [587, 346] on button "OK" at bounding box center [596, 342] width 55 height 43
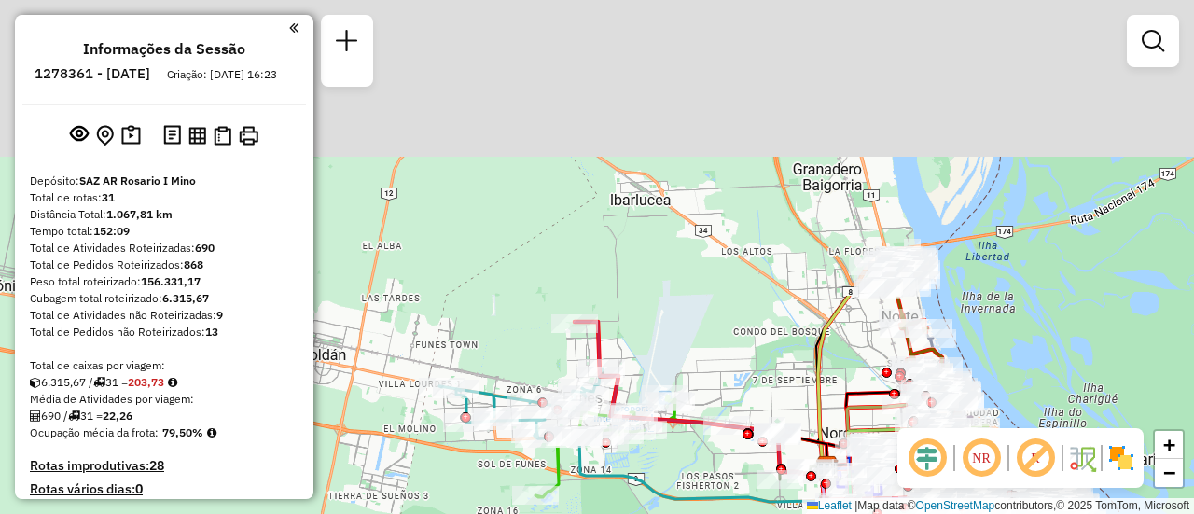
drag, startPoint x: 535, startPoint y: 211, endPoint x: 576, endPoint y: 450, distance: 243.1
click at [574, 513] on html "Aguarde... Pop-up bloqueado! Seu navegador bloqueou automáticamente a abertura …" at bounding box center [597, 257] width 1194 height 514
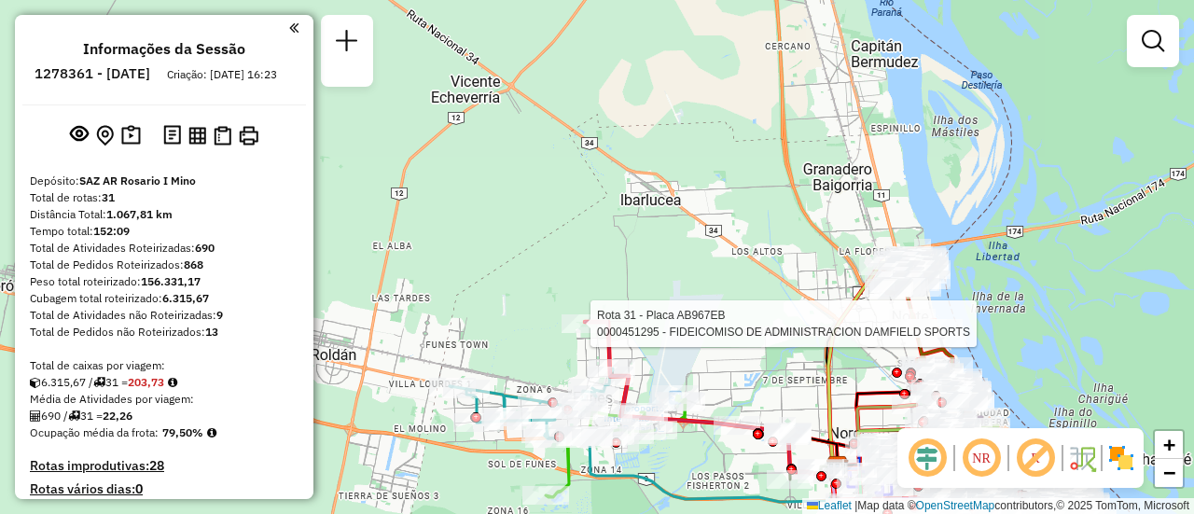
select select "**********"
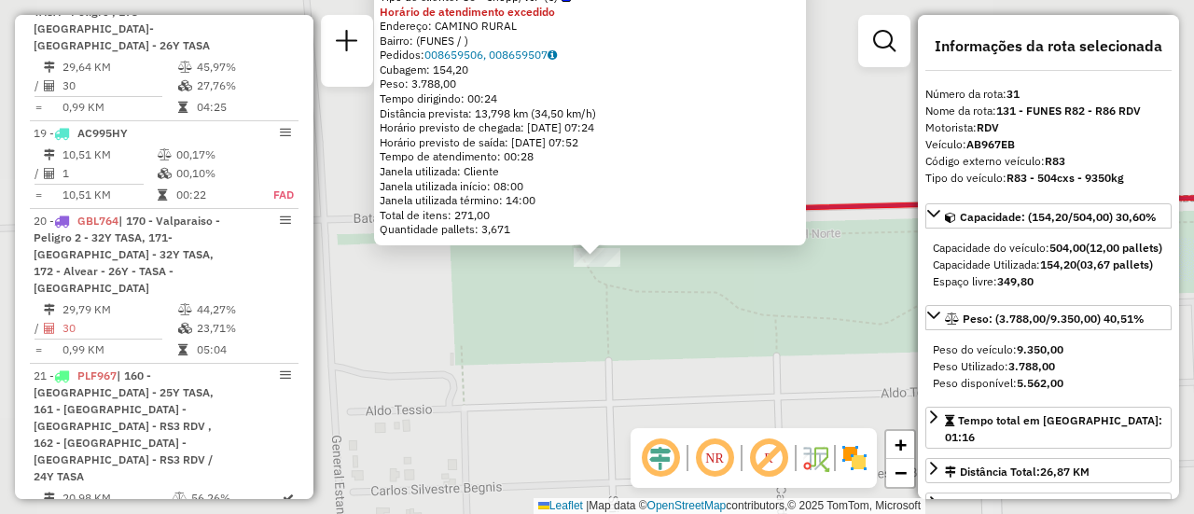
scroll to position [4217, 0]
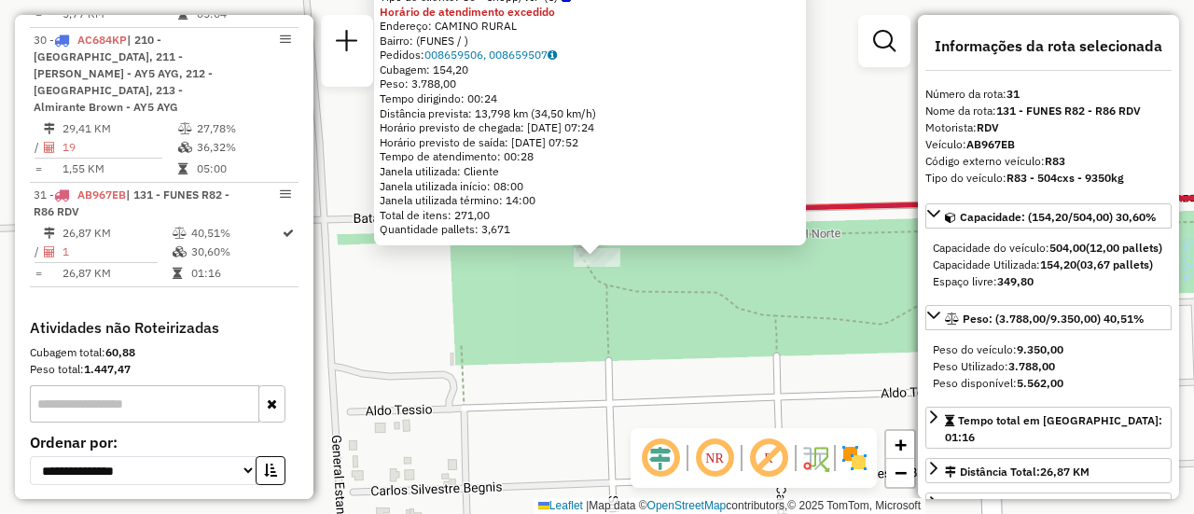
click at [713, 322] on div "0000451295 - FIDEICOMISO DE ADMINISTRACION DAMFIELD SPORTS Tipo de cliente: 80 …" at bounding box center [597, 257] width 1194 height 514
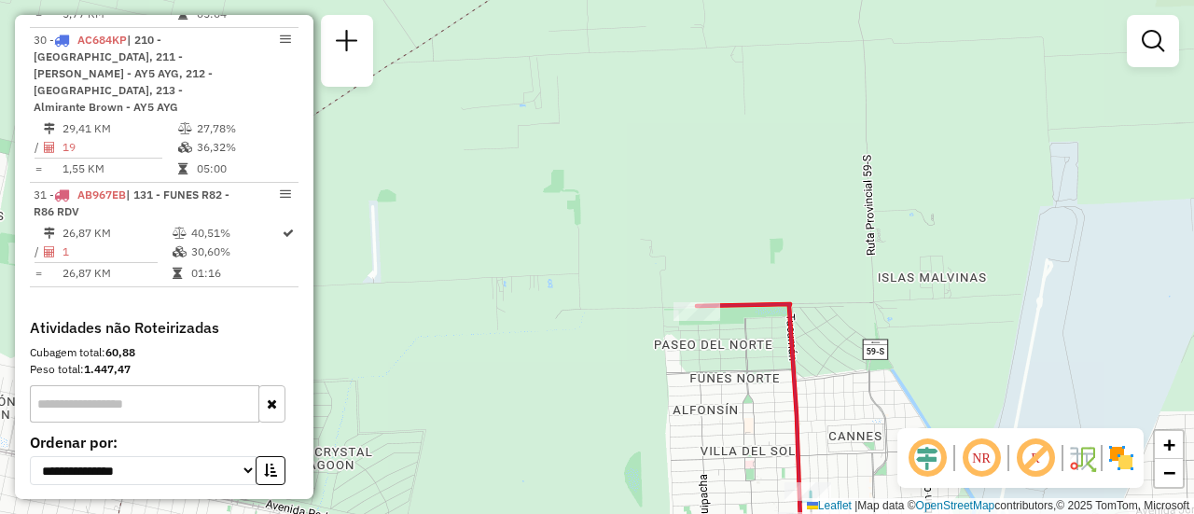
click at [714, 232] on div "Janela de atendimento Grade de atendimento Capacidade Transportadoras Veículos …" at bounding box center [597, 257] width 1194 height 514
click at [1153, 39] on em at bounding box center [1152, 41] width 22 height 22
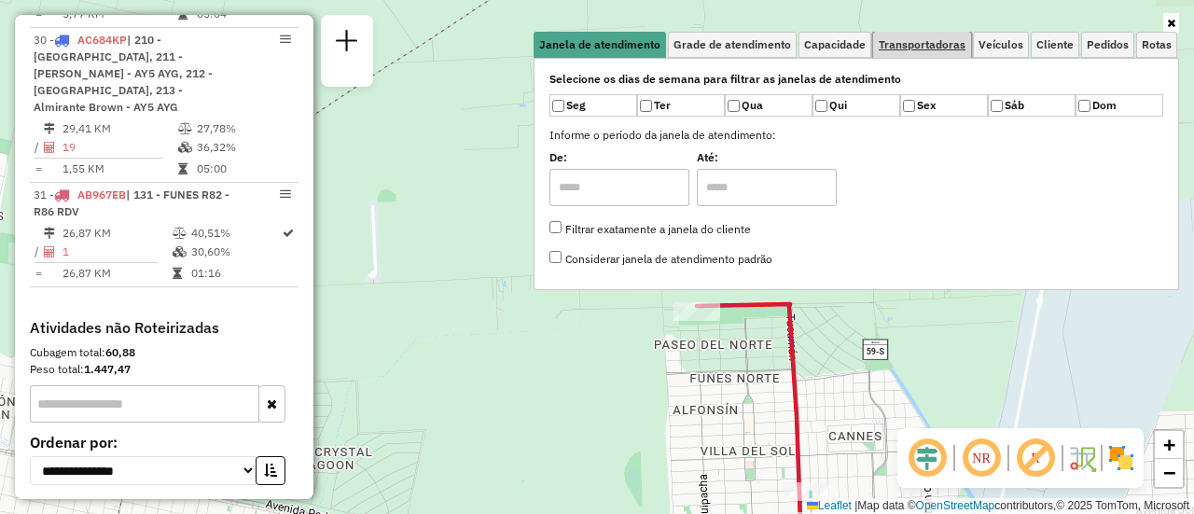
click at [952, 46] on span "Transportadoras" at bounding box center [921, 44] width 87 height 11
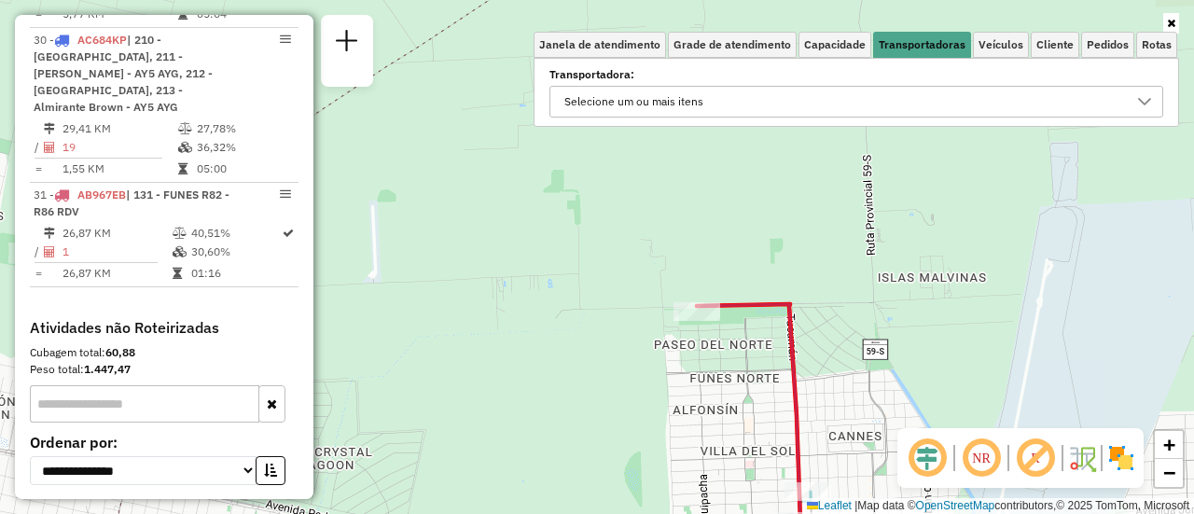
click at [1142, 103] on icon at bounding box center [1144, 101] width 13 height 7
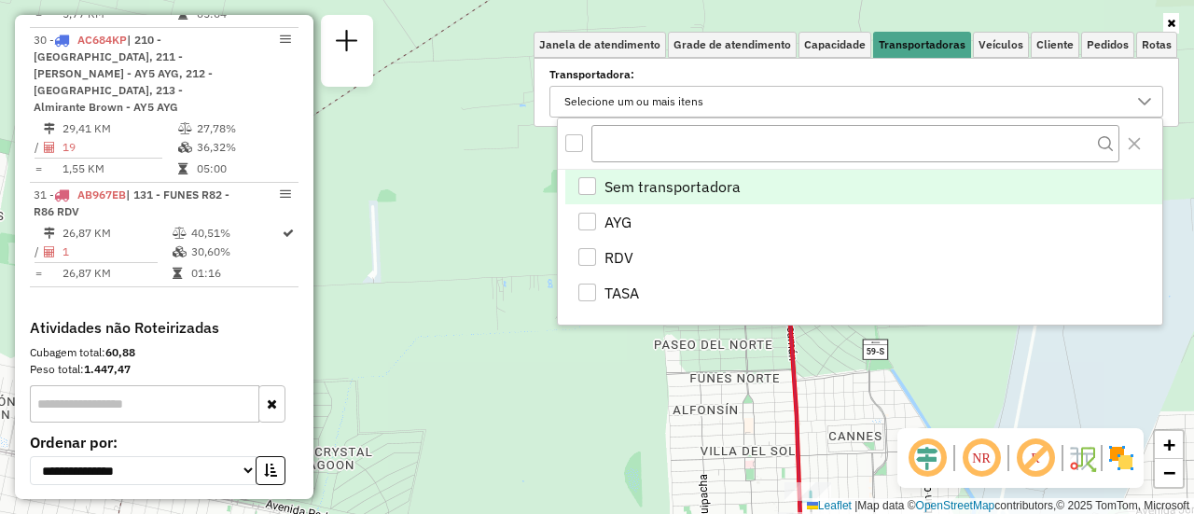
scroll to position [11, 64]
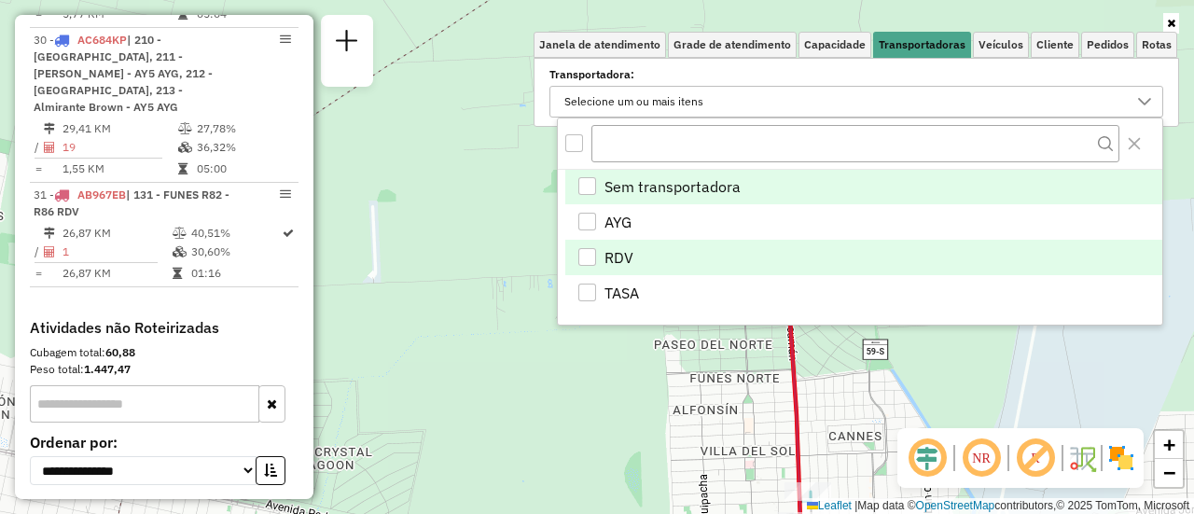
click at [589, 254] on div "RDV" at bounding box center [587, 257] width 18 height 18
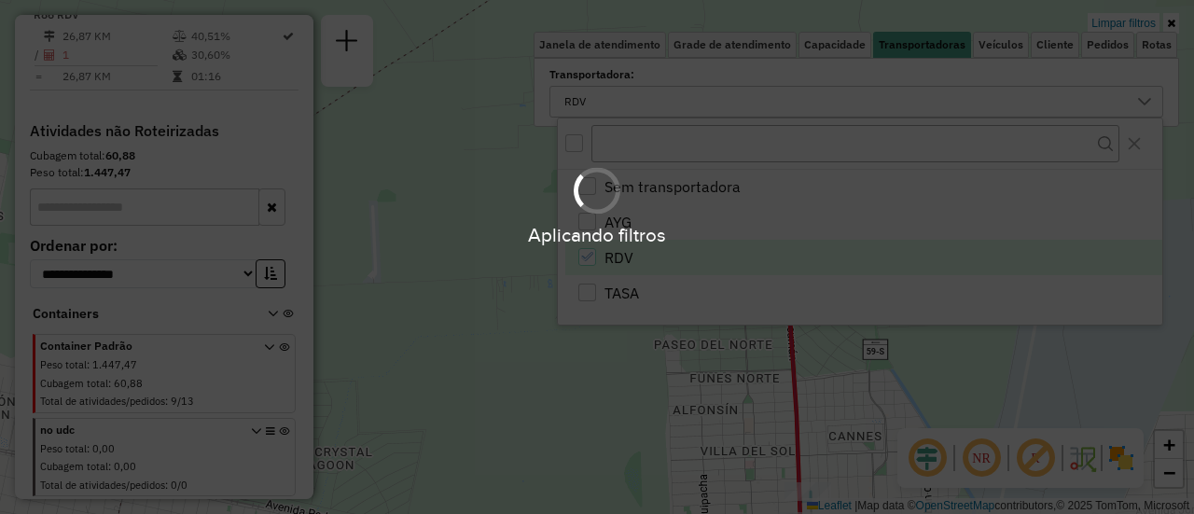
scroll to position [1863, 0]
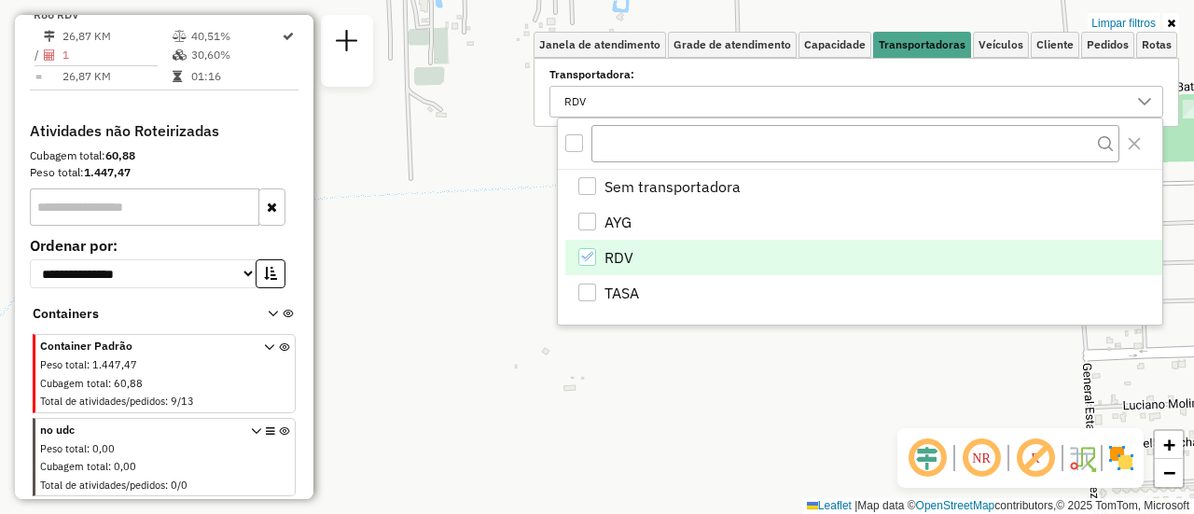
click at [537, 379] on div "Limpar filtros Janela de atendimento Grade de atendimento Capacidade Transporta…" at bounding box center [597, 257] width 1194 height 514
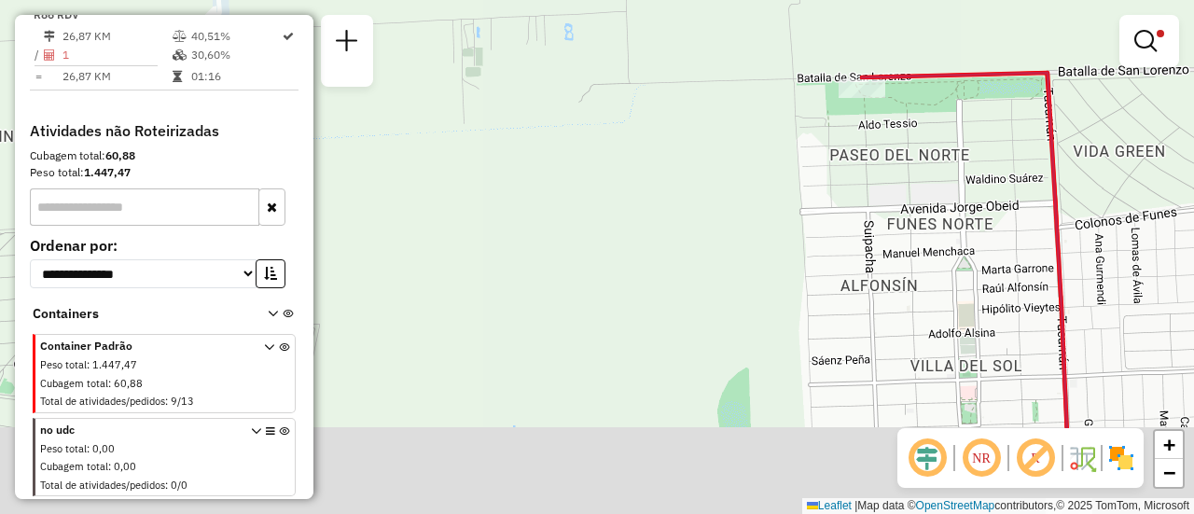
drag, startPoint x: 664, startPoint y: 332, endPoint x: 598, endPoint y: 198, distance: 149.7
click at [598, 198] on div "Limpar filtros Janela de atendimento Grade de atendimento Capacidade Transporta…" at bounding box center [597, 257] width 1194 height 514
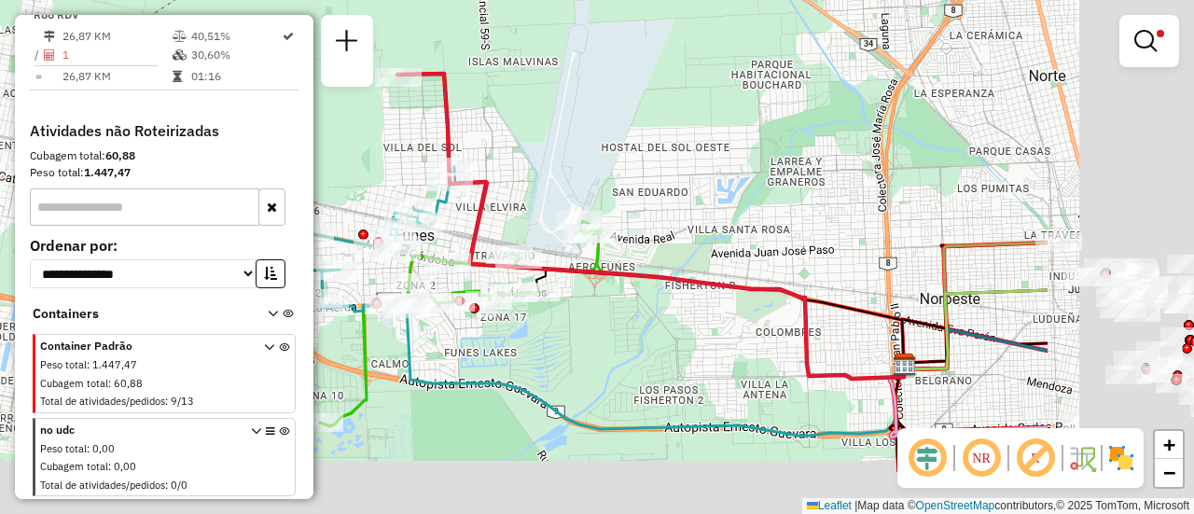
drag, startPoint x: 986, startPoint y: 240, endPoint x: 394, endPoint y: 181, distance: 595.1
click at [394, 179] on div "Limpar filtros Janela de atendimento Grade de atendimento Capacidade Transporta…" at bounding box center [597, 257] width 1194 height 514
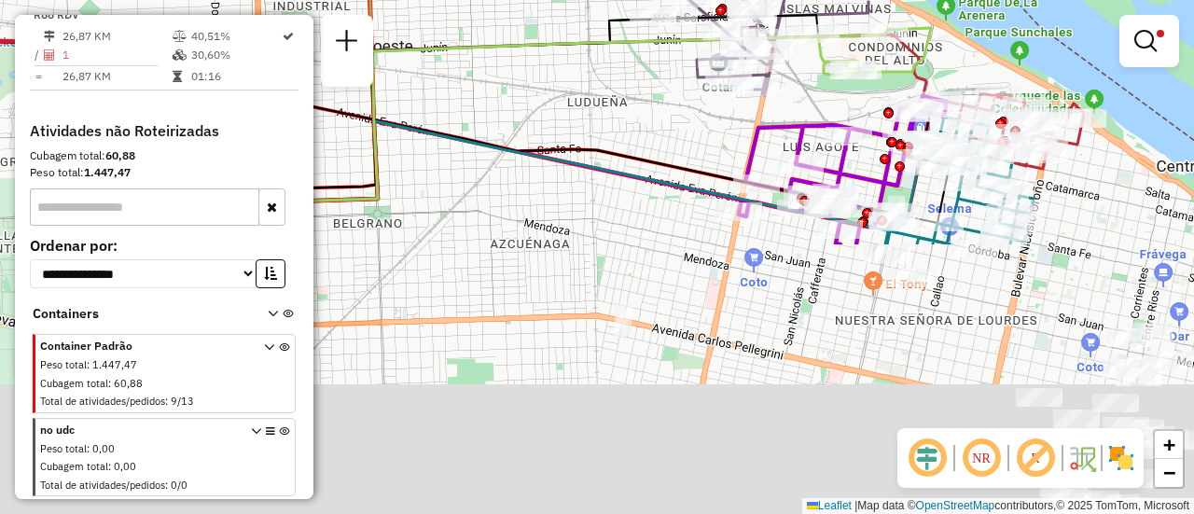
drag, startPoint x: 1016, startPoint y: 355, endPoint x: 947, endPoint y: 21, distance: 341.8
click at [947, 21] on div "Limpar filtros Janela de atendimento Grade de atendimento Capacidade Transporta…" at bounding box center [597, 257] width 1194 height 514
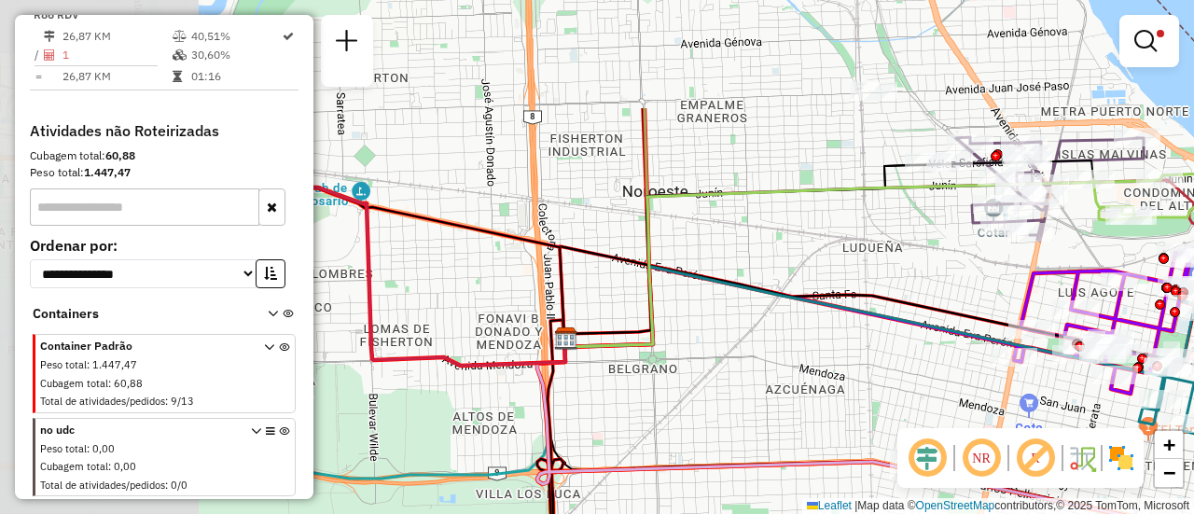
drag, startPoint x: 615, startPoint y: 118, endPoint x: 902, endPoint y: 280, distance: 329.4
click at [902, 280] on div "Limpar filtros Janela de atendimento Grade de atendimento Capacidade Transporta…" at bounding box center [597, 257] width 1194 height 514
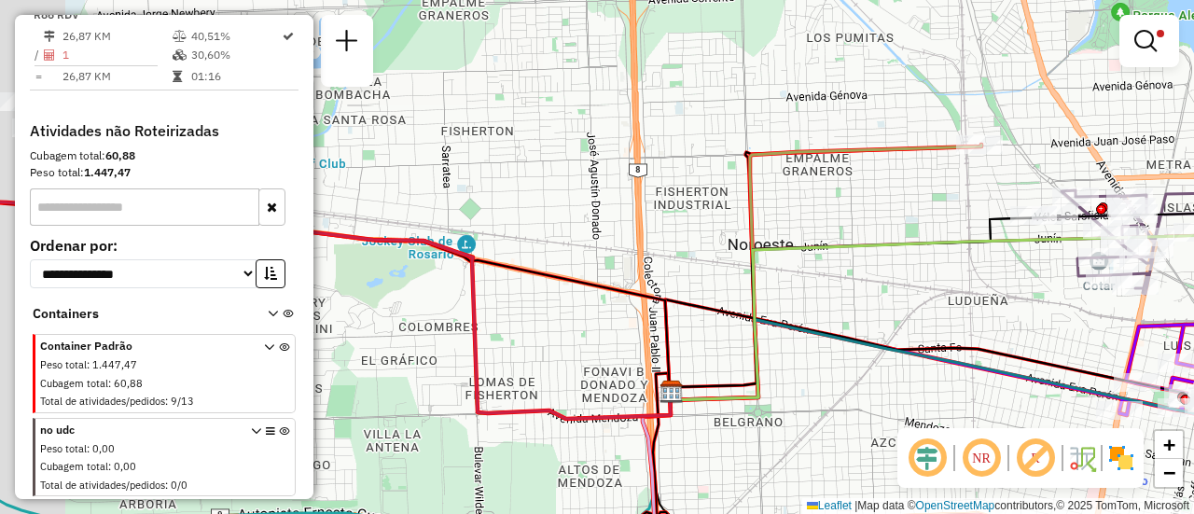
drag, startPoint x: 653, startPoint y: 197, endPoint x: 1098, endPoint y: 299, distance: 456.5
click at [1099, 302] on icon at bounding box center [968, 315] width 597 height 169
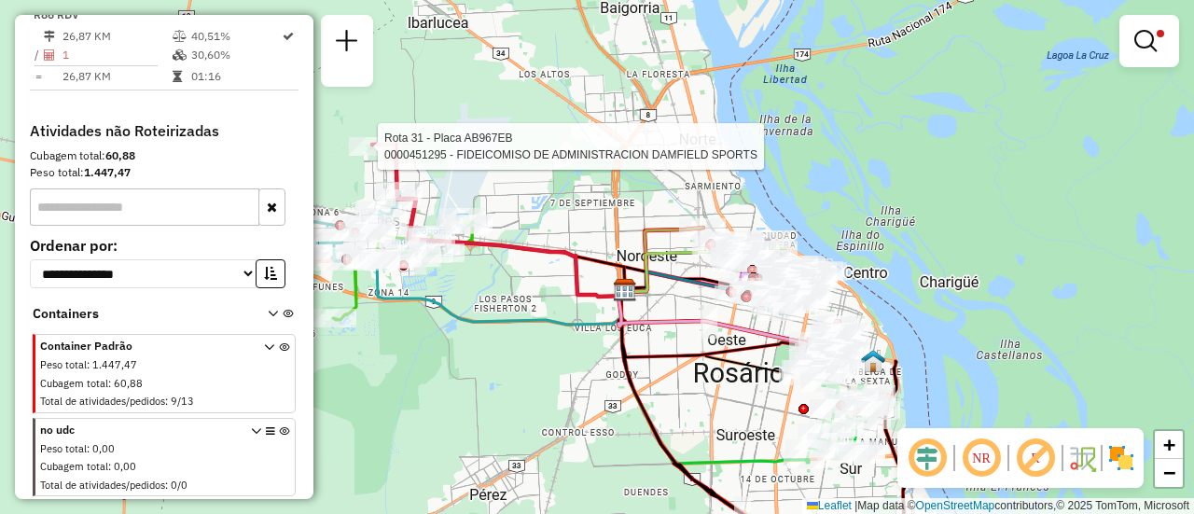
select select "**********"
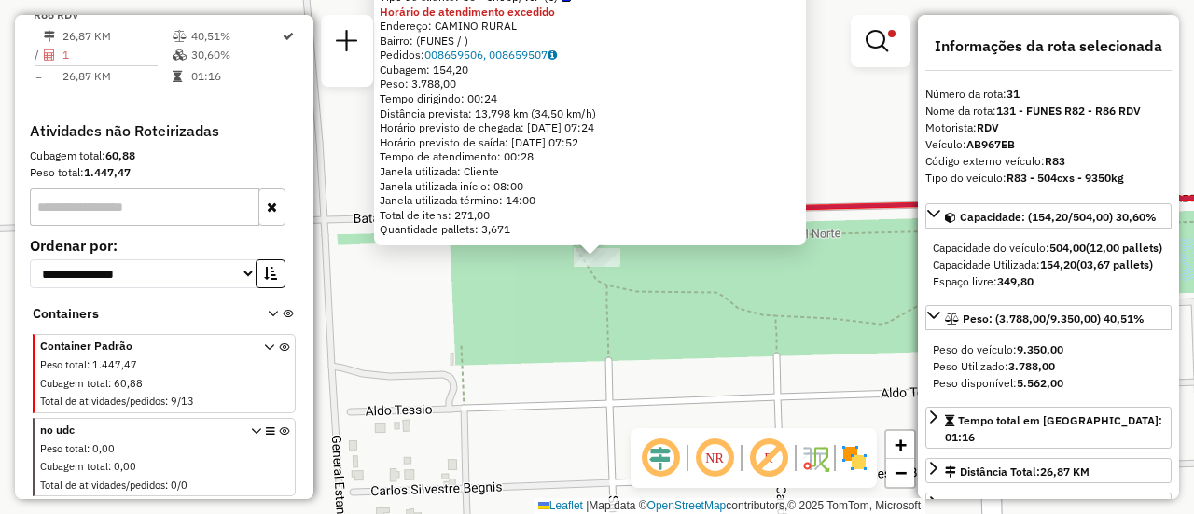
click at [700, 301] on div "0000451295 - FIDEICOMISO DE ADMINISTRACION DAMFIELD SPORTS Tipo de cliente: 80 …" at bounding box center [597, 257] width 1194 height 514
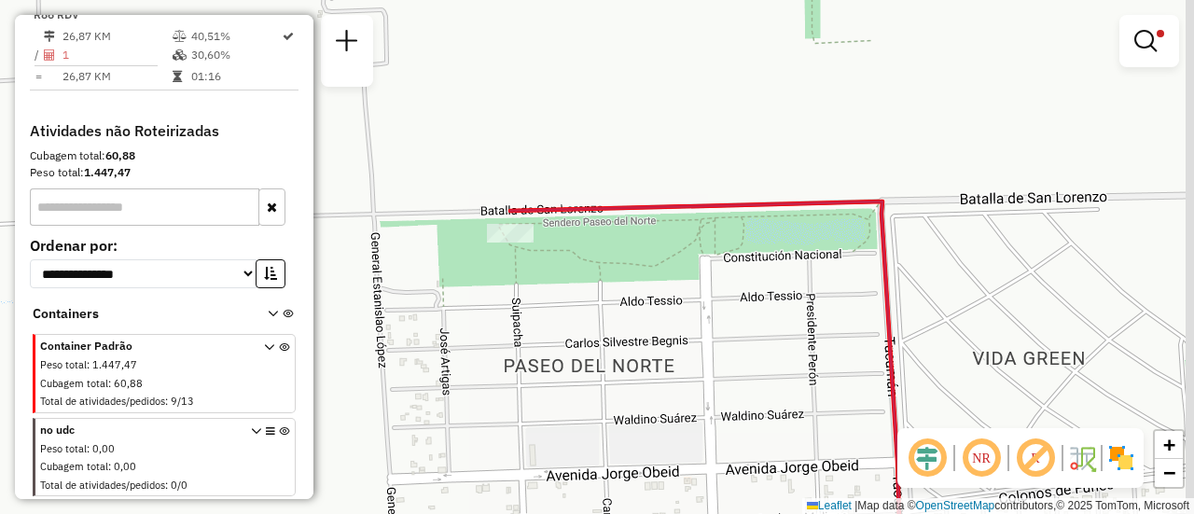
drag, startPoint x: 817, startPoint y: 323, endPoint x: 286, endPoint y: 137, distance: 562.1
click at [287, 138] on hb-router-mapa "Informações da Sessão 1278361 - 19/09/2025 Criação: 18/09/2025 16:23 Depósito: …" at bounding box center [597, 257] width 1194 height 514
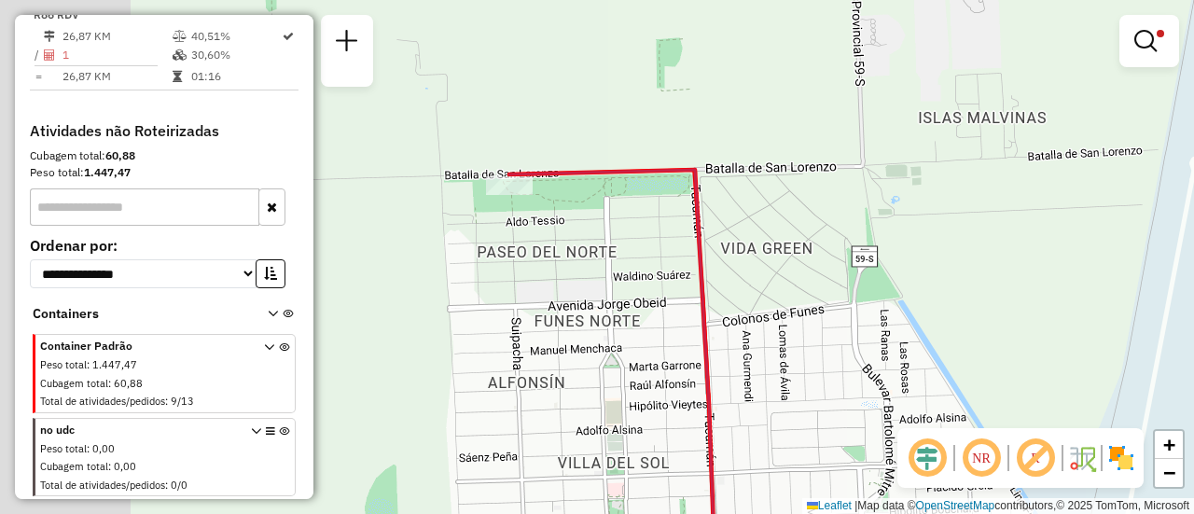
drag, startPoint x: 393, startPoint y: 205, endPoint x: 1044, endPoint y: 276, distance: 654.8
click at [1044, 276] on div "Limpar filtros Janela de atendimento Grade de atendimento Capacidade Transporta…" at bounding box center [597, 257] width 1194 height 514
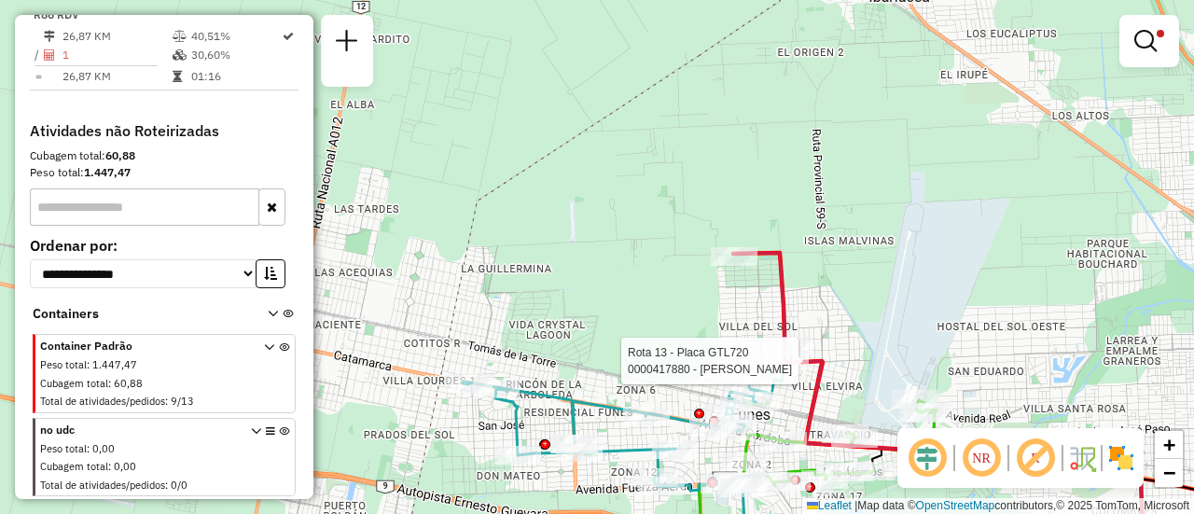
select select "**********"
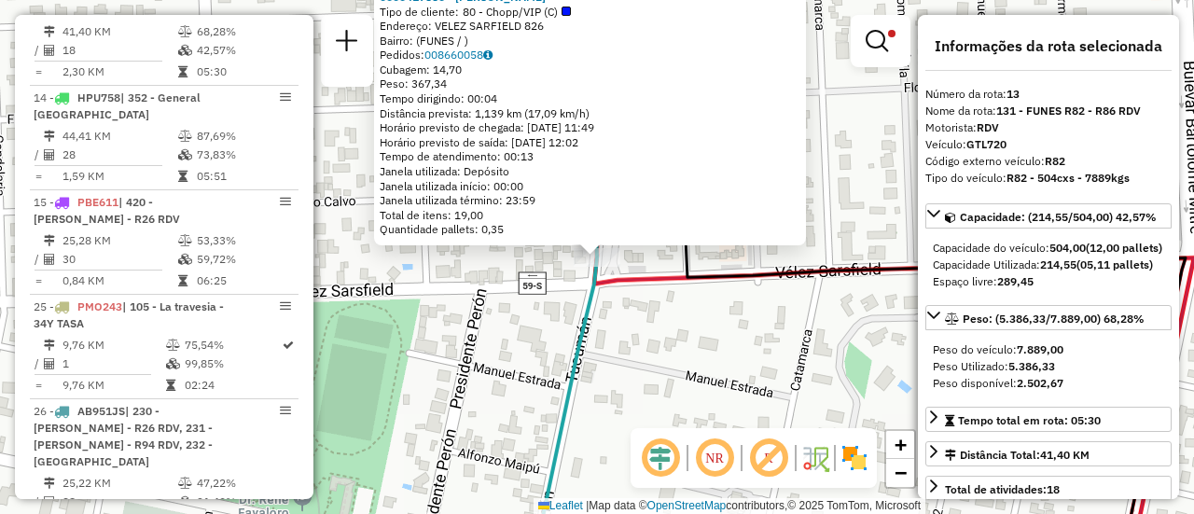
scroll to position [93, 0]
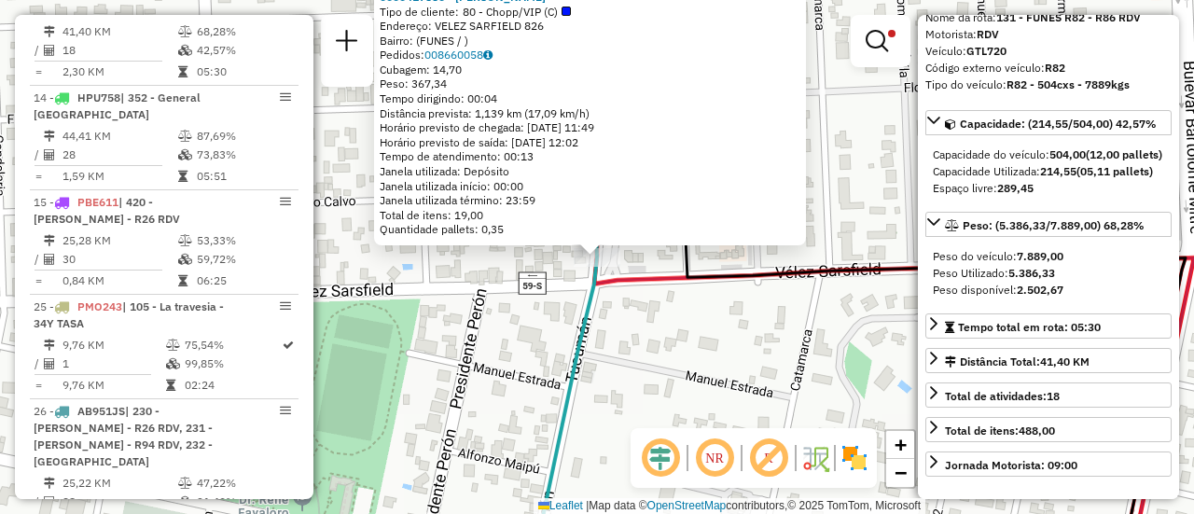
click at [763, 339] on div "0000417880 - RAMONA SRL Tipo de cliente: 80 - Chopp/VIP (C) Endereço: VELEZ SAR…" at bounding box center [597, 257] width 1194 height 514
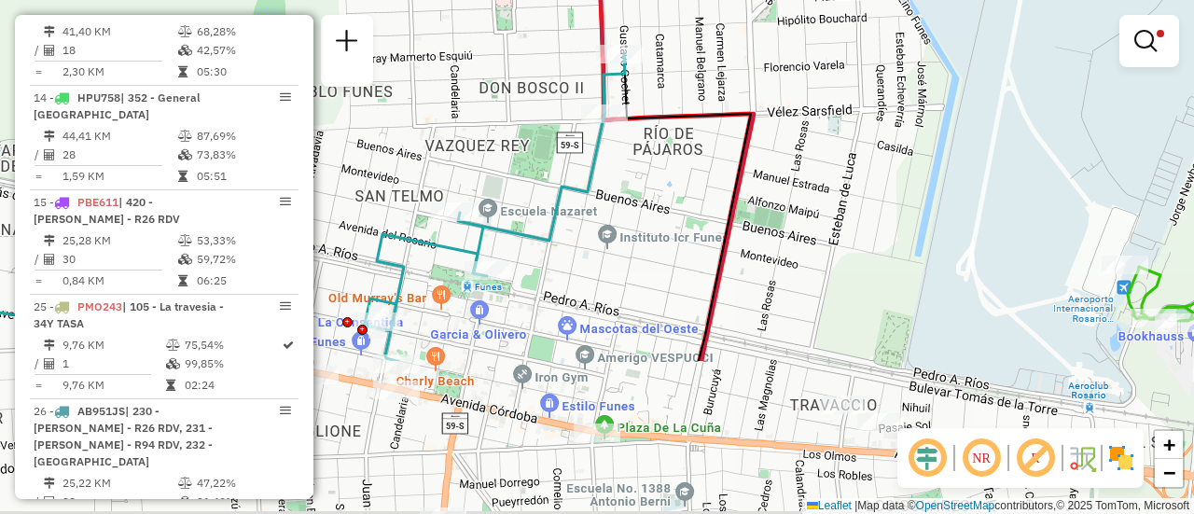
drag, startPoint x: 642, startPoint y: 370, endPoint x: 550, endPoint y: 91, distance: 293.4
click at [503, 39] on div "Limpar filtros Janela de atendimento Grade de atendimento Capacidade Transporta…" at bounding box center [597, 257] width 1194 height 514
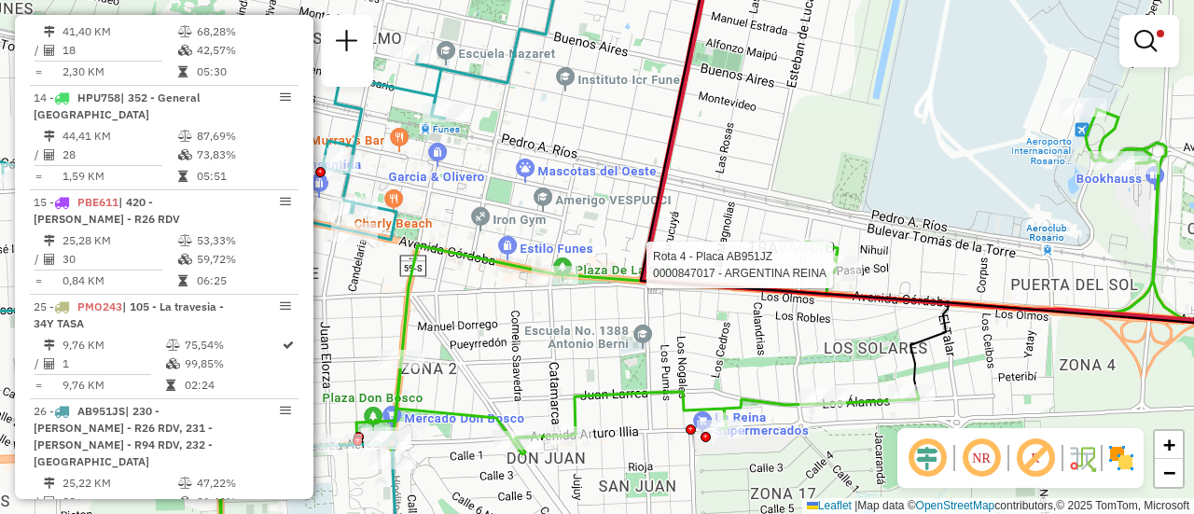
select select "**********"
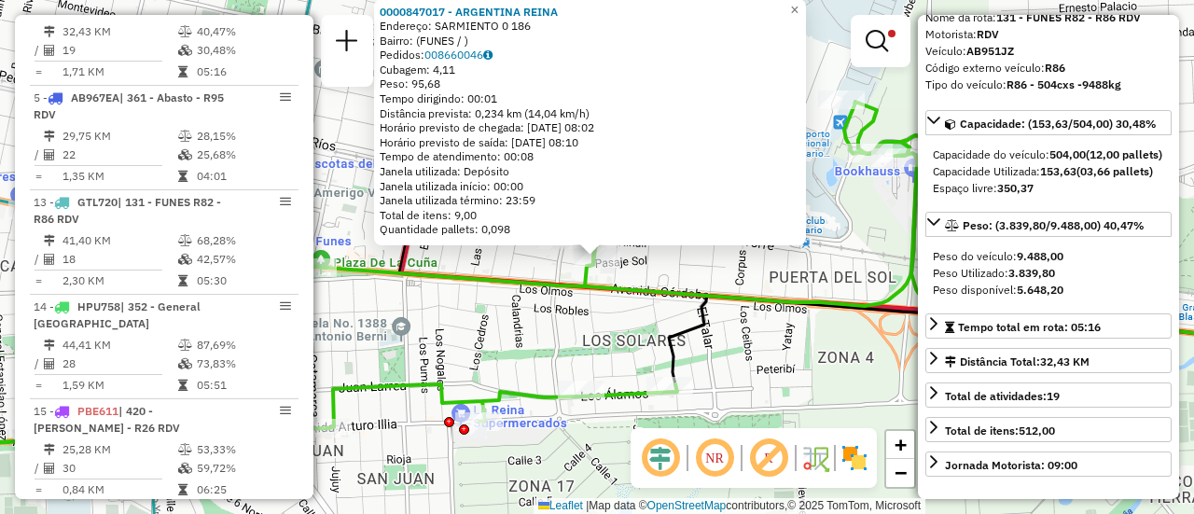
click at [763, 388] on div "0000847017 - ARGENTINA REINA Endereço: SARMIENTO 0 186 Bairro: (FUNES / ) Pedid…" at bounding box center [597, 257] width 1194 height 514
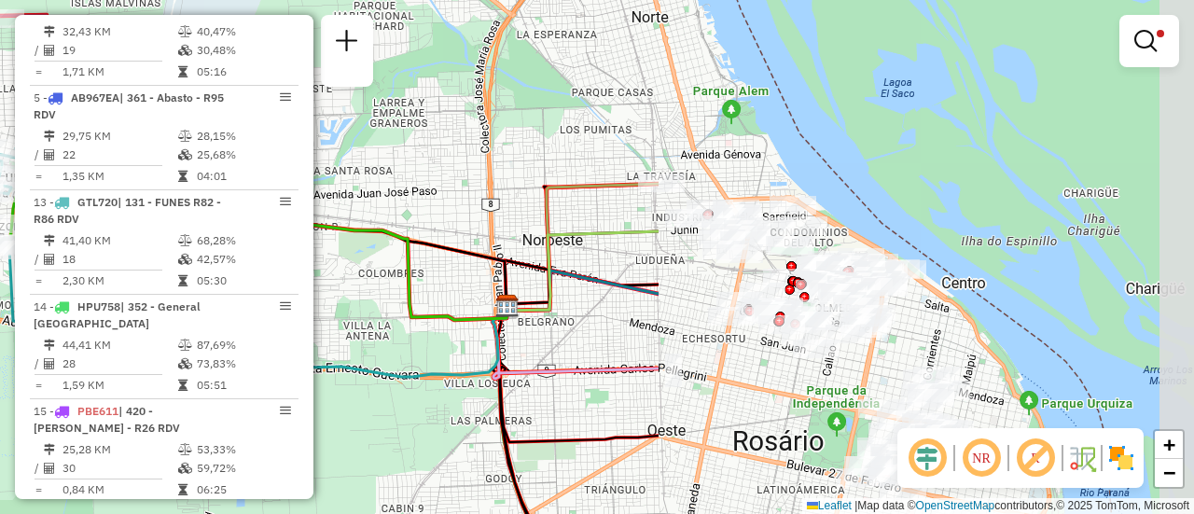
drag, startPoint x: 993, startPoint y: 187, endPoint x: 339, endPoint y: 154, distance: 655.5
click at [339, 154] on div "Limpar filtros Janela de atendimento Grade de atendimento Capacidade Transporta…" at bounding box center [597, 257] width 1194 height 514
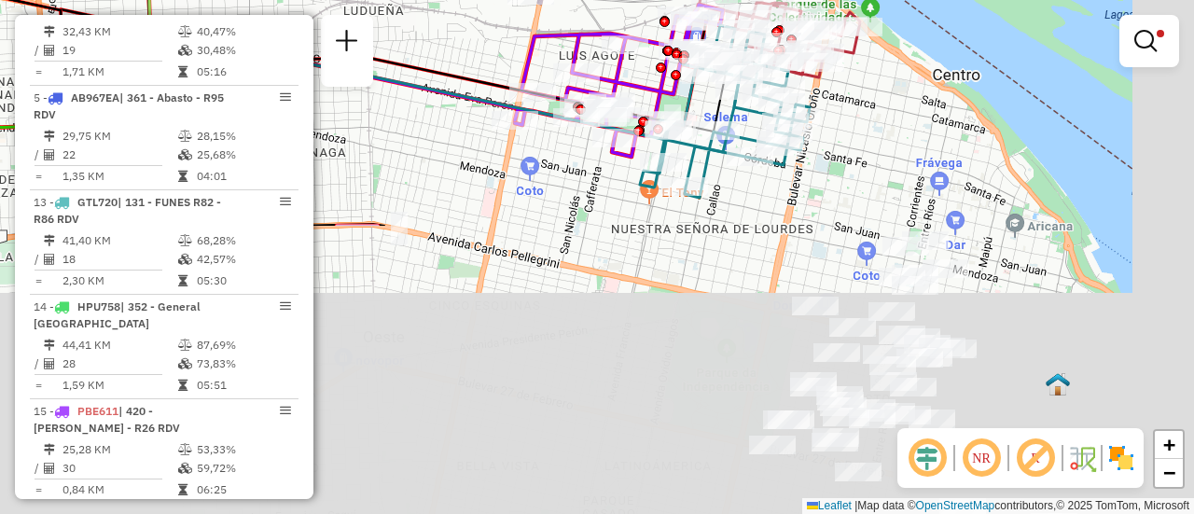
drag, startPoint x: 1053, startPoint y: 374, endPoint x: 975, endPoint y: -51, distance: 432.2
click at [975, 0] on html "Aplicando filtros Pop-up bloqueado! Seu navegador bloqueou automáticamente a ab…" at bounding box center [597, 257] width 1194 height 514
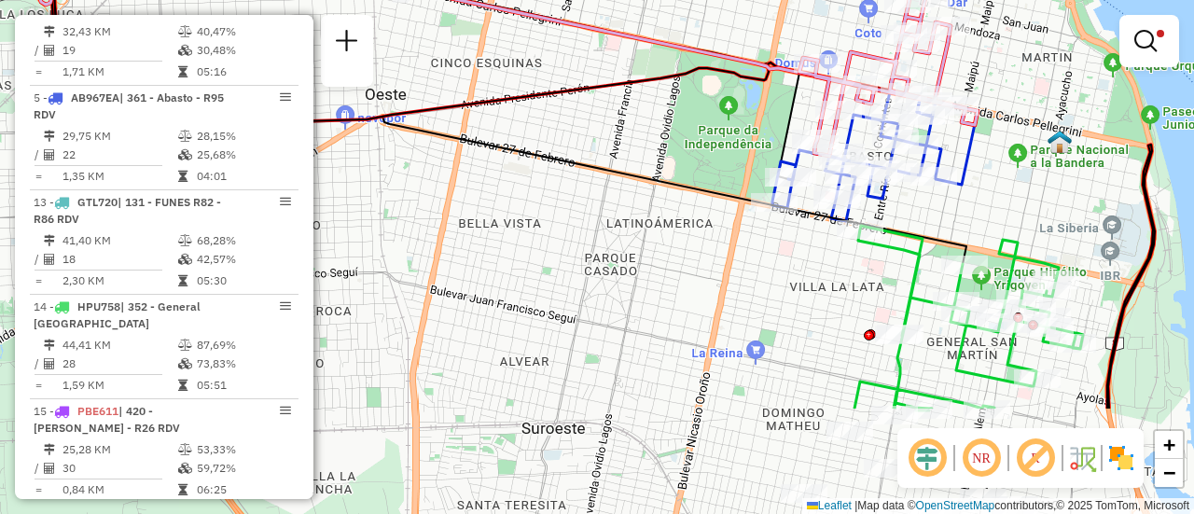
drag, startPoint x: 965, startPoint y: 370, endPoint x: 974, endPoint y: 65, distance: 305.1
click at [974, 65] on div "Limpar filtros Janela de atendimento Grade de atendimento Capacidade Transporta…" at bounding box center [597, 257] width 1194 height 514
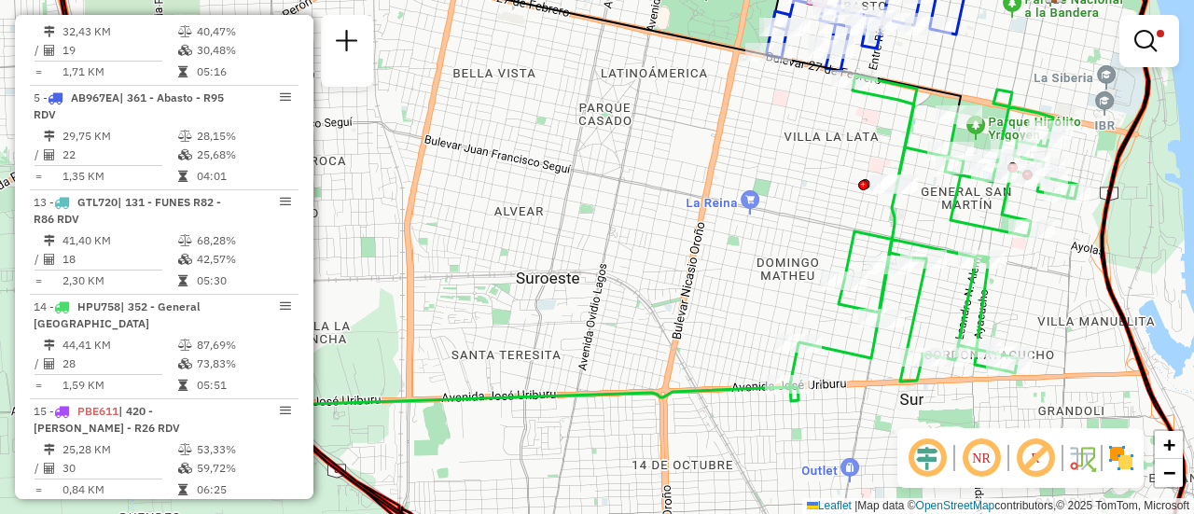
click at [623, 201] on div "Limpar filtros Janela de atendimento Grade de atendimento Capacidade Transporta…" at bounding box center [597, 257] width 1194 height 514
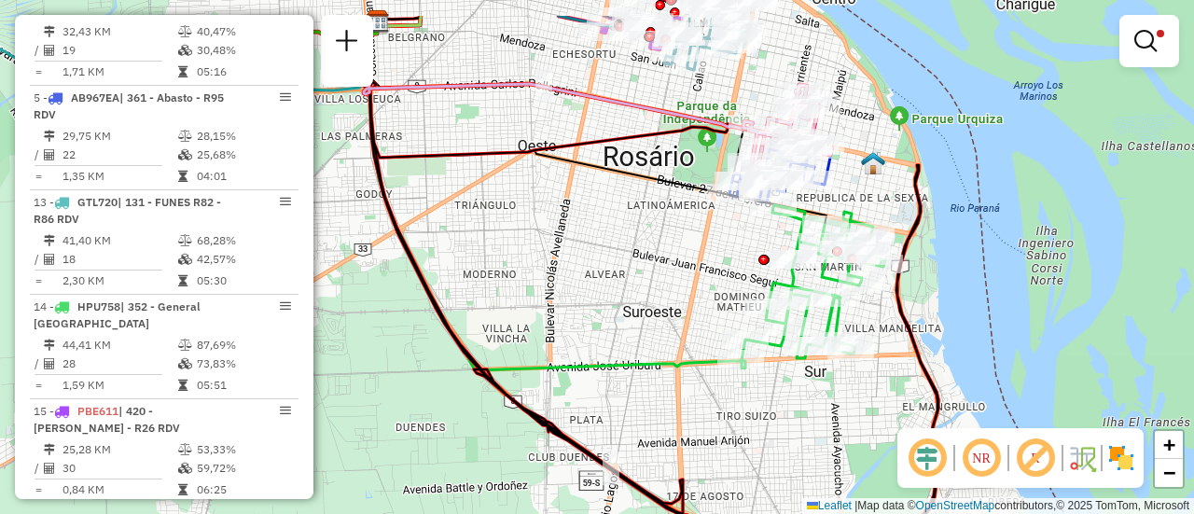
drag, startPoint x: 626, startPoint y: 129, endPoint x: 745, endPoint y: 335, distance: 238.2
click at [743, 336] on div "Limpar filtros Janela de atendimento Grade de atendimento Capacidade Transporta…" at bounding box center [597, 257] width 1194 height 514
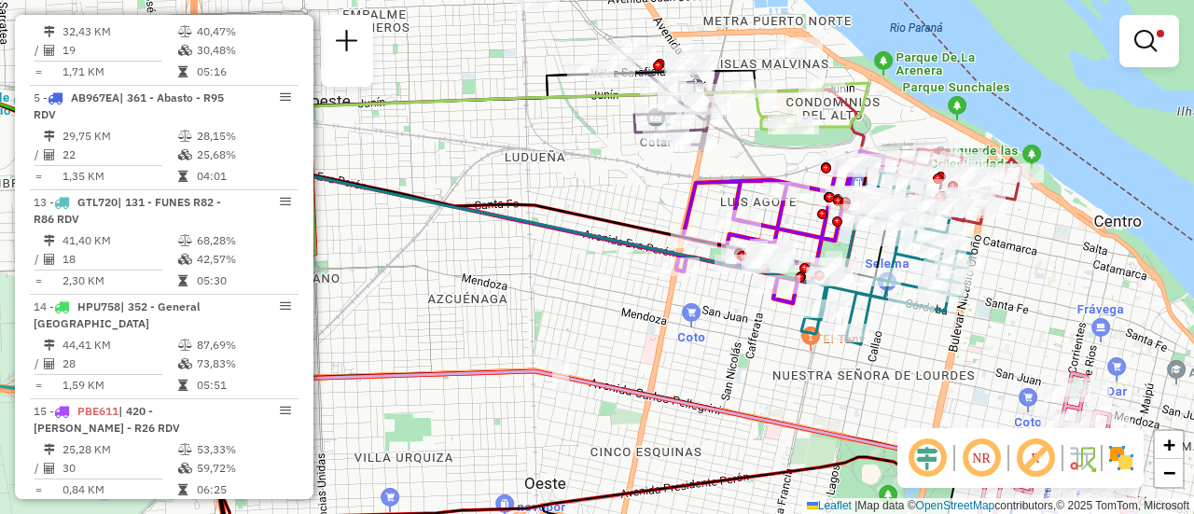
drag, startPoint x: 685, startPoint y: 71, endPoint x: 598, endPoint y: 236, distance: 186.9
click at [598, 236] on div "Limpar filtros Janela de atendimento Grade de atendimento Capacidade Transporta…" at bounding box center [597, 257] width 1194 height 514
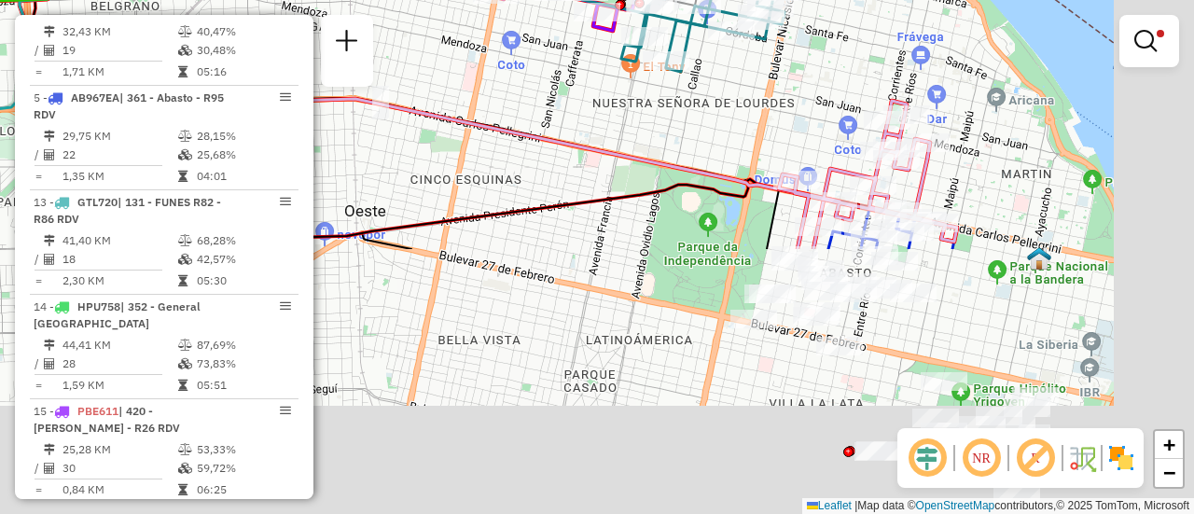
drag, startPoint x: 983, startPoint y: 399, endPoint x: 735, endPoint y: -48, distance: 510.9
click at [735, 0] on html "Aplicando filtros Pop-up bloqueado! Seu navegador bloqueou automáticamente a ab…" at bounding box center [597, 257] width 1194 height 514
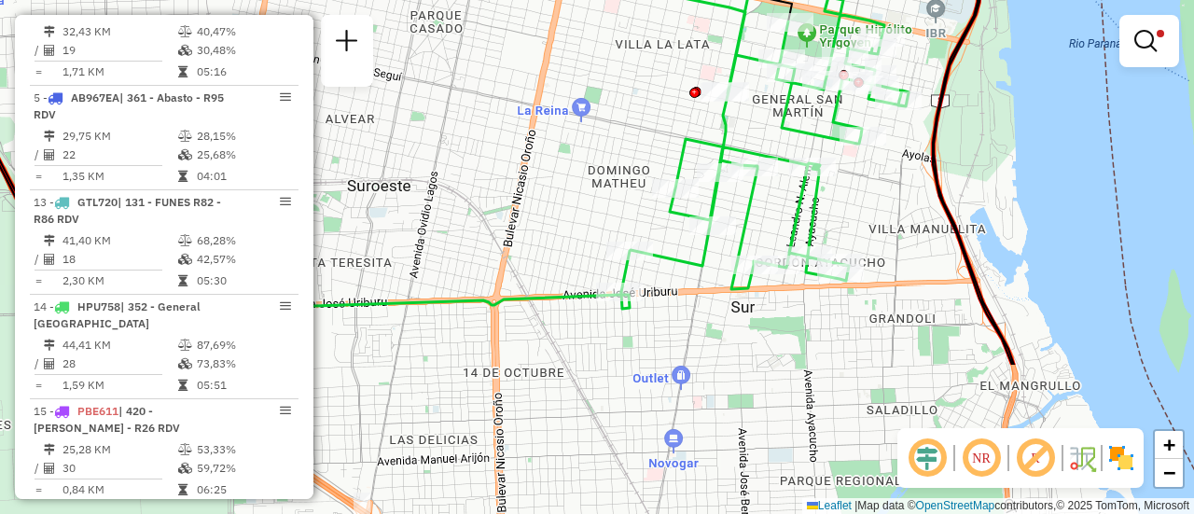
drag, startPoint x: 903, startPoint y: 202, endPoint x: 855, endPoint y: 2, distance: 206.1
click at [855, 2] on div "Limpar filtros Janela de atendimento Grade de atendimento Capacidade Transporta…" at bounding box center [597, 257] width 1194 height 514
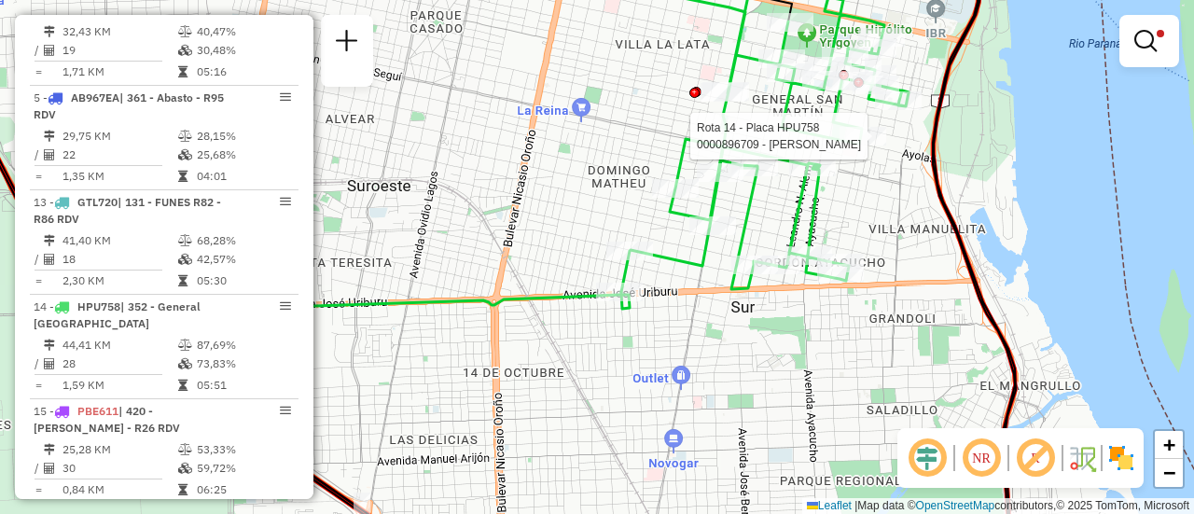
select select "**********"
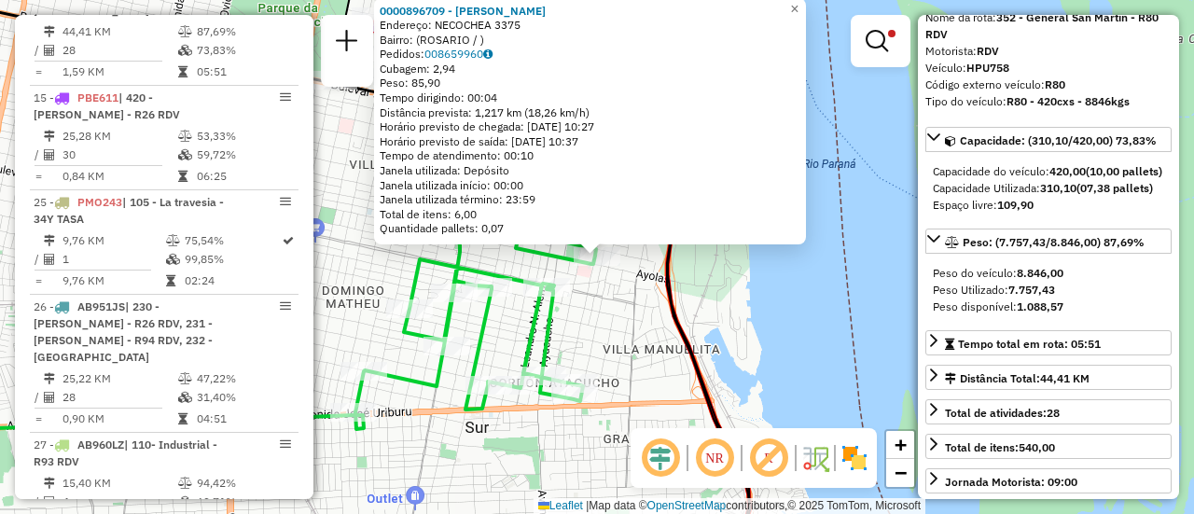
click at [620, 353] on div "0000896709 - DRAGHI GLORI Endereço: NECOCHEA 3375 Bairro: (ROSARIO / ) Pedidos:…" at bounding box center [597, 257] width 1194 height 514
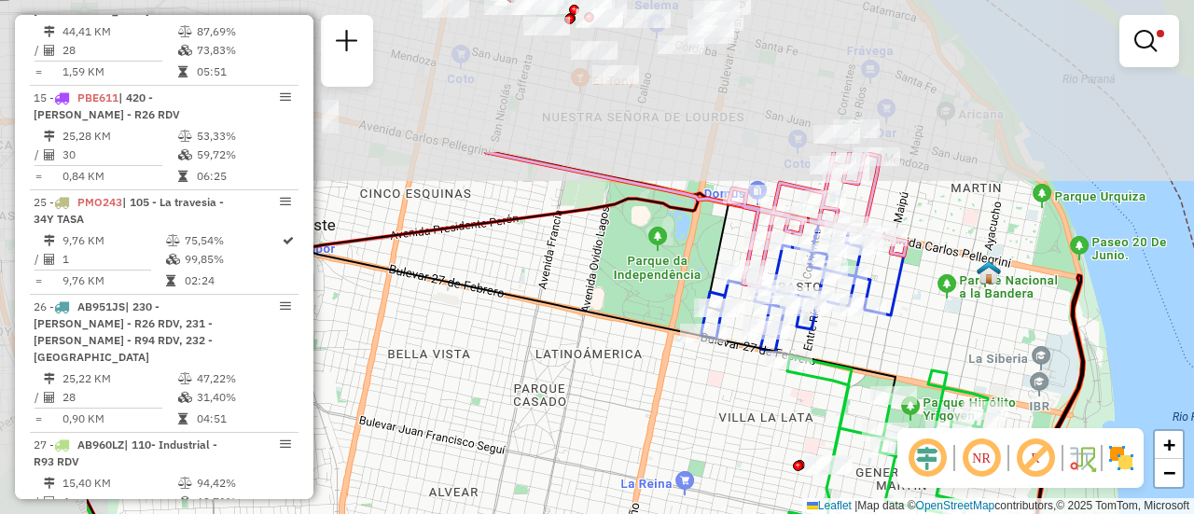
drag, startPoint x: 504, startPoint y: 249, endPoint x: 755, endPoint y: 384, distance: 285.8
click at [726, 462] on div "Limpar filtros Janela de atendimento Grade de atendimento Capacidade Transporta…" at bounding box center [597, 257] width 1194 height 514
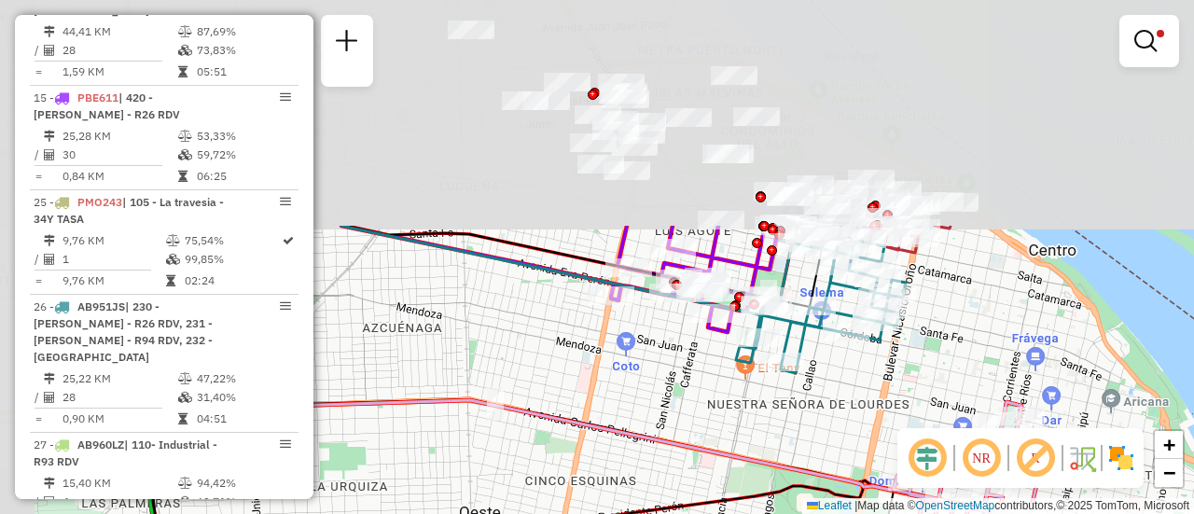
drag, startPoint x: 682, startPoint y: 143, endPoint x: 856, endPoint y: 473, distance: 373.3
click at [856, 473] on div "Limpar filtros Janela de atendimento Grade de atendimento Capacidade Transporta…" at bounding box center [597, 257] width 1194 height 514
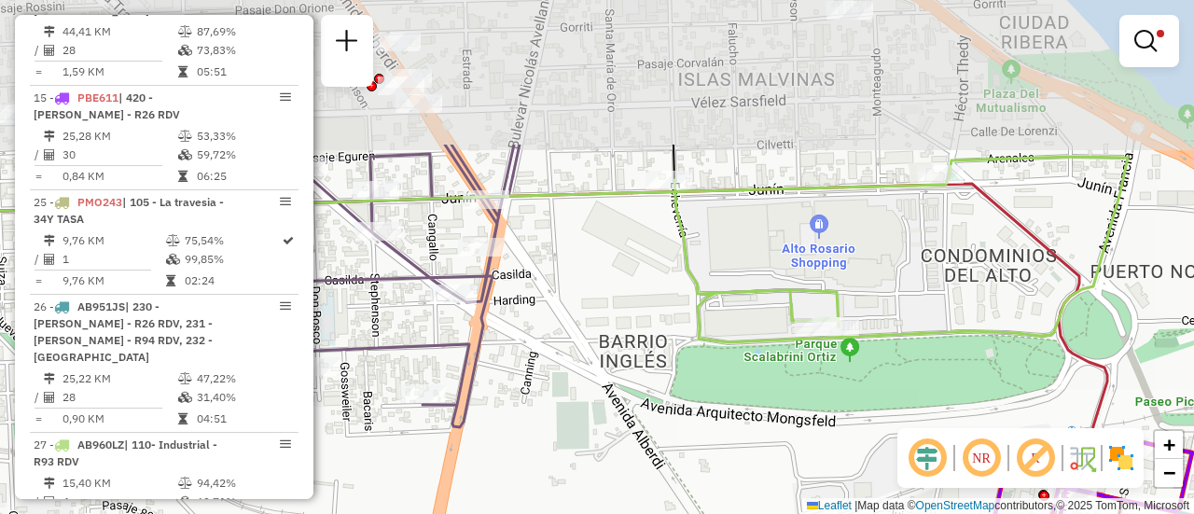
drag, startPoint x: 643, startPoint y: 102, endPoint x: 640, endPoint y: 297, distance: 195.9
click at [640, 297] on div "Limpar filtros Janela de atendimento Grade de atendimento Capacidade Transporta…" at bounding box center [597, 257] width 1194 height 514
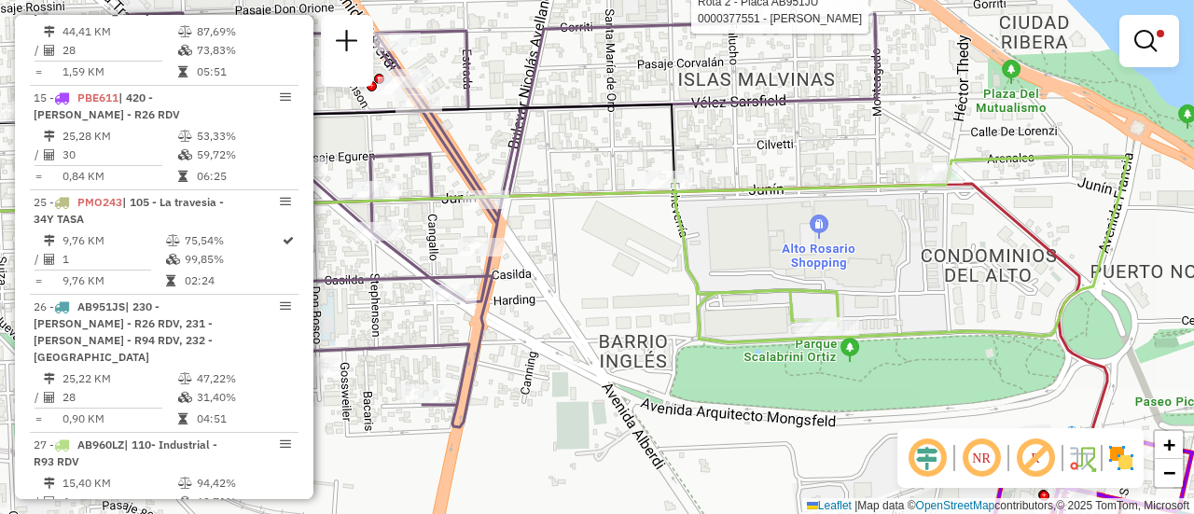
select select "**********"
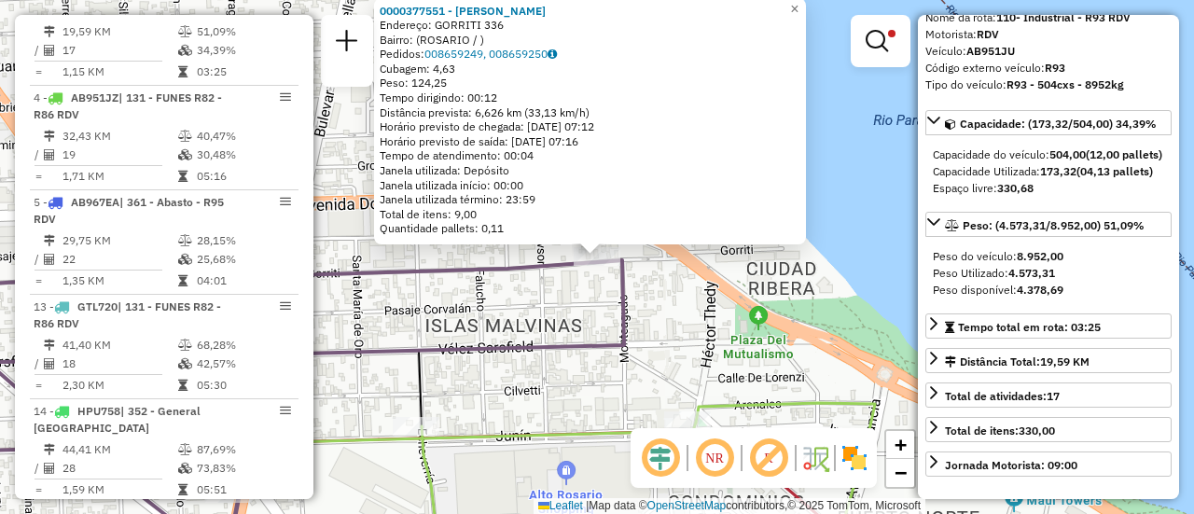
click at [491, 317] on div "0000377551 - GUO RUIMEI Endereço: GORRITI 336 Bairro: (ROSARIO / ) Pedidos: 008…" at bounding box center [597, 257] width 1194 height 514
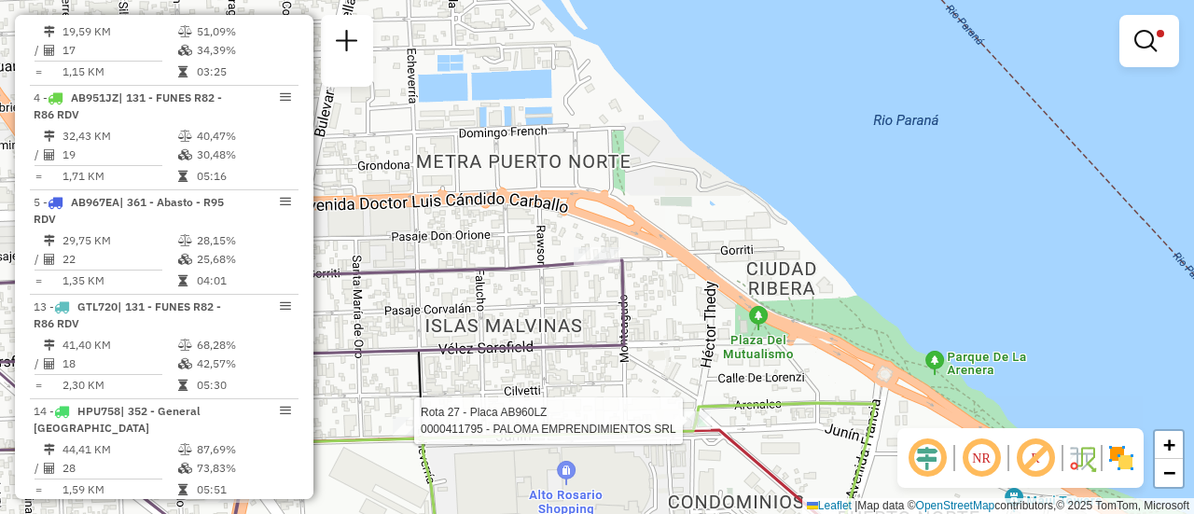
select select "**********"
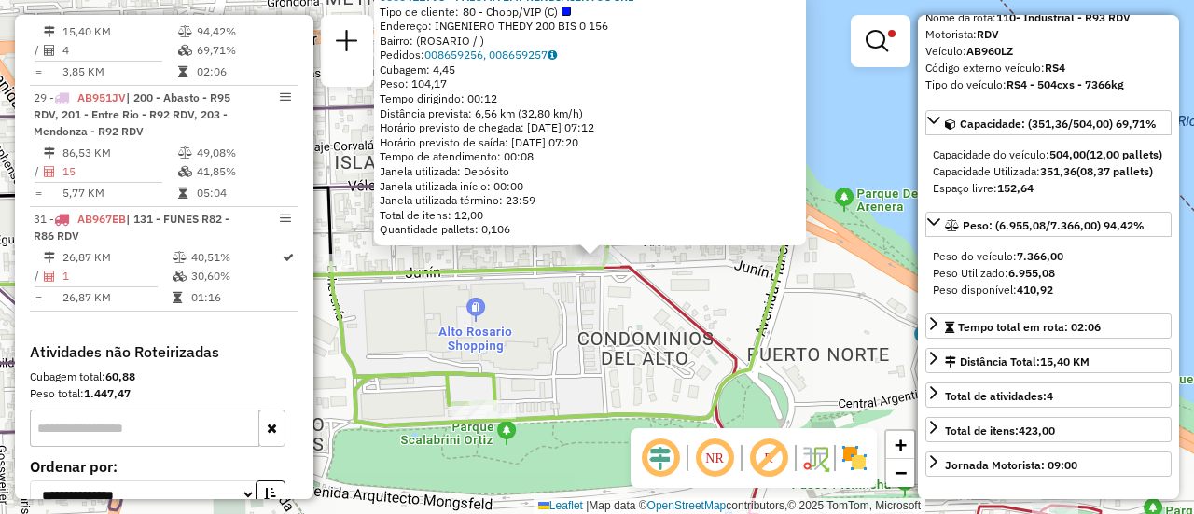
scroll to position [187, 0]
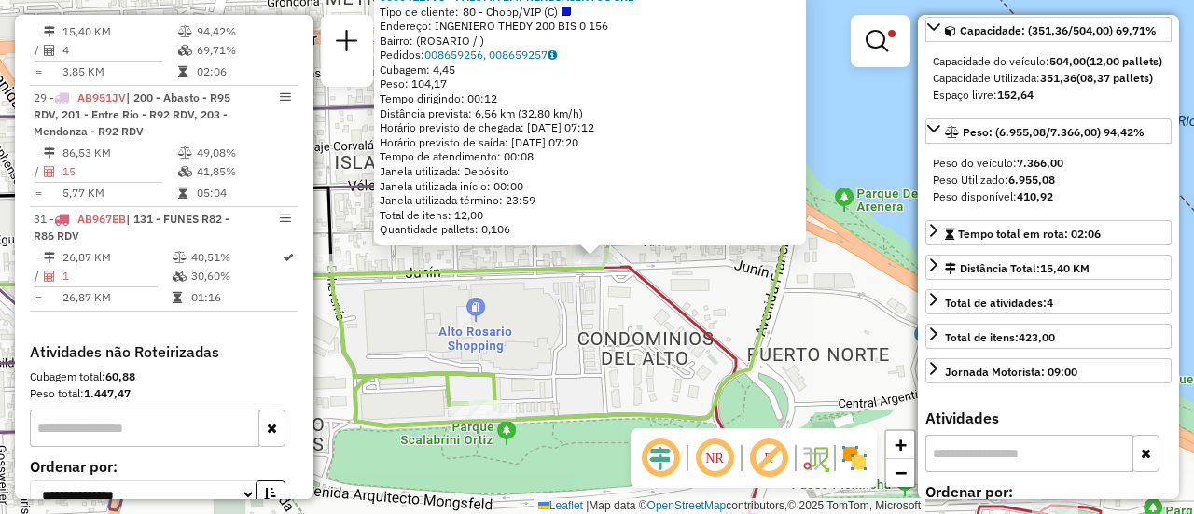
click at [577, 345] on div "0000411795 - PALOMA EMPRENDIMIENTOS SRL Tipo de cliente: 80 - Chopp/VIP (C) End…" at bounding box center [597, 257] width 1194 height 514
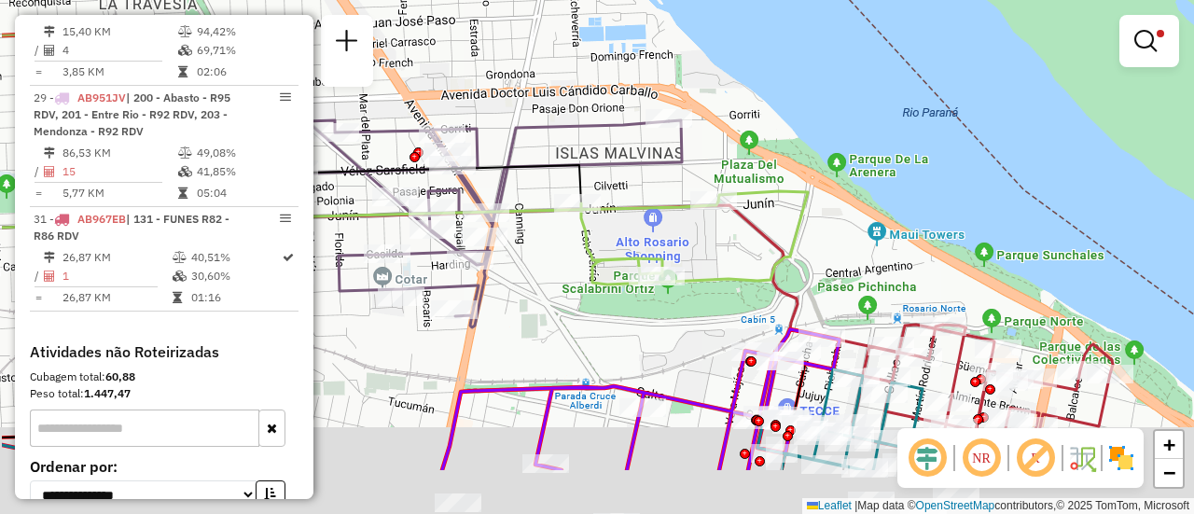
drag, startPoint x: 588, startPoint y: 354, endPoint x: 793, endPoint y: 188, distance: 263.2
click at [784, 193] on div "Limpar filtros Janela de atendimento Grade de atendimento Capacidade Transporta…" at bounding box center [597, 257] width 1194 height 514
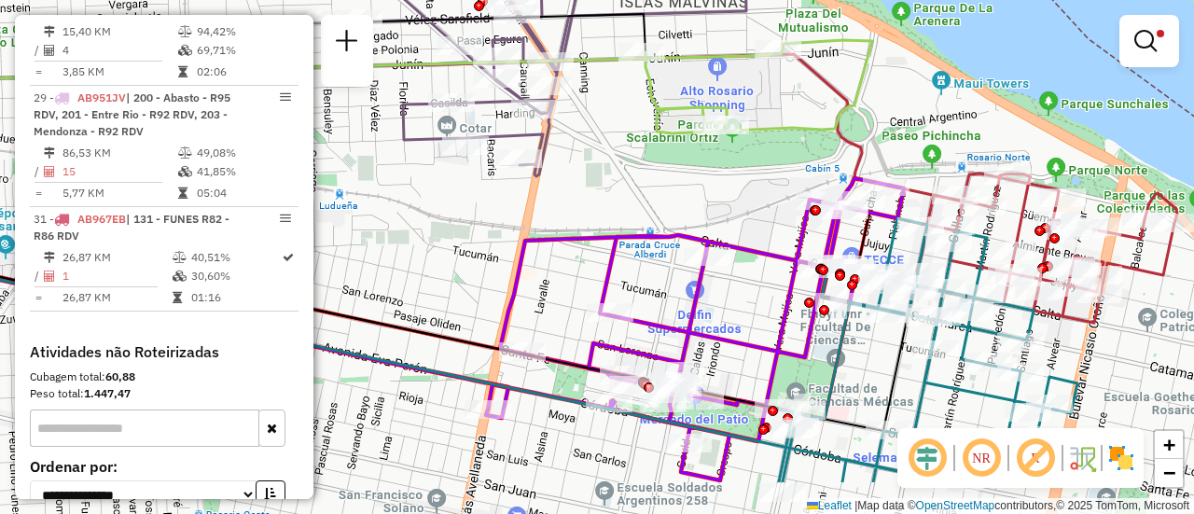
drag, startPoint x: 704, startPoint y: 301, endPoint x: 688, endPoint y: 217, distance: 85.4
click at [688, 217] on div "Limpar filtros Janela de atendimento Grade de atendimento Capacidade Transporta…" at bounding box center [597, 257] width 1194 height 514
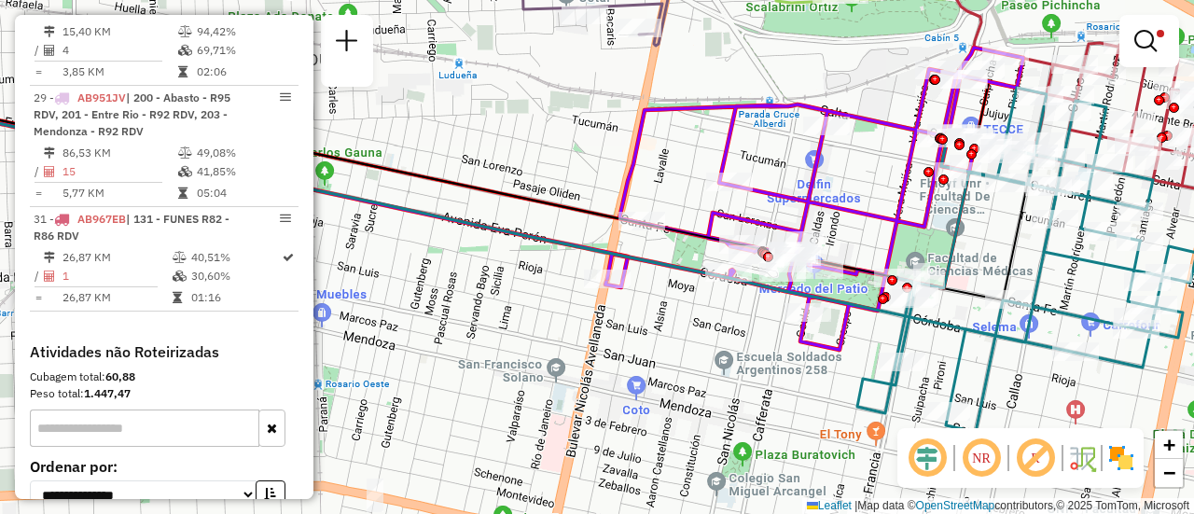
drag, startPoint x: 898, startPoint y: 161, endPoint x: 653, endPoint y: -113, distance: 367.9
click at [653, 0] on html "Aplicando filtros Pop-up bloqueado! Seu navegador bloqueou automáticamente a ab…" at bounding box center [597, 257] width 1194 height 514
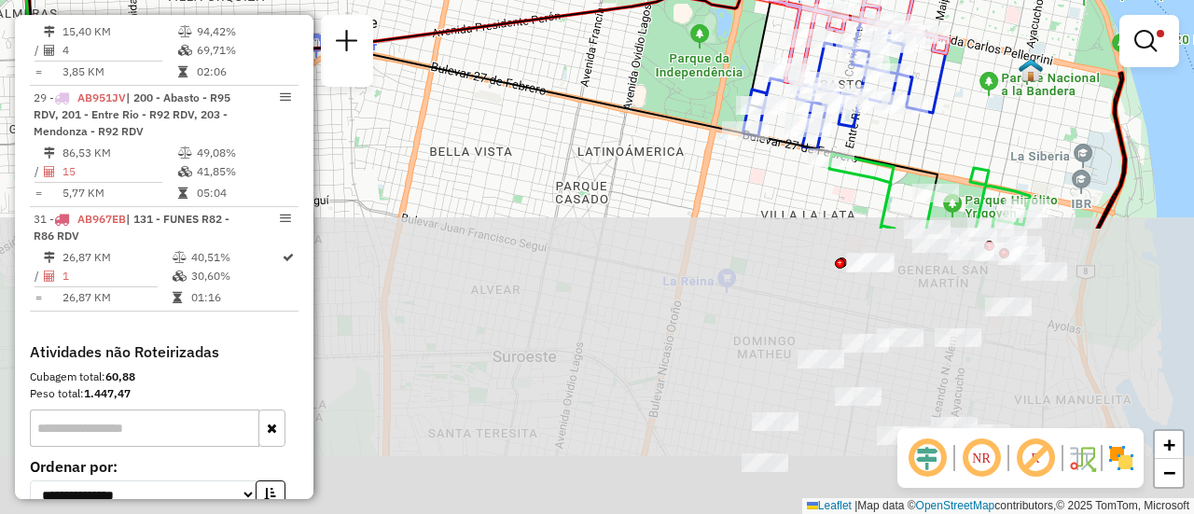
drag, startPoint x: 765, startPoint y: 365, endPoint x: 690, endPoint y: -17, distance: 388.6
click at [690, 0] on html "Aplicando filtros Pop-up bloqueado! Seu navegador bloqueou automáticamente a ab…" at bounding box center [597, 257] width 1194 height 514
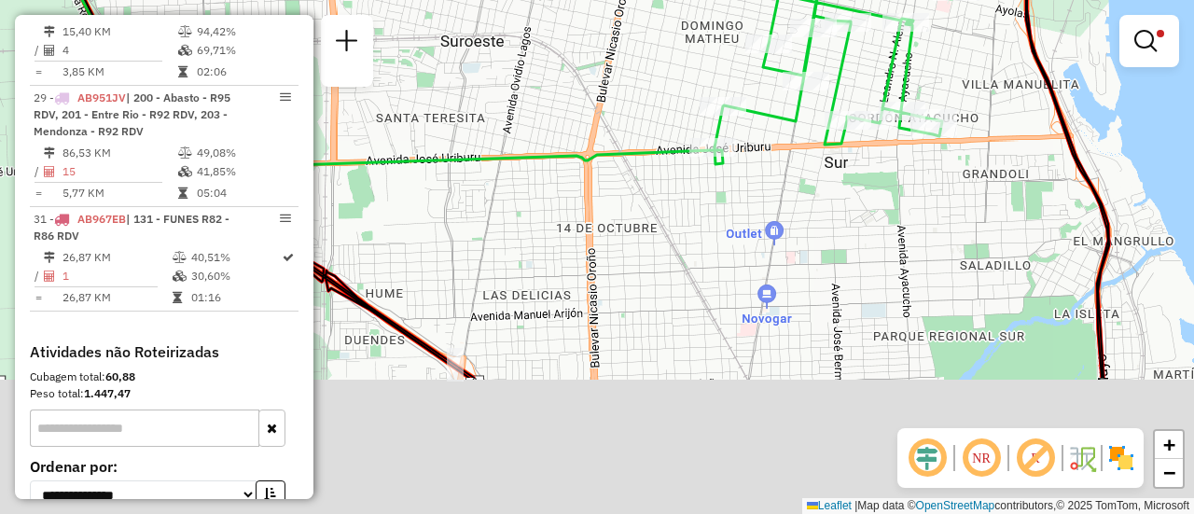
drag, startPoint x: 840, startPoint y: 375, endPoint x: 799, endPoint y: 26, distance: 351.2
click at [799, 28] on div "Limpar filtros Janela de atendimento Grade de atendimento Capacidade Transporta…" at bounding box center [597, 257] width 1194 height 514
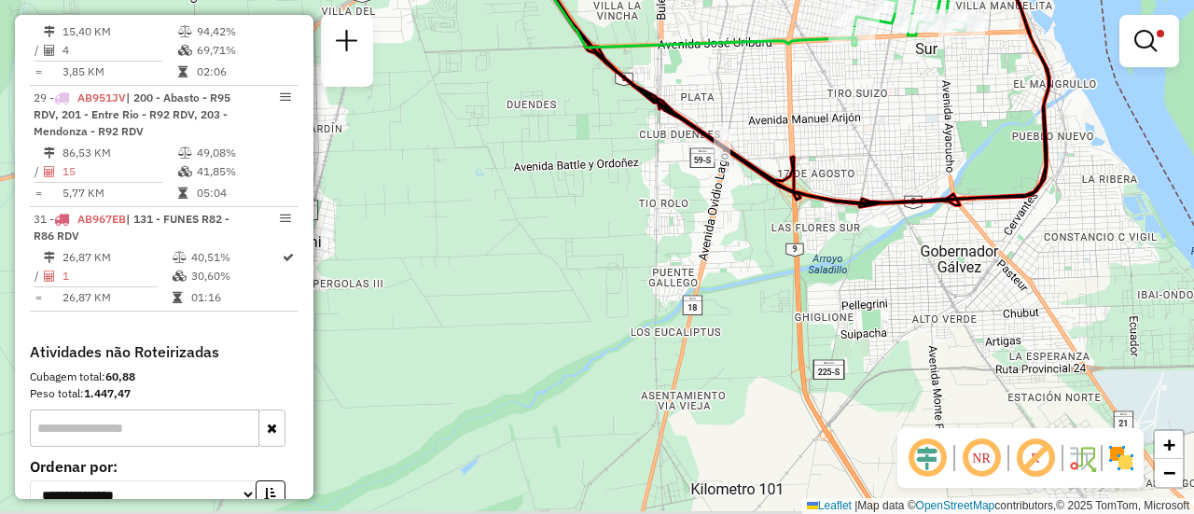
drag, startPoint x: 769, startPoint y: 202, endPoint x: 903, endPoint y: 170, distance: 137.3
click at [903, 170] on div "Limpar filtros Janela de atendimento Grade de atendimento Capacidade Transporta…" at bounding box center [597, 257] width 1194 height 514
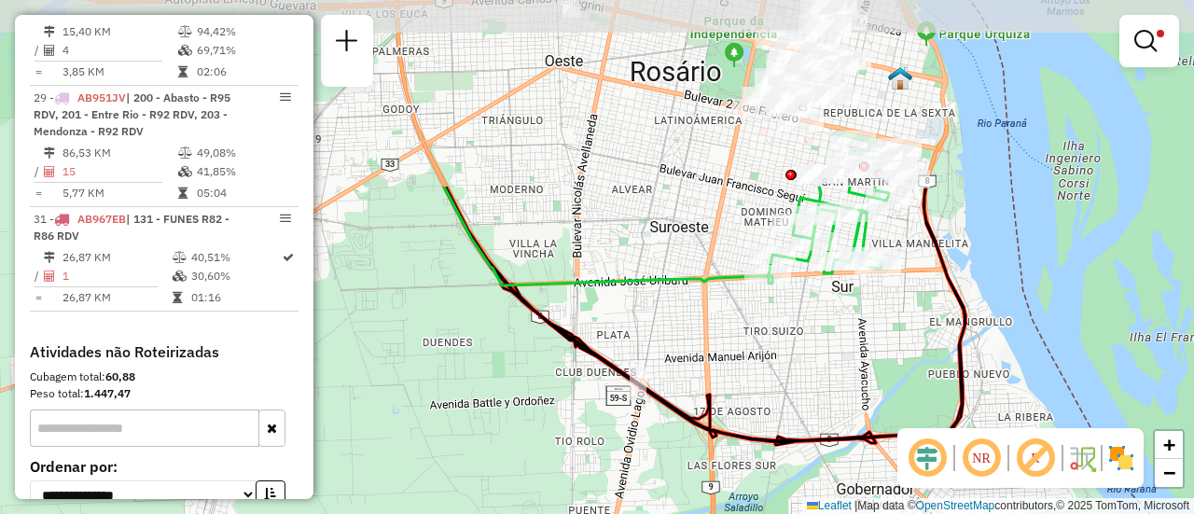
drag, startPoint x: 886, startPoint y: 120, endPoint x: 802, endPoint y: 358, distance: 252.2
click at [802, 358] on div "Limpar filtros Janela de atendimento Grade de atendimento Capacidade Transporta…" at bounding box center [597, 257] width 1194 height 514
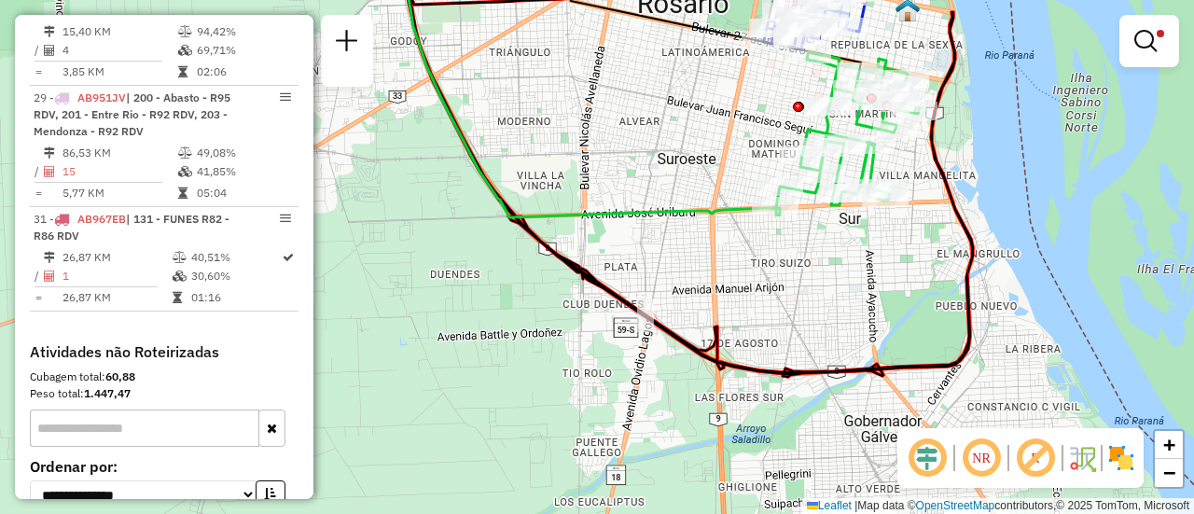
drag, startPoint x: 763, startPoint y: 386, endPoint x: 770, endPoint y: 318, distance: 68.5
click at [770, 318] on div "Limpar filtros Janela de atendimento Grade de atendimento Capacidade Transporta…" at bounding box center [597, 257] width 1194 height 514
select select "**********"
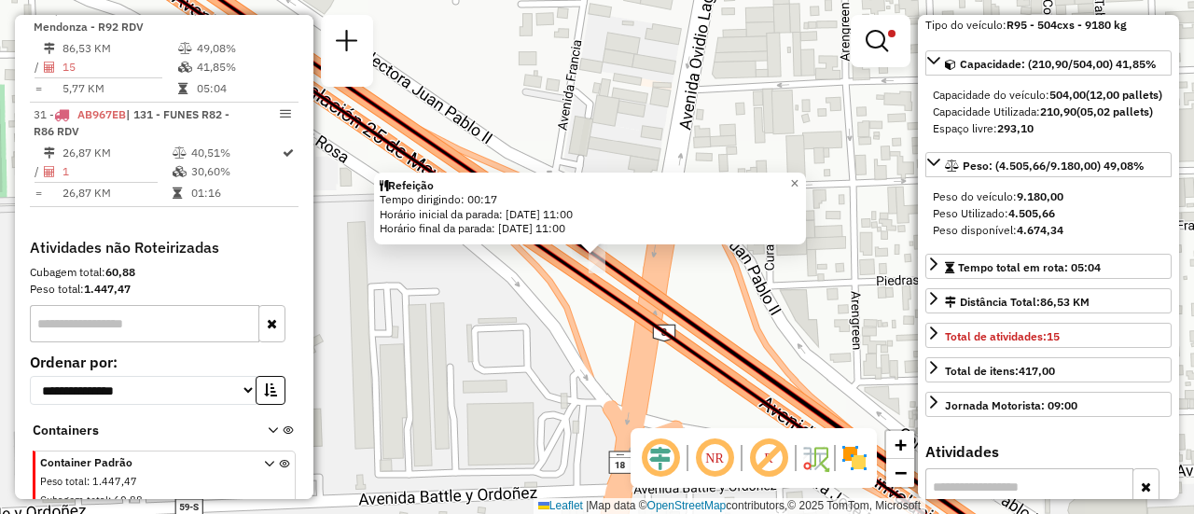
click at [572, 383] on div "Refeição Tempo dirigindo: 00:17 Horário inicial da parada: 19/09/2025 11:00 Hor…" at bounding box center [597, 257] width 1194 height 514
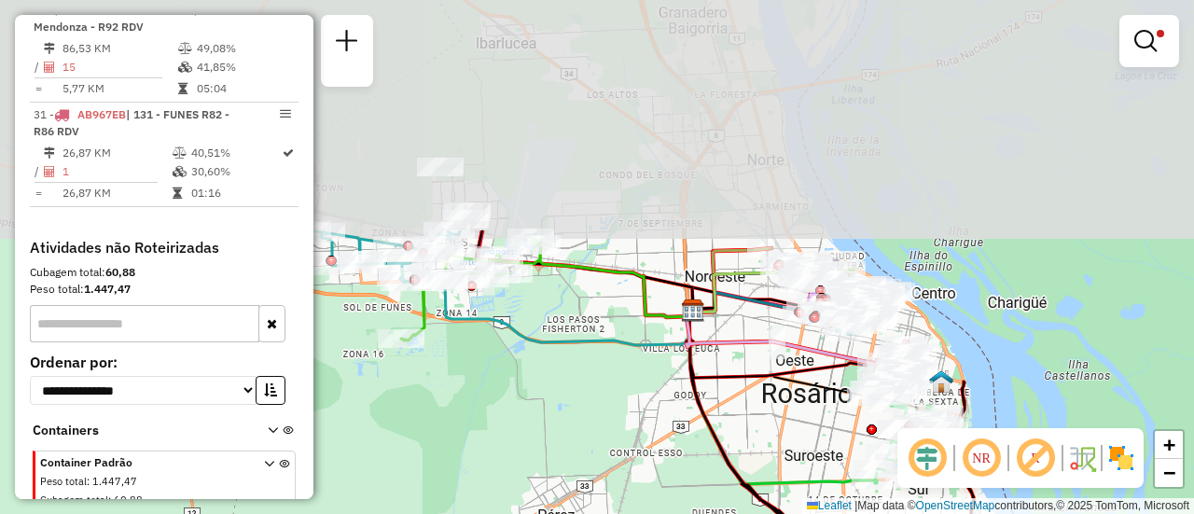
drag, startPoint x: 790, startPoint y: 184, endPoint x: 820, endPoint y: 466, distance: 284.1
click at [820, 466] on div "Limpar filtros Janela de atendimento Grade de atendimento Capacidade Transporta…" at bounding box center [597, 257] width 1194 height 514
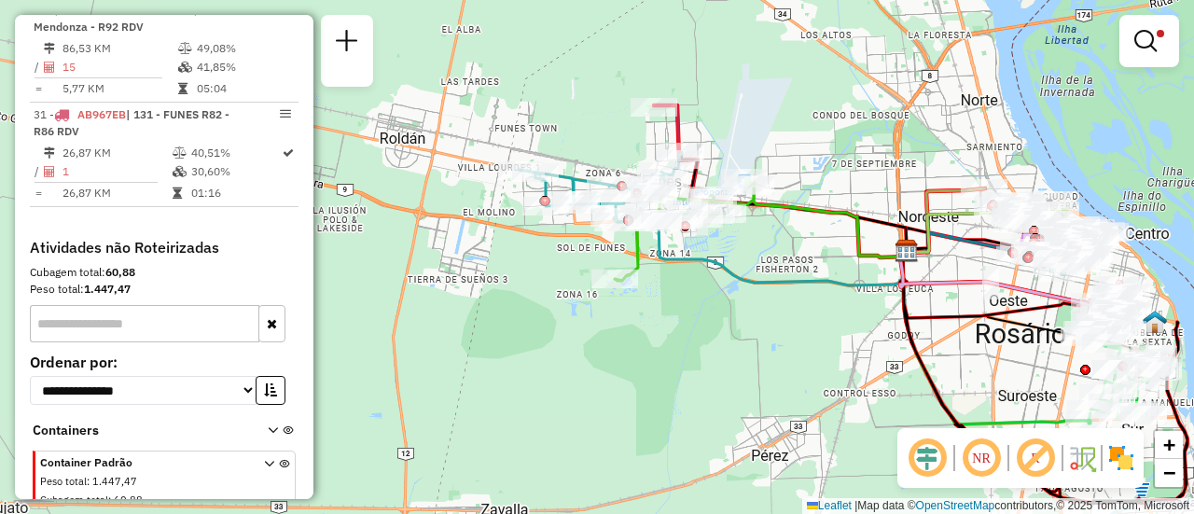
drag, startPoint x: 634, startPoint y: 376, endPoint x: 848, endPoint y: 315, distance: 222.0
click at [848, 315] on div "Limpar filtros Janela de atendimento Grade de atendimento Capacidade Transporta…" at bounding box center [597, 257] width 1194 height 514
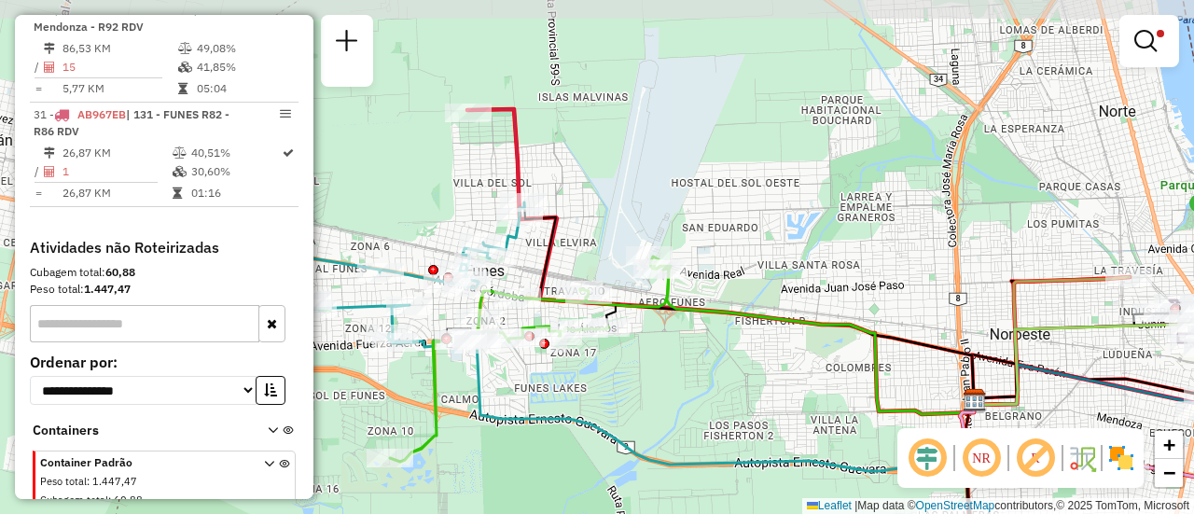
drag, startPoint x: 1073, startPoint y: 227, endPoint x: 1099, endPoint y: 317, distance: 94.1
click at [1099, 320] on icon at bounding box center [1123, 362] width 298 height 85
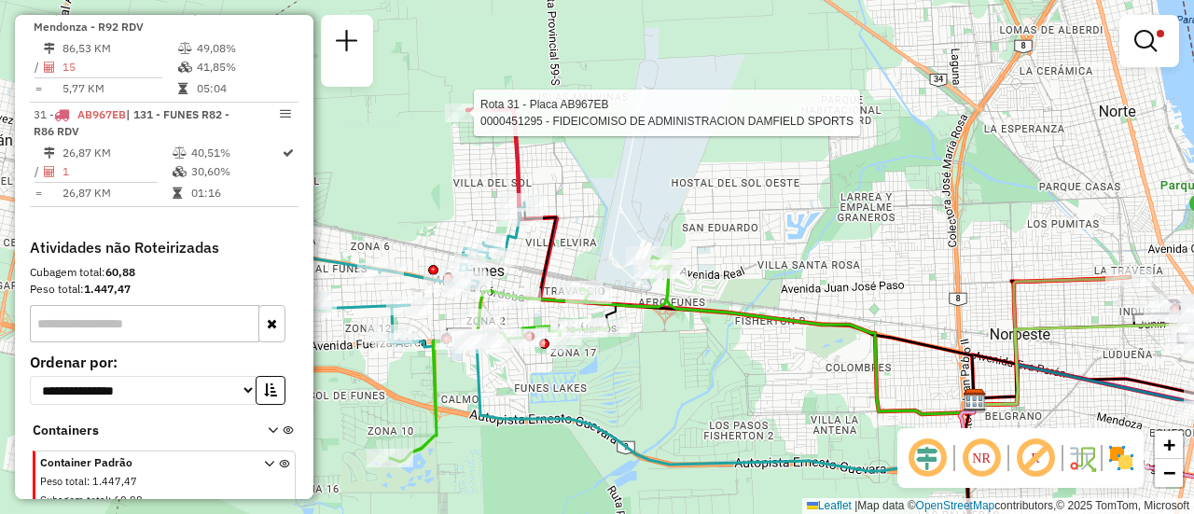
select select "**********"
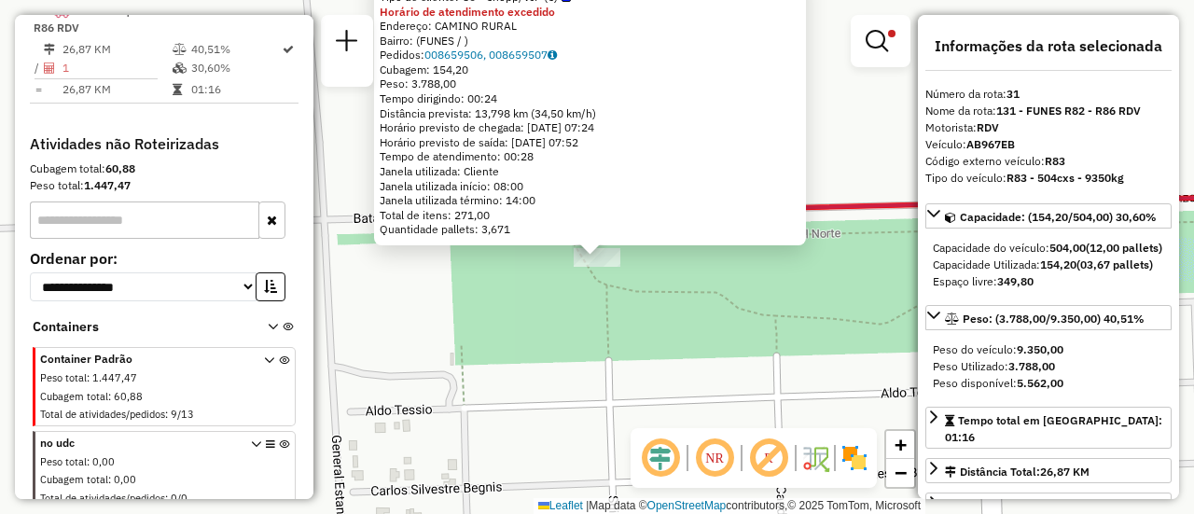
scroll to position [1863, 0]
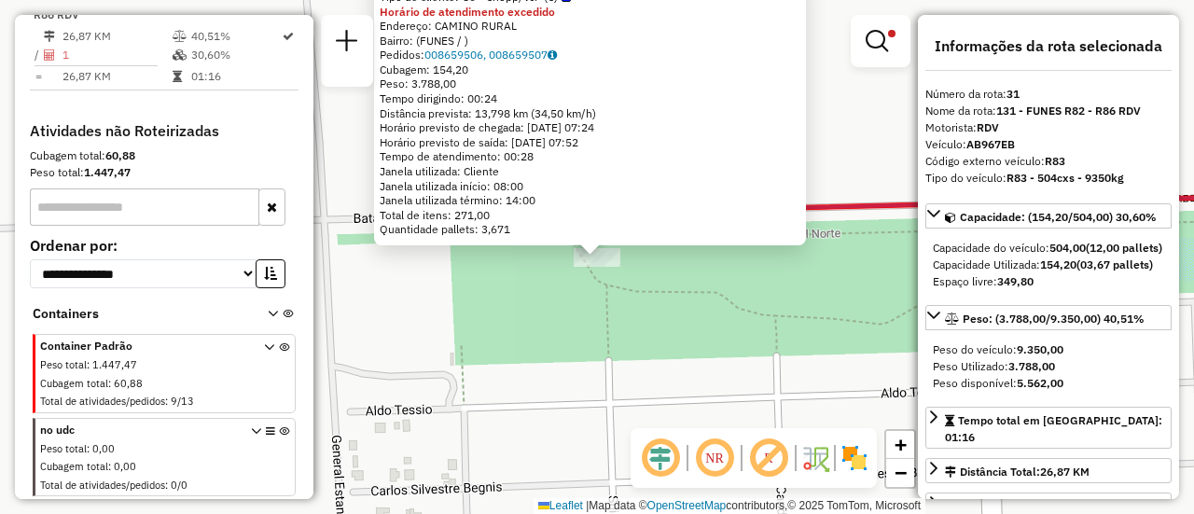
click at [734, 308] on div "0000451295 - FIDEICOMISO DE ADMINISTRACION DAMFIELD SPORTS Tipo de cliente: 80 …" at bounding box center [597, 257] width 1194 height 514
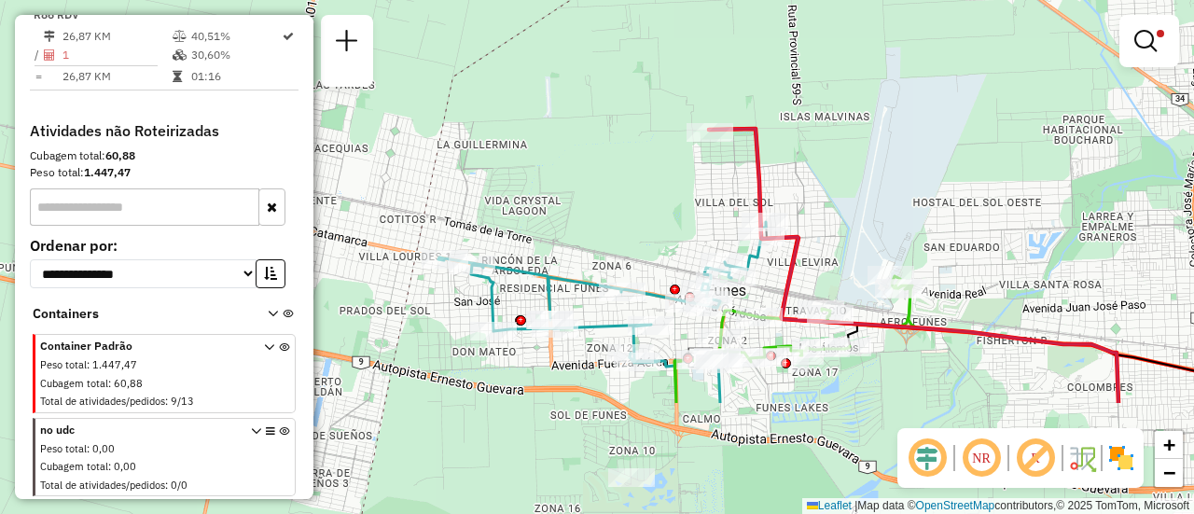
drag, startPoint x: 809, startPoint y: 347, endPoint x: 809, endPoint y: 168, distance: 179.0
click at [797, 165] on div "Limpar filtros Janela de atendimento Grade de atendimento Capacidade Transporta…" at bounding box center [597, 257] width 1194 height 514
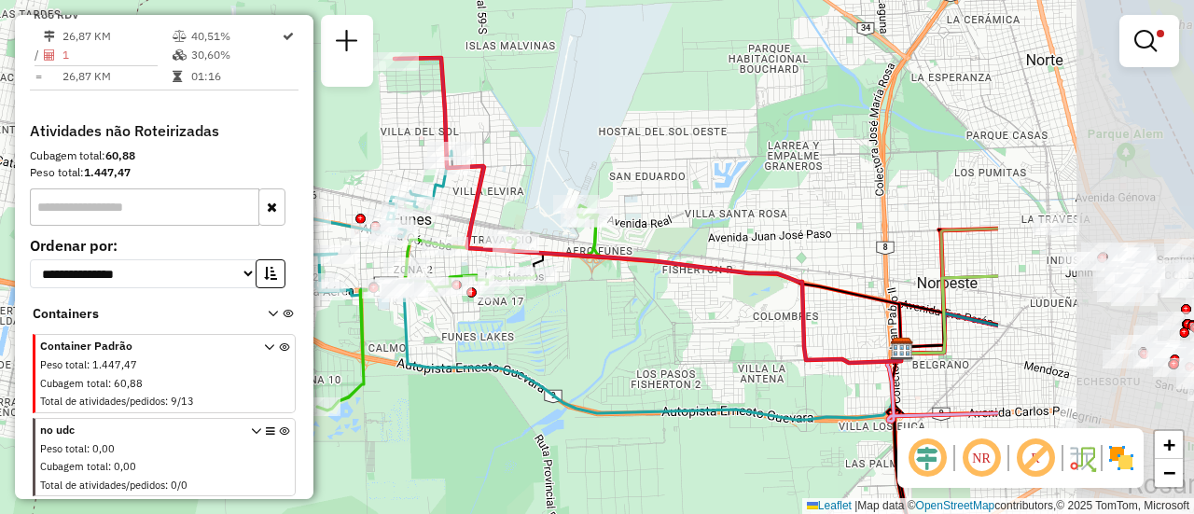
drag, startPoint x: 1010, startPoint y: 205, endPoint x: 535, endPoint y: 159, distance: 476.9
click at [535, 159] on div "Limpar filtros Janela de atendimento Grade de atendimento Capacidade Transporta…" at bounding box center [597, 257] width 1194 height 514
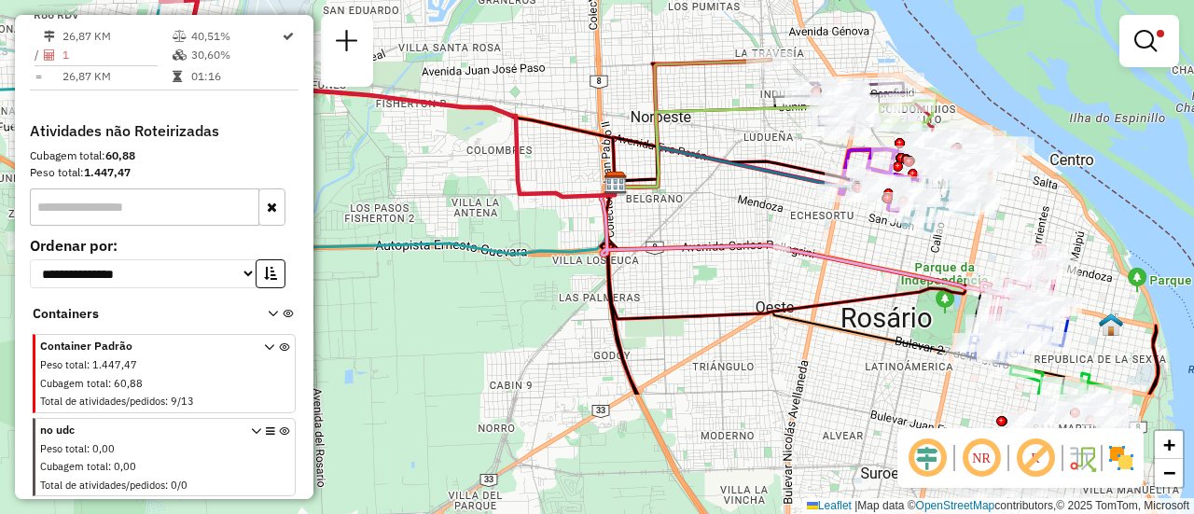
drag, startPoint x: 920, startPoint y: 203, endPoint x: 768, endPoint y: 59, distance: 209.8
click at [769, 25] on div "Limpar filtros Janela de atendimento Grade de atendimento Capacidade Transporta…" at bounding box center [597, 257] width 1194 height 514
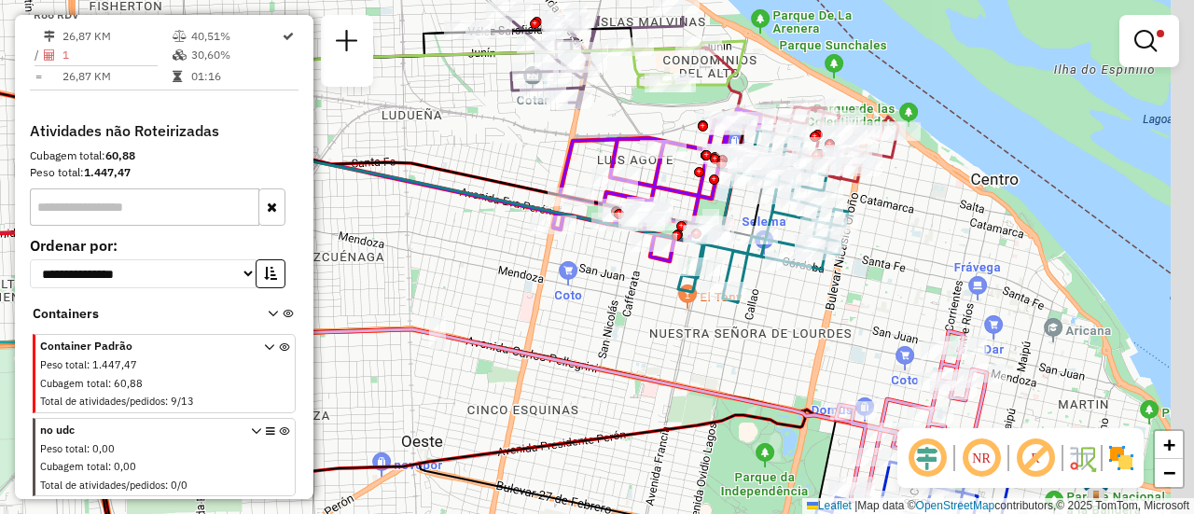
drag, startPoint x: 1023, startPoint y: 251, endPoint x: 795, endPoint y: 318, distance: 237.2
click at [795, 318] on div "Limpar filtros Janela de atendimento Grade de atendimento Capacidade Transporta…" at bounding box center [597, 257] width 1194 height 514
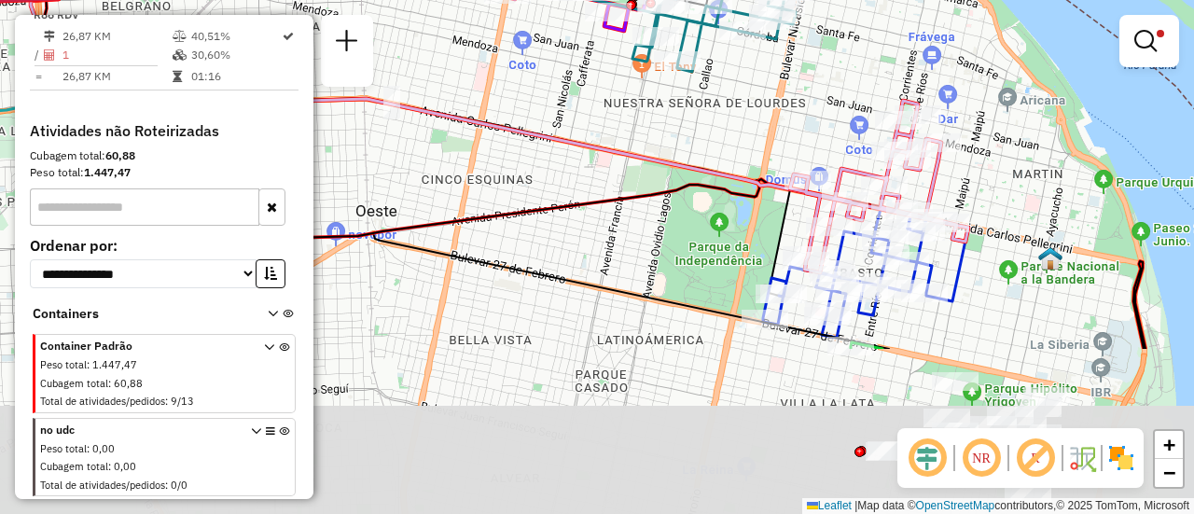
drag, startPoint x: 918, startPoint y: 300, endPoint x: 834, endPoint y: 37, distance: 276.0
click at [838, 39] on div "Limpar filtros Janela de atendimento Grade de atendimento Capacidade Transporta…" at bounding box center [597, 257] width 1194 height 514
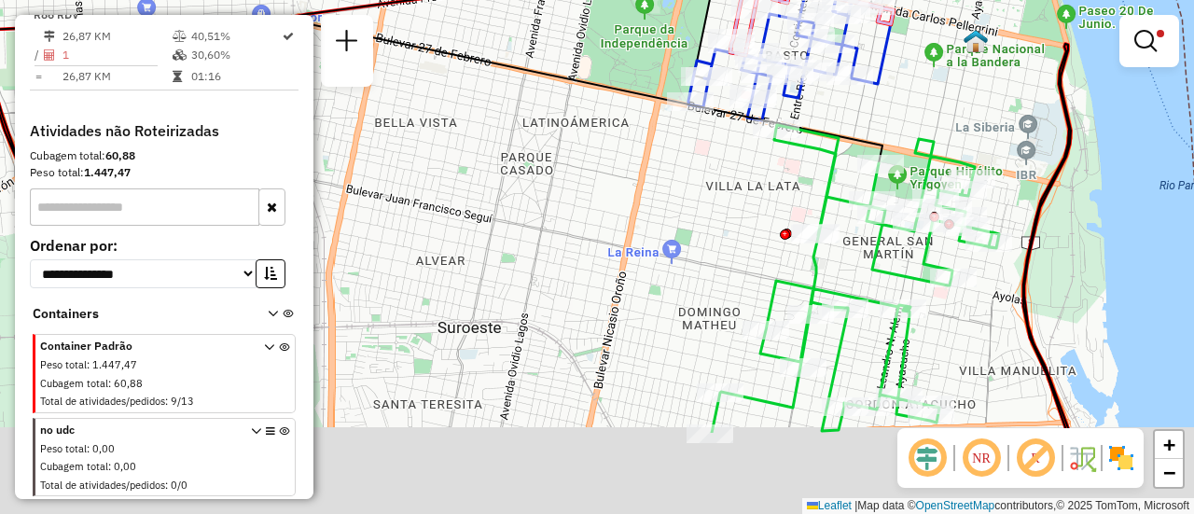
drag, startPoint x: 964, startPoint y: 260, endPoint x: 921, endPoint y: 114, distance: 152.6
click at [921, 114] on div "Limpar filtros Janela de atendimento Grade de atendimento Capacidade Transporta…" at bounding box center [597, 257] width 1194 height 514
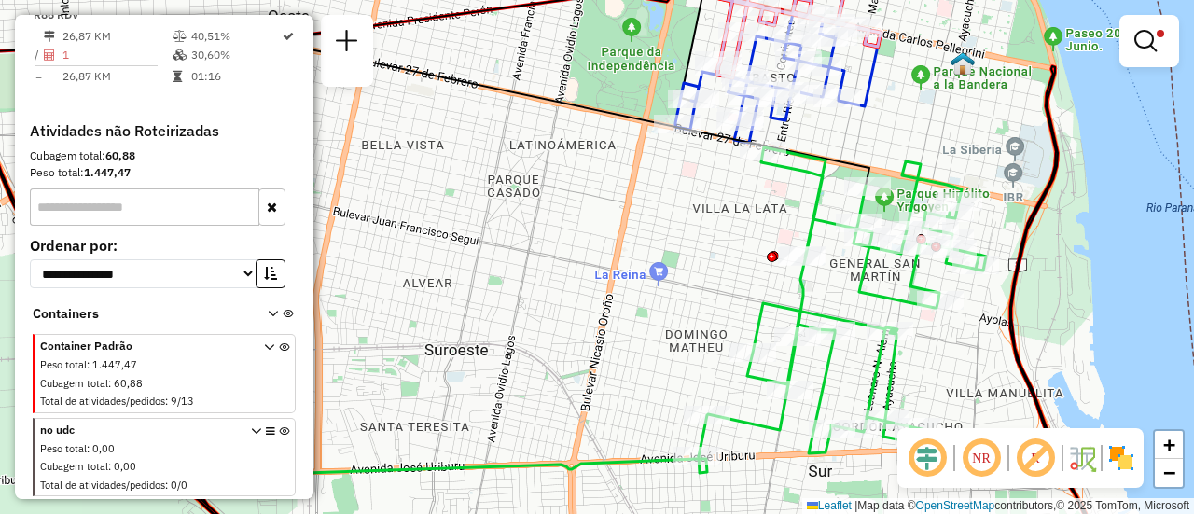
drag, startPoint x: 872, startPoint y: 78, endPoint x: 851, endPoint y: 198, distance: 121.1
click at [853, 200] on div "Limpar filtros Janela de atendimento Grade de atendimento Capacidade Transporta…" at bounding box center [597, 257] width 1194 height 514
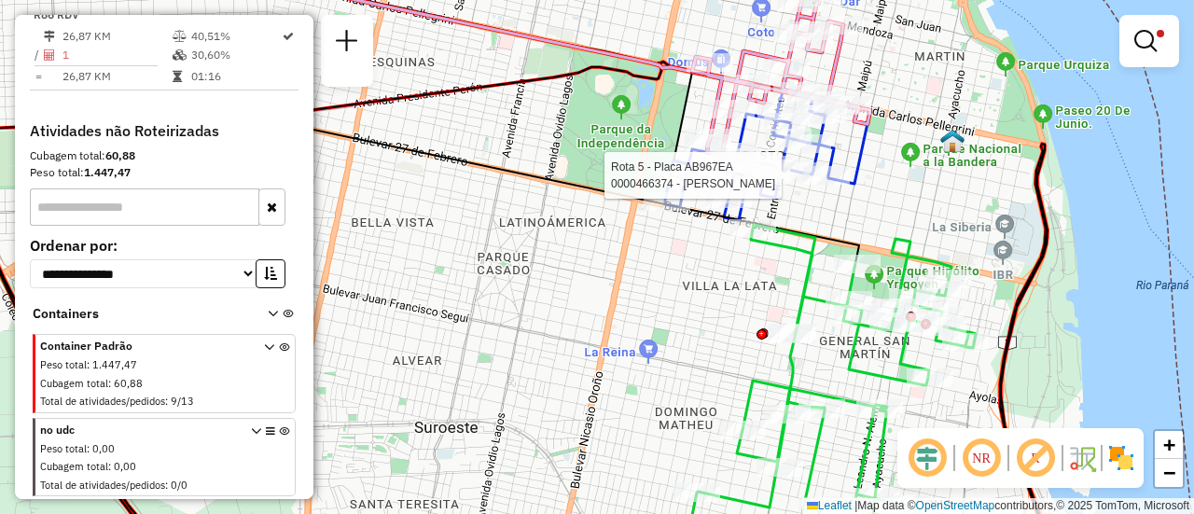
select select "**********"
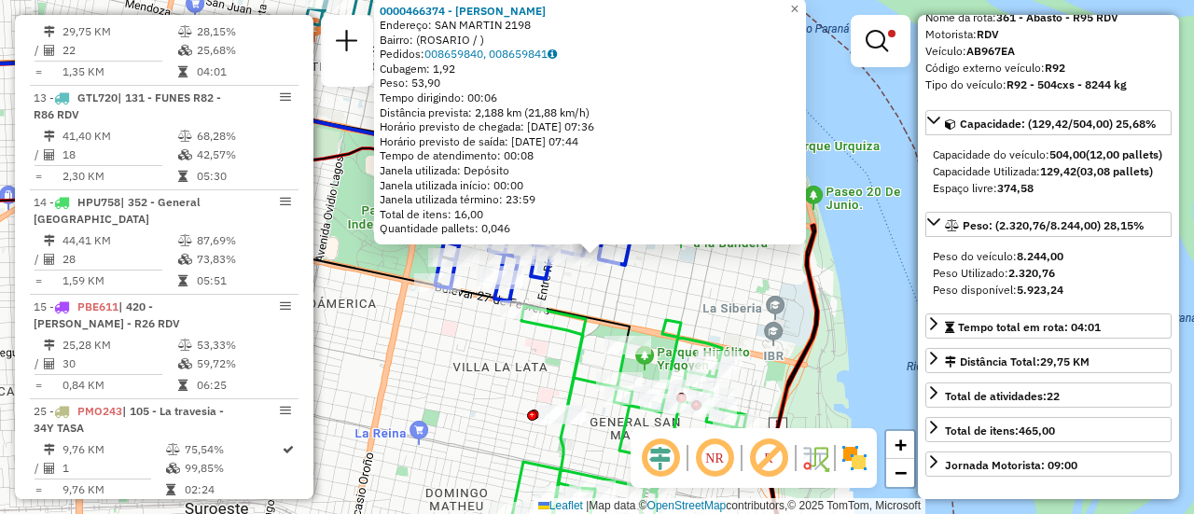
scroll to position [187, 0]
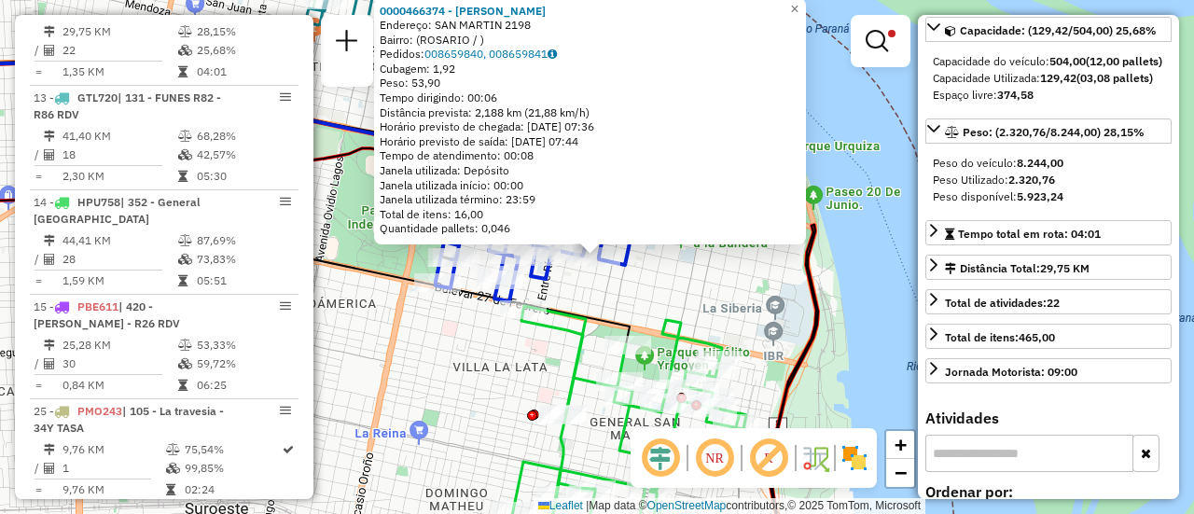
click at [733, 311] on div "0000466374 - PANADERIA TRIANGULO Endereço: SAN MARTIN 2198 Bairro: (ROSARIO / )…" at bounding box center [597, 257] width 1194 height 514
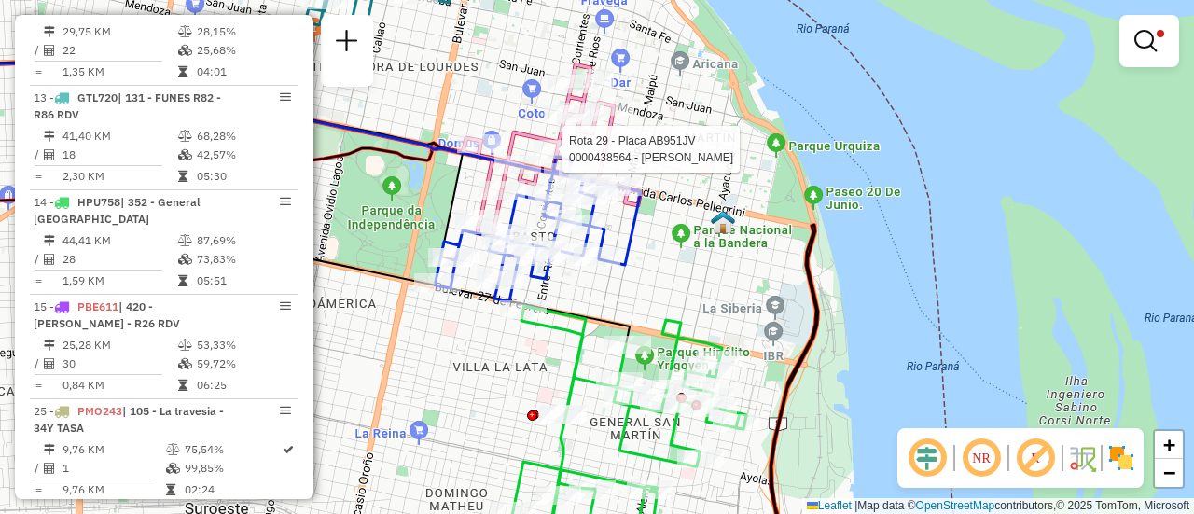
select select "**********"
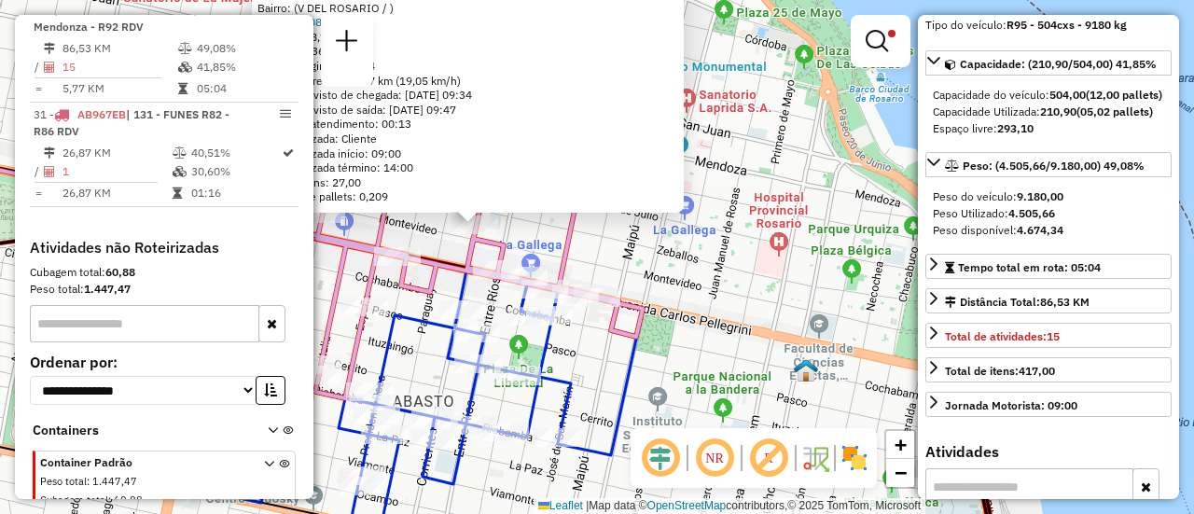
click at [693, 272] on div "0000438564 - BURELLA NICOLAS LEONARDO Endereço: CORRIENTES 1565 Bairro: (V DEL …" at bounding box center [597, 257] width 1194 height 514
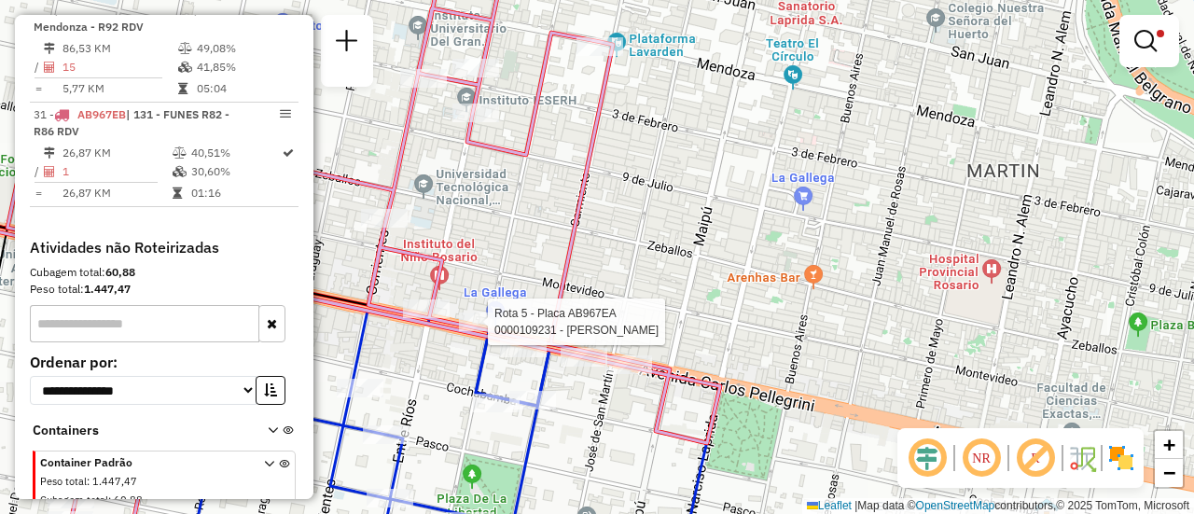
select select "**********"
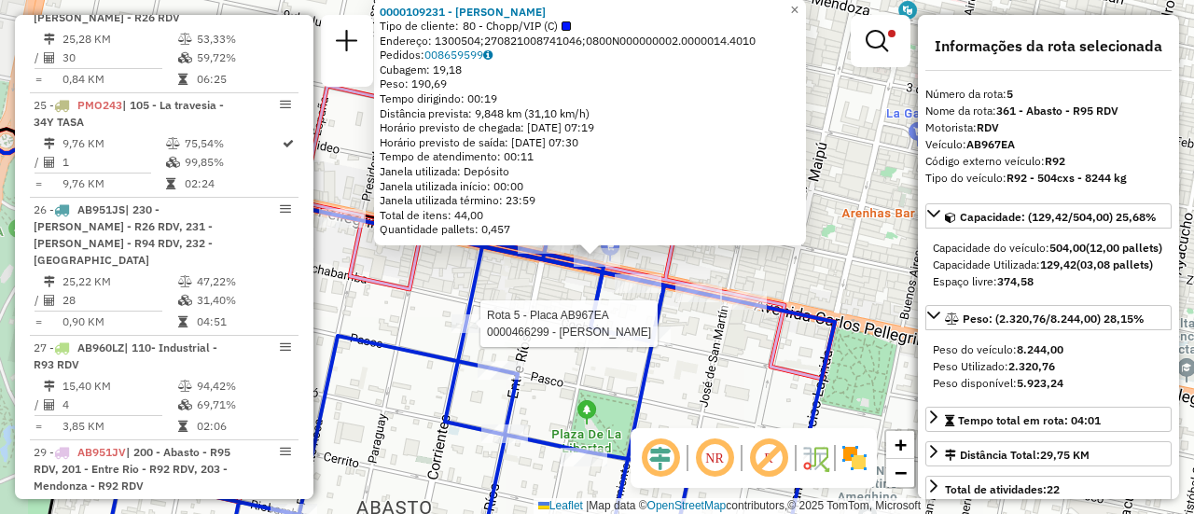
scroll to position [977, 0]
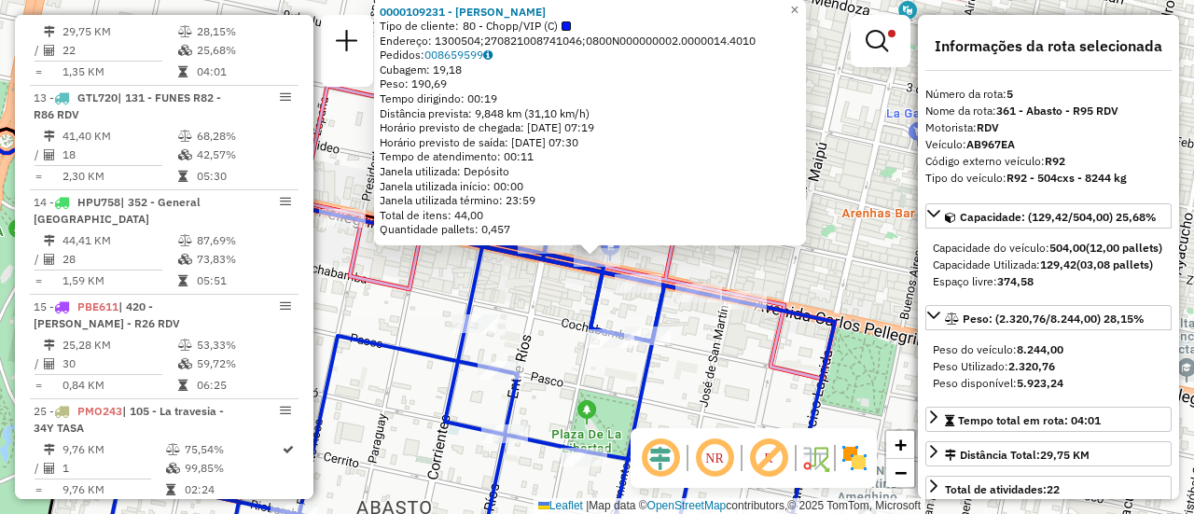
click at [546, 296] on div "0000109231 - TEGLIA JULIAN P Tipo de cliente: 80 - Chopp/VIP (C) Endereço: 1300…" at bounding box center [597, 257] width 1194 height 514
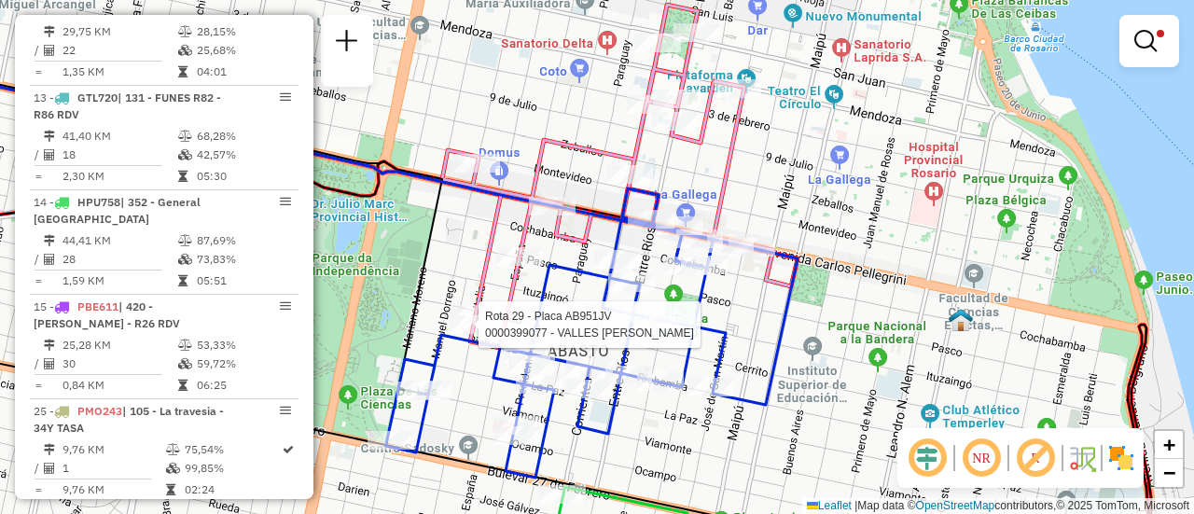
select select "**********"
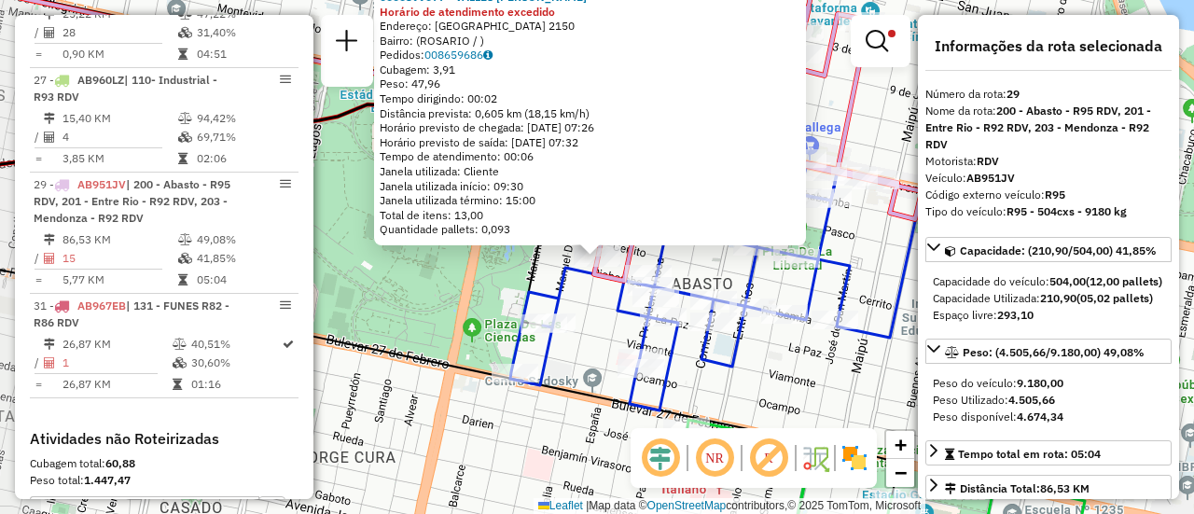
scroll to position [1742, 0]
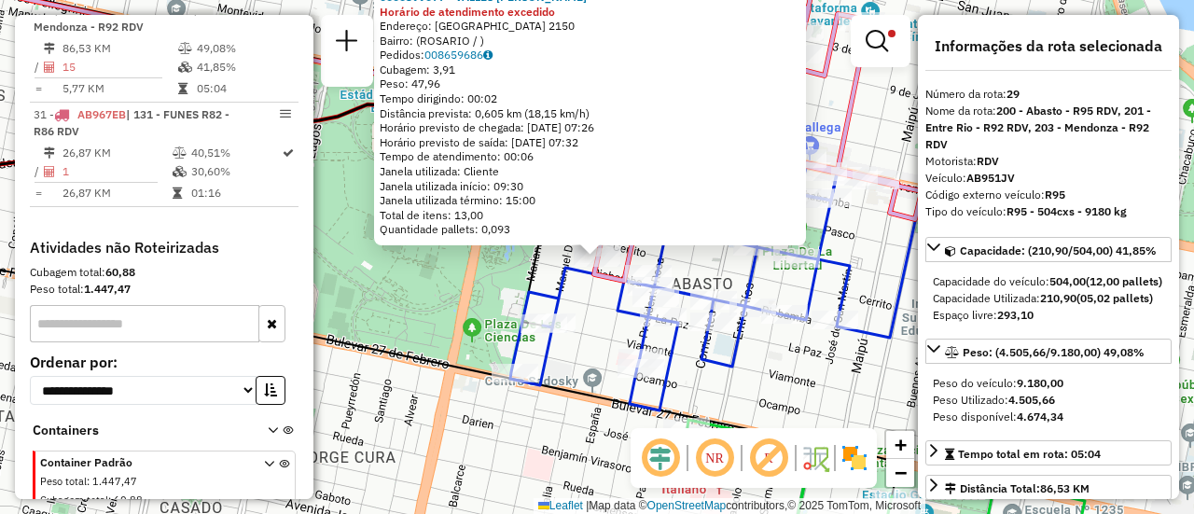
click at [587, 339] on div "0000399077 - VALLES OSORIO ALEJANDRO Horário de atendimento excedido Endereço: …" at bounding box center [597, 257] width 1194 height 514
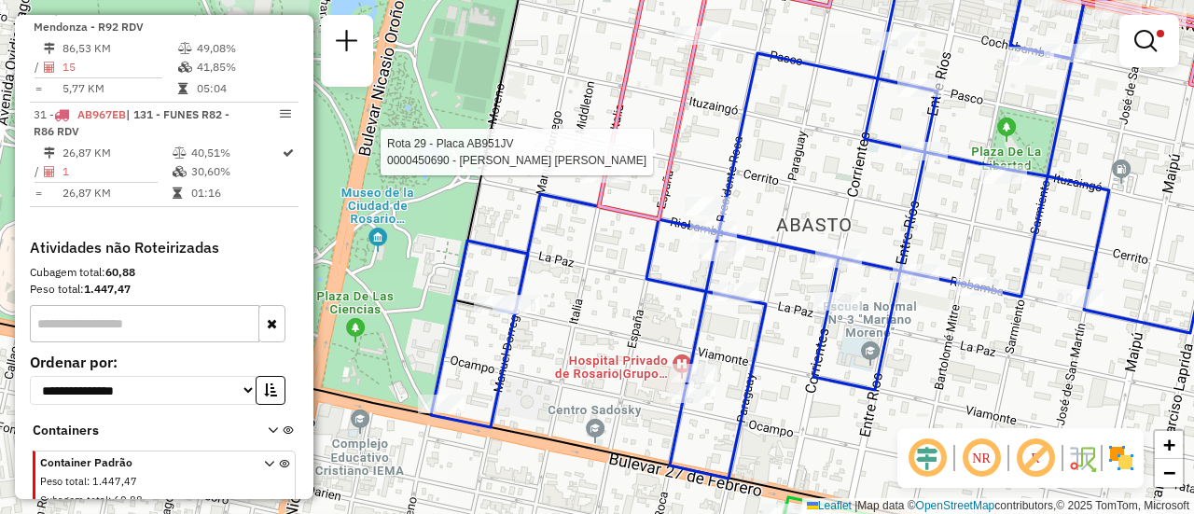
select select "**********"
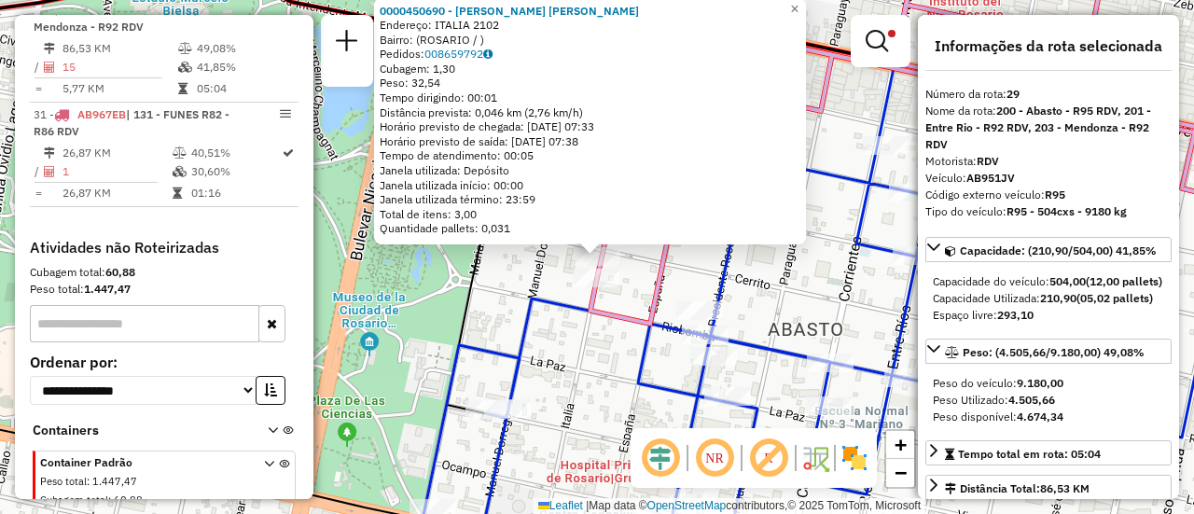
click at [572, 352] on div "0000450690 - RUBIO NAHUEL HECTOR Endereço: ITALIA 2102 Bairro: (ROSARIO / ) Ped…" at bounding box center [597, 257] width 1194 height 514
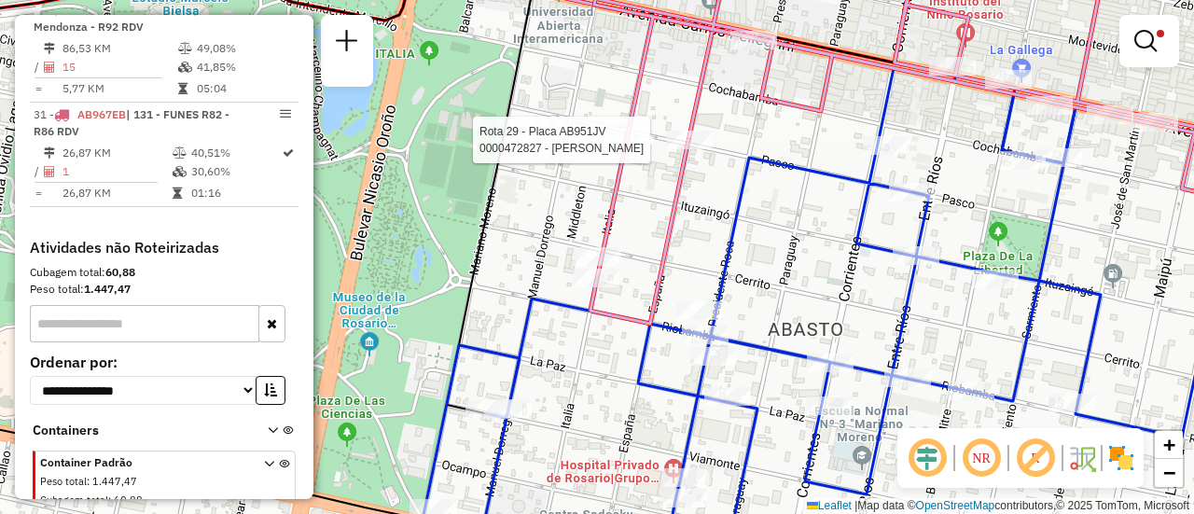
select select "**********"
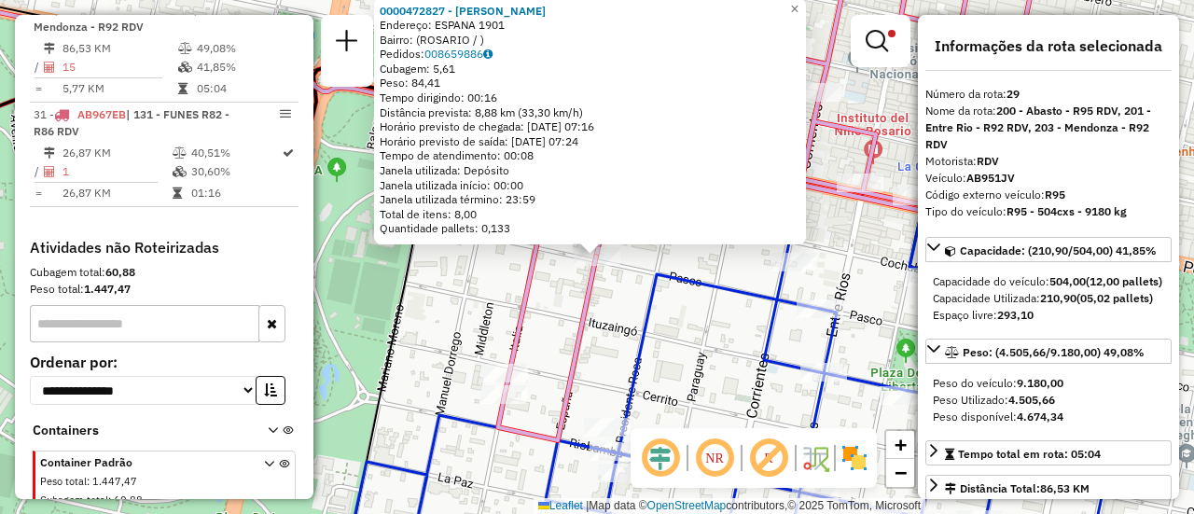
click at [654, 331] on icon at bounding box center [748, 343] width 809 height 444
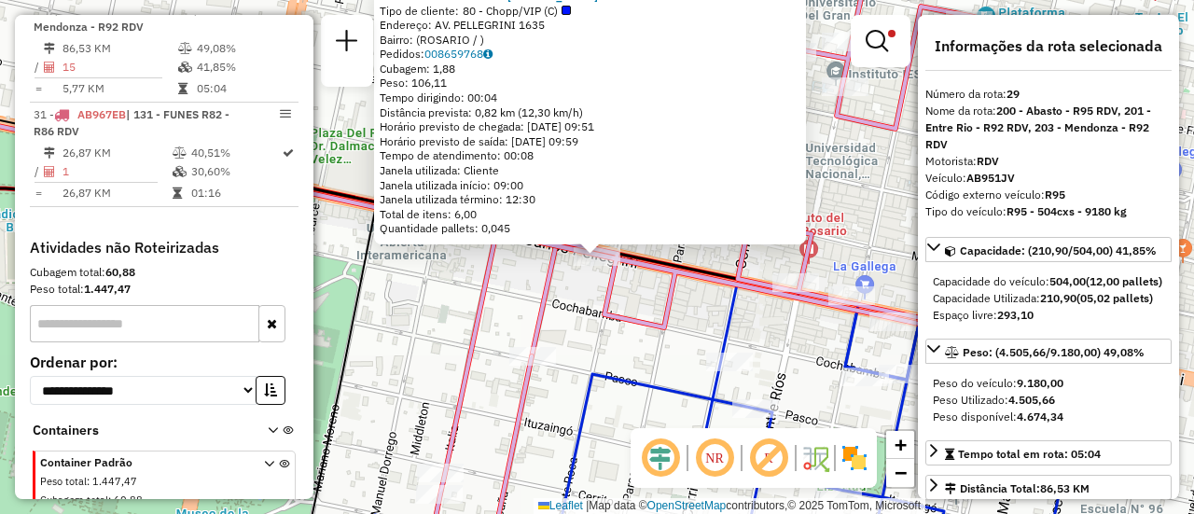
click at [588, 313] on div "0000444512 - MONZON MONICA HEBE Tipo de cliente: 80 - Chopp/VIP (C) Endereço: A…" at bounding box center [597, 257] width 1194 height 514
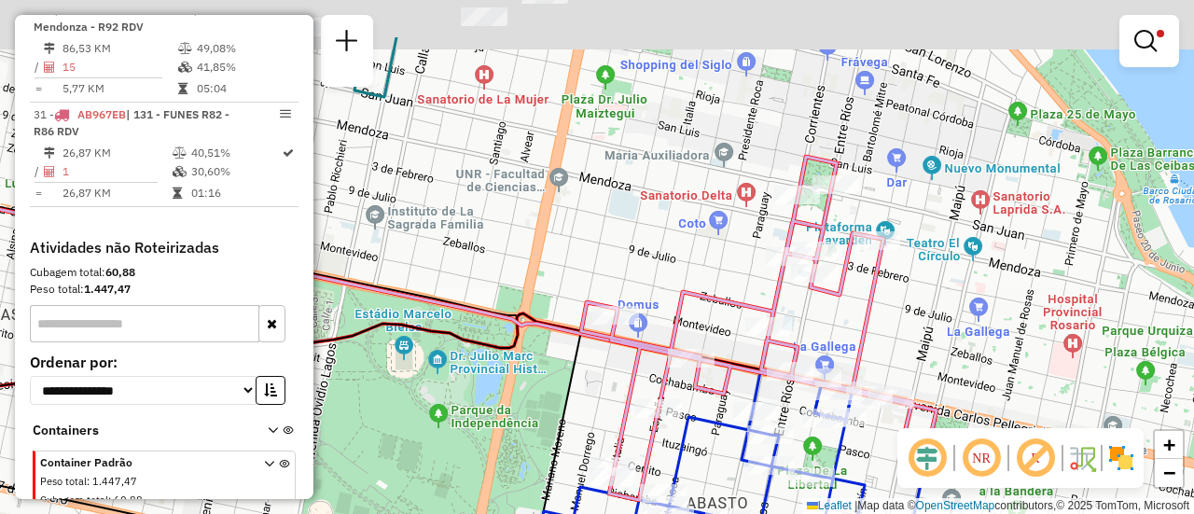
drag, startPoint x: 702, startPoint y: 276, endPoint x: 809, endPoint y: 454, distance: 207.4
click at [804, 455] on div "Limpar filtros Janela de atendimento Grade de atendimento Capacidade Transporta…" at bounding box center [597, 257] width 1194 height 514
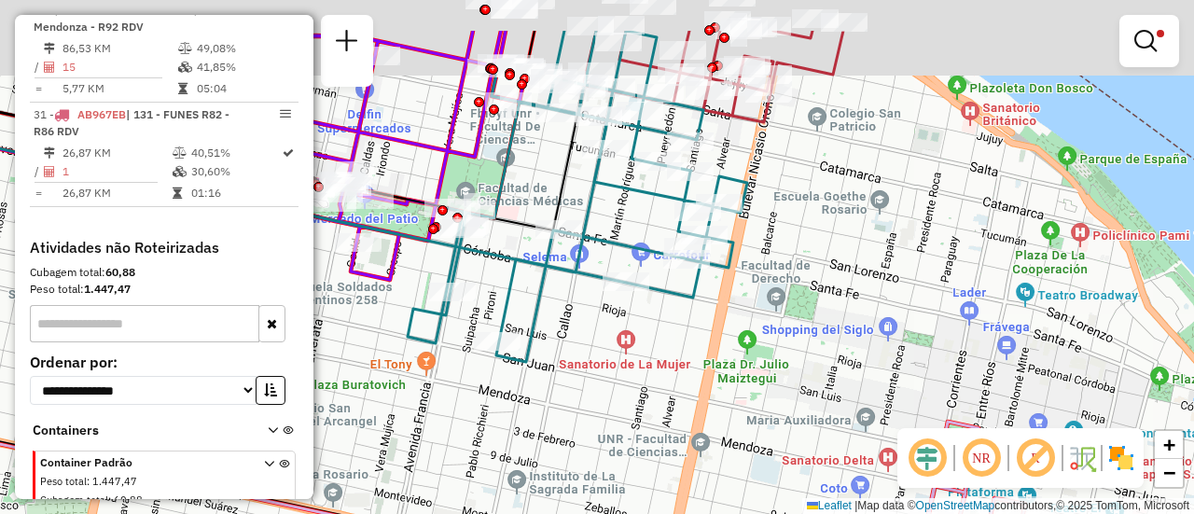
drag, startPoint x: 771, startPoint y: 333, endPoint x: 955, endPoint y: 473, distance: 230.9
click at [922, 488] on div "Limpar filtros Janela de atendimento Grade de atendimento Capacidade Transporta…" at bounding box center [597, 257] width 1194 height 514
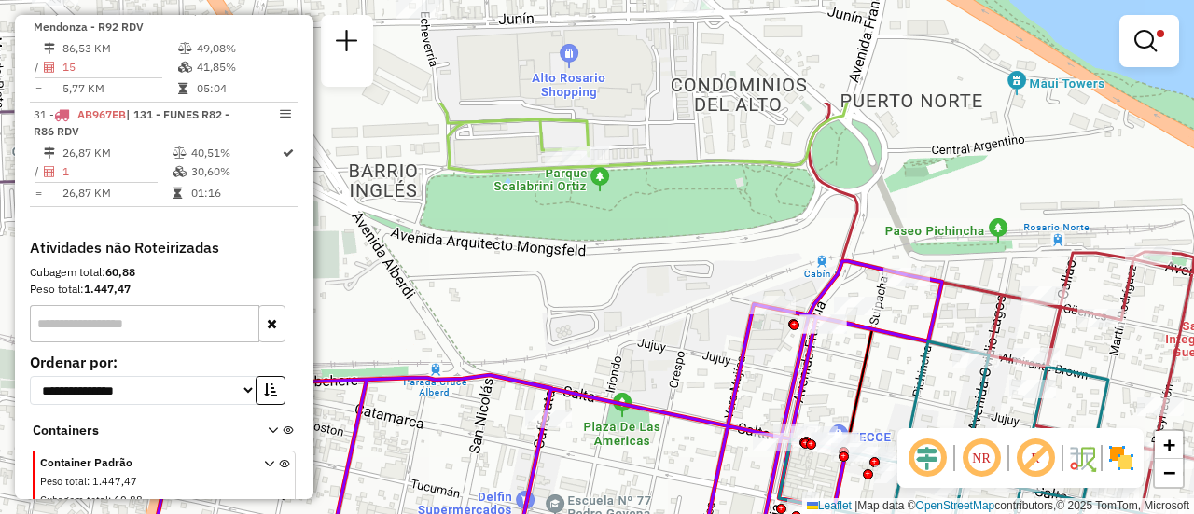
drag, startPoint x: 637, startPoint y: 131, endPoint x: 697, endPoint y: 284, distance: 165.0
click at [697, 284] on div "Limpar filtros Janela de atendimento Grade de atendimento Capacidade Transporta…" at bounding box center [597, 257] width 1194 height 514
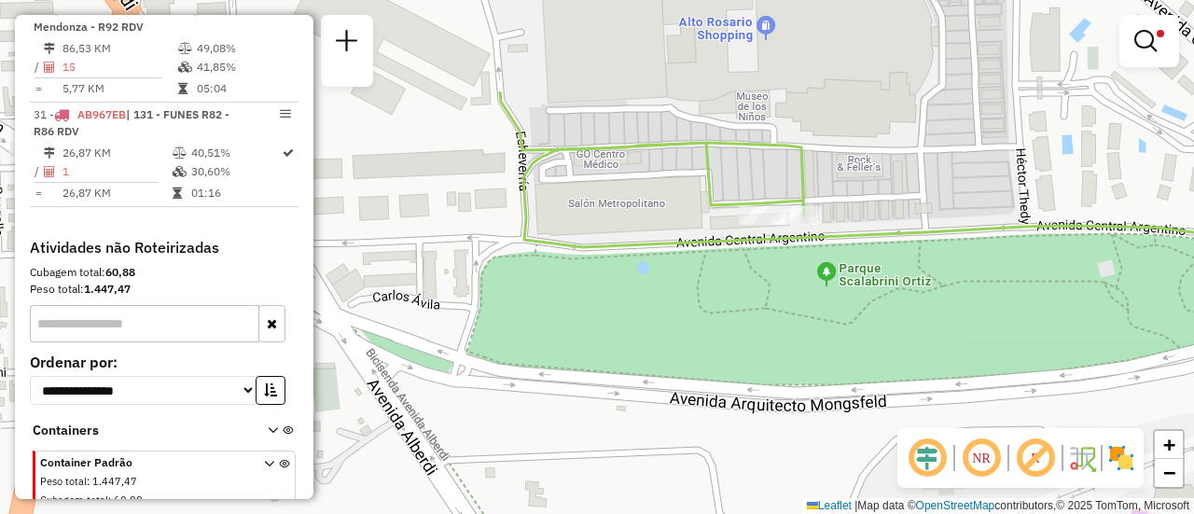
drag, startPoint x: 607, startPoint y: 112, endPoint x: 861, endPoint y: 255, distance: 291.0
click at [861, 255] on div "Limpar filtros Janela de atendimento Grade de atendimento Capacidade Transporta…" at bounding box center [597, 257] width 1194 height 514
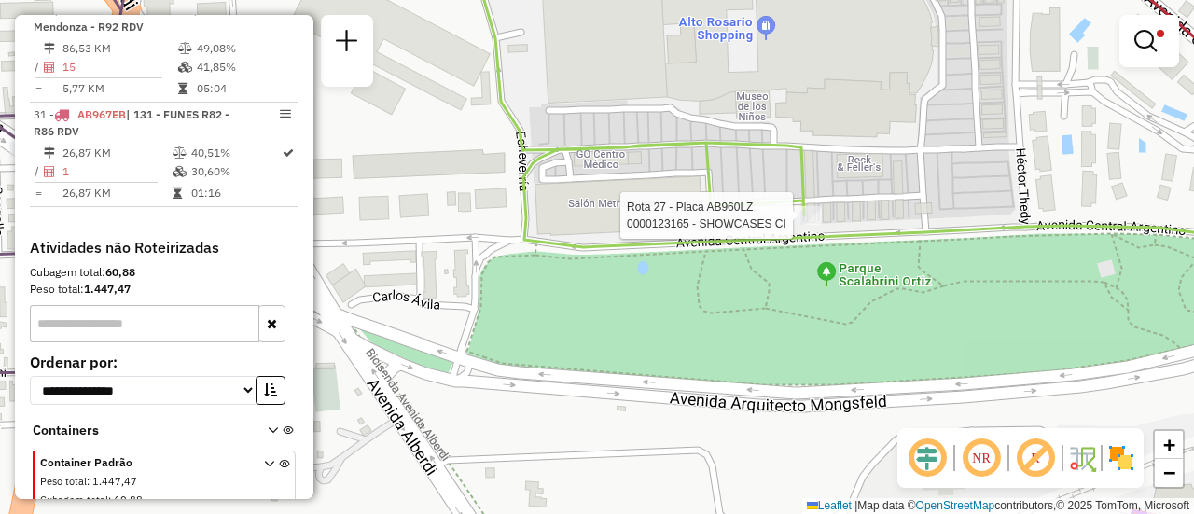
select select "**********"
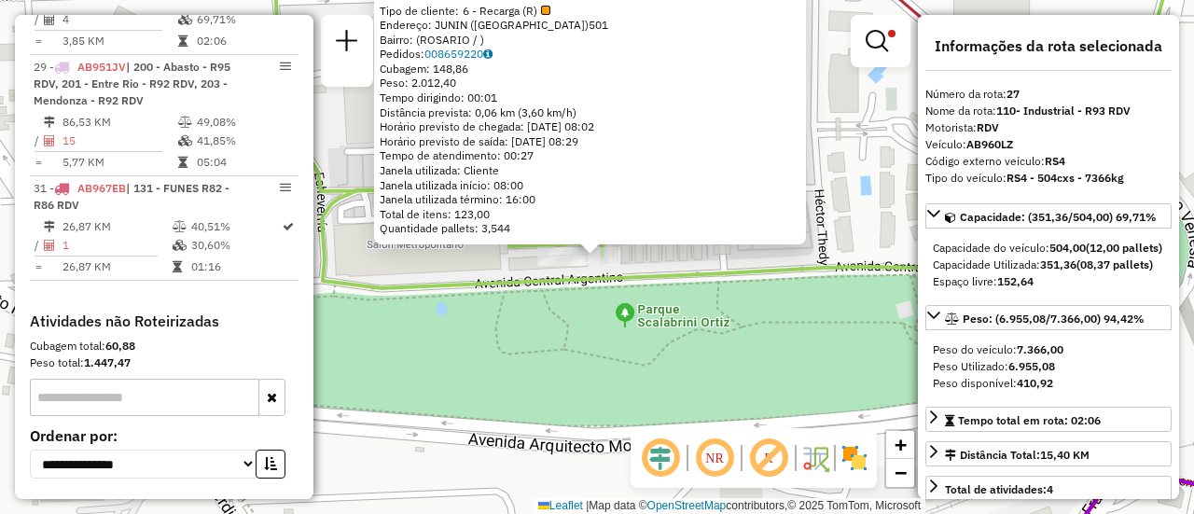
scroll to position [1638, 0]
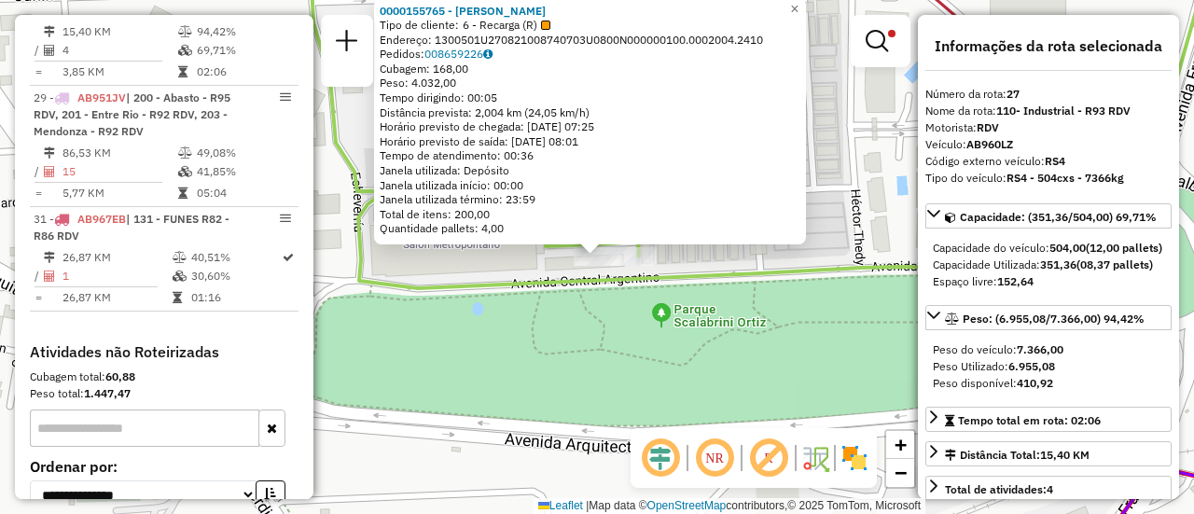
click at [854, 190] on div "0000155765 - MARTA CURA Tipo de cliente: 6 - Recarga (R) Endereço: 1300501U2708…" at bounding box center [597, 257] width 1194 height 514
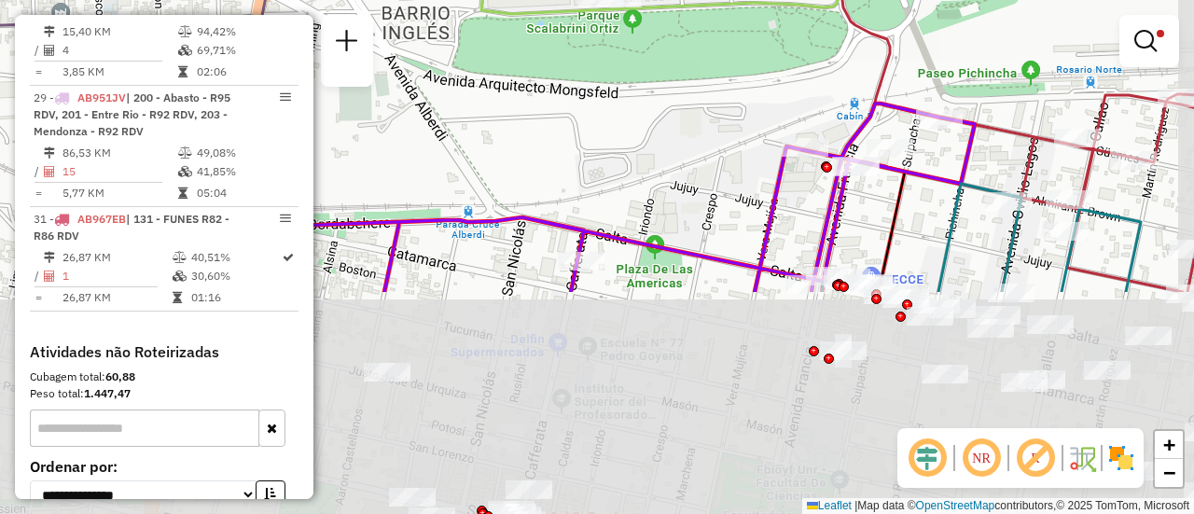
drag, startPoint x: 685, startPoint y: 430, endPoint x: 613, endPoint y: 139, distance: 299.9
click at [609, 148] on div "Limpar filtros Janela de atendimento Grade de atendimento Capacidade Transporta…" at bounding box center [597, 257] width 1194 height 514
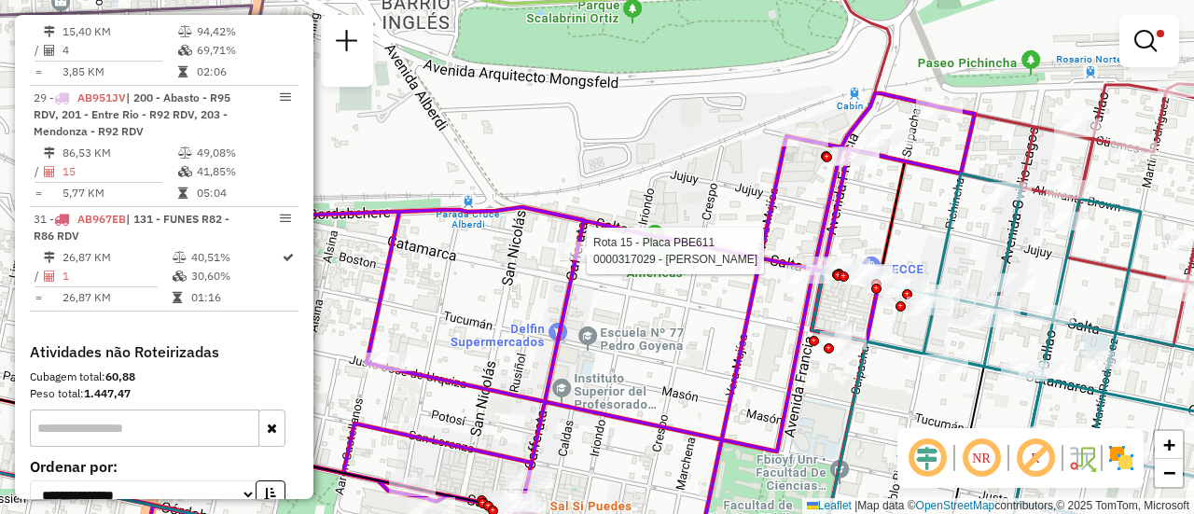
select select "**********"
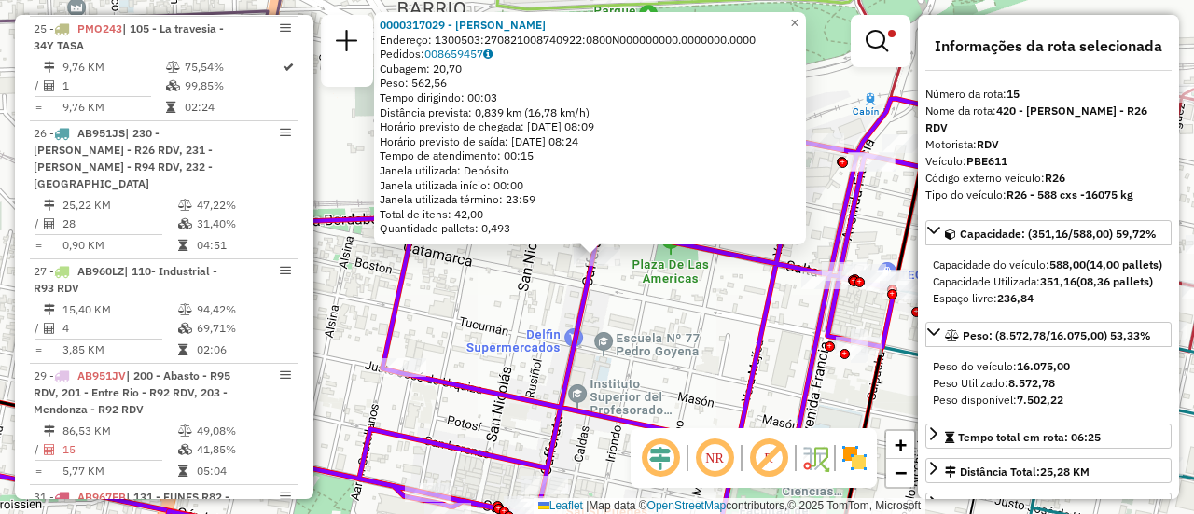
scroll to position [1291, 0]
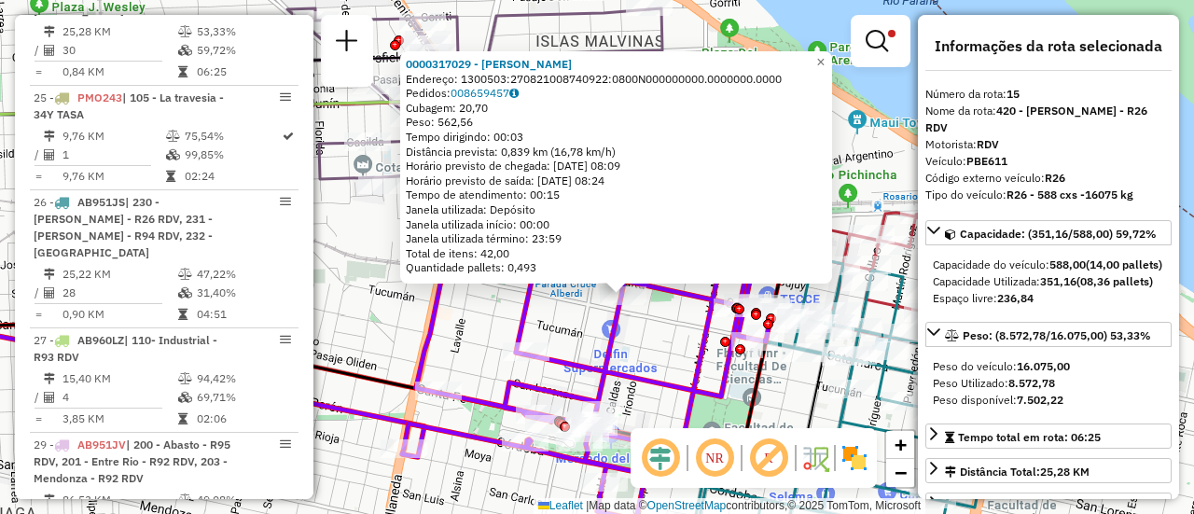
click at [566, 319] on div "0000317029 - BUSSO GABRIEL G Endereço: 1300503:270821008740922:0800N000000000.0…" at bounding box center [597, 257] width 1194 height 514
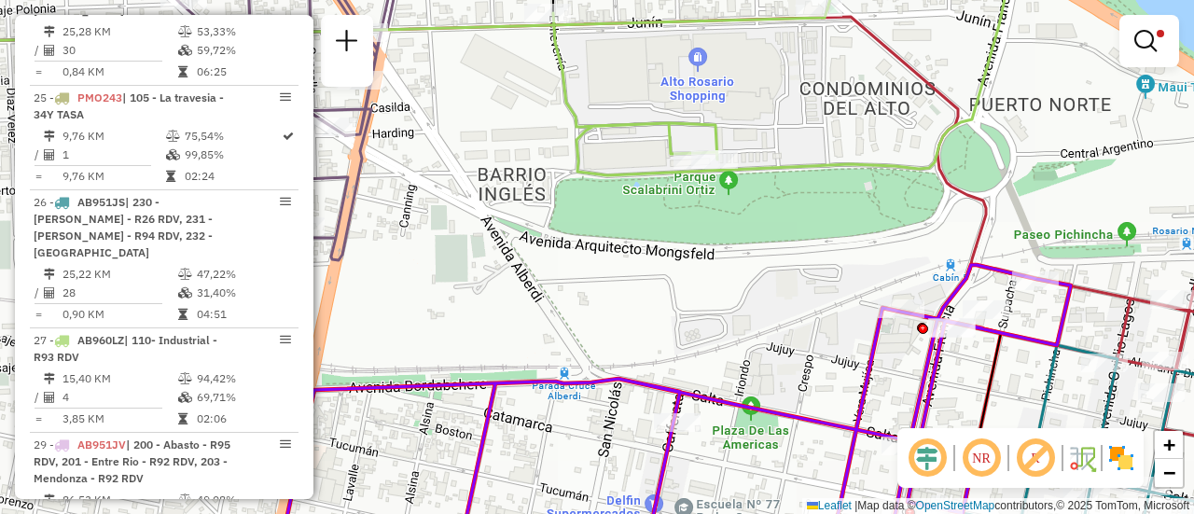
drag, startPoint x: 655, startPoint y: 155, endPoint x: 641, endPoint y: 250, distance: 96.1
click at [641, 250] on div "Limpar filtros Janela de atendimento Grade de atendimento Capacidade Transporta…" at bounding box center [597, 257] width 1194 height 514
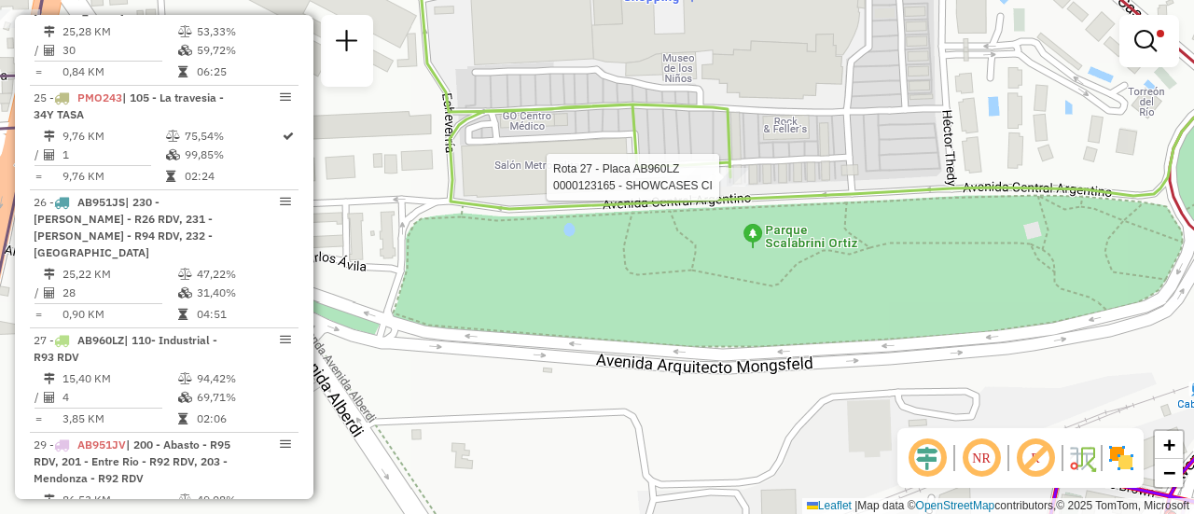
select select "**********"
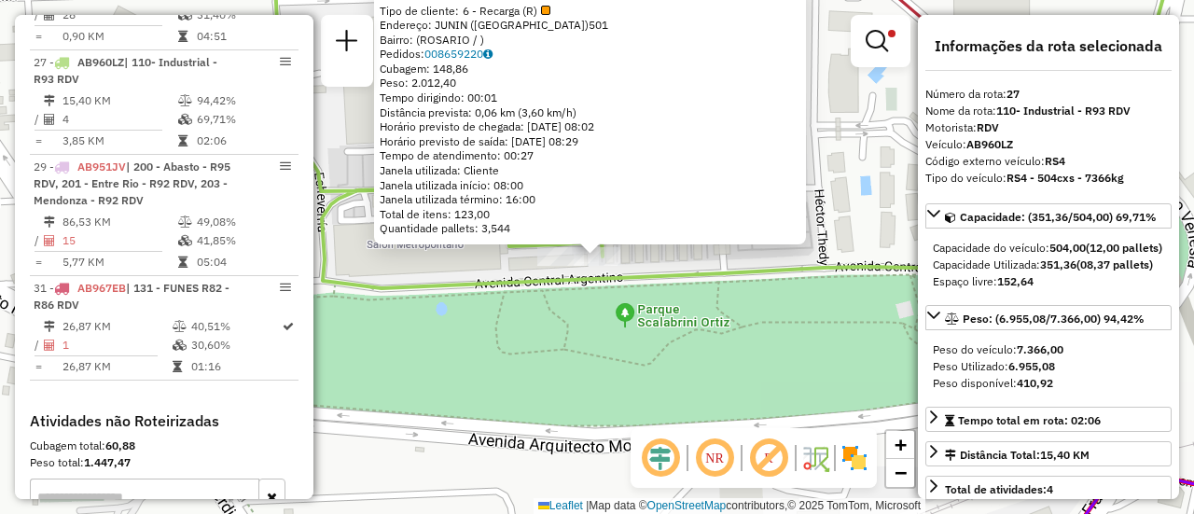
scroll to position [1638, 0]
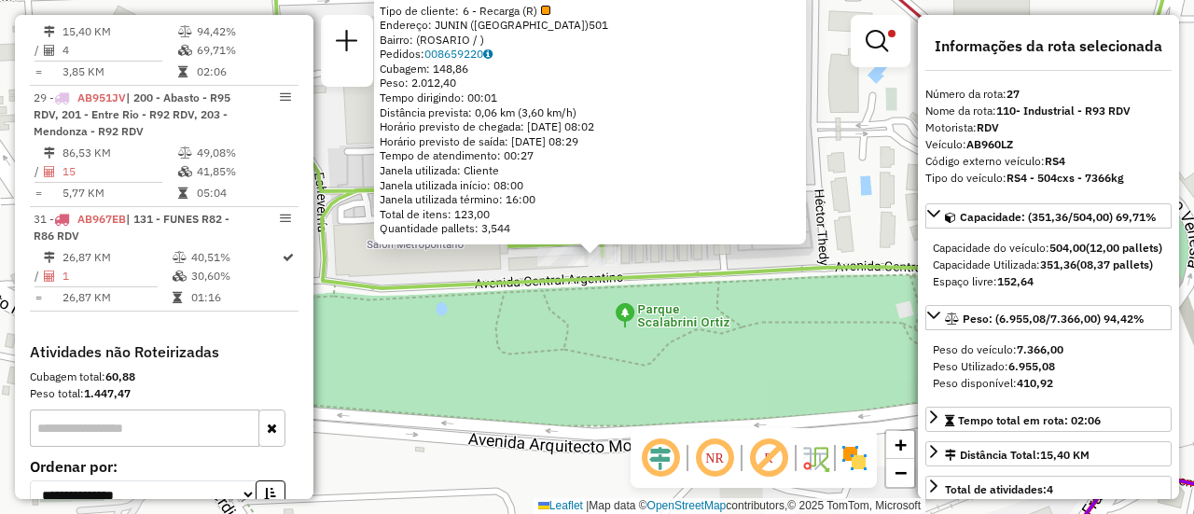
click at [745, 338] on div "0000123165 - SHOWCASES CI Tipo de cliente: 6 - Recarga (R) Endereço: JUNIN (ALT…" at bounding box center [597, 257] width 1194 height 514
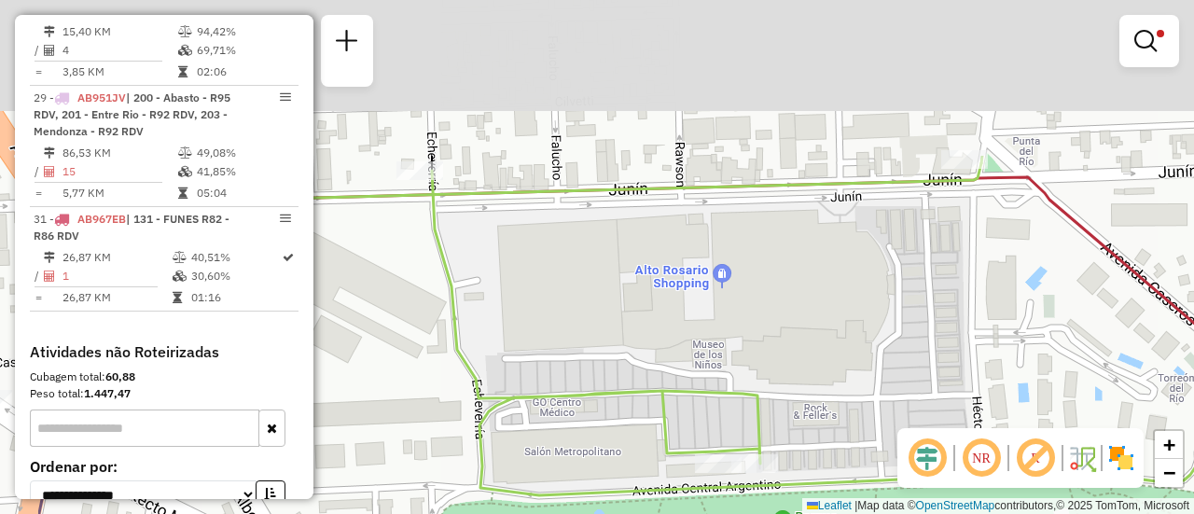
drag, startPoint x: 577, startPoint y: 143, endPoint x: 753, endPoint y: 312, distance: 244.0
click at [774, 368] on div "Limpar filtros Janela de atendimento Grade de atendimento Capacidade Transporta…" at bounding box center [597, 257] width 1194 height 514
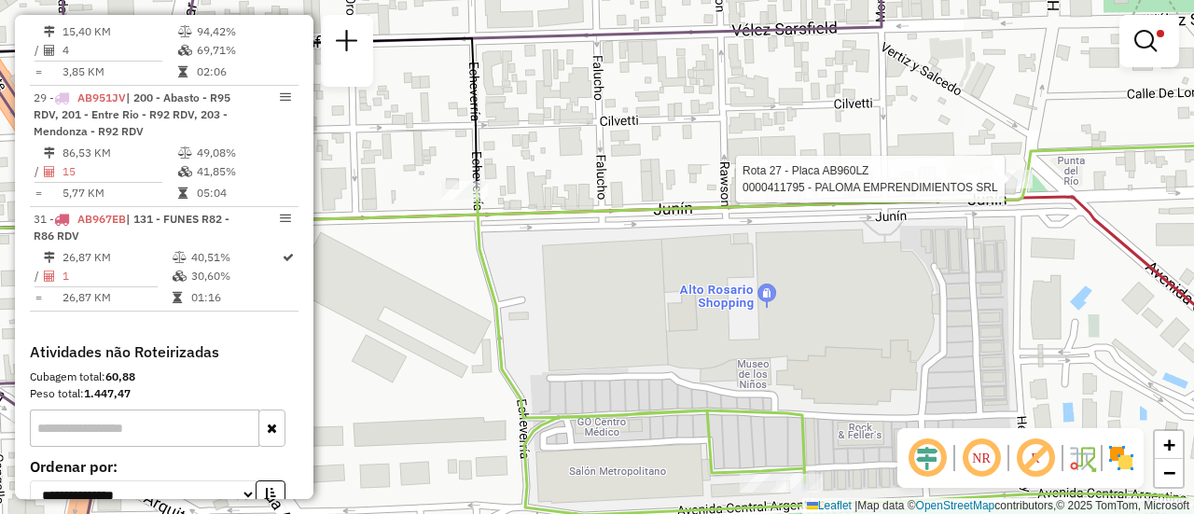
select select "**********"
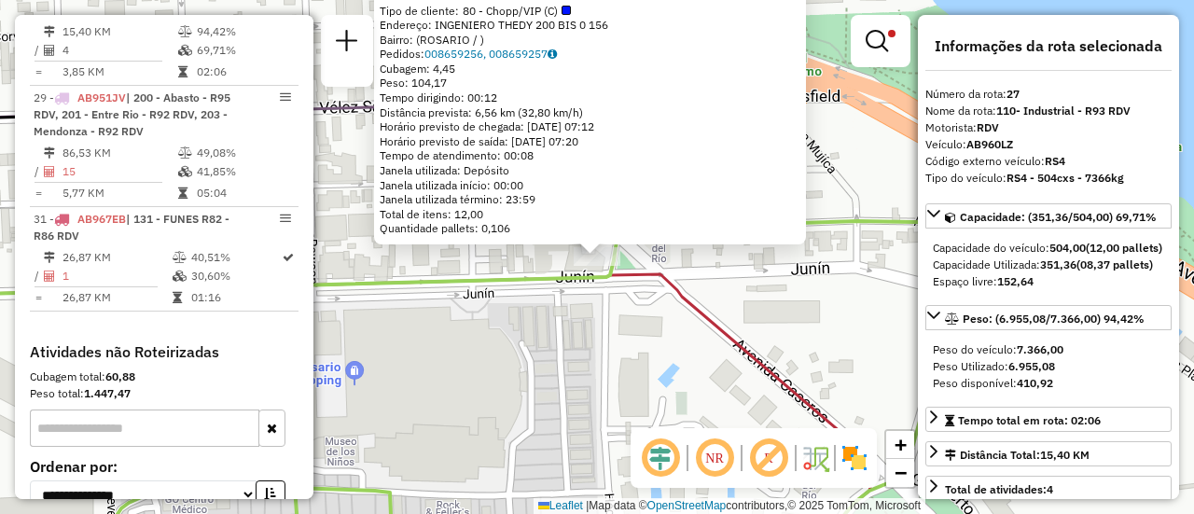
click at [765, 353] on icon at bounding box center [377, 419] width 993 height 291
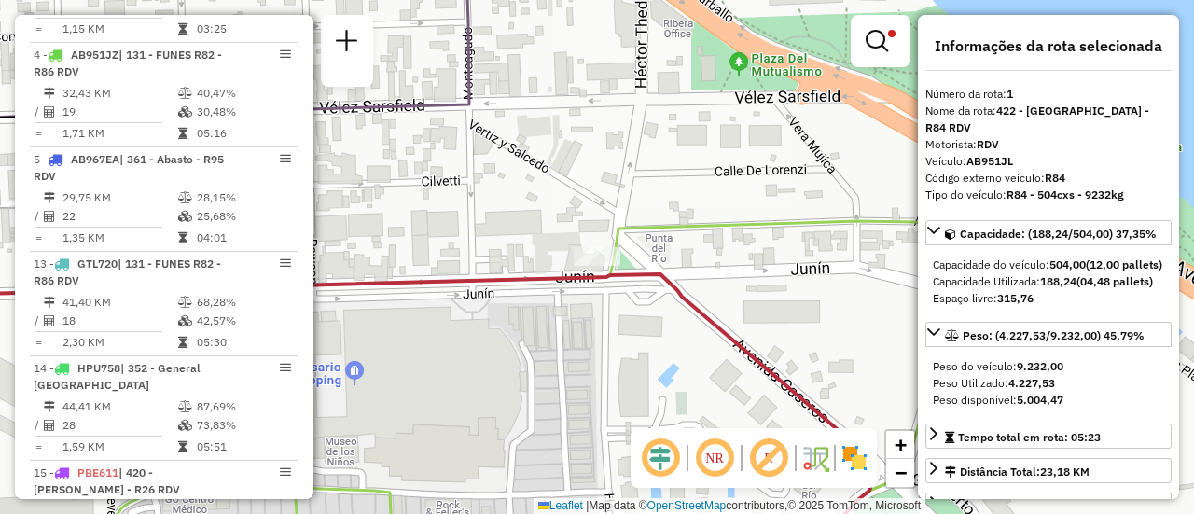
scroll to position [664, 0]
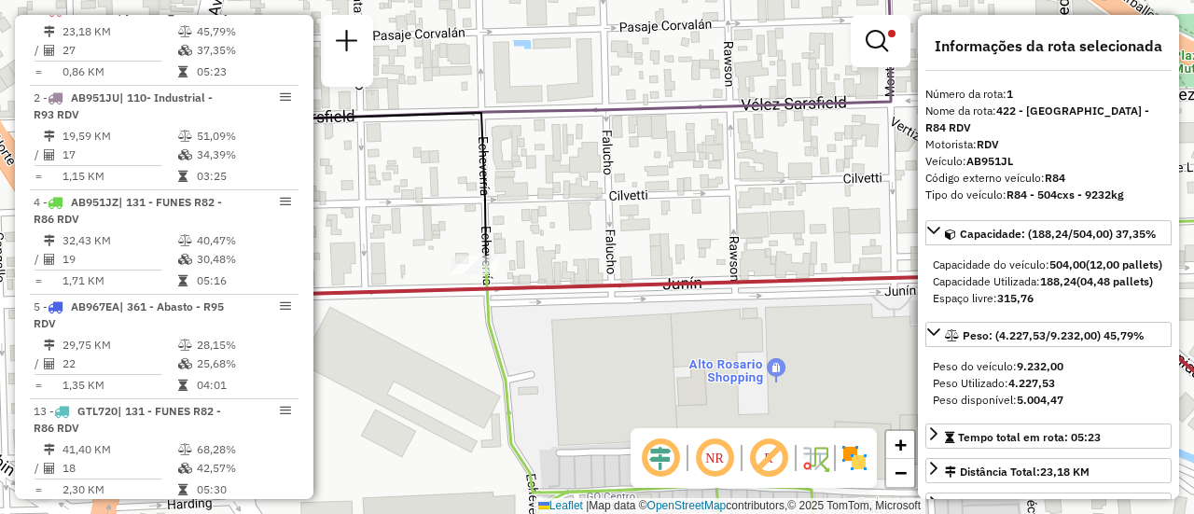
drag, startPoint x: 520, startPoint y: 271, endPoint x: 942, endPoint y: 269, distance: 421.5
click at [942, 269] on hb-router-mapa "Informações da Sessão 1278361 - 19/09/2025 Criação: 18/09/2025 16:23 Depósito: …" at bounding box center [597, 257] width 1194 height 514
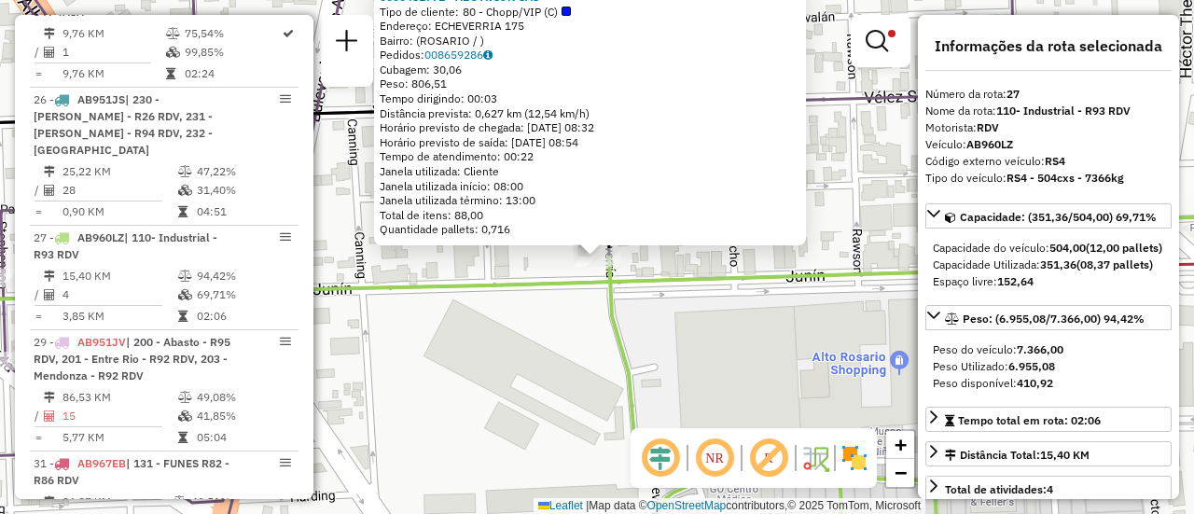
scroll to position [1638, 0]
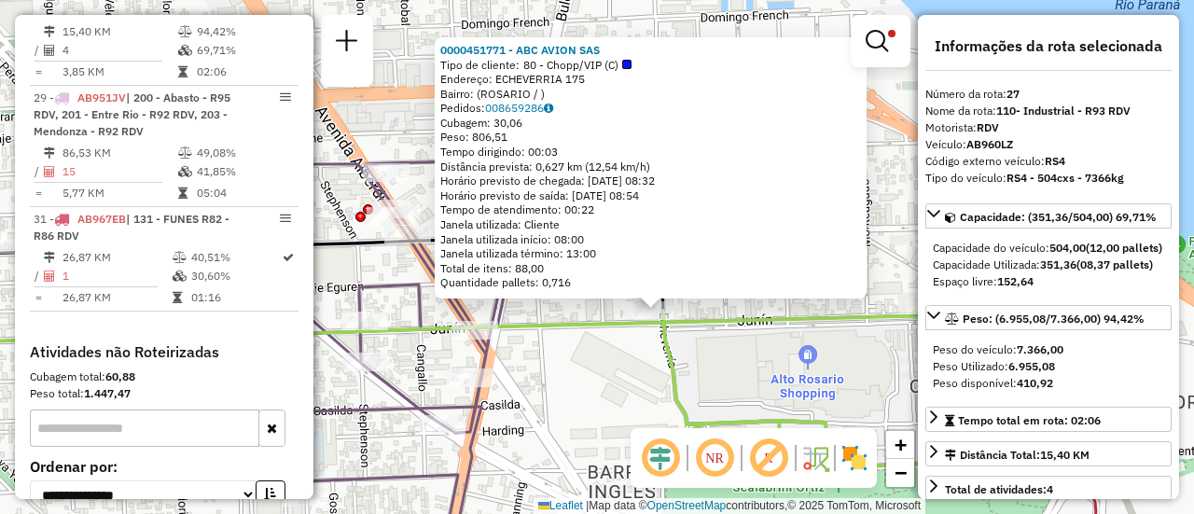
click at [755, 379] on div "0000451771 - ABC AVION SAS Tipo de cliente: 80 - Chopp/VIP (C) Endereço: ECHEVE…" at bounding box center [597, 257] width 1194 height 514
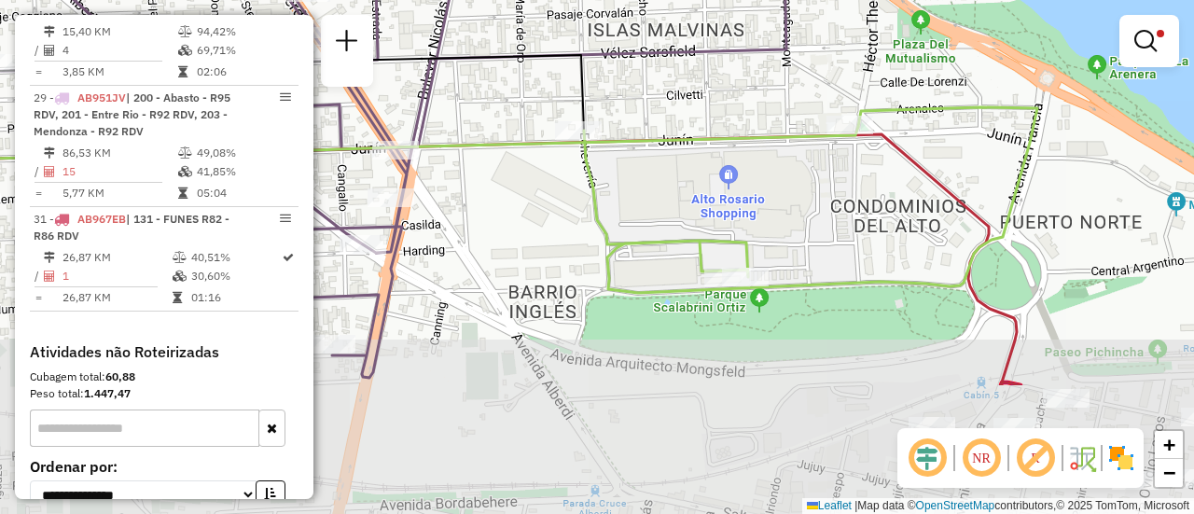
drag, startPoint x: 886, startPoint y: 368, endPoint x: 801, endPoint y: 163, distance: 222.0
click at [801, 163] on div "Limpar filtros Janela de atendimento Grade de atendimento Capacidade Transporta…" at bounding box center [597, 257] width 1194 height 514
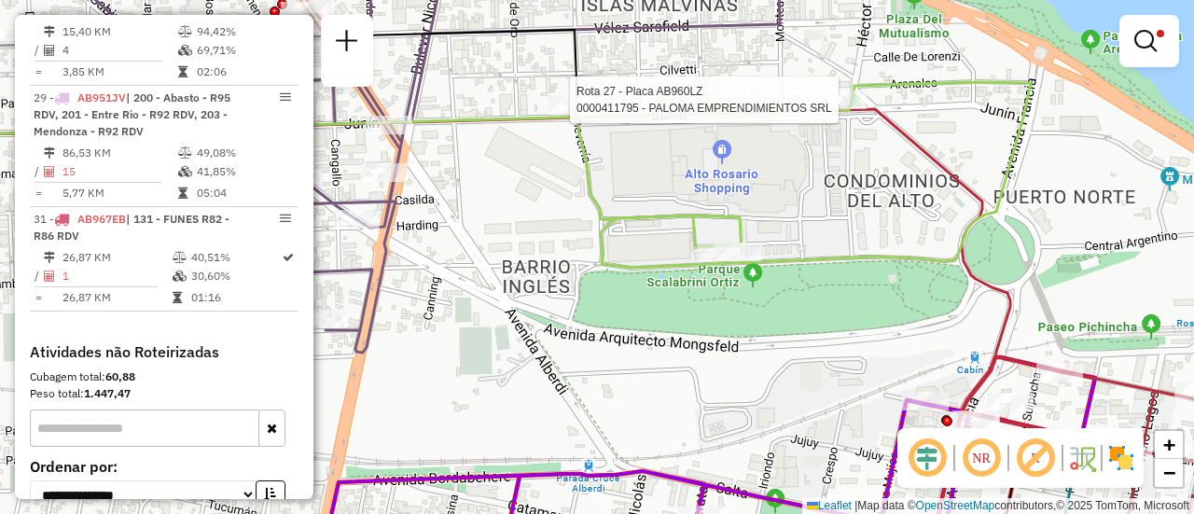
select select "**********"
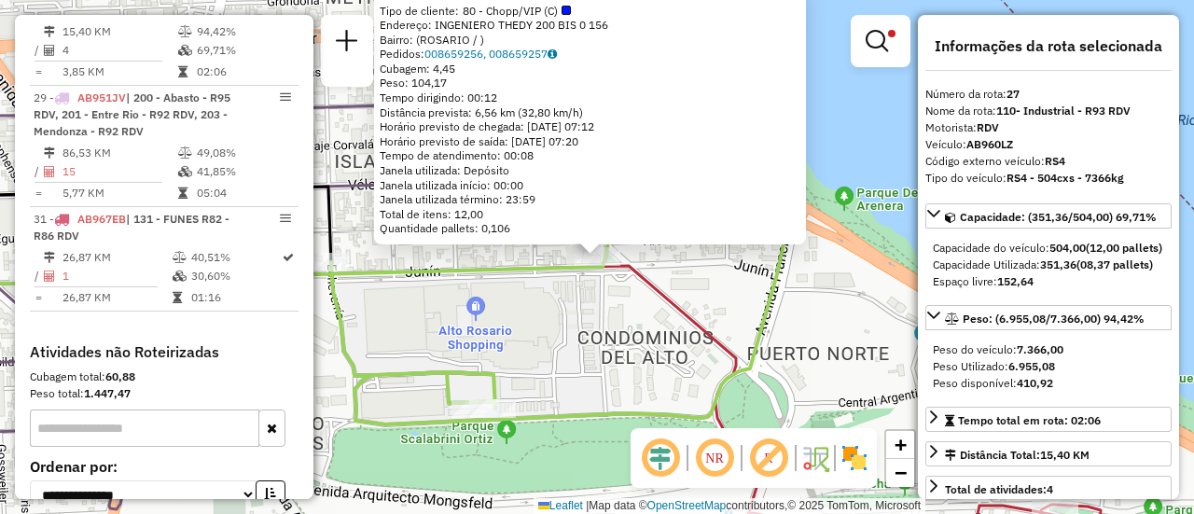
click at [605, 329] on div "0000411795 - PALOMA EMPRENDIMIENTOS SRL Tipo de cliente: 80 - Chopp/VIP (C) End…" at bounding box center [597, 257] width 1194 height 514
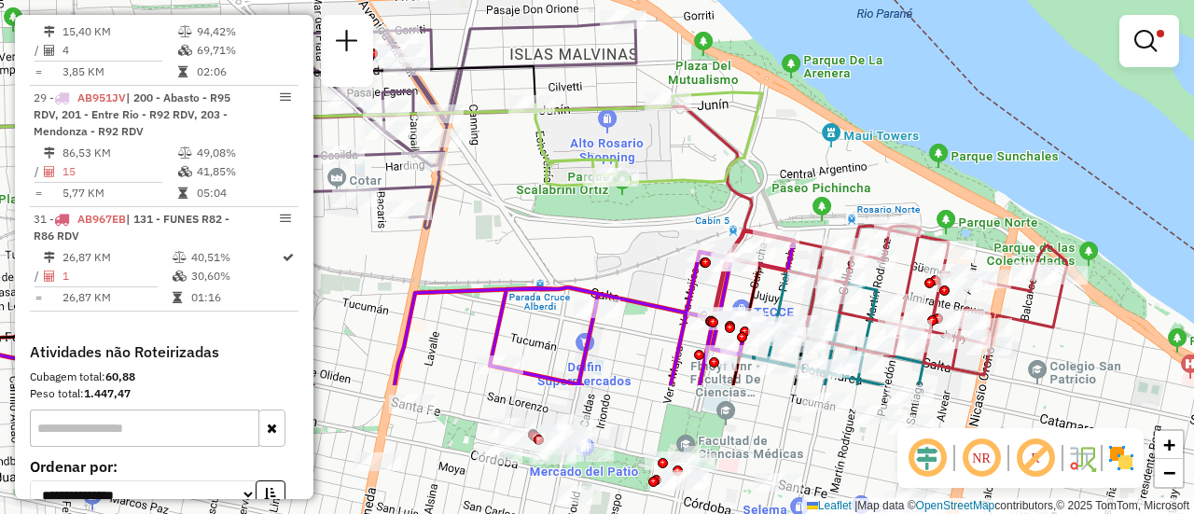
drag, startPoint x: 644, startPoint y: 365, endPoint x: 670, endPoint y: 131, distance: 234.6
click at [670, 131] on icon at bounding box center [648, 138] width 227 height 93
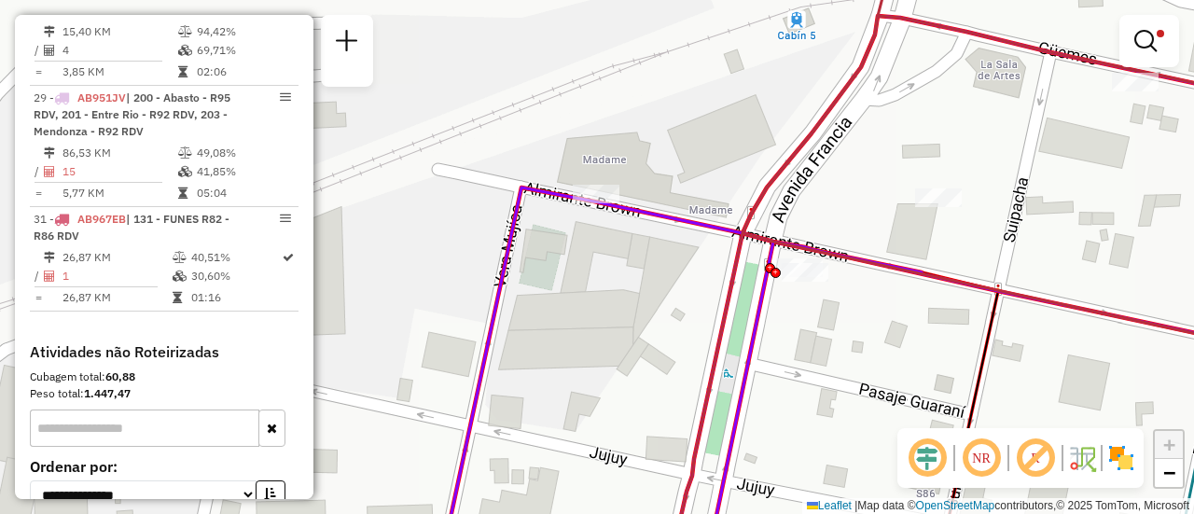
click at [992, 226] on div "Limpar filtros Janela de atendimento Grade de atendimento Capacidade Transporta…" at bounding box center [597, 257] width 1194 height 514
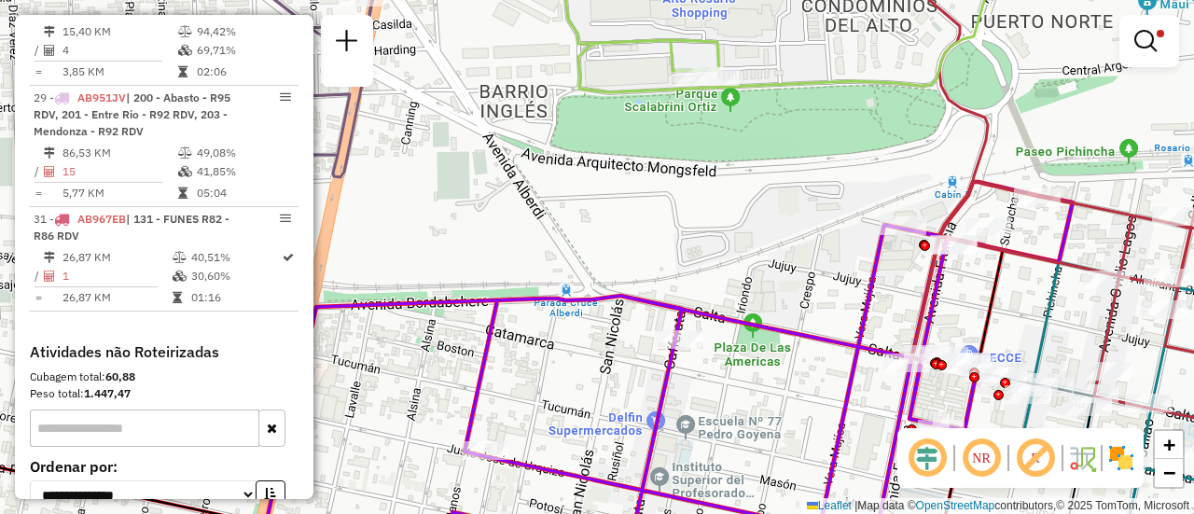
click at [1025, 280] on div "Limpar filtros Janela de atendimento Grade de atendimento Capacidade Transporta…" at bounding box center [597, 257] width 1194 height 514
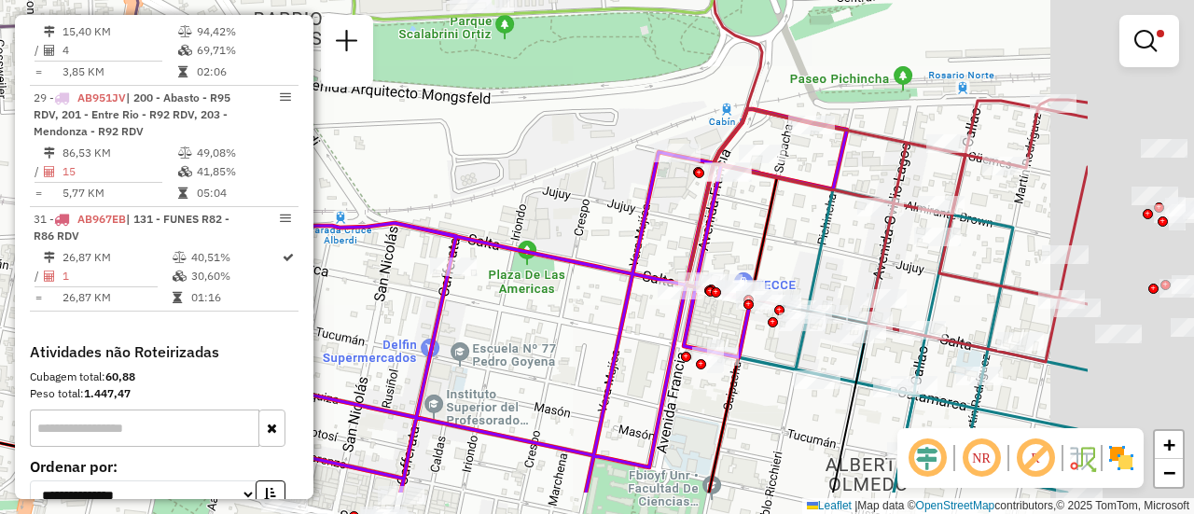
drag, startPoint x: 958, startPoint y: 279, endPoint x: 719, endPoint y: 177, distance: 259.5
click at [719, 186] on div "Limpar filtros Janela de atendimento Grade de atendimento Capacidade Transporta…" at bounding box center [597, 257] width 1194 height 514
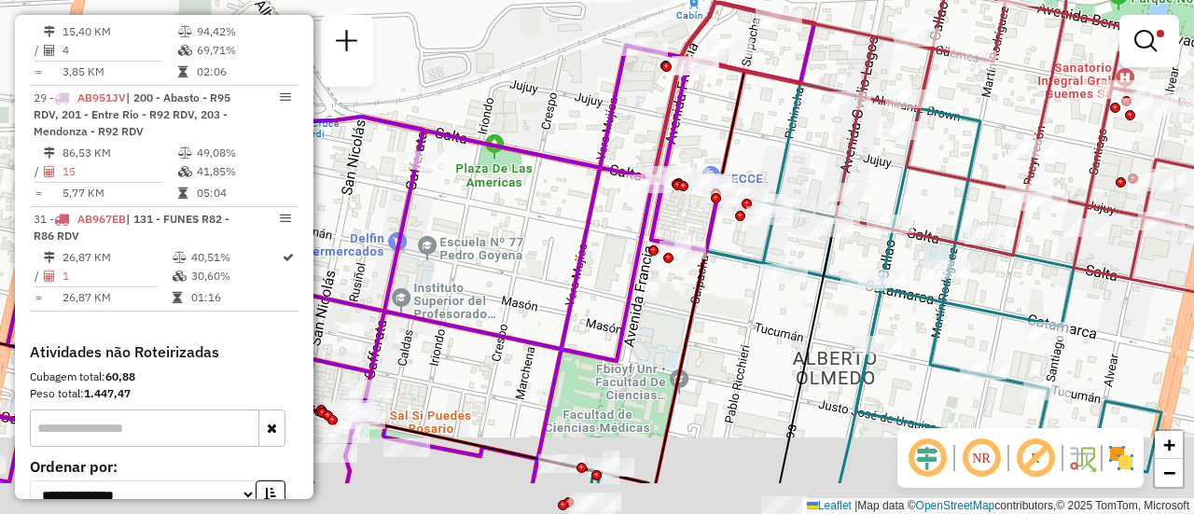
drag, startPoint x: 957, startPoint y: 260, endPoint x: 947, endPoint y: 121, distance: 139.3
click at [947, 121] on icon at bounding box center [983, 142] width 659 height 298
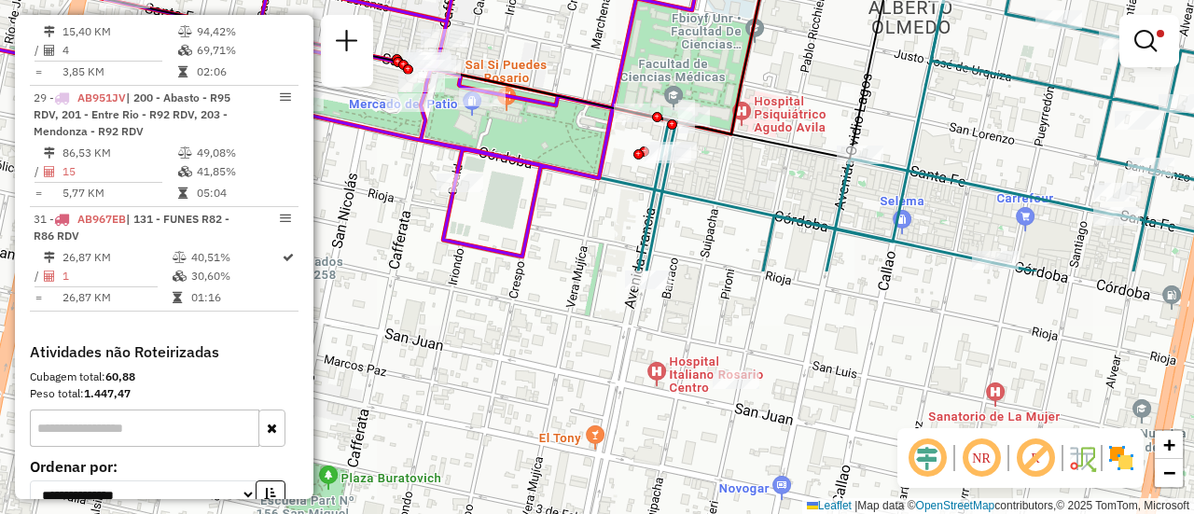
drag, startPoint x: 768, startPoint y: 381, endPoint x: 853, endPoint y: 88, distance: 305.8
click at [853, 88] on icon at bounding box center [438, 3] width 946 height 311
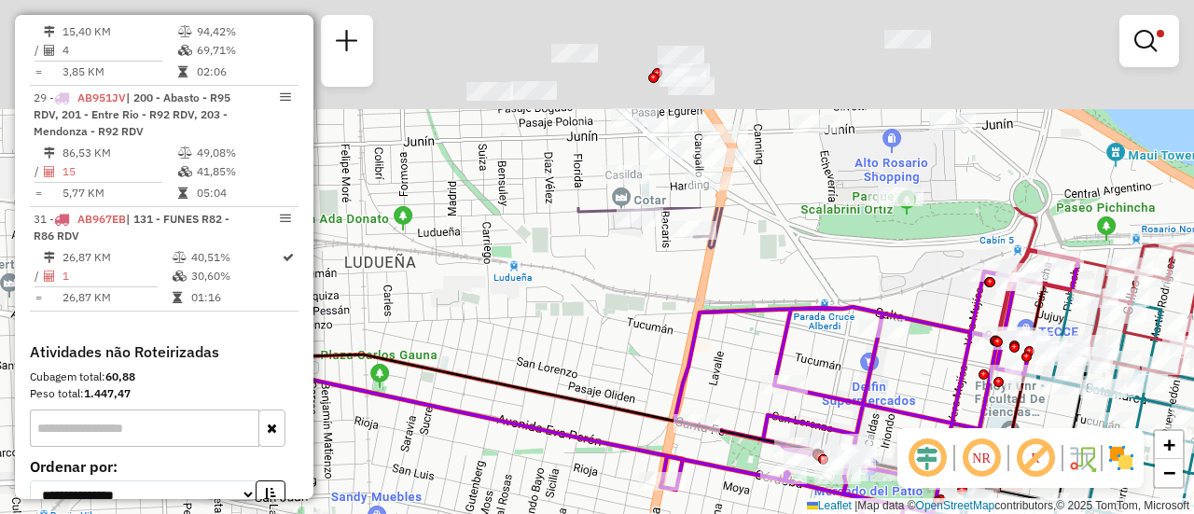
drag, startPoint x: 444, startPoint y: 93, endPoint x: 675, endPoint y: 380, distance: 368.8
click at [673, 381] on div "Limpar filtros Janela de atendimento Grade de atendimento Capacidade Transporta…" at bounding box center [597, 257] width 1194 height 514
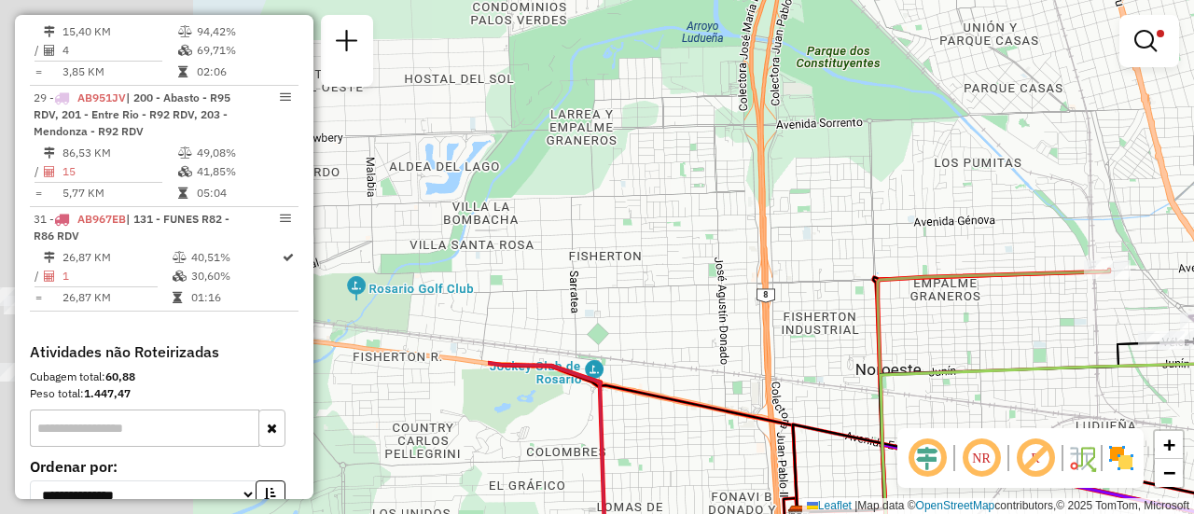
drag, startPoint x: 448, startPoint y: 76, endPoint x: 971, endPoint y: 185, distance: 534.2
click at [1095, 197] on div "Limpar filtros Janela de atendimento Grade de atendimento Capacidade Transporta…" at bounding box center [597, 257] width 1194 height 514
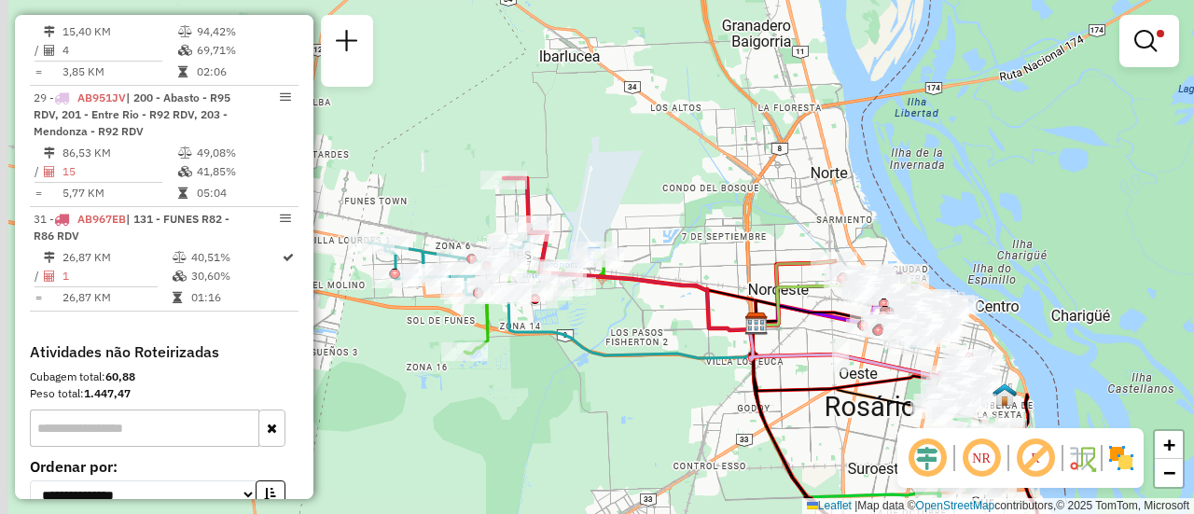
drag, startPoint x: 557, startPoint y: 325, endPoint x: 673, endPoint y: 308, distance: 117.8
click at [673, 313] on div "Limpar filtros Janela de atendimento Grade de atendimento Capacidade Transporta…" at bounding box center [597, 257] width 1194 height 514
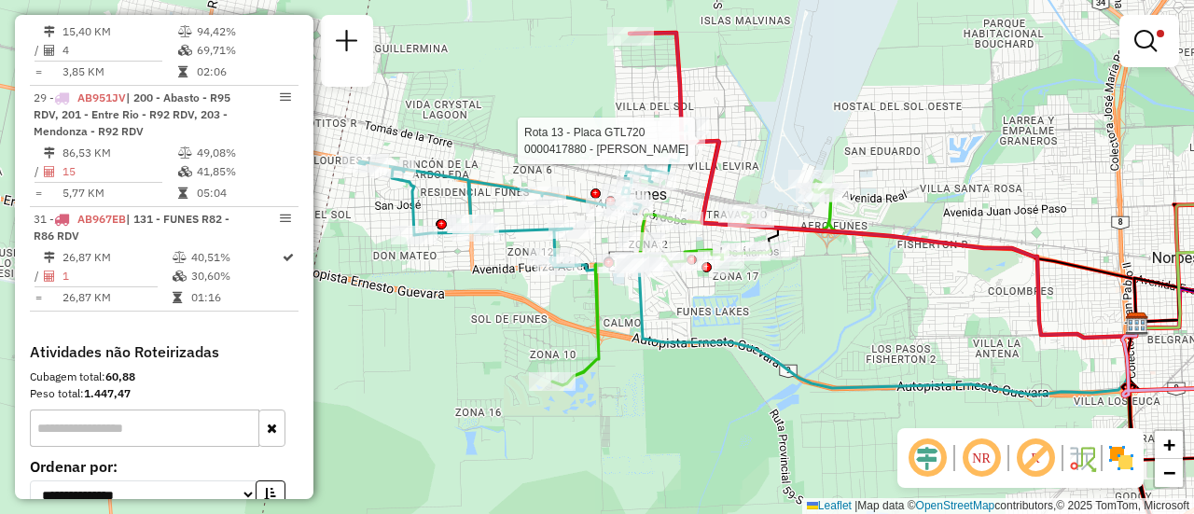
select select "**********"
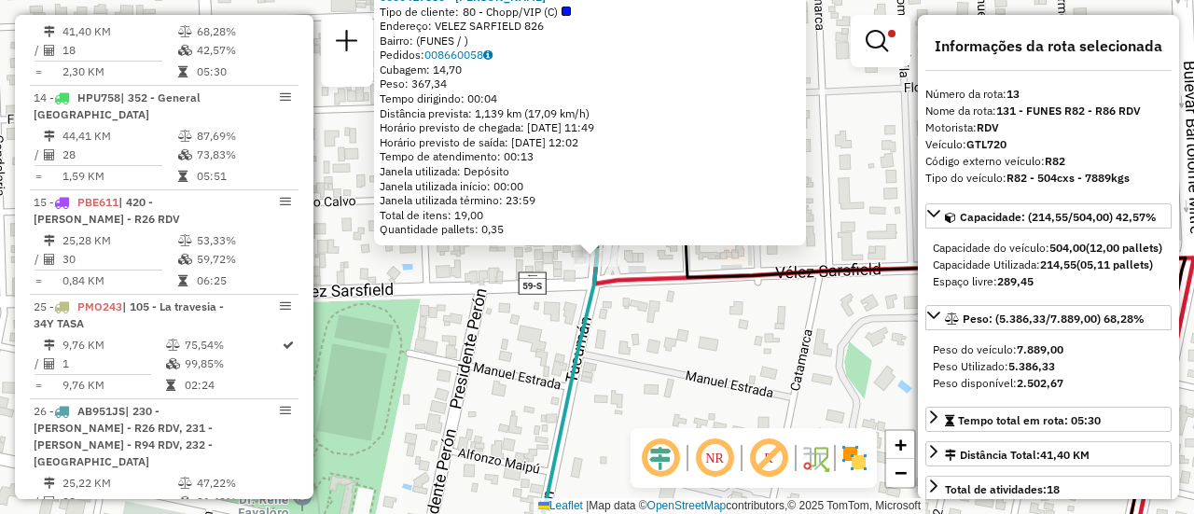
scroll to position [93, 0]
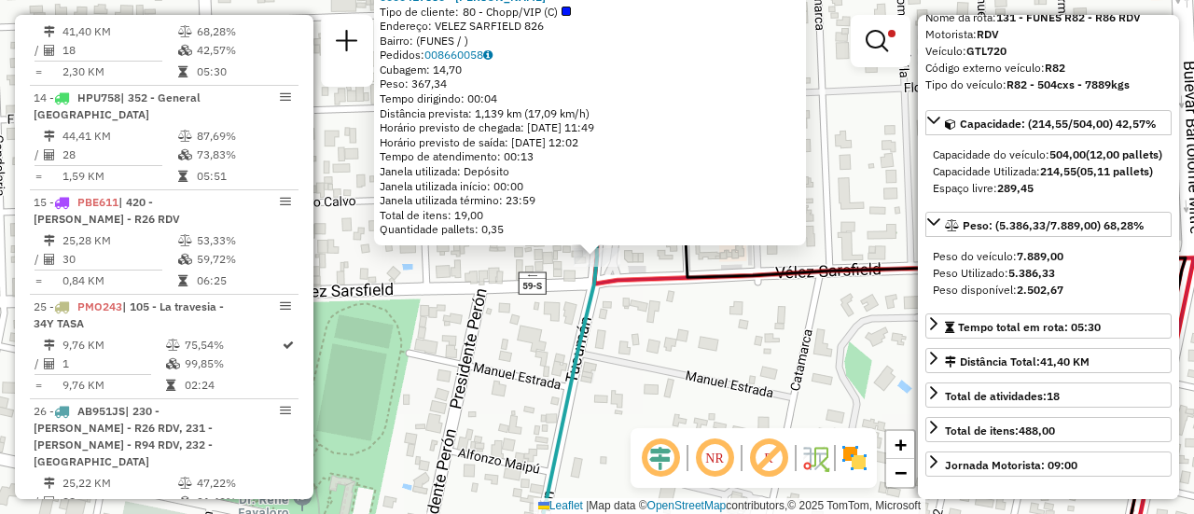
click at [741, 336] on div "0000417880 - RAMONA SRL Tipo de cliente: 80 - Chopp/VIP (C) Endereço: VELEZ SAR…" at bounding box center [597, 257] width 1194 height 514
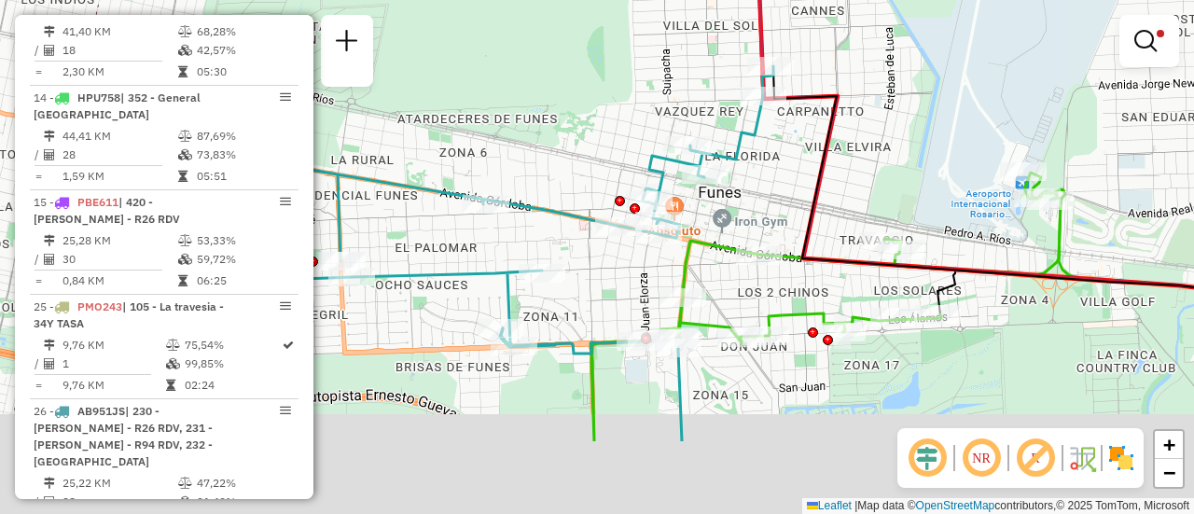
drag, startPoint x: 895, startPoint y: 315, endPoint x: 878, endPoint y: 183, distance: 133.5
click at [878, 183] on div "Limpar filtros Janela de atendimento Grade de atendimento Capacidade Transporta…" at bounding box center [597, 257] width 1194 height 514
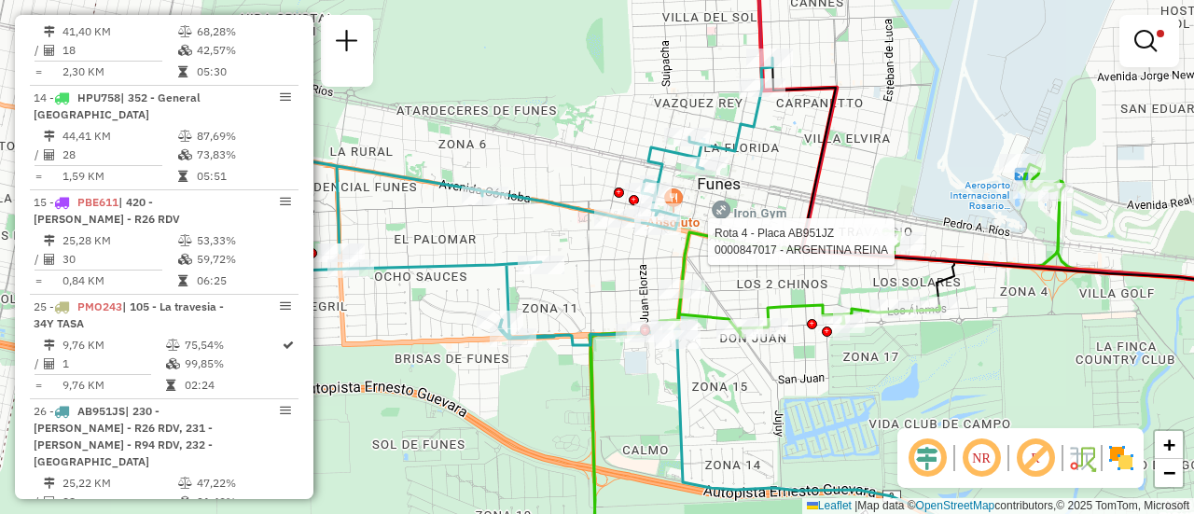
select select "**********"
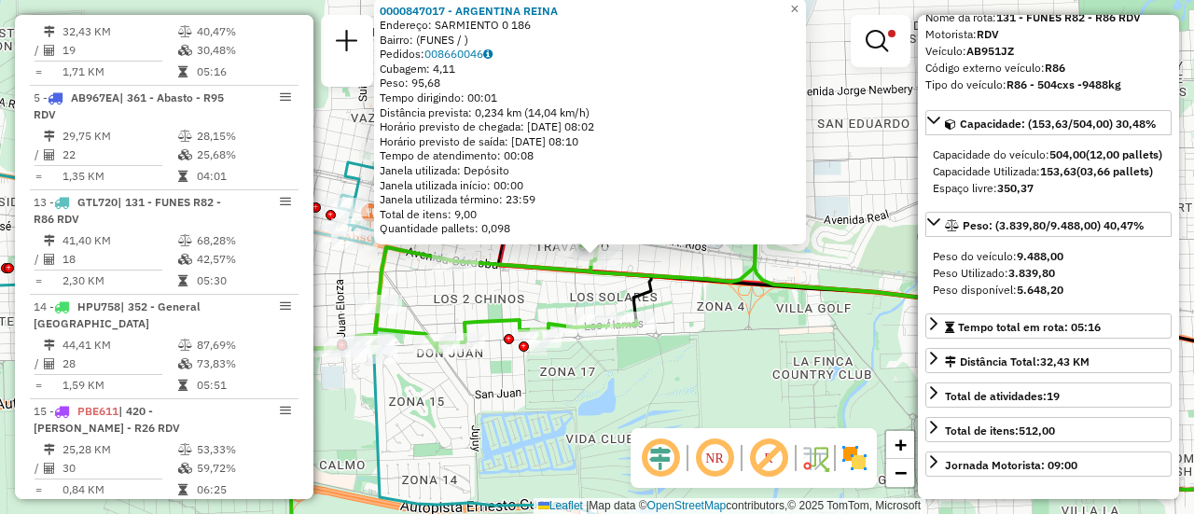
click at [681, 360] on div "0000847017 - ARGENTINA REINA Endereço: SARMIENTO 0 186 Bairro: (FUNES / ) Pedid…" at bounding box center [597, 257] width 1194 height 514
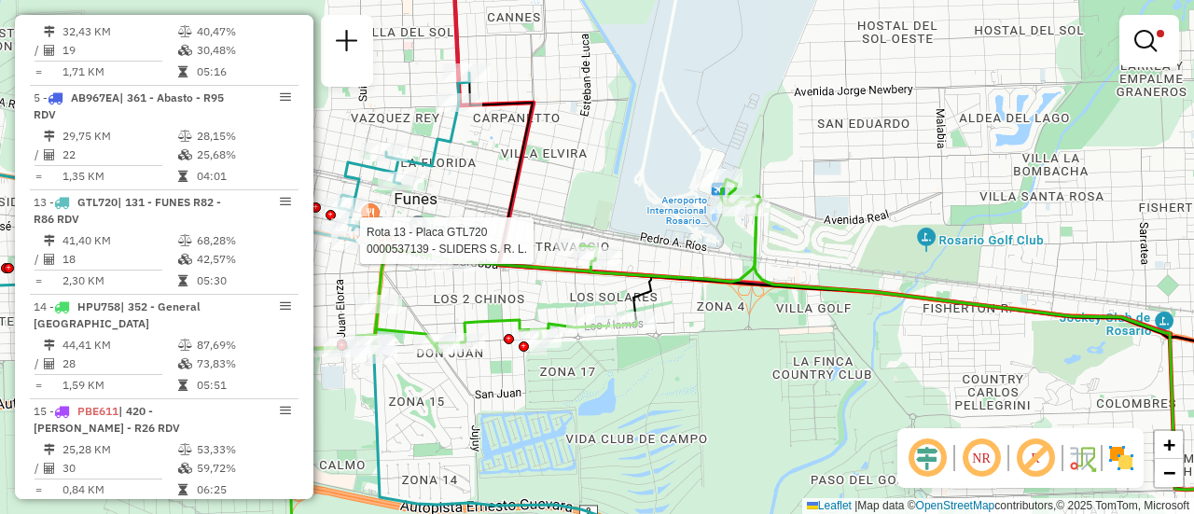
select select "**********"
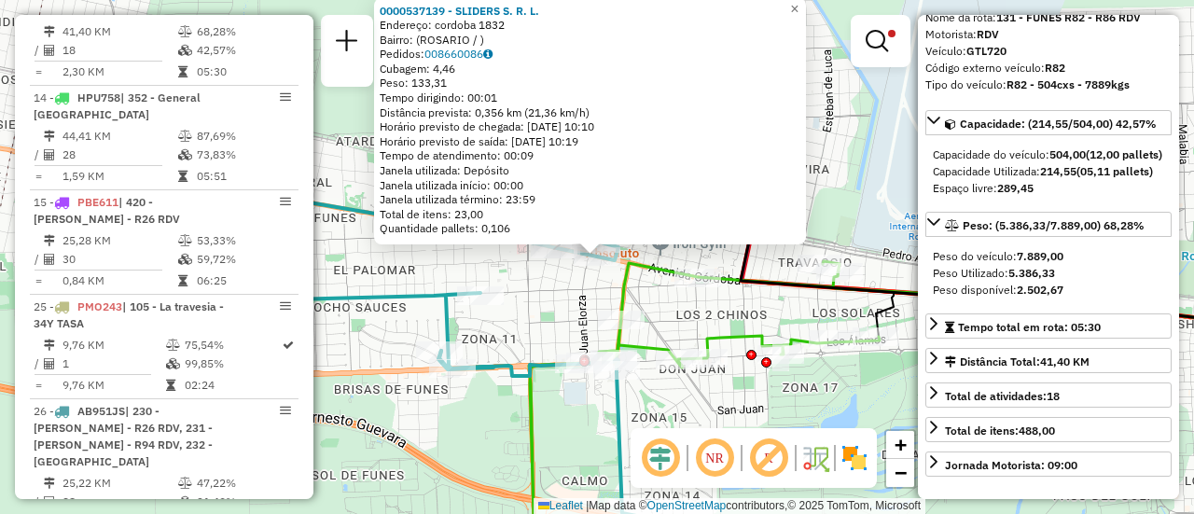
click at [704, 417] on div "0000537139 - SLIDERS S. R. L. Endereço: cordoba 1832 Bairro: (ROSARIO / ) Pedid…" at bounding box center [597, 257] width 1194 height 514
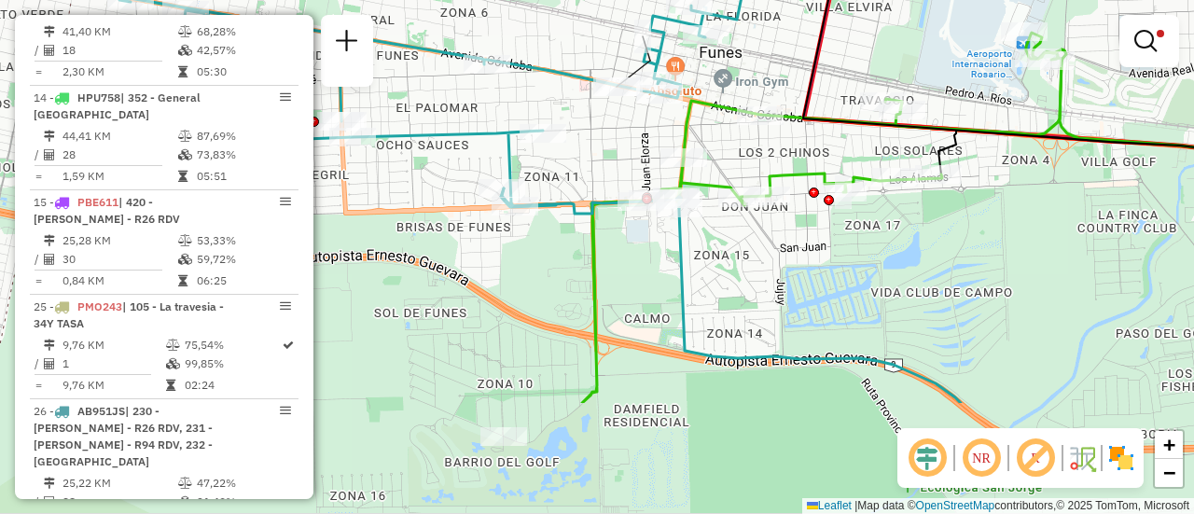
drag, startPoint x: 801, startPoint y: 214, endPoint x: 864, endPoint y: 50, distance: 175.1
click at [864, 50] on div "Limpar filtros Janela de atendimento Grade de atendimento Capacidade Transporta…" at bounding box center [597, 257] width 1194 height 514
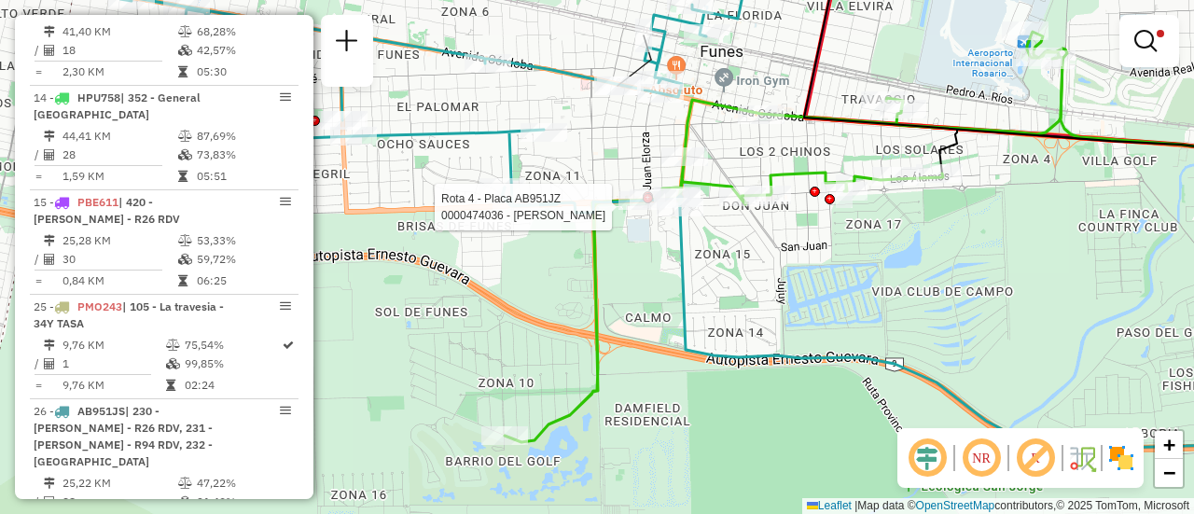
select select "**********"
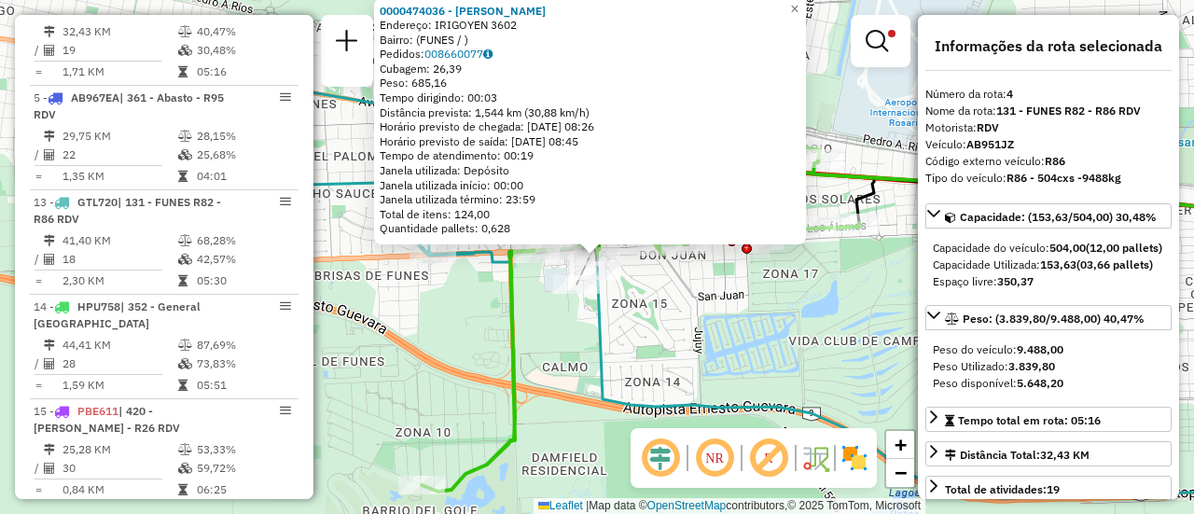
scroll to position [187, 0]
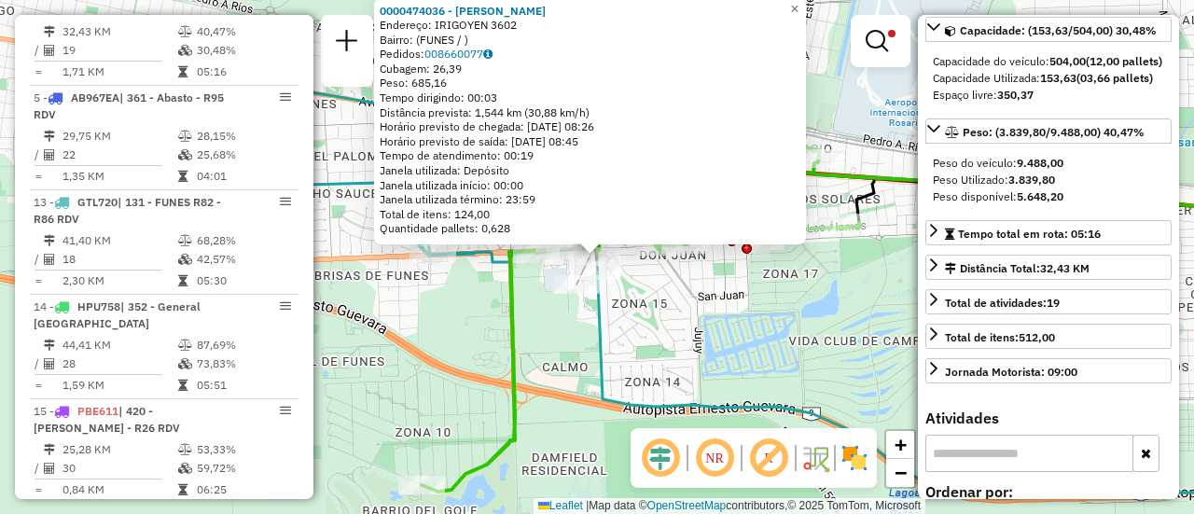
click at [765, 350] on div "0000474036 - GREGORI MARCELO FABIAN Endereço: IRIGOYEN 3602 Bairro: (FUNES / ) …" at bounding box center [597, 257] width 1194 height 514
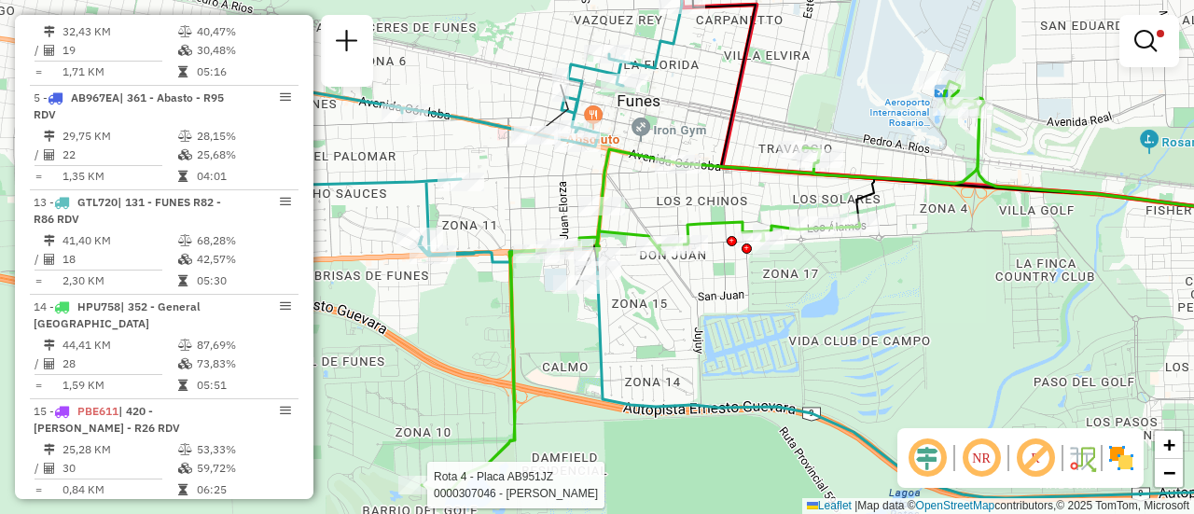
select select "**********"
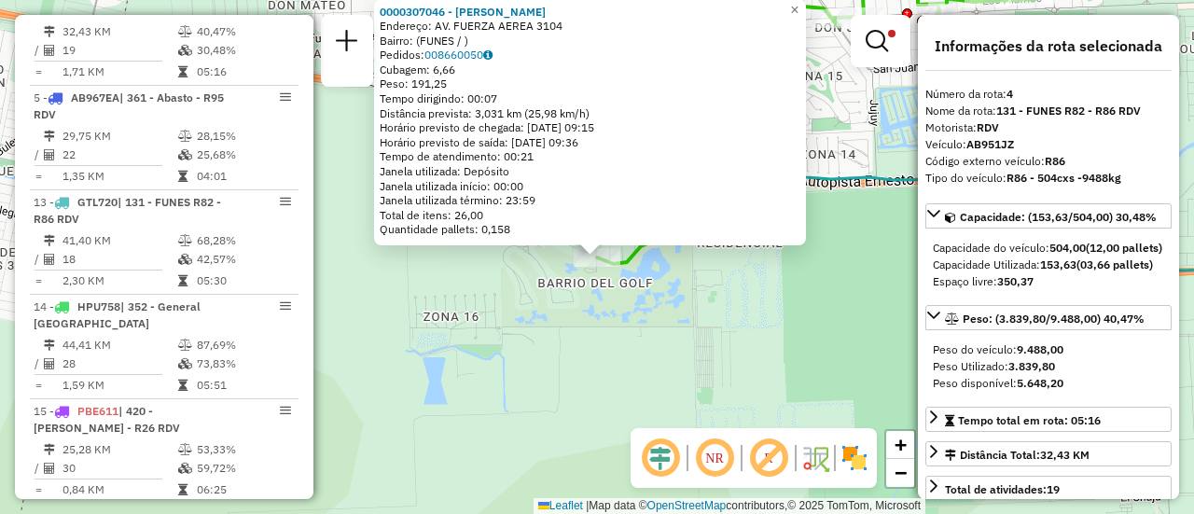
click at [611, 357] on div "0000307046 - MARTINO PABLO FABIAN Endereço: AV. FUERZA AEREA 3104 Bairro: (FUNE…" at bounding box center [597, 257] width 1194 height 514
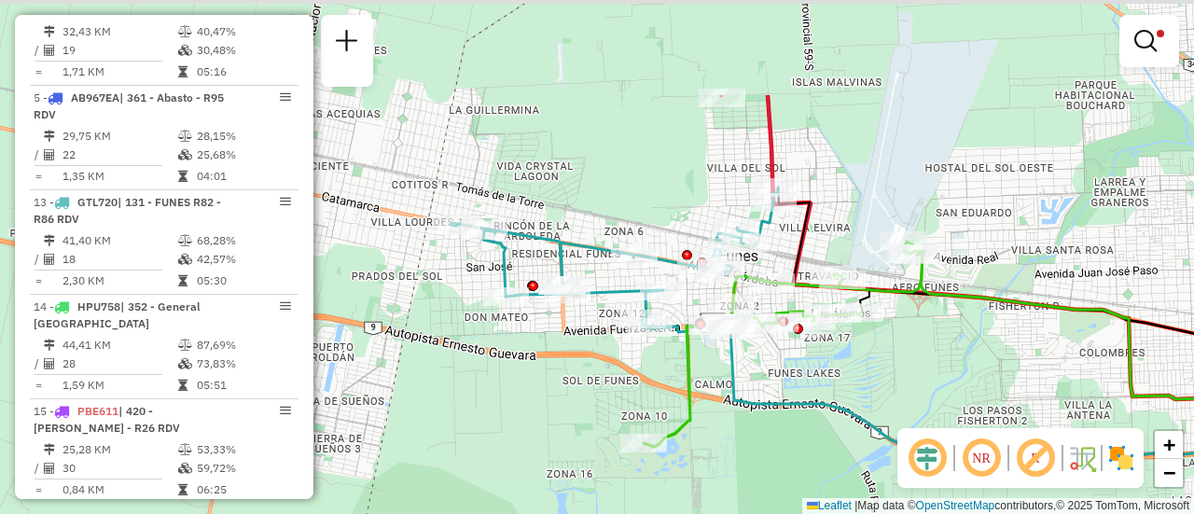
drag, startPoint x: 850, startPoint y: 224, endPoint x: 849, endPoint y: 381, distance: 157.6
click at [849, 381] on div "Limpar filtros Janela de atendimento Grade de atendimento Capacidade Transporta…" at bounding box center [597, 257] width 1194 height 514
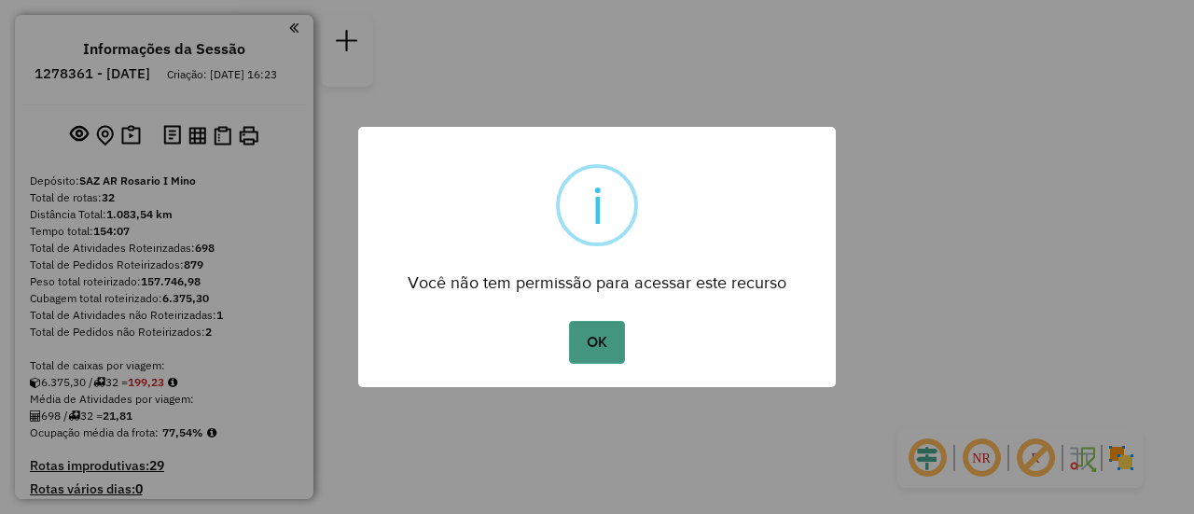
click at [604, 344] on button "OK" at bounding box center [596, 342] width 55 height 43
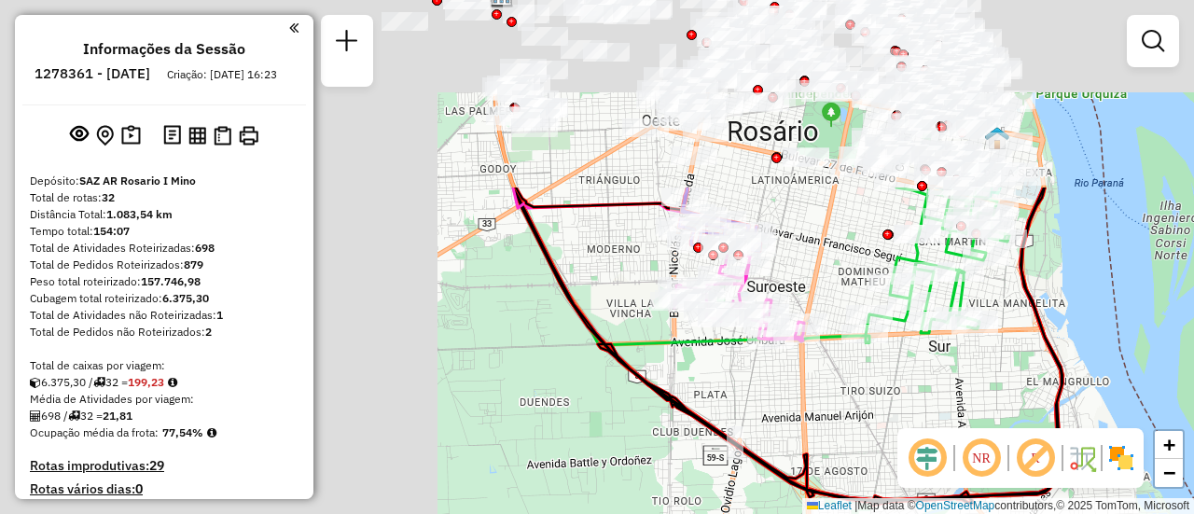
drag, startPoint x: 503, startPoint y: 182, endPoint x: 1138, endPoint y: 456, distance: 691.7
click at [1137, 457] on hb-router-mapa "Informações da Sessão 1278361 - 19/09/2025 Criação: 18/09/2025 16:23 Depósito: …" at bounding box center [597, 257] width 1194 height 514
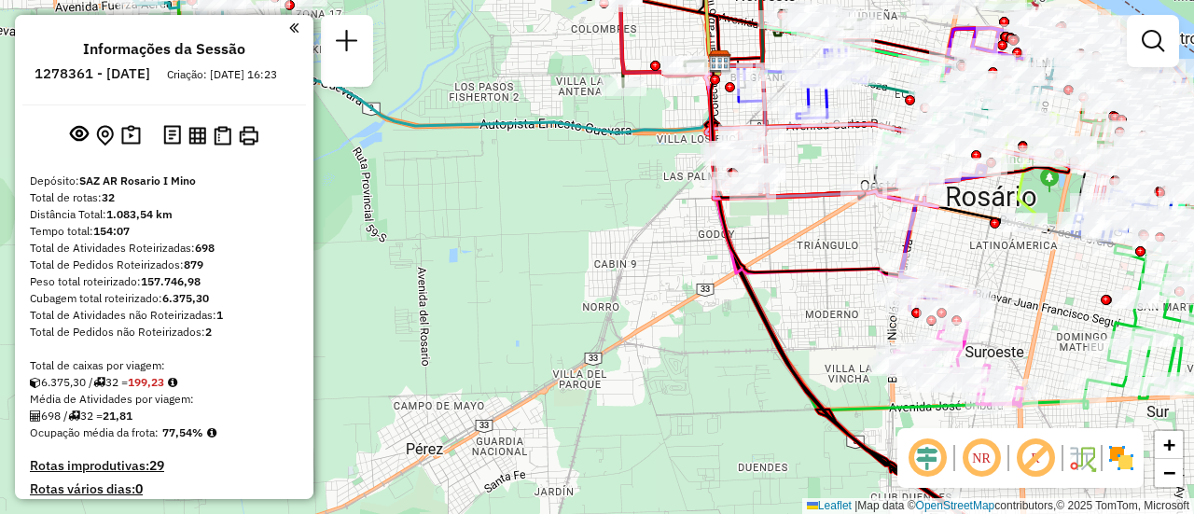
drag, startPoint x: 809, startPoint y: 297, endPoint x: 803, endPoint y: 467, distance: 169.8
click at [801, 513] on html "Aguarde... Pop-up bloqueado! Seu navegador bloqueou automáticamente a abertura …" at bounding box center [597, 257] width 1194 height 514
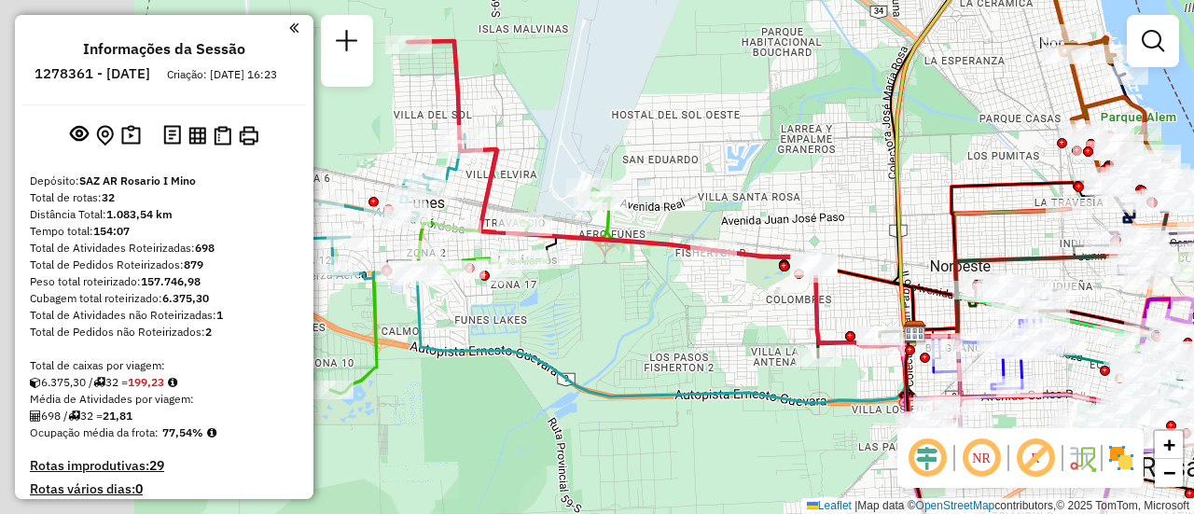
drag, startPoint x: 474, startPoint y: 310, endPoint x: 675, endPoint y: 359, distance: 207.4
click at [675, 359] on div "Janela de atendimento Grade de atendimento Capacidade Transportadoras Veículos …" at bounding box center [597, 257] width 1194 height 514
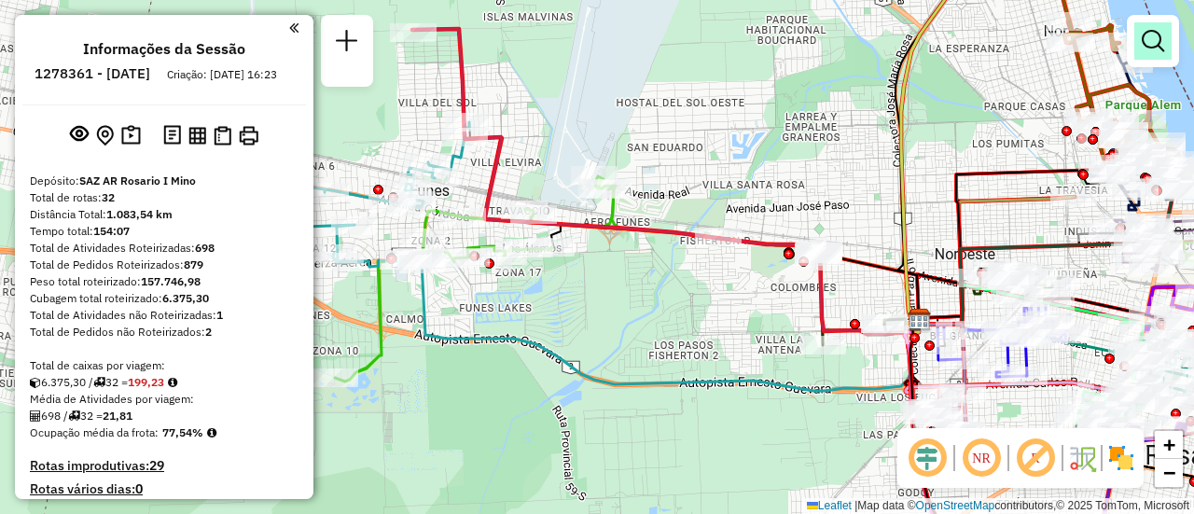
click at [1156, 37] on em at bounding box center [1152, 41] width 22 height 22
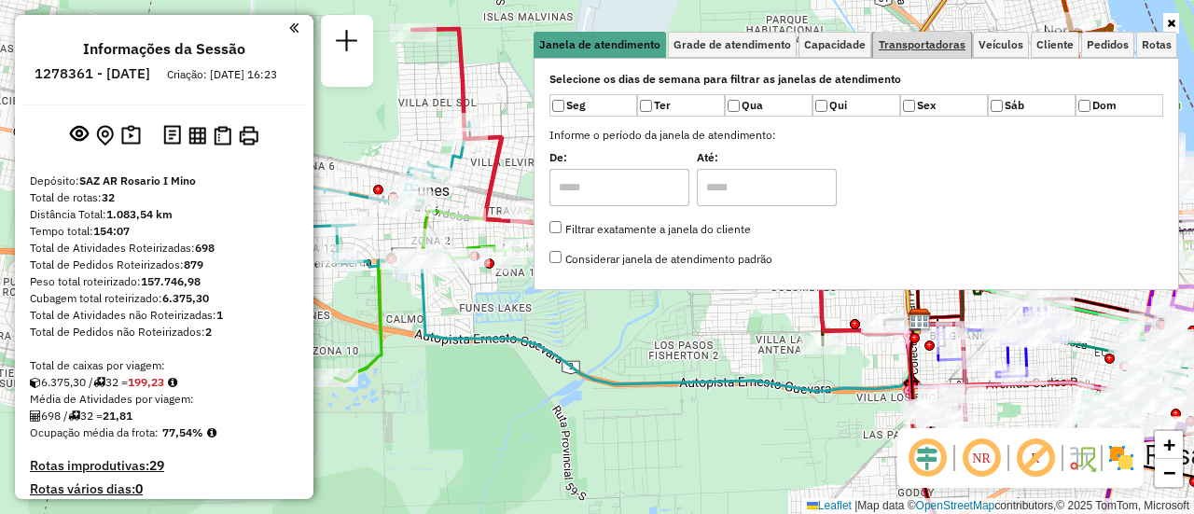
click at [933, 40] on span "Transportadoras" at bounding box center [921, 44] width 87 height 11
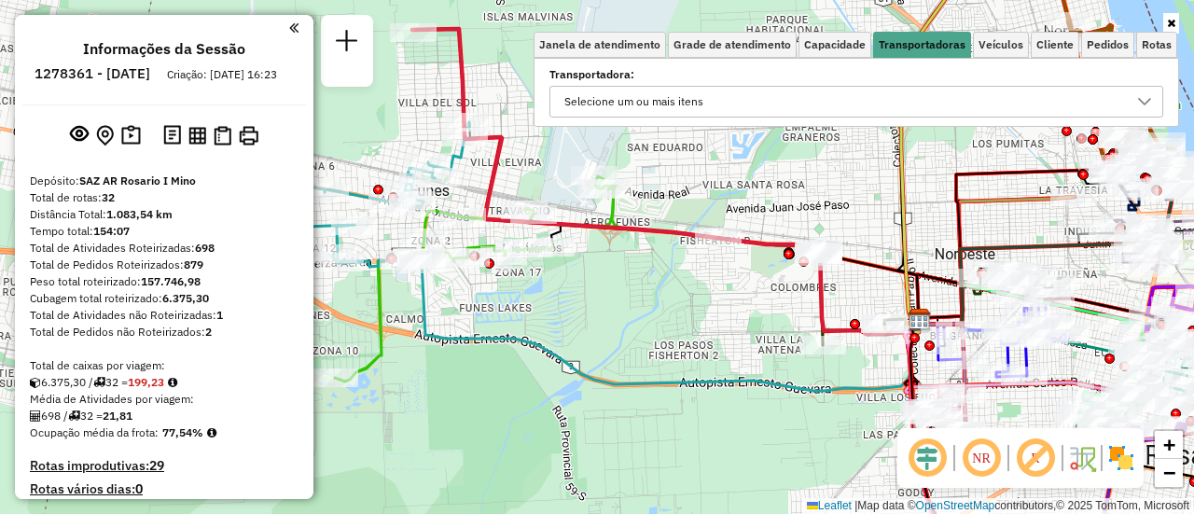
click at [1145, 106] on icon at bounding box center [1144, 101] width 15 height 15
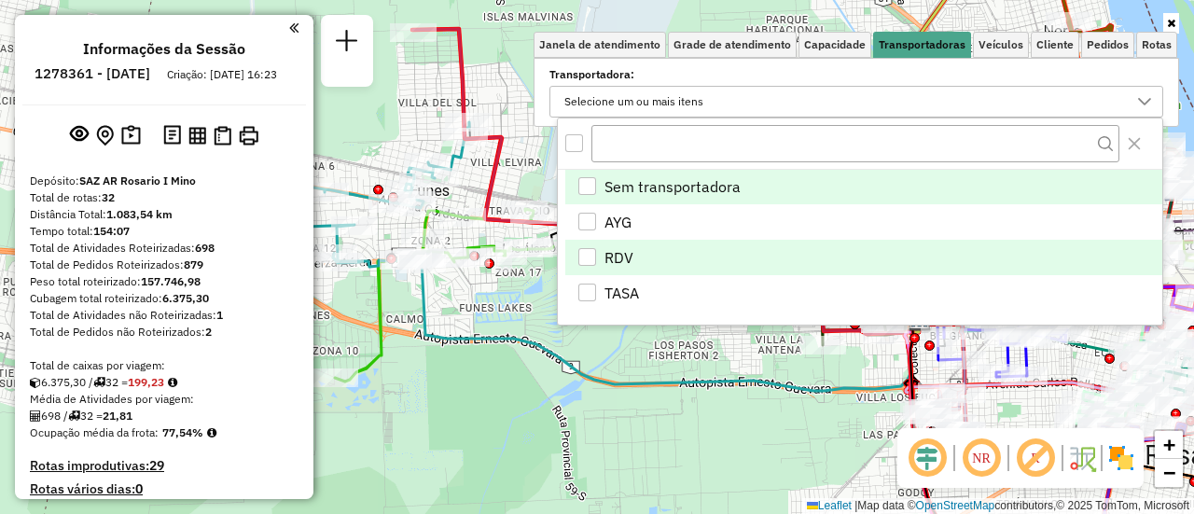
click at [589, 254] on div "RDV" at bounding box center [587, 257] width 18 height 18
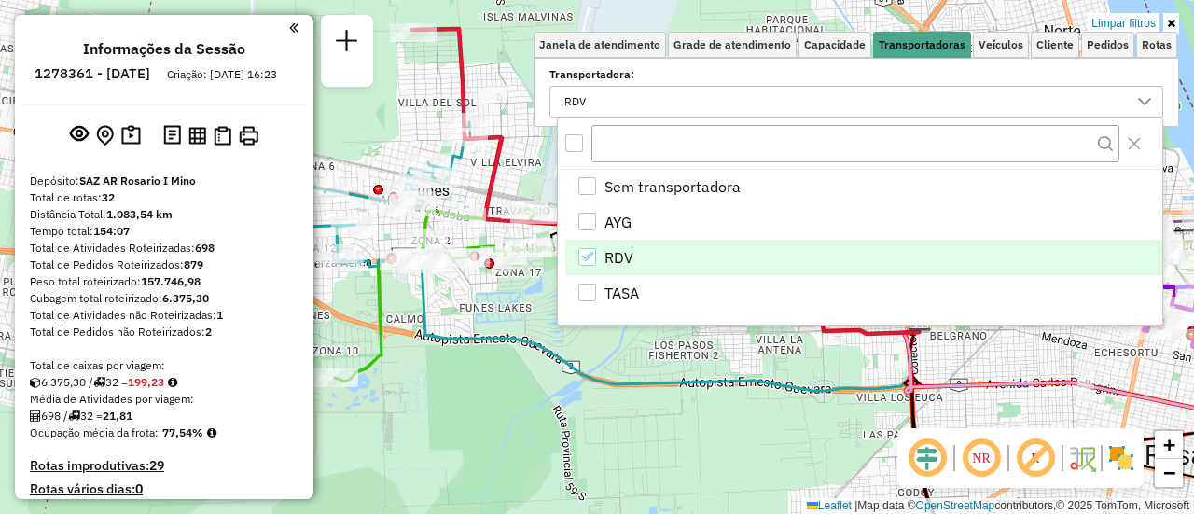
click at [684, 359] on div "Limpar filtros Janela de atendimento Grade de atendimento Capacidade Transporta…" at bounding box center [597, 257] width 1194 height 514
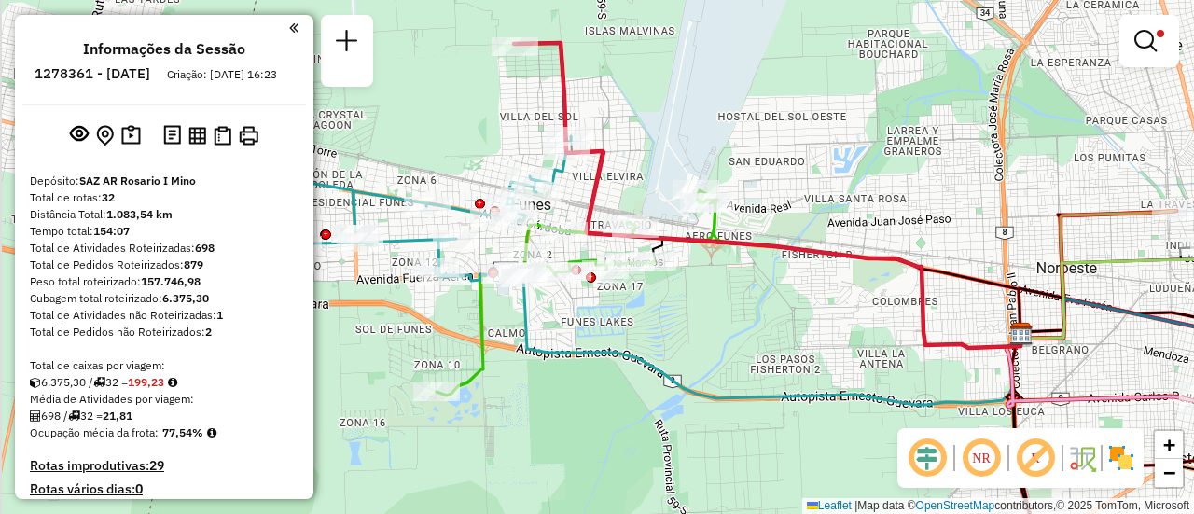
drag, startPoint x: 637, startPoint y: 299, endPoint x: 778, endPoint y: 320, distance: 142.3
click at [778, 320] on div "Limpar filtros Janela de atendimento Grade de atendimento Capacidade Transporta…" at bounding box center [597, 257] width 1194 height 514
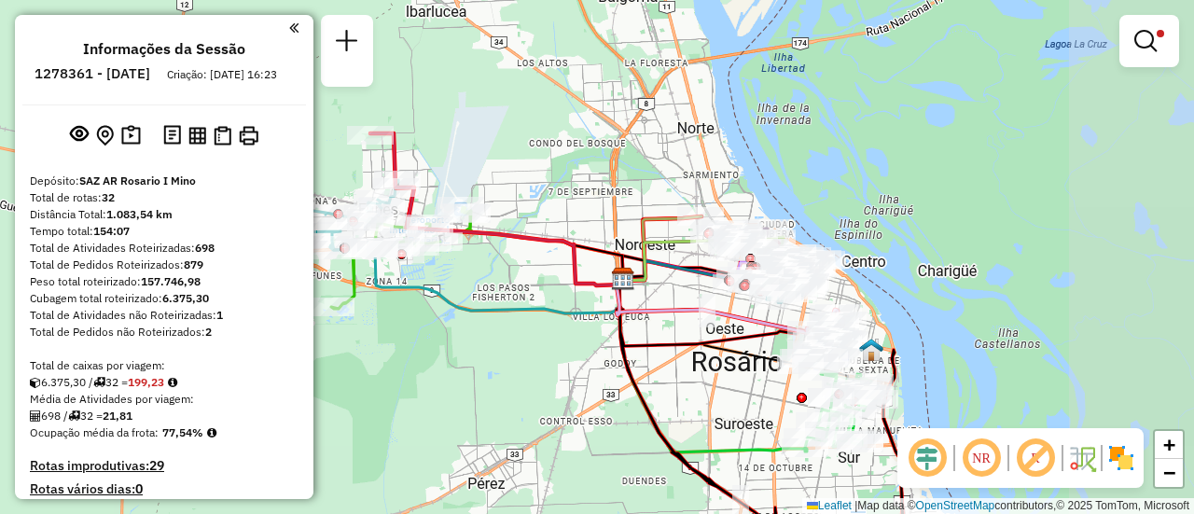
drag, startPoint x: 878, startPoint y: 256, endPoint x: 570, endPoint y: 221, distance: 309.7
click at [556, 211] on div "Limpar filtros Janela de atendimento Grade de atendimento Capacidade Transporta…" at bounding box center [597, 257] width 1194 height 514
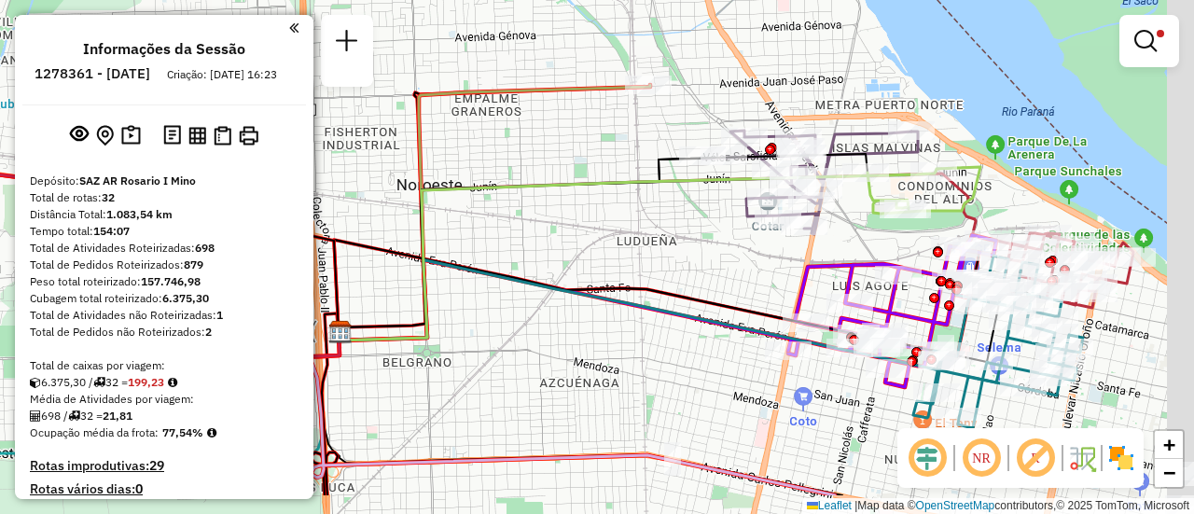
drag, startPoint x: 833, startPoint y: 329, endPoint x: 563, endPoint y: 222, distance: 290.1
click at [565, 223] on div "Limpar filtros Janela de atendimento Grade de atendimento Capacidade Transporta…" at bounding box center [597, 257] width 1194 height 514
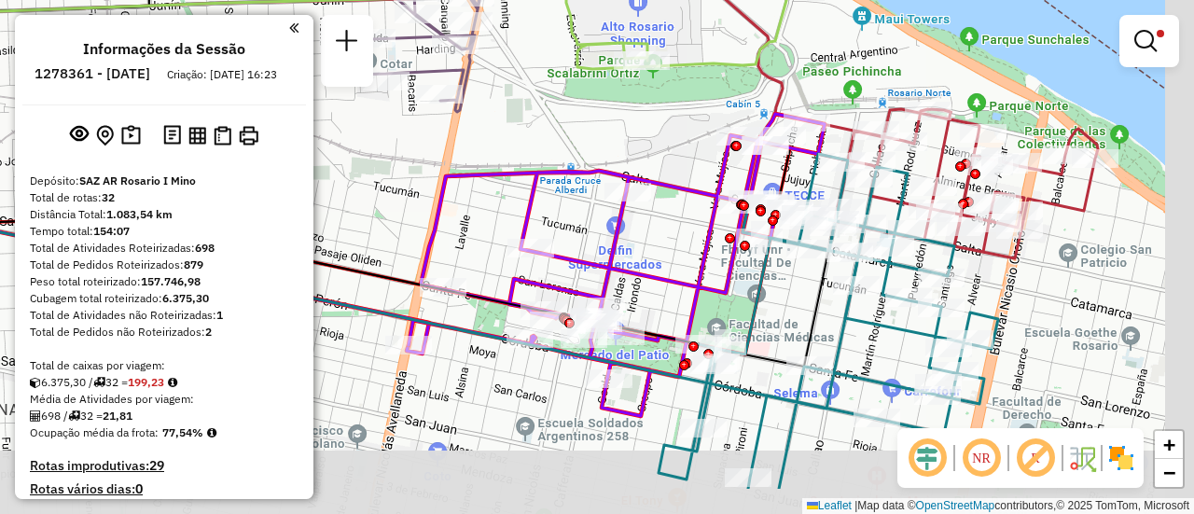
drag, startPoint x: 791, startPoint y: 220, endPoint x: 491, endPoint y: 112, distance: 318.3
click at [496, 114] on div "Limpar filtros Janela de atendimento Grade de atendimento Capacidade Transporta…" at bounding box center [597, 257] width 1194 height 514
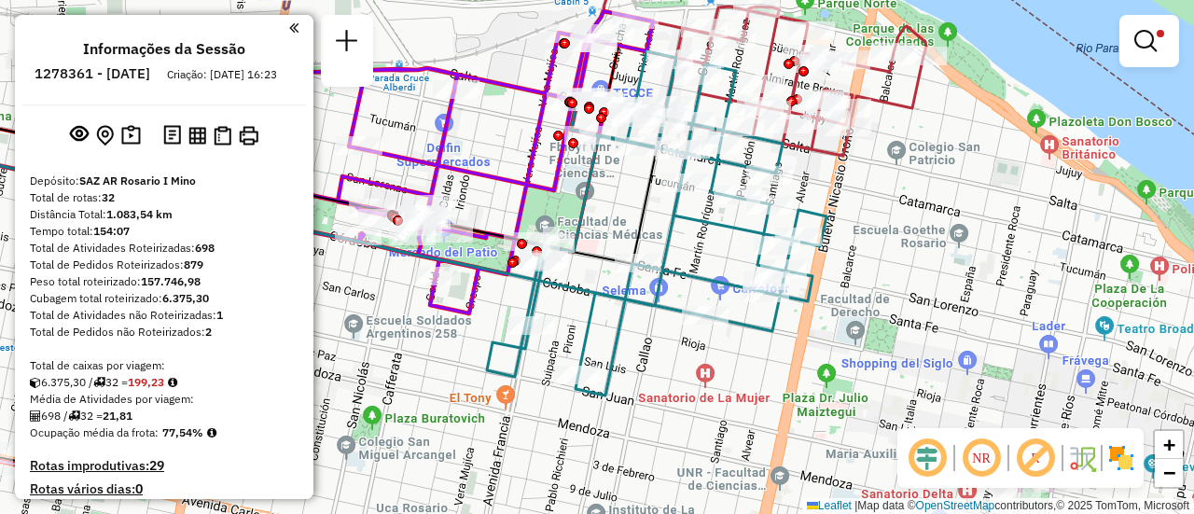
drag, startPoint x: 880, startPoint y: 272, endPoint x: 876, endPoint y: 200, distance: 72.9
click at [876, 200] on div "Limpar filtros Janela de atendimento Grade de atendimento Capacidade Transporta…" at bounding box center [597, 257] width 1194 height 514
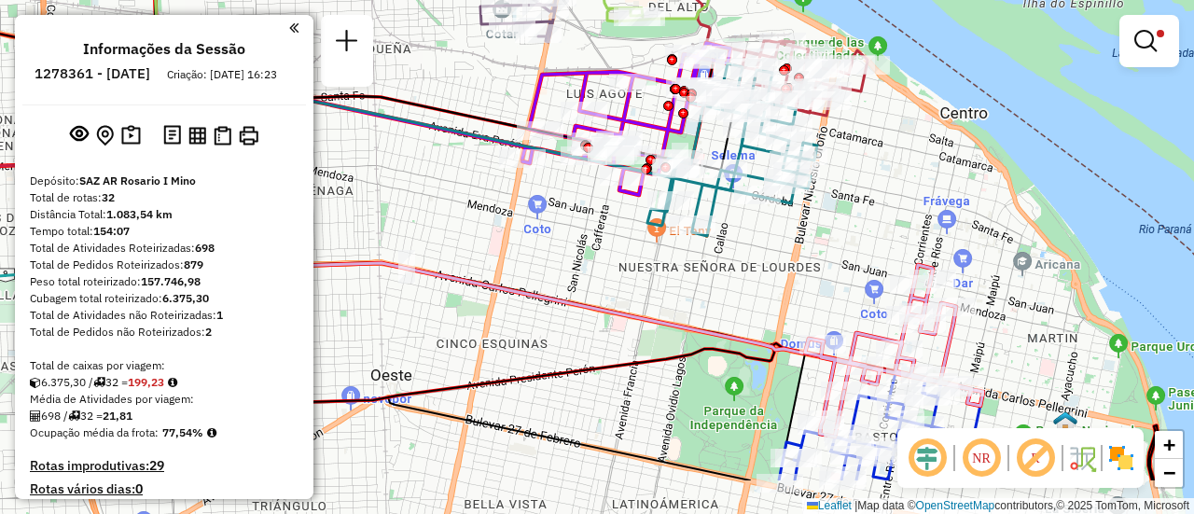
drag, startPoint x: 866, startPoint y: 325, endPoint x: 832, endPoint y: 182, distance: 146.8
click at [805, 157] on div "Limpar filtros Janela de atendimento Grade de atendimento Capacidade Transporta…" at bounding box center [597, 257] width 1194 height 514
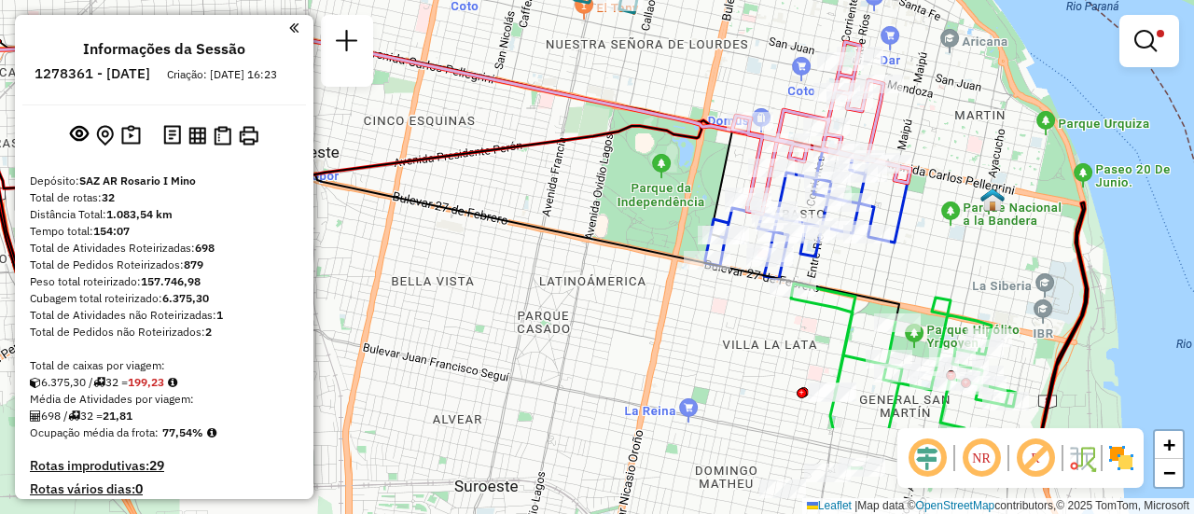
drag, startPoint x: 961, startPoint y: 284, endPoint x: 912, endPoint y: 86, distance: 204.5
click at [912, 87] on div "Limpar filtros Janela de atendimento Grade de atendimento Capacidade Transporta…" at bounding box center [597, 257] width 1194 height 514
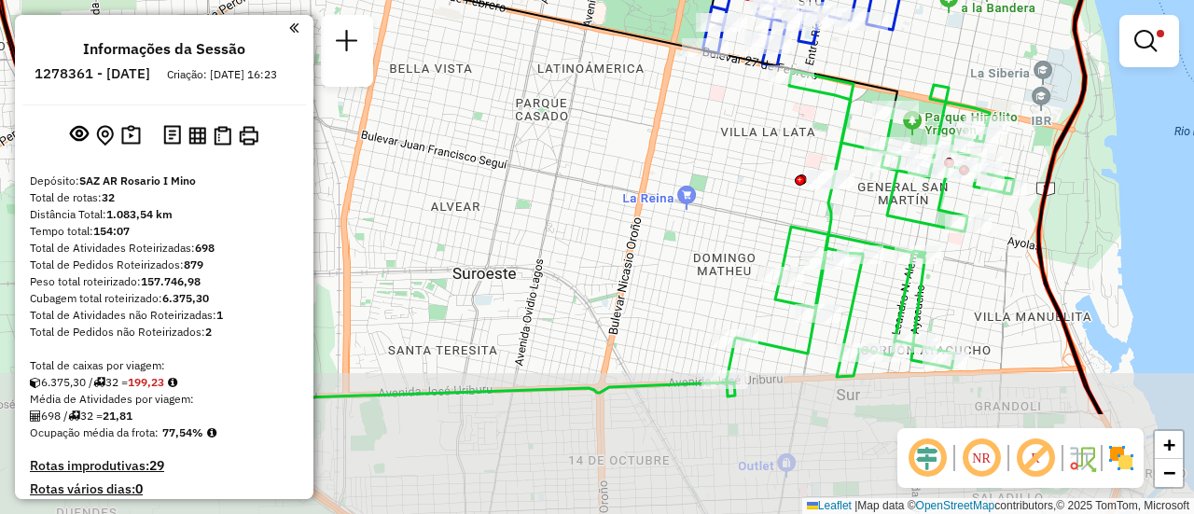
drag, startPoint x: 841, startPoint y: 258, endPoint x: 857, endPoint y: 126, distance: 133.4
click at [853, 121] on icon at bounding box center [869, 225] width 287 height 309
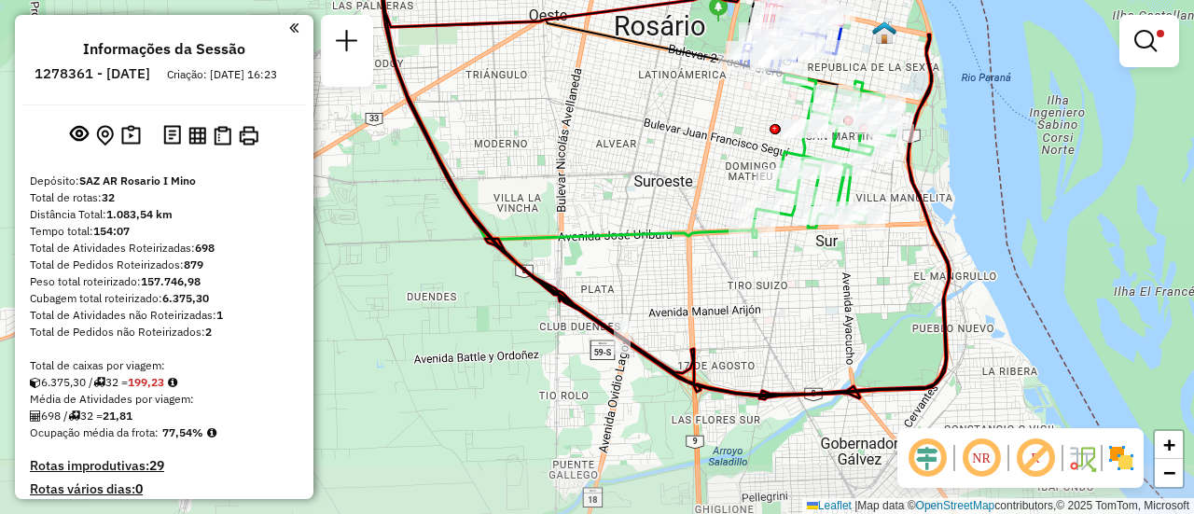
drag, startPoint x: 836, startPoint y: 406, endPoint x: 737, endPoint y: 304, distance: 142.4
click at [737, 304] on div "Limpar filtros Janela de atendimento Grade de atendimento Capacidade Transporta…" at bounding box center [597, 257] width 1194 height 514
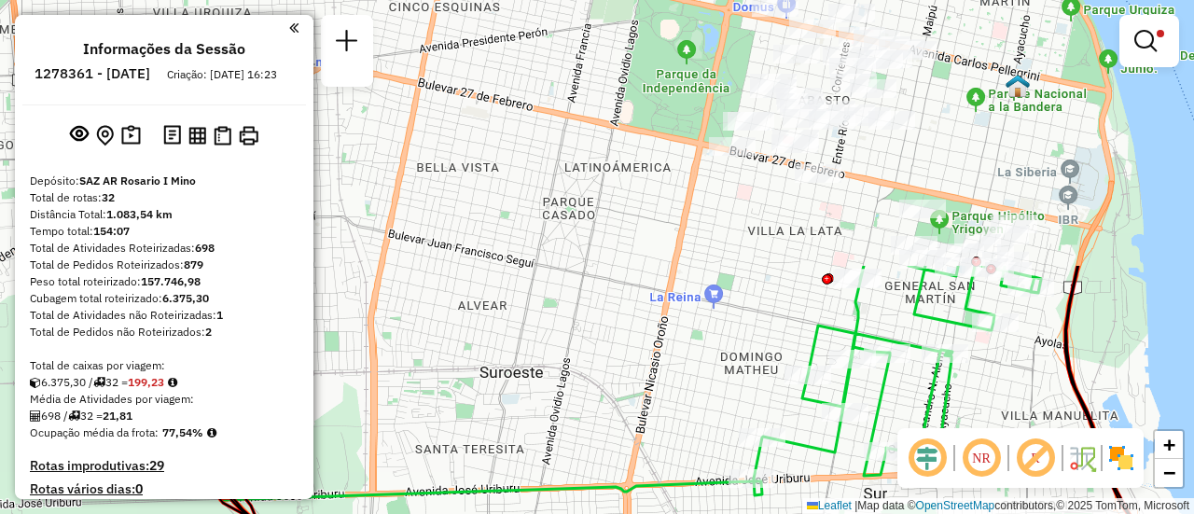
drag, startPoint x: 584, startPoint y: 74, endPoint x: 615, endPoint y: 391, distance: 318.6
click at [615, 391] on div "Limpar filtros Janela de atendimento Grade de atendimento Capacidade Transporta…" at bounding box center [597, 257] width 1194 height 514
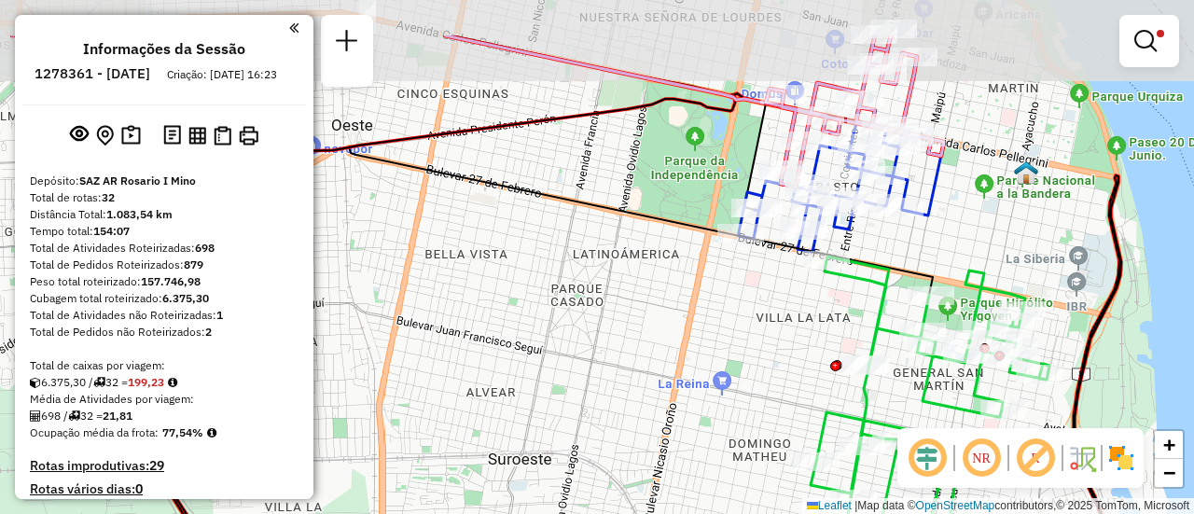
drag, startPoint x: 683, startPoint y: 291, endPoint x: 718, endPoint y: 441, distance: 154.3
click at [718, 441] on div "Limpar filtros Janela de atendimento Grade de atendimento Capacidade Transporta…" at bounding box center [597, 257] width 1194 height 514
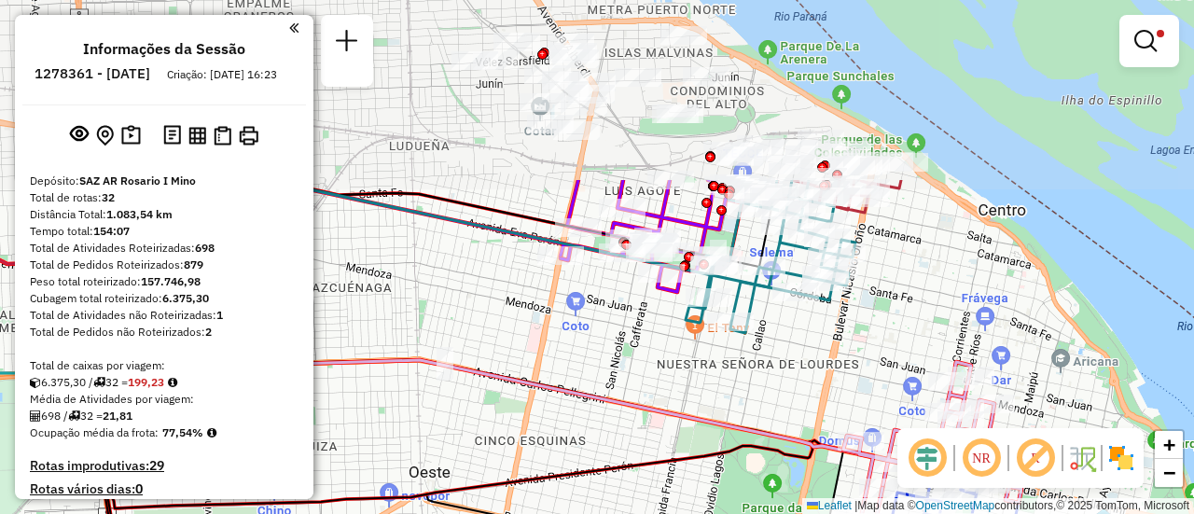
drag, startPoint x: 762, startPoint y: 149, endPoint x: 809, endPoint y: 380, distance: 235.9
click at [809, 380] on div "Limpar filtros Janela de atendimento Grade de atendimento Capacidade Transporta…" at bounding box center [597, 257] width 1194 height 514
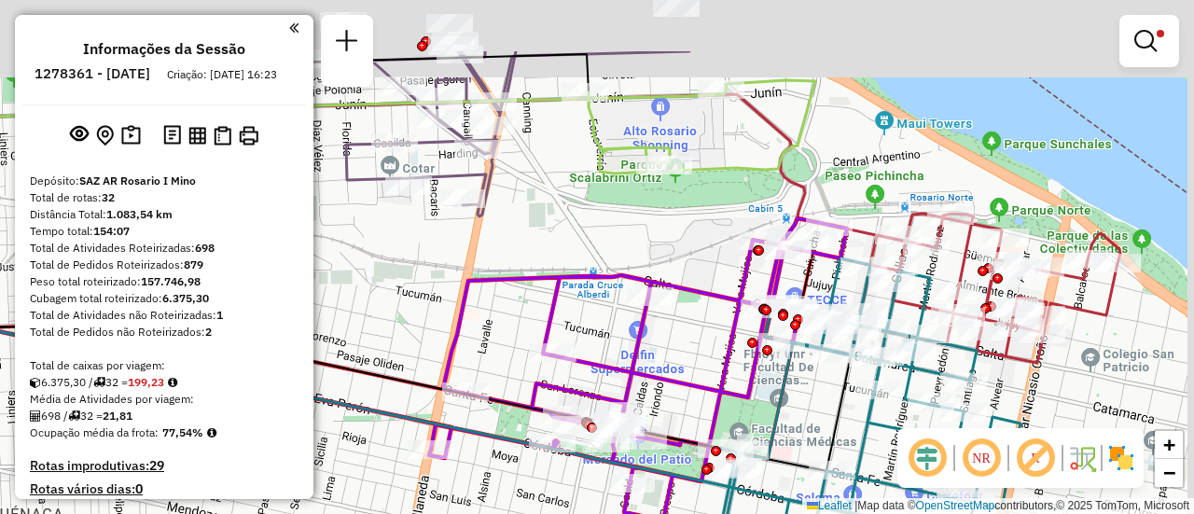
drag, startPoint x: 722, startPoint y: 75, endPoint x: 703, endPoint y: 288, distance: 214.4
click at [703, 173] on icon at bounding box center [701, 126] width 227 height 93
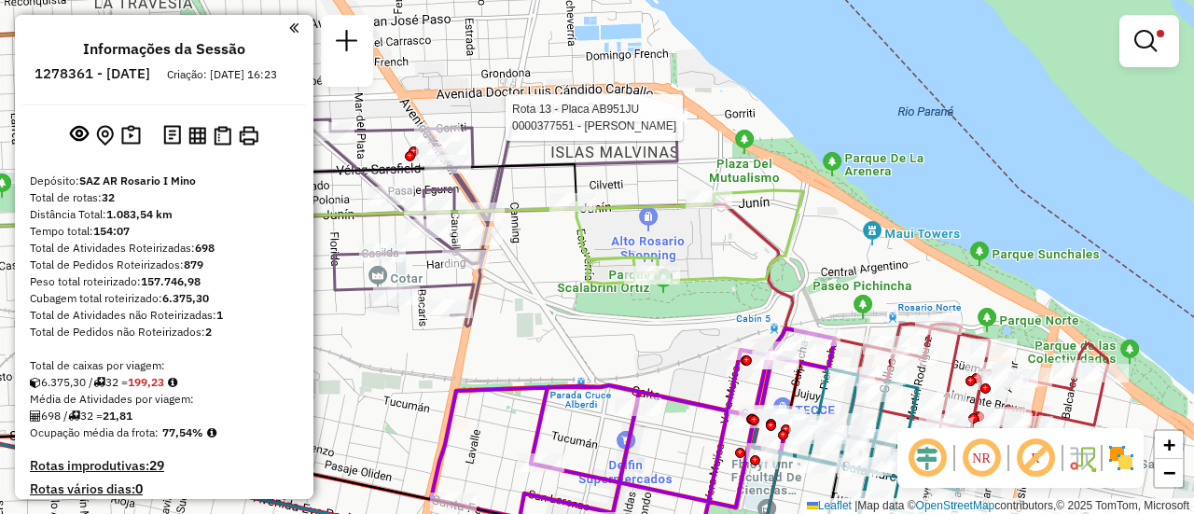
select select "**********"
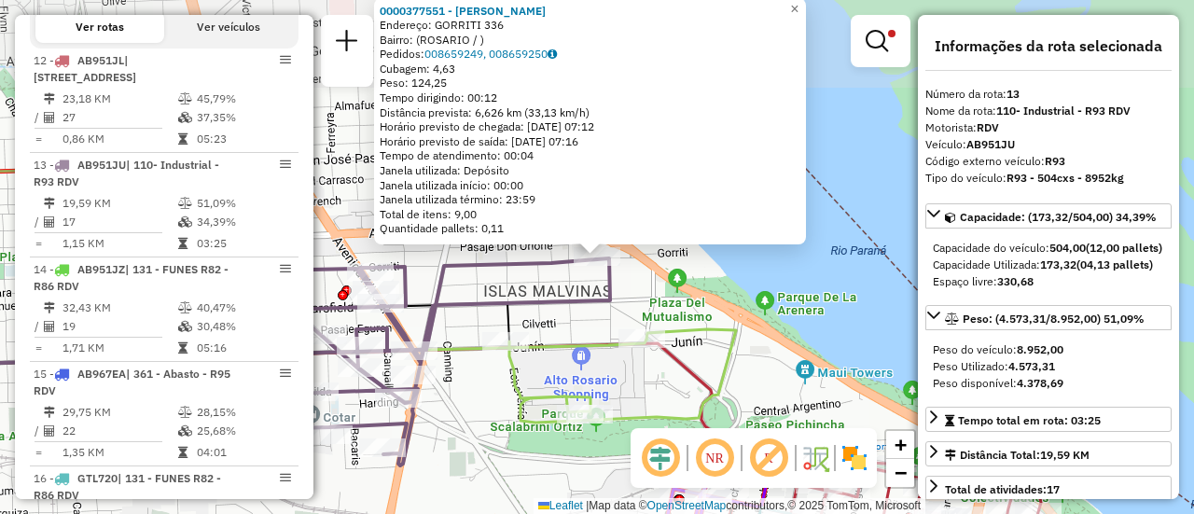
scroll to position [768, 0]
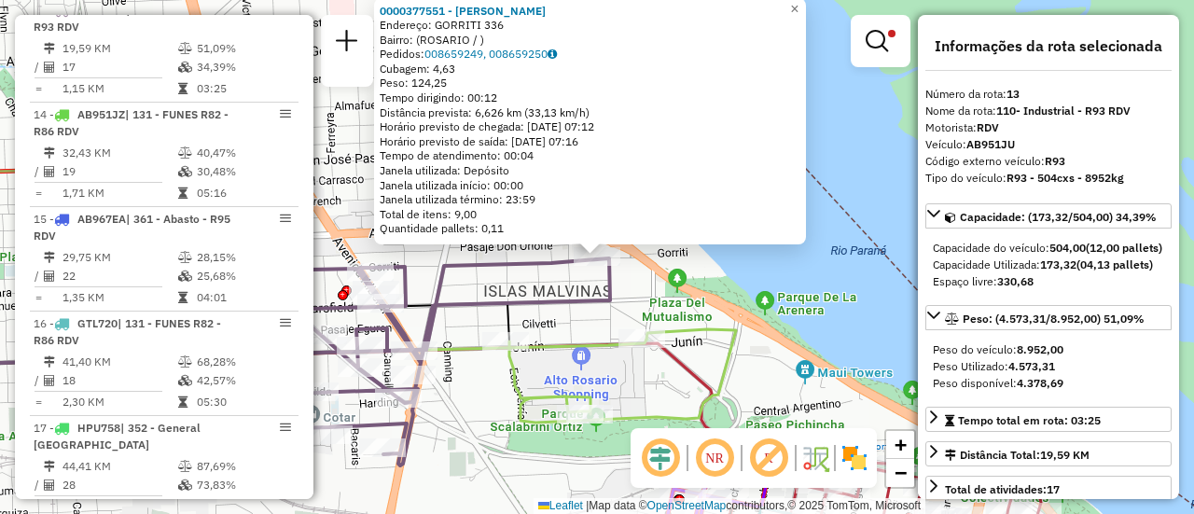
click at [638, 312] on div "0000377551 - GUO RUIMEI Endereço: GORRITI 336 Bairro: ([GEOGRAPHIC_DATA] / ) Pe…" at bounding box center [597, 257] width 1194 height 514
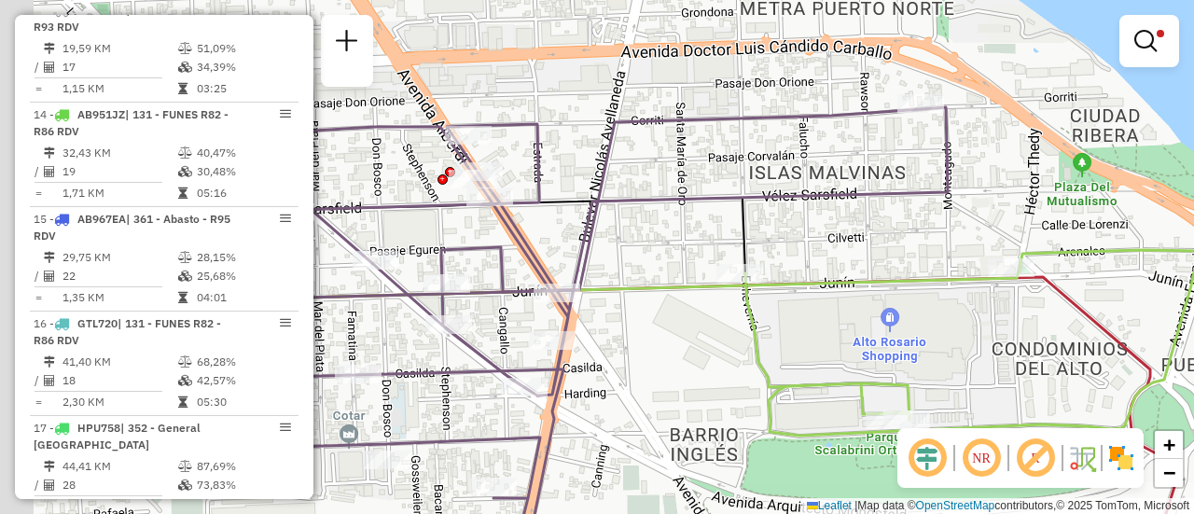
drag, startPoint x: 474, startPoint y: 242, endPoint x: 834, endPoint y: 225, distance: 360.4
click at [834, 225] on div "Limpar filtros Janela de atendimento Grade de atendimento Capacidade Transporta…" at bounding box center [597, 257] width 1194 height 514
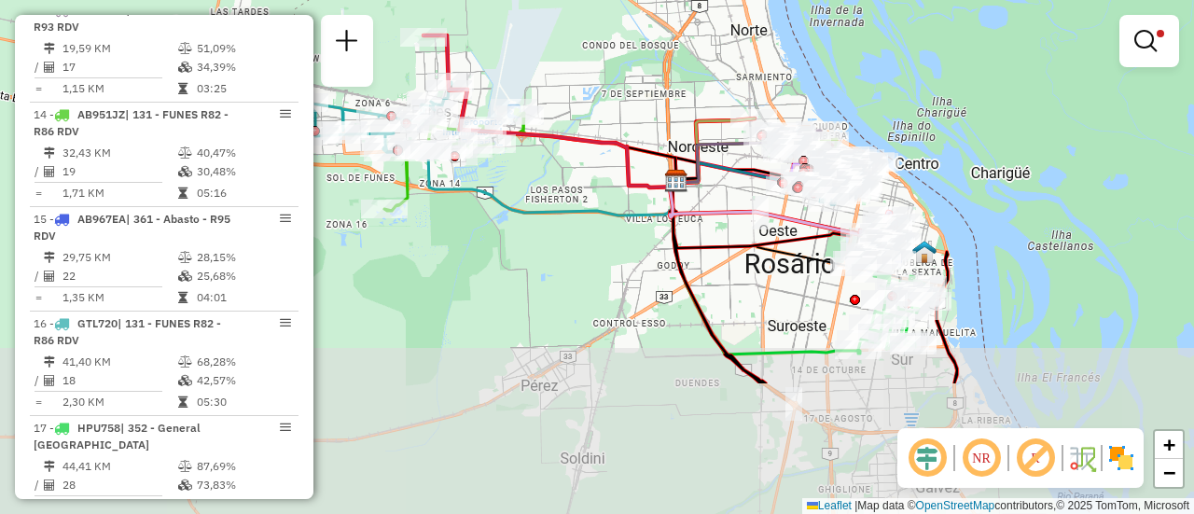
drag, startPoint x: 804, startPoint y: 470, endPoint x: 762, endPoint y: 288, distance: 186.6
click at [762, 288] on div "Limpar filtros Janela de atendimento Grade de atendimento Capacidade Transporta…" at bounding box center [597, 257] width 1194 height 514
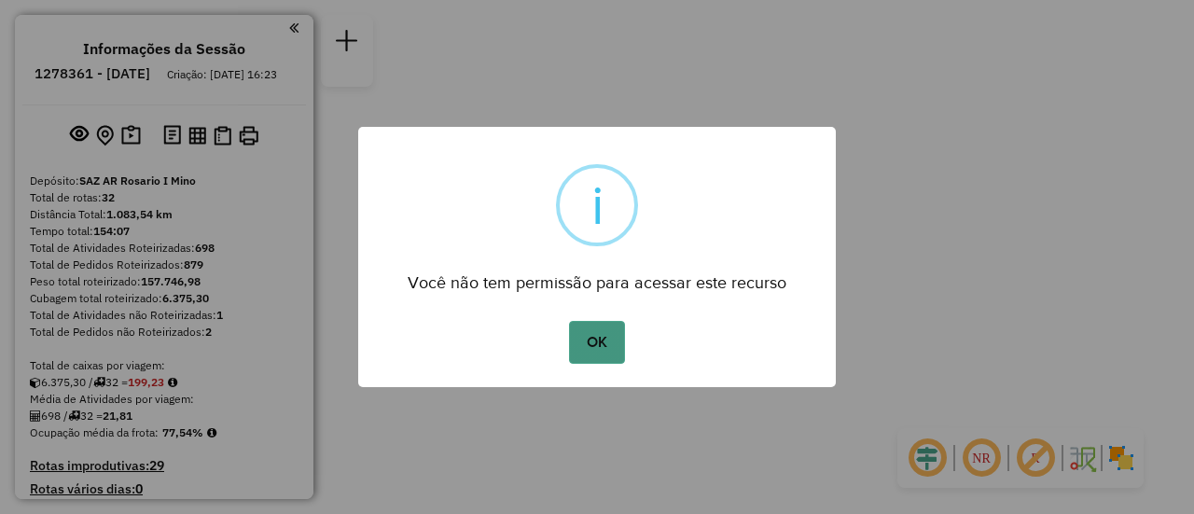
click at [606, 345] on button "OK" at bounding box center [596, 342] width 55 height 43
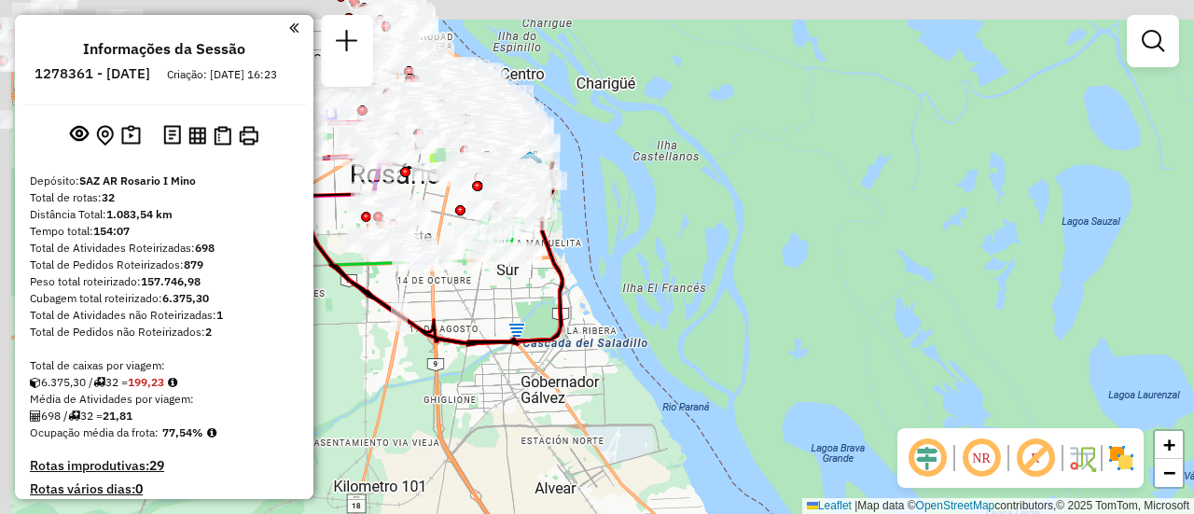
drag, startPoint x: 704, startPoint y: 340, endPoint x: 753, endPoint y: 349, distance: 49.2
click at [843, 390] on div "Janela de atendimento Grade de atendimento Capacidade Transportadoras Veículos …" at bounding box center [597, 257] width 1194 height 514
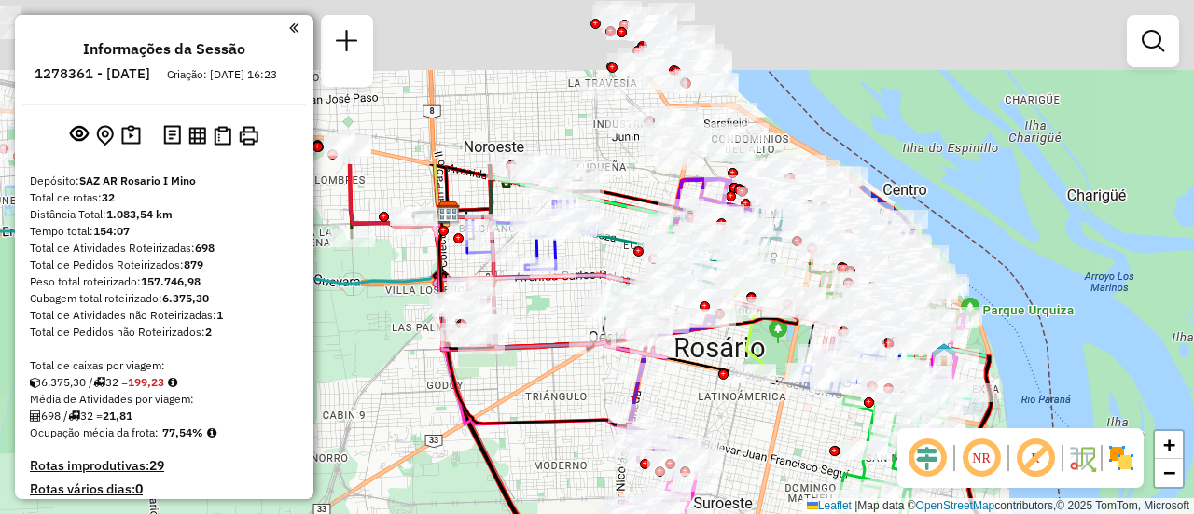
drag, startPoint x: 546, startPoint y: 137, endPoint x: 617, endPoint y: 357, distance: 231.5
click at [617, 357] on icon at bounding box center [550, 285] width 232 height 145
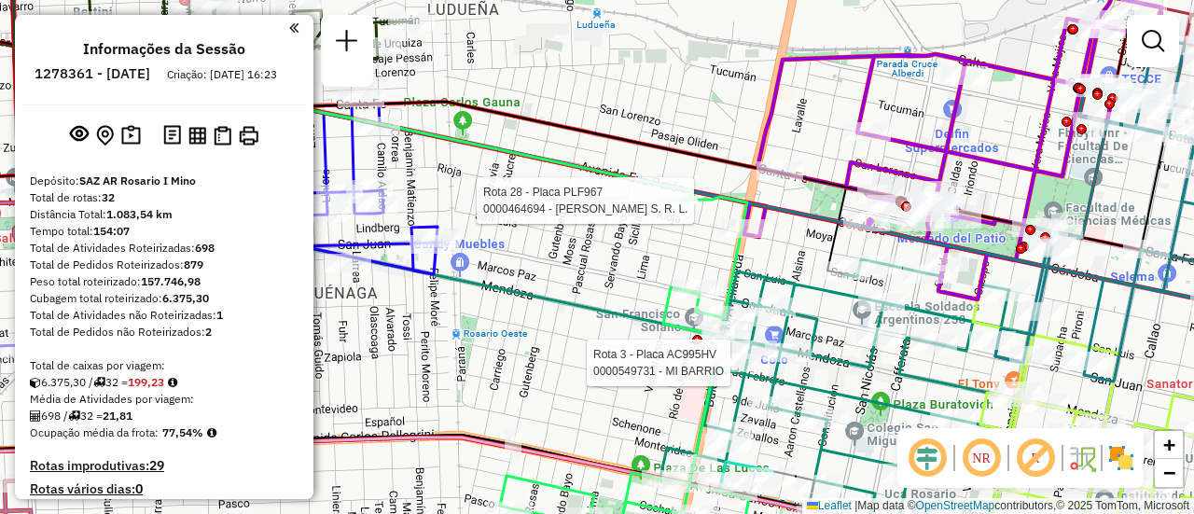
select select "**********"
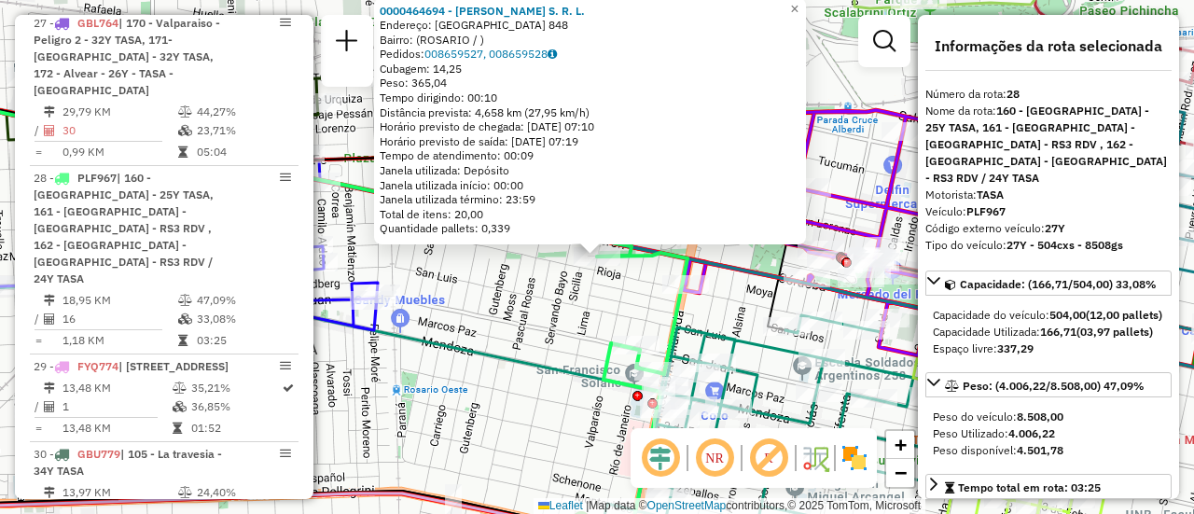
scroll to position [93, 0]
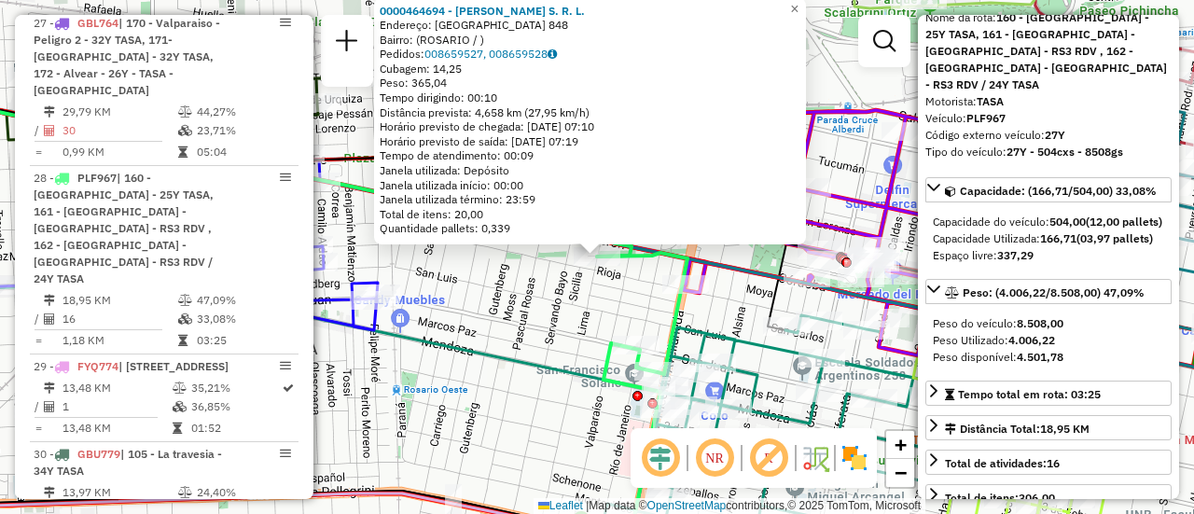
click at [588, 362] on div "0000464694 - Lacancha S. R. L. Endereço: LIMA 848 Bairro: (ROSARIO / ) Pedidos:…" at bounding box center [597, 257] width 1194 height 514
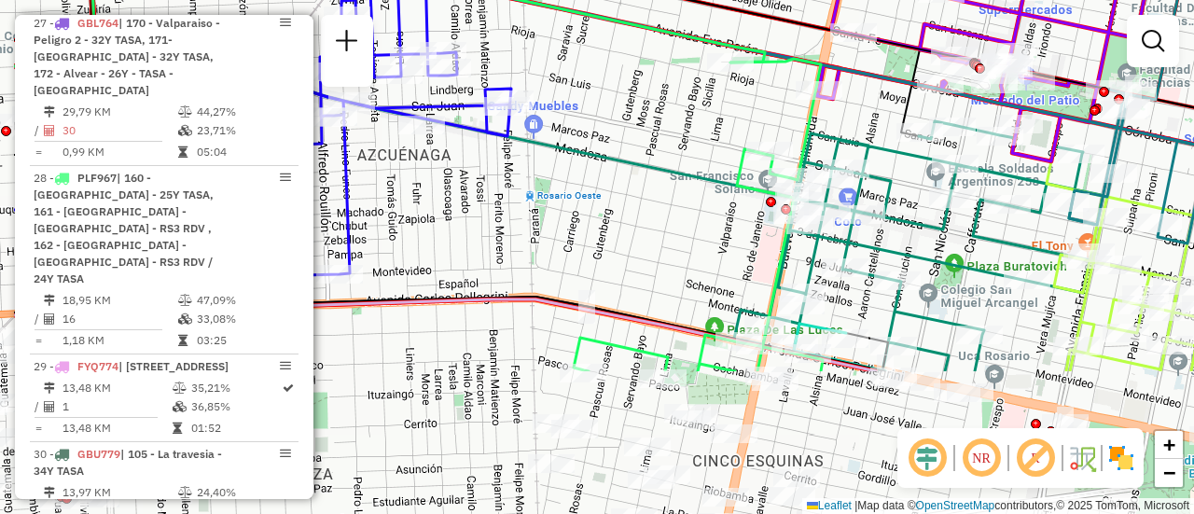
drag, startPoint x: 722, startPoint y: 346, endPoint x: 855, endPoint y: 152, distance: 235.4
click at [855, 152] on icon at bounding box center [918, 246] width 368 height 250
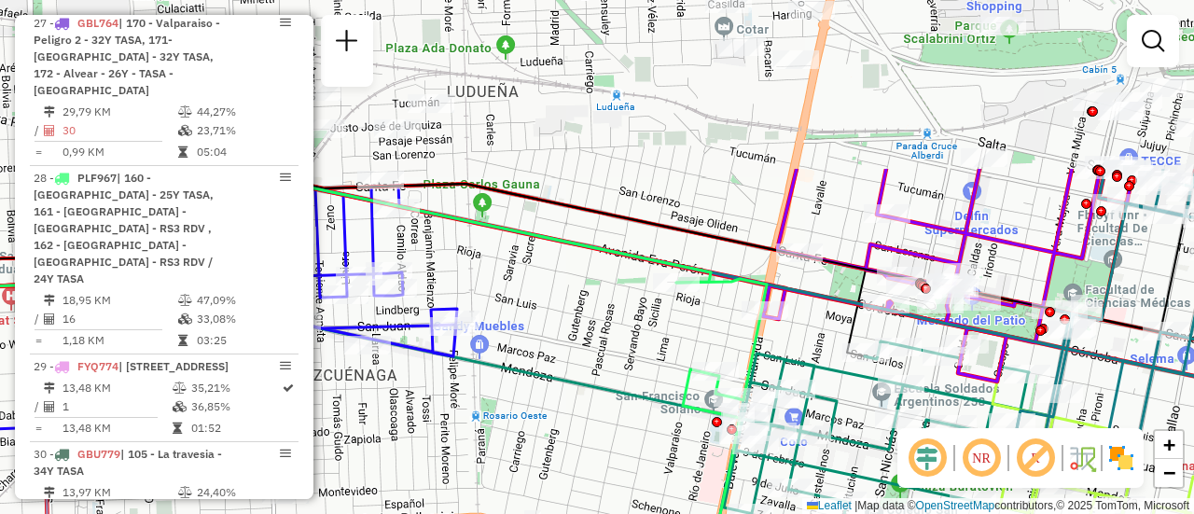
drag, startPoint x: 864, startPoint y: 142, endPoint x: 801, endPoint y: 401, distance: 266.7
click at [795, 443] on icon at bounding box center [864, 484] width 368 height 286
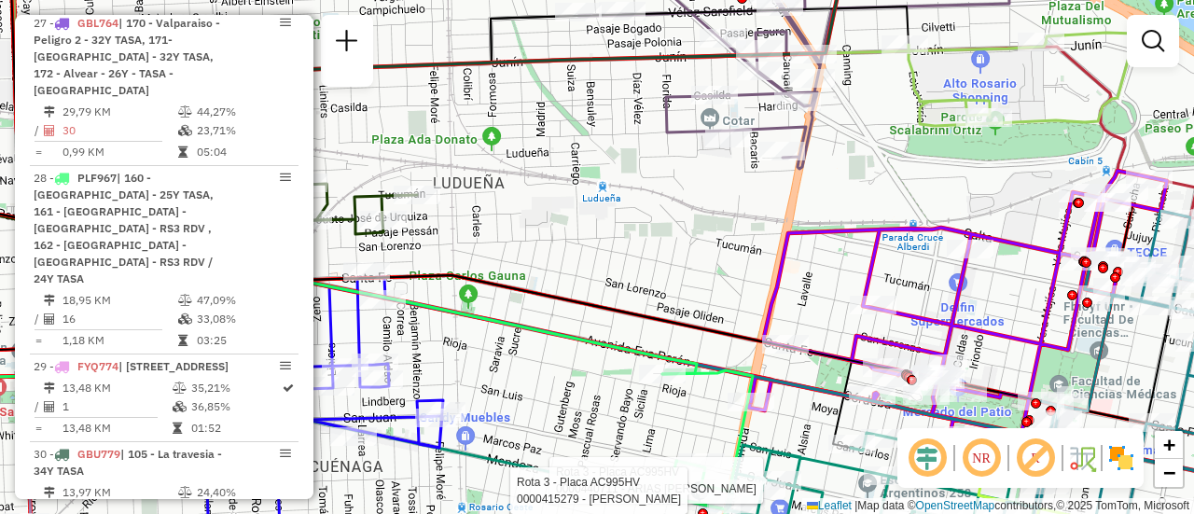
drag, startPoint x: 888, startPoint y: 215, endPoint x: 842, endPoint y: 405, distance: 194.7
click at [799, 473] on icon at bounding box center [959, 322] width 416 height 302
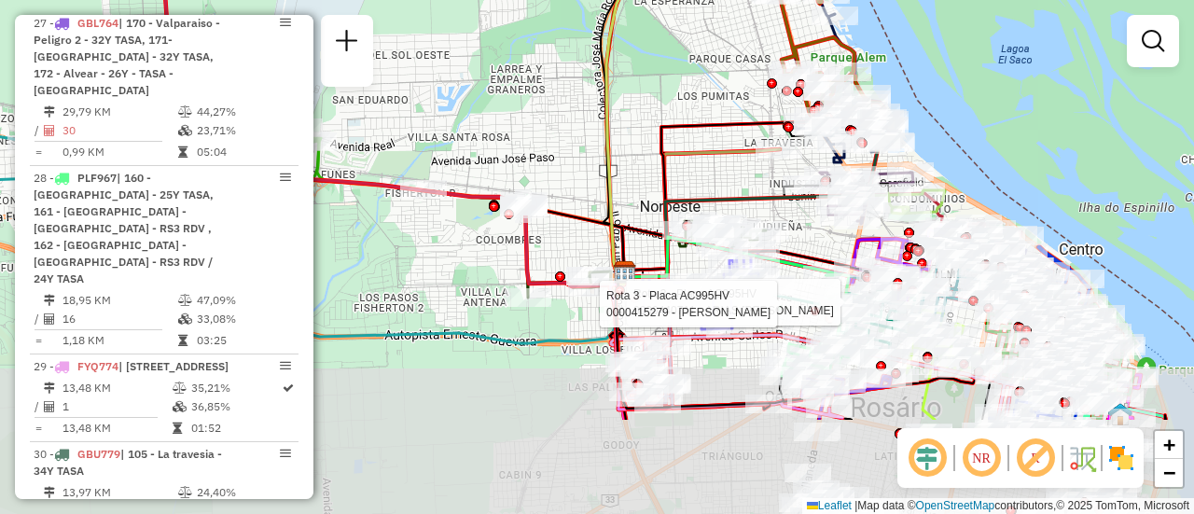
drag, startPoint x: 742, startPoint y: 347, endPoint x: 772, endPoint y: 170, distance: 179.7
click at [769, 170] on icon at bounding box center [753, 198] width 259 height 158
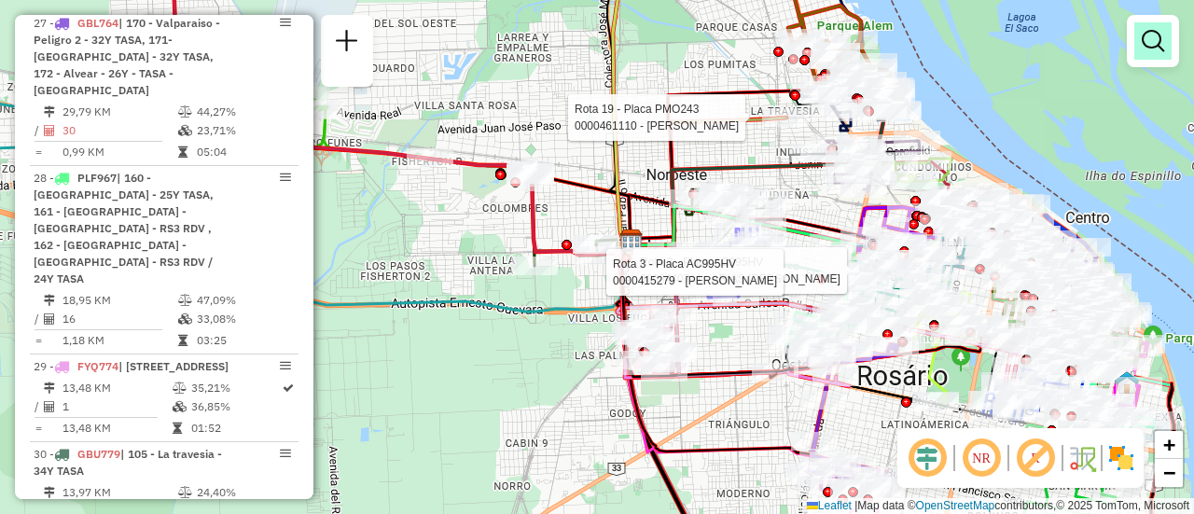
click at [1147, 47] on em at bounding box center [1152, 41] width 22 height 22
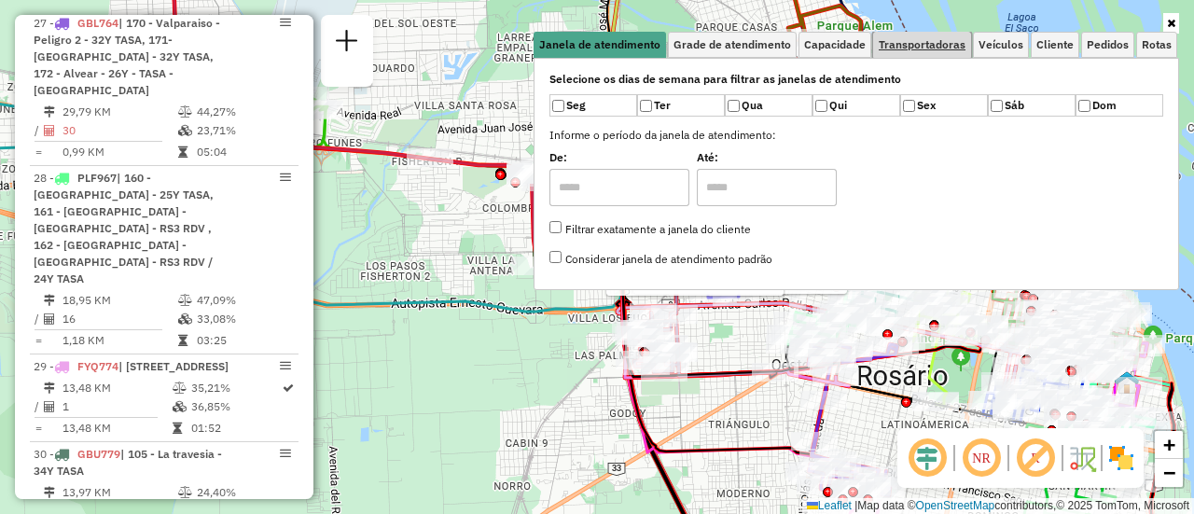
click at [962, 40] on span "Transportadoras" at bounding box center [921, 44] width 87 height 11
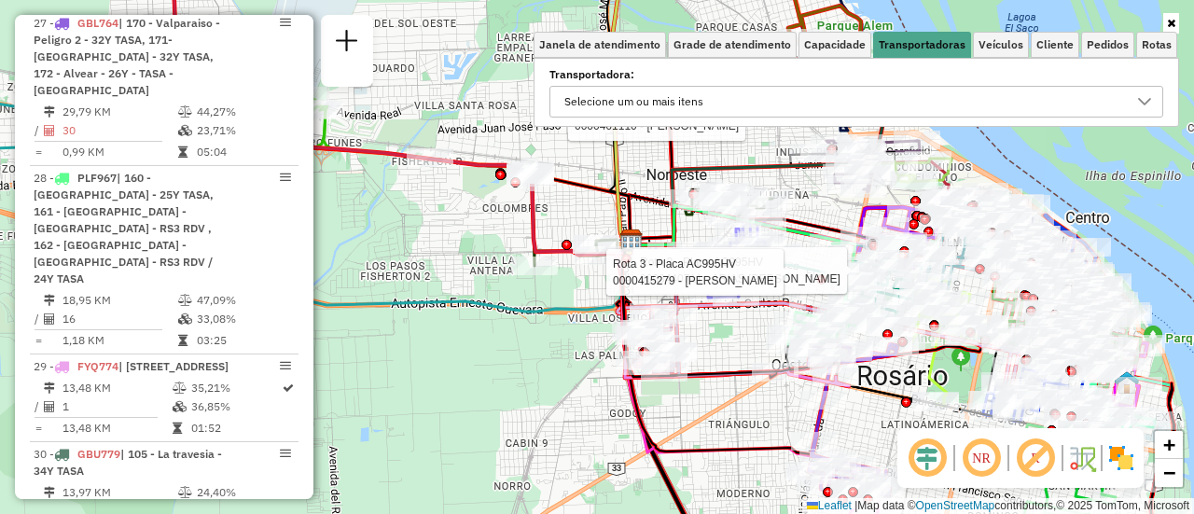
click at [1142, 105] on icon at bounding box center [1144, 101] width 15 height 15
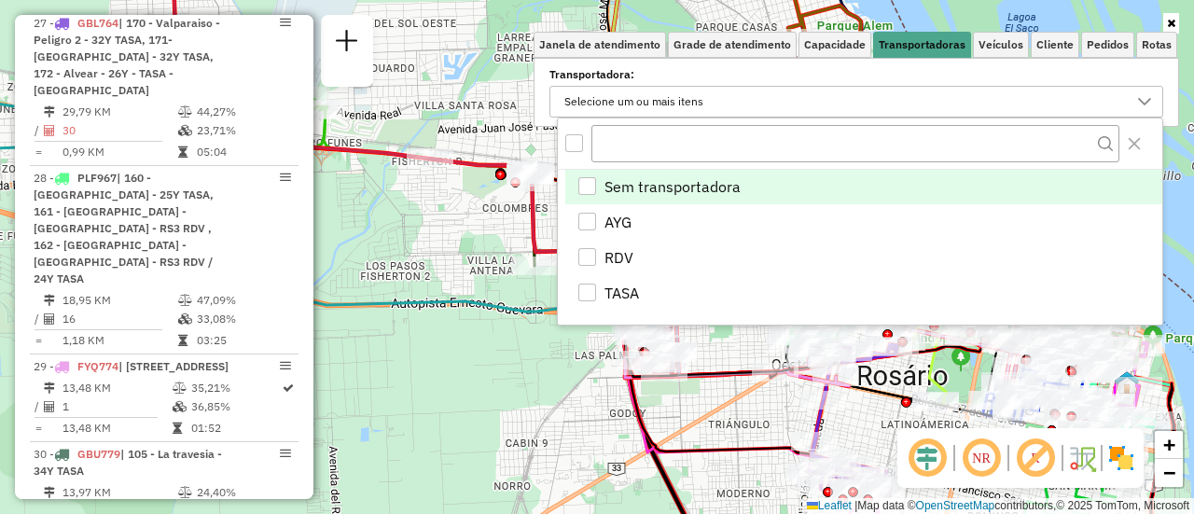
scroll to position [11, 64]
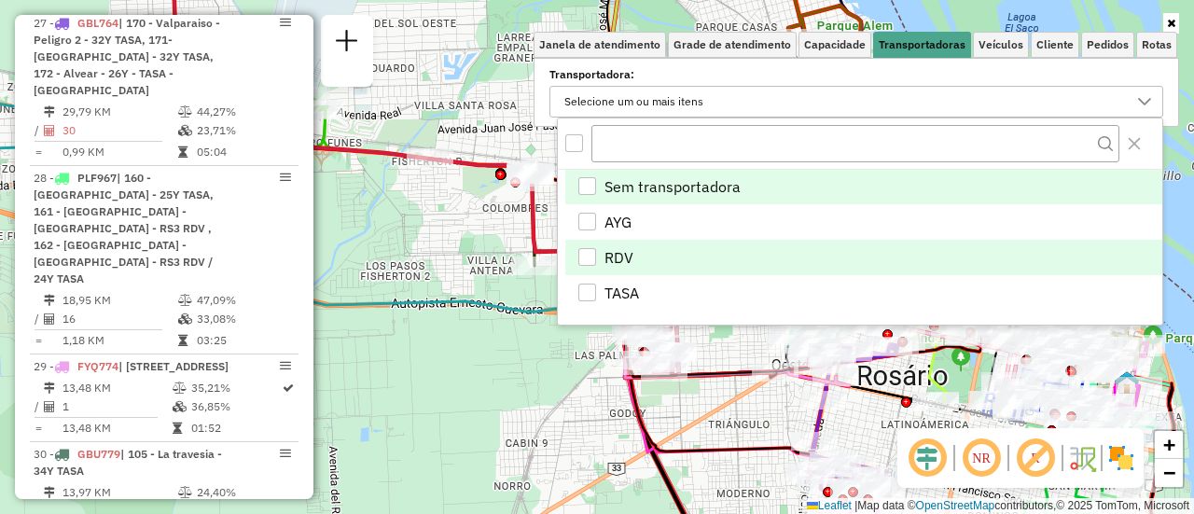
click at [588, 253] on div "RDV" at bounding box center [587, 257] width 18 height 18
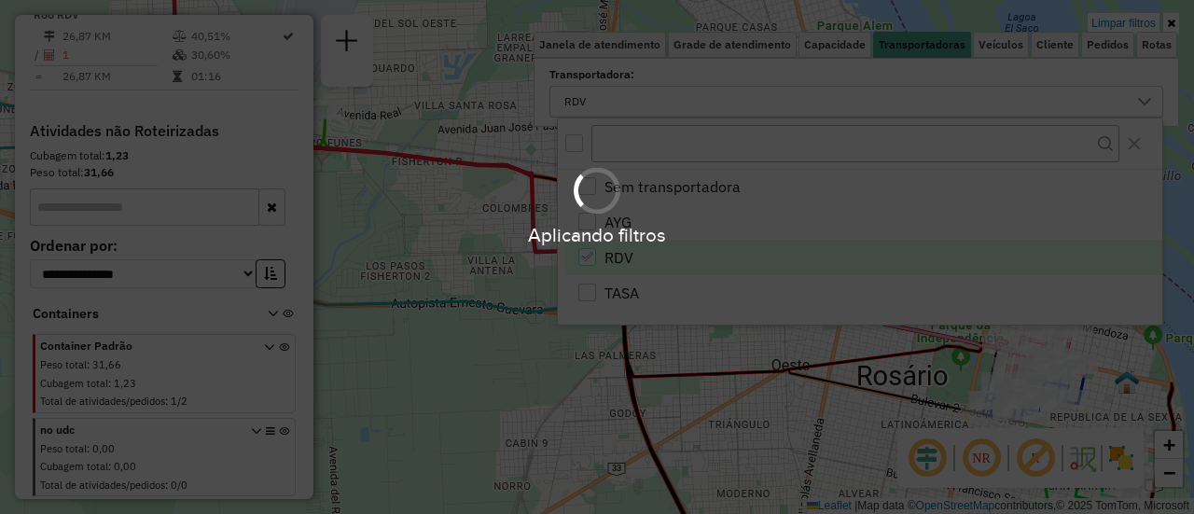
scroll to position [1892, 0]
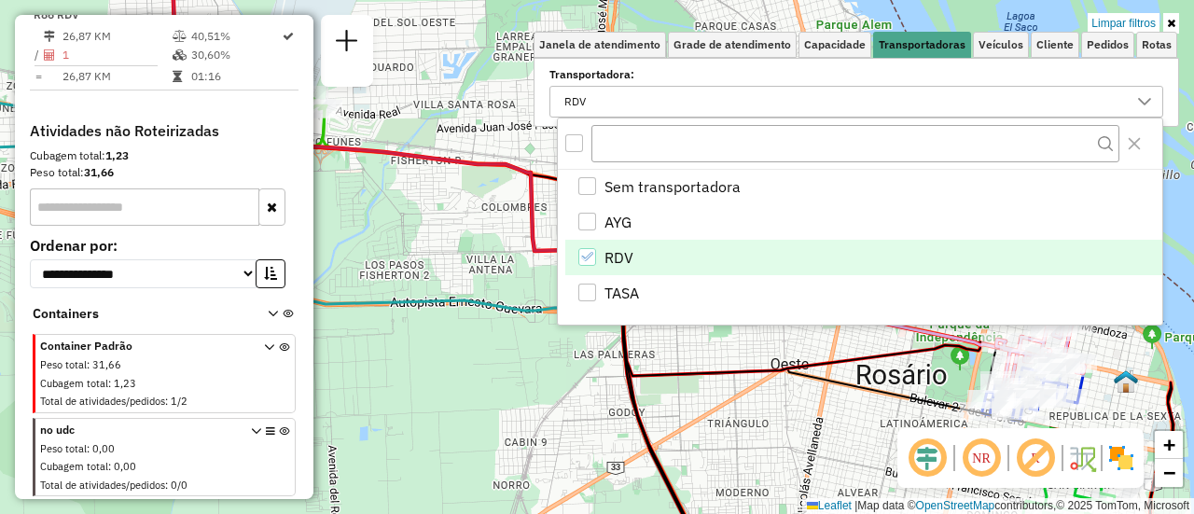
click at [458, 264] on div "Limpar filtros Janela de atendimento Grade de atendimento Capacidade Transporta…" at bounding box center [597, 257] width 1194 height 514
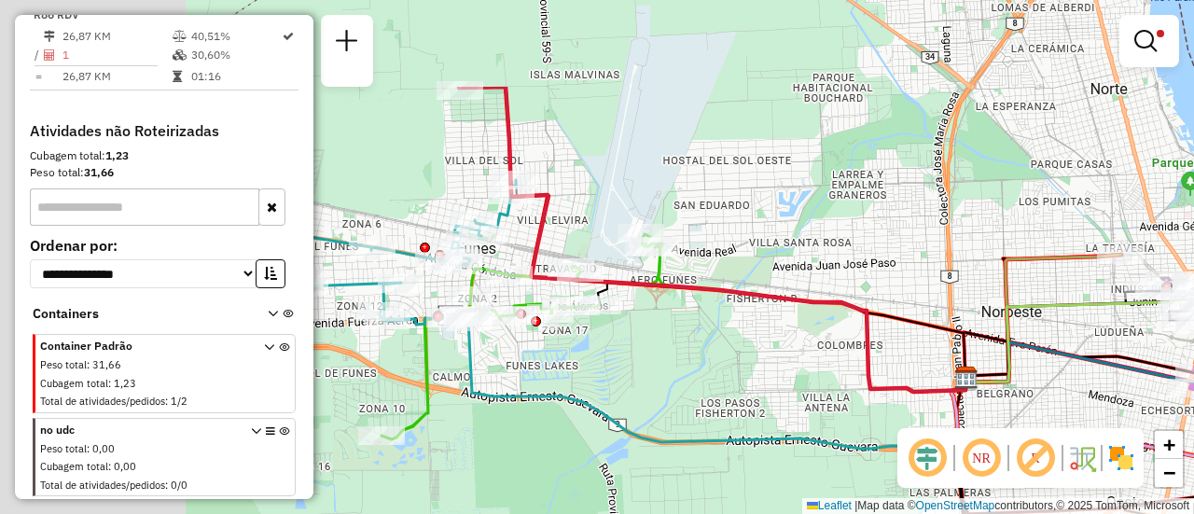
drag, startPoint x: 479, startPoint y: 285, endPoint x: 834, endPoint y: 415, distance: 377.3
click at [834, 415] on div "Limpar filtros Janela de atendimento Grade de atendimento Capacidade Transporta…" at bounding box center [597, 257] width 1194 height 514
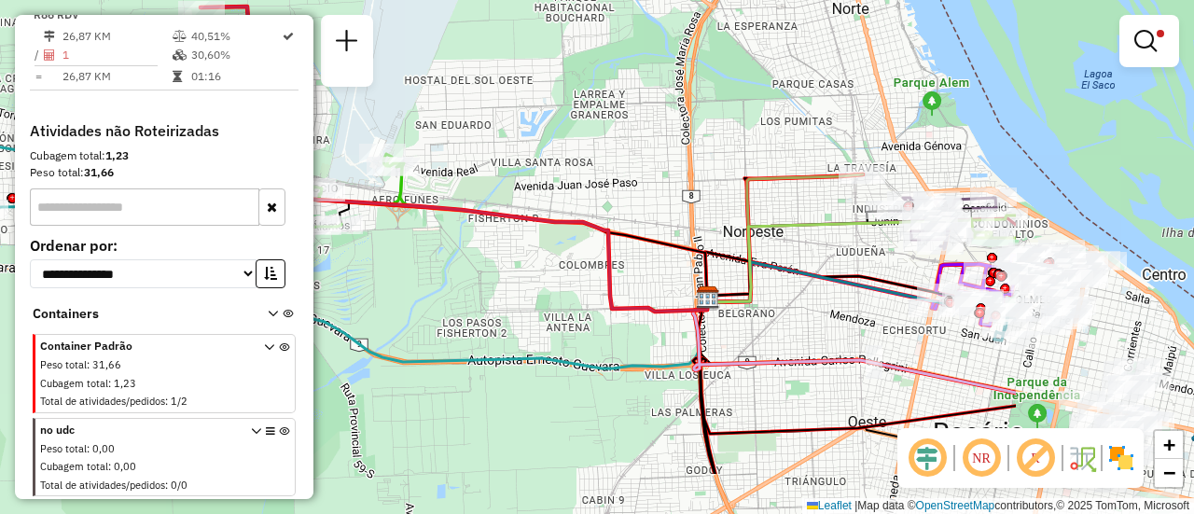
drag, startPoint x: 879, startPoint y: 245, endPoint x: 712, endPoint y: 246, distance: 167.9
click at [576, 154] on div "Limpar filtros Janela de atendimento Grade de atendimento Capacidade Transporta…" at bounding box center [597, 257] width 1194 height 514
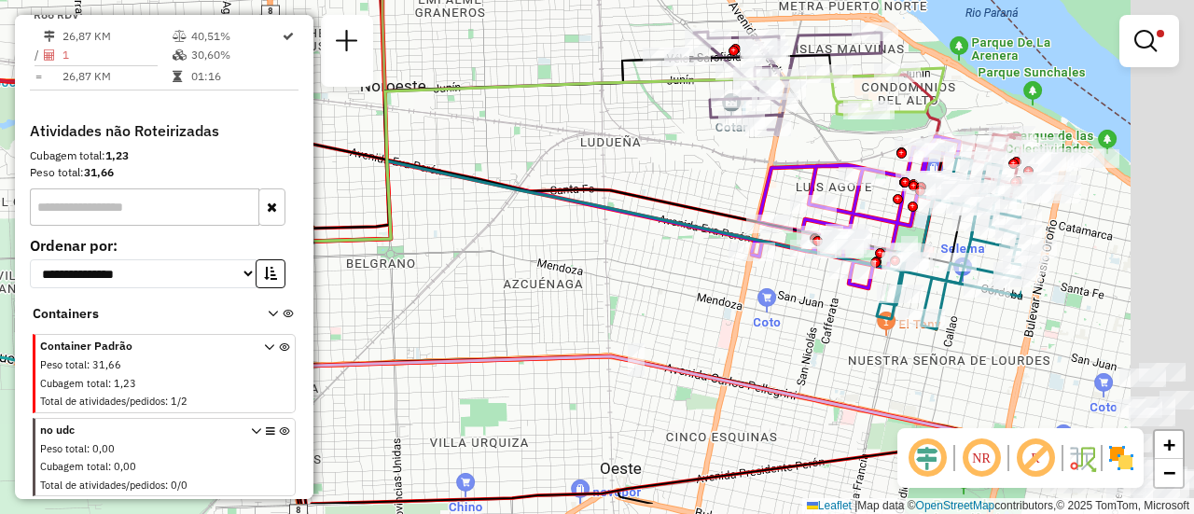
drag, startPoint x: 956, startPoint y: 365, endPoint x: 540, endPoint y: 294, distance: 421.9
click at [540, 294] on div "Limpar filtros Janela de atendimento Grade de atendimento Capacidade Transporta…" at bounding box center [597, 257] width 1194 height 514
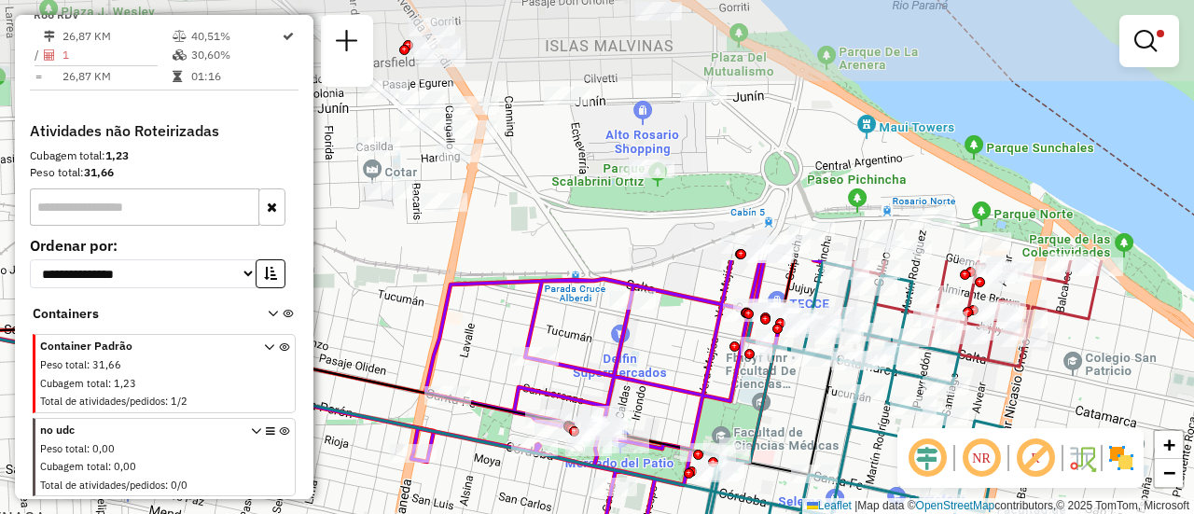
drag, startPoint x: 813, startPoint y: 145, endPoint x: 858, endPoint y: 464, distance: 322.1
click at [858, 464] on div "Limpar filtros Janela de atendimento Grade de atendimento Capacidade Transporta…" at bounding box center [597, 257] width 1194 height 514
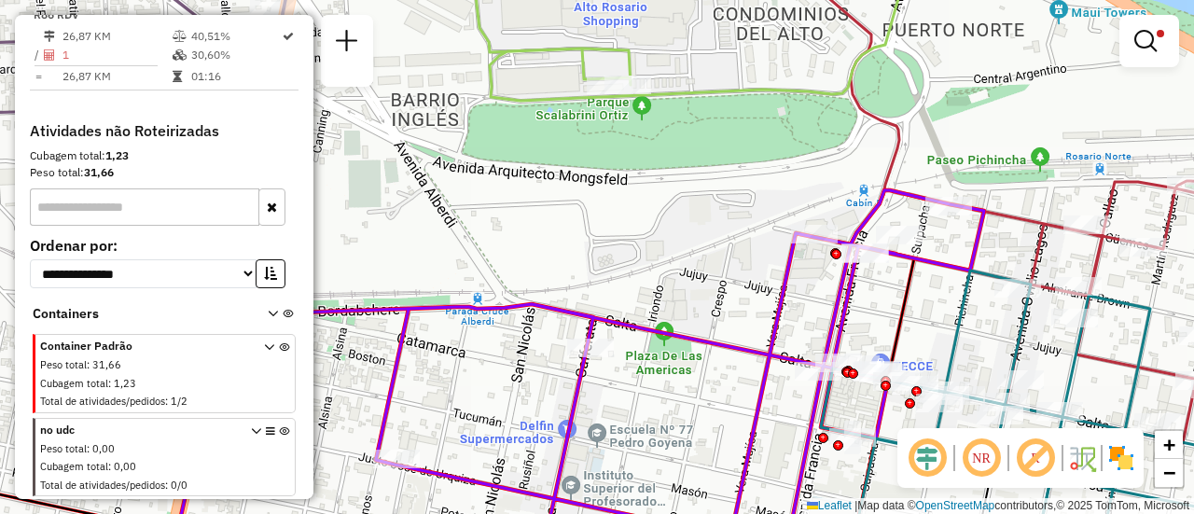
drag, startPoint x: 642, startPoint y: 197, endPoint x: 715, endPoint y: 265, distance: 100.3
click at [715, 266] on div "Limpar filtros Janela de atendimento Grade de atendimento Capacidade Transporta…" at bounding box center [597, 257] width 1194 height 514
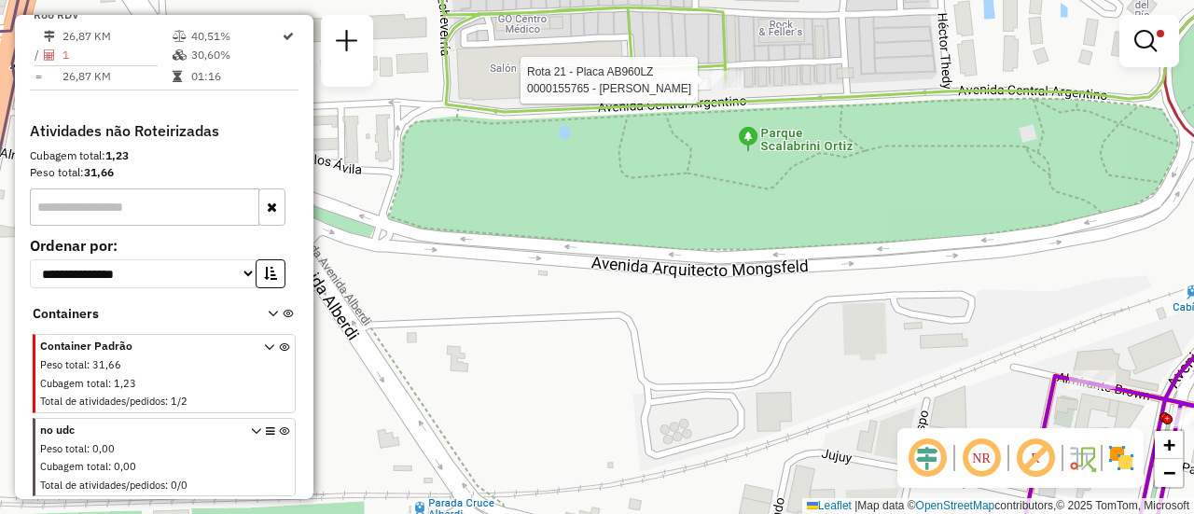
select select "**********"
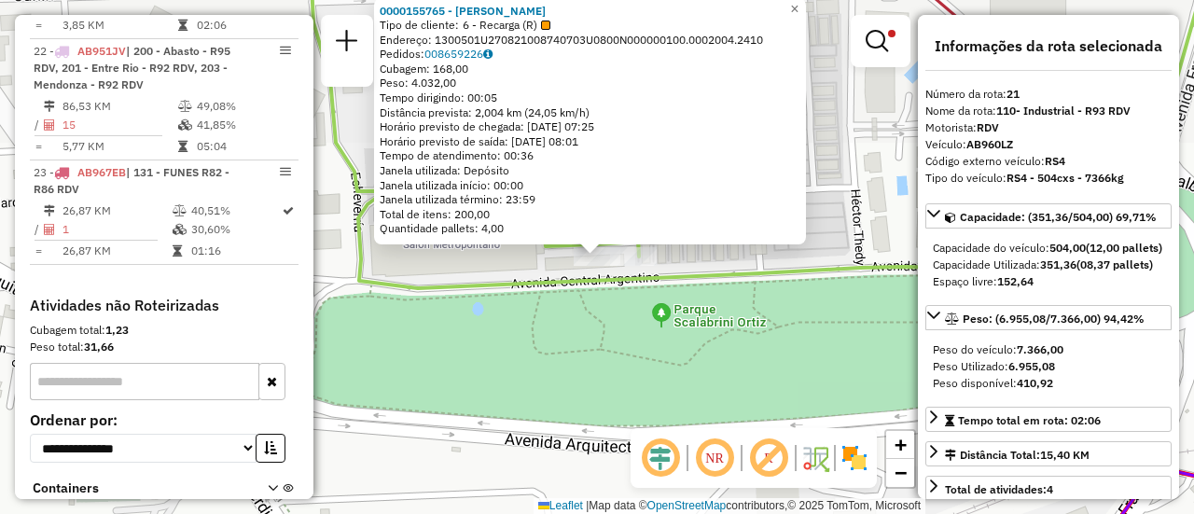
scroll to position [1638, 0]
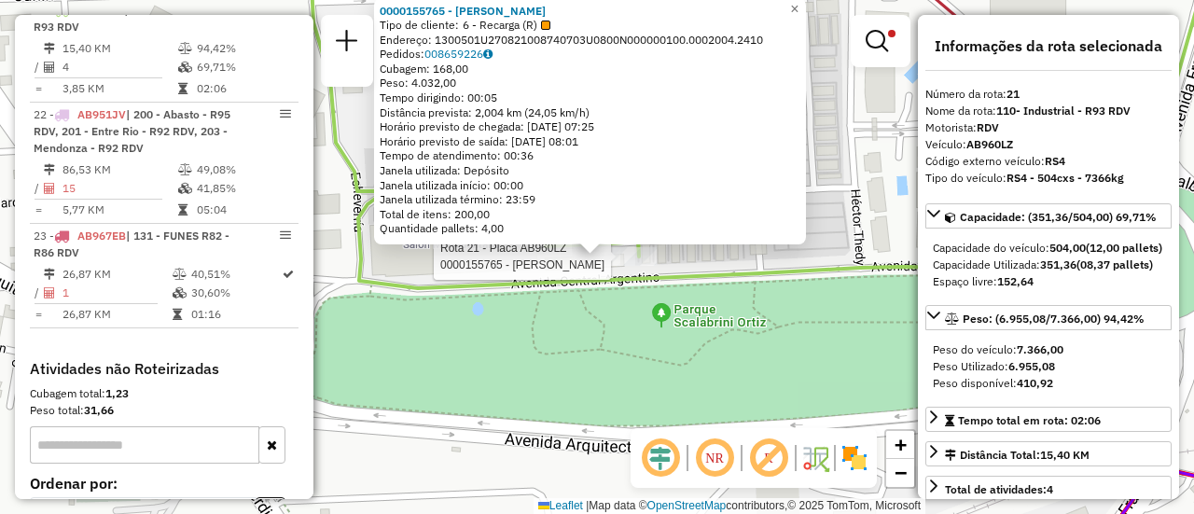
click at [742, 350] on div "Rota 21 - Placa AB960LZ 0000155765 - MARTA CURA 0000155765 - MARTA CURA Tipo de…" at bounding box center [597, 257] width 1194 height 514
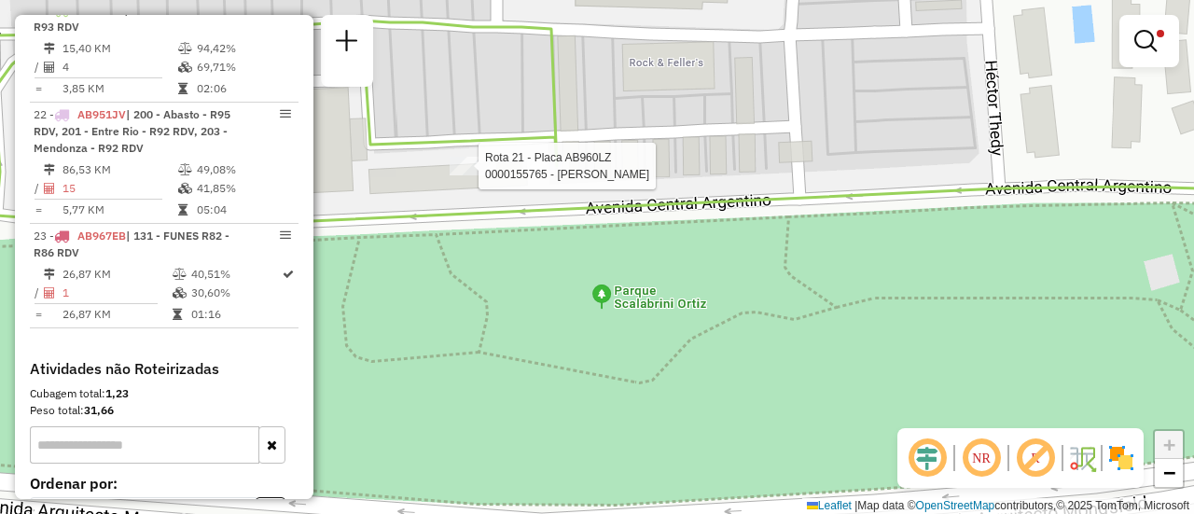
select select "**********"
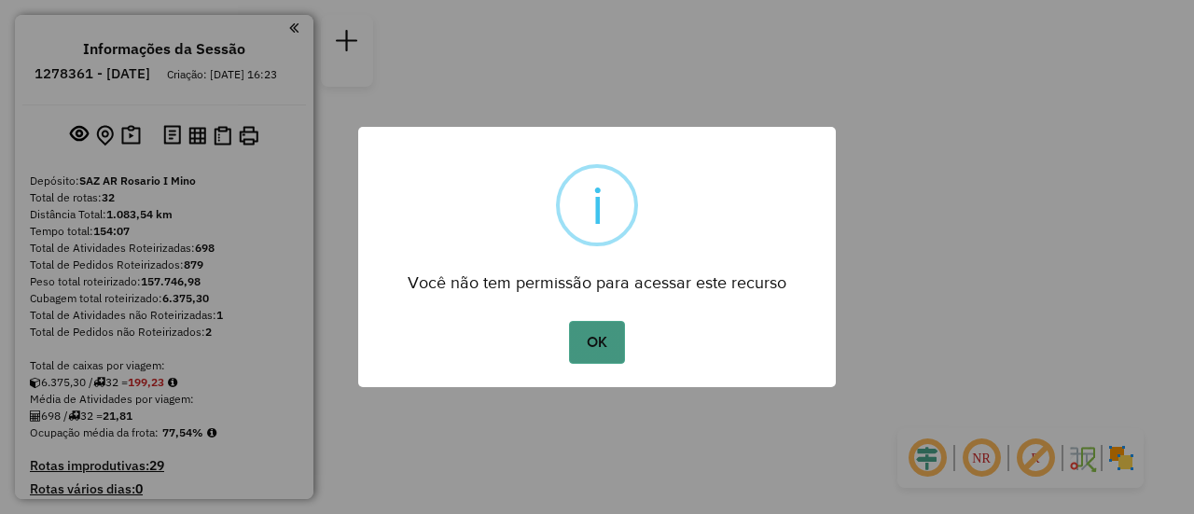
click at [596, 349] on button "OK" at bounding box center [596, 342] width 55 height 43
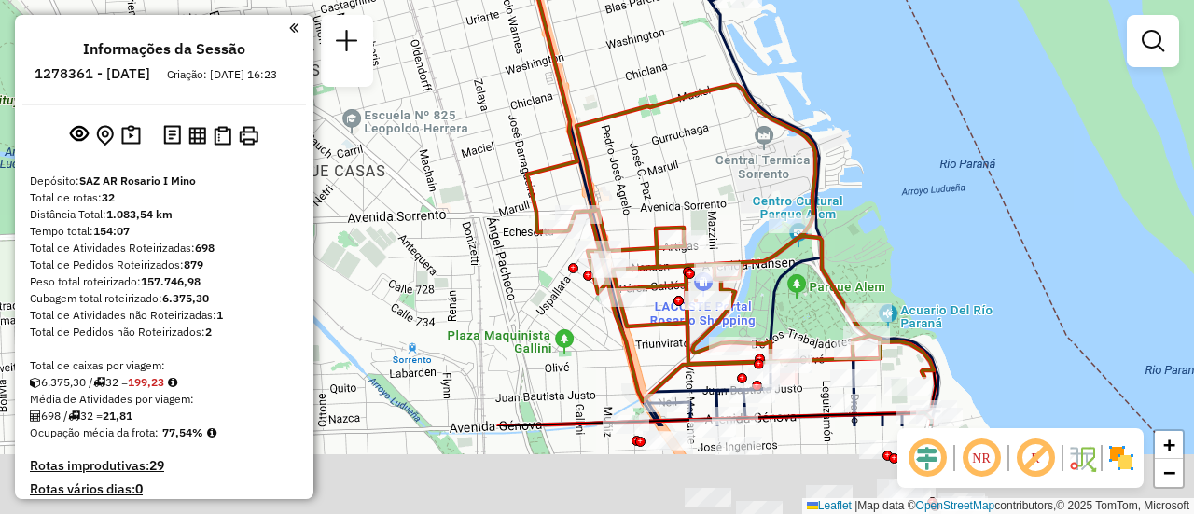
drag, startPoint x: 781, startPoint y: 321, endPoint x: 898, endPoint y: -12, distance: 352.7
click at [898, 0] on html "Aguarde... Pop-up bloqueado! Seu navegador bloqueou automáticamente a abertura …" at bounding box center [597, 257] width 1194 height 514
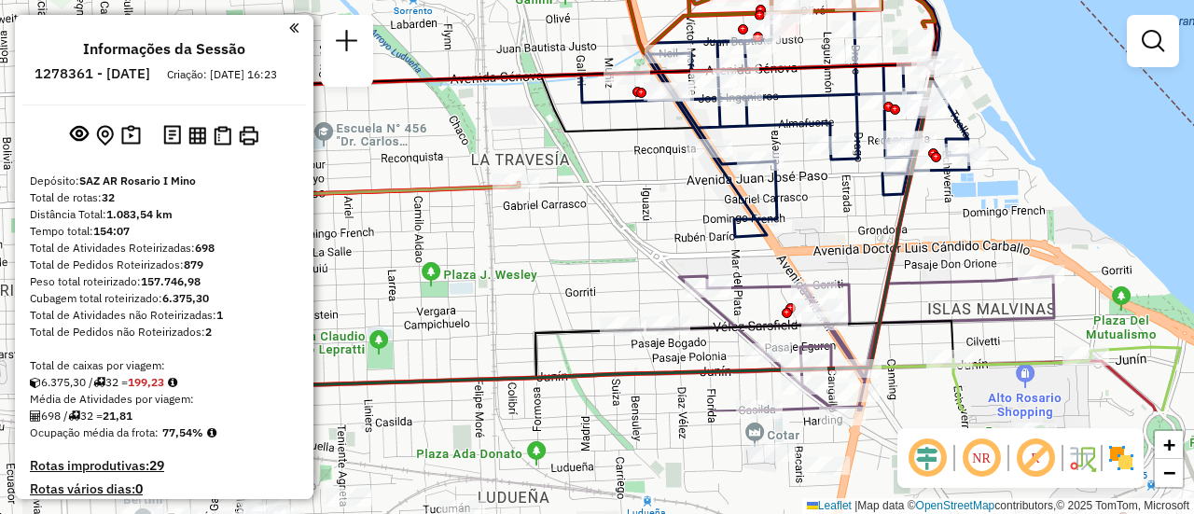
drag, startPoint x: 836, startPoint y: 244, endPoint x: 783, endPoint y: 61, distance: 191.0
click at [782, 57] on icon at bounding box center [772, 16] width 392 height 442
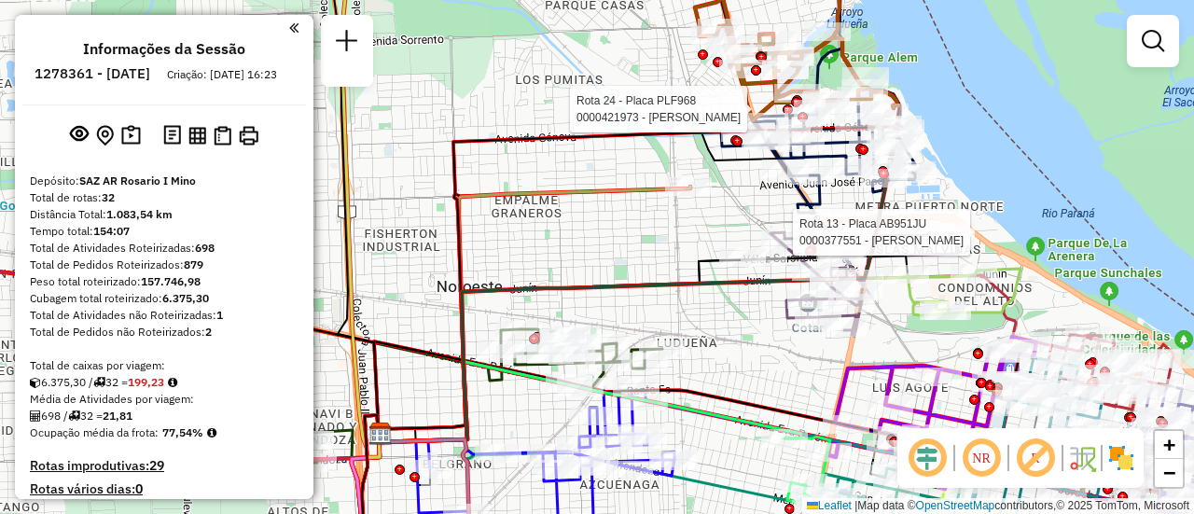
select select "**********"
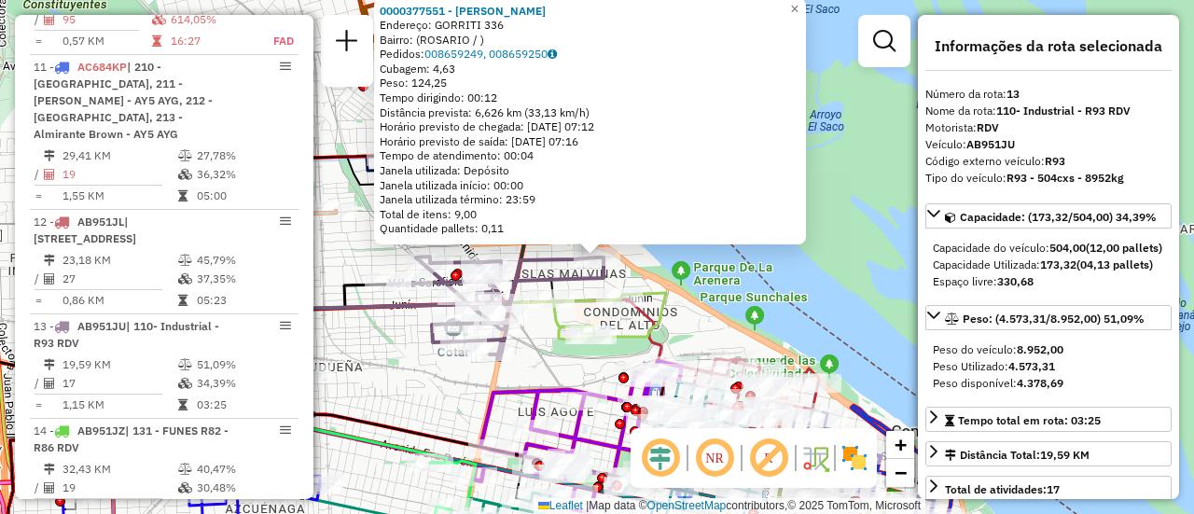
scroll to position [2152, 0]
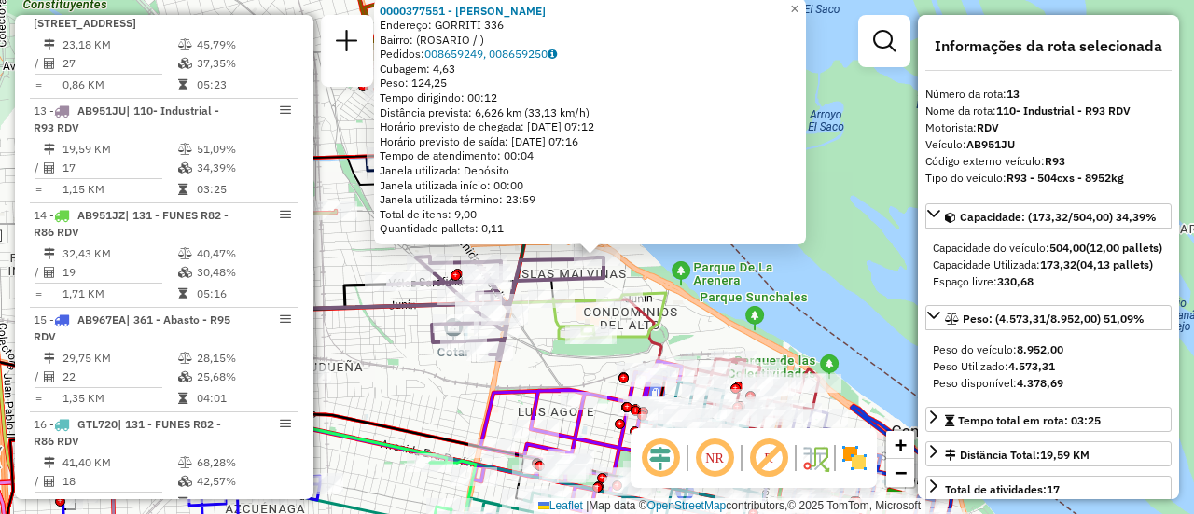
click at [540, 344] on div "0000377551 - GUO RUIMEI Endereço: GORRITI 336 Bairro: ([GEOGRAPHIC_DATA] / ) Pe…" at bounding box center [597, 257] width 1194 height 514
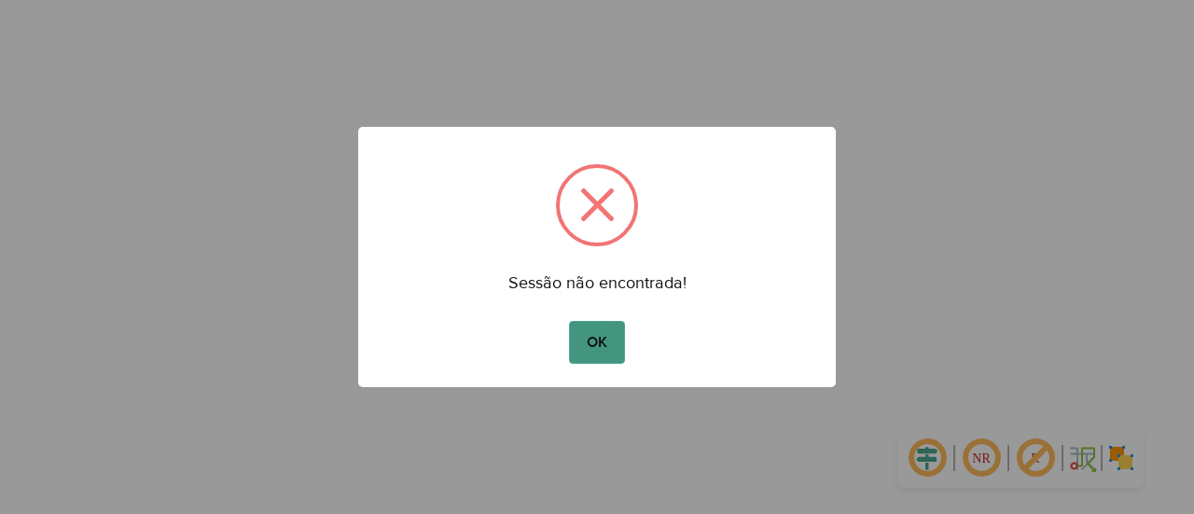
click at [598, 347] on button "OK" at bounding box center [596, 342] width 55 height 43
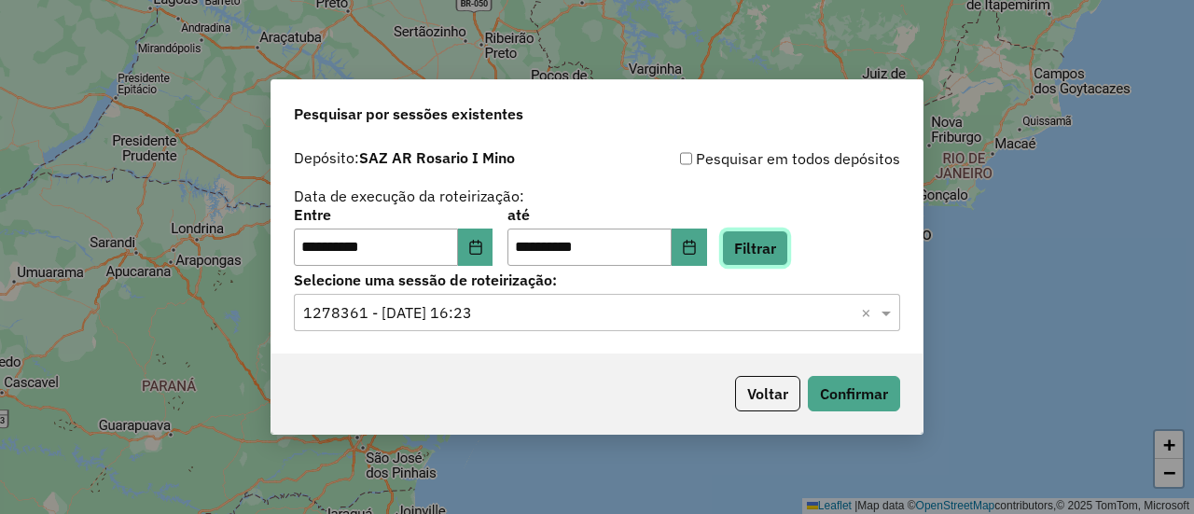
click at [783, 250] on button "Filtrar" at bounding box center [755, 247] width 66 height 35
click at [867, 392] on button "Confirmar" at bounding box center [854, 393] width 92 height 35
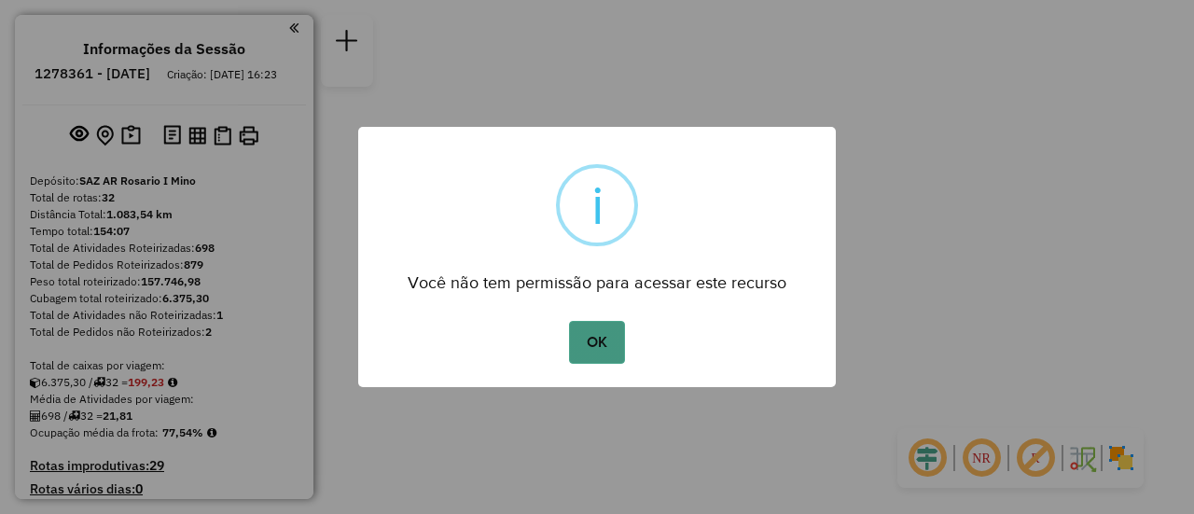
click at [591, 339] on button "OK" at bounding box center [596, 342] width 55 height 43
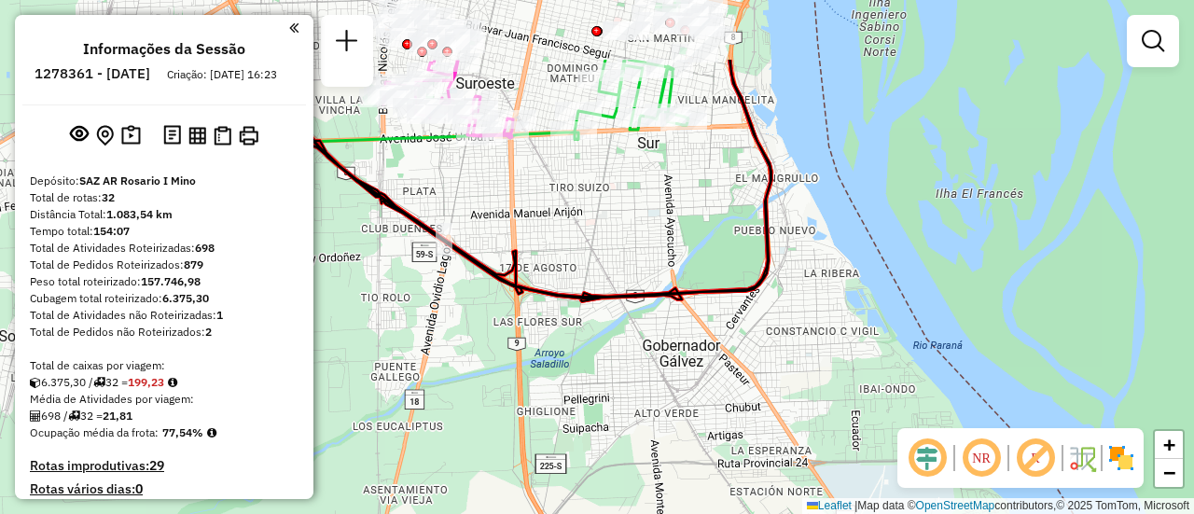
drag, startPoint x: 657, startPoint y: 93, endPoint x: 961, endPoint y: 393, distance: 426.6
click at [933, 386] on div "Janela de atendimento Grade de atendimento Capacidade Transportadoras Veículos …" at bounding box center [597, 257] width 1194 height 514
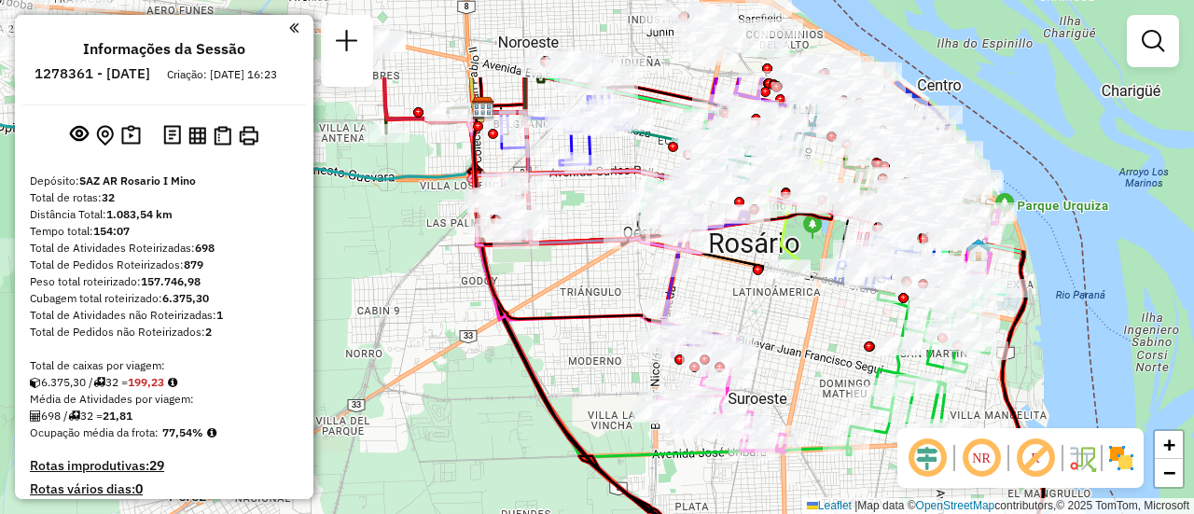
drag, startPoint x: 764, startPoint y: 167, endPoint x: 858, endPoint y: 356, distance: 211.4
click at [861, 438] on div "Janela de atendimento Grade de atendimento Capacidade Transportadoras Veículos …" at bounding box center [597, 257] width 1194 height 514
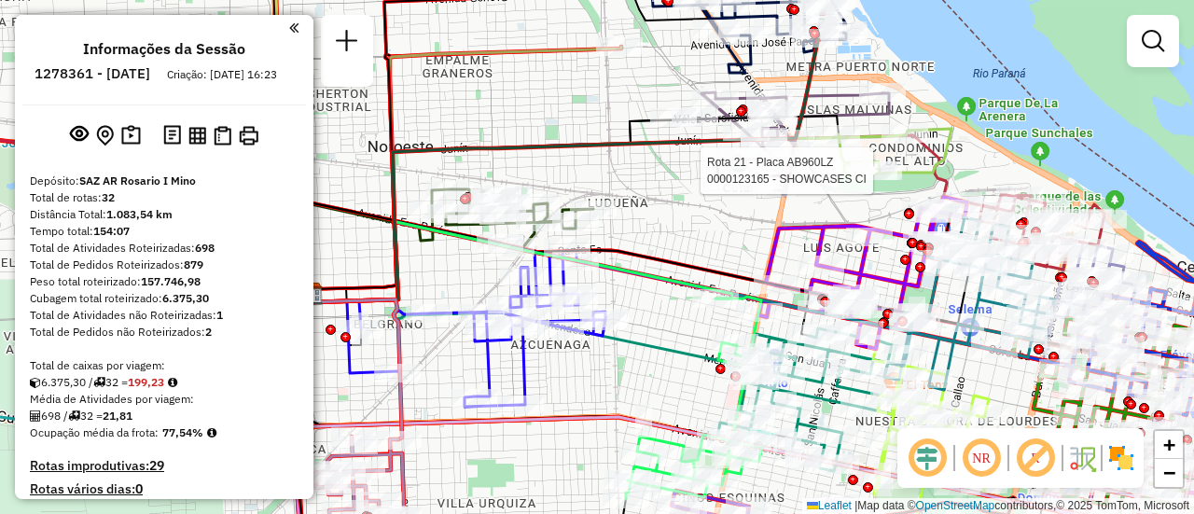
select select "**********"
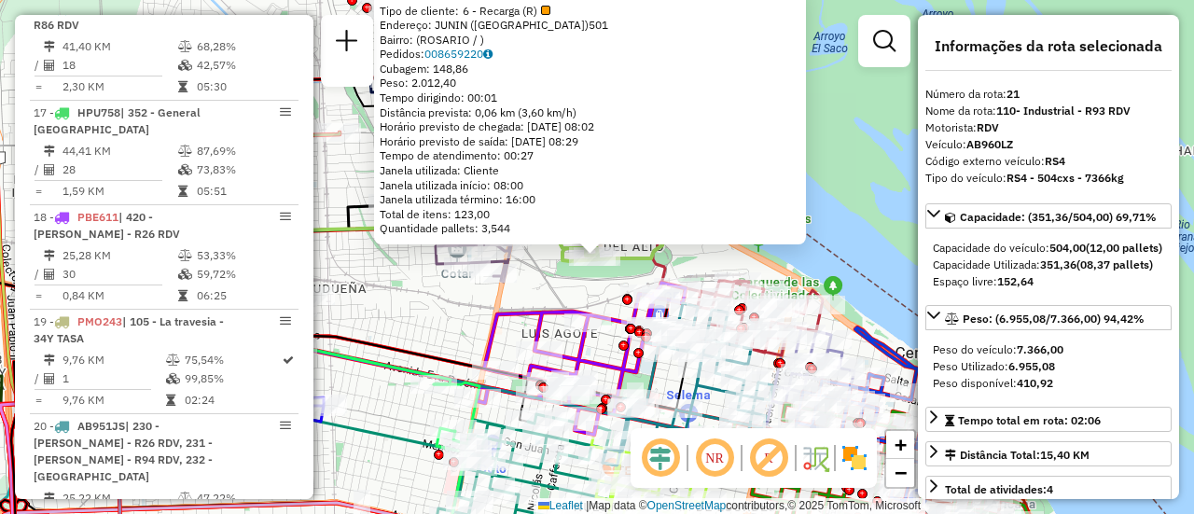
scroll to position [3021, 0]
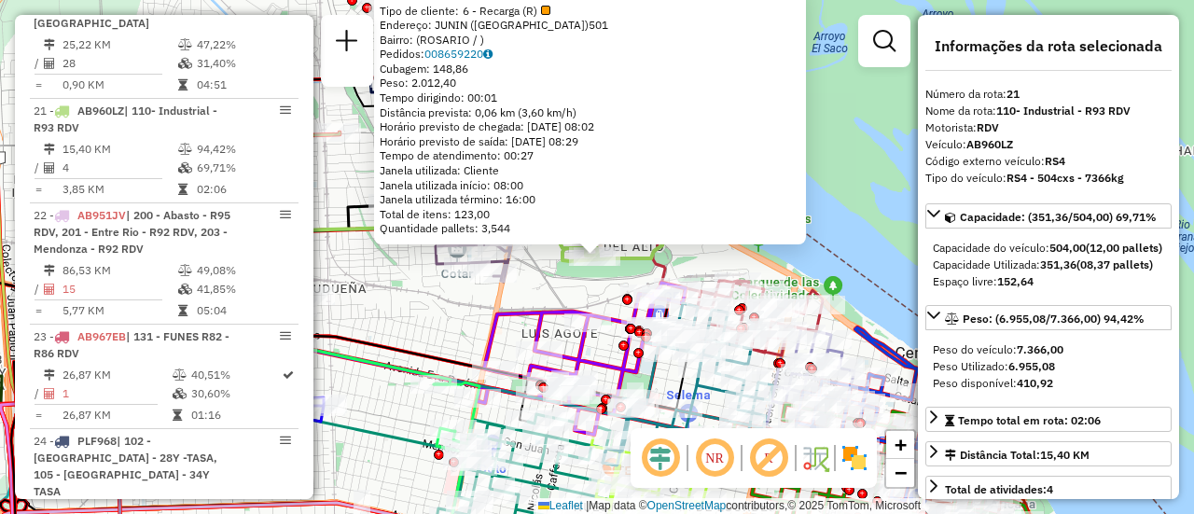
click at [466, 311] on div "0000123165 - SHOWCASES CI Tipo de cliente: 6 - Recarga (R) Endereço: JUNIN ([GE…" at bounding box center [597, 257] width 1194 height 514
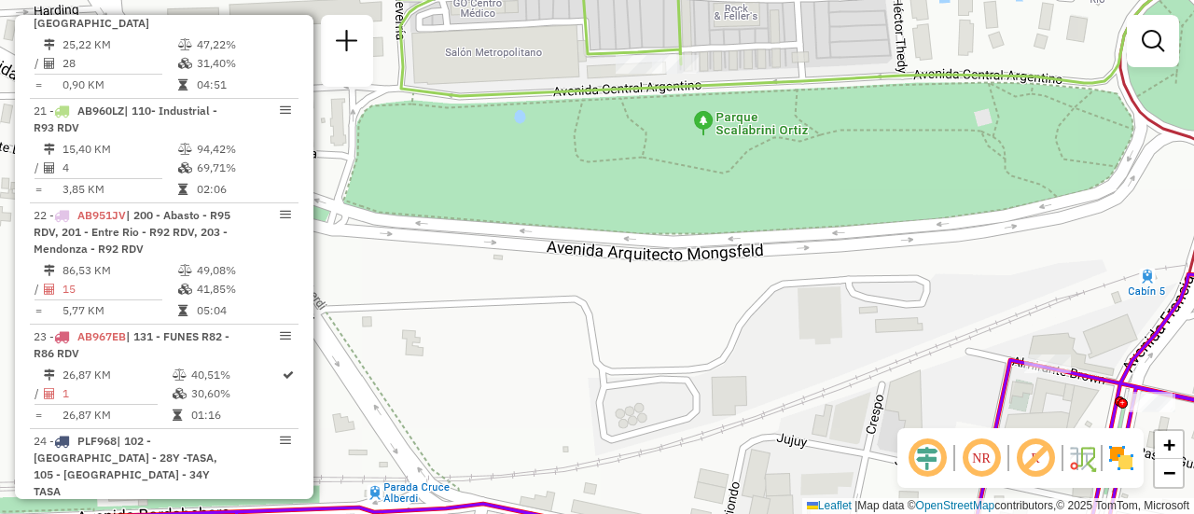
click at [634, 158] on div "Janela de atendimento Grade de atendimento Capacidade Transportadoras Veículos …" at bounding box center [597, 257] width 1194 height 514
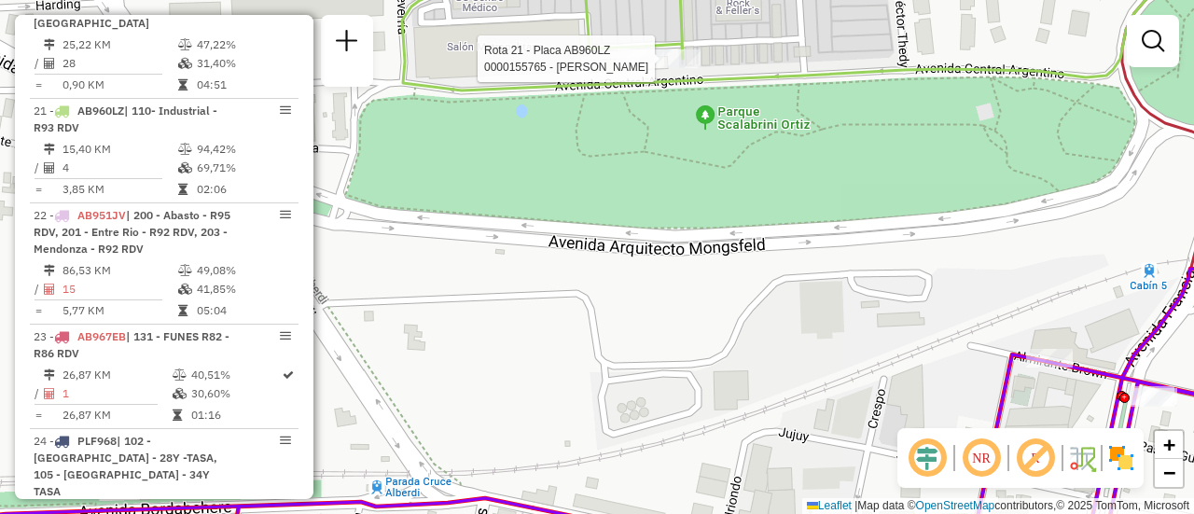
select select "**********"
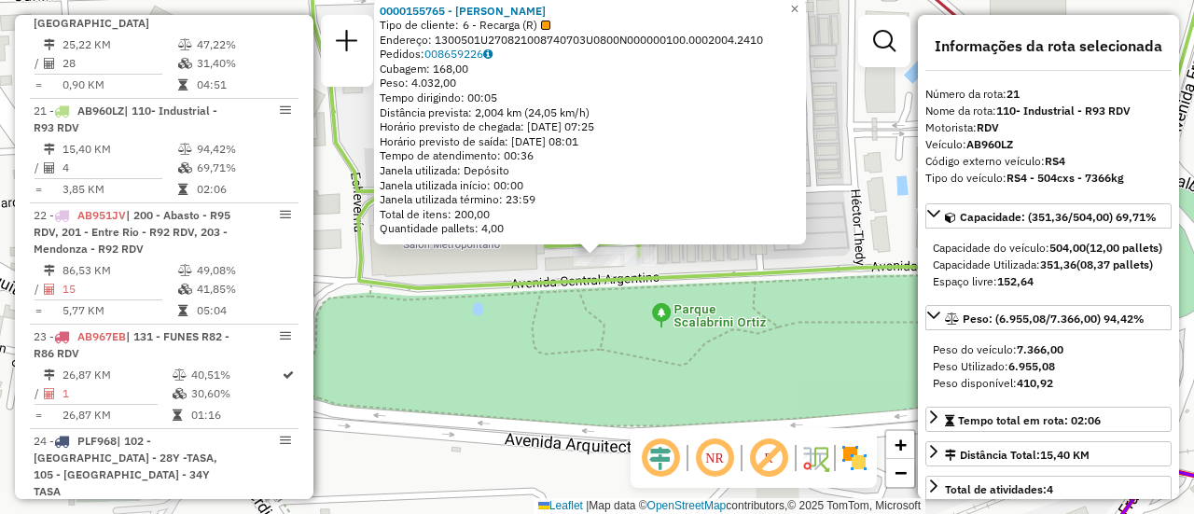
click at [559, 331] on div "0000155765 - [PERSON_NAME] CURA Tipo de cliente: 6 - Recarga (R) Endereço: 1300…" at bounding box center [597, 257] width 1194 height 514
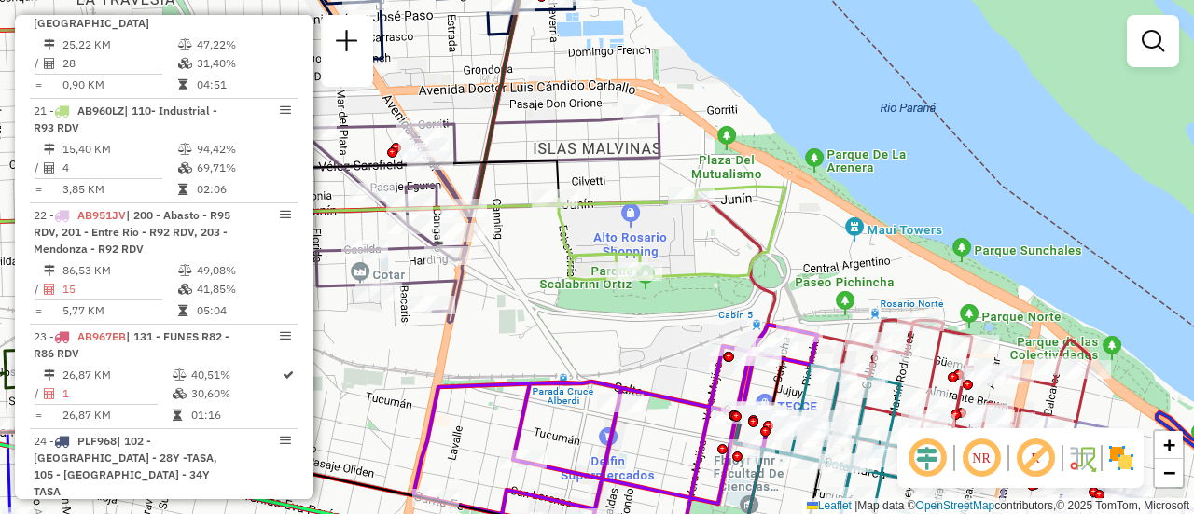
drag, startPoint x: 600, startPoint y: 382, endPoint x: 656, endPoint y: 342, distance: 68.8
click at [656, 342] on div "Janela de atendimento Grade de atendimento Capacidade Transportadoras Veículos …" at bounding box center [597, 257] width 1194 height 514
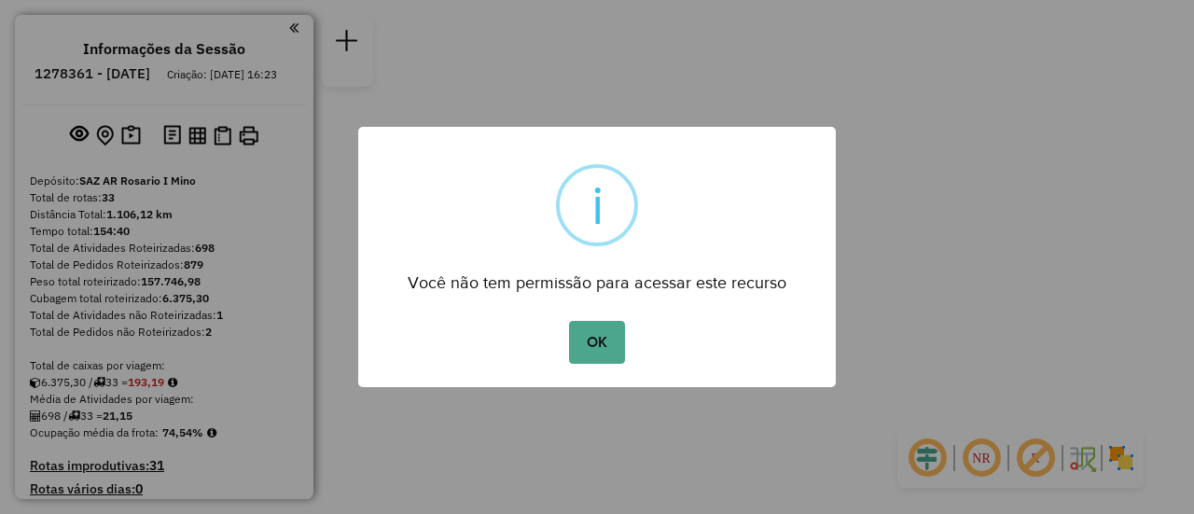
click at [606, 341] on button "OK" at bounding box center [596, 342] width 55 height 43
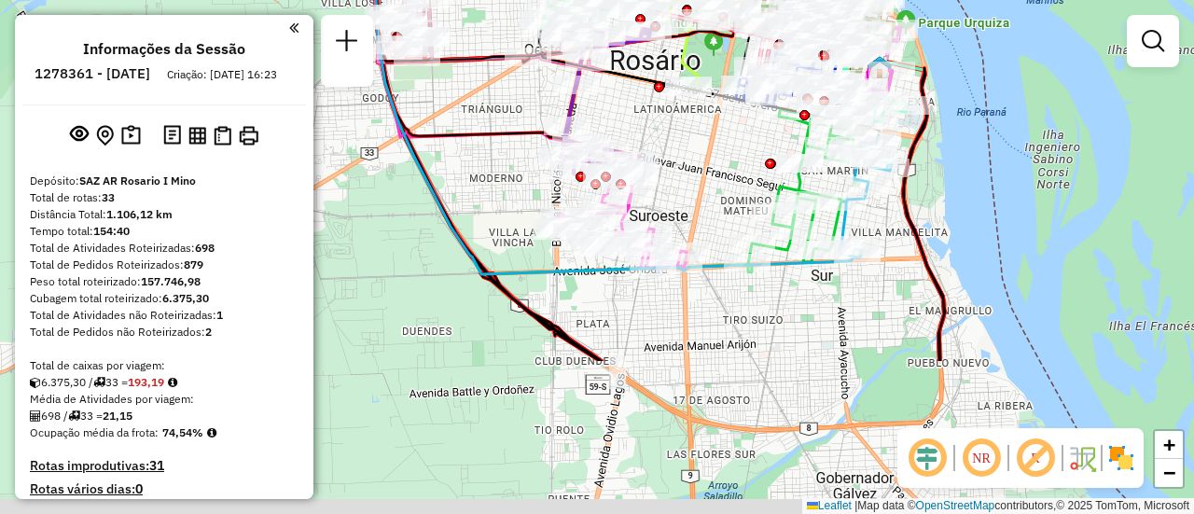
drag, startPoint x: 966, startPoint y: 365, endPoint x: 945, endPoint y: 216, distance: 149.8
click at [967, 159] on div "Janela de atendimento Grade de atendimento Capacidade Transportadoras Veículos …" at bounding box center [597, 257] width 1194 height 514
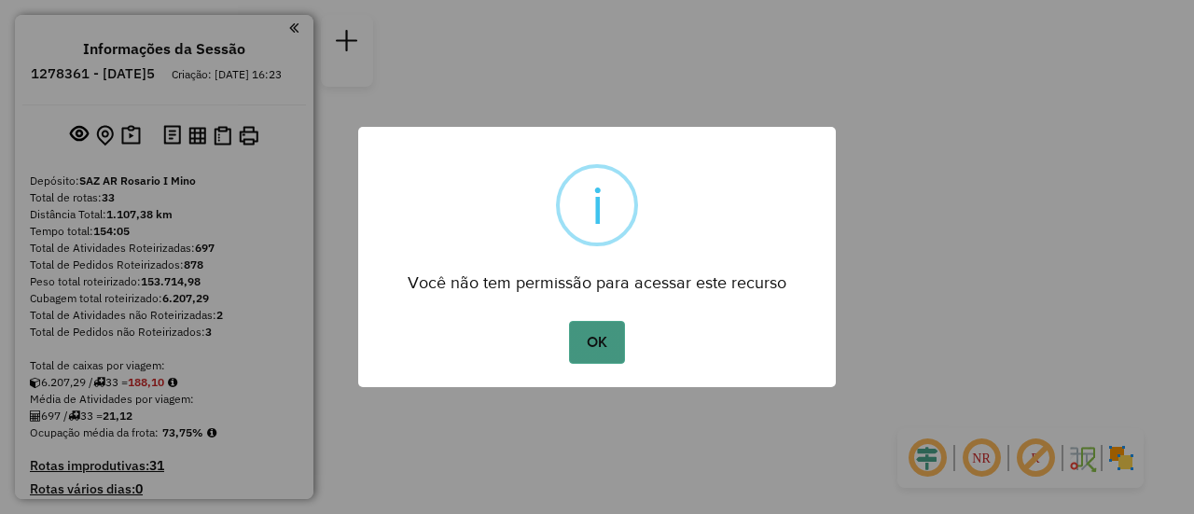
click at [593, 338] on button "OK" at bounding box center [596, 342] width 55 height 43
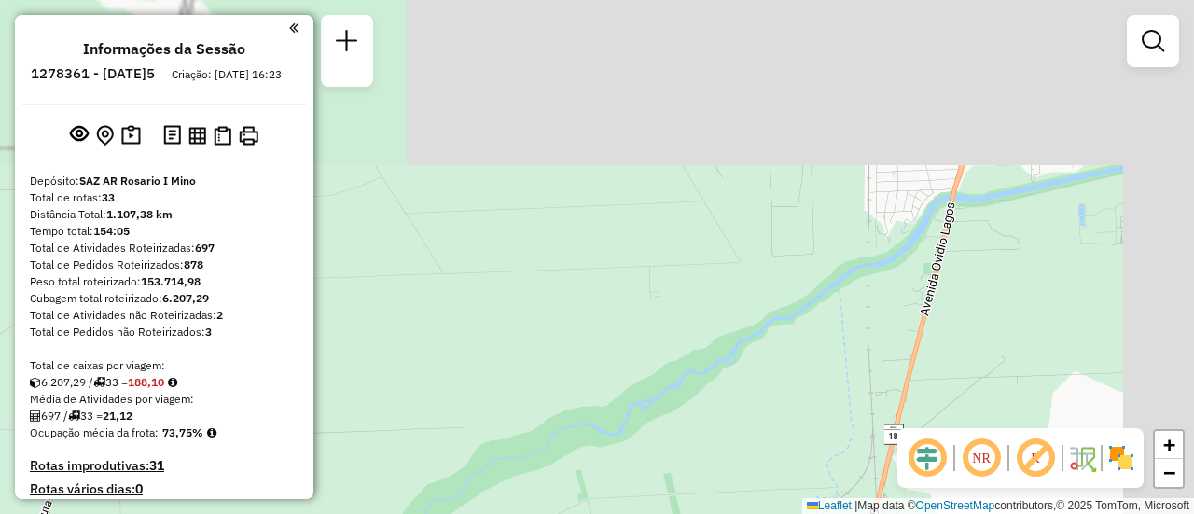
drag, startPoint x: 936, startPoint y: 160, endPoint x: 726, endPoint y: 291, distance: 247.9
click at [474, 471] on div "Janela de atendimento Grade de atendimento Capacidade Transportadoras Veículos …" at bounding box center [597, 257] width 1194 height 514
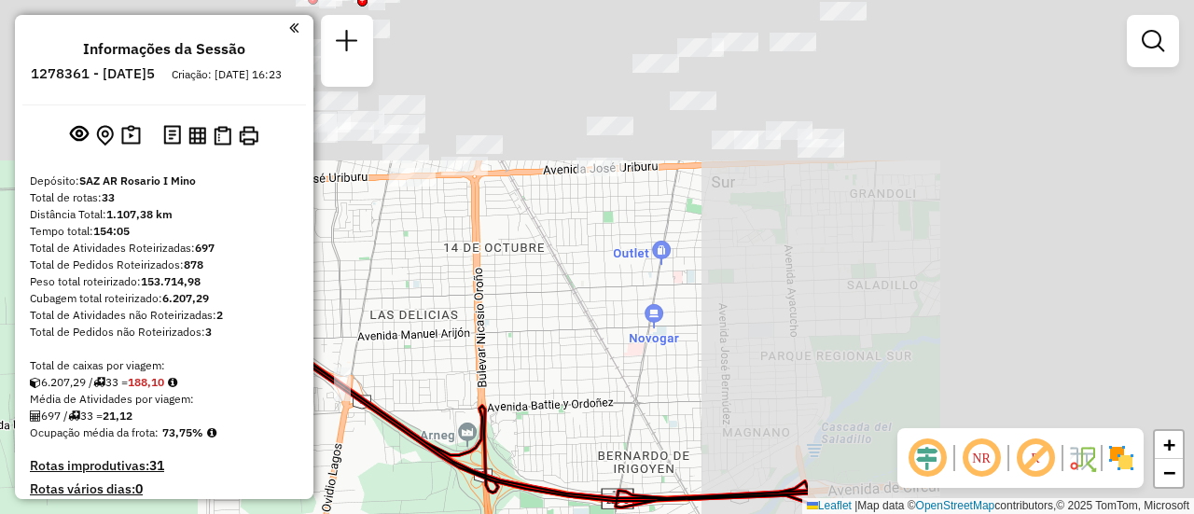
drag, startPoint x: 1014, startPoint y: 145, endPoint x: 964, endPoint y: 228, distance: 97.4
click at [562, 454] on div "Janela de atendimento Grade de atendimento Capacidade Transportadoras Veículos …" at bounding box center [597, 257] width 1194 height 514
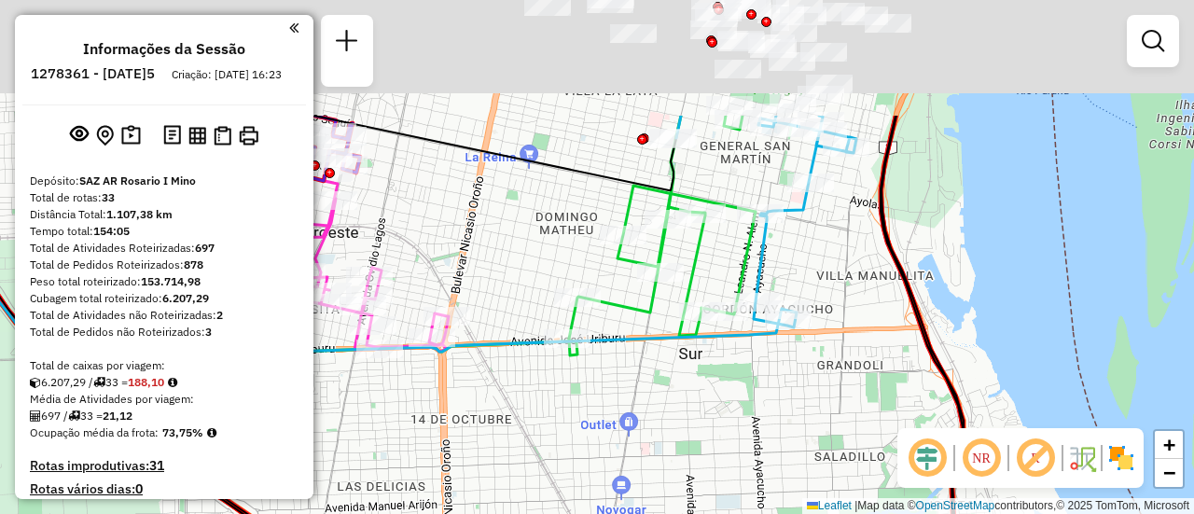
drag, startPoint x: 978, startPoint y: 283, endPoint x: 971, endPoint y: 466, distance: 182.9
click at [974, 505] on div "Janela de atendimento Grade de atendimento Capacidade Transportadoras Veículos …" at bounding box center [597, 257] width 1194 height 514
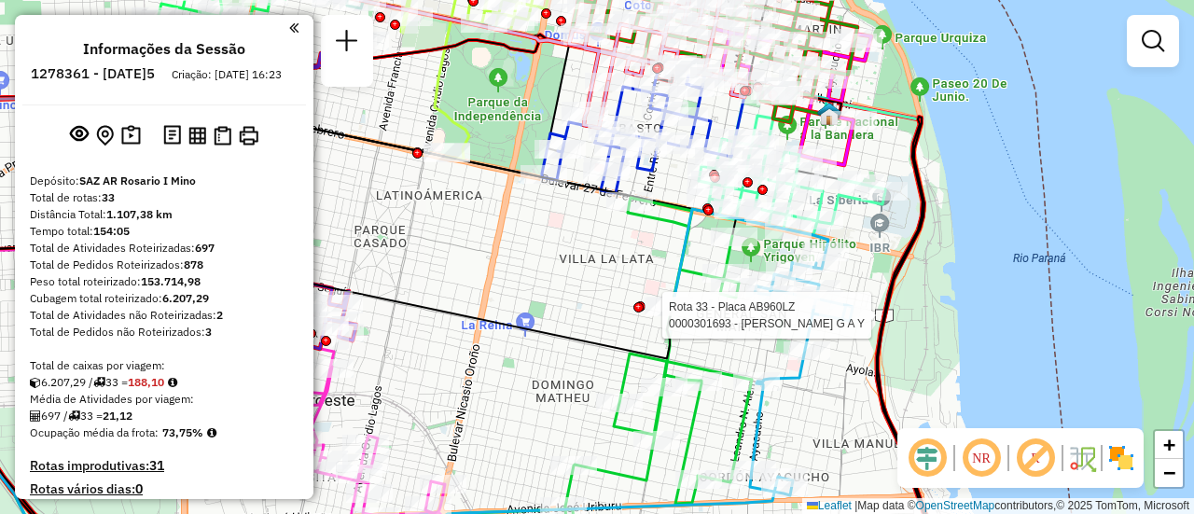
select select "**********"
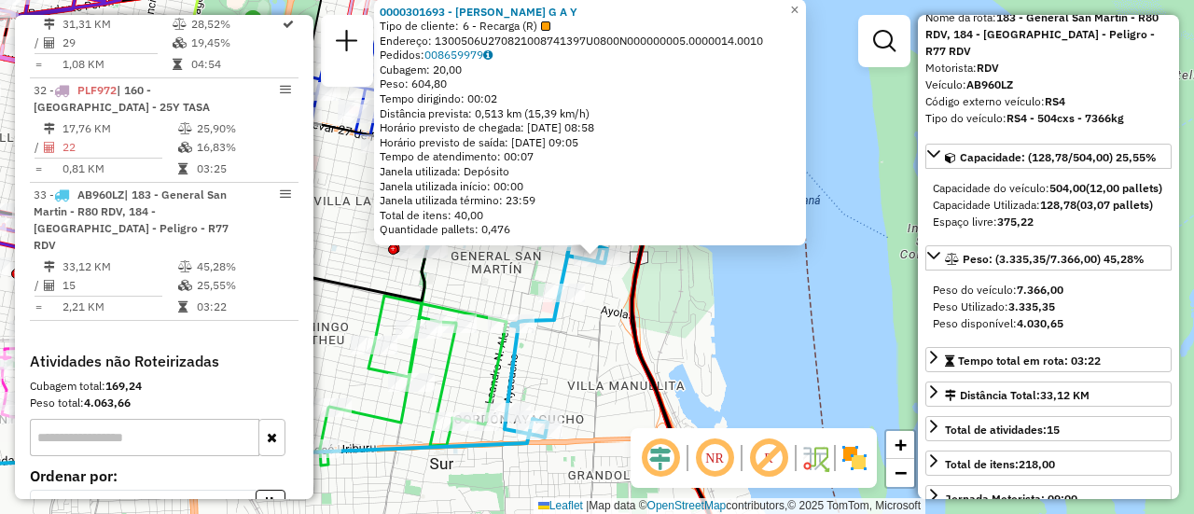
scroll to position [187, 0]
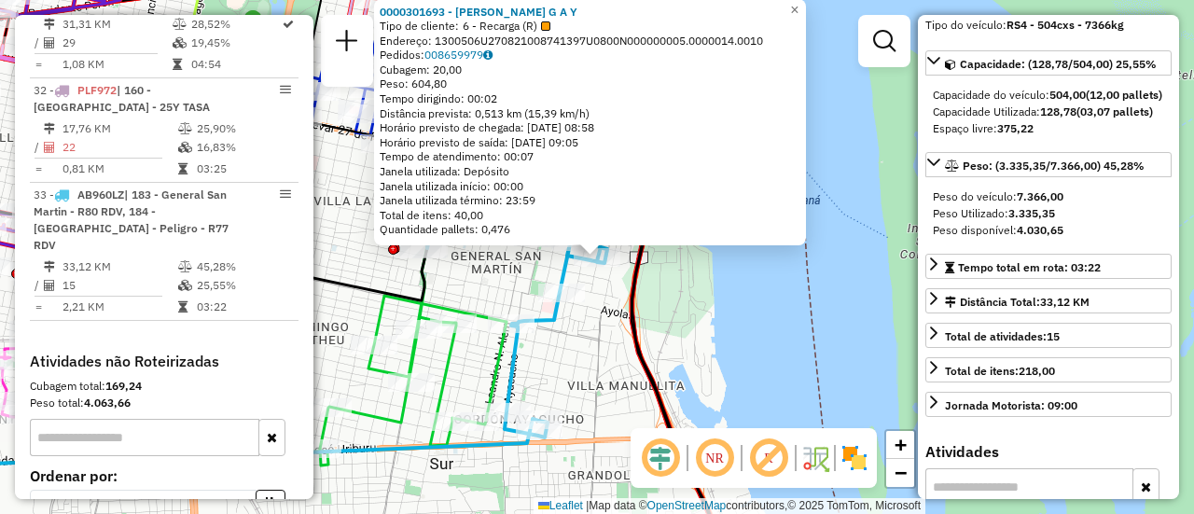
click at [752, 324] on div "0000301693 - GIANCOLA G A Y Tipo de cliente: 6 - Recarga (R) Endereço: 1300506U…" at bounding box center [597, 257] width 1194 height 514
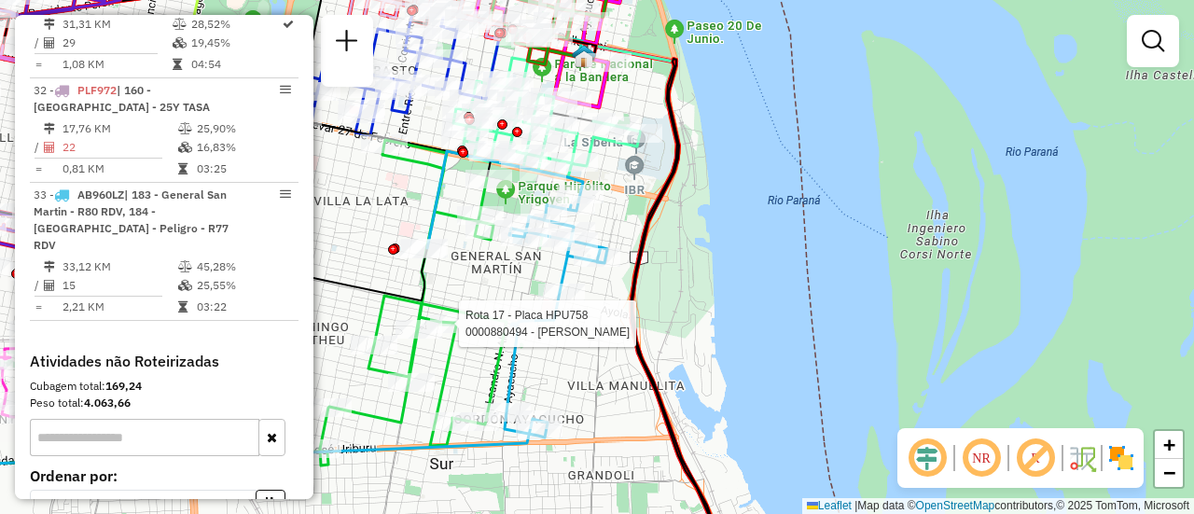
select select "**********"
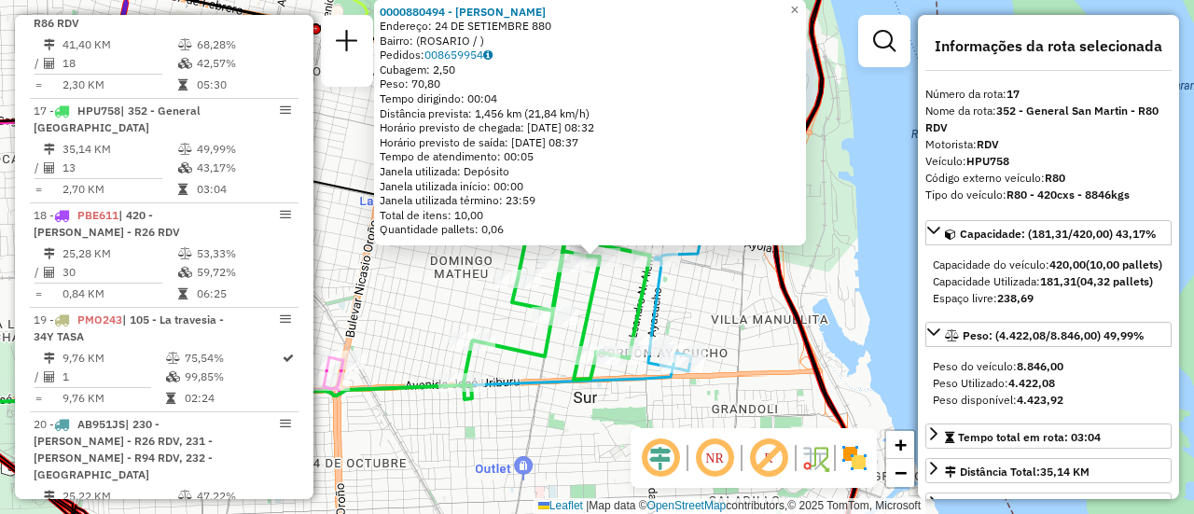
scroll to position [93, 0]
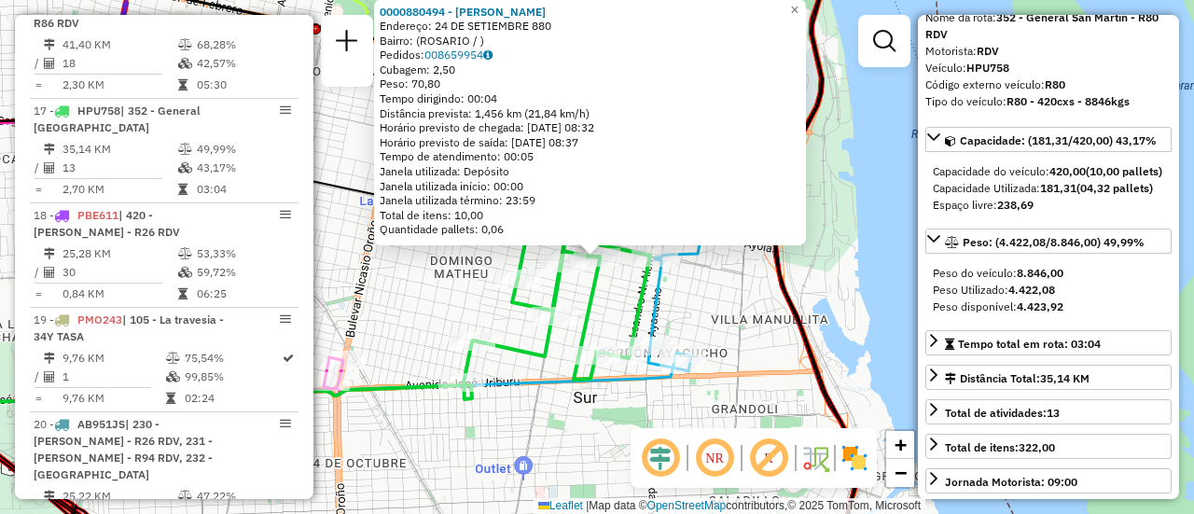
click at [754, 340] on div "0000880494 - CRISTOFARO ANGI Endereço: 24 DE SETIEMBRE 880 Bairro: ([GEOGRAPHIC…" at bounding box center [597, 257] width 1194 height 514
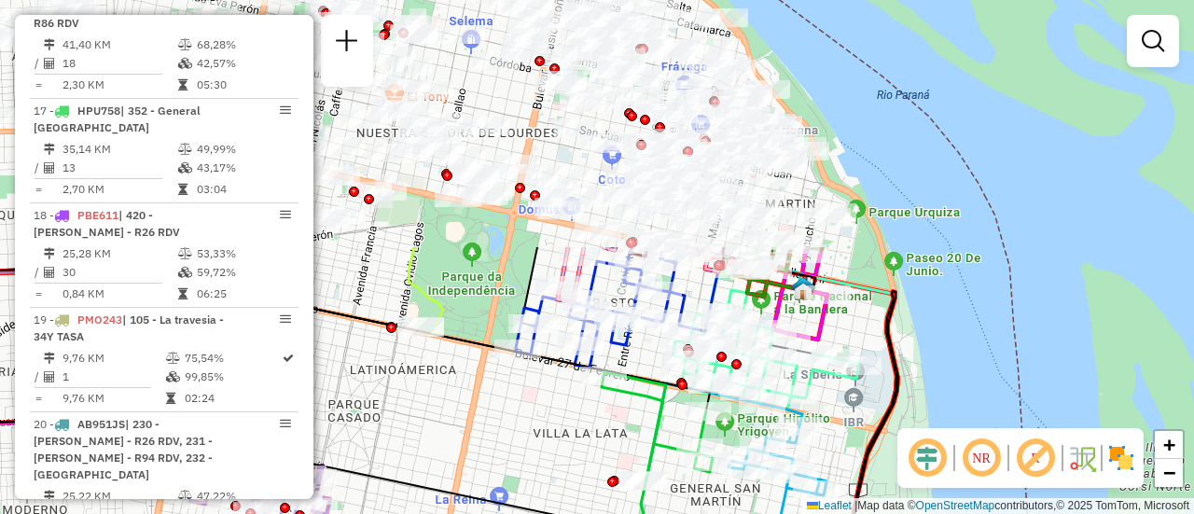
drag, startPoint x: 500, startPoint y: 199, endPoint x: 637, endPoint y: 325, distance: 186.1
click at [641, 513] on html "Aguarde... Pop-up bloqueado! Seu navegador bloqueou automáticamente a abertura …" at bounding box center [597, 257] width 1194 height 514
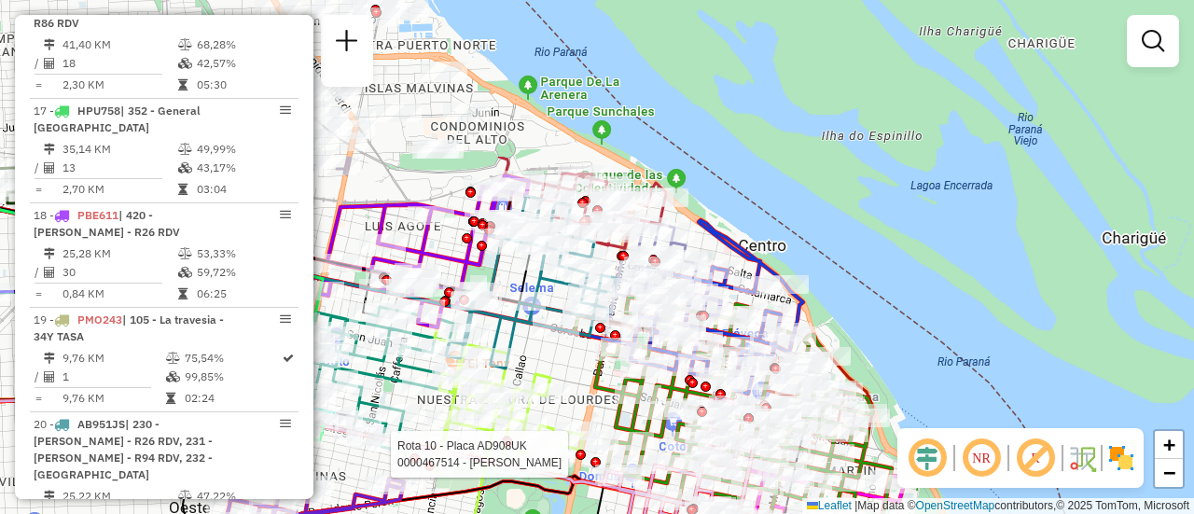
click at [624, 513] on html "Aguarde... Pop-up bloqueado! Seu navegador bloqueou automáticamente a abertura …" at bounding box center [597, 257] width 1194 height 514
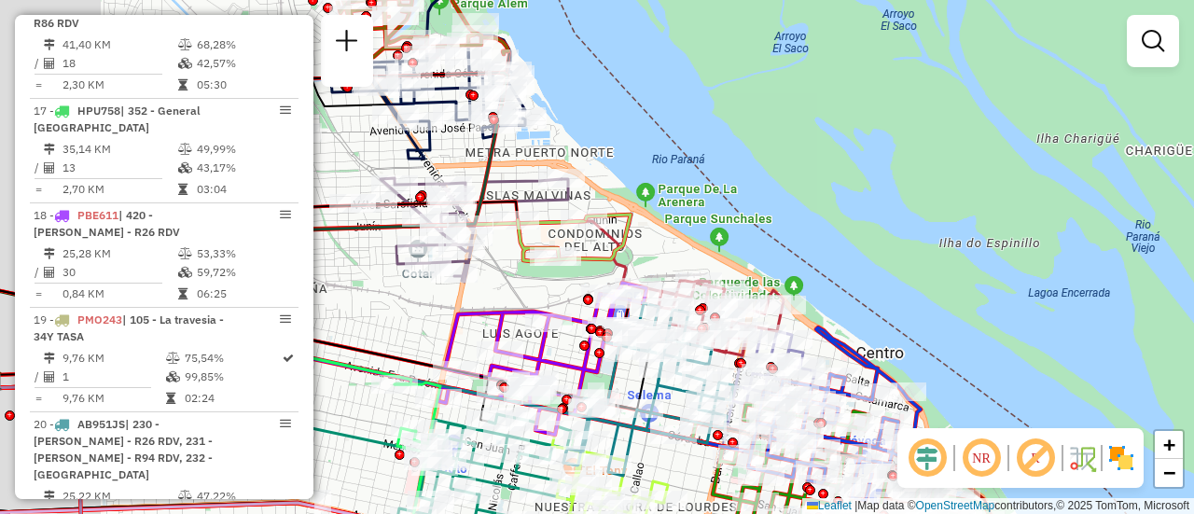
drag, startPoint x: 529, startPoint y: 260, endPoint x: 790, endPoint y: 301, distance: 264.3
click at [831, 285] on div "Rota 17 - Placa HPU758 0000376254 - CALUVA DIOGO PABLO Rota 22 - Placa AB967EA …" at bounding box center [597, 257] width 1194 height 514
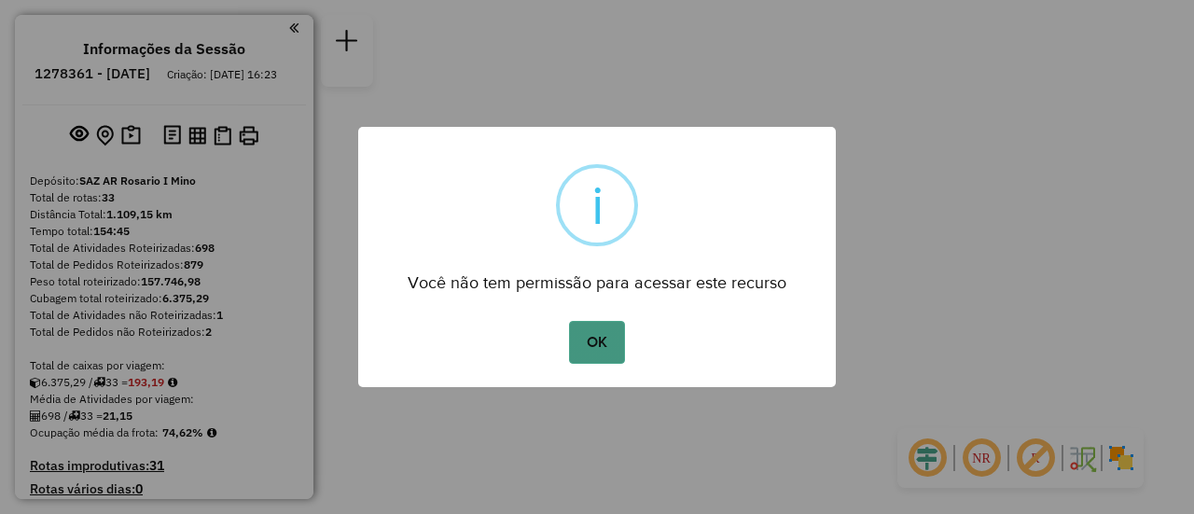
click at [617, 334] on button "OK" at bounding box center [596, 342] width 55 height 43
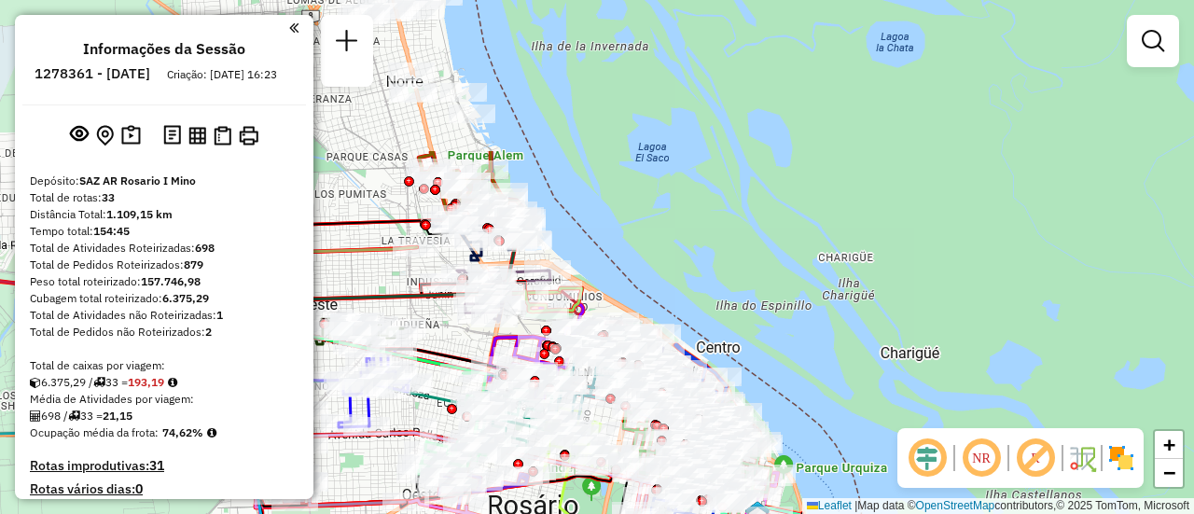
drag, startPoint x: 646, startPoint y: 89, endPoint x: 756, endPoint y: 359, distance: 292.0
click at [832, 371] on div "Janela de atendimento Grade de atendimento Capacidade Transportadoras Veículos …" at bounding box center [597, 257] width 1194 height 514
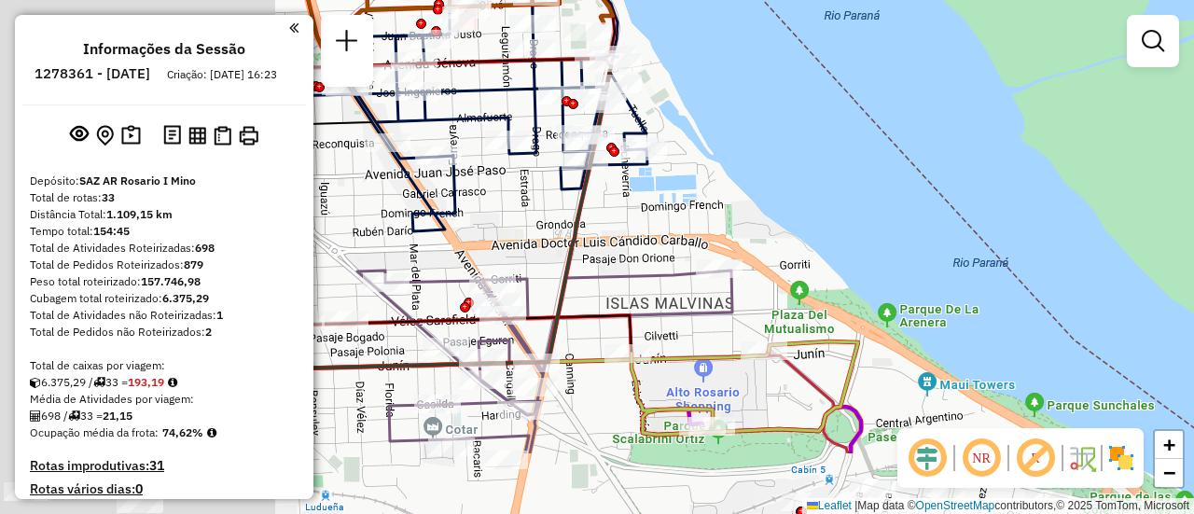
drag, startPoint x: 580, startPoint y: 337, endPoint x: 1032, endPoint y: 203, distance: 471.5
click at [1037, 203] on div "Janela de atendimento Grade de atendimento Capacidade Transportadoras Veículos …" at bounding box center [597, 257] width 1194 height 514
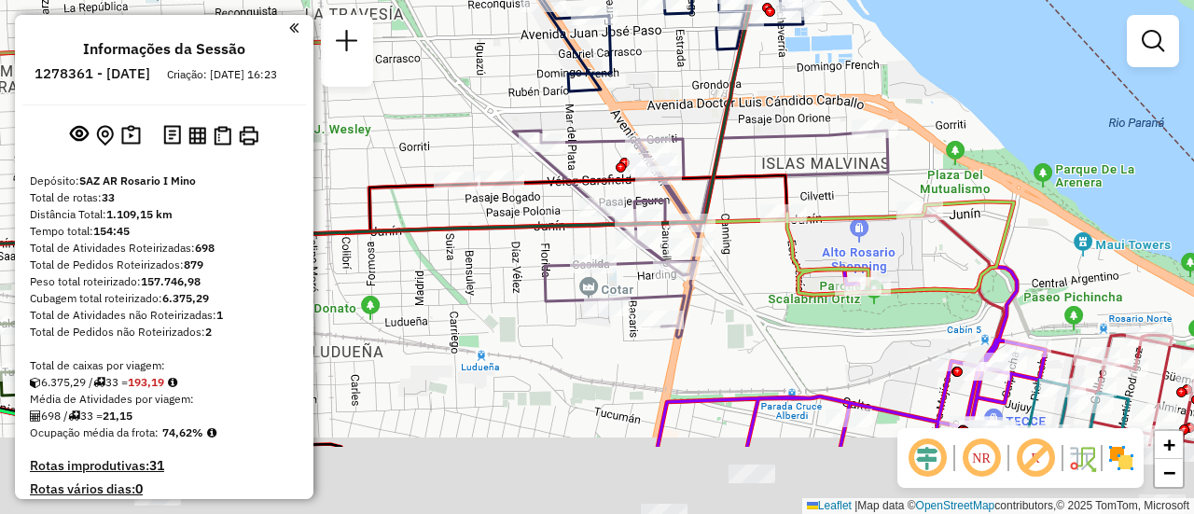
drag, startPoint x: 748, startPoint y: 256, endPoint x: 722, endPoint y: 61, distance: 197.6
click at [743, 131] on icon at bounding box center [385, 288] width 979 height 315
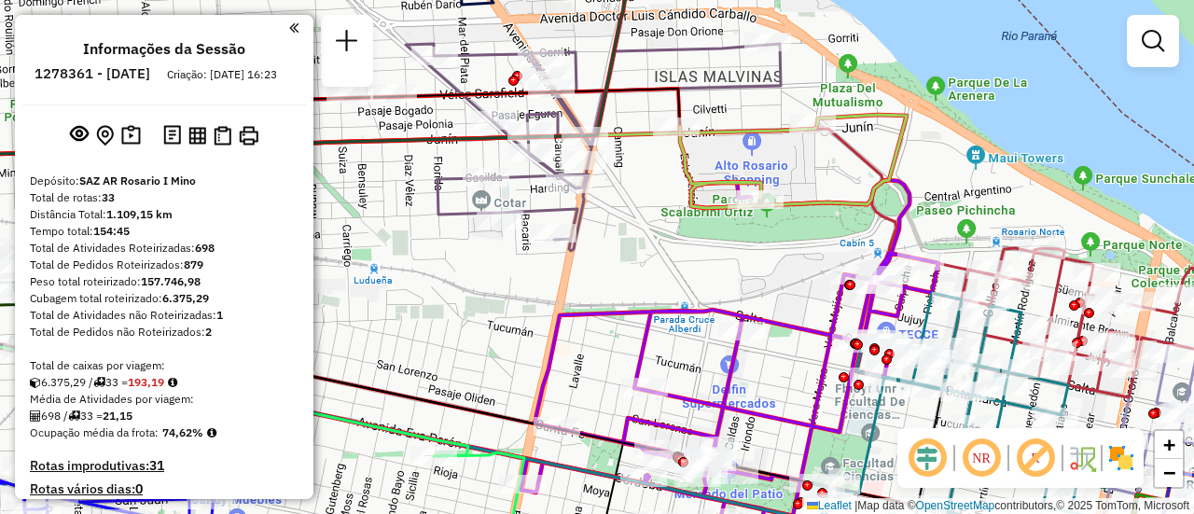
drag, startPoint x: 864, startPoint y: 282, endPoint x: 760, endPoint y: 232, distance: 114.7
click at [760, 232] on div "Janela de atendimento Grade de atendimento Capacidade Transportadoras Veículos …" at bounding box center [597, 257] width 1194 height 514
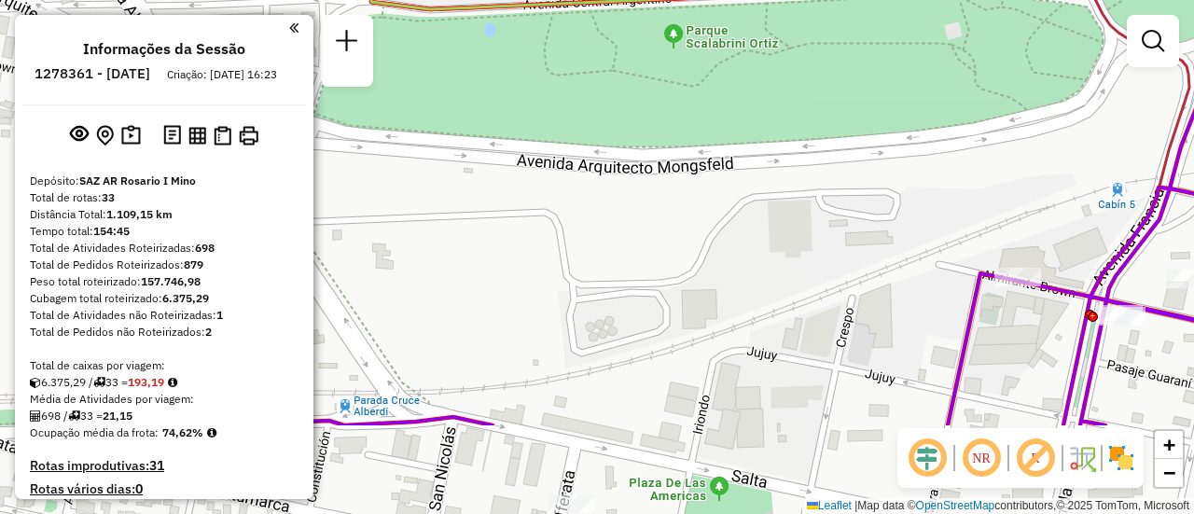
drag, startPoint x: 941, startPoint y: 297, endPoint x: 644, endPoint y: 76, distance: 369.3
click at [635, 63] on div "Janela de atendimento Grade de atendimento Capacidade Transportadoras Veículos …" at bounding box center [597, 257] width 1194 height 514
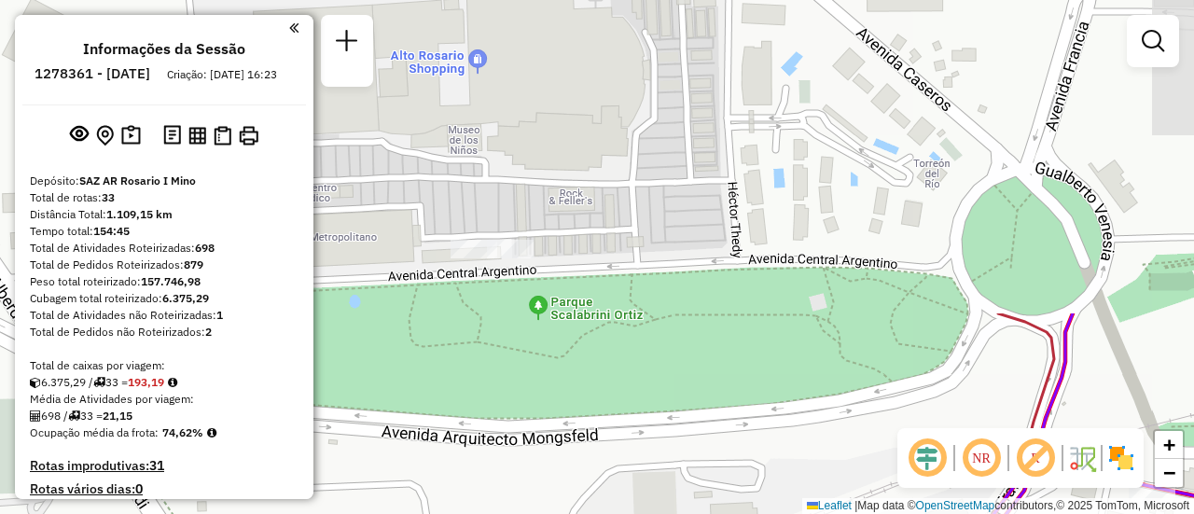
drag, startPoint x: 595, startPoint y: 117, endPoint x: 678, endPoint y: 362, distance: 258.0
click at [654, 482] on div "Janela de atendimento Grade de atendimento Capacidade Transportadoras Veículos …" at bounding box center [597, 257] width 1194 height 514
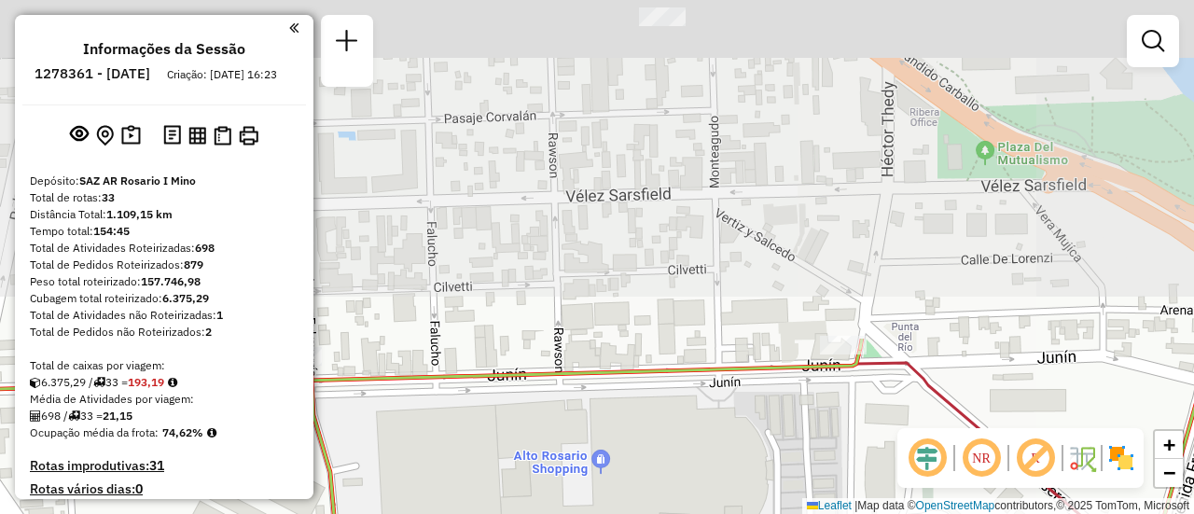
drag, startPoint x: 673, startPoint y: 159, endPoint x: 791, endPoint y: 548, distance: 407.1
click at [791, 513] on html "Aguarde... Pop-up bloqueado! Seu navegador bloqueou automáticamente a abertura …" at bounding box center [597, 257] width 1194 height 514
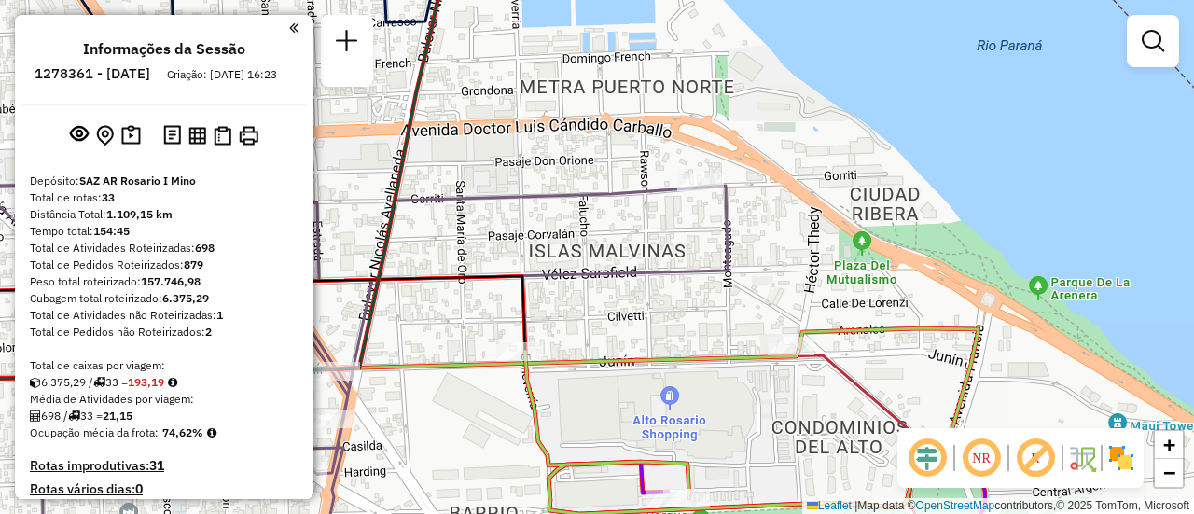
drag, startPoint x: 748, startPoint y: 347, endPoint x: 737, endPoint y: 297, distance: 51.6
click at [737, 297] on div "Janela de atendimento Grade de atendimento Capacidade Transportadoras Veículos …" at bounding box center [597, 257] width 1194 height 514
select select "**********"
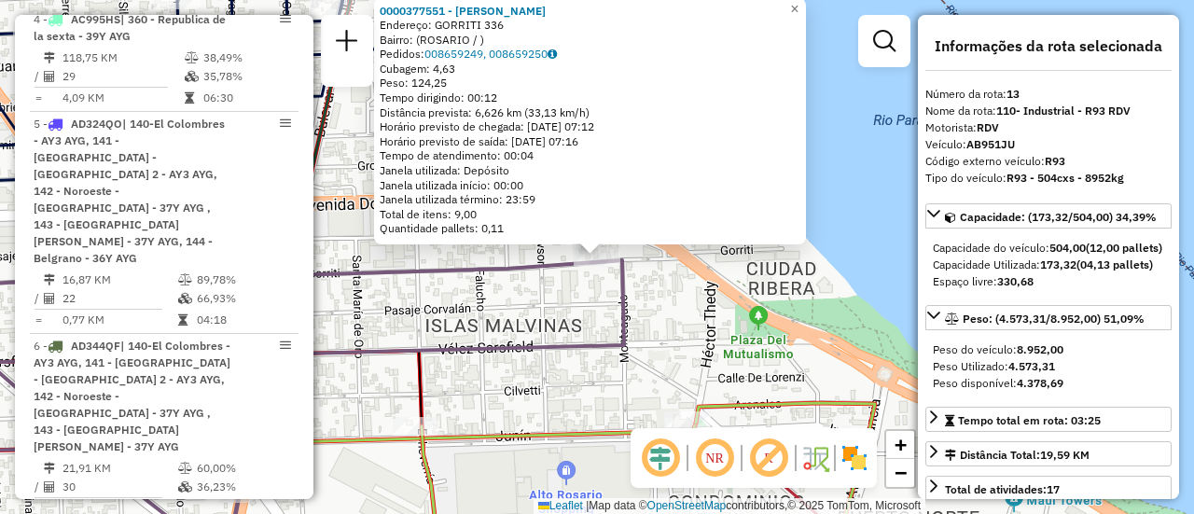
scroll to position [2152, 0]
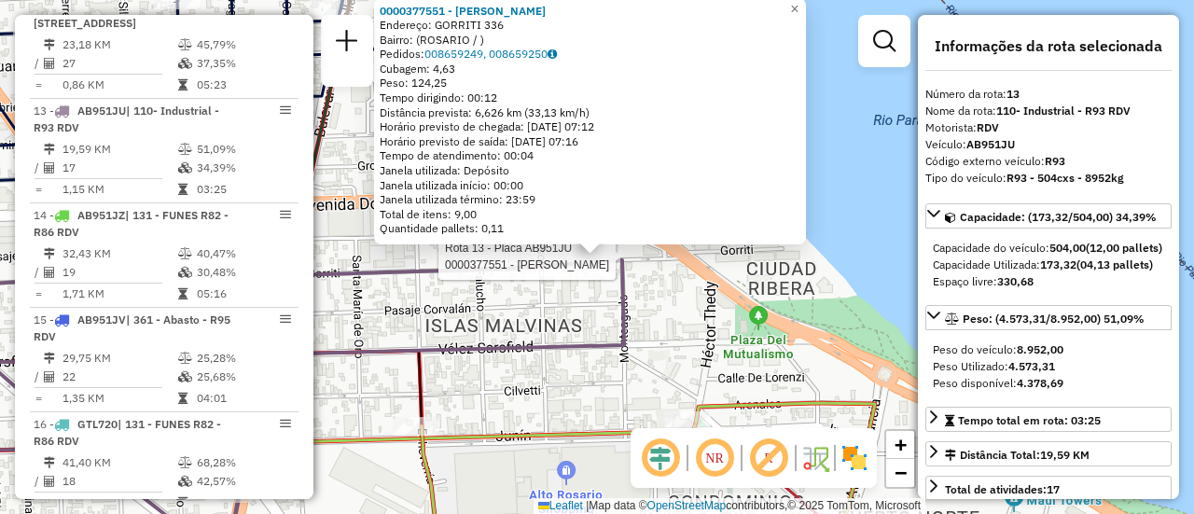
click at [657, 303] on div "Rota 13 - Placa AB951JU 0000377551 - GUO RUIMEI 0000377551 - GUO RUIMEI Endereç…" at bounding box center [597, 257] width 1194 height 514
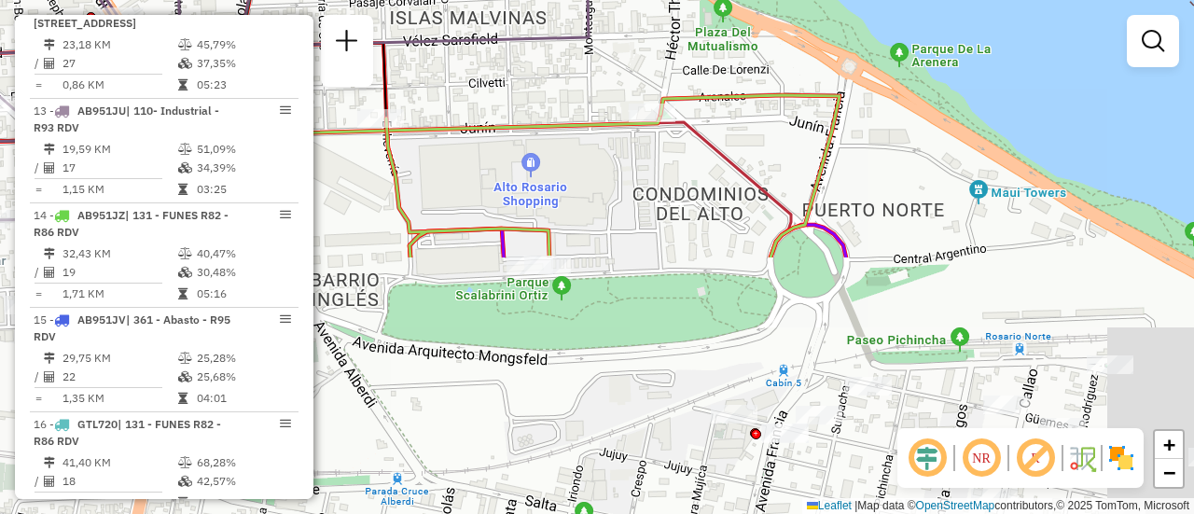
drag, startPoint x: 680, startPoint y: 326, endPoint x: 641, endPoint y: -4, distance: 332.4
click at [641, 0] on html "Aguarde... Pop-up bloqueado! Seu navegador bloqueou automáticamente a abertura …" at bounding box center [597, 257] width 1194 height 514
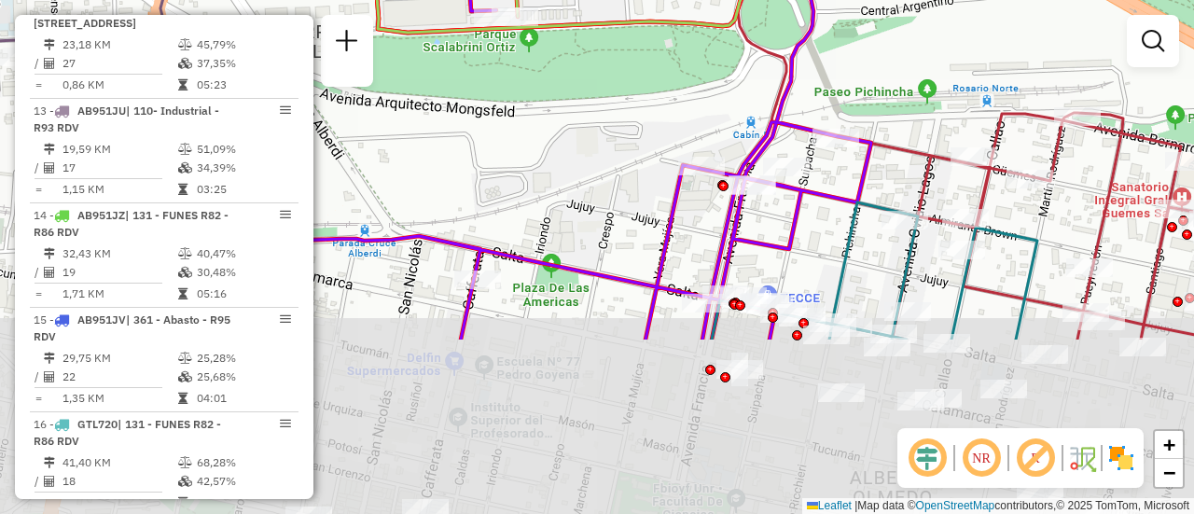
drag, startPoint x: 686, startPoint y: 207, endPoint x: 669, endPoint y: 35, distance: 172.5
click at [669, 35] on div "Janela de atendimento Grade de atendimento Capacidade Transportadoras Veículos …" at bounding box center [597, 257] width 1194 height 514
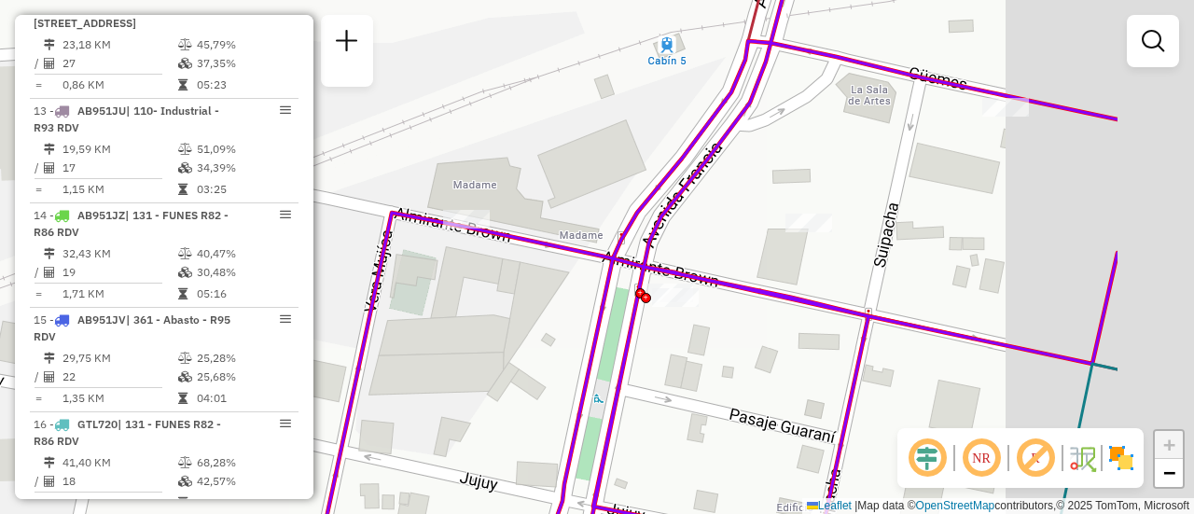
drag, startPoint x: 782, startPoint y: 129, endPoint x: 514, endPoint y: 144, distance: 269.0
click at [510, 140] on div "Janela de atendimento Grade de atendimento Capacidade Transportadoras Veículos …" at bounding box center [597, 257] width 1194 height 514
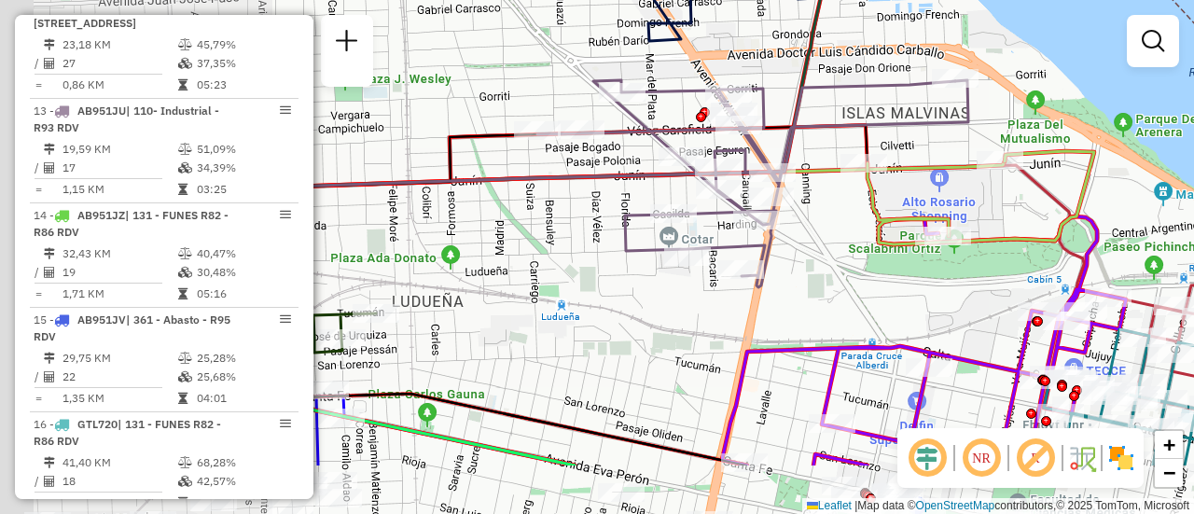
drag, startPoint x: 560, startPoint y: 374, endPoint x: 948, endPoint y: 269, distance: 402.9
click at [953, 273] on div "Janela de atendimento Grade de atendimento Capacidade Transportadoras Veículos …" at bounding box center [597, 257] width 1194 height 514
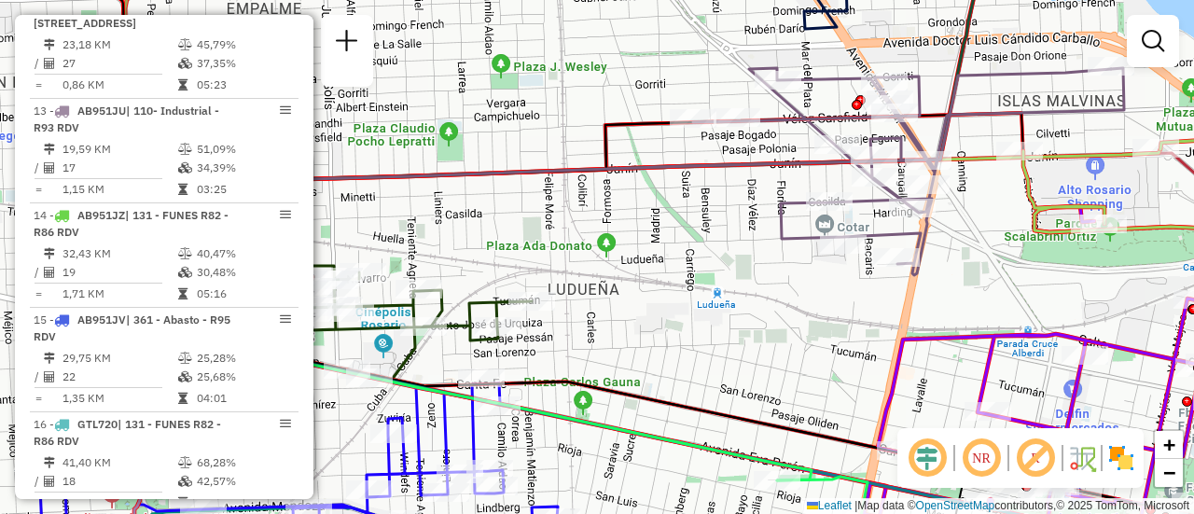
drag, startPoint x: 664, startPoint y: 316, endPoint x: 1178, endPoint y: 228, distance: 521.4
click at [1193, 244] on div "Janela de atendimento Grade de atendimento Capacidade Transportadoras Veículos …" at bounding box center [597, 257] width 1194 height 514
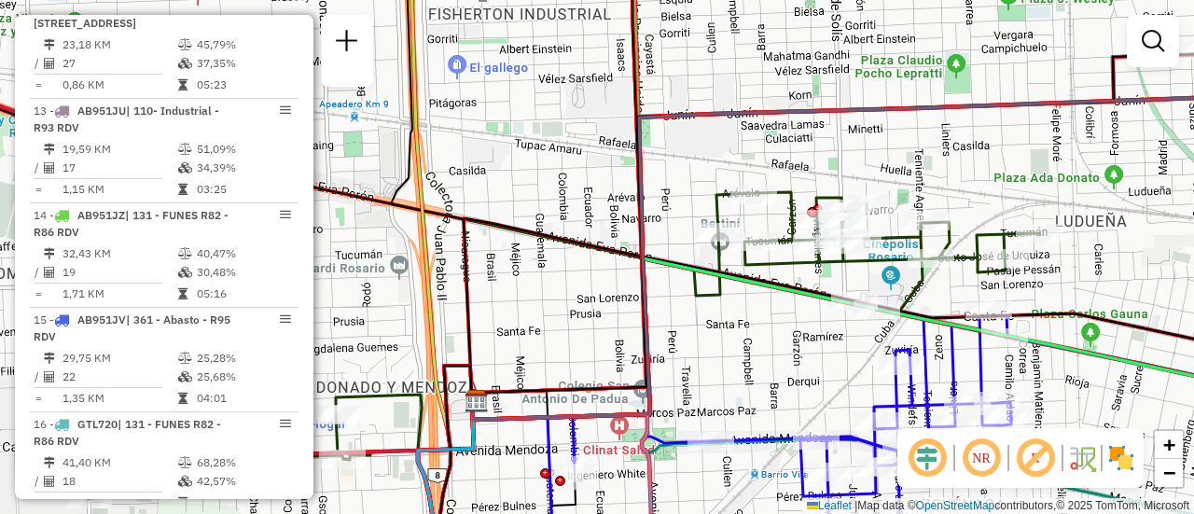
drag, startPoint x: 589, startPoint y: 297, endPoint x: 1030, endPoint y: 261, distance: 442.6
click at [1042, 279] on icon at bounding box center [920, 256] width 896 height 325
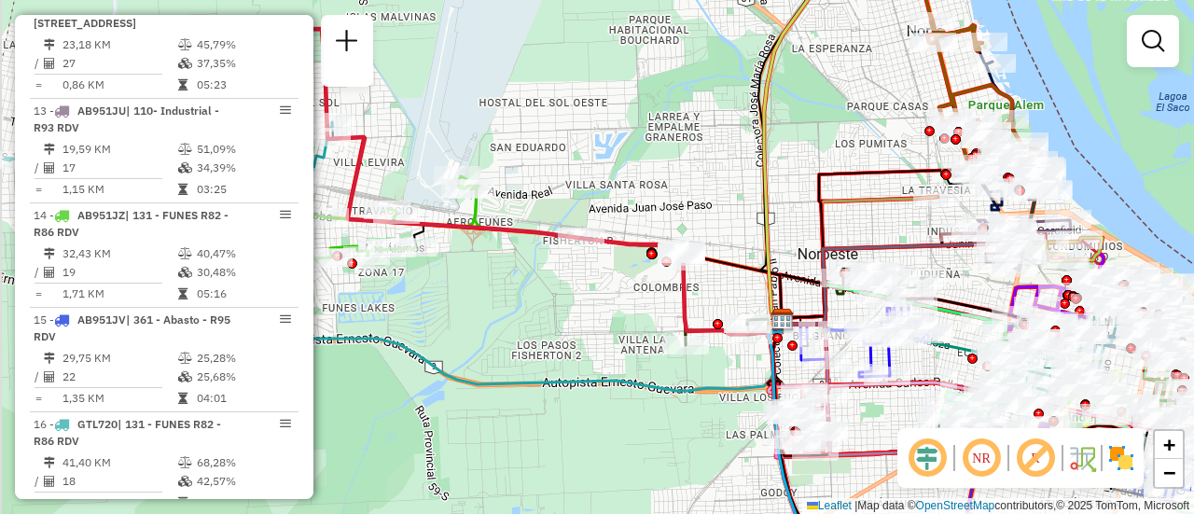
drag, startPoint x: 577, startPoint y: 312, endPoint x: 1052, endPoint y: 246, distance: 479.3
click at [1050, 252] on div "Janela de atendimento Grade de atendimento Capacidade Transportadoras Veículos …" at bounding box center [597, 257] width 1194 height 514
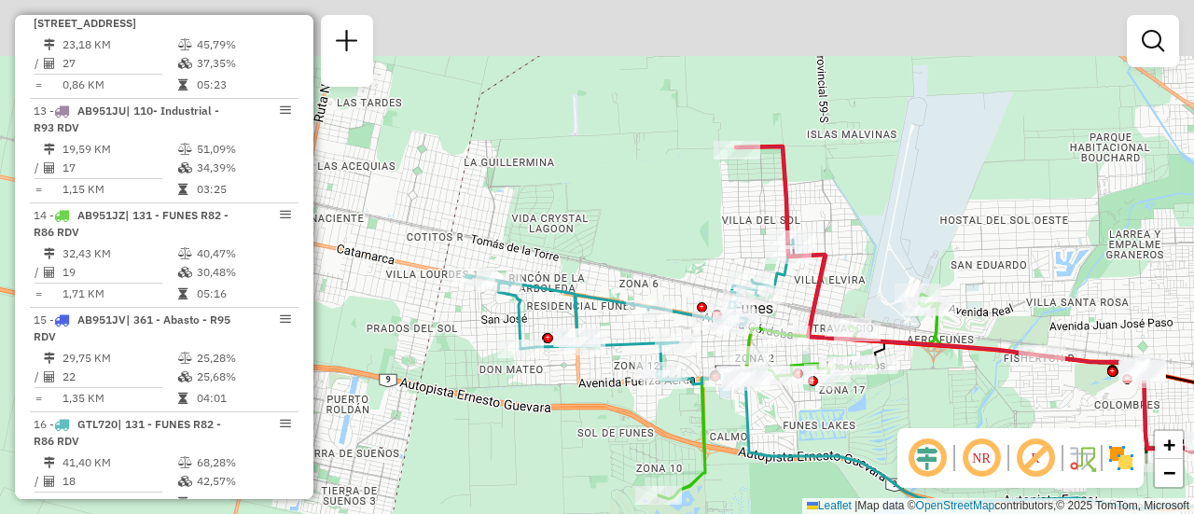
drag, startPoint x: 673, startPoint y: 28, endPoint x: 685, endPoint y: 283, distance: 255.8
click at [661, 322] on div "Janela de atendimento Grade de atendimento Capacidade Transportadoras Veículos …" at bounding box center [597, 257] width 1194 height 514
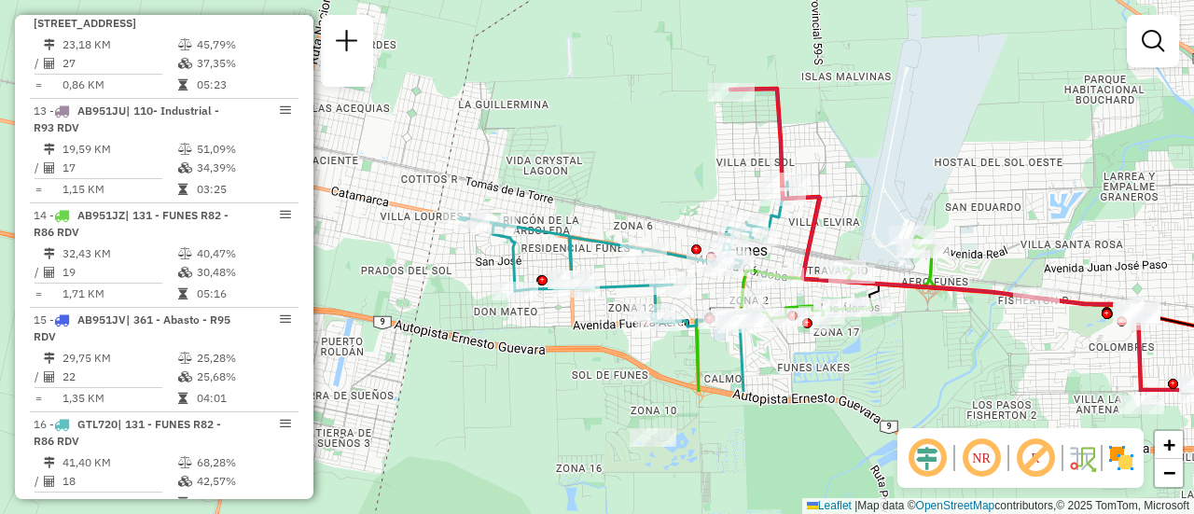
drag, startPoint x: 871, startPoint y: 317, endPoint x: 861, endPoint y: 166, distance: 151.4
click at [864, 88] on div "Janela de atendimento Grade de atendimento Capacidade Transportadoras Veículos …" at bounding box center [597, 257] width 1194 height 514
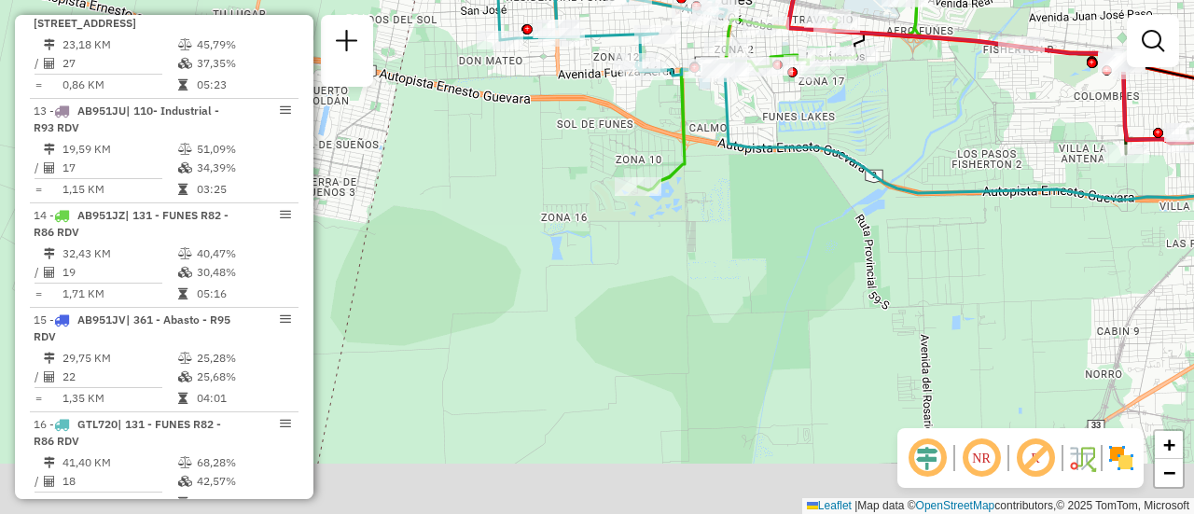
drag, startPoint x: 694, startPoint y: 337, endPoint x: 675, endPoint y: 148, distance: 189.3
click at [681, 126] on icon at bounding box center [777, 87] width 279 height 205
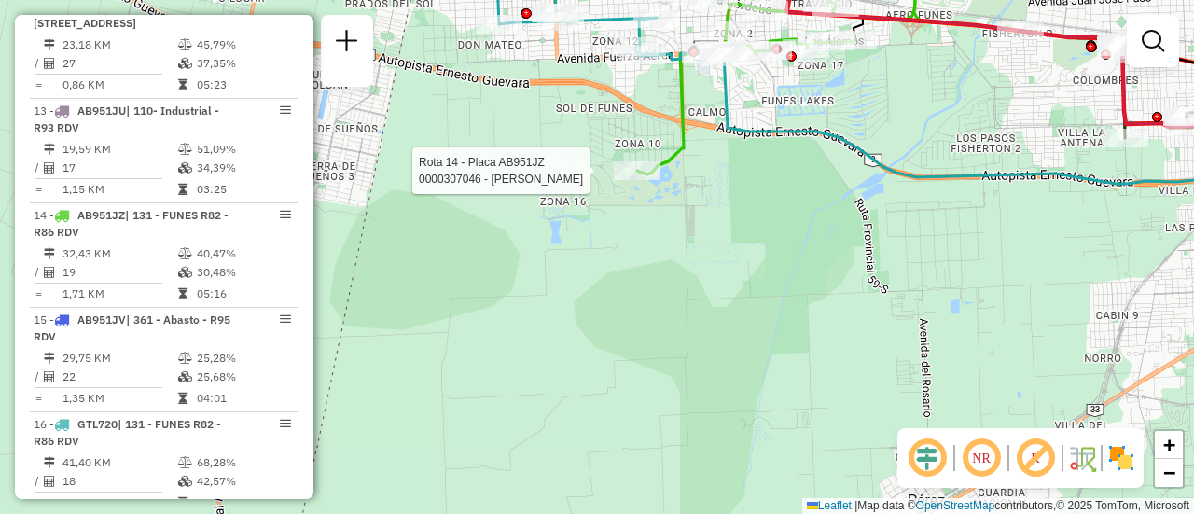
select select "**********"
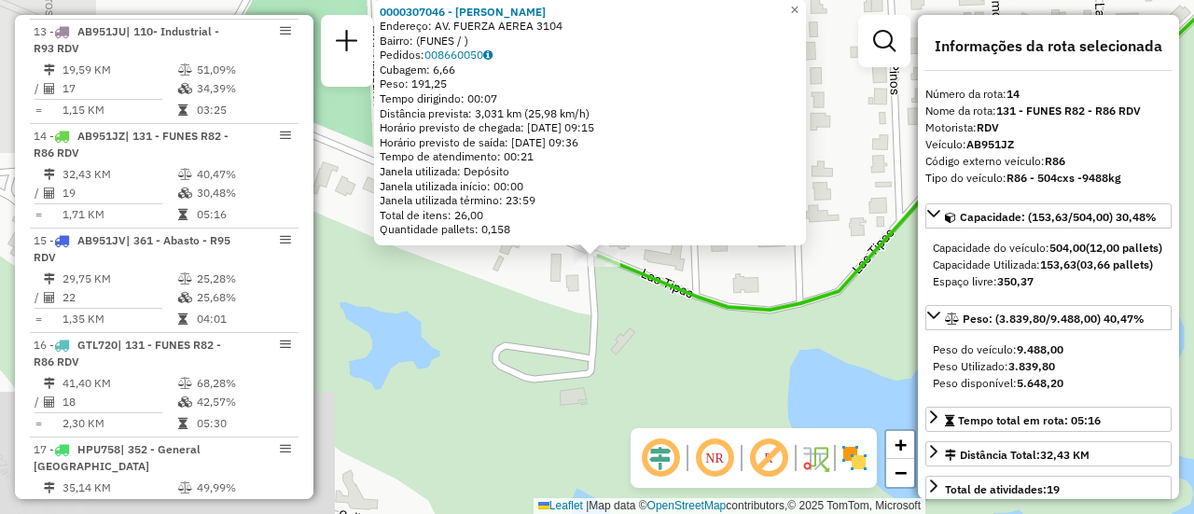
scroll to position [2257, 0]
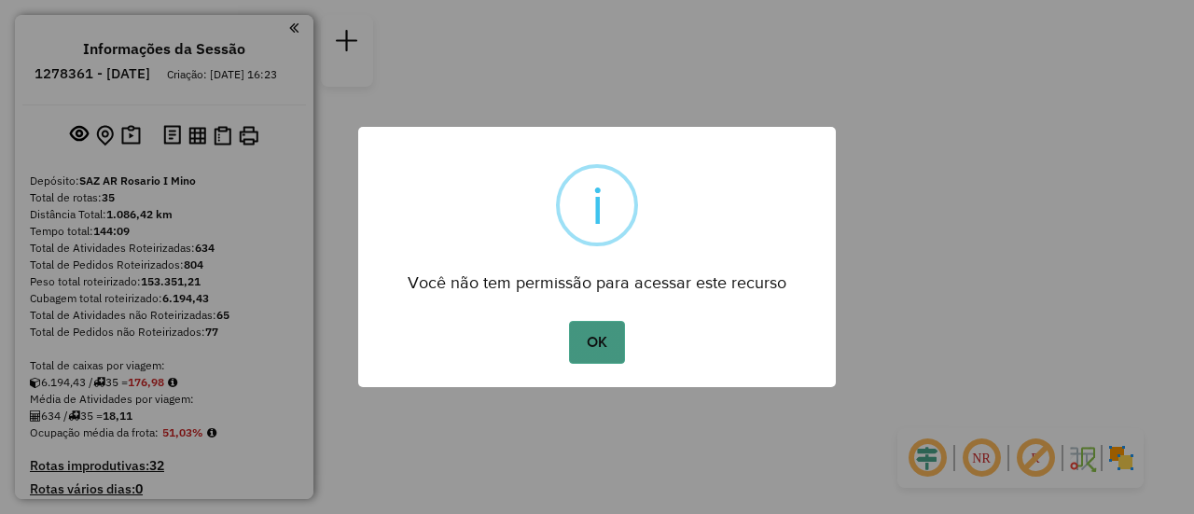
click at [601, 333] on button "OK" at bounding box center [596, 342] width 55 height 43
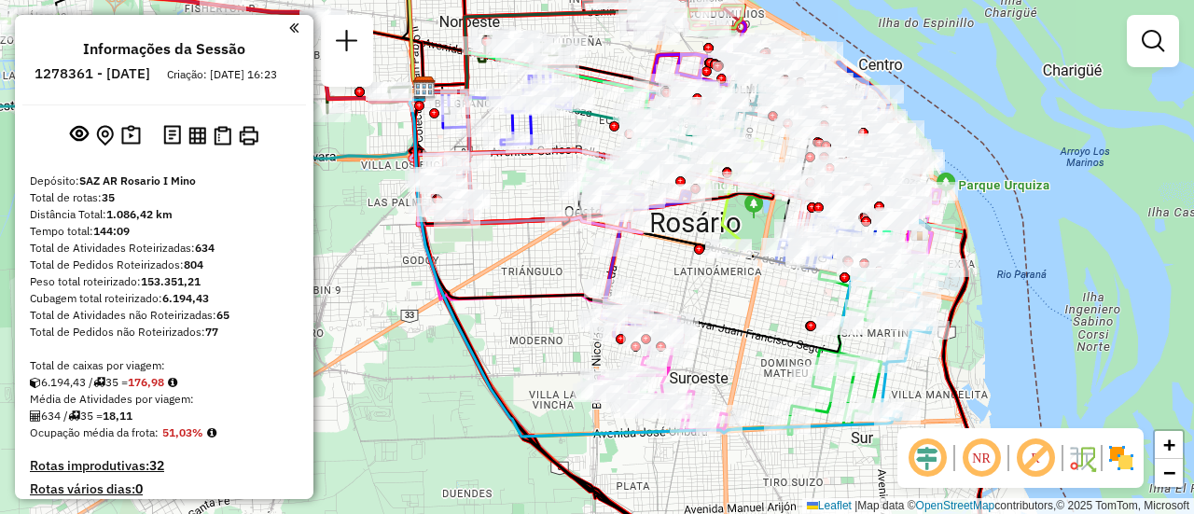
drag, startPoint x: 627, startPoint y: 64, endPoint x: 643, endPoint y: 202, distance: 138.9
click at [637, 219] on div "Janela de atendimento Grade de atendimento Capacidade Transportadoras Veículos …" at bounding box center [597, 257] width 1194 height 514
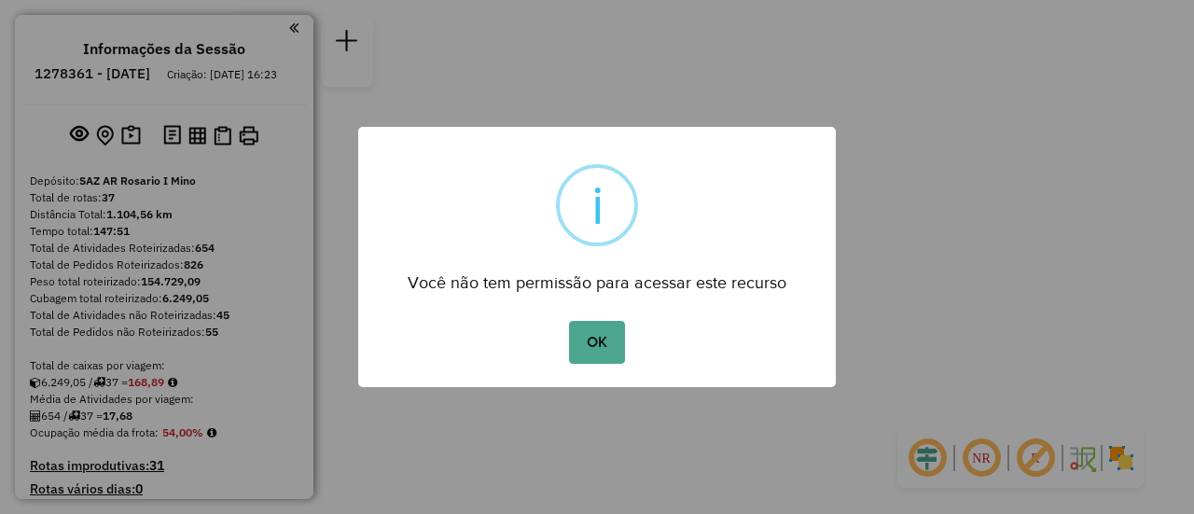
drag, startPoint x: 606, startPoint y: 339, endPoint x: 829, endPoint y: 169, distance: 280.7
click at [610, 335] on button "OK" at bounding box center [596, 342] width 55 height 43
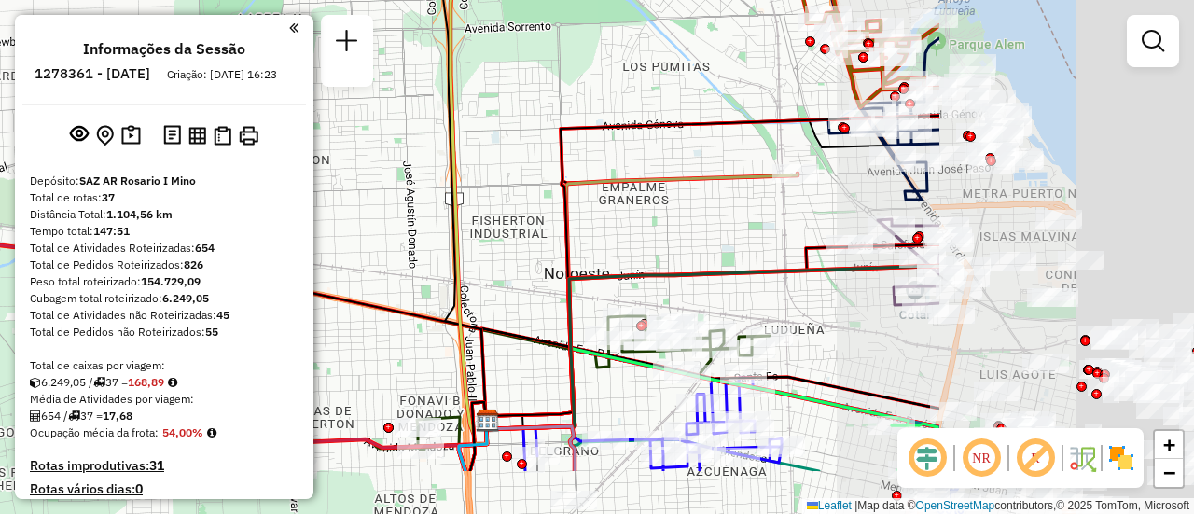
drag, startPoint x: 1044, startPoint y: 273, endPoint x: 598, endPoint y: 158, distance: 460.5
click at [598, 173] on icon at bounding box center [641, 301] width 311 height 256
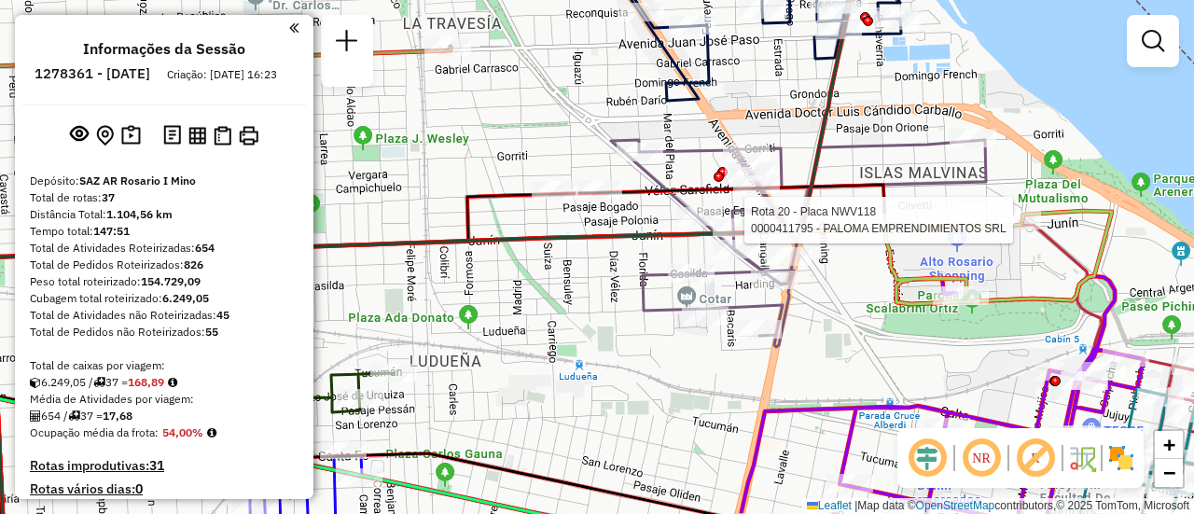
select select "**********"
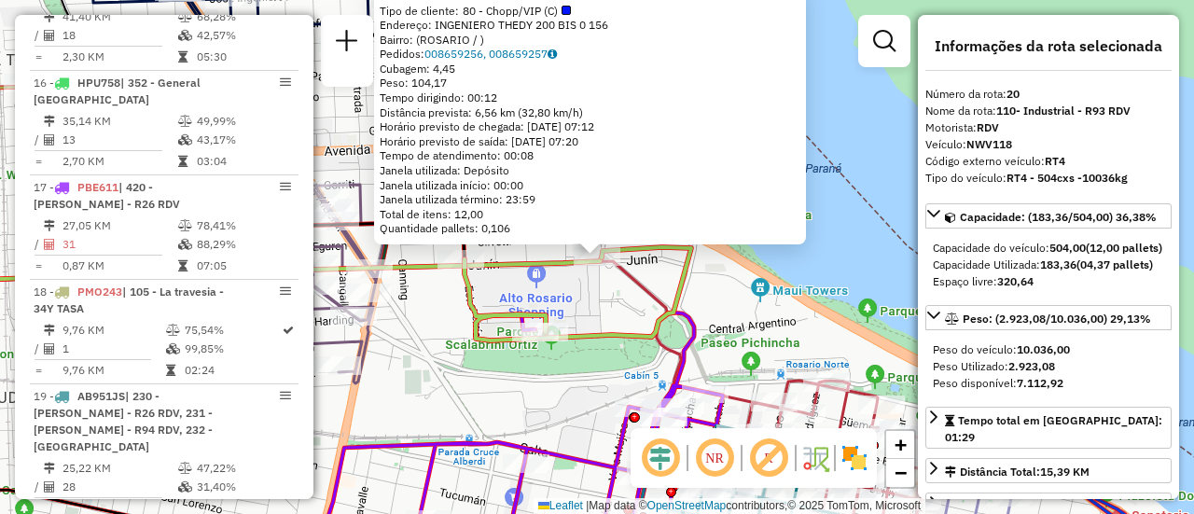
scroll to position [2833, 0]
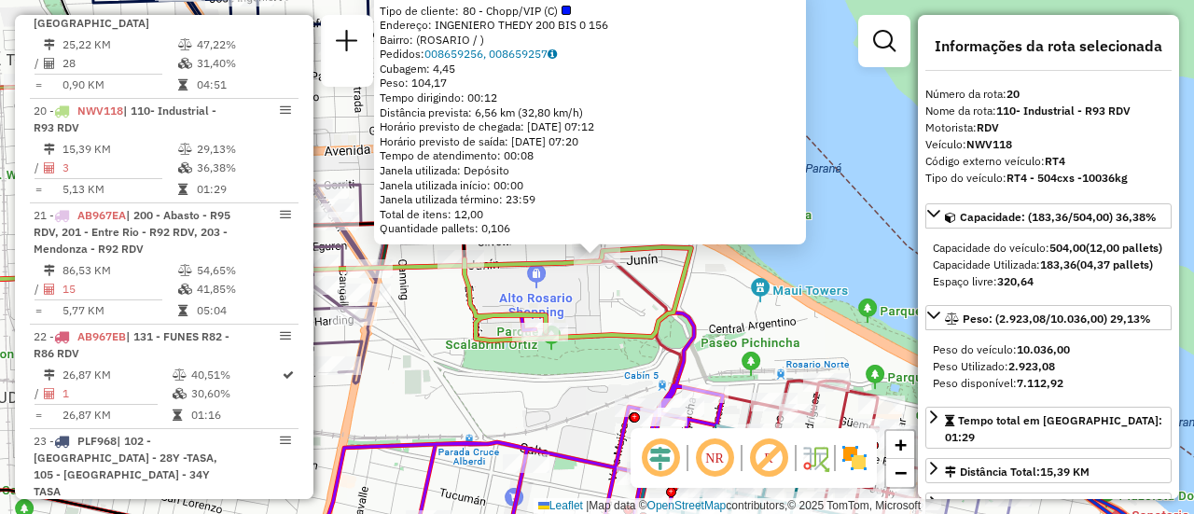
click at [729, 313] on div "0000411795 - PALOMA EMPRENDIMIENTOS SRL Tipo de cliente: 80 - Chopp/VIP (C) End…" at bounding box center [597, 257] width 1194 height 514
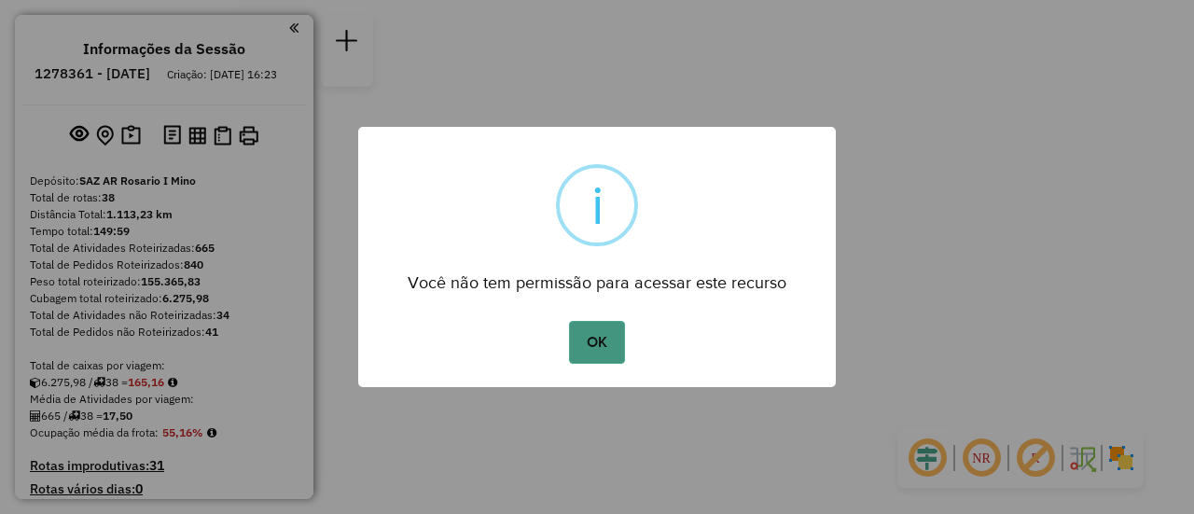
click at [587, 340] on button "OK" at bounding box center [596, 342] width 55 height 43
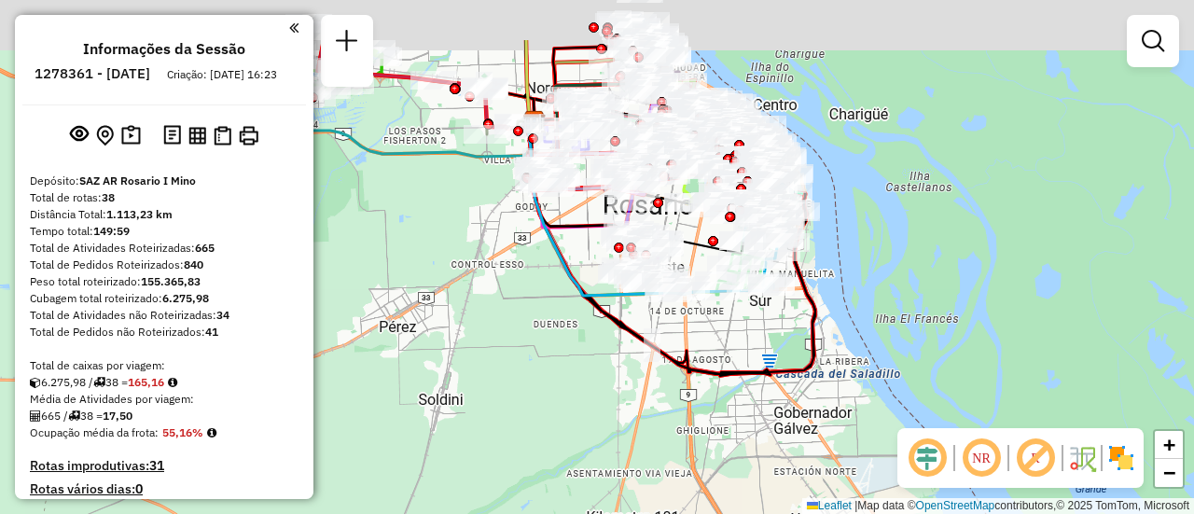
drag, startPoint x: 586, startPoint y: 253, endPoint x: 635, endPoint y: 304, distance: 71.2
click at [627, 346] on div "Janela de atendimento Grade de atendimento Capacidade Transportadoras Veículos …" at bounding box center [597, 257] width 1194 height 514
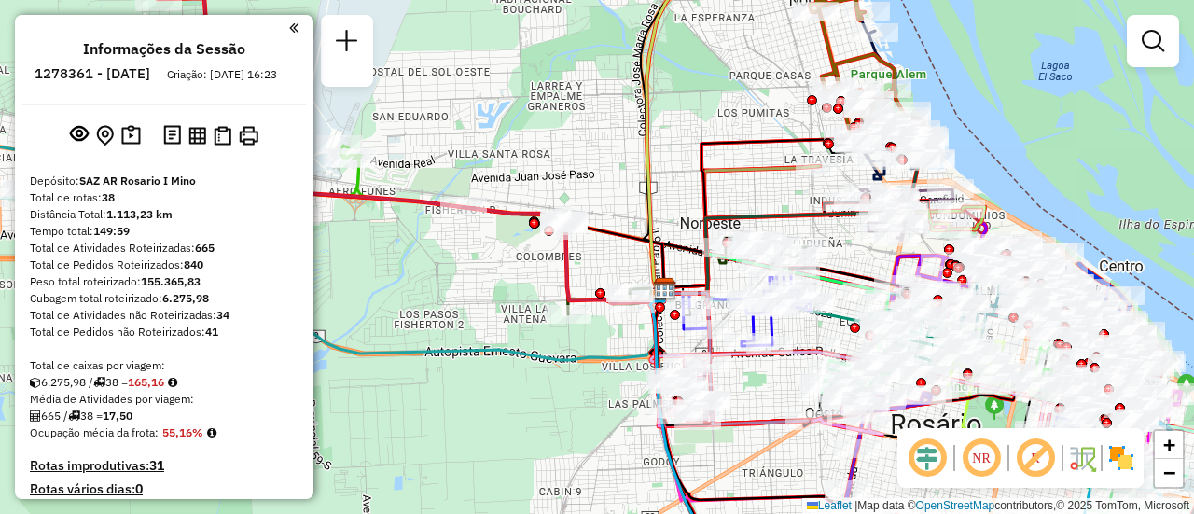
drag, startPoint x: 535, startPoint y: 170, endPoint x: 802, endPoint y: 229, distance: 273.3
click at [875, 277] on div "Janela de atendimento Grade de atendimento Capacidade Transportadoras Veículos …" at bounding box center [597, 257] width 1194 height 514
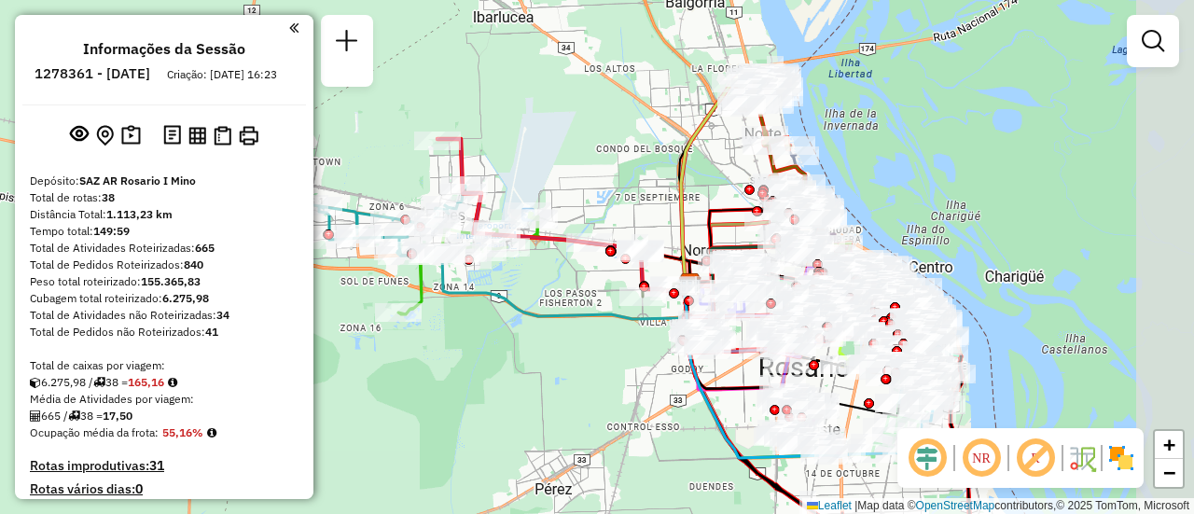
drag, startPoint x: 767, startPoint y: 224, endPoint x: 661, endPoint y: 205, distance: 107.9
click at [681, 205] on icon at bounding box center [718, 181] width 74 height 217
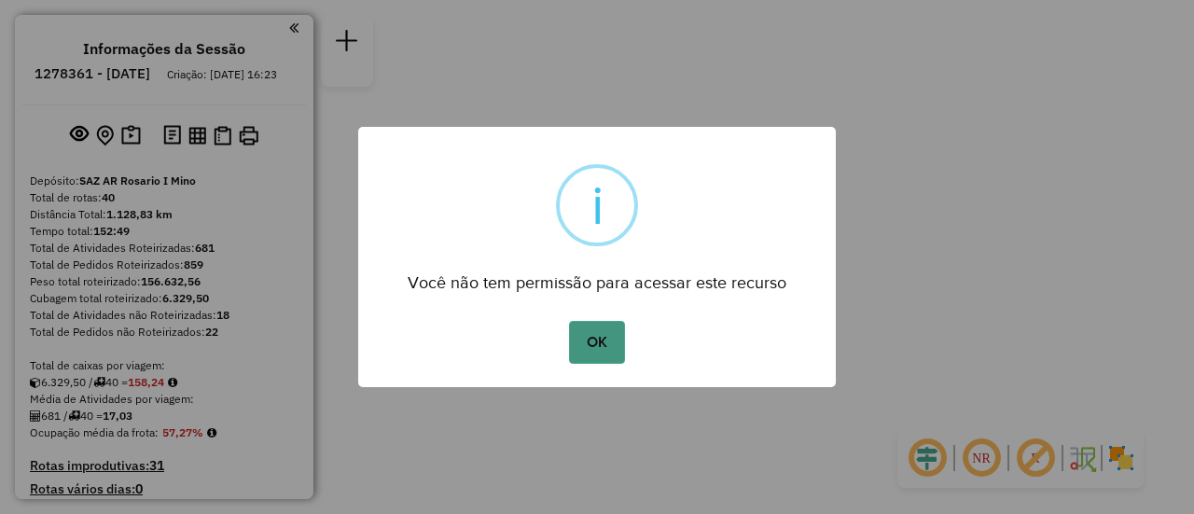
click at [606, 334] on button "OK" at bounding box center [596, 342] width 55 height 43
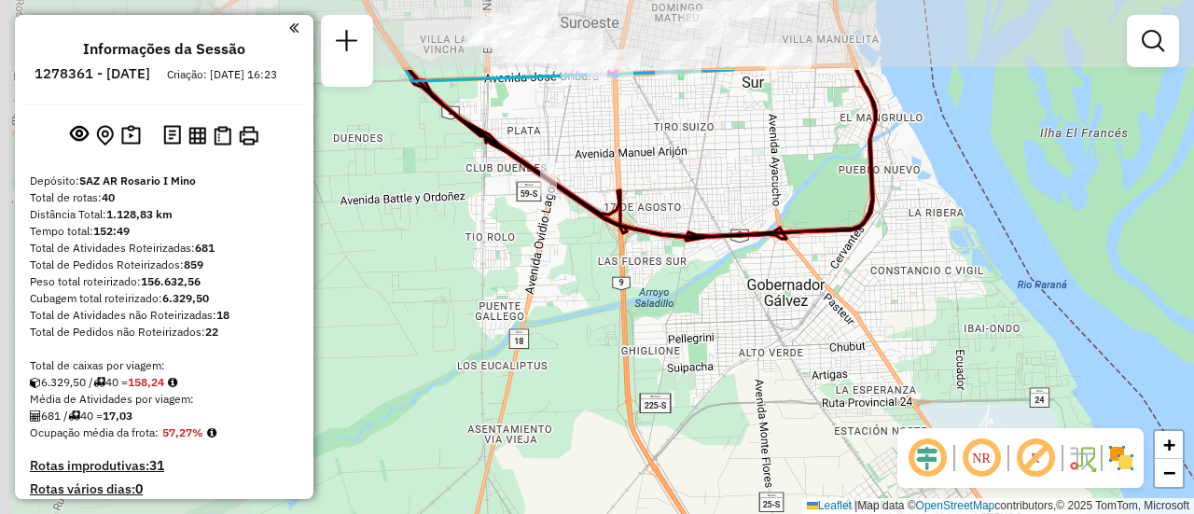
drag, startPoint x: 662, startPoint y: 200, endPoint x: 1180, endPoint y: 392, distance: 551.7
click at [1193, 394] on div "Janela de atendimento Grade de atendimento Capacidade Transportadoras Veículos …" at bounding box center [597, 257] width 1194 height 514
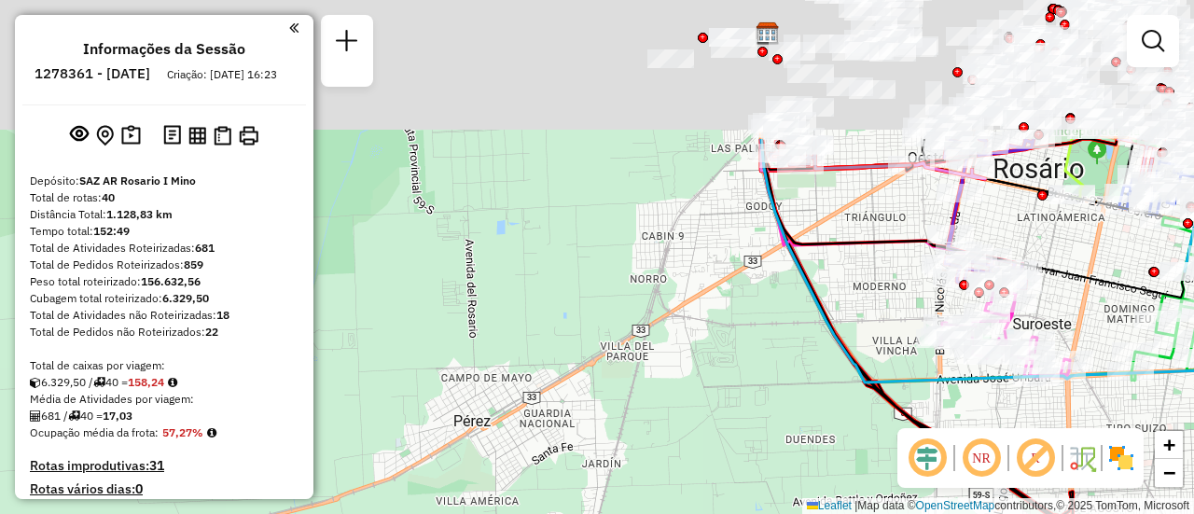
drag, startPoint x: 706, startPoint y: 369, endPoint x: 759, endPoint y: 324, distance: 70.1
click at [911, 473] on hb-router-mapa "Informações da Sessão 1278361 - [DATE] Criação: [DATE] 16:23 Depósito: SAZ AR R…" at bounding box center [597, 257] width 1194 height 514
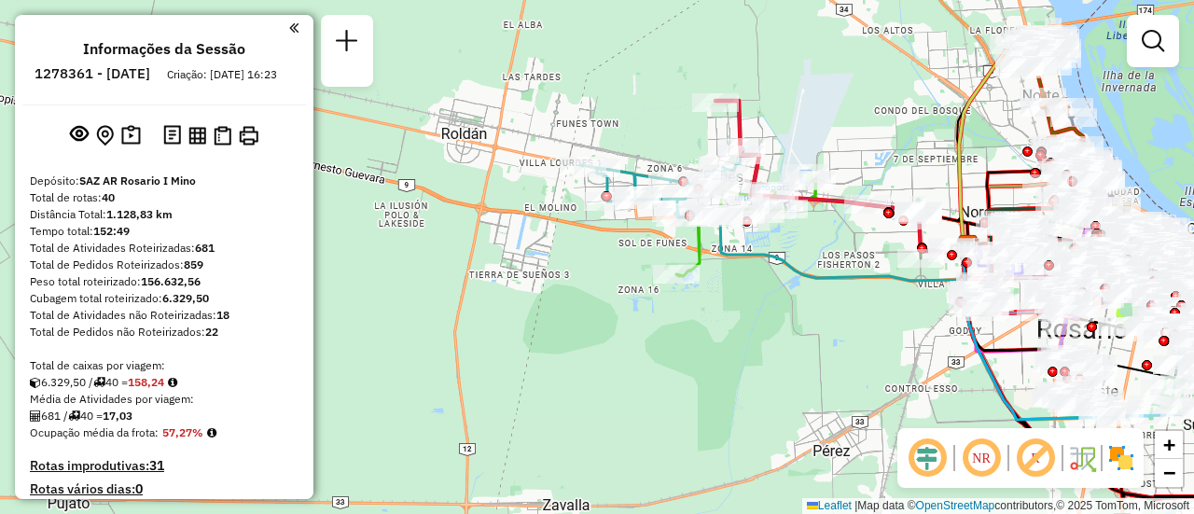
drag, startPoint x: 610, startPoint y: 249, endPoint x: 822, endPoint y: 341, distance: 231.8
click at [822, 341] on div "Janela de atendimento Grade de atendimento Capacidade Transportadoras Veículos …" at bounding box center [597, 257] width 1194 height 514
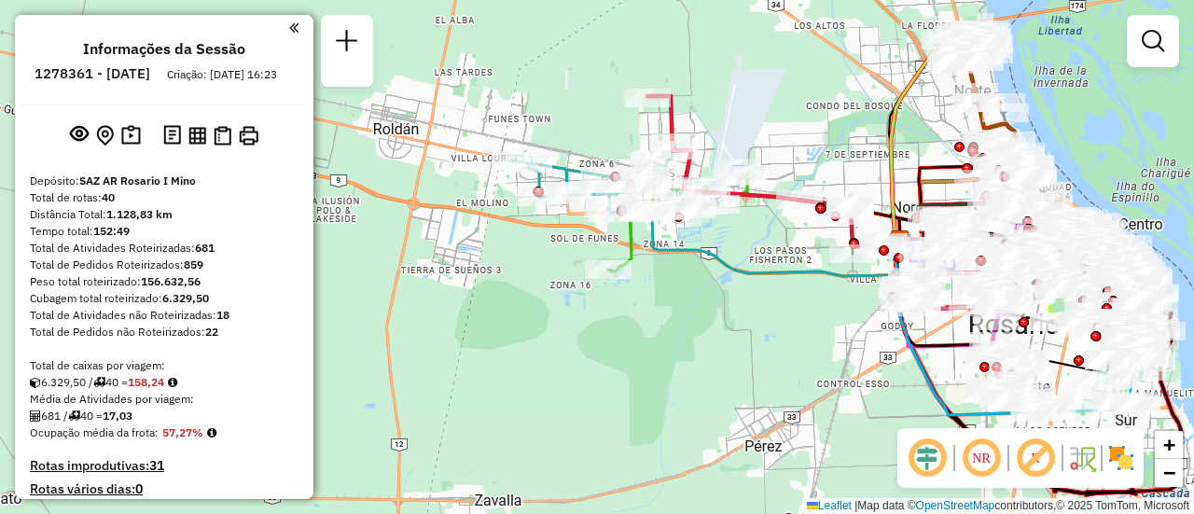
drag, startPoint x: 851, startPoint y: 168, endPoint x: 801, endPoint y: 250, distance: 96.3
click at [737, 212] on div "Janela de atendimento Grade de atendimento Capacidade Transportadoras Veículos …" at bounding box center [597, 257] width 1194 height 514
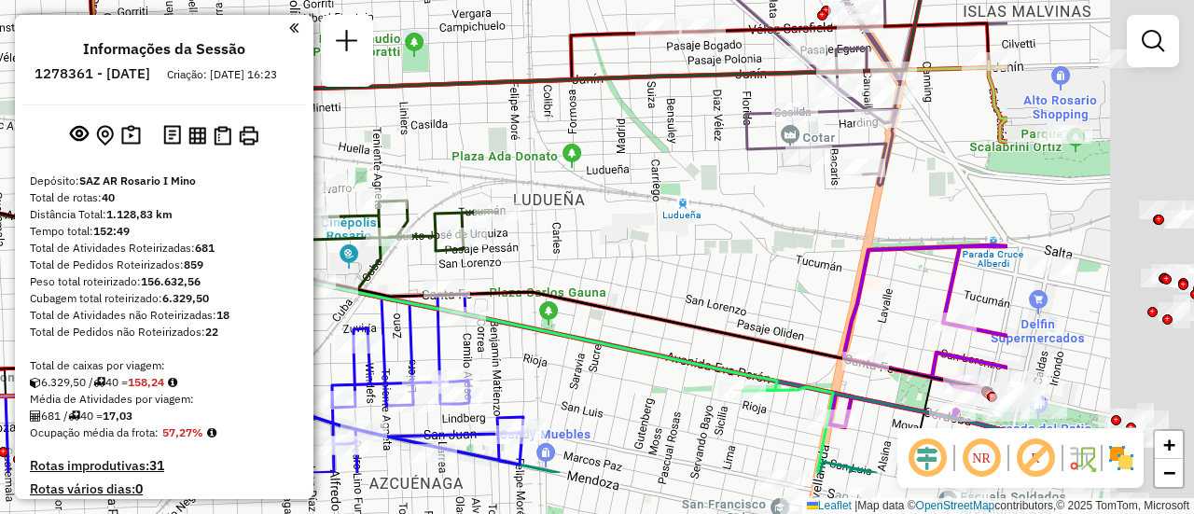
drag, startPoint x: 999, startPoint y: 298, endPoint x: 664, endPoint y: 202, distance: 348.3
click at [647, 193] on div "Rota 6 - Placa AD344QF 0000458382 - GOLDEN CATERING SRL Janela de atendimento G…" at bounding box center [597, 257] width 1194 height 514
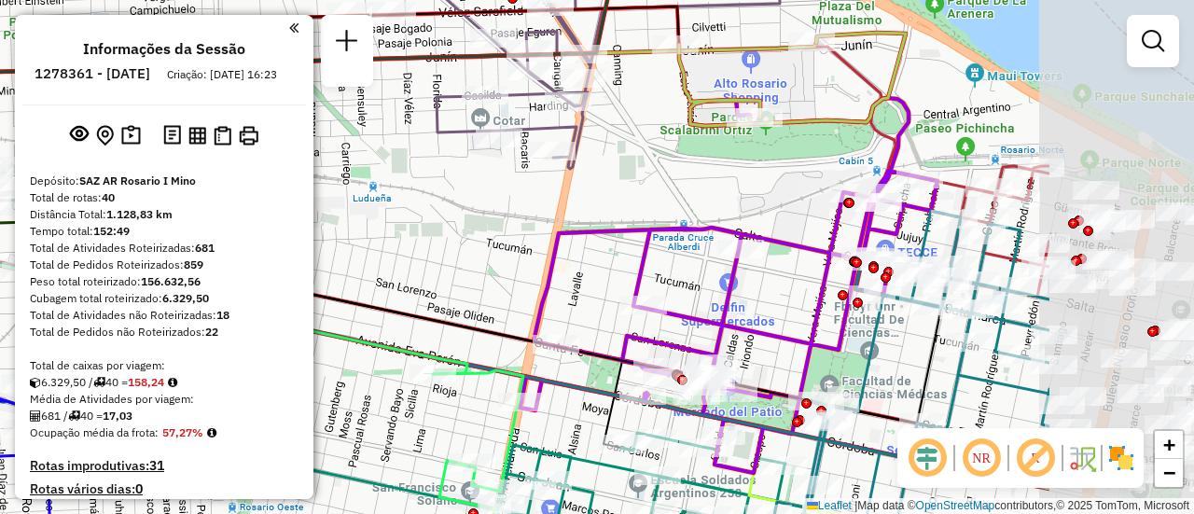
drag, startPoint x: 1000, startPoint y: 205, endPoint x: 739, endPoint y: 234, distance: 261.8
click at [704, 220] on div "Rota 6 - Placa AD344QF 0000458382 - GOLDEN CATERING SRL Janela de atendimento G…" at bounding box center [597, 257] width 1194 height 514
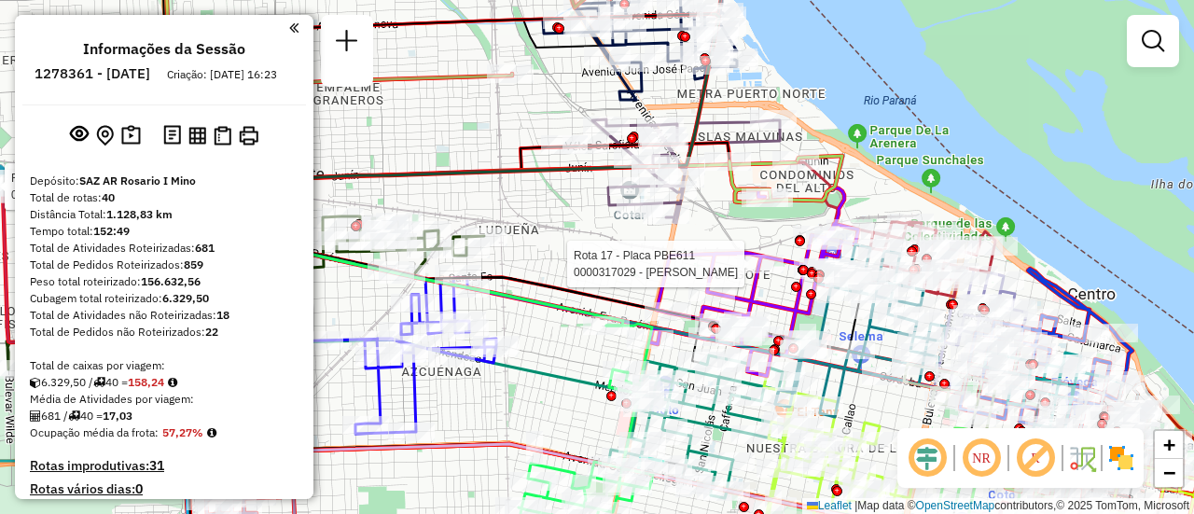
select select "**********"
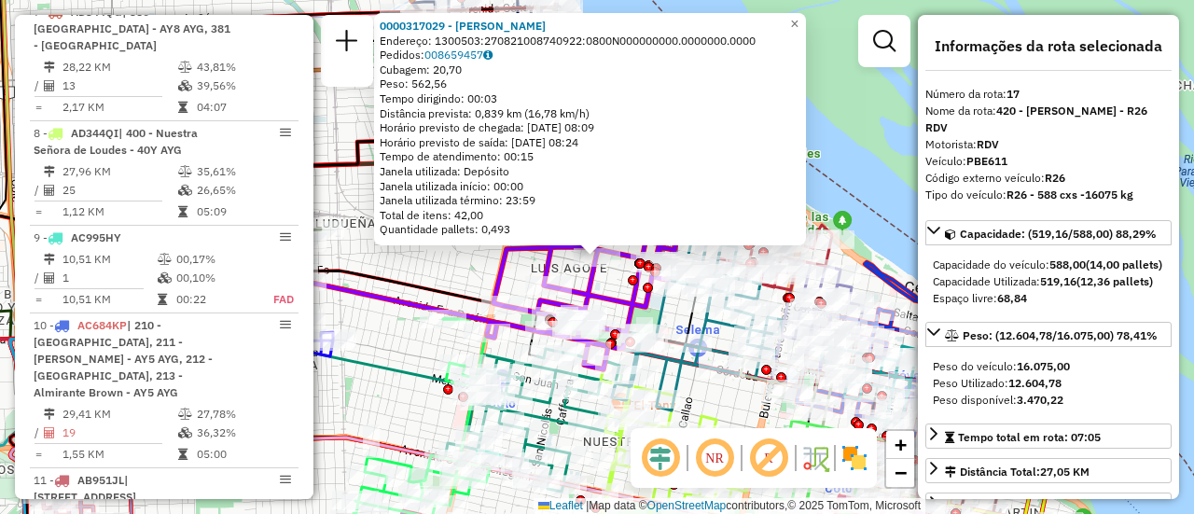
scroll to position [2486, 0]
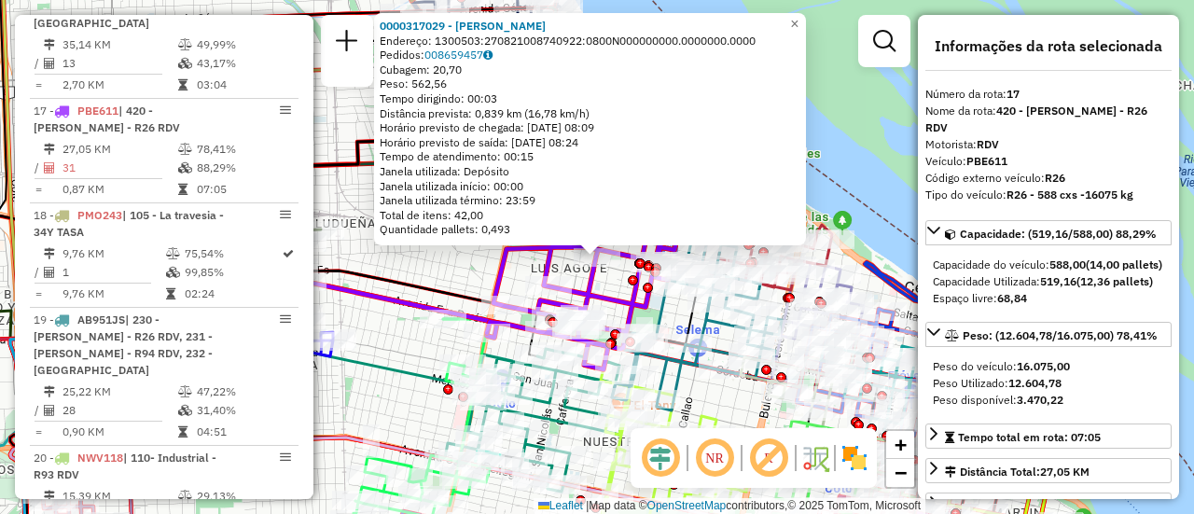
click at [428, 343] on div "0000317029 - BUSSO [PERSON_NAME]: 1300503:270821008740922:0800N000000000.000000…" at bounding box center [597, 257] width 1194 height 514
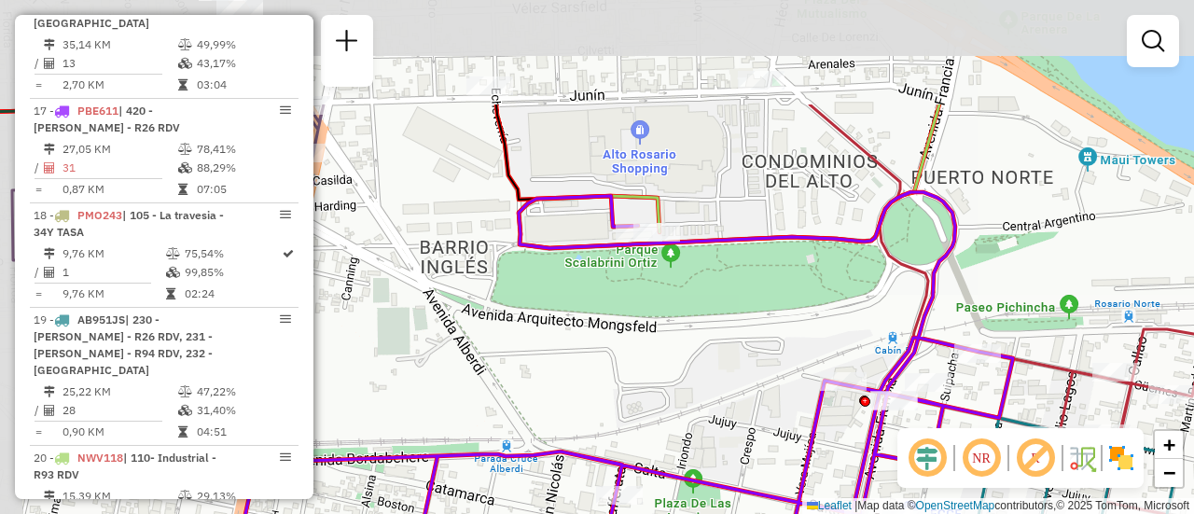
drag, startPoint x: 432, startPoint y: 70, endPoint x: 486, endPoint y: 201, distance: 142.2
click at [480, 250] on div "Janela de atendimento Grade de atendimento Capacidade Transportadoras Veículos …" at bounding box center [597, 257] width 1194 height 514
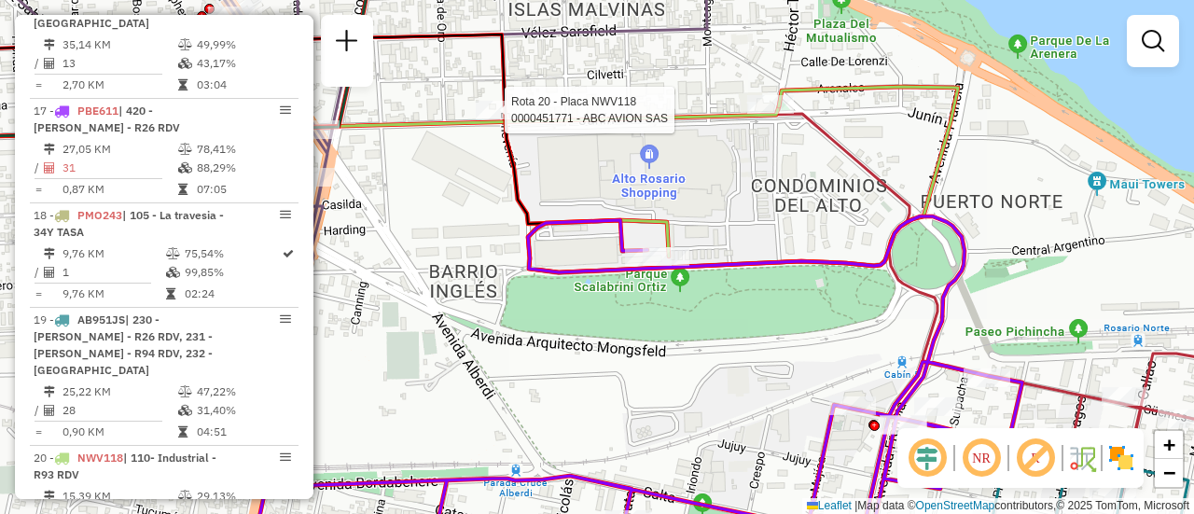
select select "**********"
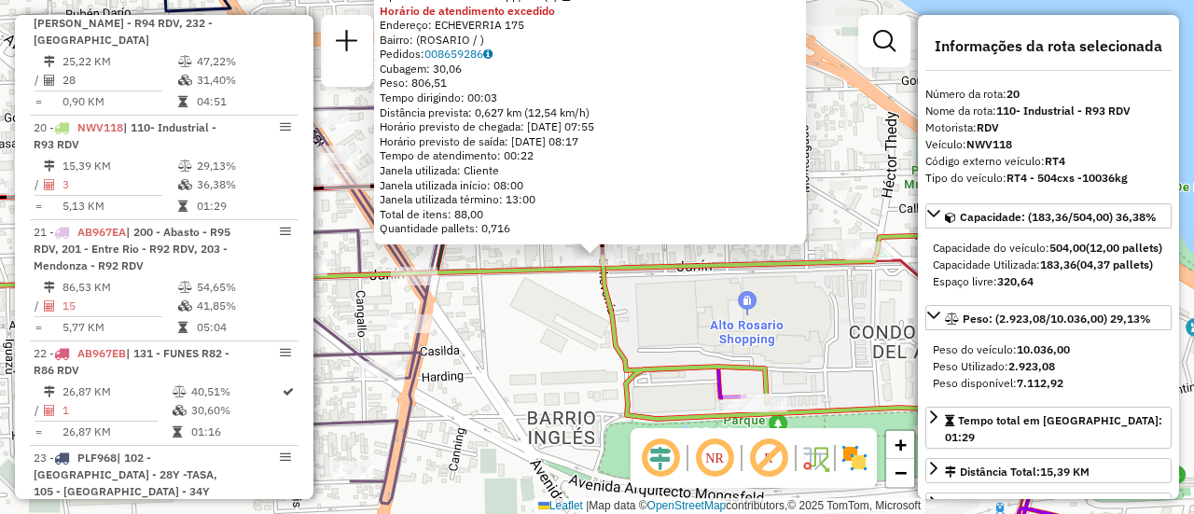
scroll to position [2833, 0]
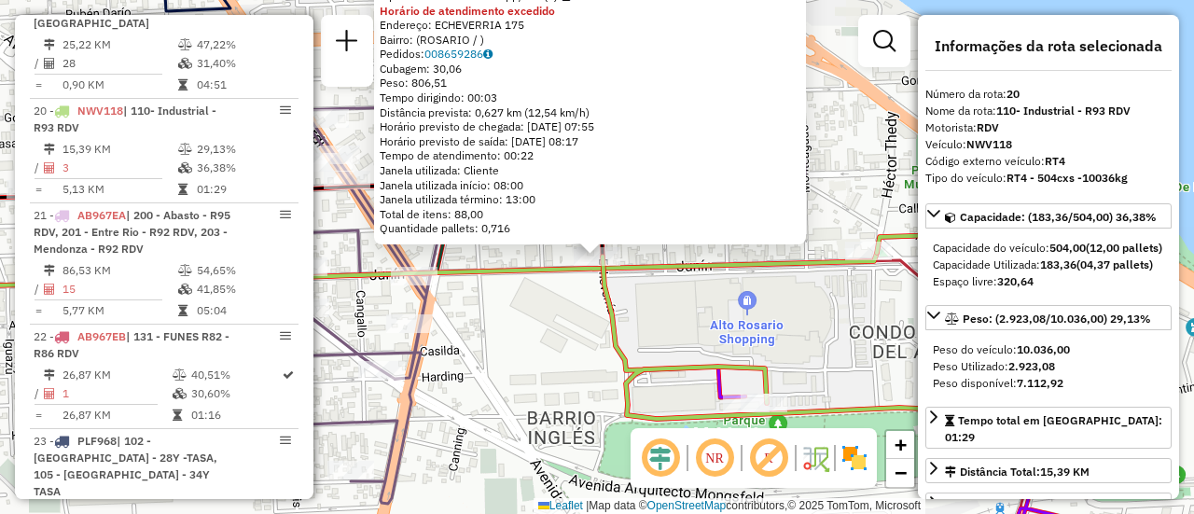
click at [531, 329] on div "0000451771 - ABC AVION SAS Tipo de cliente: 80 - Chopp/VIP (C) Horário de atend…" at bounding box center [597, 257] width 1194 height 514
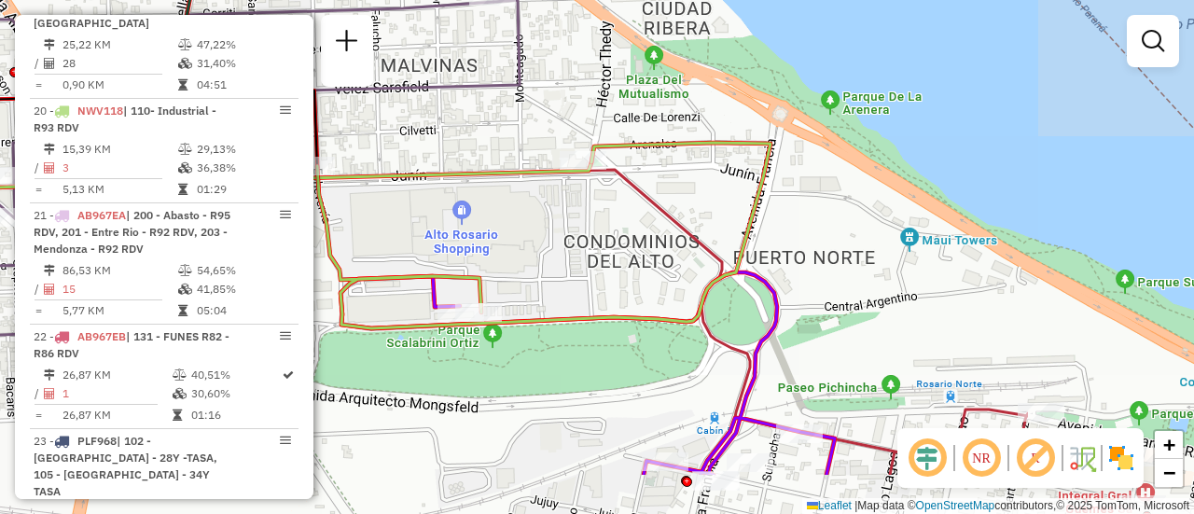
drag, startPoint x: 850, startPoint y: 378, endPoint x: 538, endPoint y: 298, distance: 322.3
click at [512, 288] on div "Janela de atendimento Grade de atendimento Capacidade Transportadoras Veículos …" at bounding box center [597, 257] width 1194 height 514
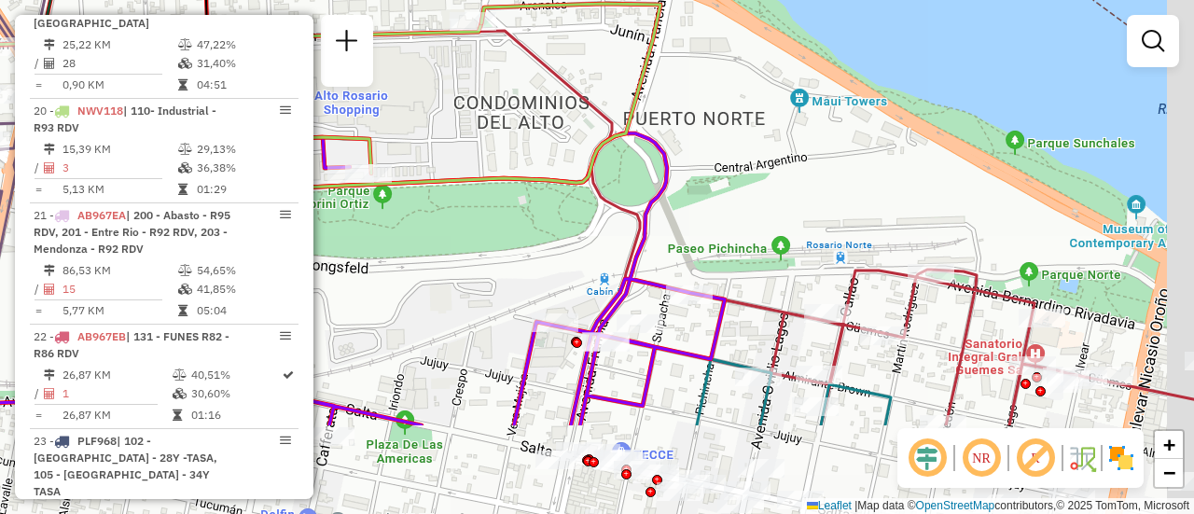
drag, startPoint x: 770, startPoint y: 390, endPoint x: 697, endPoint y: 219, distance: 185.9
click at [695, 219] on div "Janela de atendimento Grade de atendimento Capacidade Transportadoras Veículos …" at bounding box center [597, 257] width 1194 height 514
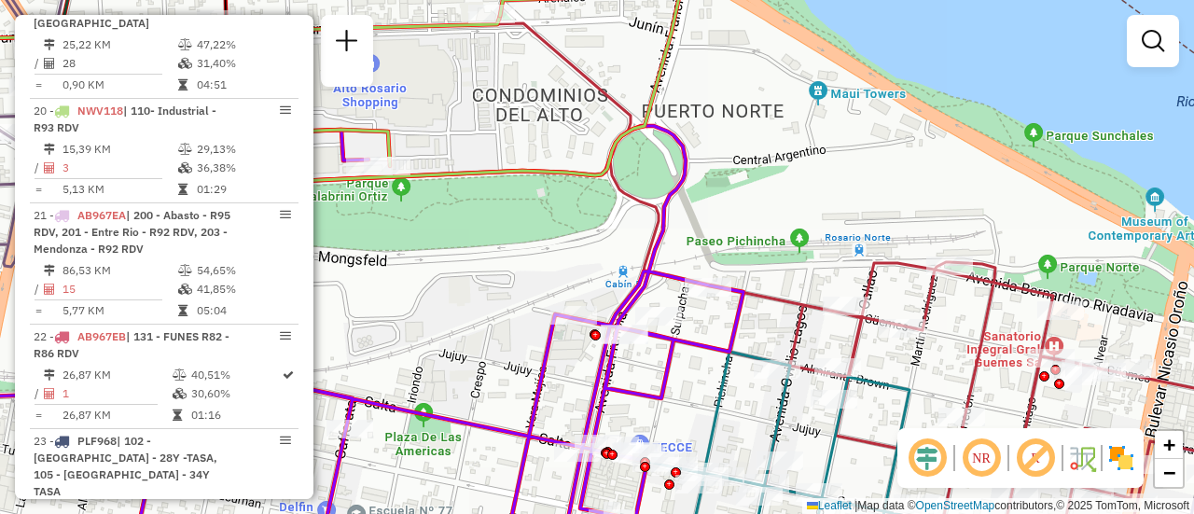
drag, startPoint x: 446, startPoint y: 211, endPoint x: 514, endPoint y: 252, distance: 79.5
click at [514, 252] on div "Janela de atendimento Grade de atendimento Capacidade Transportadoras Veículos …" at bounding box center [597, 257] width 1194 height 514
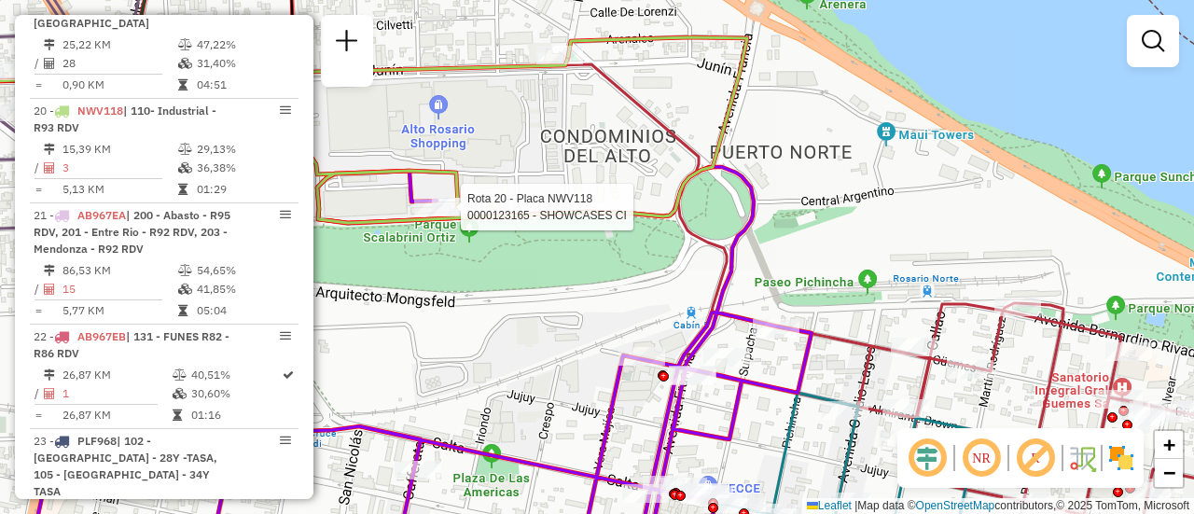
select select "**********"
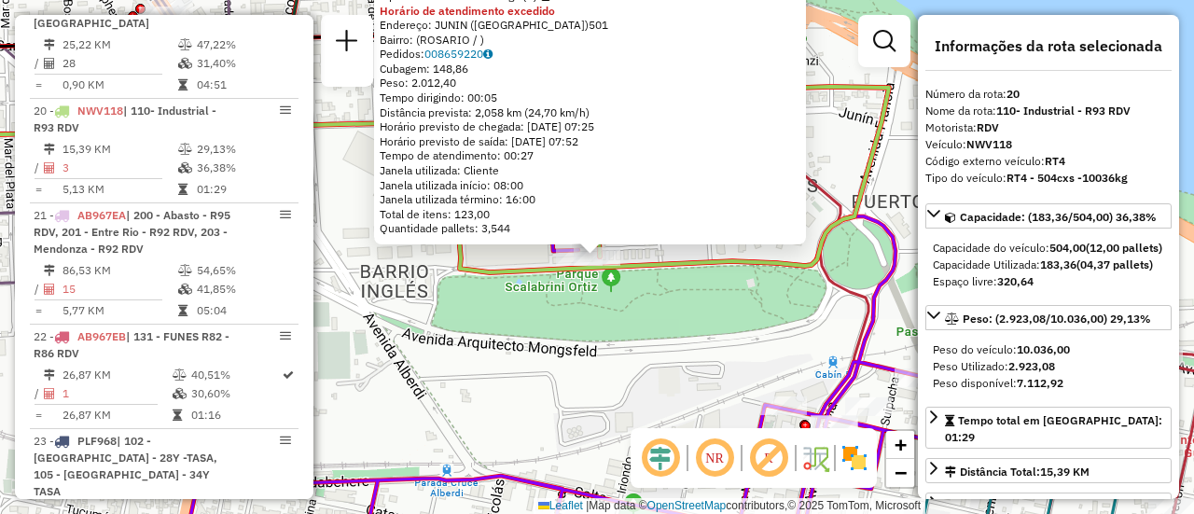
click at [660, 395] on div "0000123165 - SHOWCASES CI Tipo de cliente: 6 - Recarga (R) Horário de atendimen…" at bounding box center [597, 257] width 1194 height 514
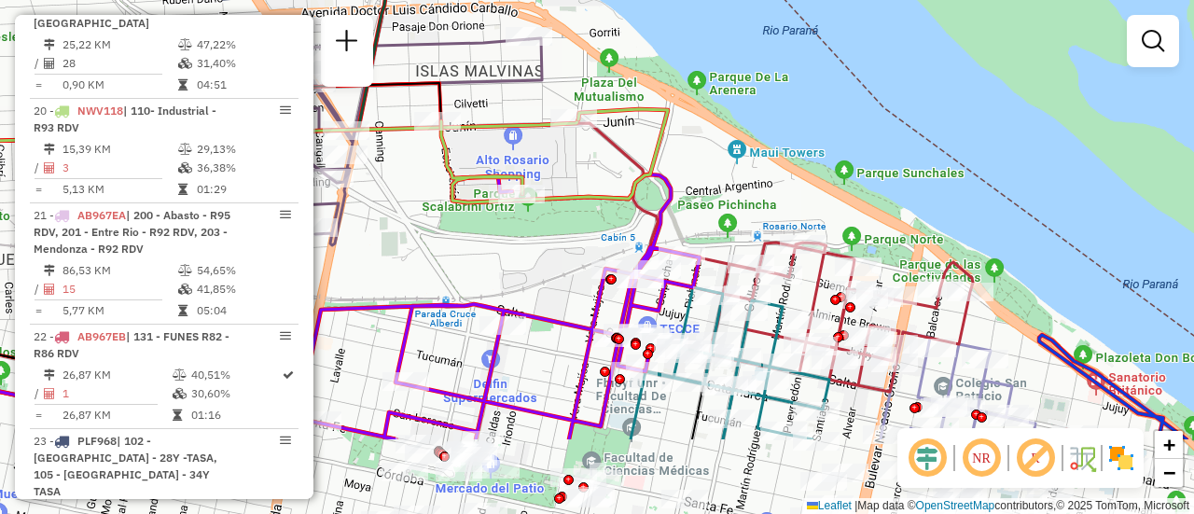
drag, startPoint x: 679, startPoint y: 389, endPoint x: 550, endPoint y: 253, distance: 187.3
click at [550, 254] on div "Janela de atendimento Grade de atendimento Capacidade Transportadoras Veículos …" at bounding box center [597, 257] width 1194 height 514
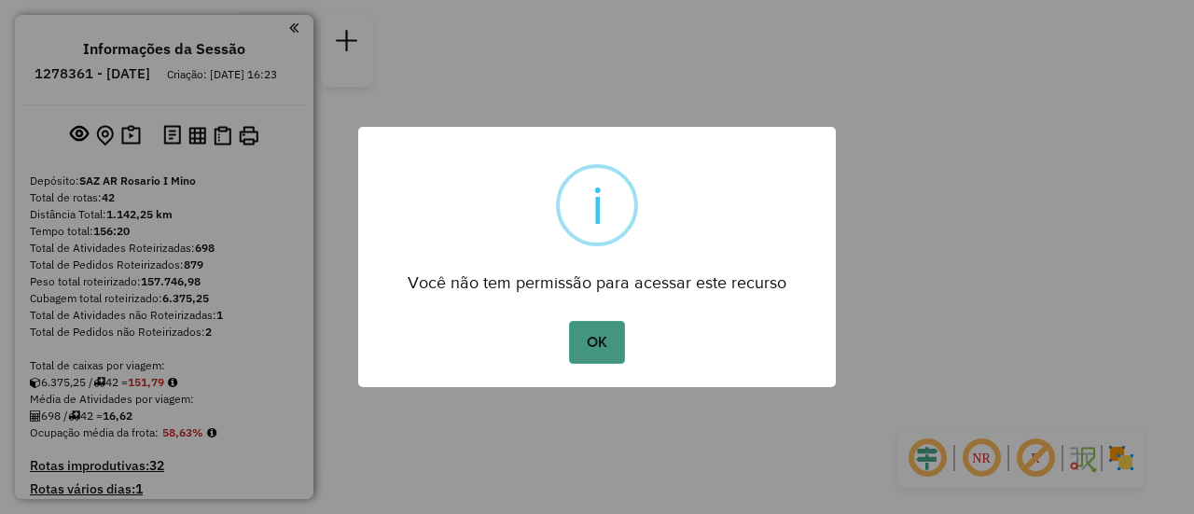
click at [597, 334] on button "OK" at bounding box center [596, 342] width 55 height 43
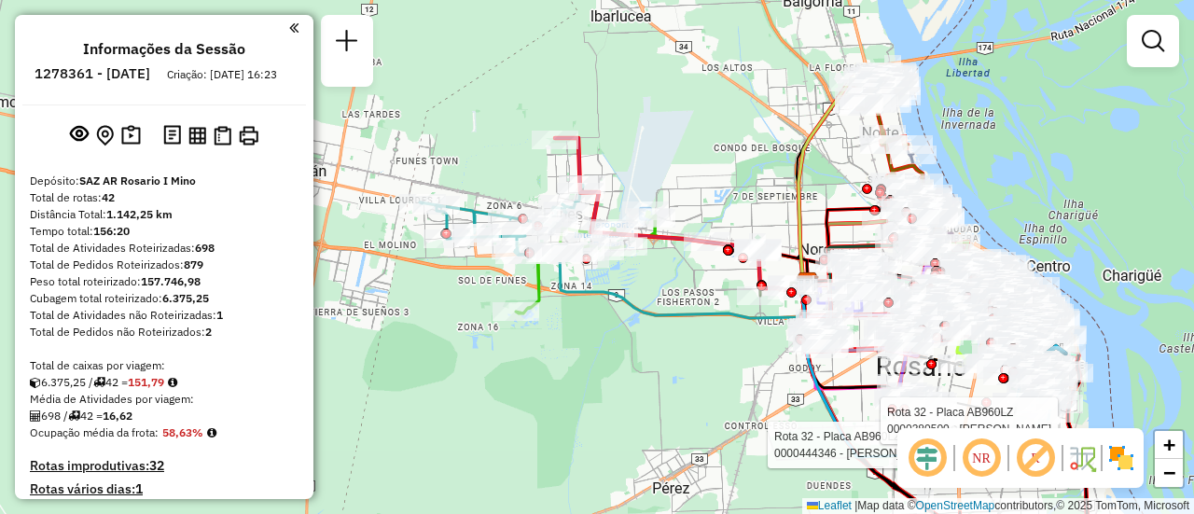
drag, startPoint x: 881, startPoint y: 177, endPoint x: 736, endPoint y: 327, distance: 209.1
click at [707, 311] on div "Rota 32 - Placa AB960LZ 0000444346 - FERREYRA INES MARIA GABRIELA Rota 32 - Pla…" at bounding box center [597, 257] width 1194 height 514
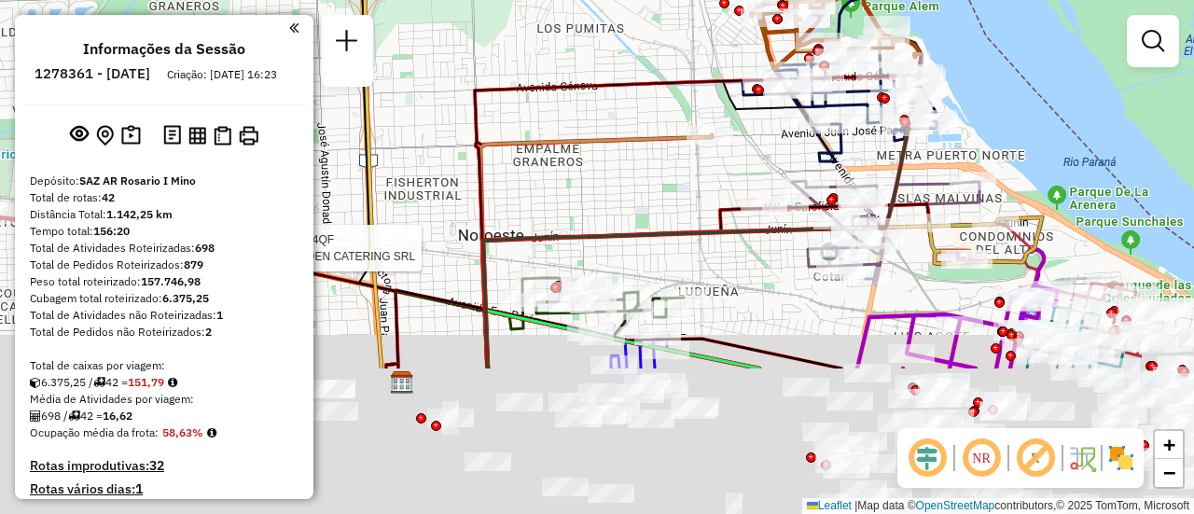
drag, startPoint x: 923, startPoint y: 375, endPoint x: 710, endPoint y: 156, distance: 306.0
click at [726, 158] on div "Rota 32 - Placa AB960LZ 0000444346 - FERREYRA INES MARIA GABRIELA Rota 32 - Pla…" at bounding box center [597, 257] width 1194 height 514
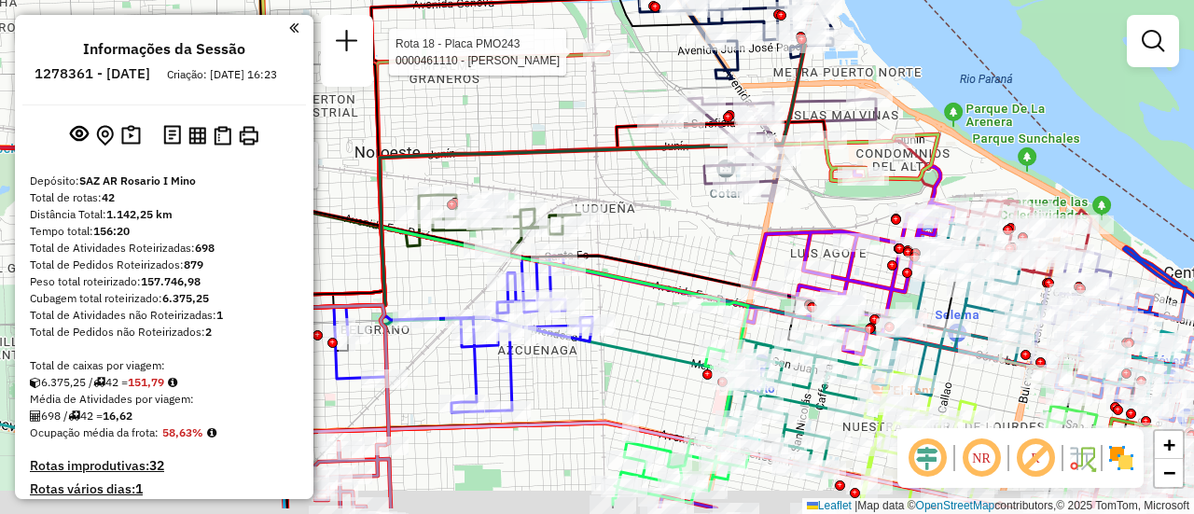
drag, startPoint x: 926, startPoint y: 272, endPoint x: 858, endPoint y: 214, distance: 89.3
click at [858, 214] on div "Rota 32 - Placa AB960LZ 0000444346 - FERREYRA INES MARIA GABRIELA Rota 32 - Pla…" at bounding box center [597, 257] width 1194 height 514
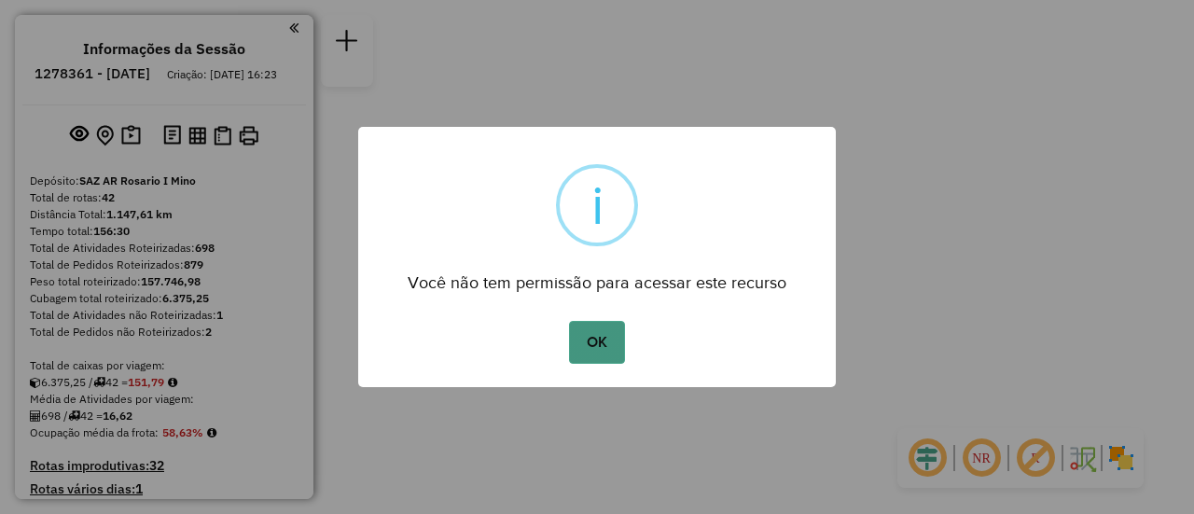
click at [605, 346] on button "OK" at bounding box center [596, 342] width 55 height 43
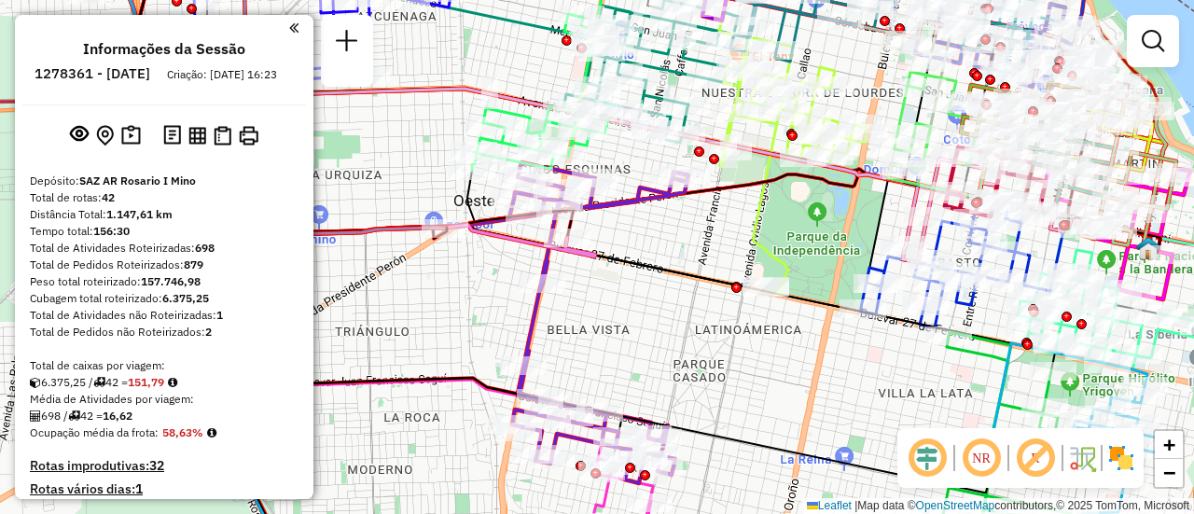
drag, startPoint x: 861, startPoint y: 109, endPoint x: 864, endPoint y: 269, distance: 159.5
click at [858, 268] on div "Janela de atendimento Grade de atendimento Capacidade Transportadoras Veículos …" at bounding box center [597, 257] width 1194 height 514
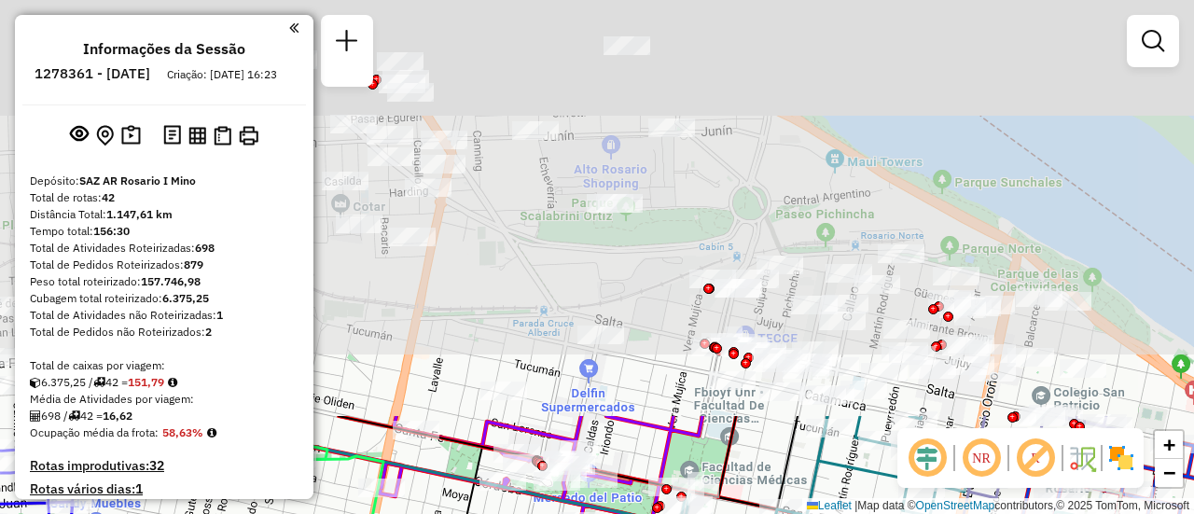
drag, startPoint x: 919, startPoint y: 76, endPoint x: 977, endPoint y: 558, distance: 485.7
click at [977, 513] on html "Aguarde... Pop-up bloqueado! Seu navegador bloqueou automáticamente a abertura …" at bounding box center [597, 257] width 1194 height 514
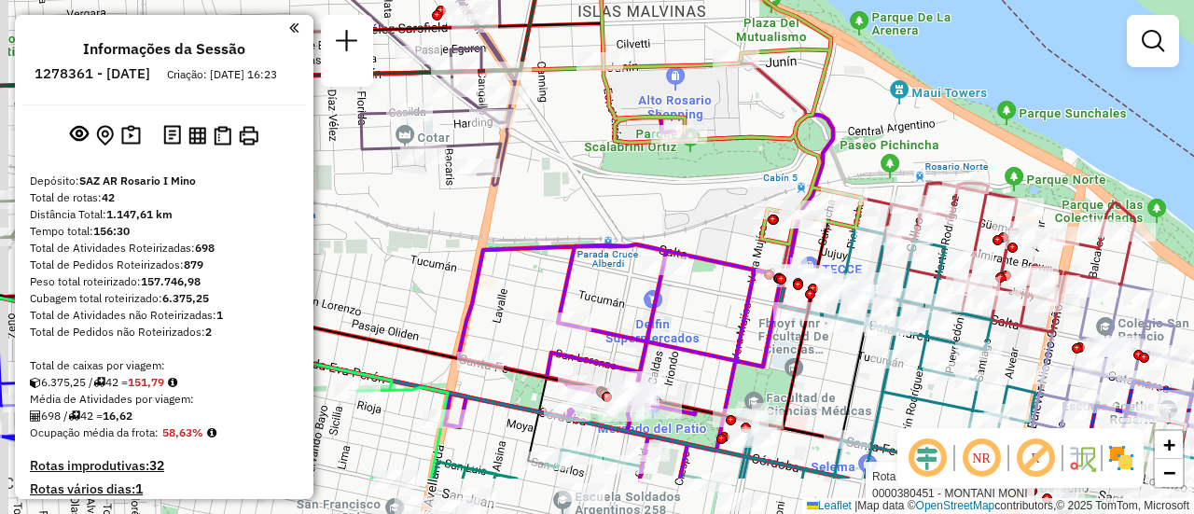
drag, startPoint x: 643, startPoint y: 306, endPoint x: 696, endPoint y: 219, distance: 101.2
click at [696, 219] on div "Rota 8 - Placa AD344QI 0000139128 - ROSATI ROMAN EM Rota 8 - Placa AD344QI 0000…" at bounding box center [597, 257] width 1194 height 514
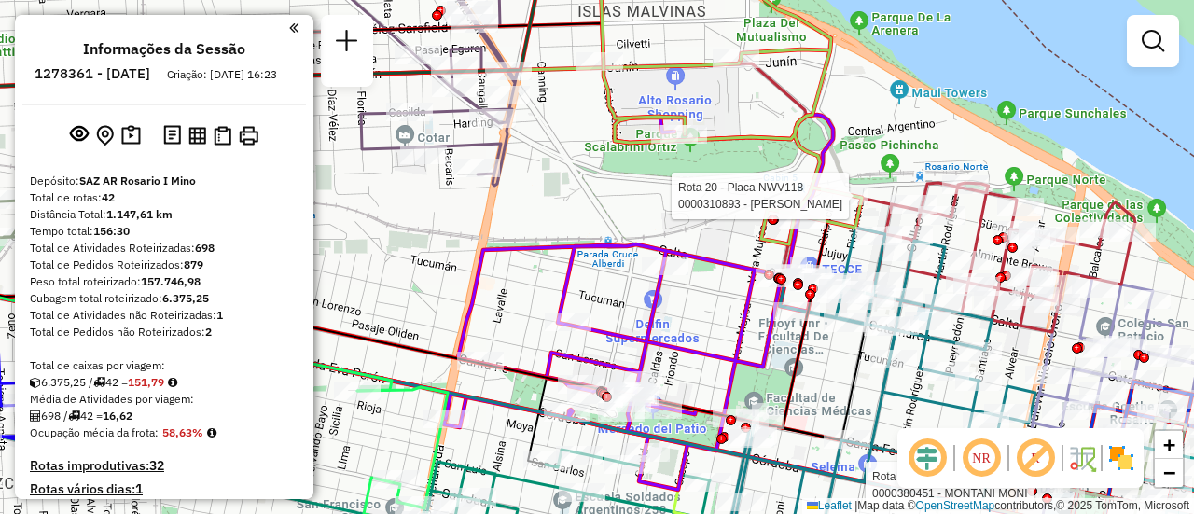
select select "**********"
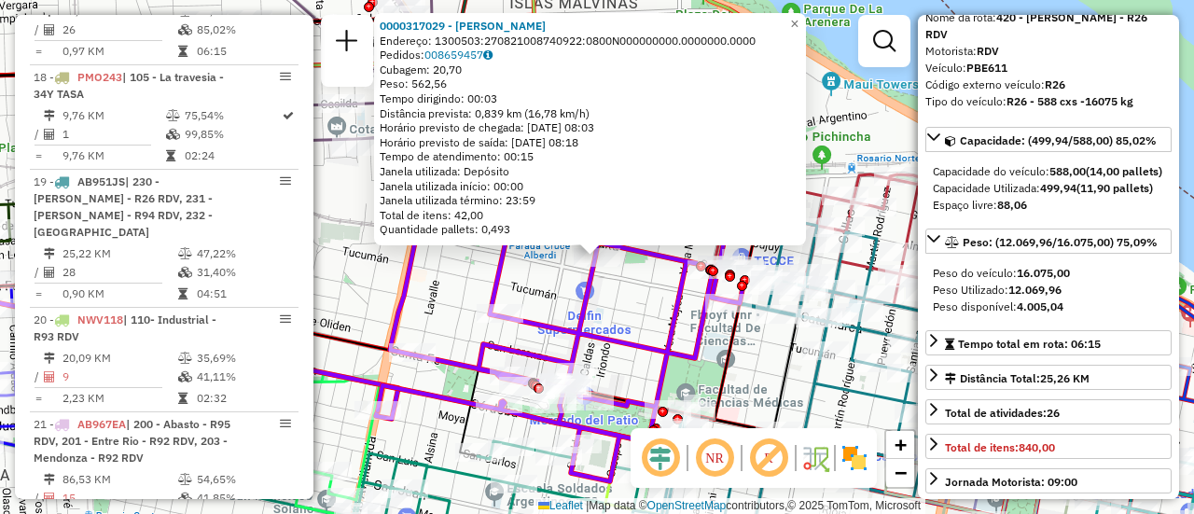
scroll to position [2486, 0]
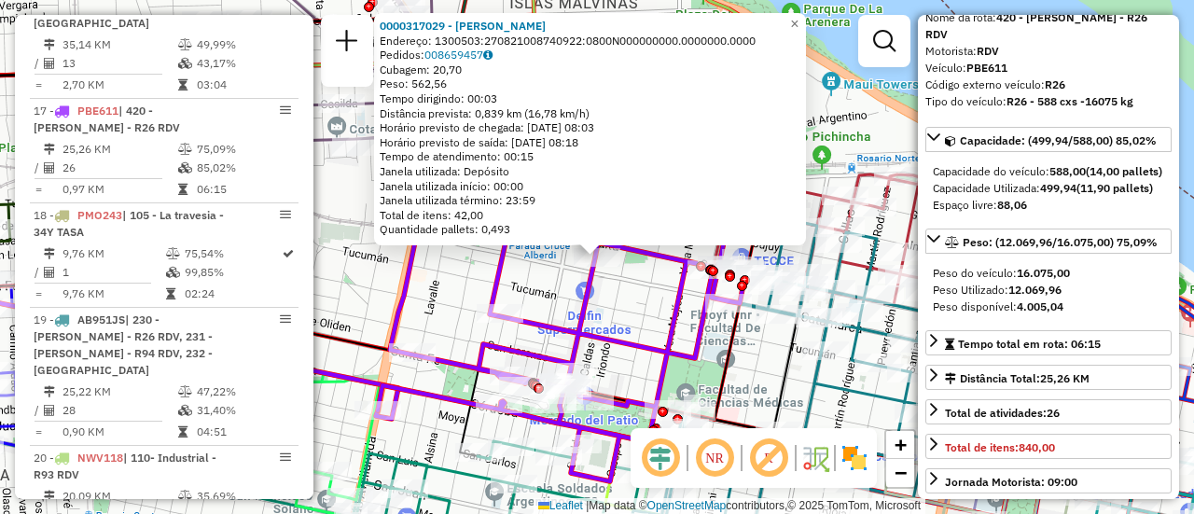
click at [642, 313] on div "0000317029 - BUSSO [PERSON_NAME]: 1300503:270821008740922:0800N000000000.000000…" at bounding box center [597, 257] width 1194 height 514
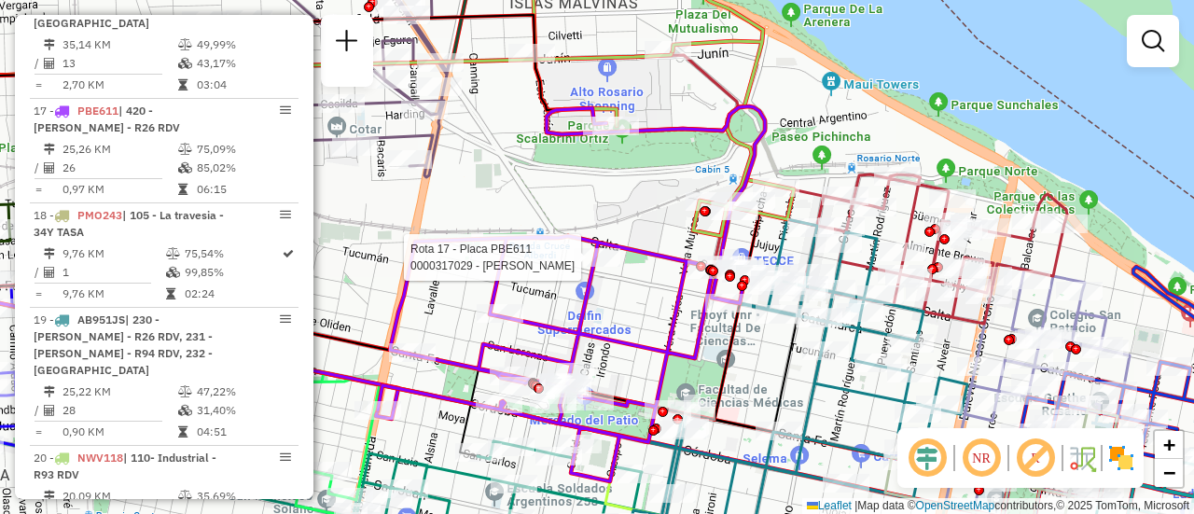
select select "**********"
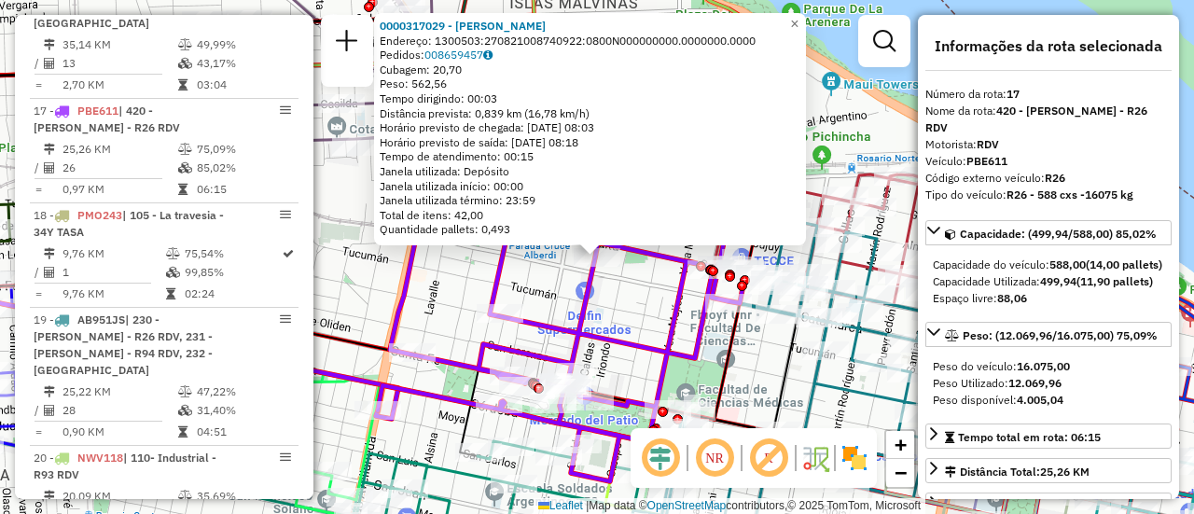
scroll to position [93, 0]
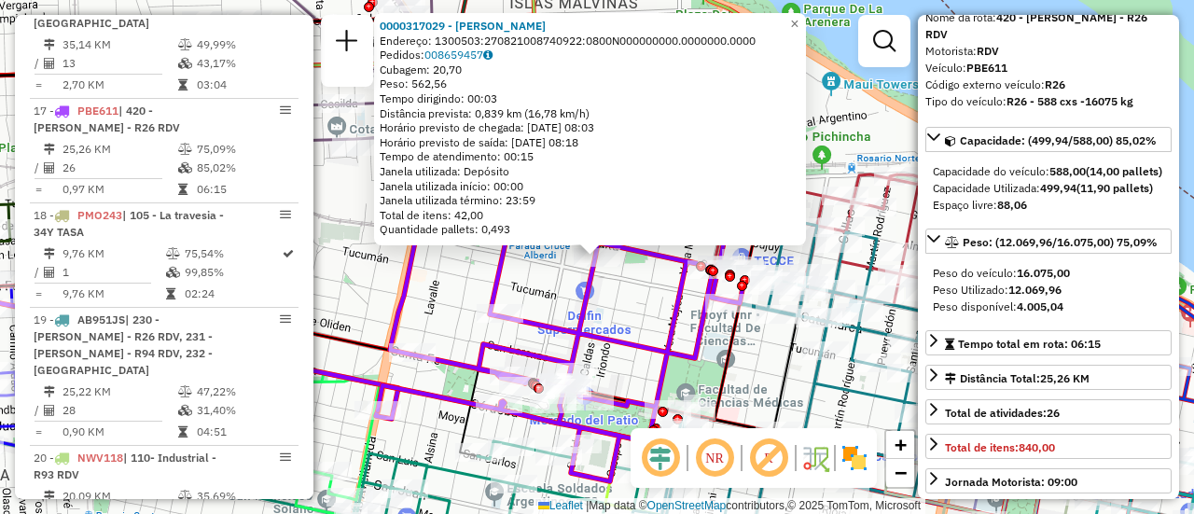
click at [636, 306] on div "0000317029 - BUSSO [PERSON_NAME]: 1300503:270821008740922:0800N000000000.000000…" at bounding box center [597, 257] width 1194 height 514
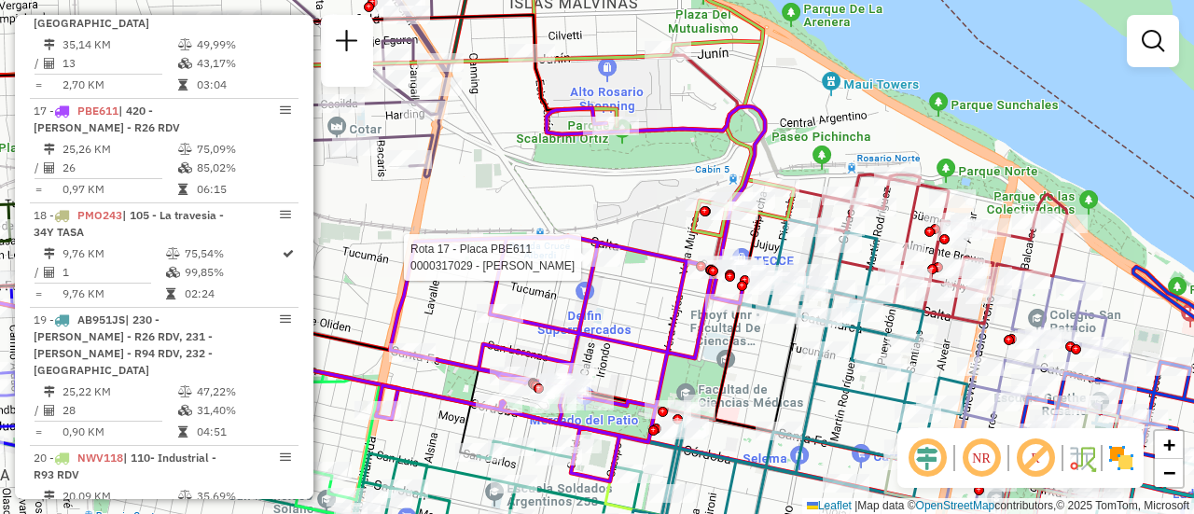
select select "**********"
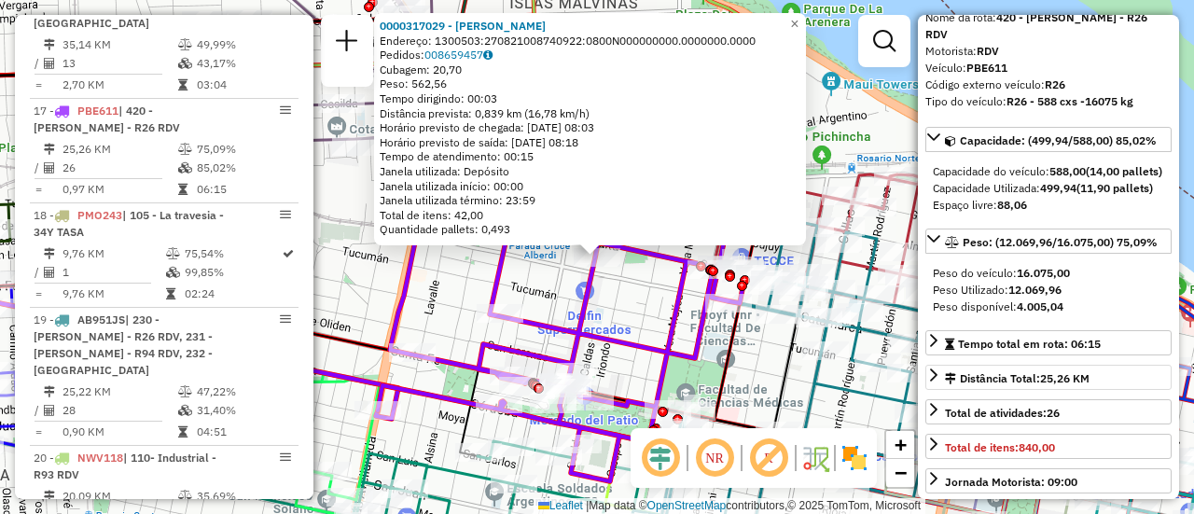
scroll to position [187, 0]
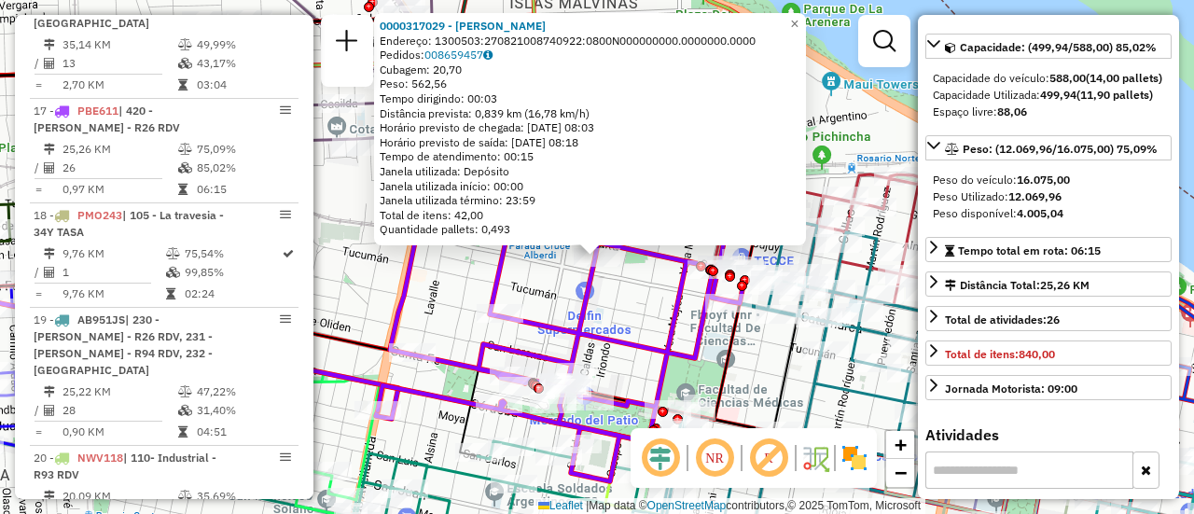
click at [636, 325] on div "0000317029 - BUSSO [PERSON_NAME]: 1300503:270821008740922:0800N000000000.000000…" at bounding box center [597, 257] width 1194 height 514
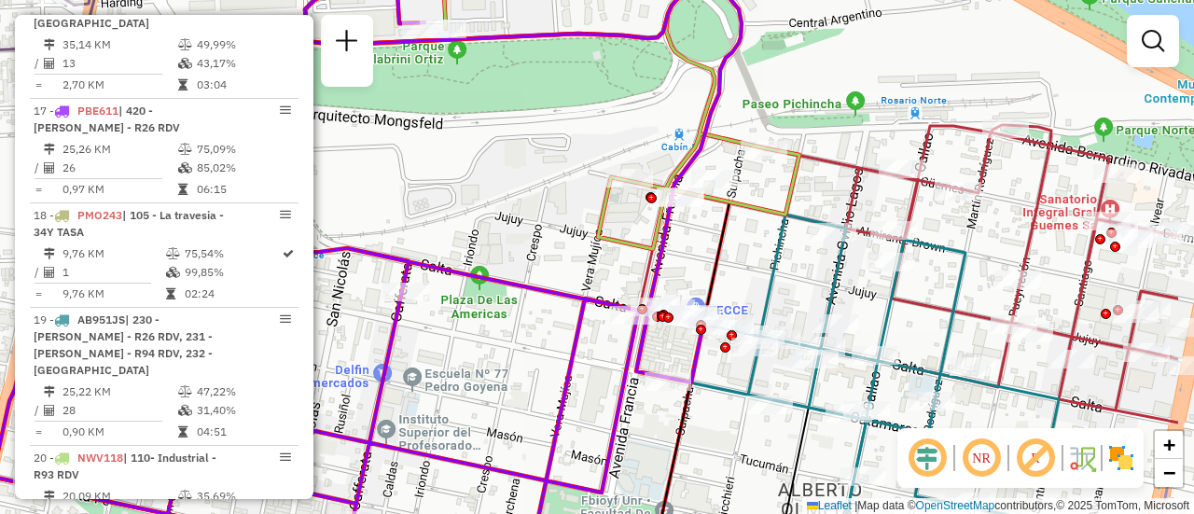
drag, startPoint x: 1134, startPoint y: 259, endPoint x: 921, endPoint y: 222, distance: 215.9
click at [888, 214] on div "Janela de atendimento Grade de atendimento Capacidade Transportadoras Veículos …" at bounding box center [597, 257] width 1194 height 514
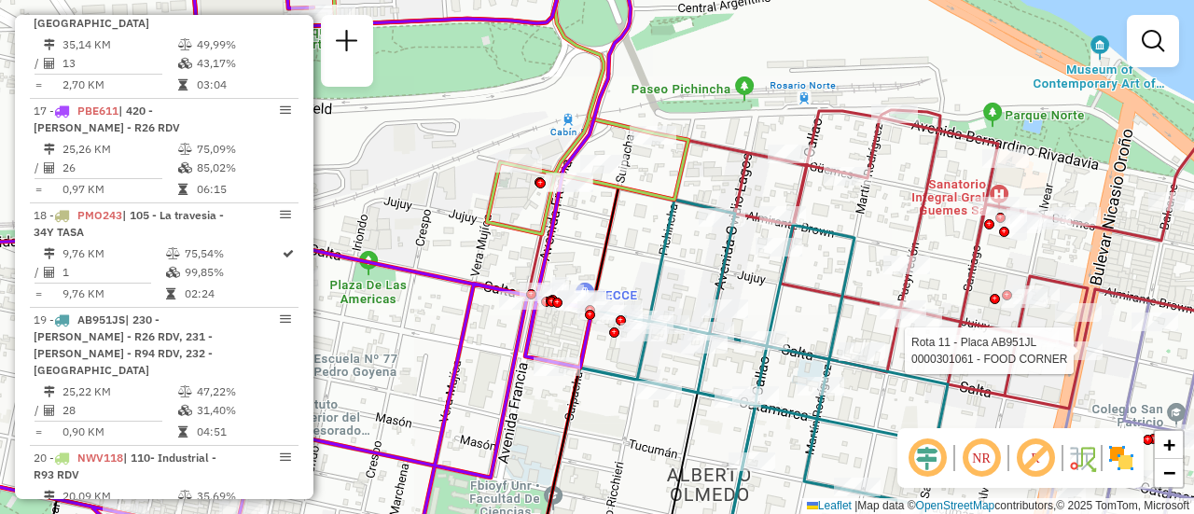
select select "**********"
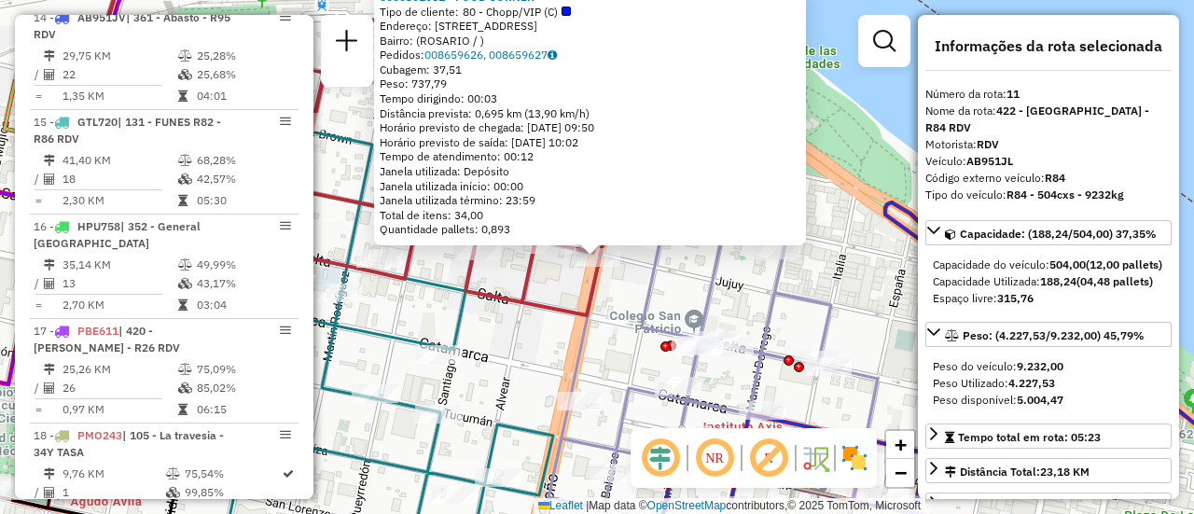
scroll to position [1859, 0]
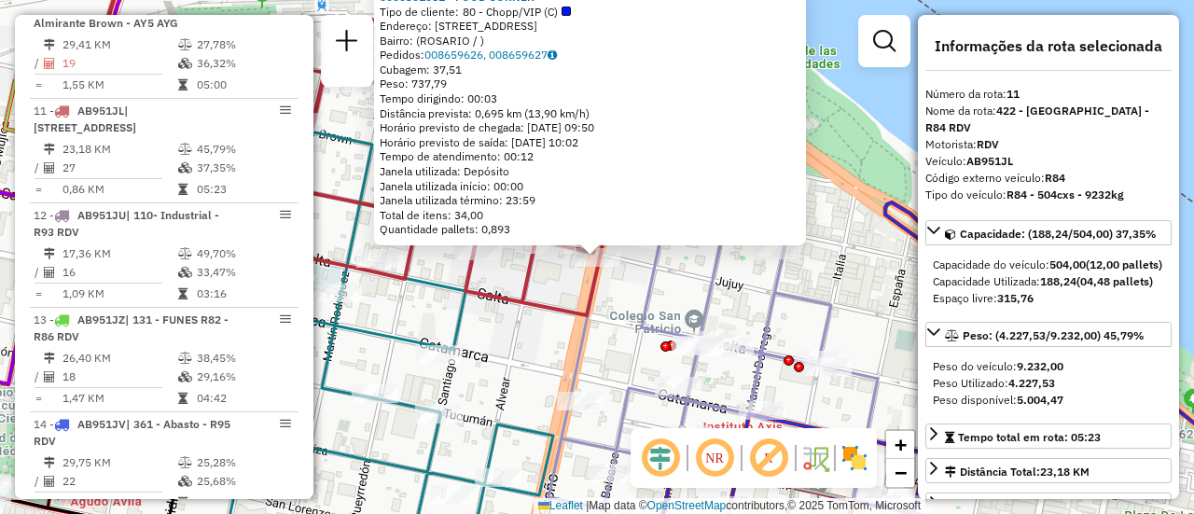
click at [767, 306] on icon at bounding box center [712, 380] width 329 height 369
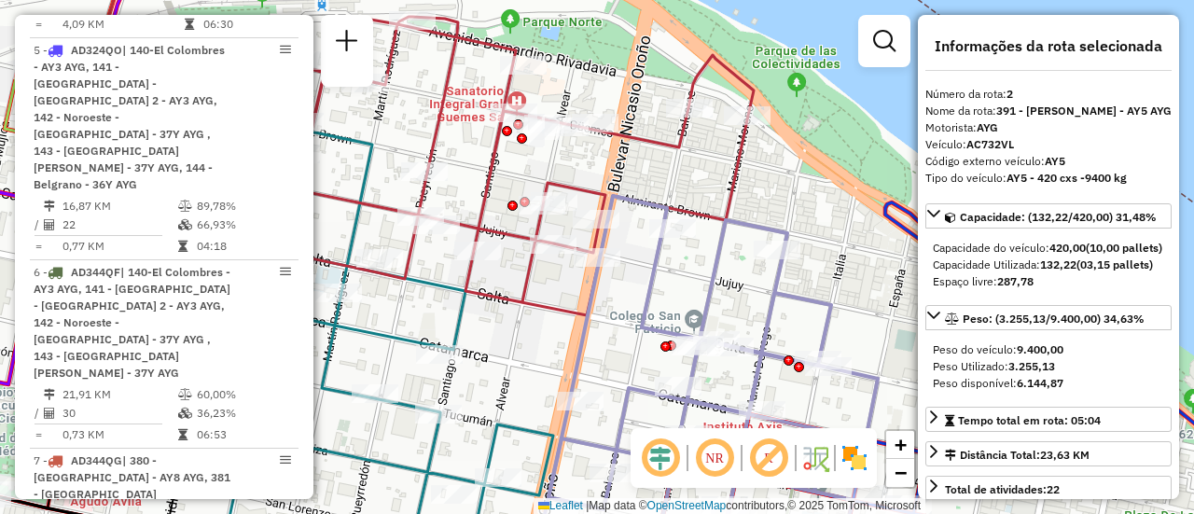
scroll to position [768, 0]
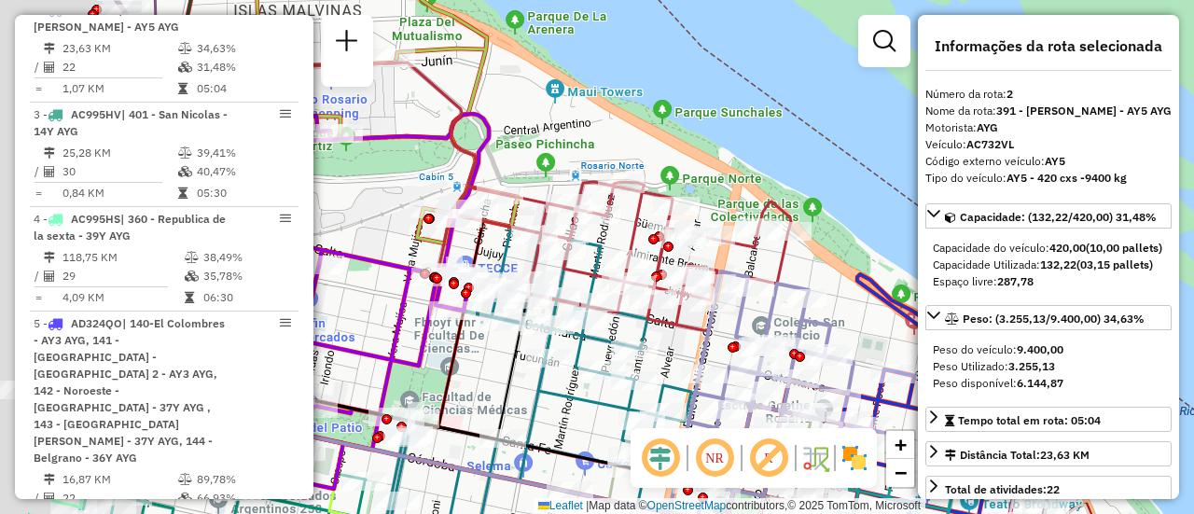
drag, startPoint x: 408, startPoint y: 233, endPoint x: 803, endPoint y: 305, distance: 400.9
click at [586, 260] on div at bounding box center [562, 251] width 47 height 19
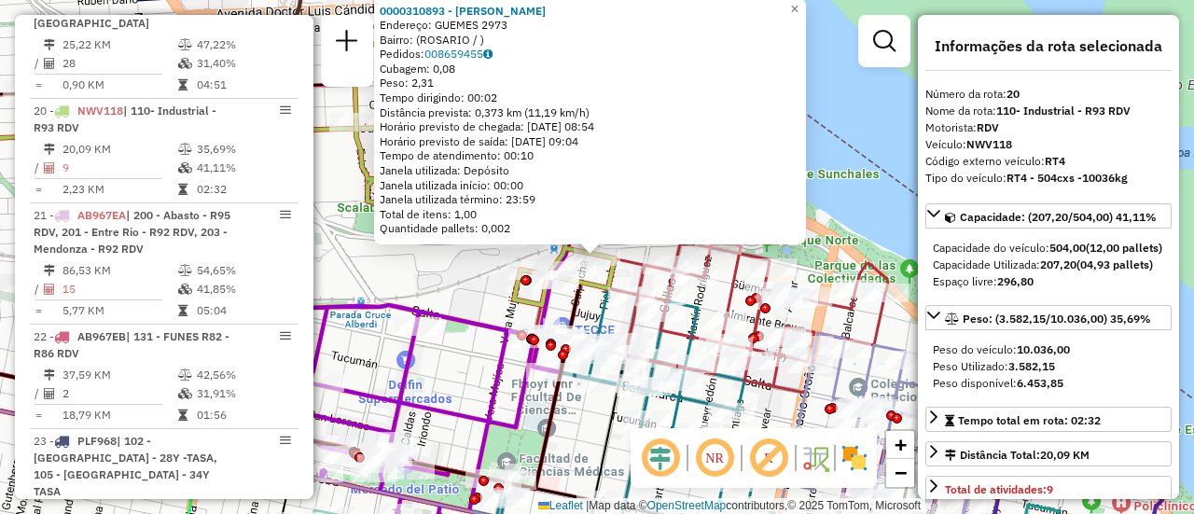
scroll to position [93, 0]
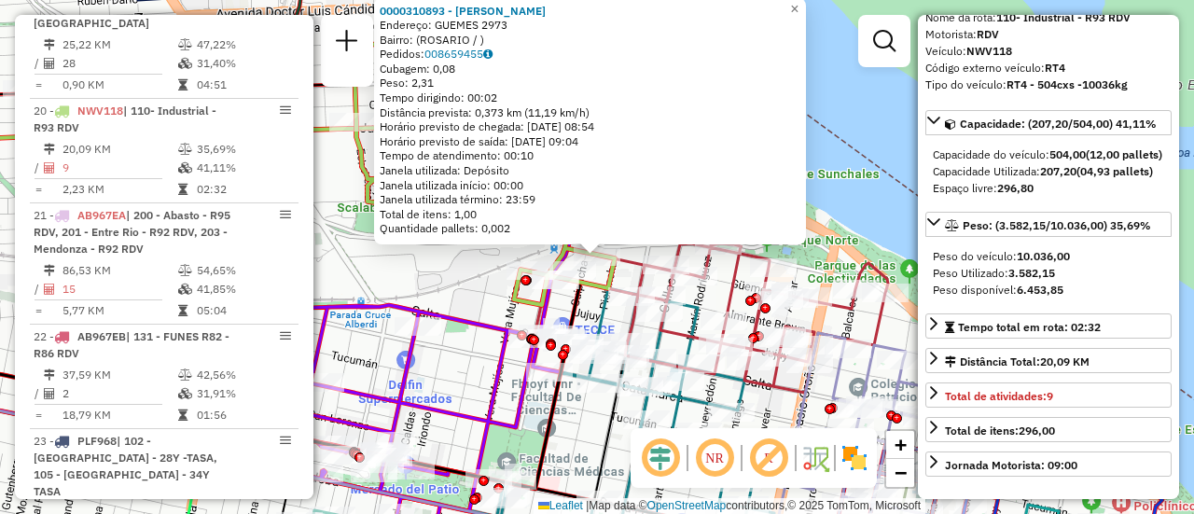
click at [463, 296] on div "0000310893 - [PERSON_NAME]: GUEMES 2973 Bairro: ([GEOGRAPHIC_DATA] / ) Pedidos:…" at bounding box center [597, 257] width 1194 height 514
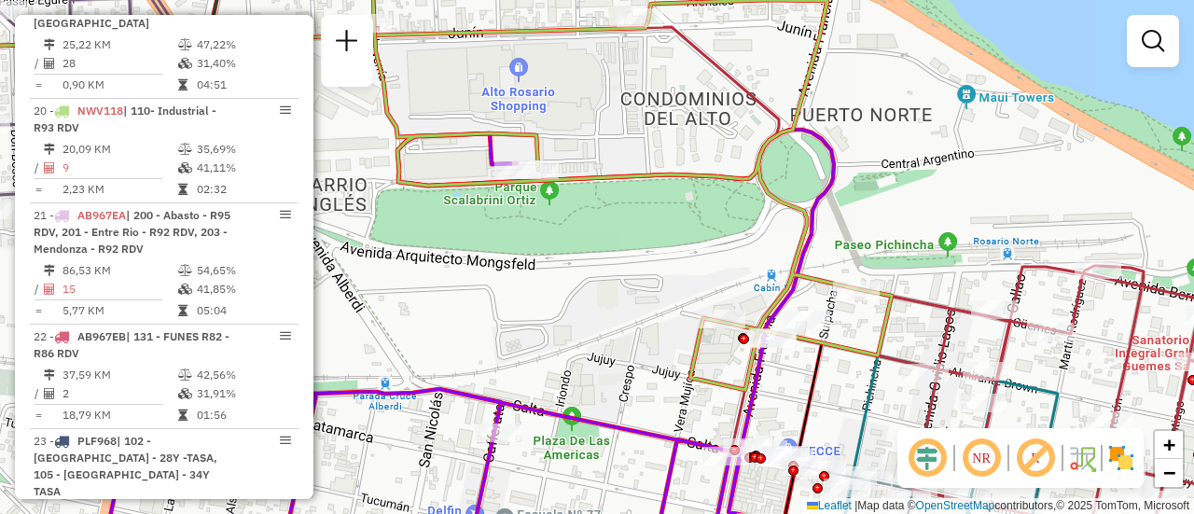
drag, startPoint x: 433, startPoint y: 197, endPoint x: 555, endPoint y: 217, distance: 123.9
click at [569, 218] on div "Janela de atendimento Grade de atendimento Capacidade Transportadoras Veículos …" at bounding box center [597, 257] width 1194 height 514
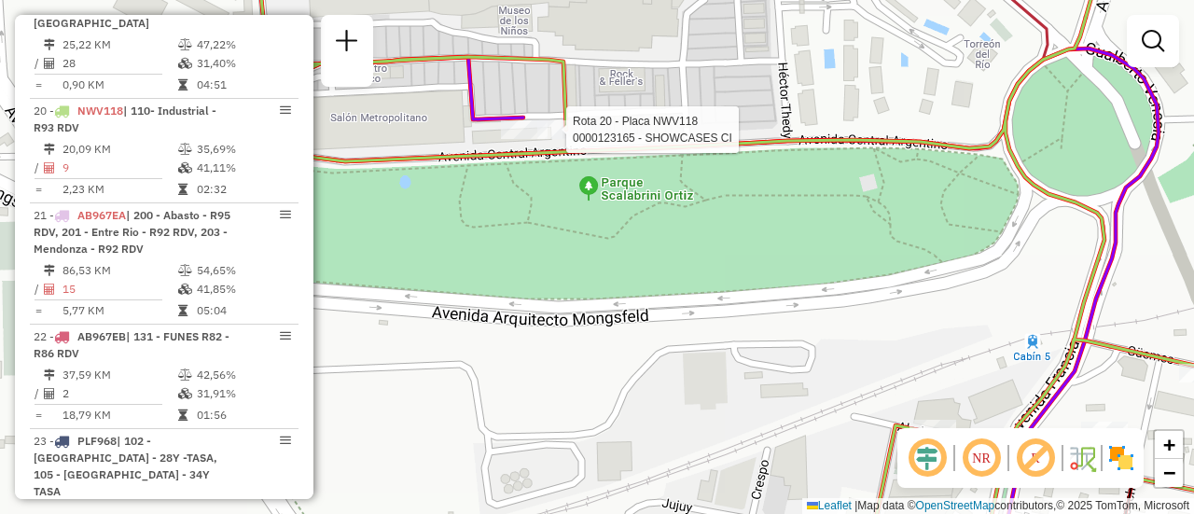
select select "**********"
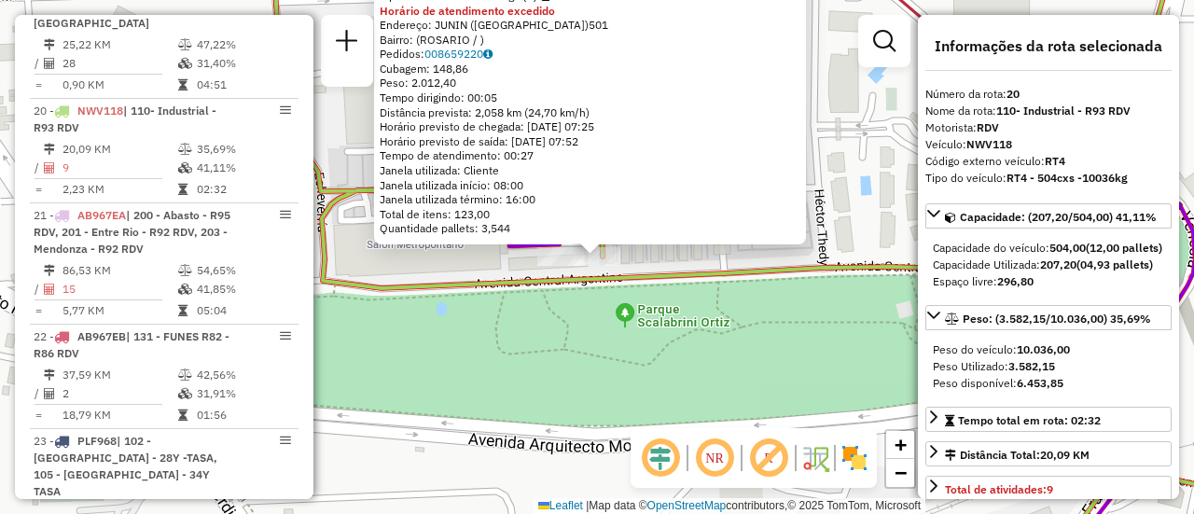
click at [679, 257] on div "0000123165 - SHOWCASES CI Tipo de cliente: 6 - Recarga (R) Horário de atendimen…" at bounding box center [597, 257] width 1194 height 514
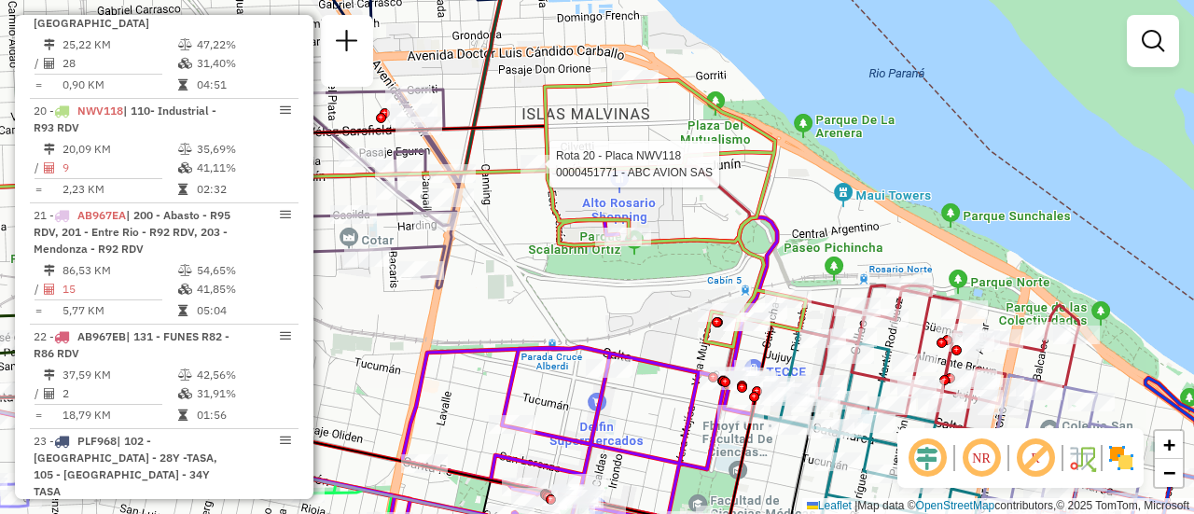
select select "**********"
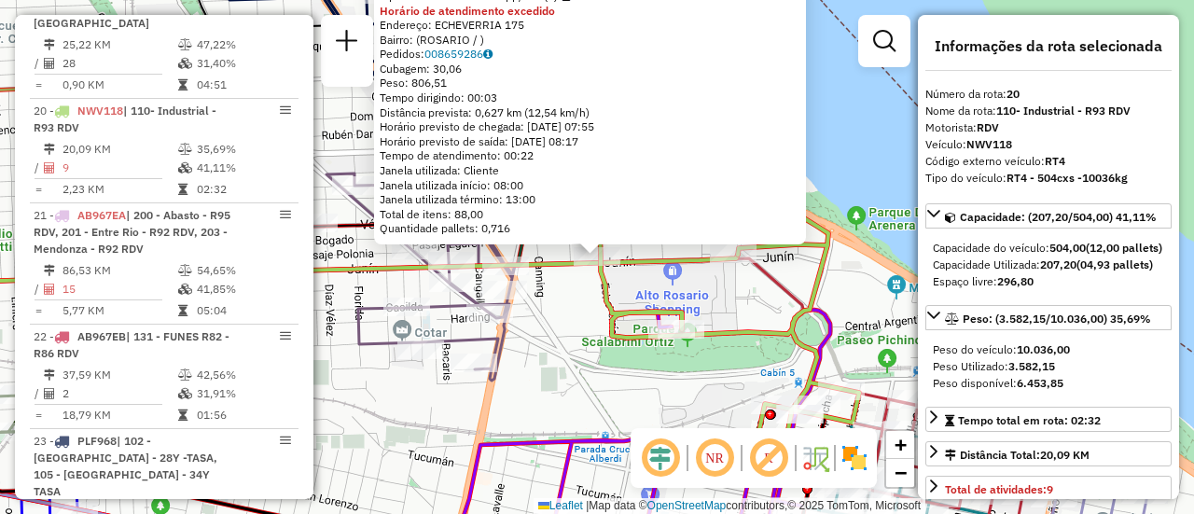
click at [549, 304] on div "0000451771 - ABC AVION SAS Tipo de cliente: 80 - Chopp/VIP (C) Horário de atend…" at bounding box center [597, 257] width 1194 height 514
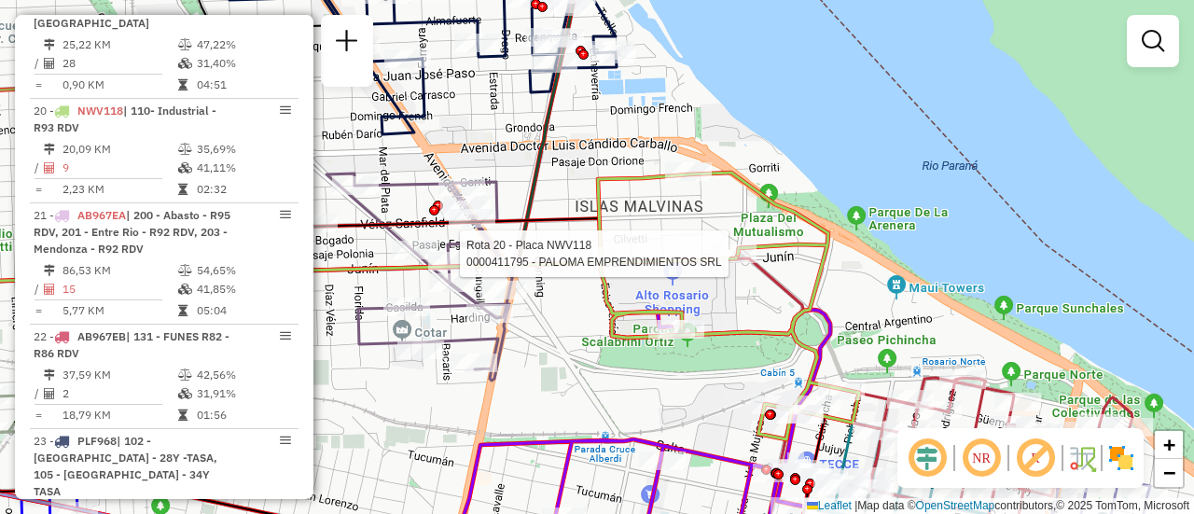
select select "**********"
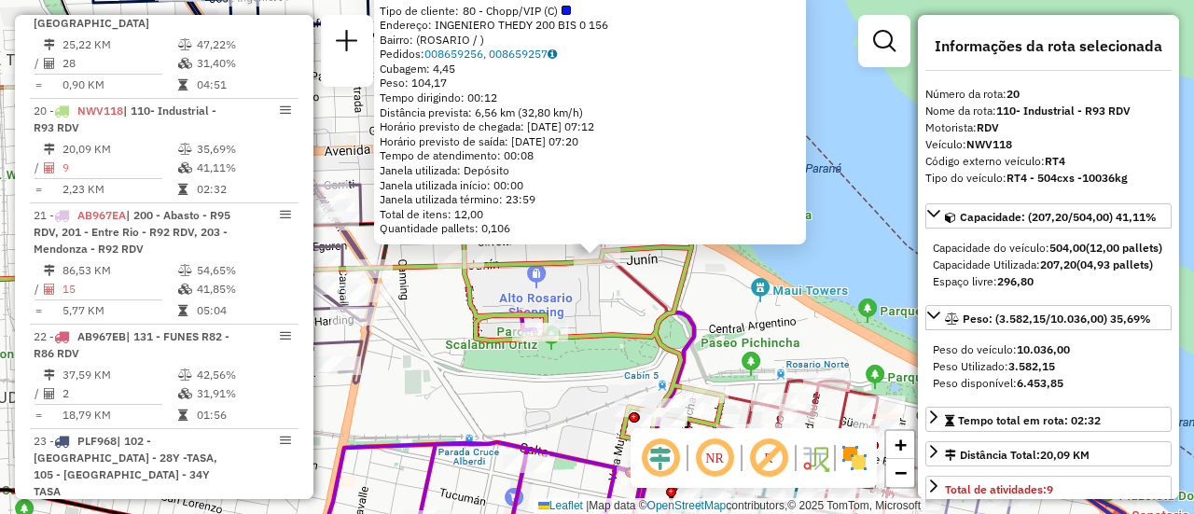
click at [593, 366] on div "0000411795 - PALOMA EMPRENDIMIENTOS SRL Tipo de cliente: 80 - Chopp/VIP (C) End…" at bounding box center [597, 257] width 1194 height 514
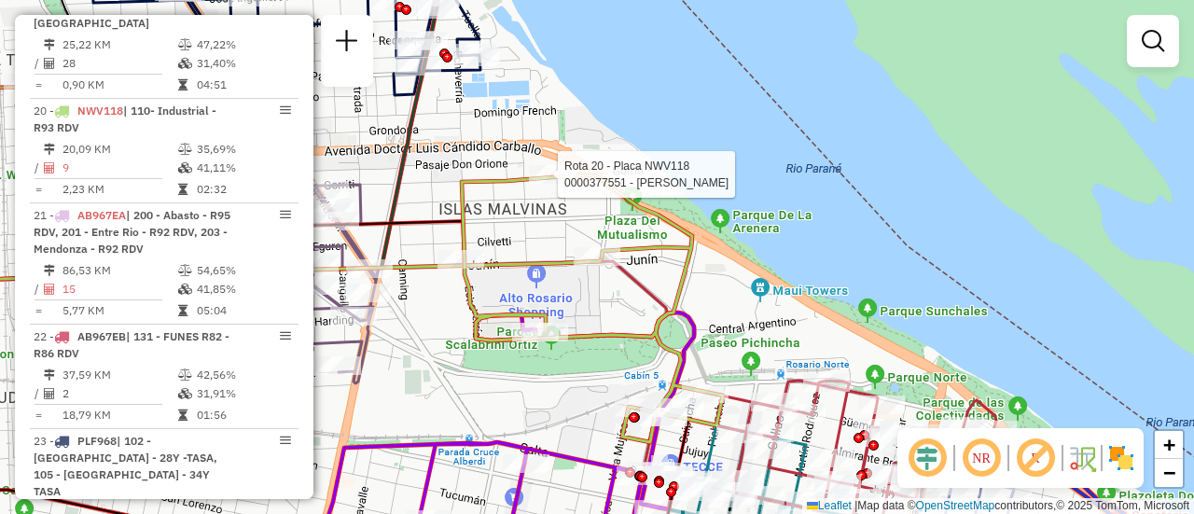
select select "**********"
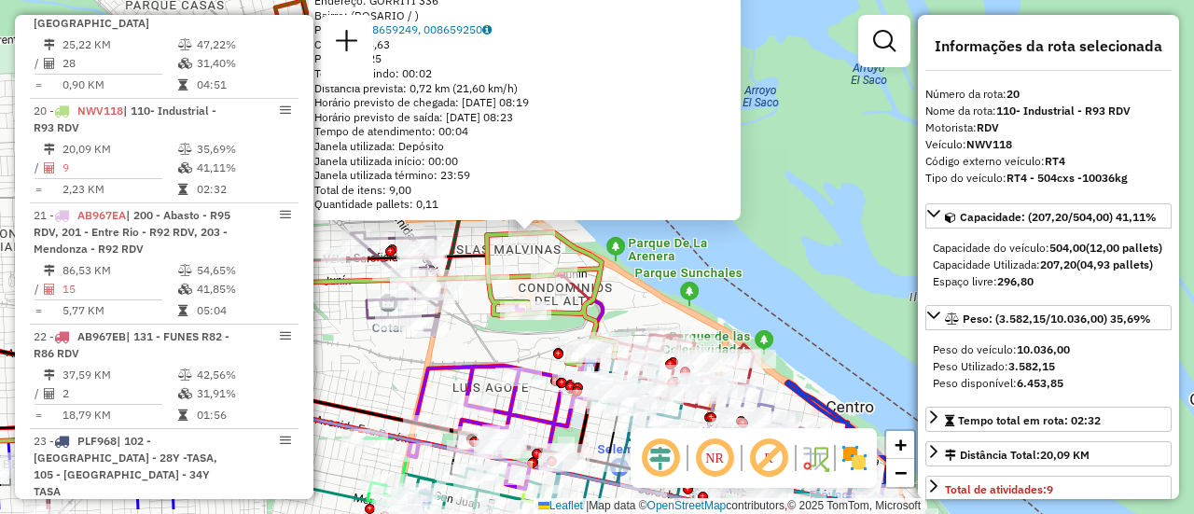
drag, startPoint x: 599, startPoint y: 388, endPoint x: 537, endPoint y: 309, distance: 100.4
click at [537, 309] on div "0000377551 - GUO RUIMEI Endereço: GORRITI 336 Bairro: ([GEOGRAPHIC_DATA] / ) Pe…" at bounding box center [597, 257] width 1194 height 514
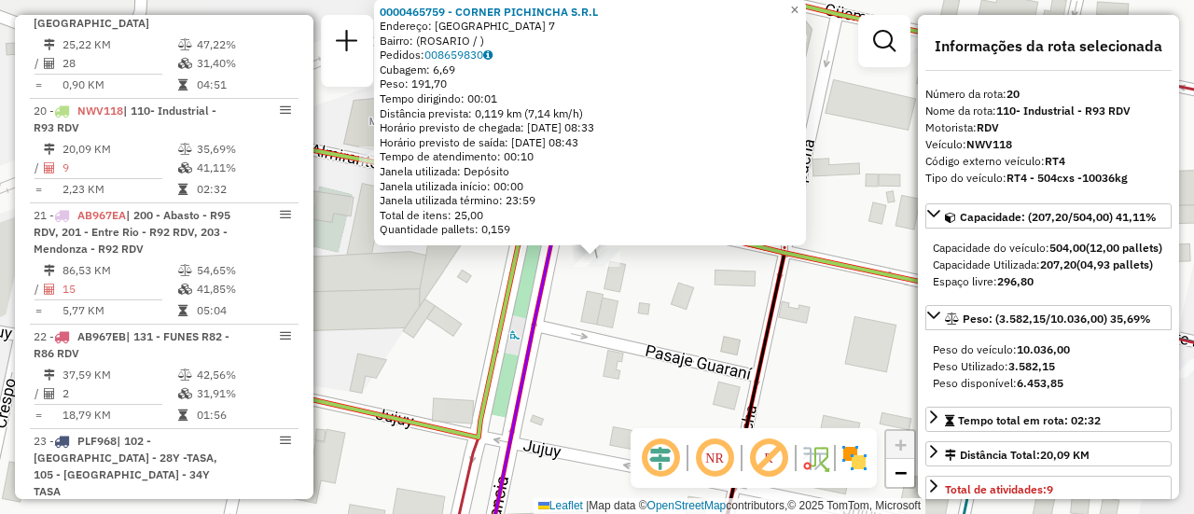
click at [463, 289] on div "0000465759 - CORNER PICHINCHA S.R.L Endereço: FRANCIA 7 Bairro: ([GEOGRAPHIC_DA…" at bounding box center [597, 257] width 1194 height 514
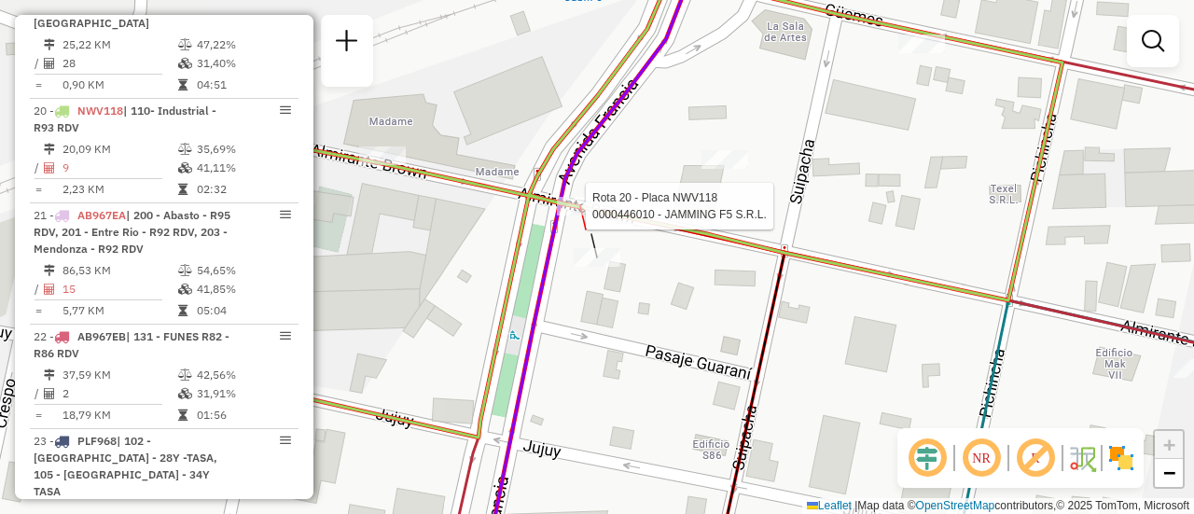
select select "**********"
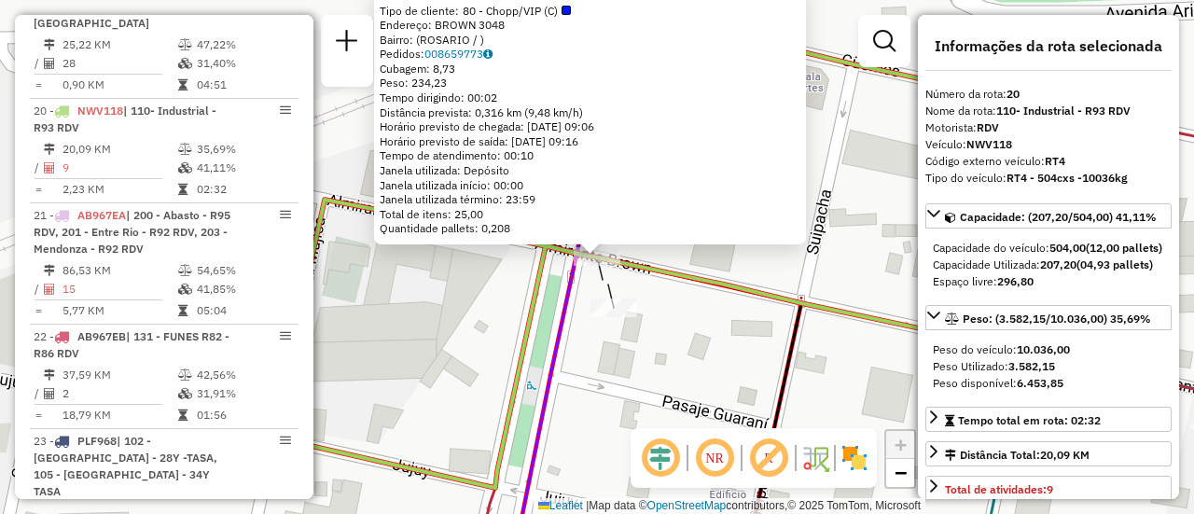
click at [722, 262] on div "0000446010 - JAMMING F5 S.R.L. Tipo de cliente: 80 - Chopp/VIP (C) Endereço: BR…" at bounding box center [597, 257] width 1194 height 514
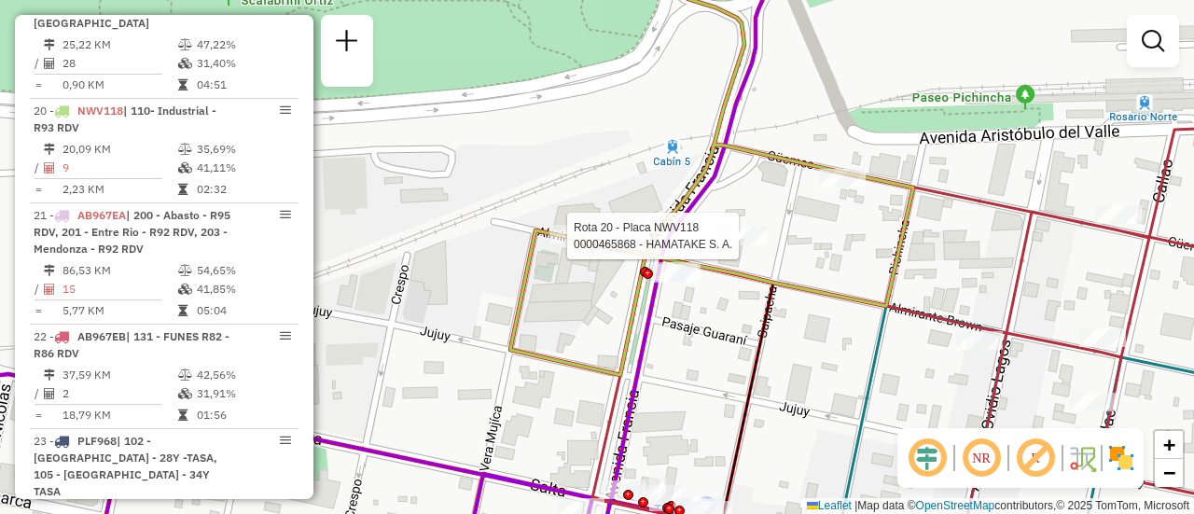
select select "**********"
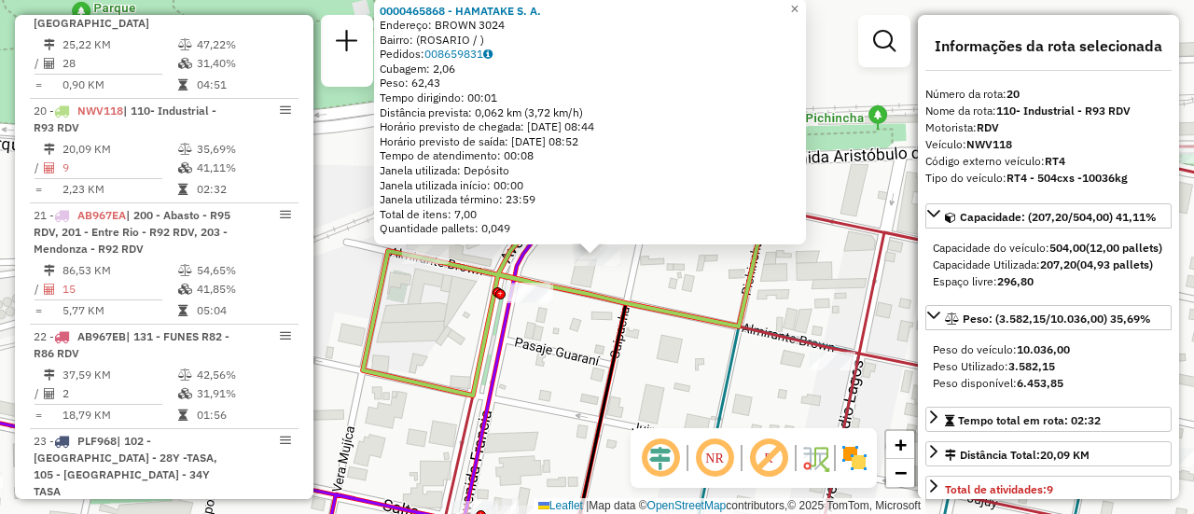
click at [635, 284] on div "0000465868 - [PERSON_NAME]: BROWN 3024 Bairro: ([GEOGRAPHIC_DATA] / ) Pedidos: …" at bounding box center [597, 257] width 1194 height 514
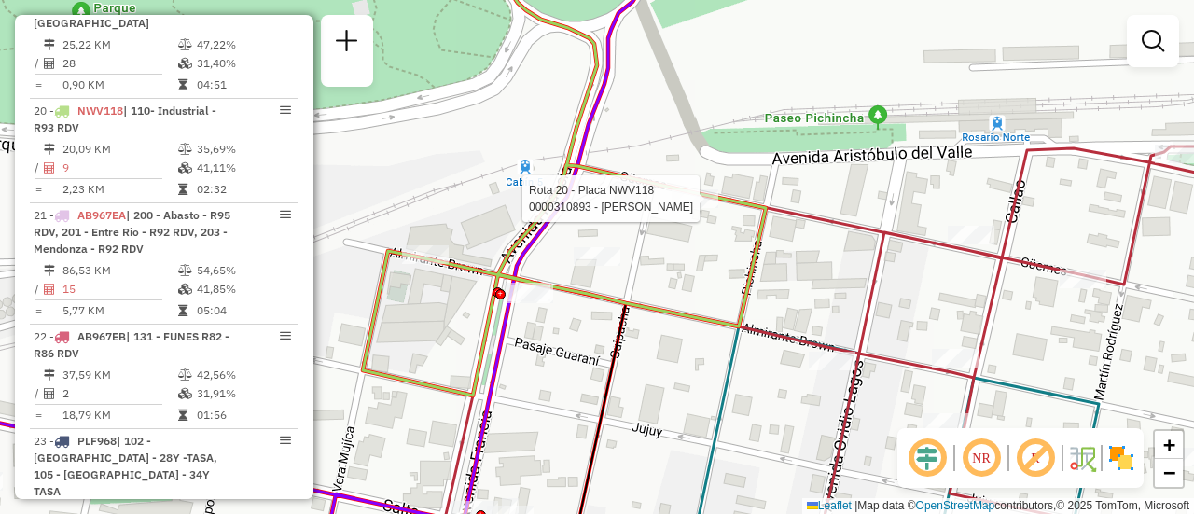
select select "**********"
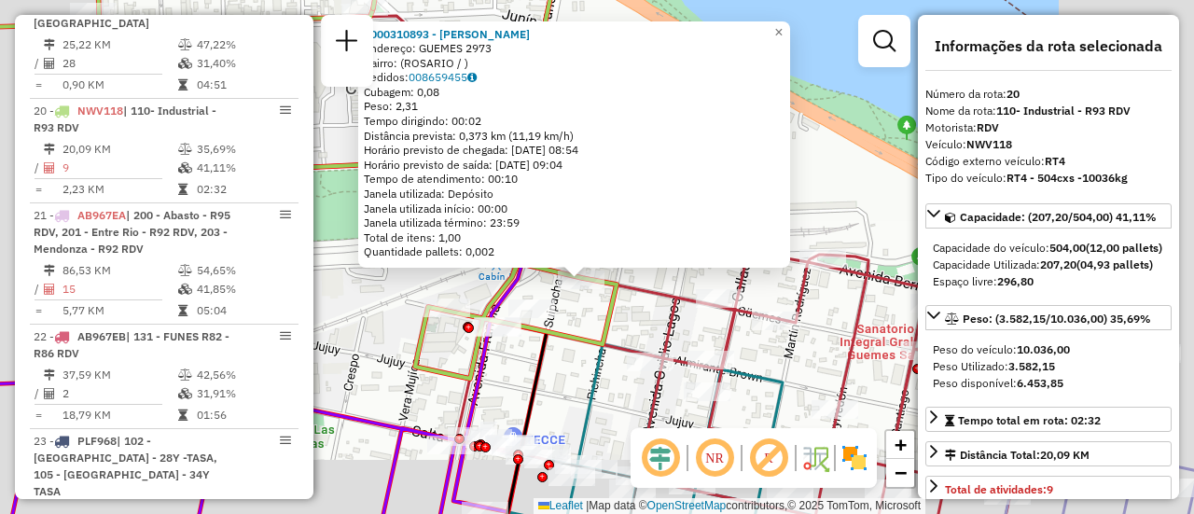
click at [576, 319] on div "0000310893 - [PERSON_NAME]: GUEMES 2973 Bairro: ([GEOGRAPHIC_DATA] / ) Pedidos:…" at bounding box center [597, 257] width 1194 height 514
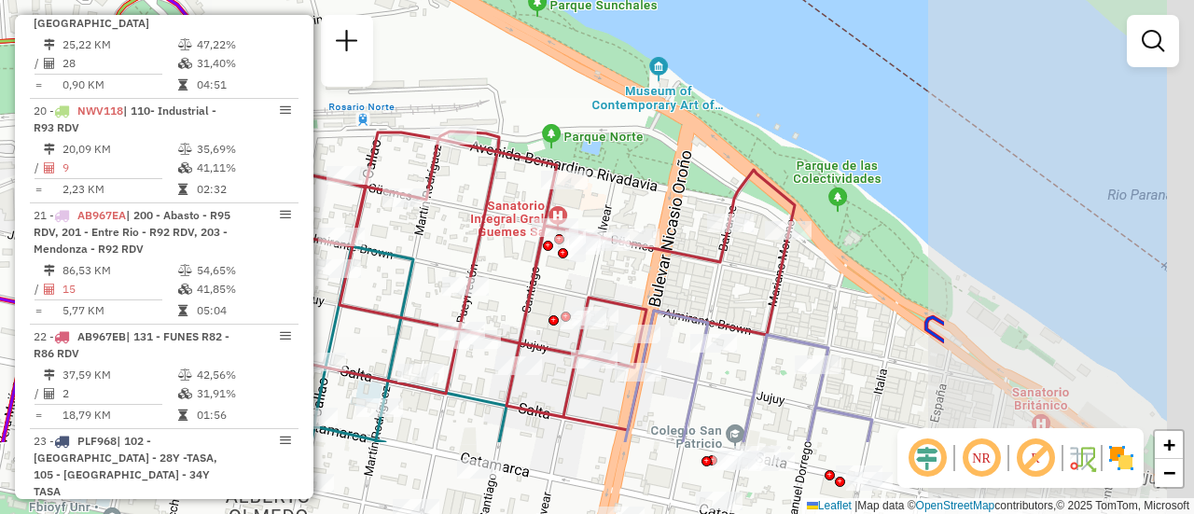
drag, startPoint x: 837, startPoint y: 344, endPoint x: 442, endPoint y: 220, distance: 414.4
click at [442, 216] on div "Rota 11 - Placa AB951JL 0000469837 - TEFUEN Janela de atendimento Grade de aten…" at bounding box center [597, 257] width 1194 height 514
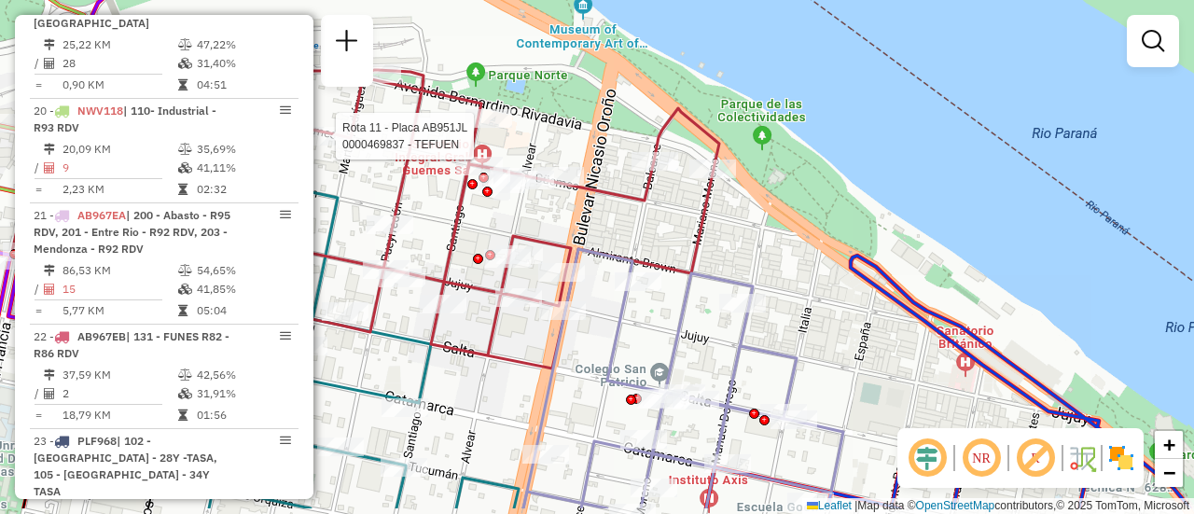
drag, startPoint x: 770, startPoint y: 269, endPoint x: 578, endPoint y: 218, distance: 198.6
click at [593, 214] on div "Rota 11 - Placa AB951JL 0000469837 - TEFUEN Janela de atendimento Grade de aten…" at bounding box center [597, 257] width 1194 height 514
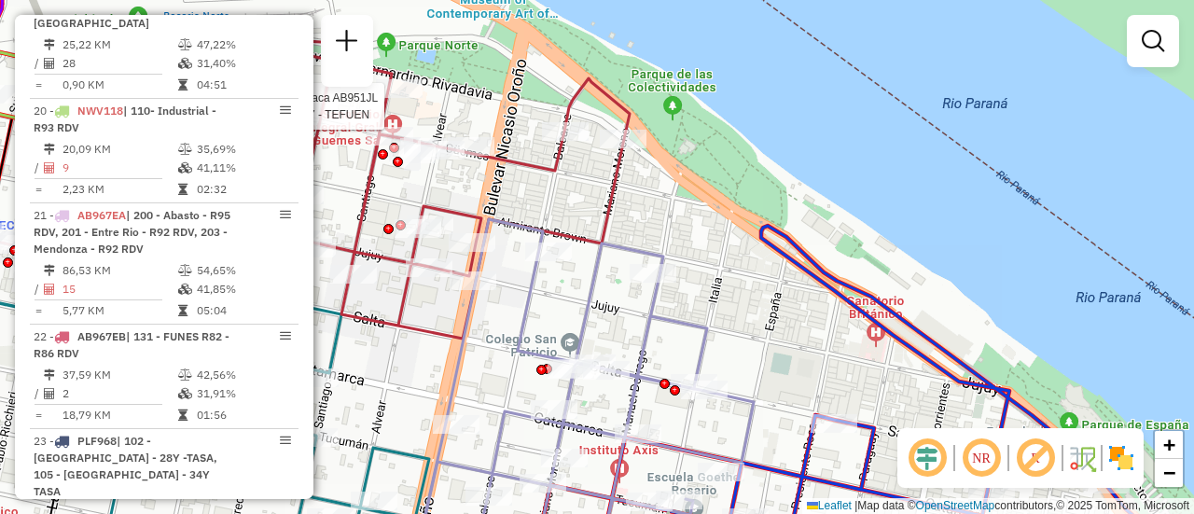
drag, startPoint x: 484, startPoint y: 279, endPoint x: 738, endPoint y: 293, distance: 254.0
click at [738, 295] on div "Rota 11 - Placa AB951JL 0000469837 - TEFUEN Janela de atendimento Grade de aten…" at bounding box center [597, 257] width 1194 height 514
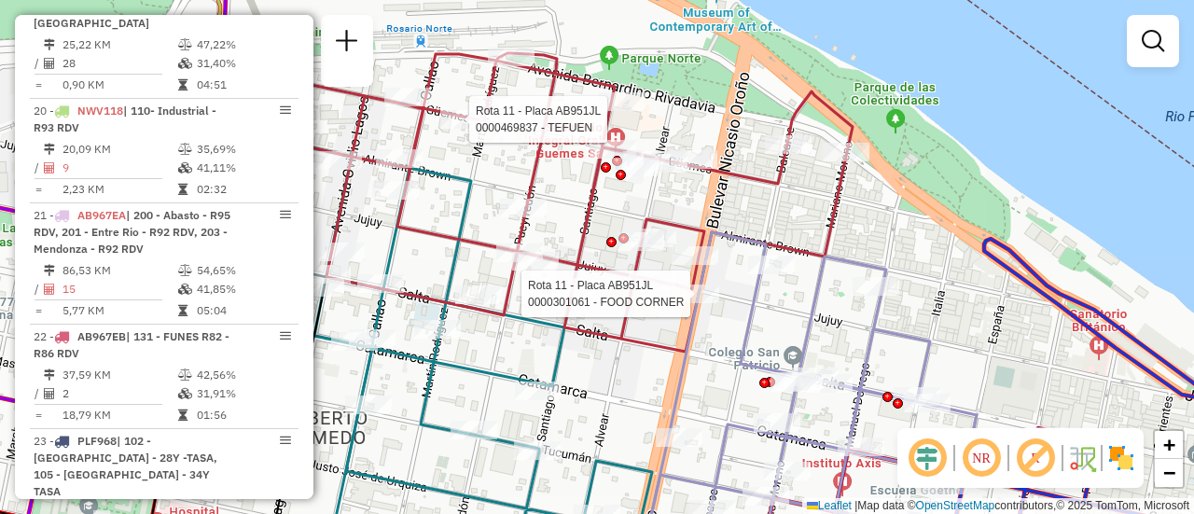
select select "**********"
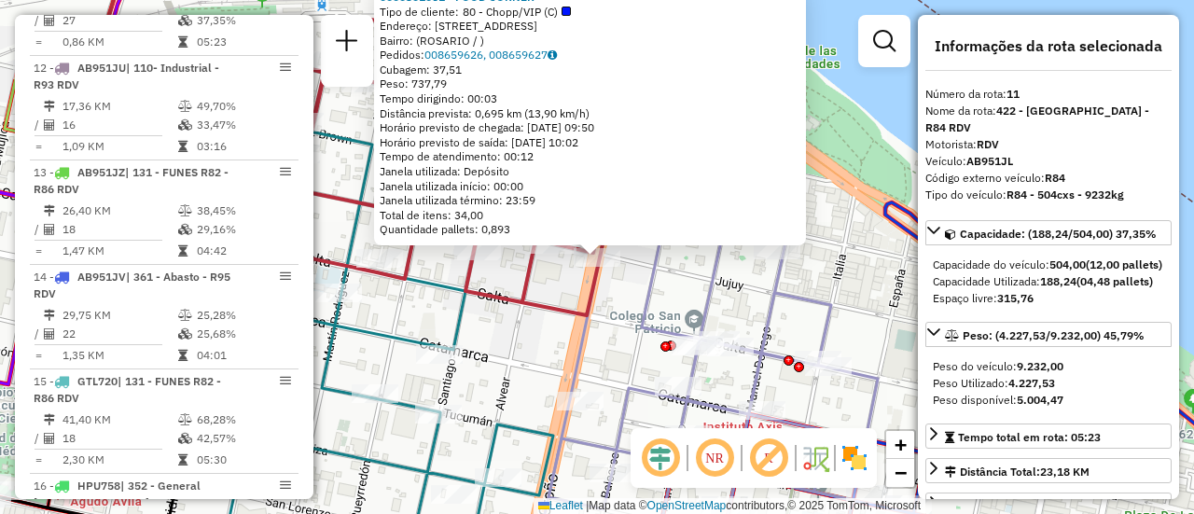
scroll to position [1859, 0]
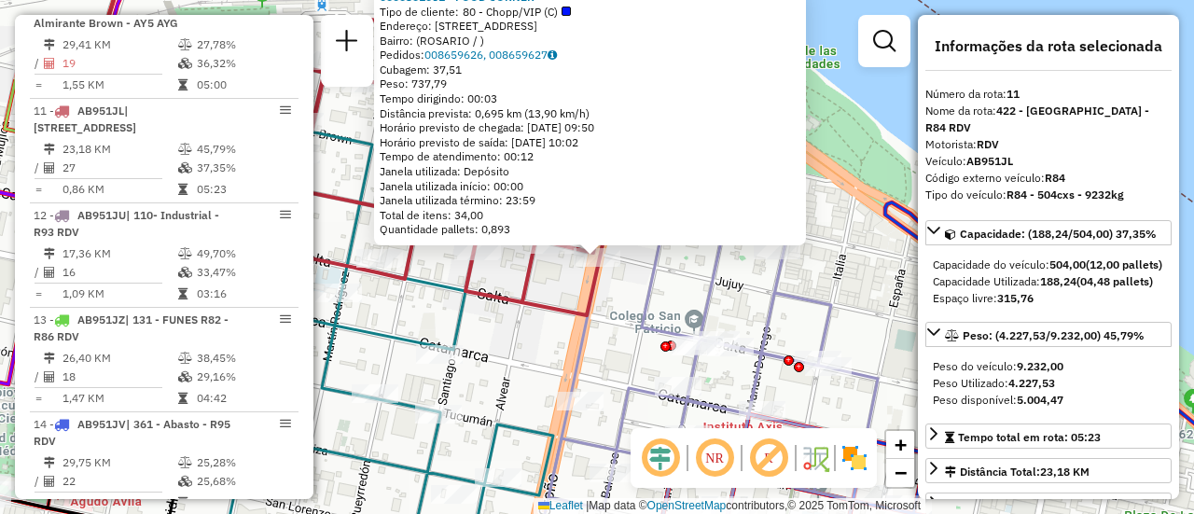
click at [618, 290] on div "0000301061 - FOOD CORNER Tipo de cliente: 80 - Chopp/VIP (C) Endereço: BLVD ORO…" at bounding box center [597, 257] width 1194 height 514
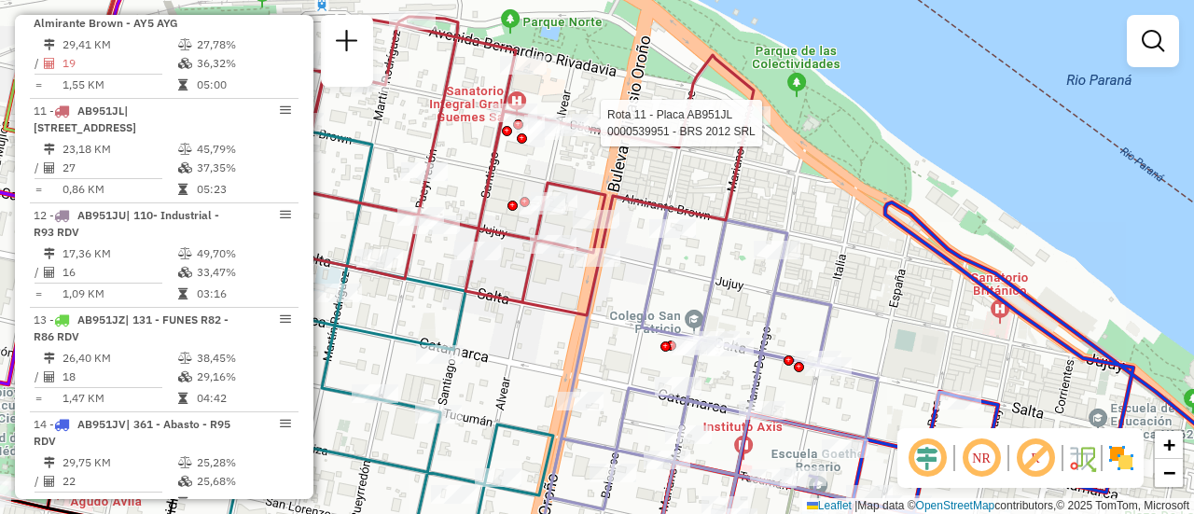
select select "**********"
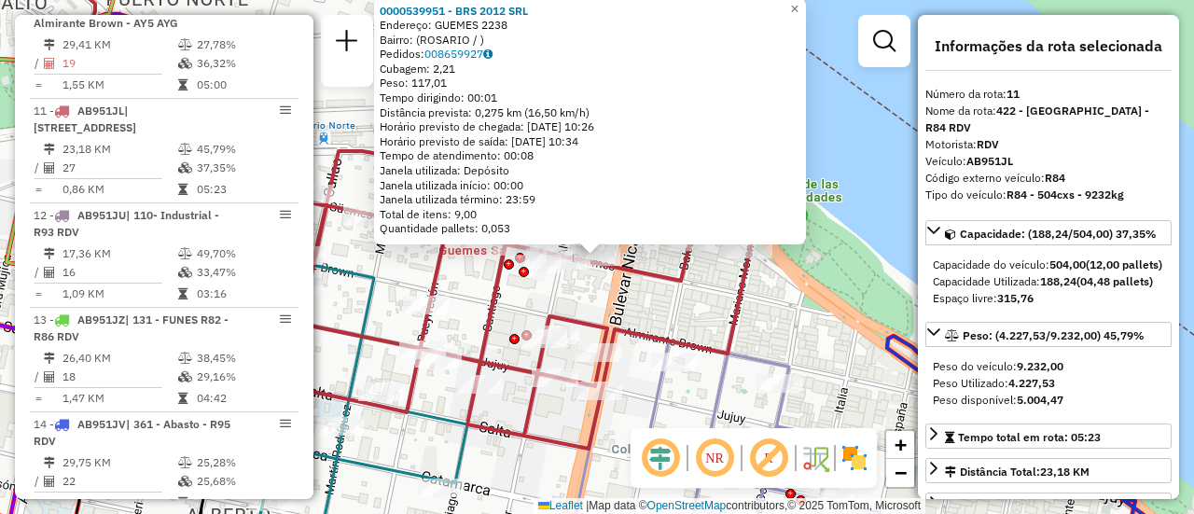
scroll to position [187, 0]
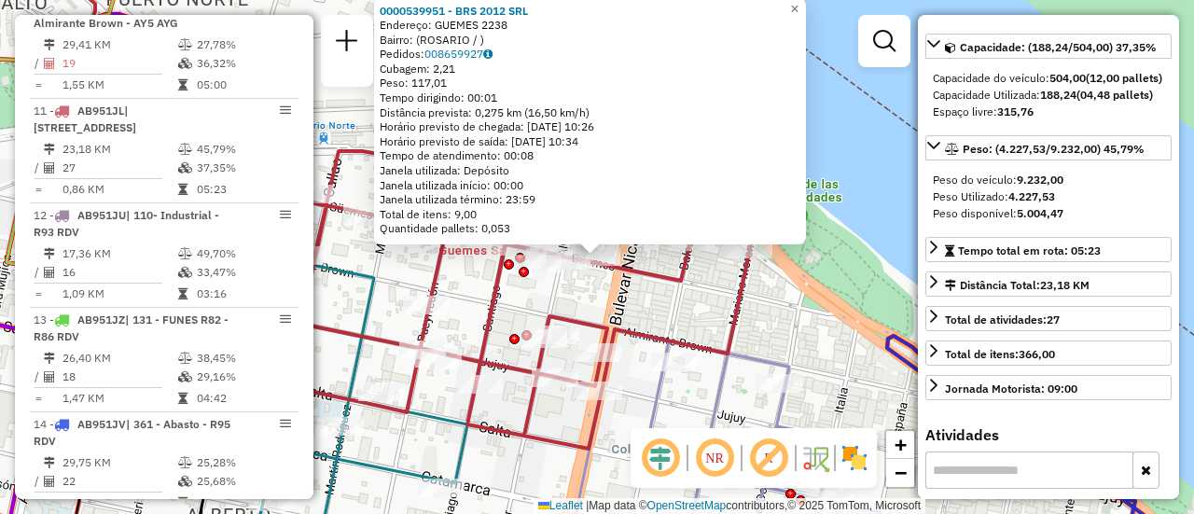
click at [680, 319] on div "0000539951 - BRS 2012 SRL Endereço: GUEMES 2238 Bairro: (ROSARIO / ) Pedidos: 0…" at bounding box center [597, 257] width 1194 height 514
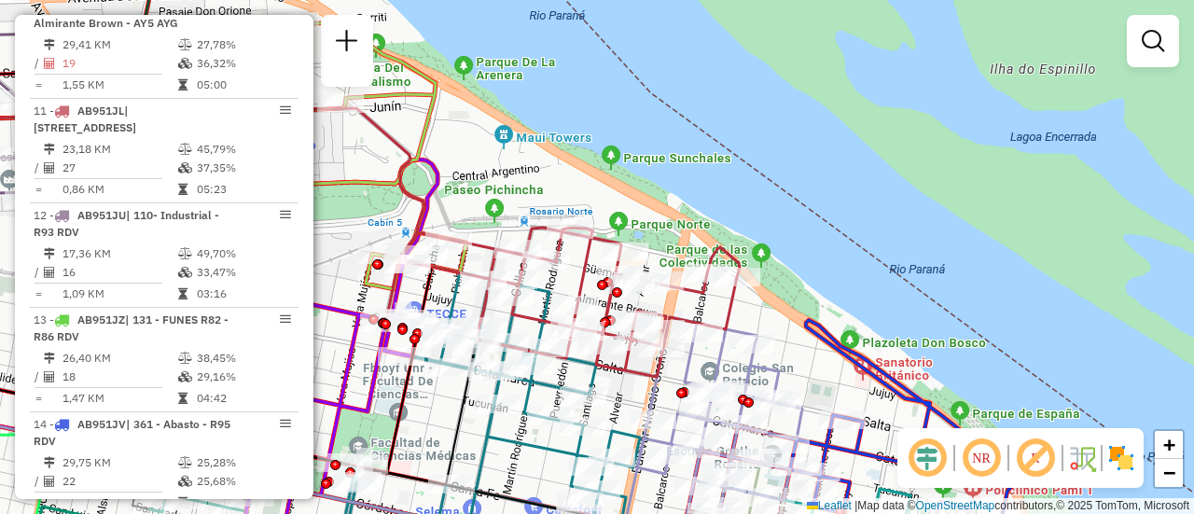
drag, startPoint x: 499, startPoint y: 322, endPoint x: 733, endPoint y: 291, distance: 236.1
click at [733, 291] on icon at bounding box center [562, 302] width 353 height 149
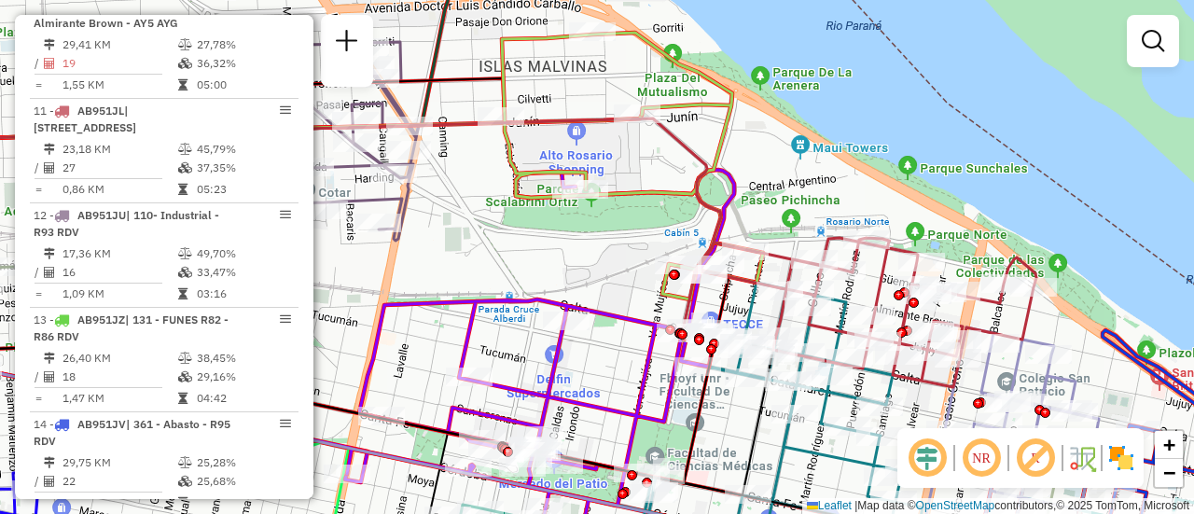
drag, startPoint x: 521, startPoint y: 327, endPoint x: 618, endPoint y: 365, distance: 103.9
click at [618, 365] on div "Janela de atendimento Grade de atendimento Capacidade Transportadoras Veículos …" at bounding box center [597, 257] width 1194 height 514
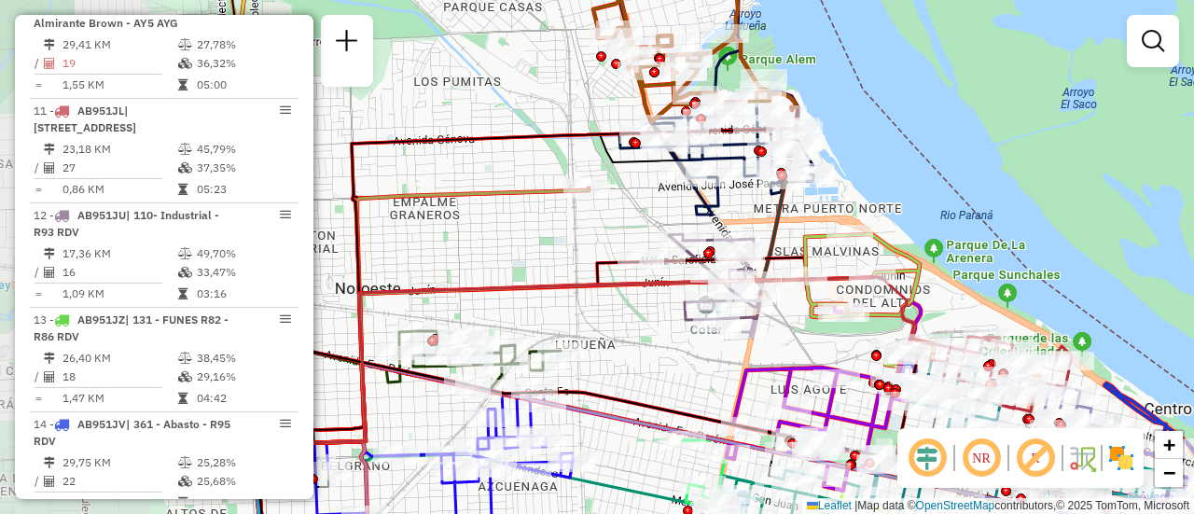
drag, startPoint x: 479, startPoint y: 353, endPoint x: 700, endPoint y: 364, distance: 221.2
click at [711, 377] on div "Janela de atendimento Grade de atendimento Capacidade Transportadoras Veículos …" at bounding box center [597, 257] width 1194 height 514
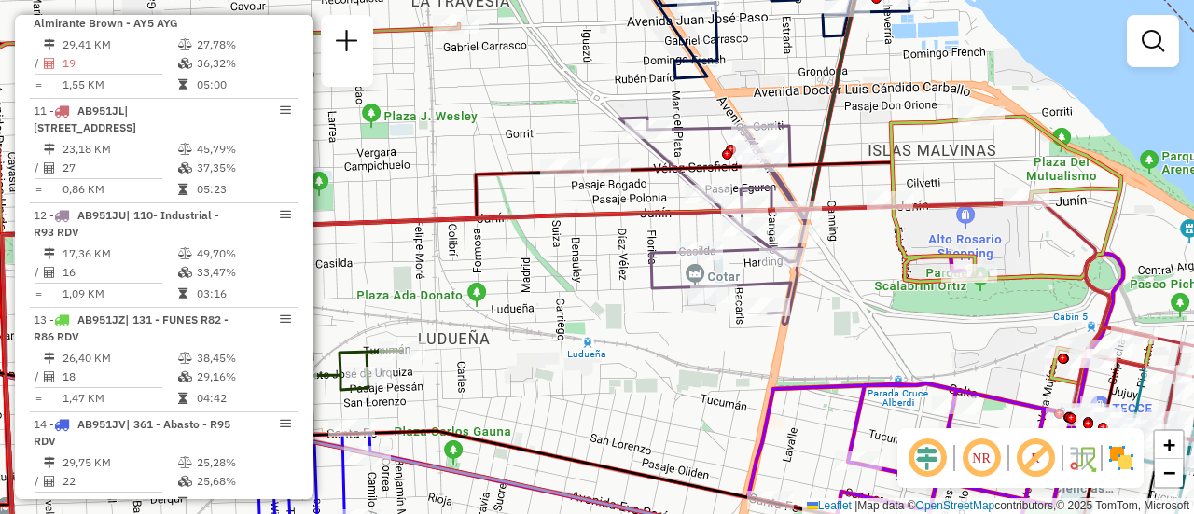
drag, startPoint x: 904, startPoint y: 302, endPoint x: 785, endPoint y: 328, distance: 121.3
click at [787, 339] on div "Janela de atendimento Grade de atendimento Capacidade Transportadoras Veículos …" at bounding box center [597, 257] width 1194 height 514
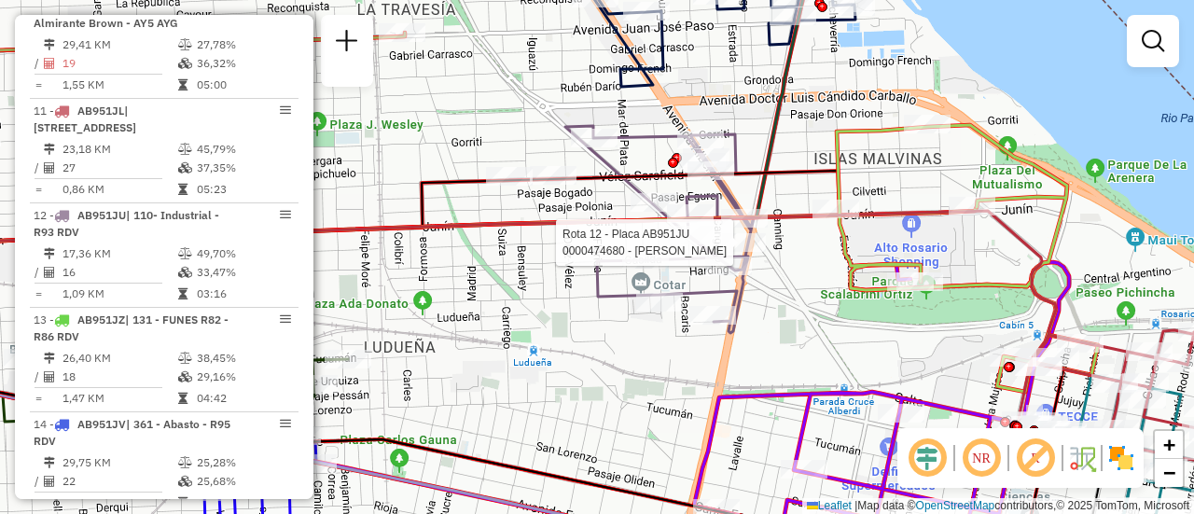
select select "**********"
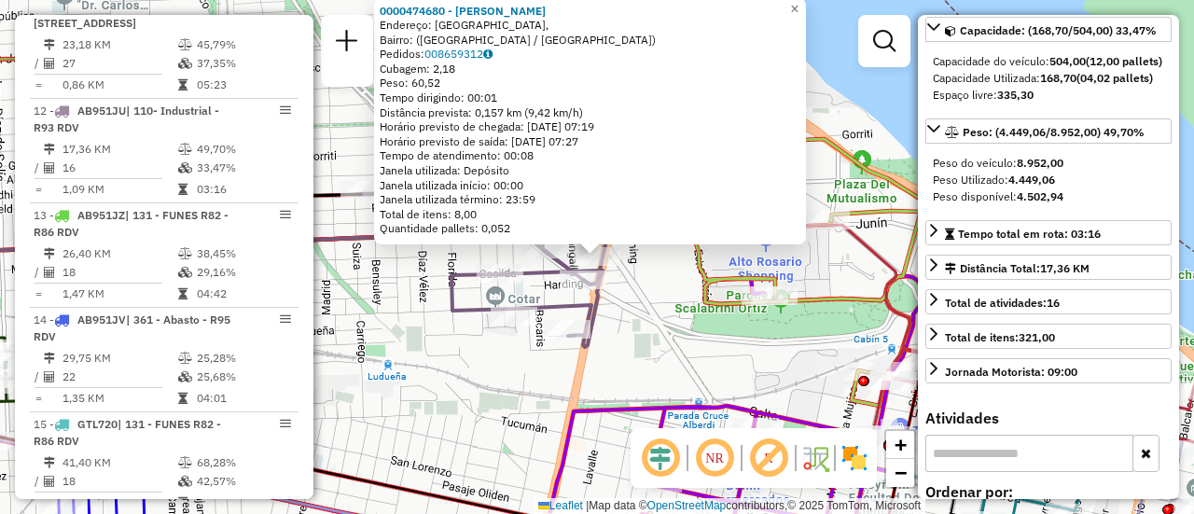
click at [677, 325] on div "0000474680 - GERVASO DANTE Endereço: Boulevard Avellaneda, Bairro: (Rosario / S…" at bounding box center [597, 257] width 1194 height 514
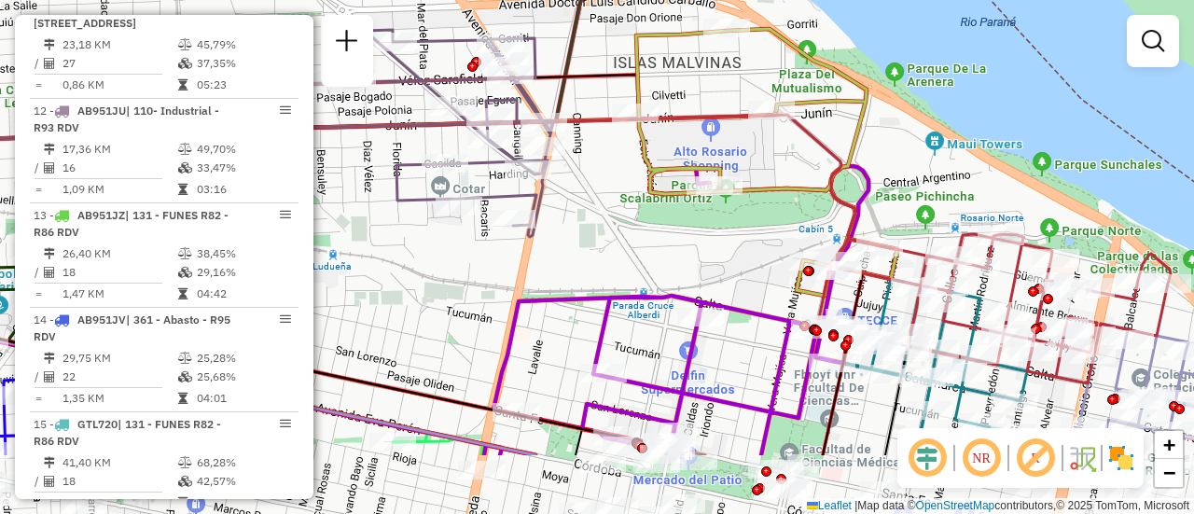
drag, startPoint x: 780, startPoint y: 374, endPoint x: 708, endPoint y: 164, distance: 221.8
click at [694, 149] on div "Janela de atendimento Grade de atendimento Capacidade Transportadoras Veículos …" at bounding box center [597, 257] width 1194 height 514
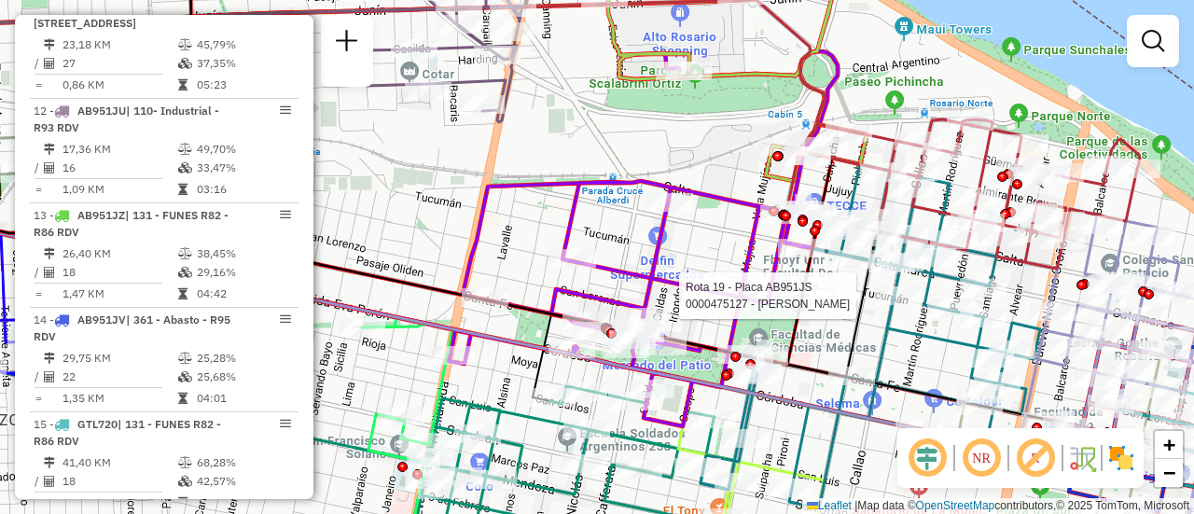
select select "**********"
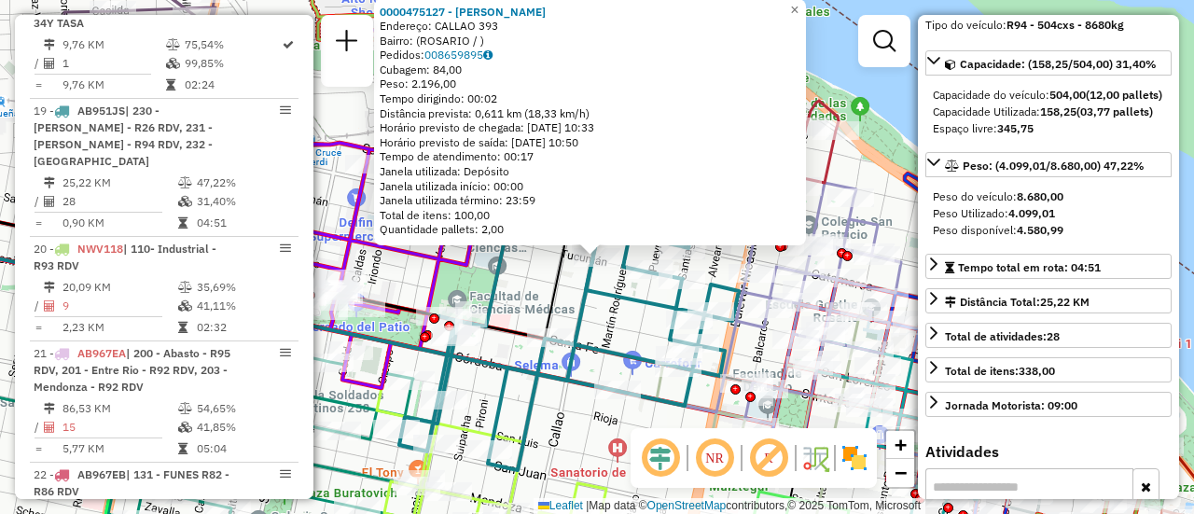
click at [574, 406] on div "0000475127 - RUIZ FRANCO NICOLAS Endereço: CALLAO 393 Bairro: (ROSARIO / ) Pedi…" at bounding box center [597, 257] width 1194 height 514
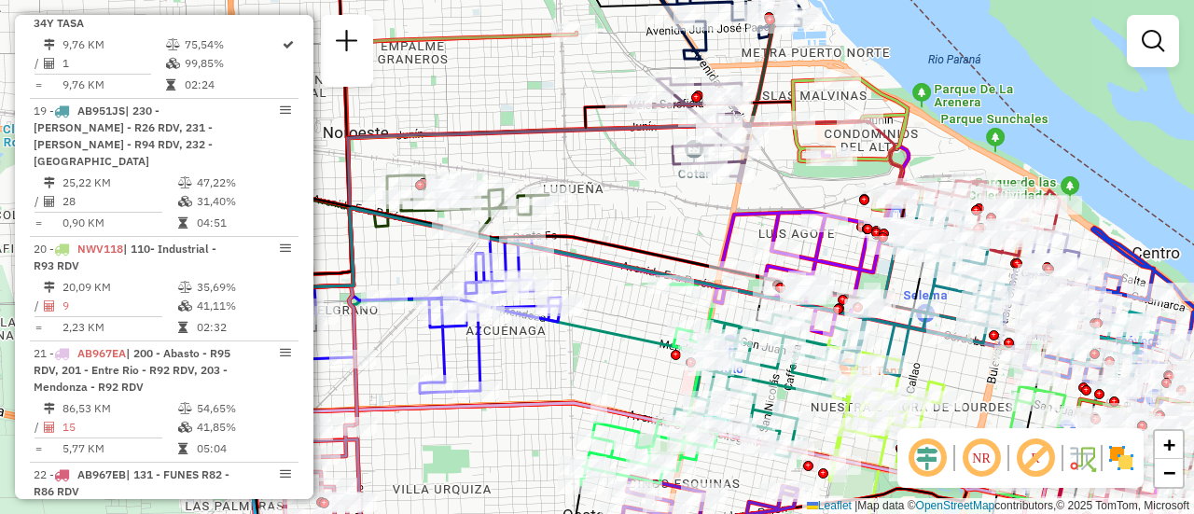
drag, startPoint x: 376, startPoint y: 245, endPoint x: 761, endPoint y: 235, distance: 385.3
click at [761, 235] on div "Janela de atendimento Grade de atendimento Capacidade Transportadoras Veículos …" at bounding box center [597, 257] width 1194 height 514
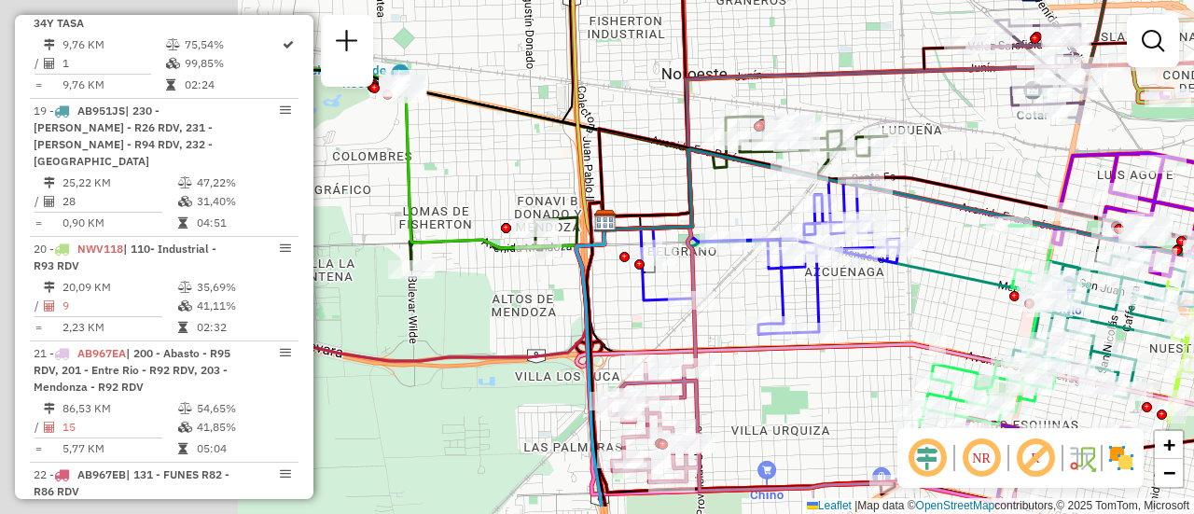
drag, startPoint x: 593, startPoint y: 287, endPoint x: 926, endPoint y: 213, distance: 341.2
click at [950, 217] on div "Janela de atendimento Grade de atendimento Capacidade Transportadoras Veículos …" at bounding box center [597, 257] width 1194 height 514
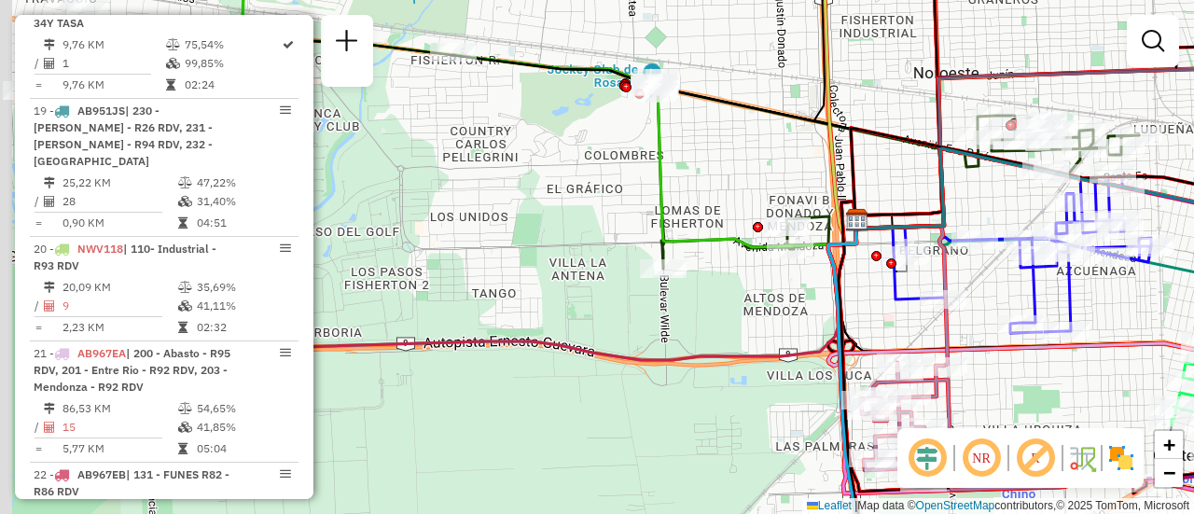
drag, startPoint x: 505, startPoint y: 166, endPoint x: 912, endPoint y: 189, distance: 407.3
click at [912, 189] on div "Janela de atendimento Grade de atendimento Capacidade Transportadoras Veículos …" at bounding box center [597, 257] width 1194 height 514
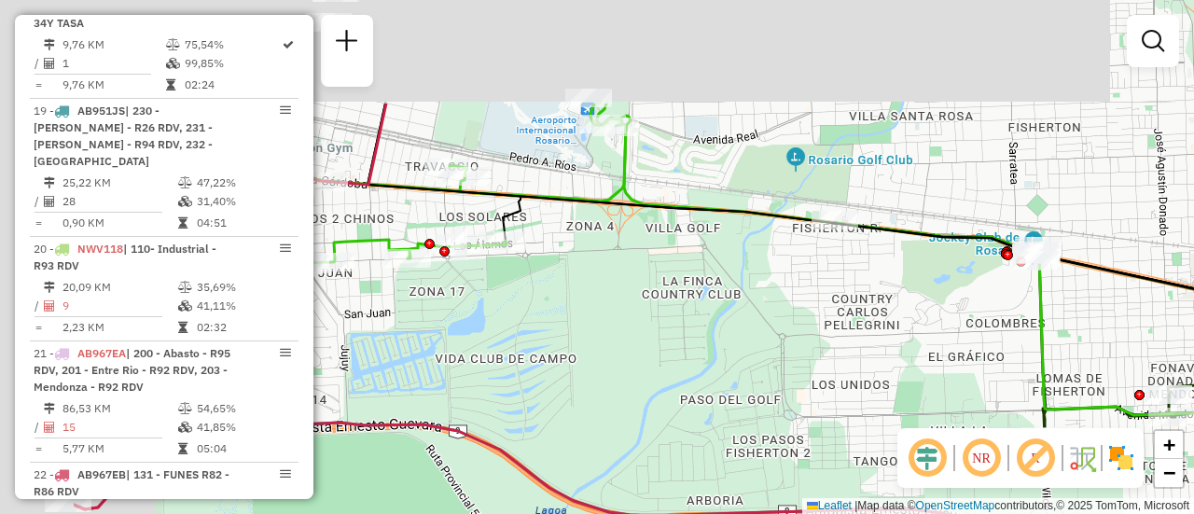
drag, startPoint x: 574, startPoint y: 186, endPoint x: 687, endPoint y: 277, distance: 145.9
click at [784, 346] on div "Janela de atendimento Grade de atendimento Capacidade Transportadoras Veículos …" at bounding box center [597, 257] width 1194 height 514
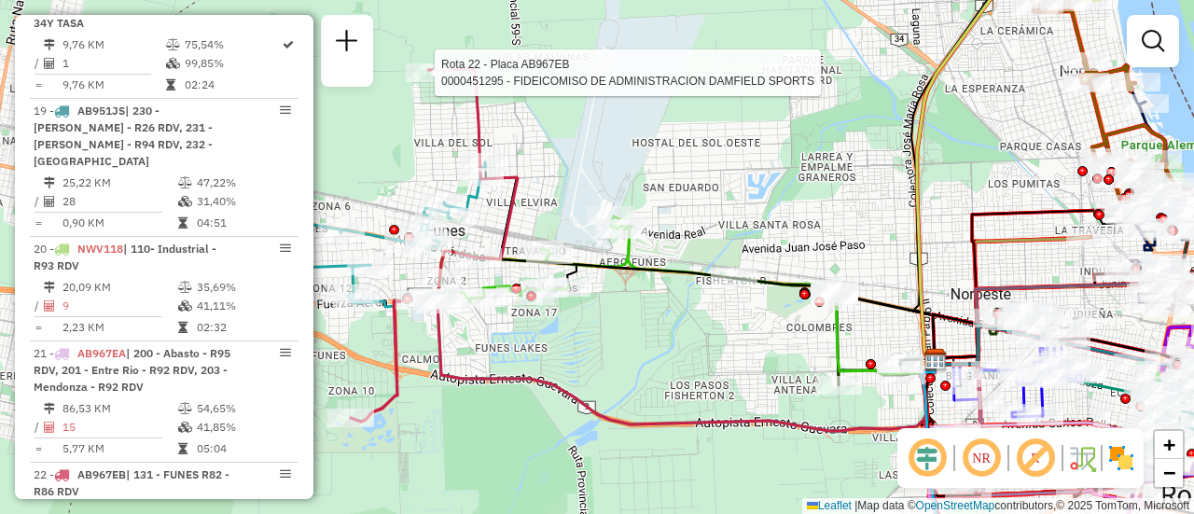
select select "**********"
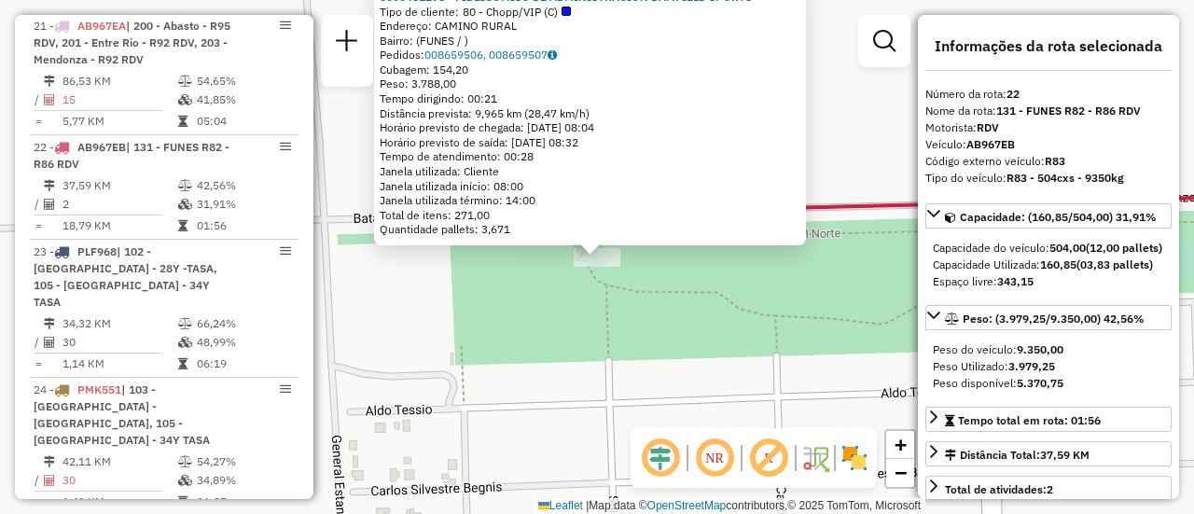
scroll to position [3059, 0]
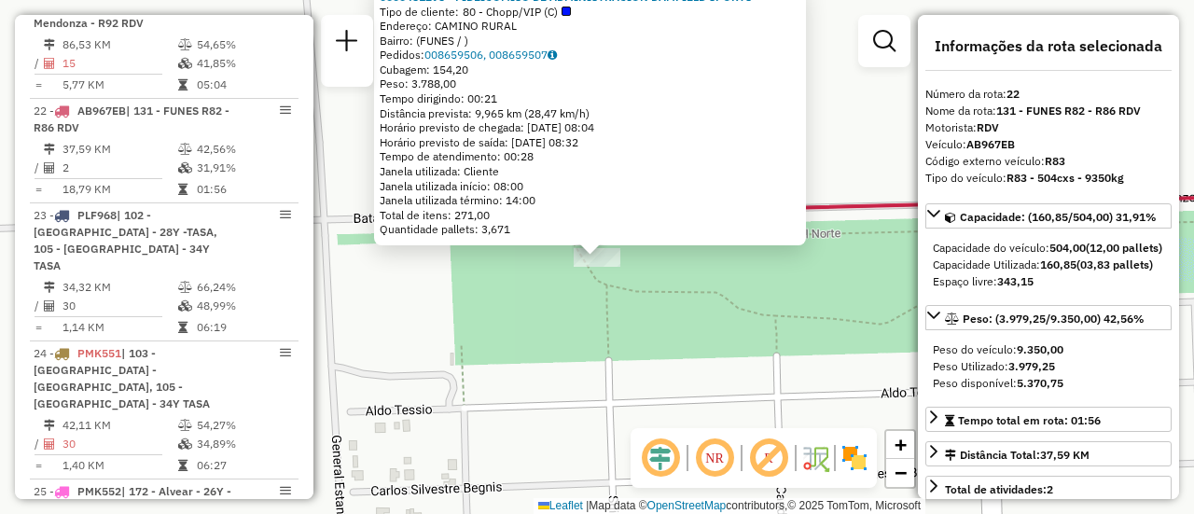
click at [709, 311] on div "0000451295 - FIDEICOMISO DE ADMINISTRACION DAMFIELD SPORTS Tipo de cliente: 80 …" at bounding box center [597, 257] width 1194 height 514
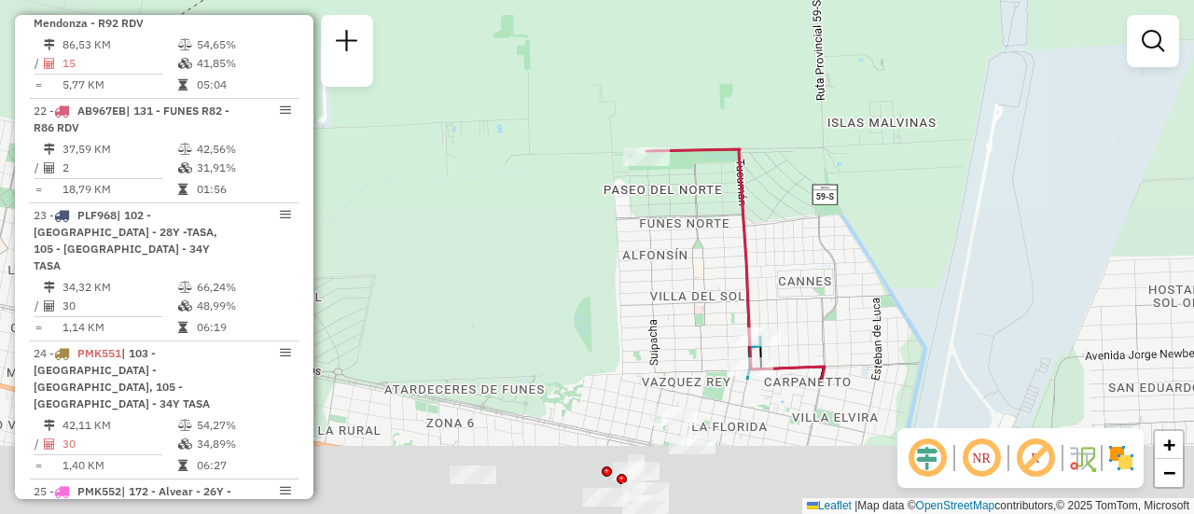
drag, startPoint x: 701, startPoint y: 381, endPoint x: 676, endPoint y: 266, distance: 118.3
click at [645, 177] on div "Rota 22 - Placa AB967EB 0000451295 - FIDEICOMISO DE ADMINISTRACION DAMFIELD SPO…" at bounding box center [597, 257] width 1194 height 514
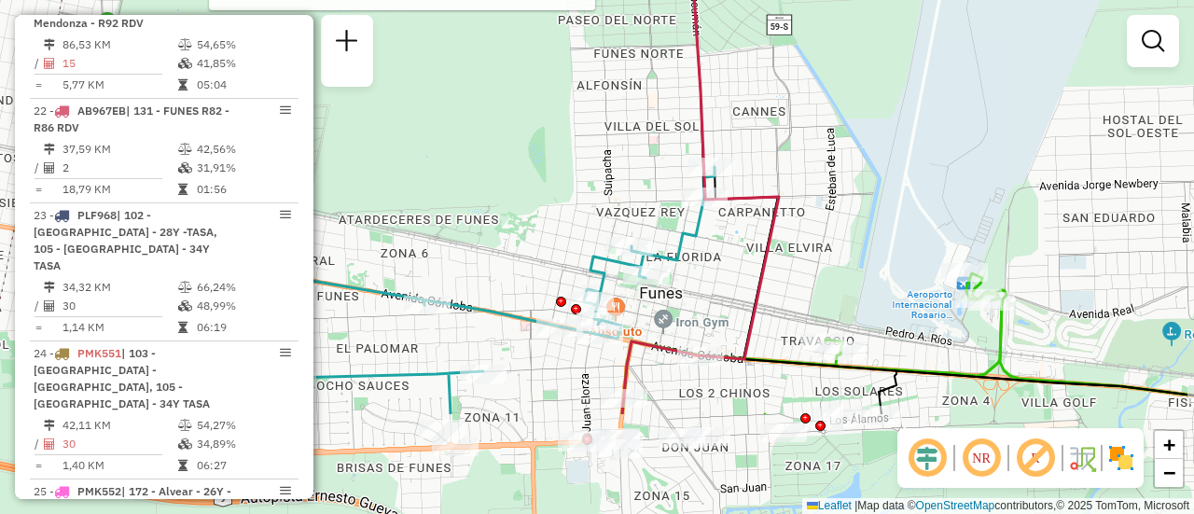
drag, startPoint x: 680, startPoint y: 313, endPoint x: 636, endPoint y: 138, distance: 180.7
click at [631, 115] on div "Rota 22 - Placa AB967EB 0000451295 - FIDEICOMISO DE ADMINISTRACION DAMFIELD SPO…" at bounding box center [597, 257] width 1194 height 514
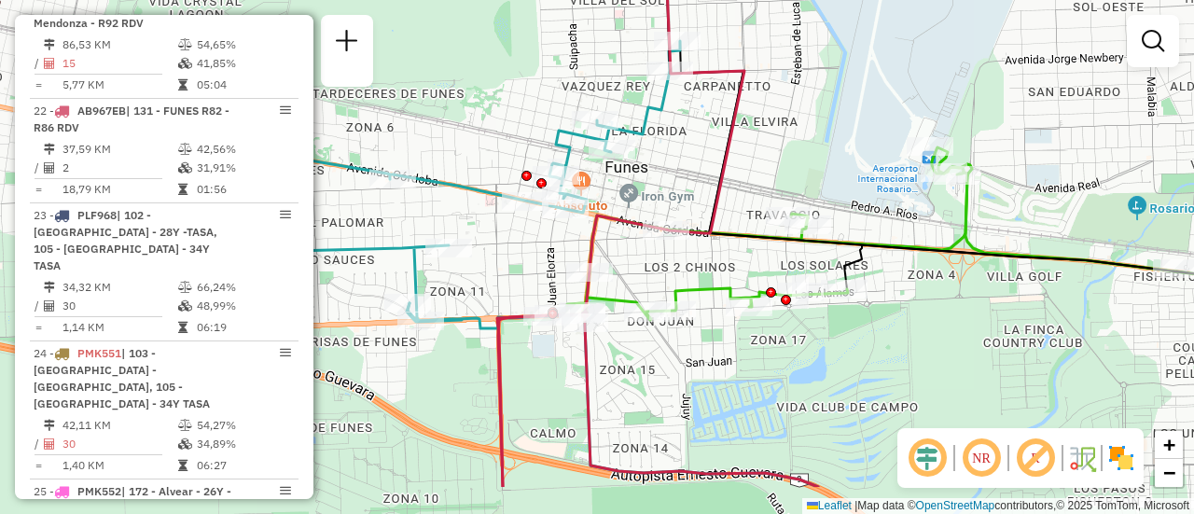
drag, startPoint x: 599, startPoint y: 449, endPoint x: 564, endPoint y: 269, distance: 184.2
click at [563, 259] on div "Rota 22 - Placa AB967EB 0000451295 - FIDEICOMISO DE ADMINISTRACION DAMFIELD SPO…" at bounding box center [597, 257] width 1194 height 514
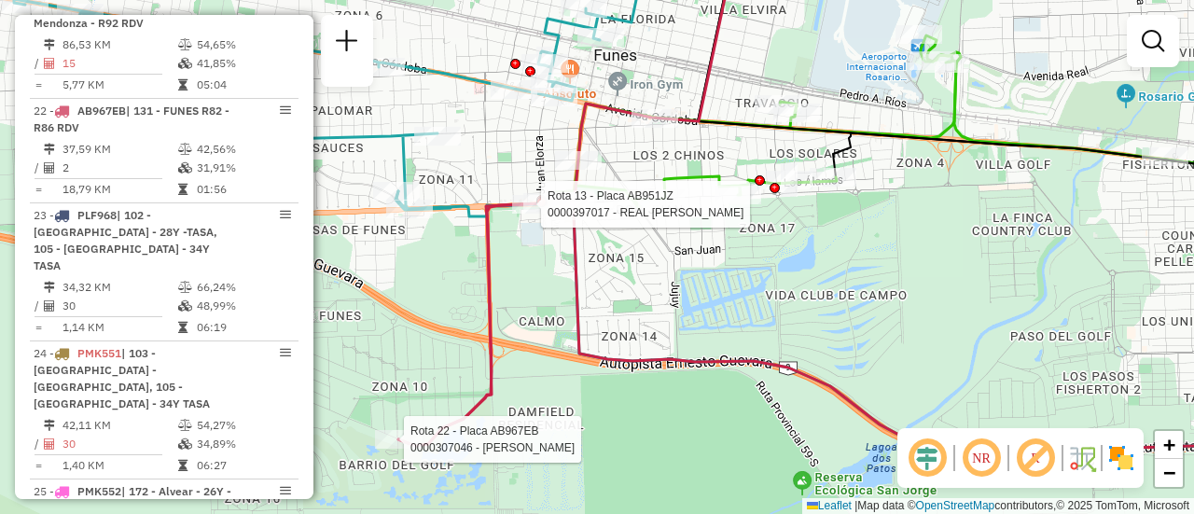
select select "**********"
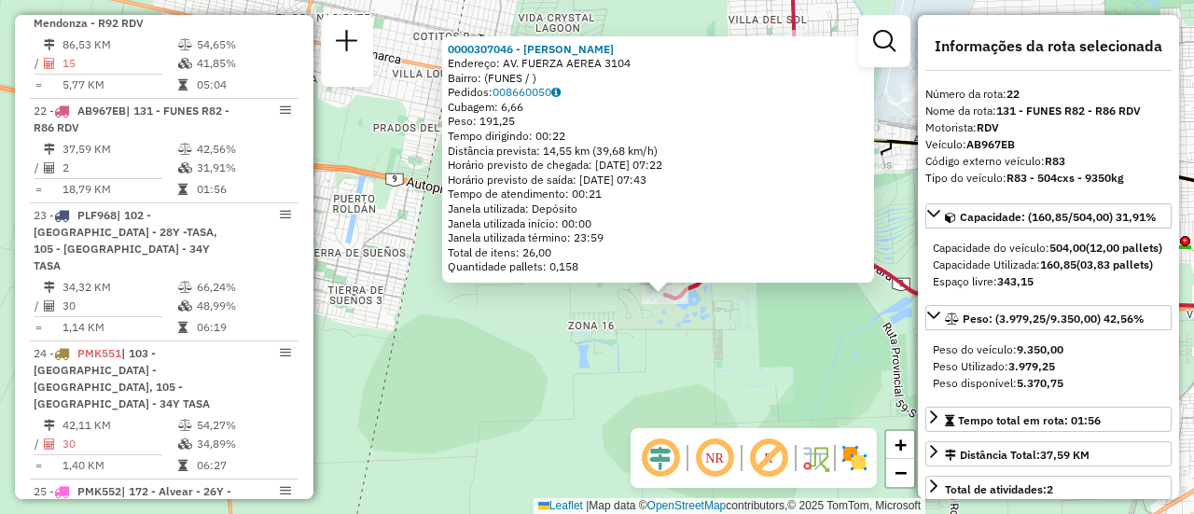
drag, startPoint x: 608, startPoint y: 372, endPoint x: 619, endPoint y: 370, distance: 11.3
click at [608, 372] on div "0000307046 - MARTINO PABLO FABIAN Endereço: AV. FUERZA AEREA 3104 Bairro: (FUNE…" at bounding box center [597, 257] width 1194 height 514
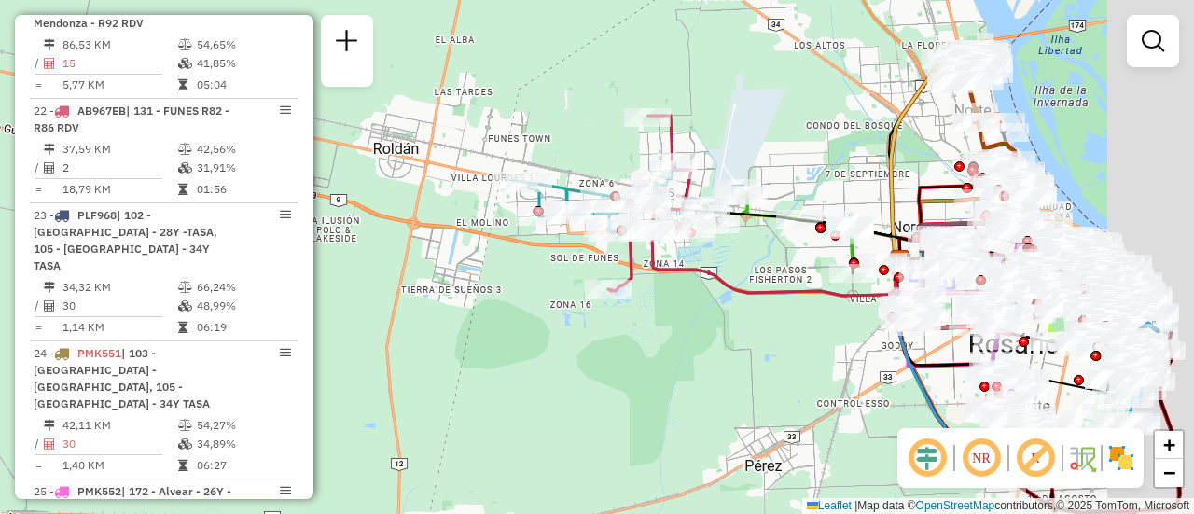
drag, startPoint x: 947, startPoint y: 188, endPoint x: 547, endPoint y: 127, distance: 403.8
click at [547, 127] on div "Janela de atendimento Grade de atendimento Capacidade Transportadoras Veículos …" at bounding box center [597, 257] width 1194 height 514
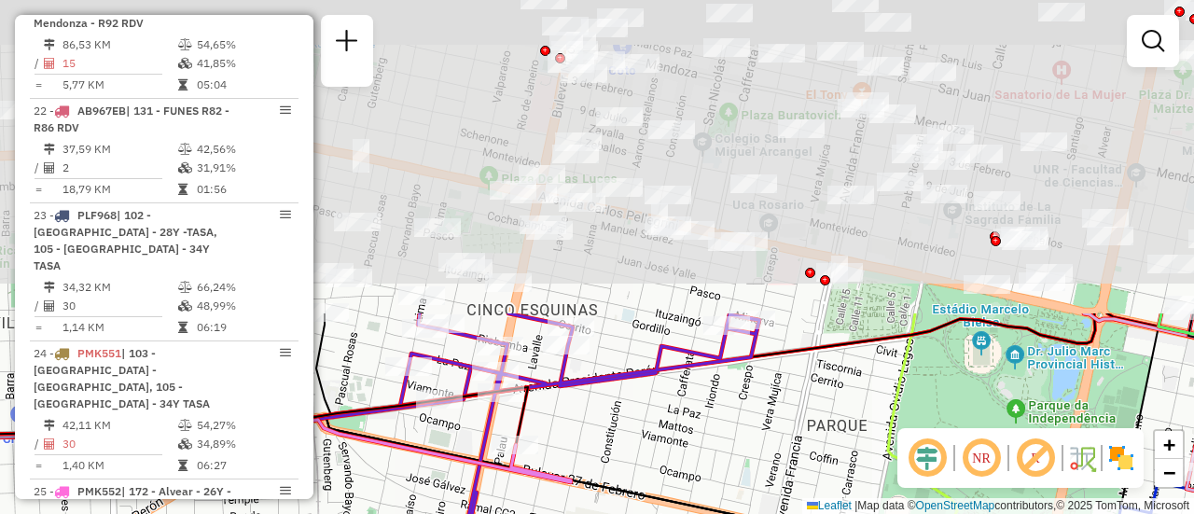
drag, startPoint x: 804, startPoint y: 99, endPoint x: 832, endPoint y: 307, distance: 209.8
click at [833, 464] on div "Janela de atendimento Grade de atendimento Capacidade Transportadoras Veículos …" at bounding box center [597, 257] width 1194 height 514
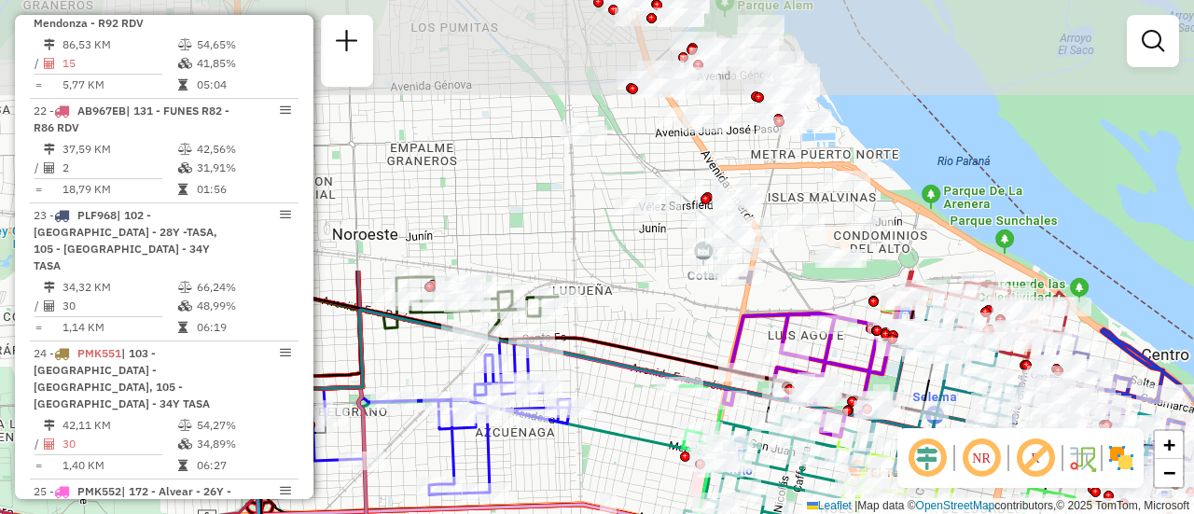
drag, startPoint x: 603, startPoint y: 149, endPoint x: 654, endPoint y: 427, distance: 282.4
click at [630, 471] on div "Janela de atendimento Grade de atendimento Capacidade Transportadoras Veículos …" at bounding box center [597, 257] width 1194 height 514
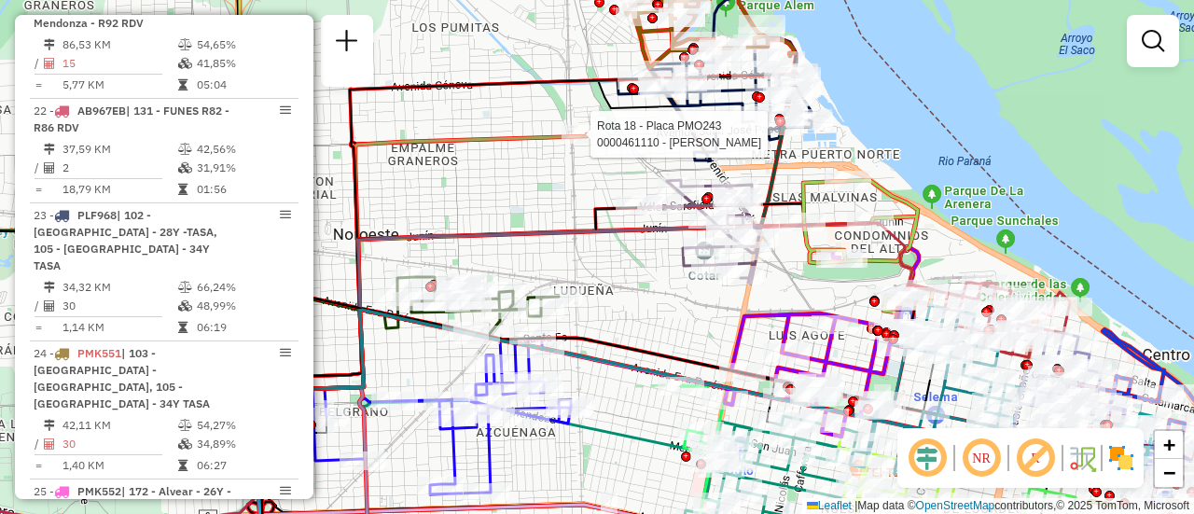
select select "**********"
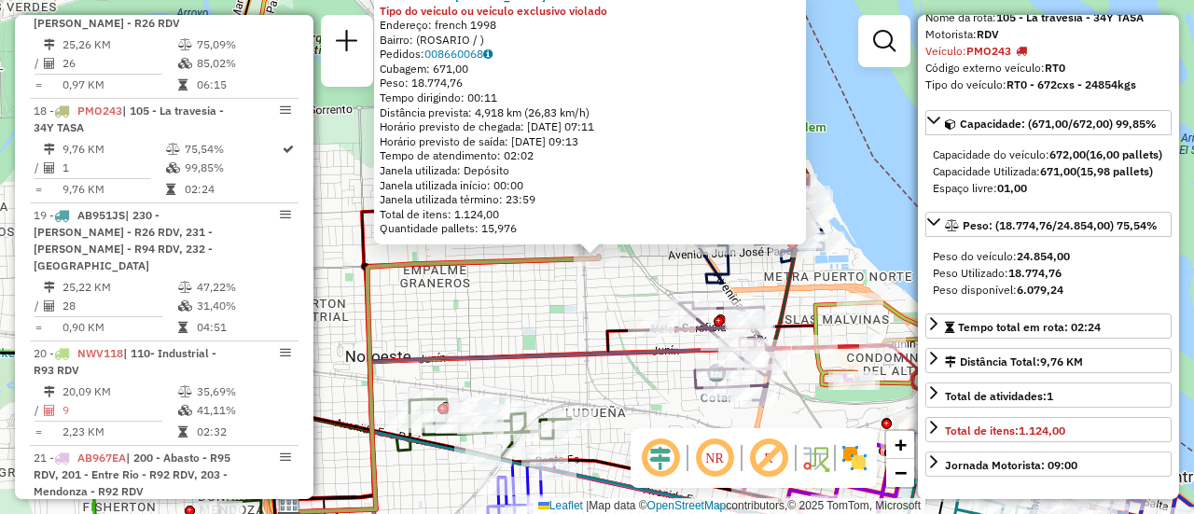
scroll to position [187, 0]
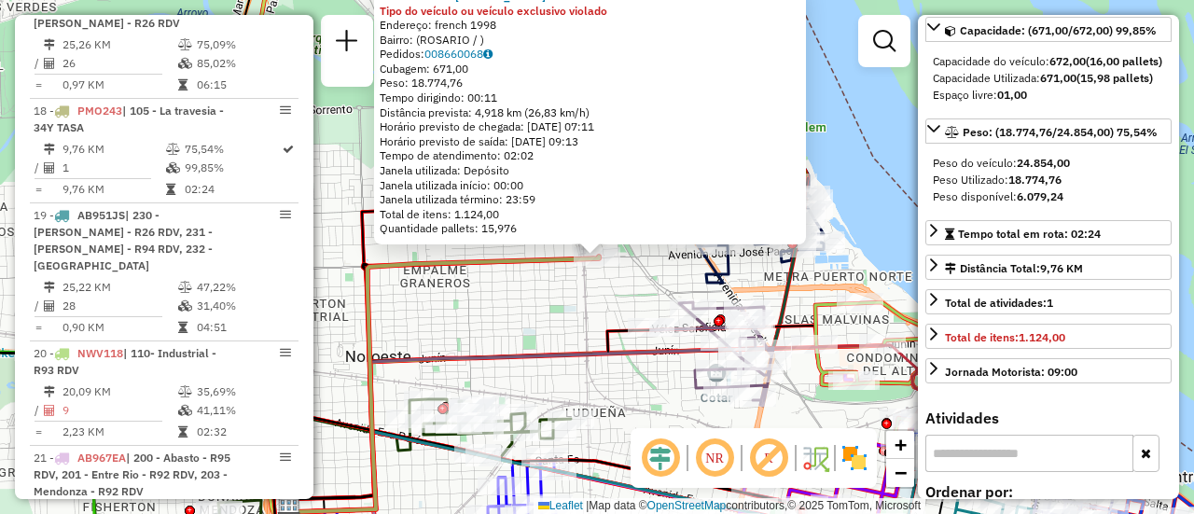
click at [527, 320] on div "0000461110 - Gonzales Emanuel - RDV Tipo do veículo ou veículo exclusivo violad…" at bounding box center [597, 257] width 1194 height 514
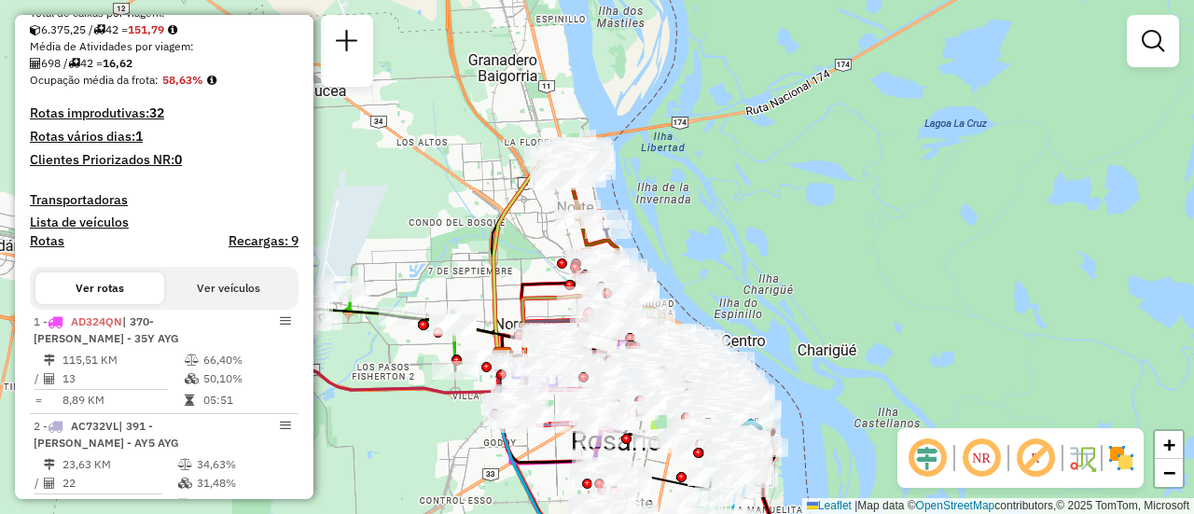
scroll to position [0, 0]
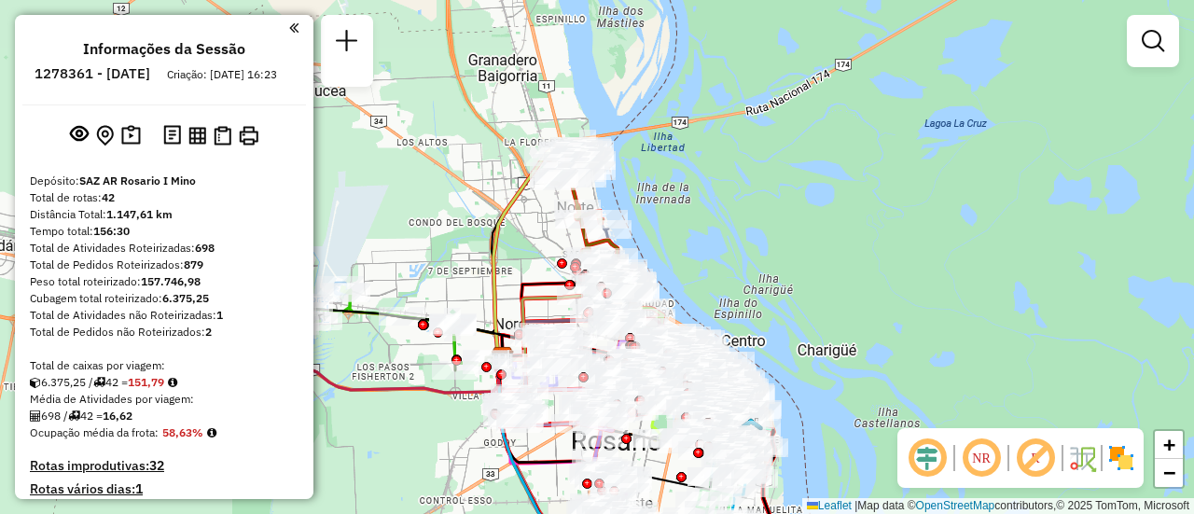
click at [192, 145] on img at bounding box center [197, 136] width 18 height 18
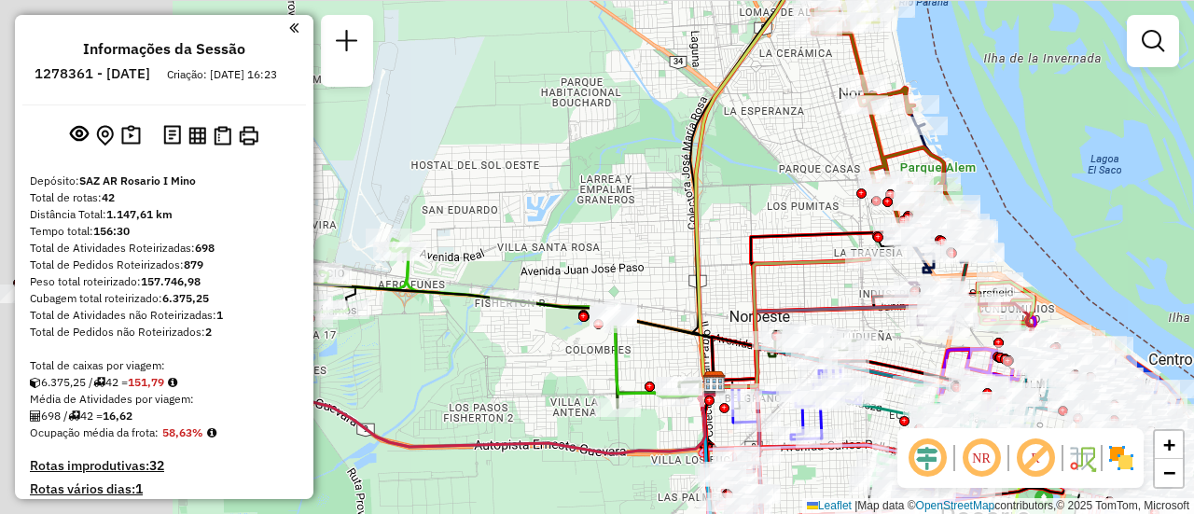
drag, startPoint x: 422, startPoint y: 207, endPoint x: 1006, endPoint y: 281, distance: 588.4
click at [869, 281] on icon at bounding box center [791, 323] width 156 height 128
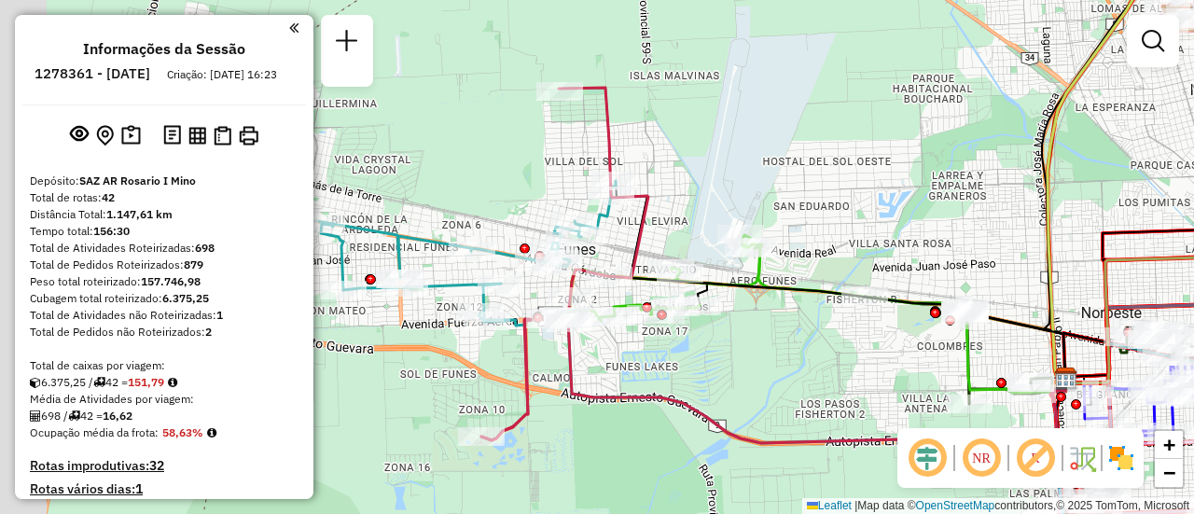
drag, startPoint x: 701, startPoint y: 297, endPoint x: 855, endPoint y: 265, distance: 157.1
click at [864, 265] on div "Janela de atendimento Grade de atendimento Capacidade Transportadoras Veículos …" at bounding box center [597, 257] width 1194 height 514
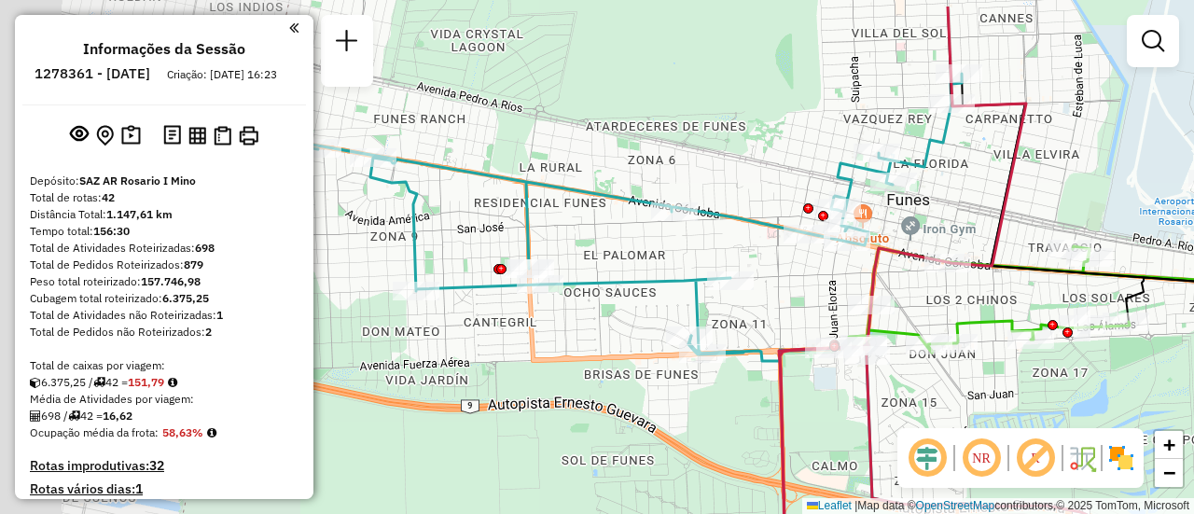
drag, startPoint x: 631, startPoint y: 249, endPoint x: 962, endPoint y: 310, distance: 336.6
click at [962, 310] on div "Janela de atendimento Grade de atendimento Capacidade Transportadoras Veículos …" at bounding box center [597, 257] width 1194 height 514
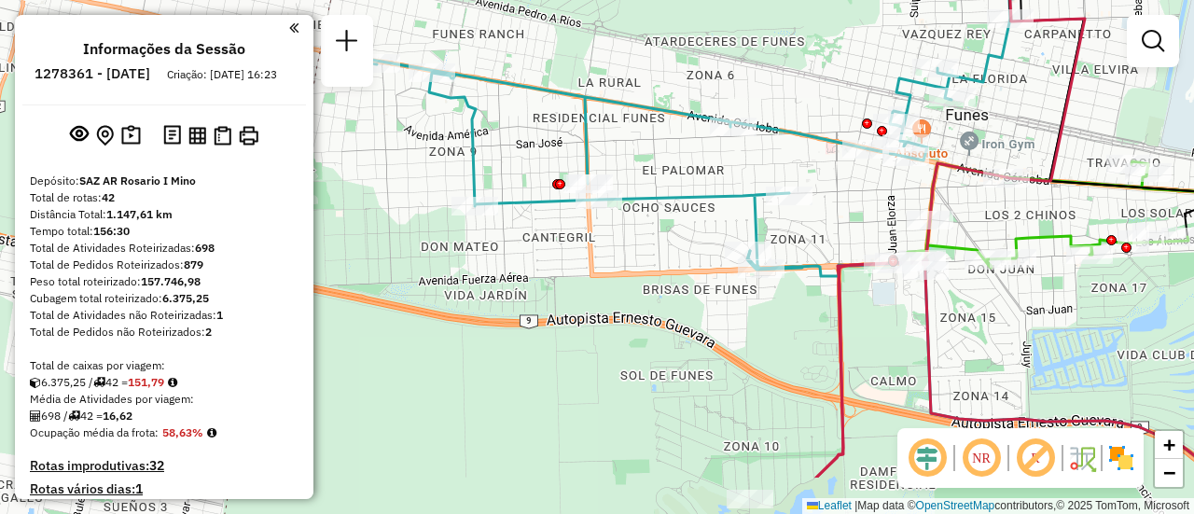
drag, startPoint x: 992, startPoint y: 247, endPoint x: 1030, endPoint y: 159, distance: 95.6
click at [1030, 159] on div "Janela de atendimento Grade de atendimento Capacidade Transportadoras Veículos …" at bounding box center [597, 257] width 1194 height 514
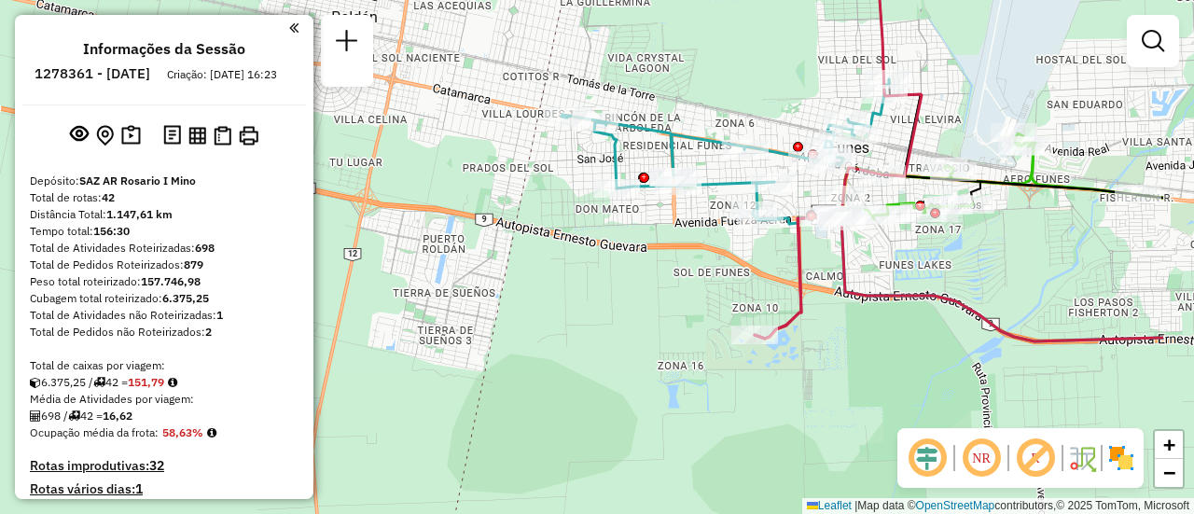
drag, startPoint x: 1127, startPoint y: 182, endPoint x: 1042, endPoint y: 194, distance: 86.6
click at [1042, 194] on icon at bounding box center [997, 92] width 331 height 212
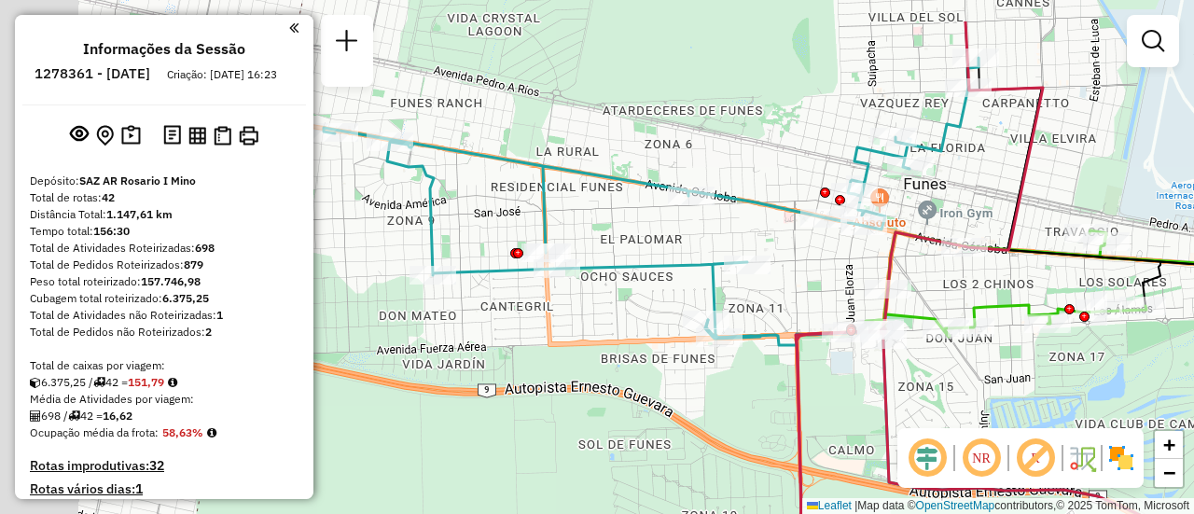
drag, startPoint x: 728, startPoint y: 143, endPoint x: 970, endPoint y: 215, distance: 252.2
click at [970, 215] on div "Janela de atendimento Grade de atendimento Capacidade Transportadoras Veículos …" at bounding box center [597, 257] width 1194 height 514
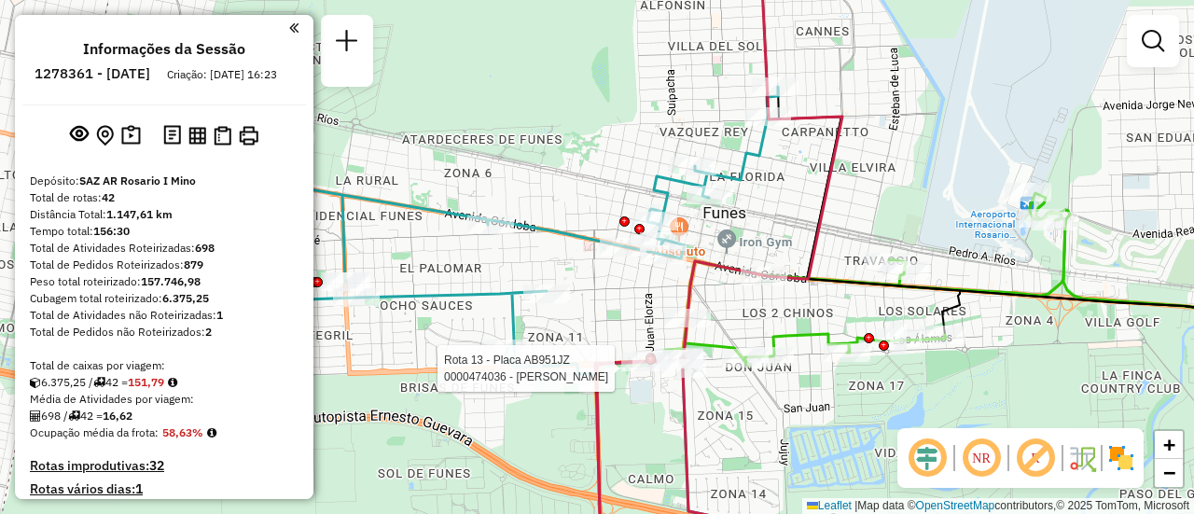
select select "**********"
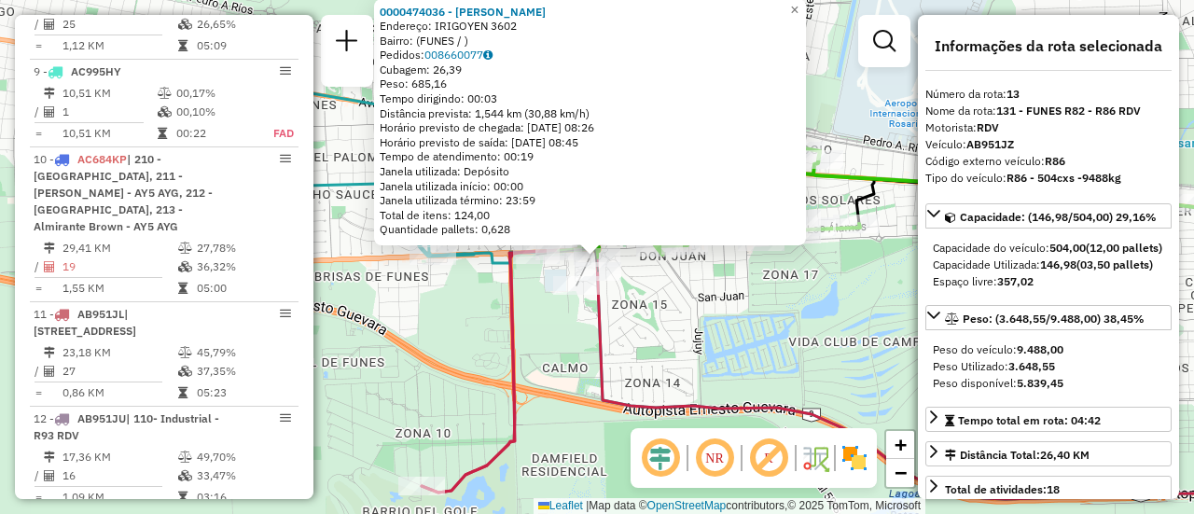
scroll to position [2068, 0]
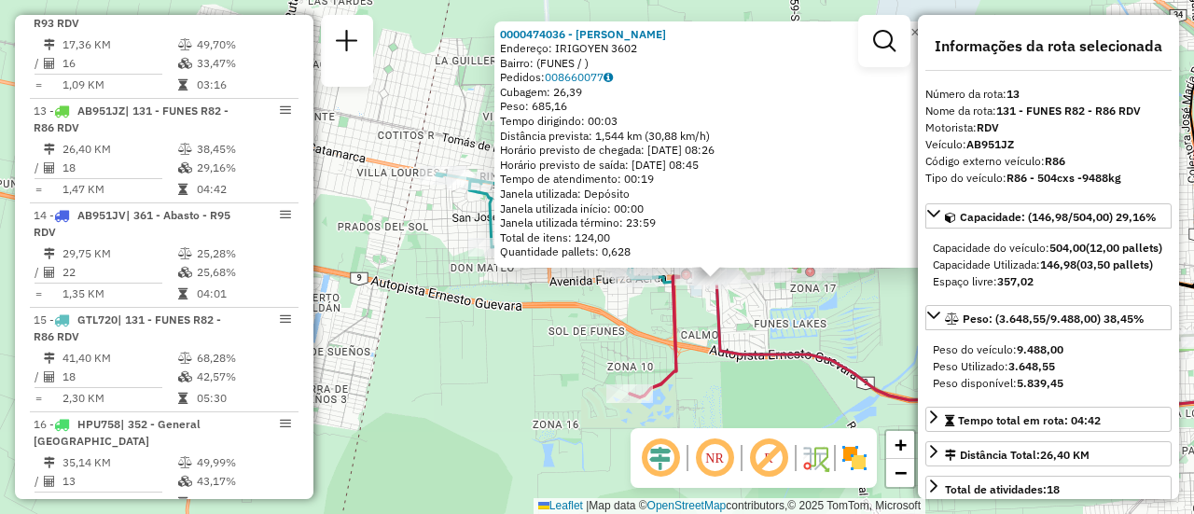
click at [767, 305] on div "0000474036 - GREGORI MARCELO FABIAN Endereço: IRIGOYEN 3602 Bairro: (FUNES / ) …" at bounding box center [597, 257] width 1194 height 514
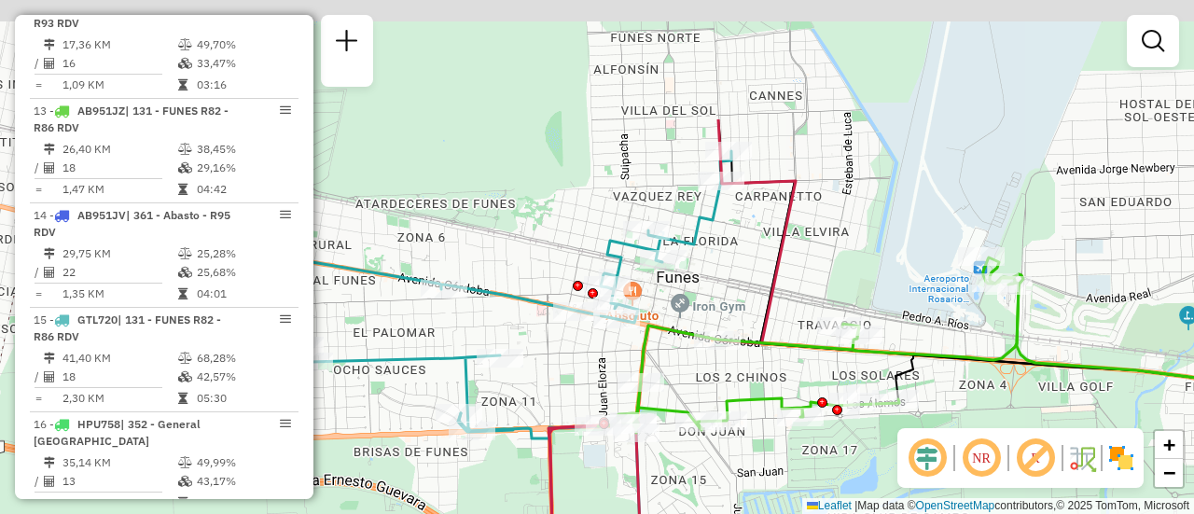
drag, startPoint x: 857, startPoint y: 118, endPoint x: 822, endPoint y: 289, distance: 174.3
click at [822, 289] on div "Janela de atendimento Grade de atendimento Capacidade Transportadoras Veículos …" at bounding box center [597, 257] width 1194 height 514
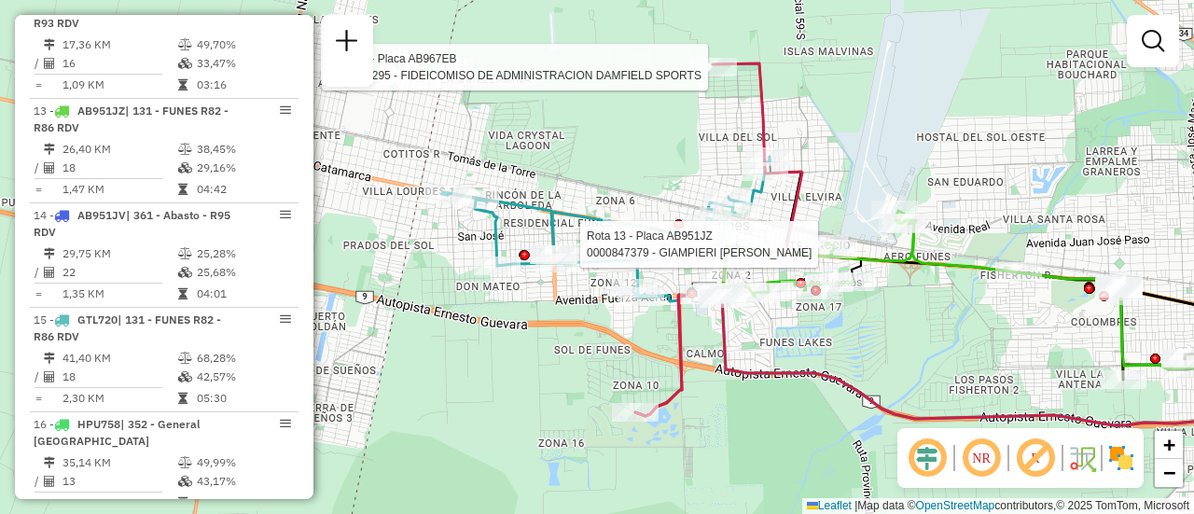
select select "**********"
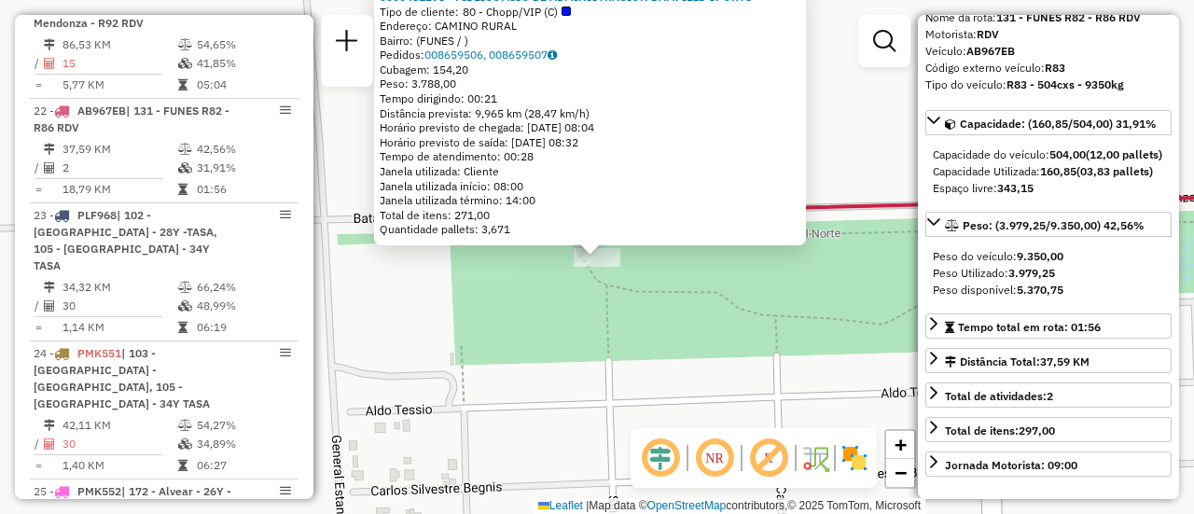
scroll to position [0, 0]
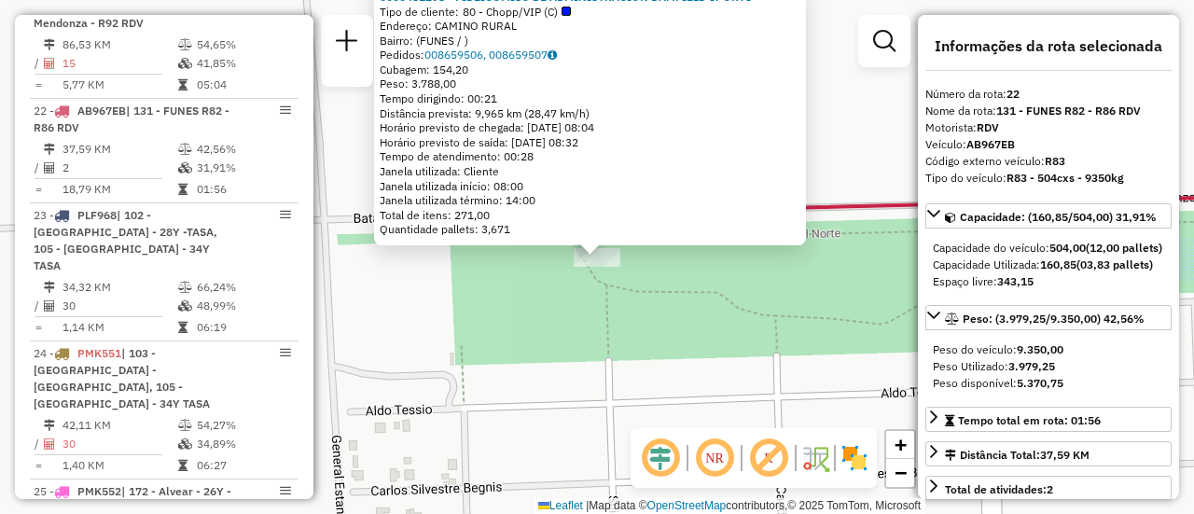
click at [418, 337] on div "0000451295 - FIDEICOMISO DE ADMINISTRACION DAMFIELD SPORTS Tipo de cliente: 80 …" at bounding box center [597, 257] width 1194 height 514
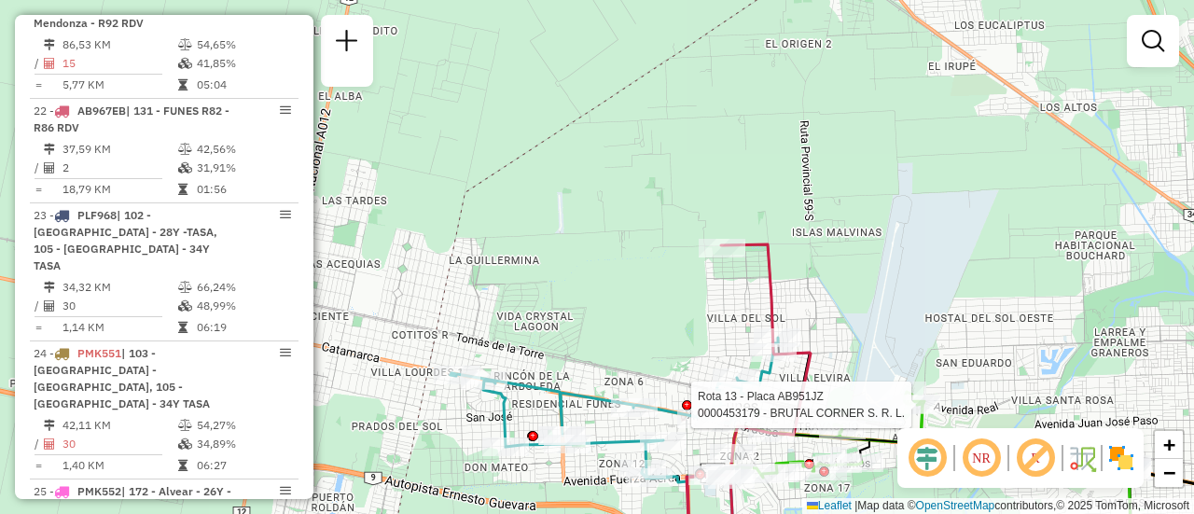
select select "**********"
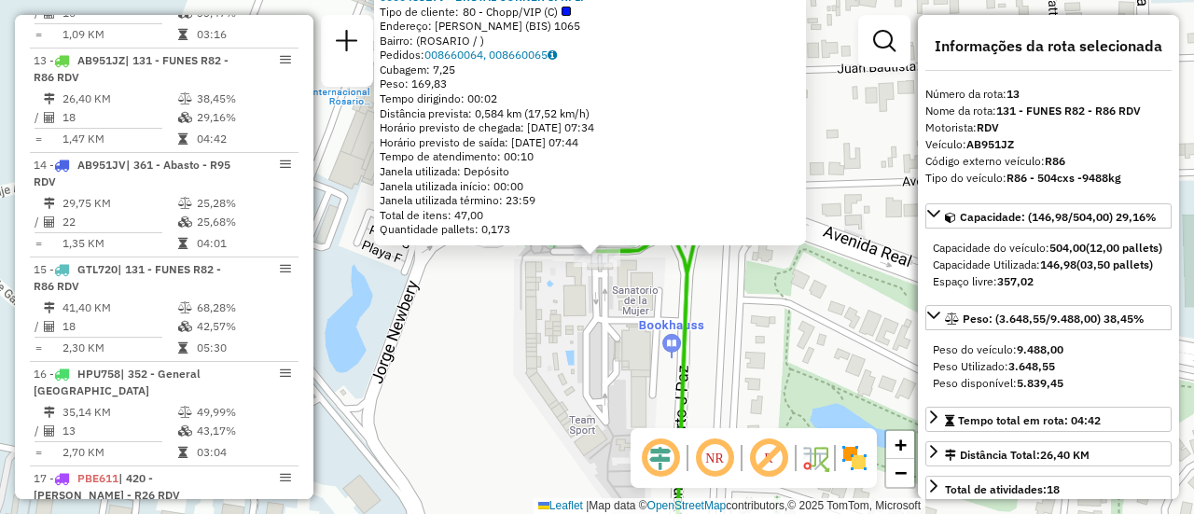
scroll to position [2068, 0]
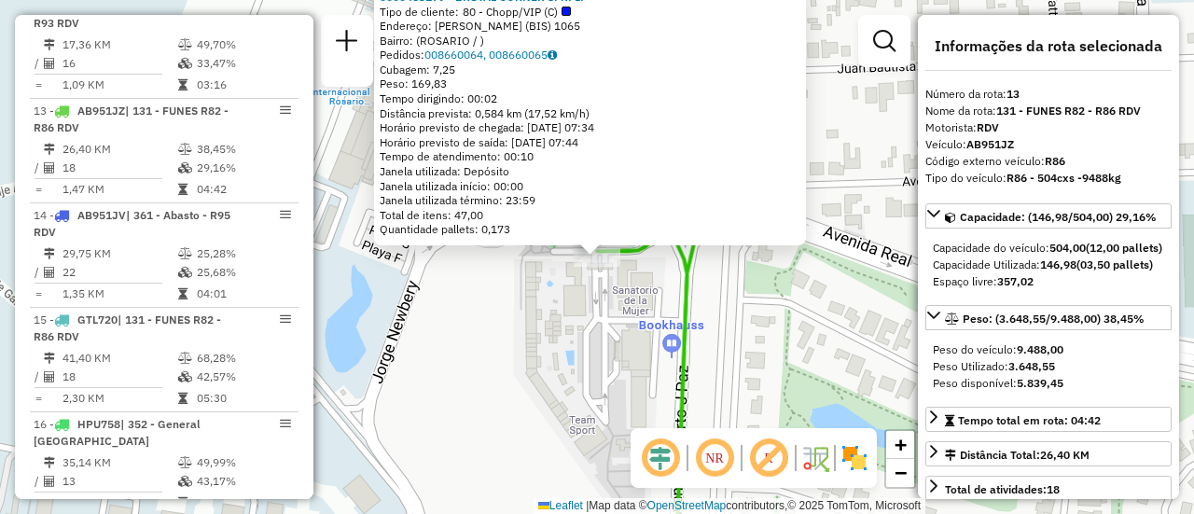
click at [526, 368] on div "0000453179 - BRUTAL CORNER S. R. L. Tipo de cliente: 80 - Chopp/VIP (C) Endereç…" at bounding box center [597, 257] width 1194 height 514
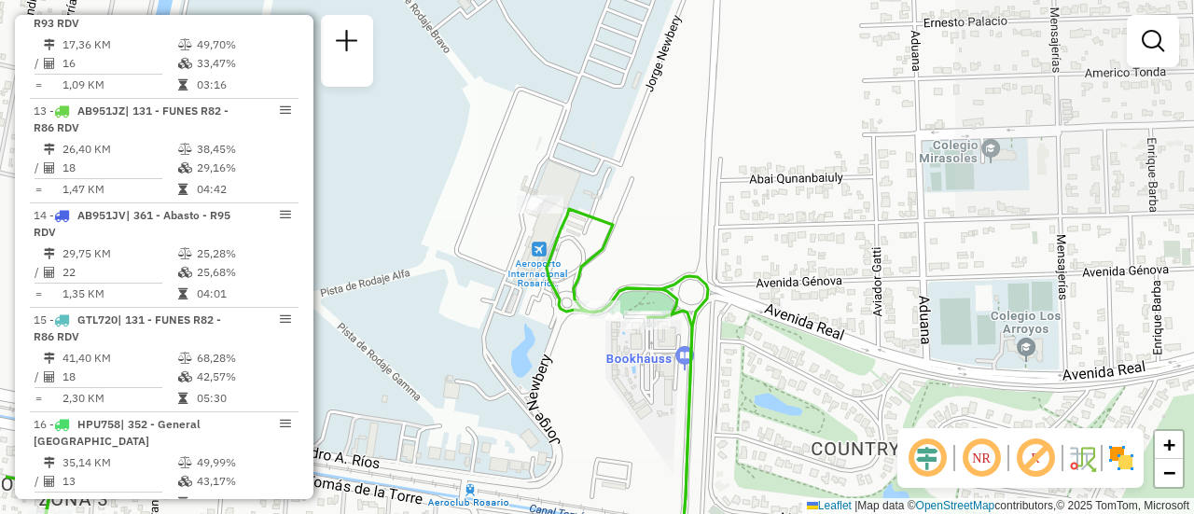
drag, startPoint x: 392, startPoint y: 218, endPoint x: 787, endPoint y: 312, distance: 406.5
click at [776, 321] on div "Janela de atendimento Grade de atendimento Capacidade Transportadoras Veículos …" at bounding box center [597, 257] width 1194 height 514
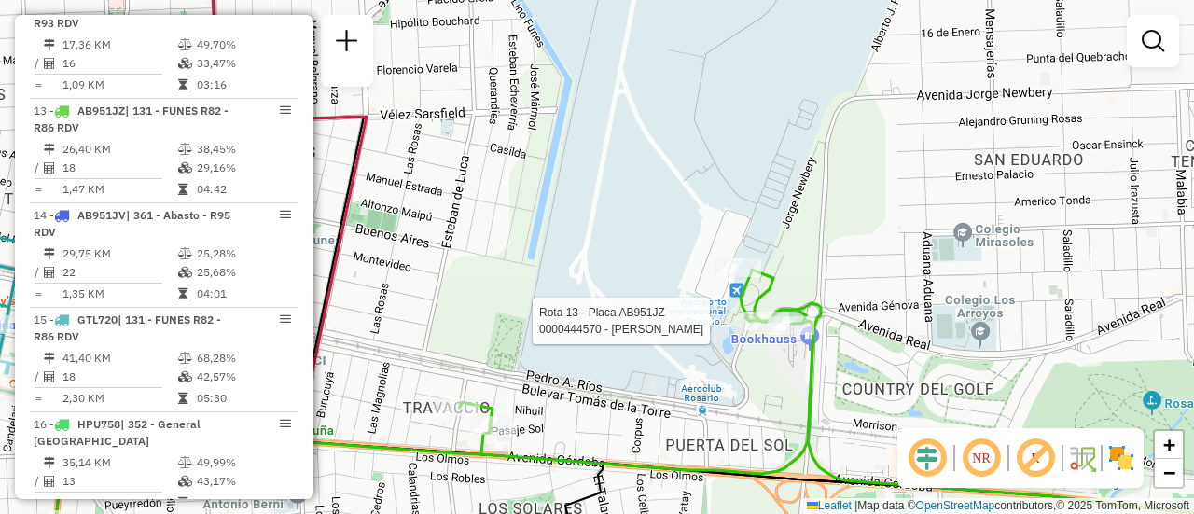
drag, startPoint x: 574, startPoint y: 241, endPoint x: 769, endPoint y: 301, distance: 205.0
click at [782, 322] on div "Rota 13 - Placa AB951JZ 0000444570 - VAZQUEZ CRISTIAN ARIEL Janela de atendimen…" at bounding box center [597, 257] width 1194 height 514
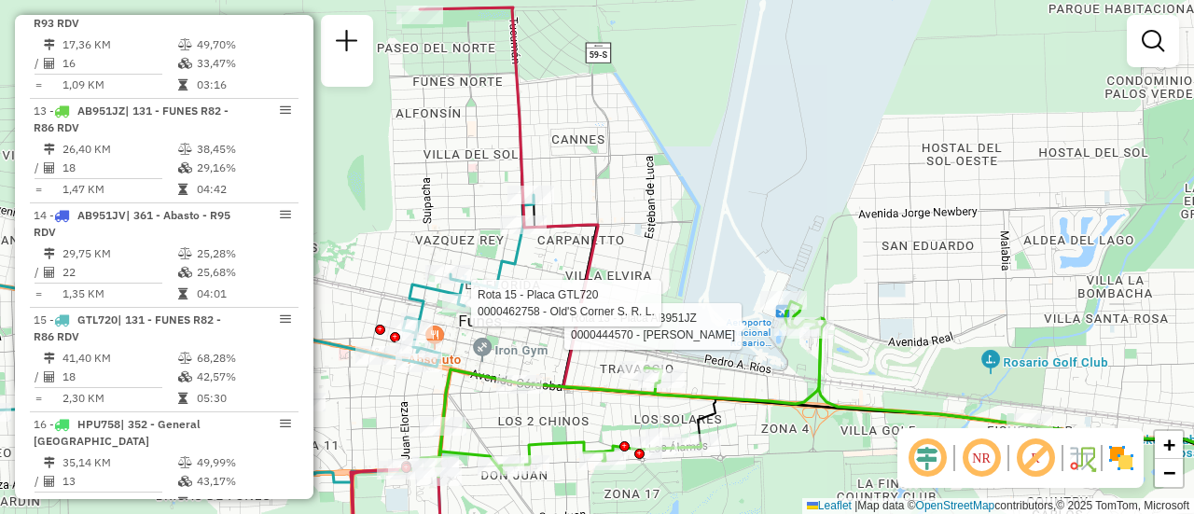
select select "**********"
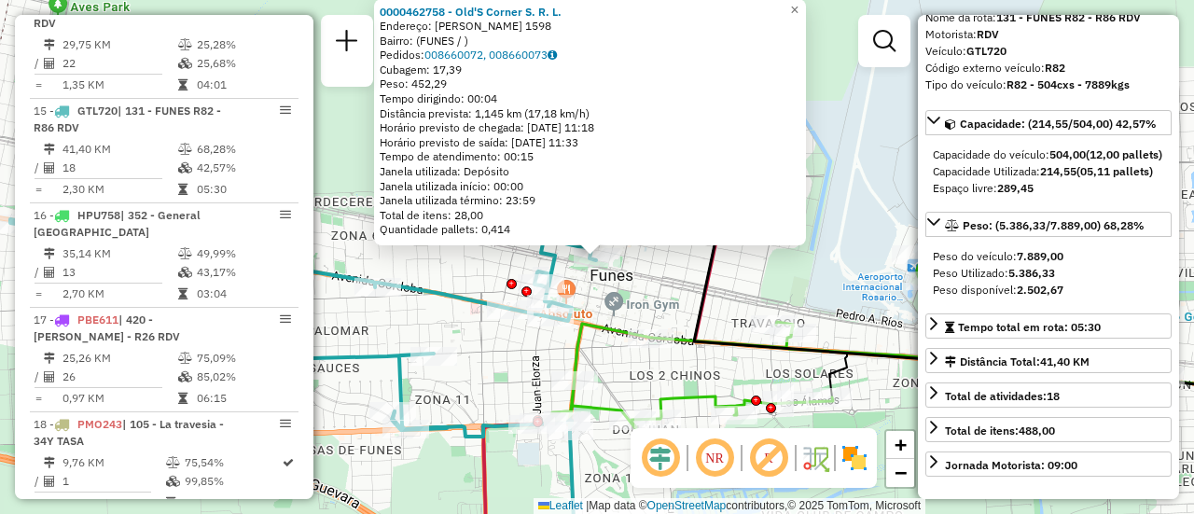
scroll to position [187, 0]
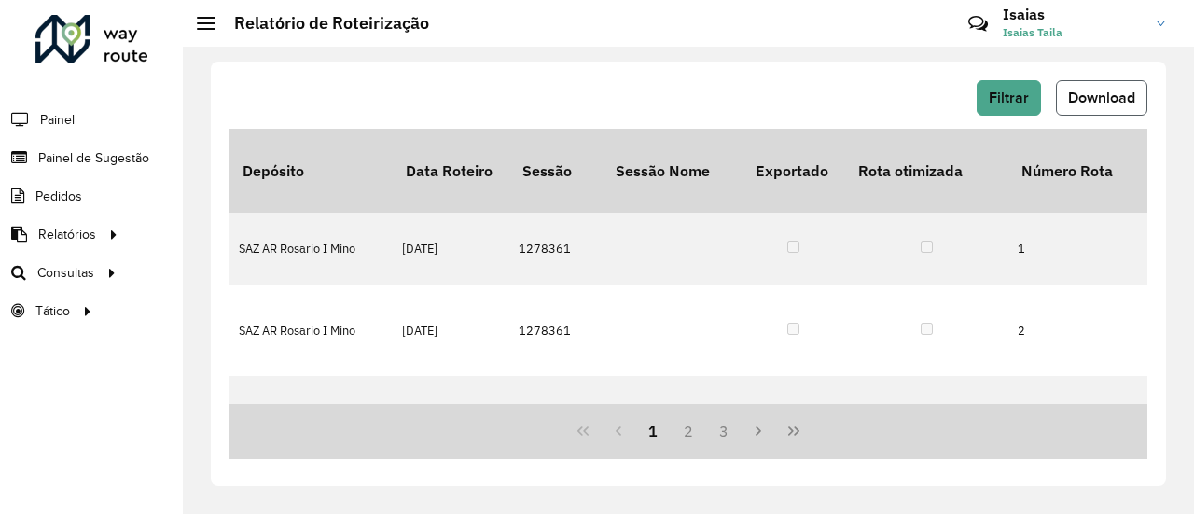
click at [1086, 94] on span "Download" at bounding box center [1101, 98] width 67 height 16
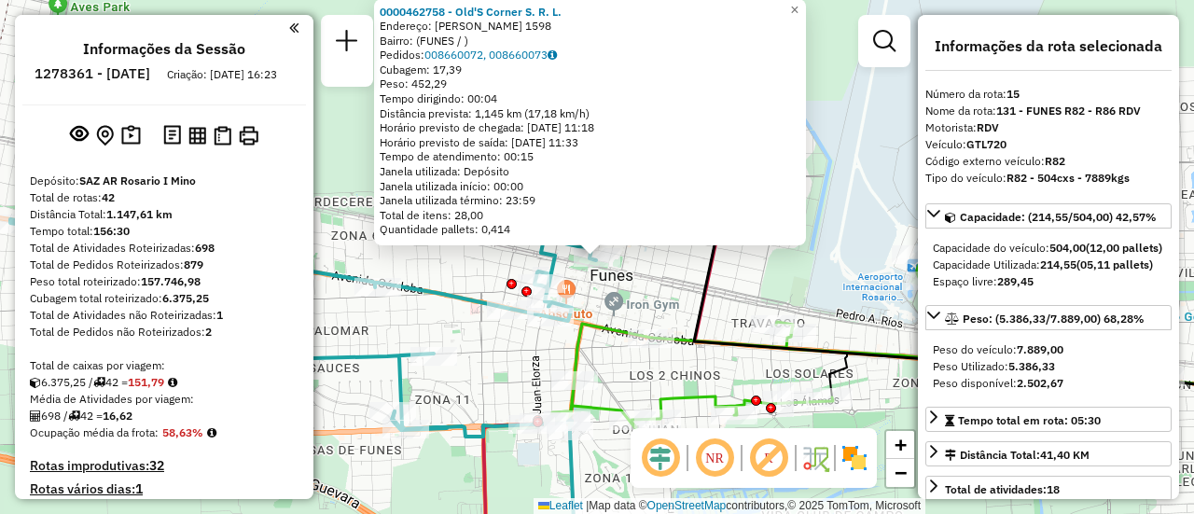
select select "**********"
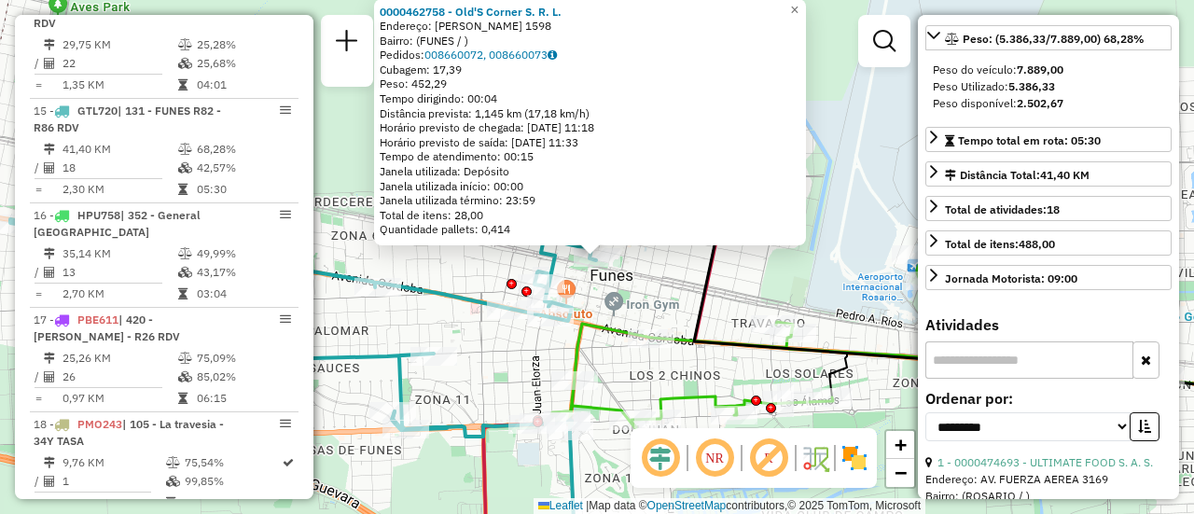
scroll to position [187, 0]
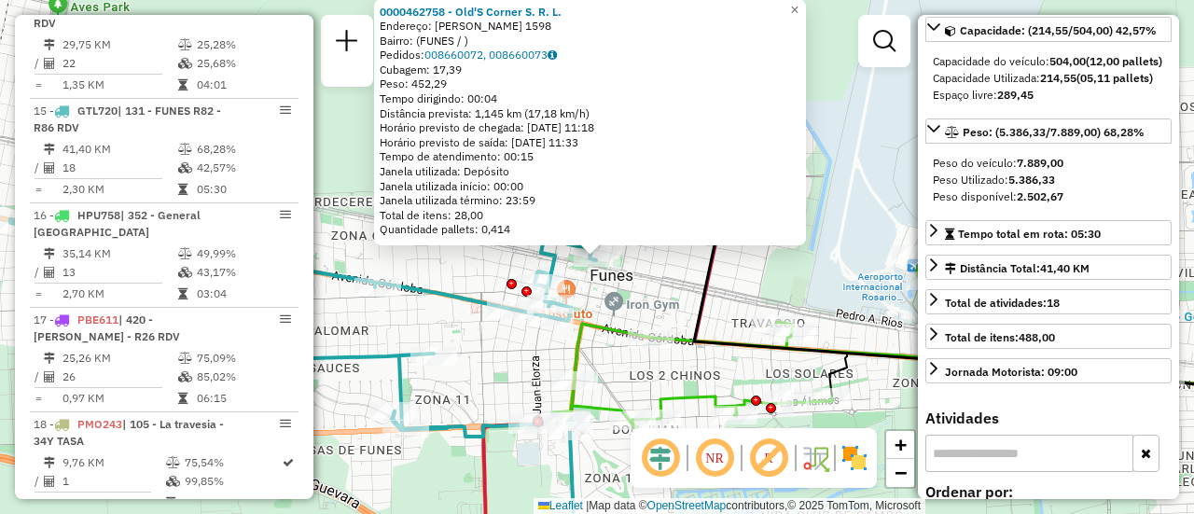
click at [821, 274] on div "0000462758 - Old'S Corner S. R. L. Endereço: [PERSON_NAME] 1598 Bairro: (FUNES …" at bounding box center [597, 257] width 1194 height 514
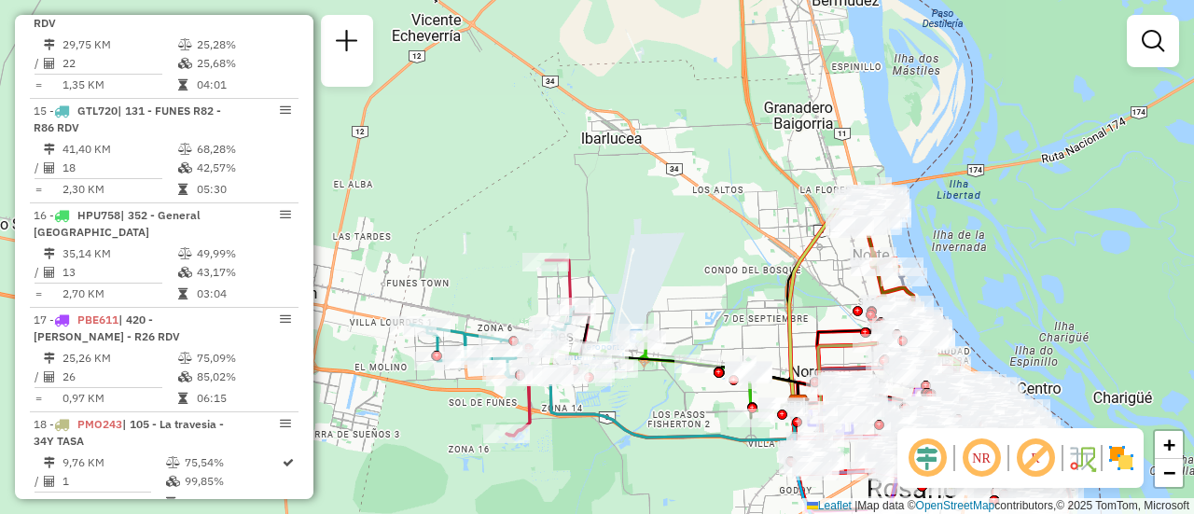
drag, startPoint x: 757, startPoint y: 321, endPoint x: 690, endPoint y: 138, distance: 194.7
click at [623, 92] on div "Janela de atendimento Grade de atendimento Capacidade Transportadoras Veículos …" at bounding box center [597, 257] width 1194 height 514
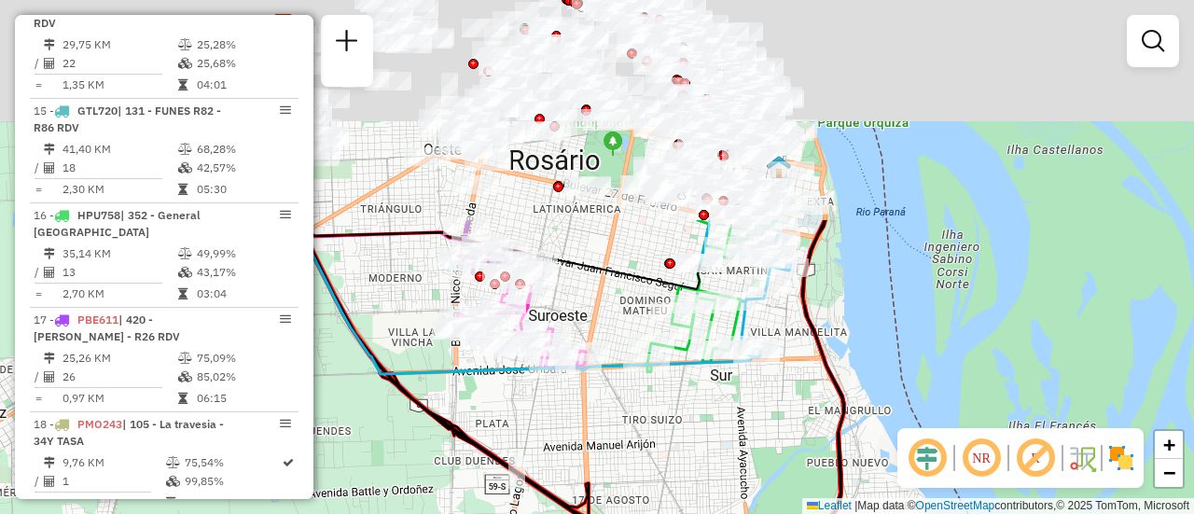
drag, startPoint x: 856, startPoint y: 93, endPoint x: 892, endPoint y: 334, distance: 243.3
click at [892, 379] on div "Janela de atendimento Grade de atendimento Capacidade Transportadoras Veículos …" at bounding box center [597, 257] width 1194 height 514
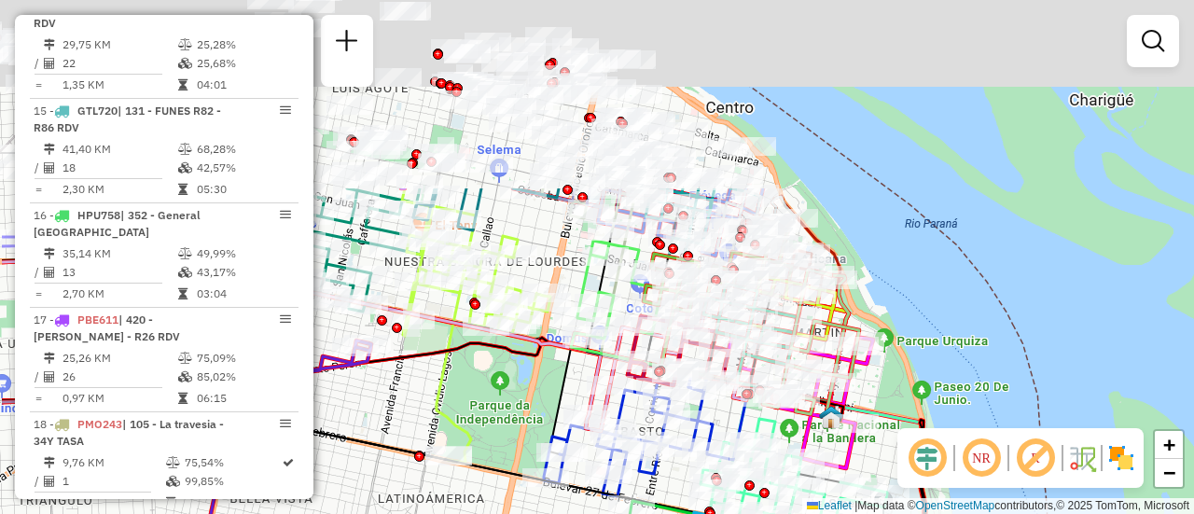
drag, startPoint x: 798, startPoint y: 46, endPoint x: 1188, endPoint y: 436, distance: 551.9
click at [1082, 407] on div "Janela de atendimento Grade de atendimento Capacidade Transportadoras Veículos …" at bounding box center [597, 257] width 1194 height 514
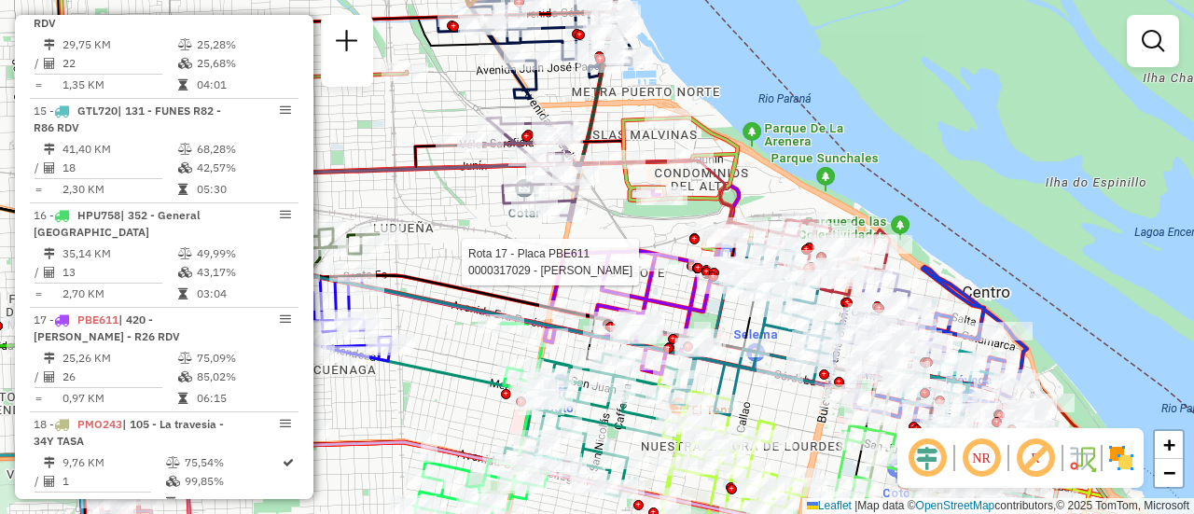
select select "**********"
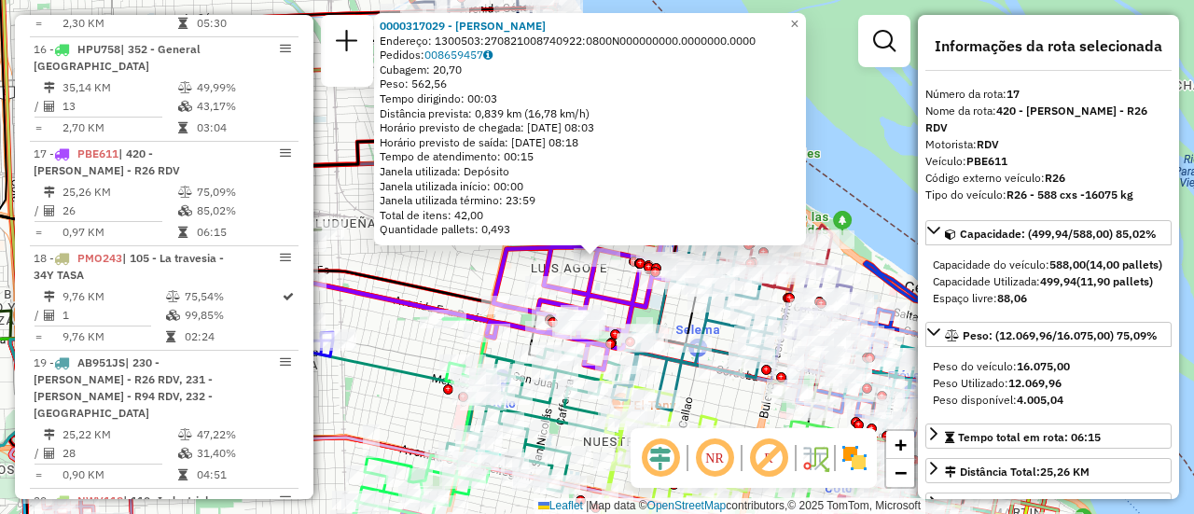
scroll to position [2486, 0]
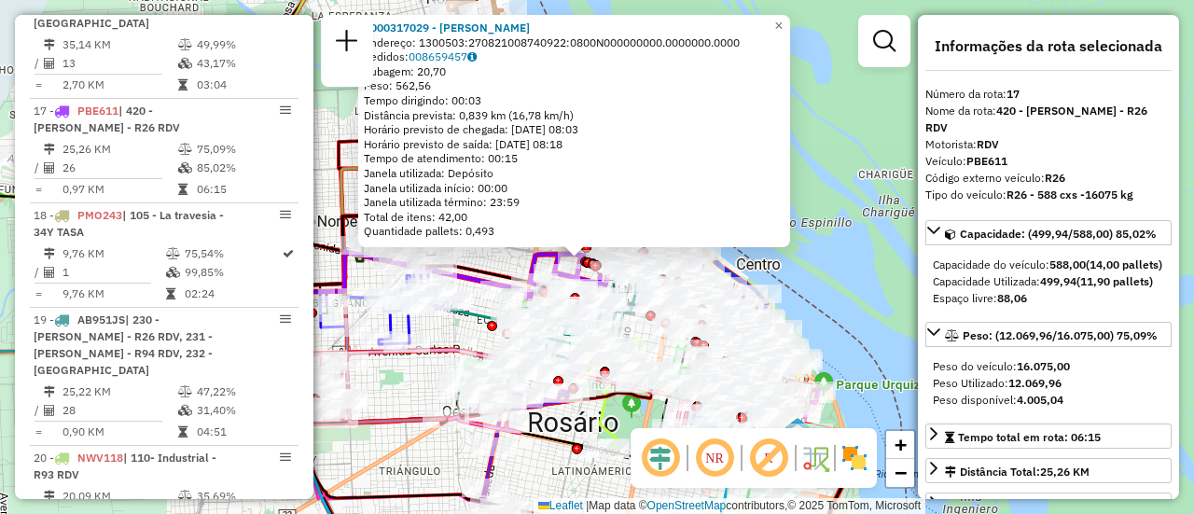
drag, startPoint x: 482, startPoint y: 208, endPoint x: 482, endPoint y: 258, distance: 50.4
click at [482, 258] on div "0000317029 - BUSSO [PERSON_NAME]: 1300503:270821008740922:0800N000000000.000000…" at bounding box center [597, 257] width 1194 height 514
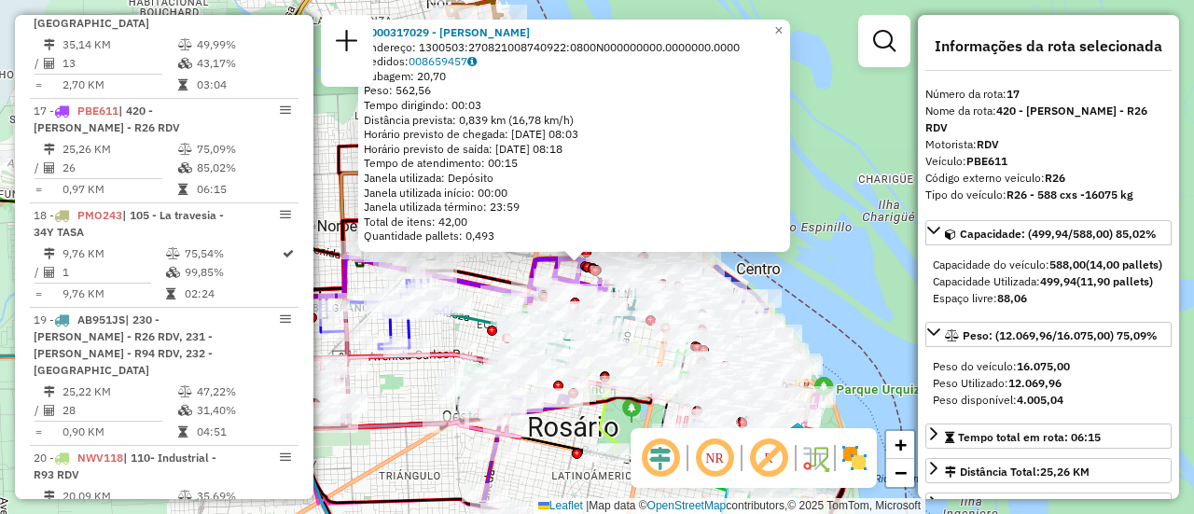
drag, startPoint x: 488, startPoint y: 256, endPoint x: 590, endPoint y: 291, distance: 108.2
click at [484, 311] on div "0000317029 - BUSSO [PERSON_NAME]: 1300503:270821008740922:0800N000000000.000000…" at bounding box center [597, 257] width 1194 height 514
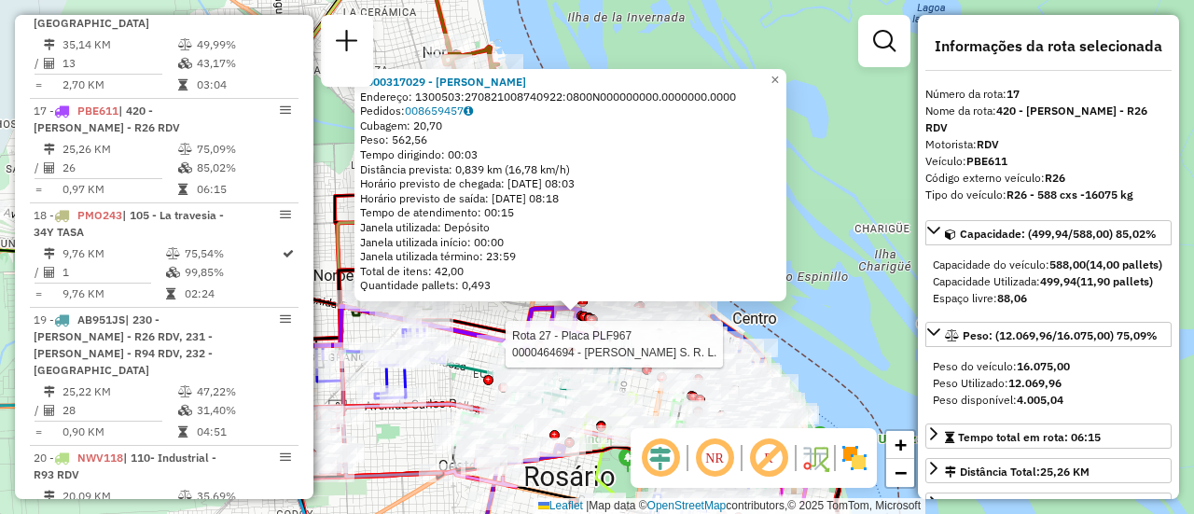
click at [827, 208] on div "Rota 27 - Placa PLF967 0000464694 - Lacancha S. R. L. 0000317029 - BUSSO [PERSO…" at bounding box center [597, 257] width 1194 height 514
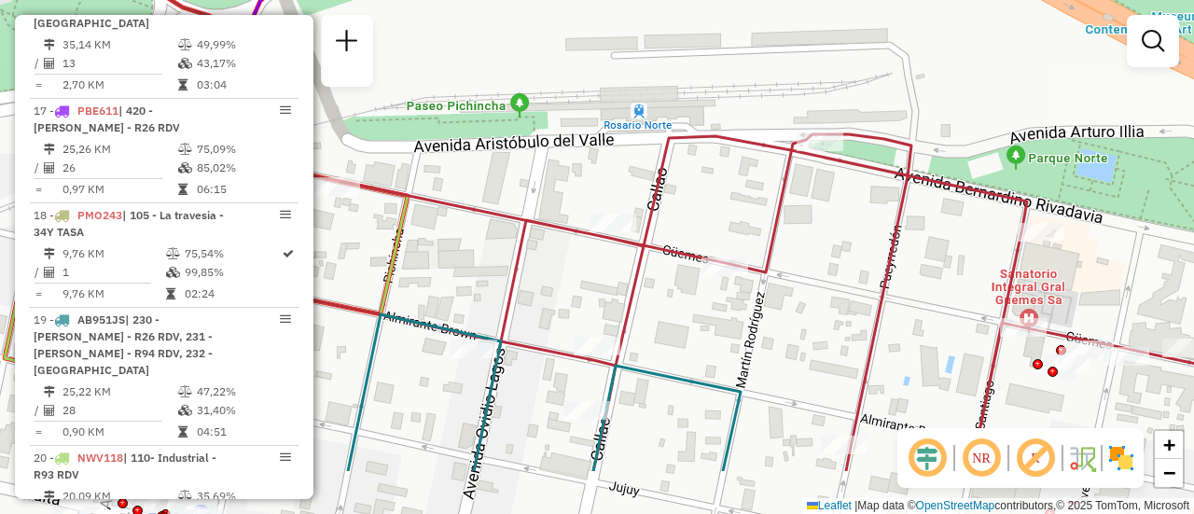
drag, startPoint x: 842, startPoint y: 333, endPoint x: 804, endPoint y: 103, distance: 233.5
click at [817, 13] on div "Janela de atendimento Grade de atendimento Capacidade Transportadoras Veículos …" at bounding box center [597, 257] width 1194 height 514
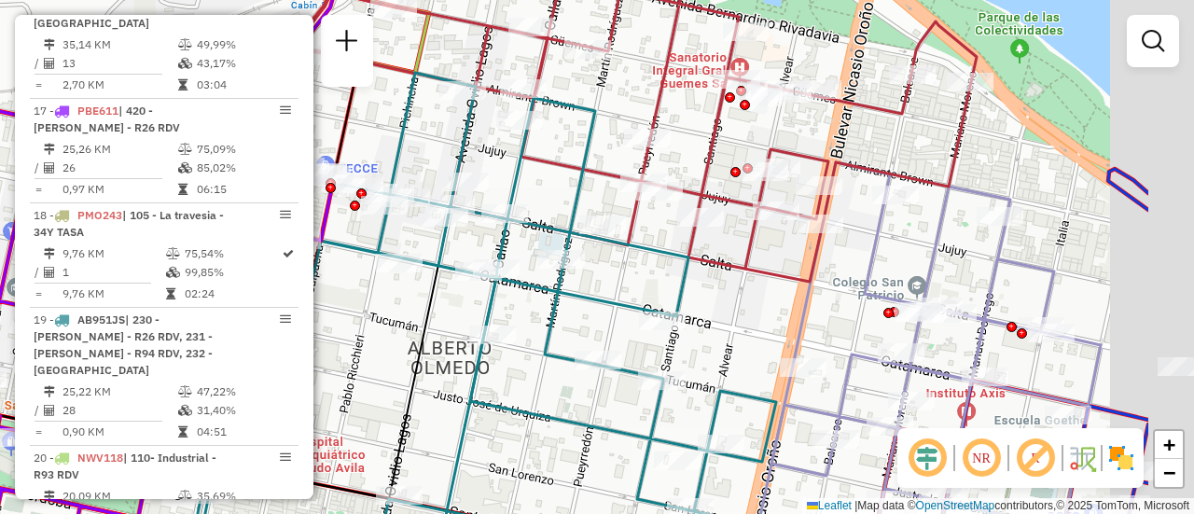
drag, startPoint x: 871, startPoint y: 167, endPoint x: 700, endPoint y: 137, distance: 173.2
click at [700, 137] on icon at bounding box center [623, 132] width 708 height 298
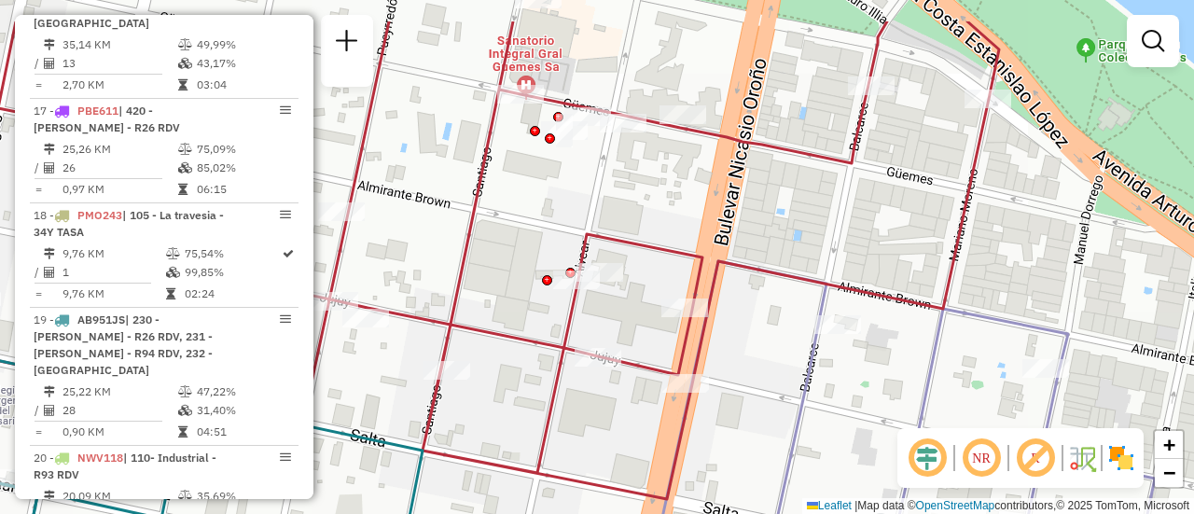
drag, startPoint x: 930, startPoint y: 84, endPoint x: 884, endPoint y: 159, distance: 87.5
click at [884, 159] on div "Janela de atendimento Grade de atendimento Capacidade Transportadoras Veículos …" at bounding box center [597, 257] width 1194 height 514
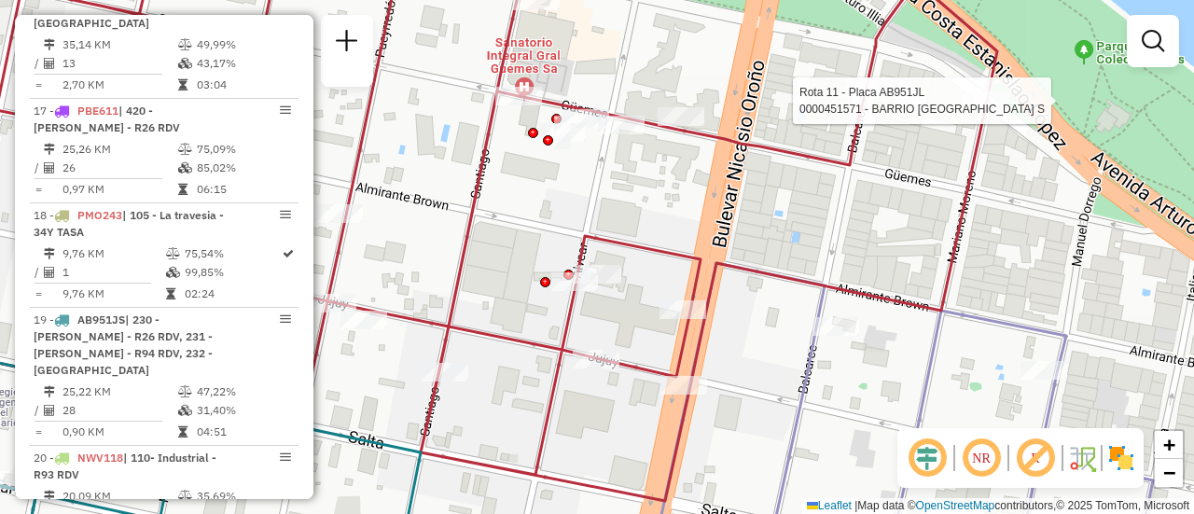
select select "**********"
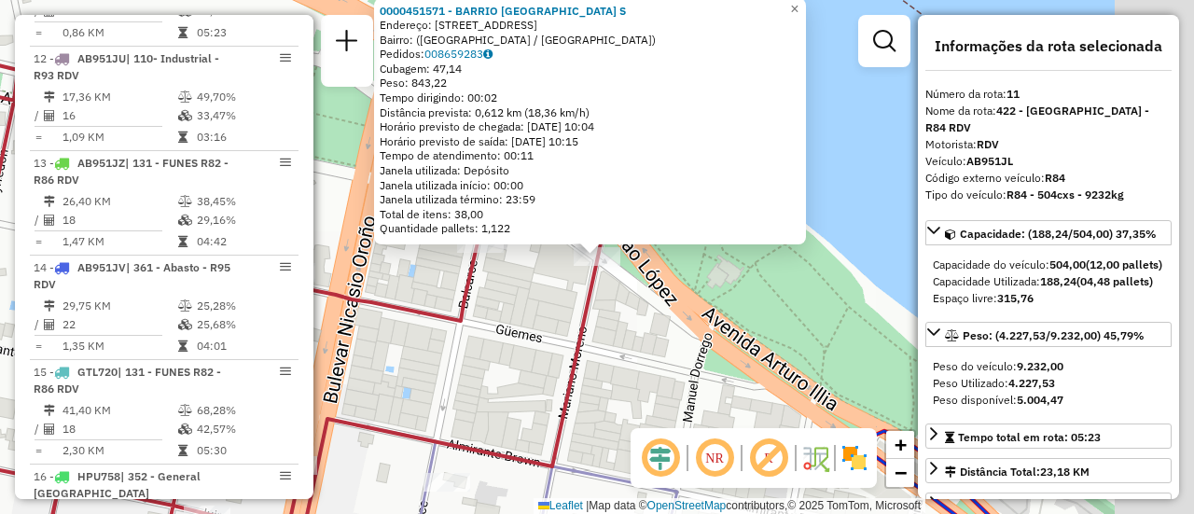
scroll to position [1859, 0]
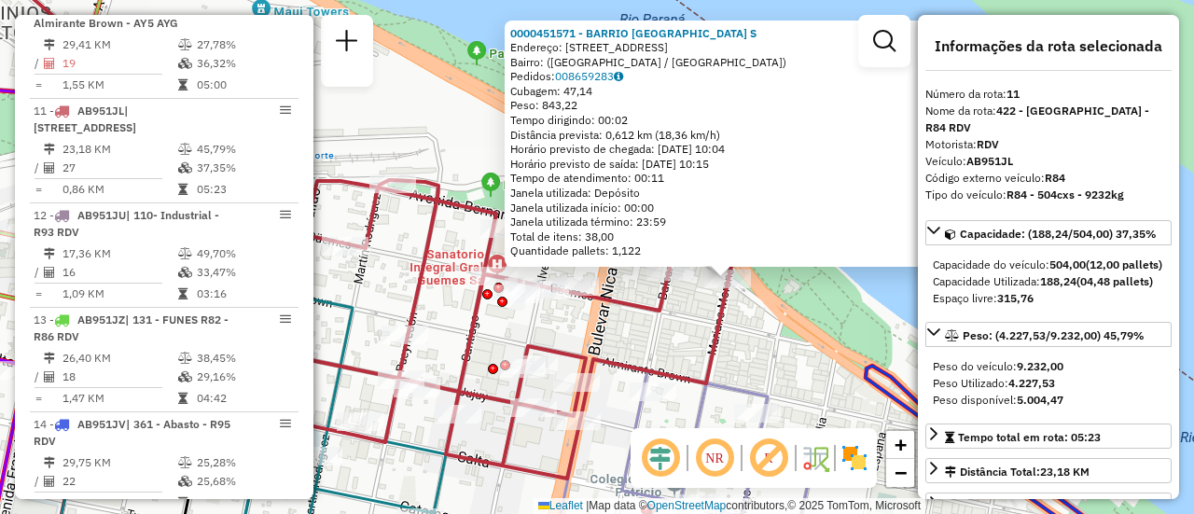
click at [677, 329] on div "0000451571 - [GEOGRAPHIC_DATA]: [STREET_ADDRESS]) [GEOGRAPHIC_DATA]: 008659283 …" at bounding box center [597, 257] width 1194 height 514
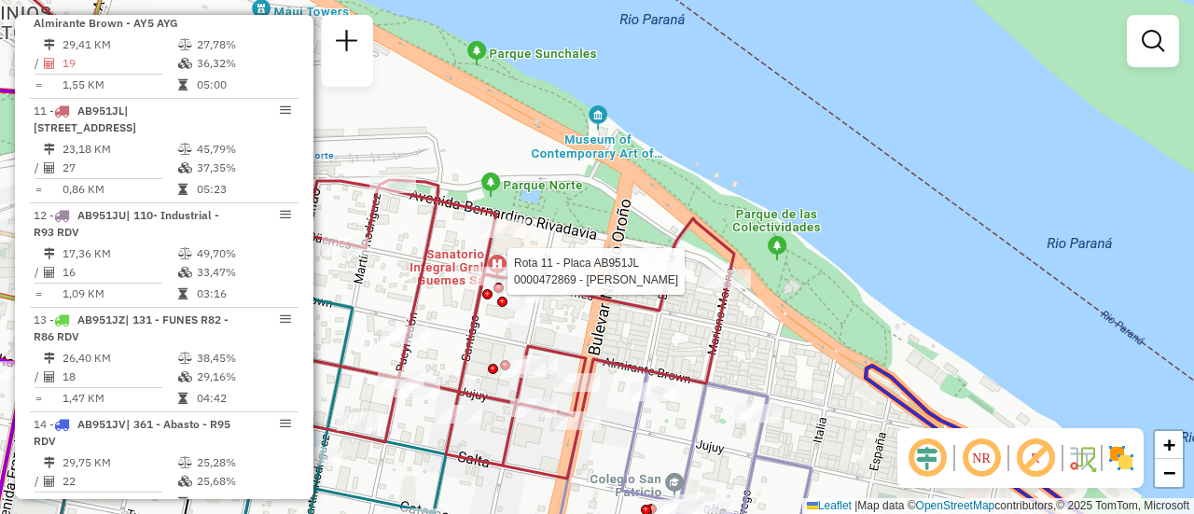
select select "**********"
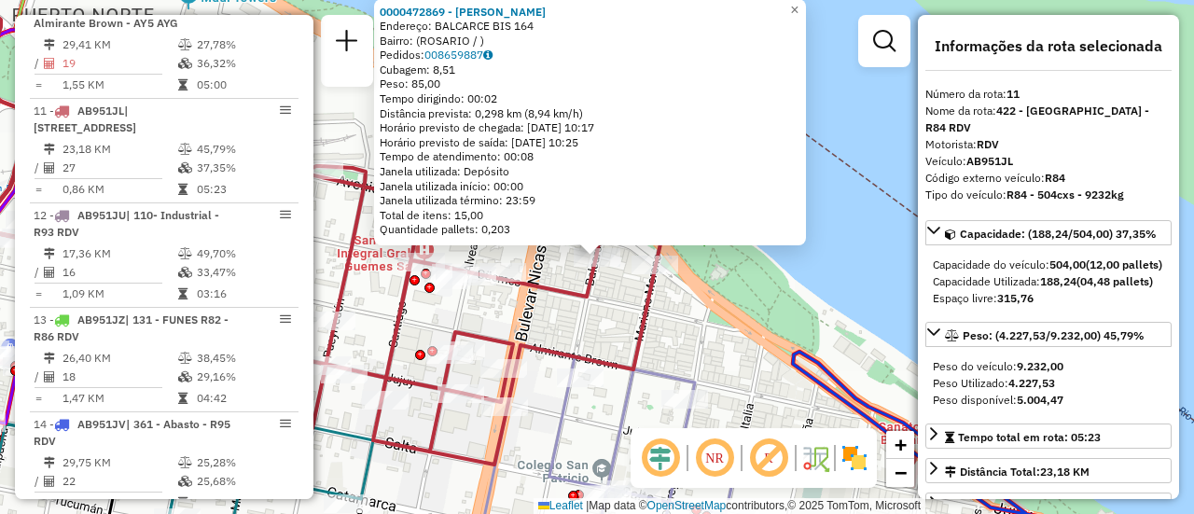
scroll to position [93, 0]
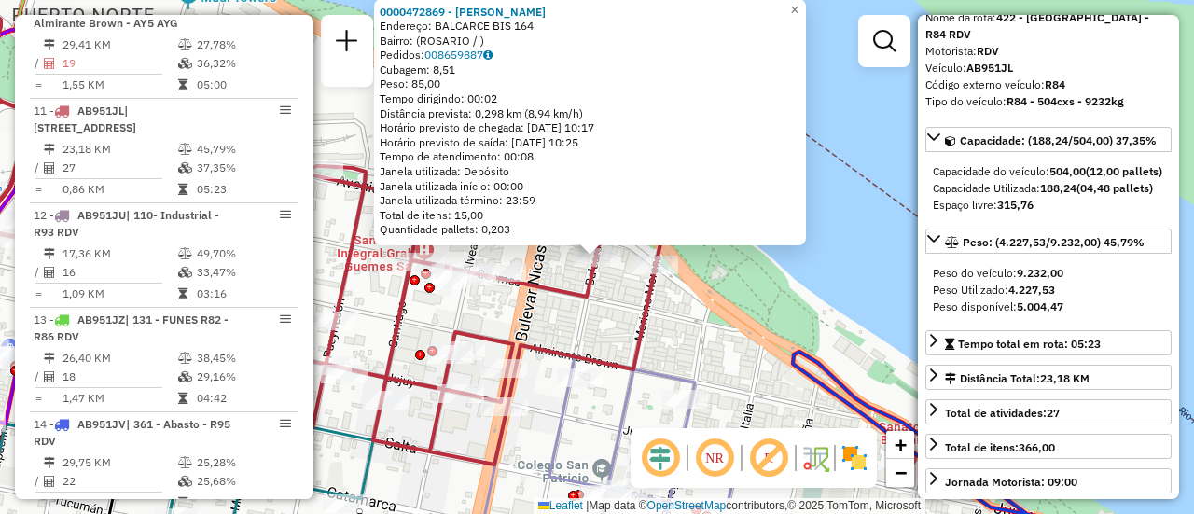
click at [706, 339] on div "0000472869 - LEIVA [PERSON_NAME]: BALCARCE BIS 164 Bairro: ([GEOGRAPHIC_DATA] /…" at bounding box center [597, 257] width 1194 height 514
